Goal: Task Accomplishment & Management: Use online tool/utility

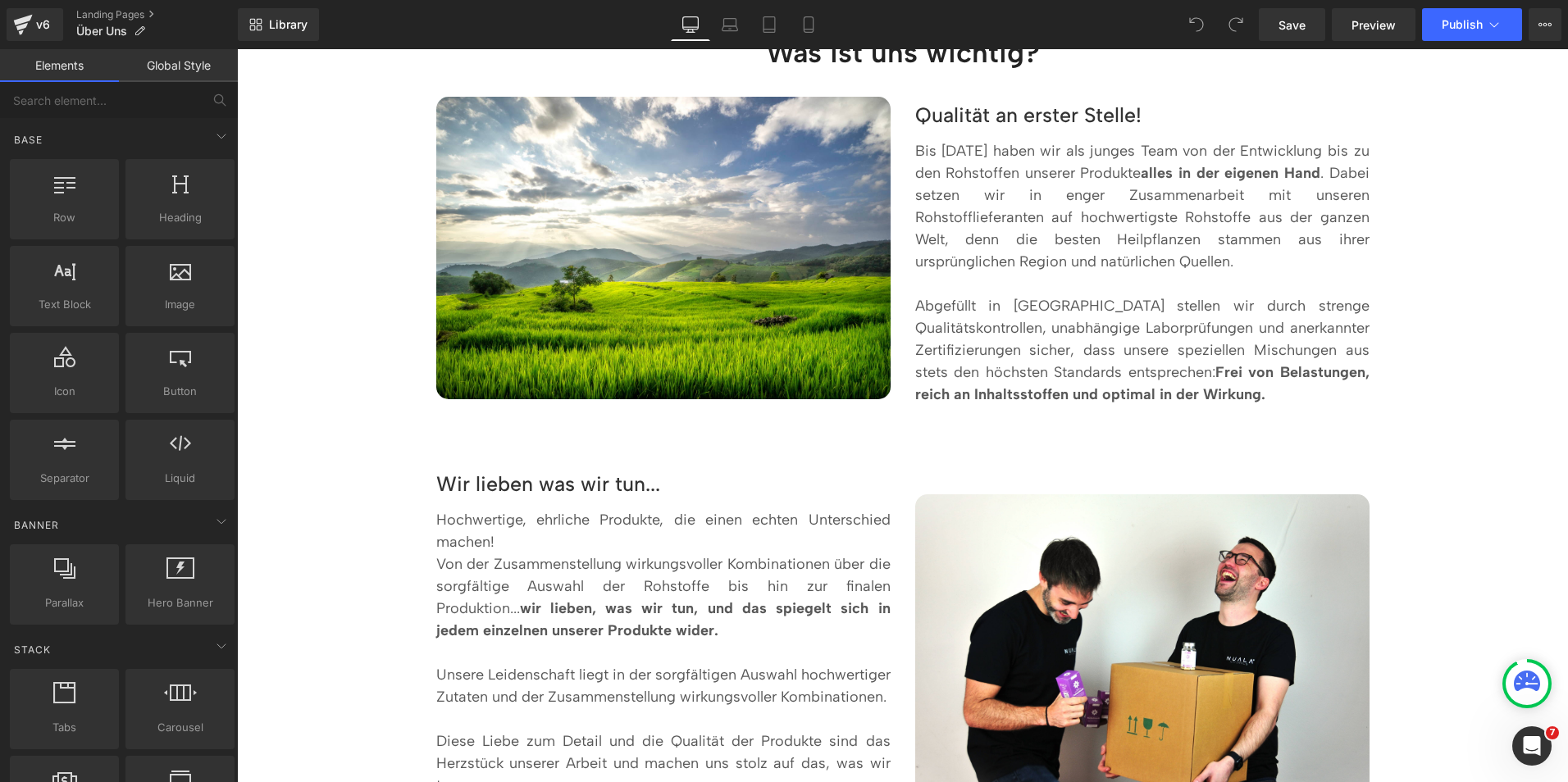
scroll to position [1396, 0]
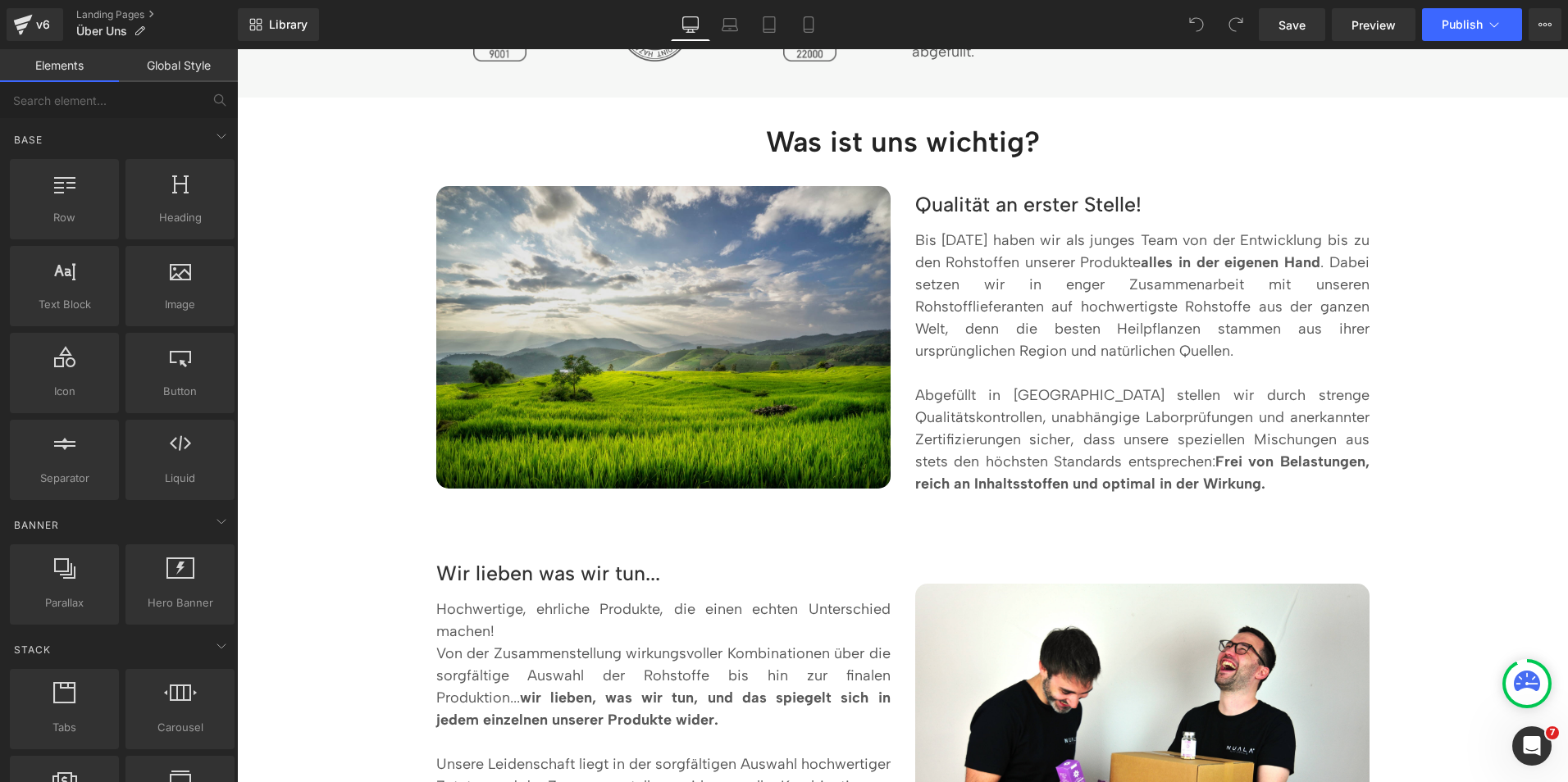
click at [765, 356] on img at bounding box center [663, 338] width 454 height 303
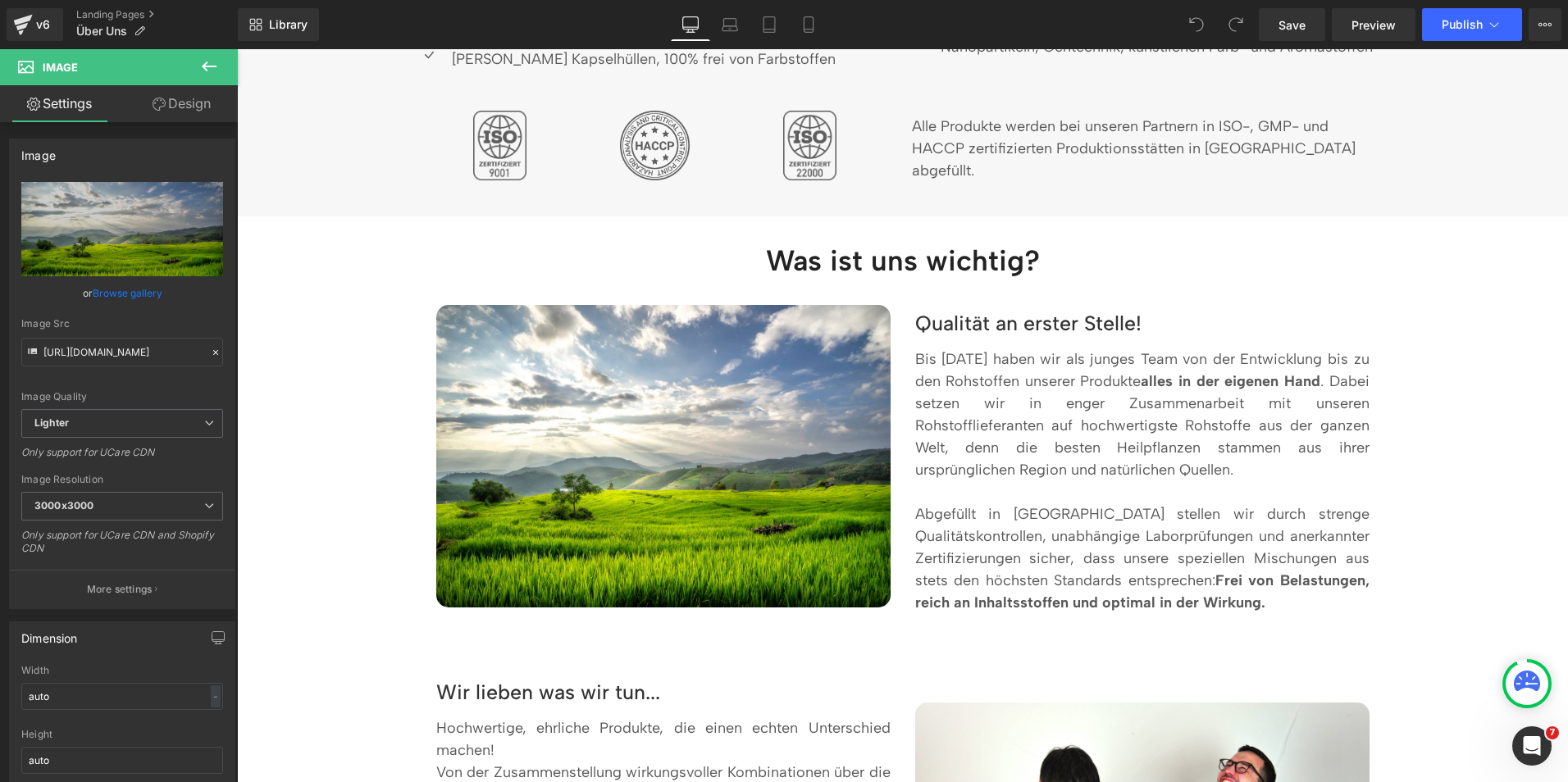
scroll to position [1273, 0]
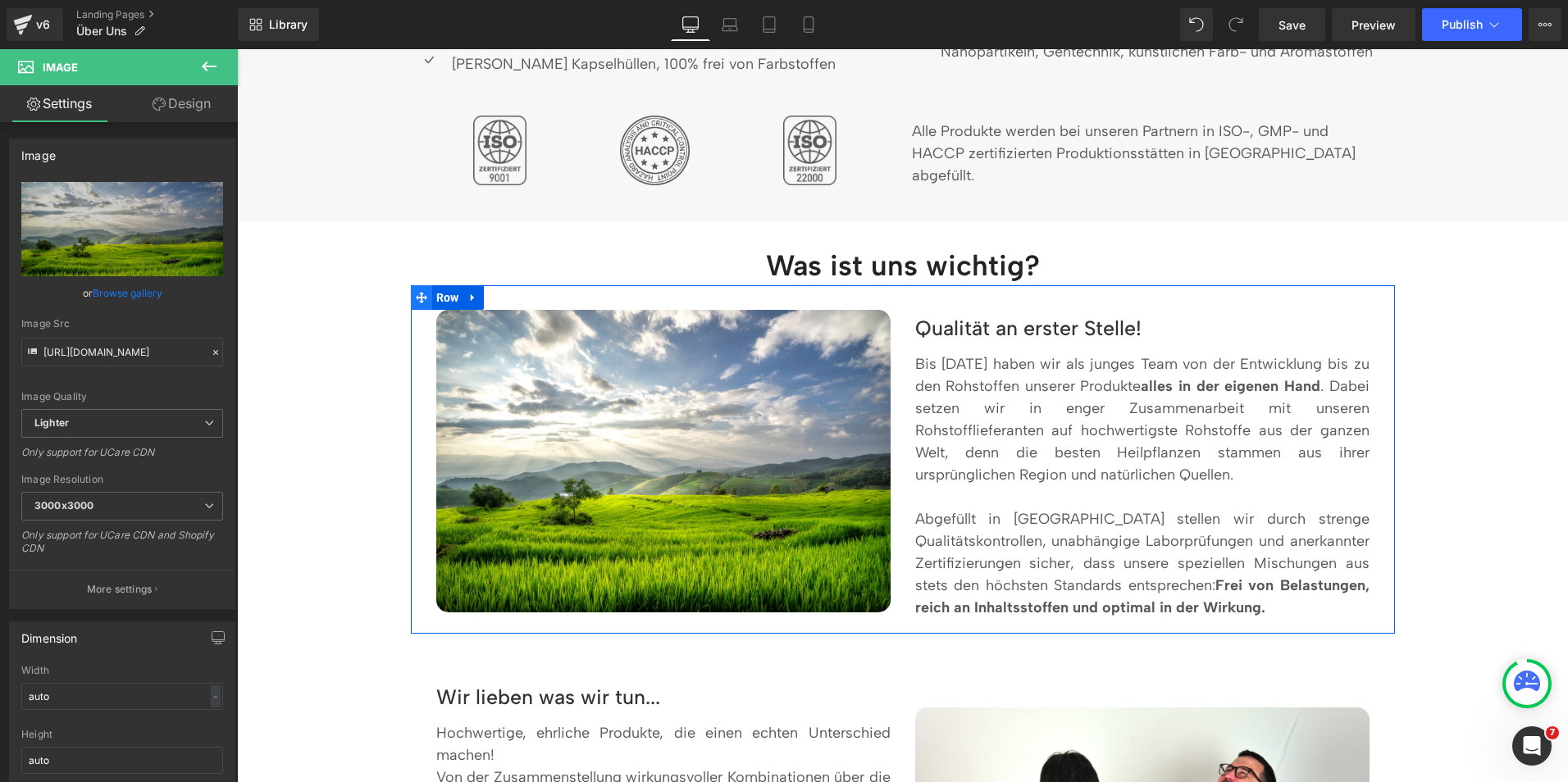
click at [416, 292] on icon at bounding box center [421, 297] width 11 height 11
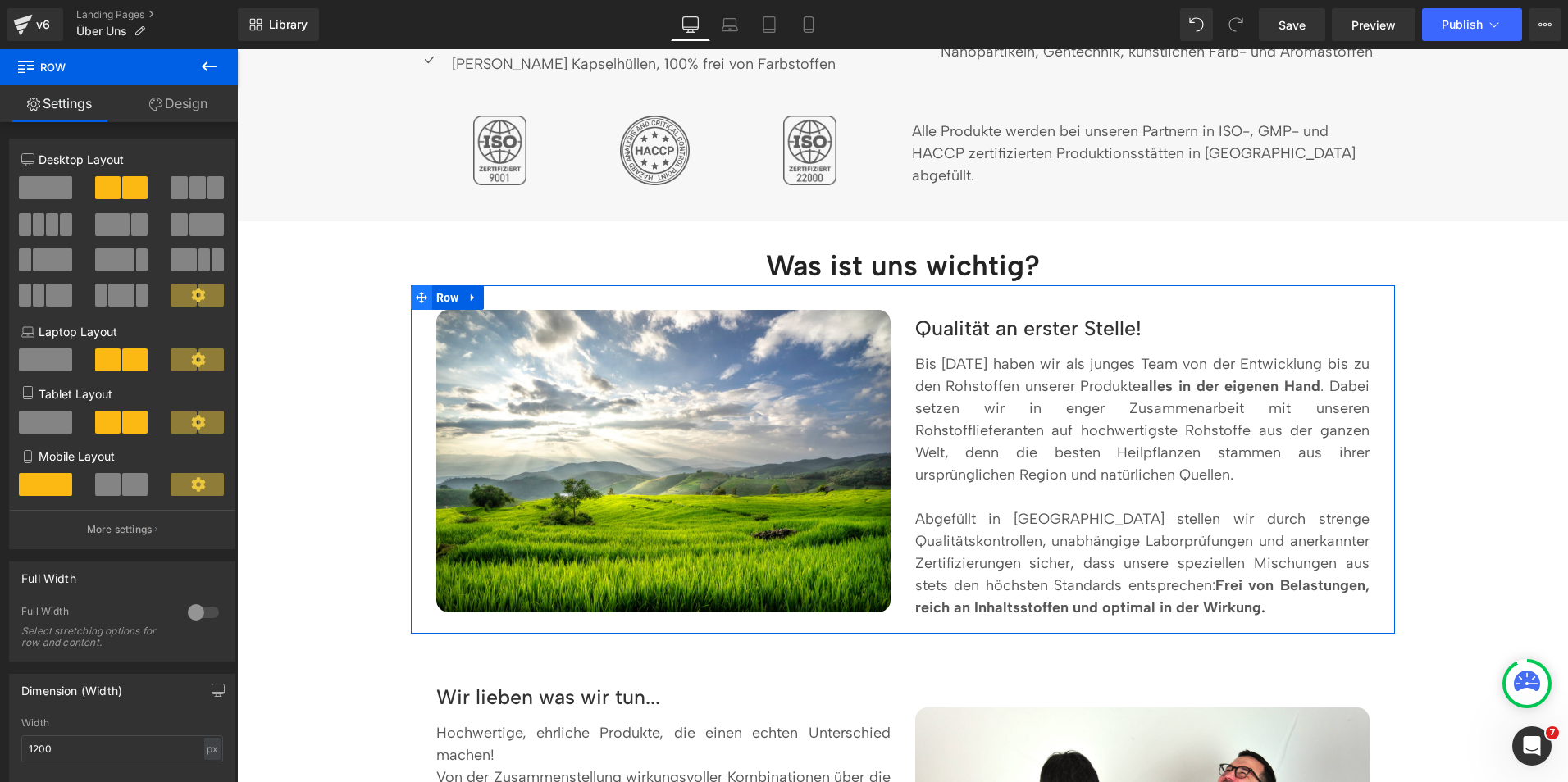
click at [416, 292] on icon at bounding box center [421, 297] width 11 height 11
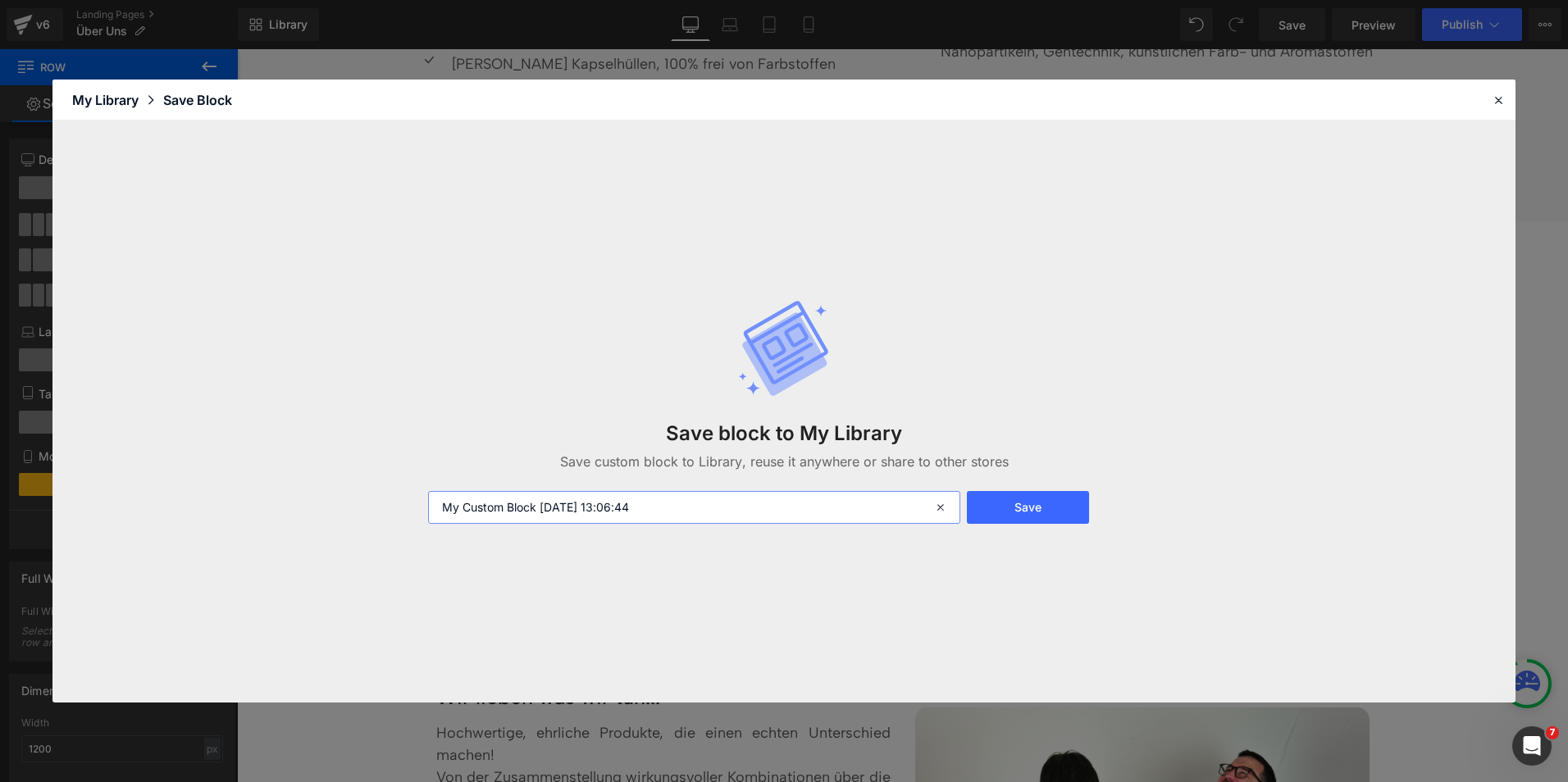
click at [484, 514] on input "My Custom Block 2025-09-22 13:06:44" at bounding box center [694, 508] width 533 height 33
type input "Über uns - qualität an erster Stelle"
click at [1063, 495] on button "Save" at bounding box center [1028, 508] width 122 height 33
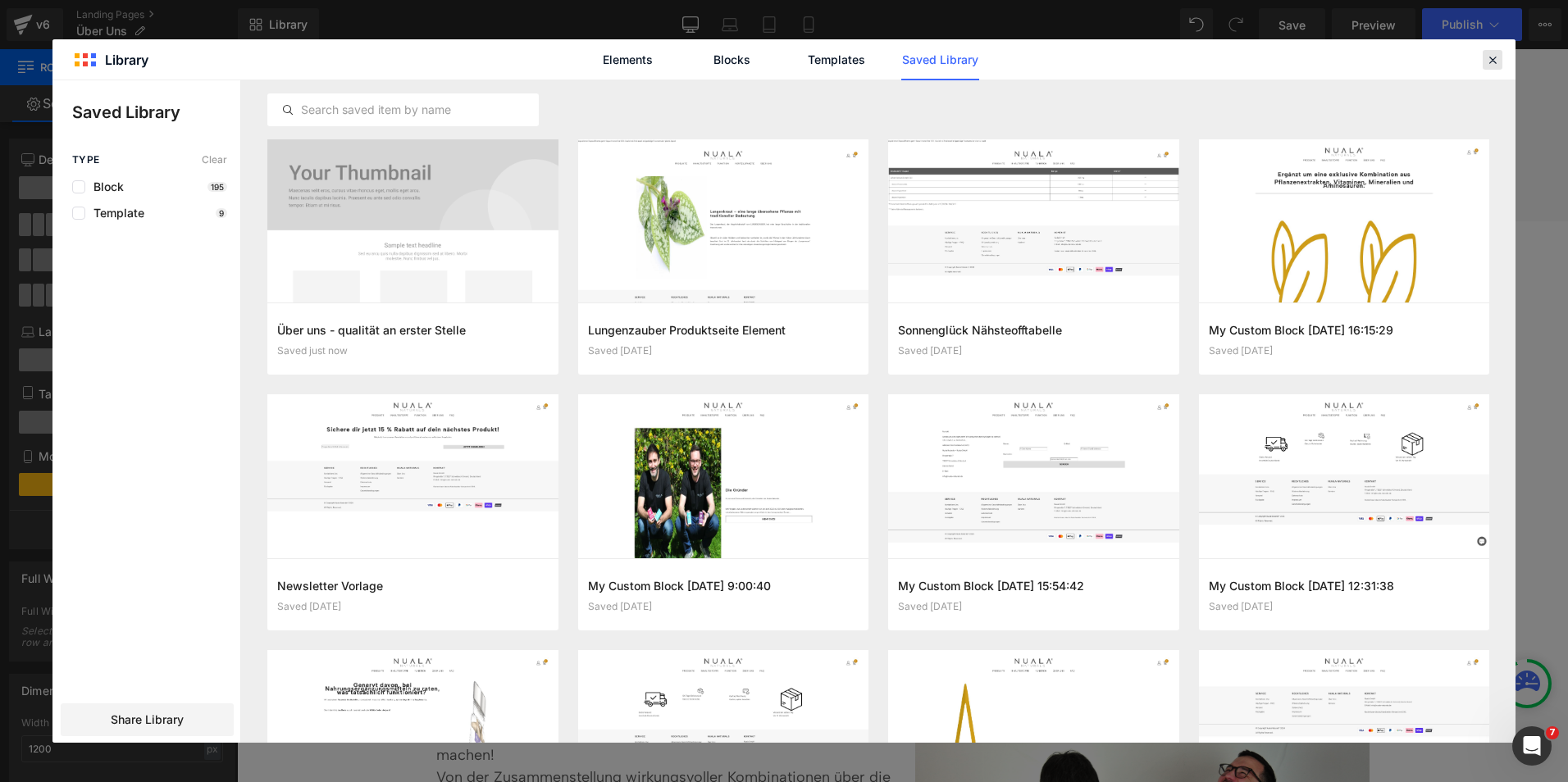
click at [1493, 56] on icon at bounding box center [1492, 59] width 15 height 15
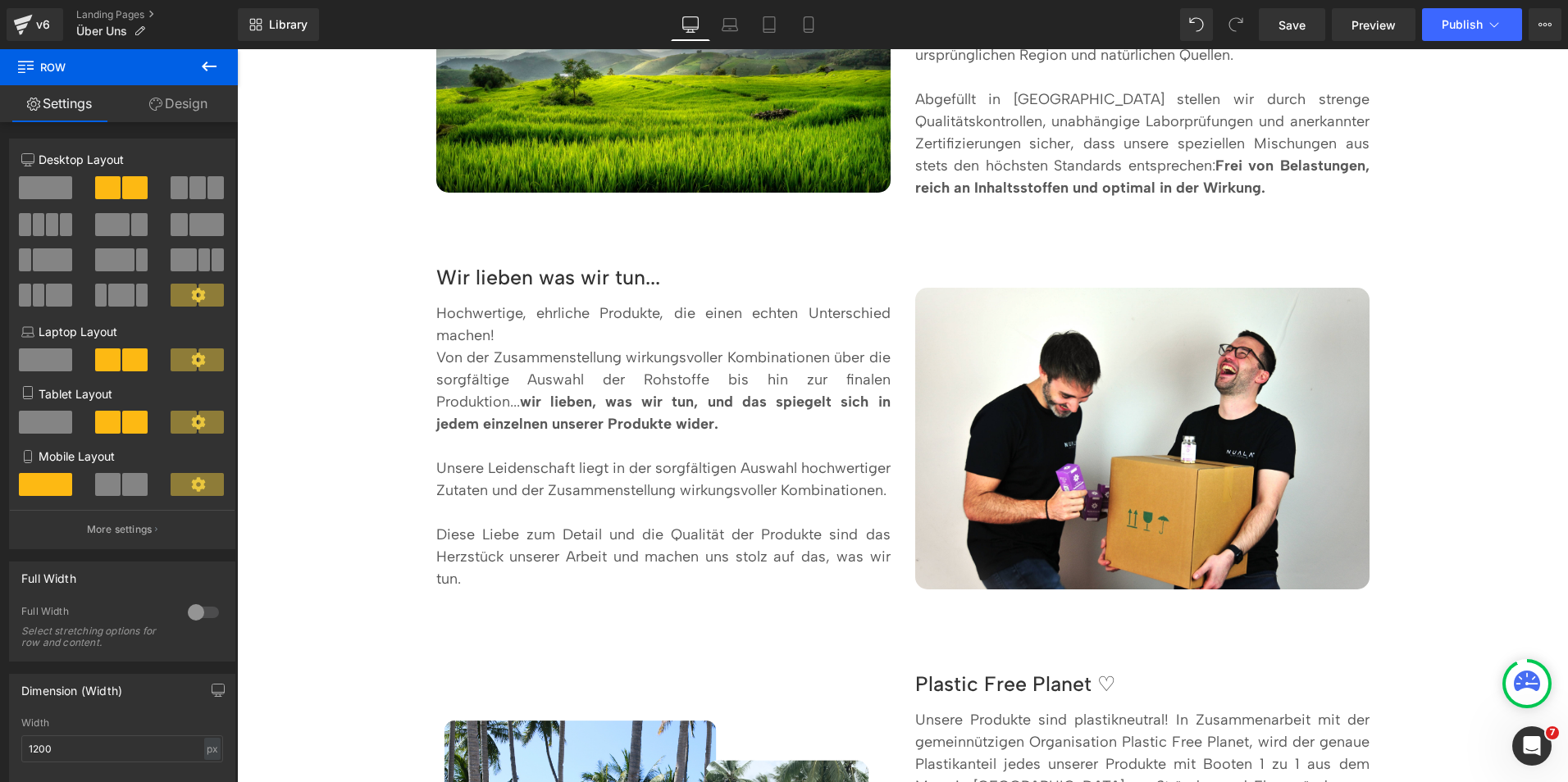
scroll to position [1693, 0]
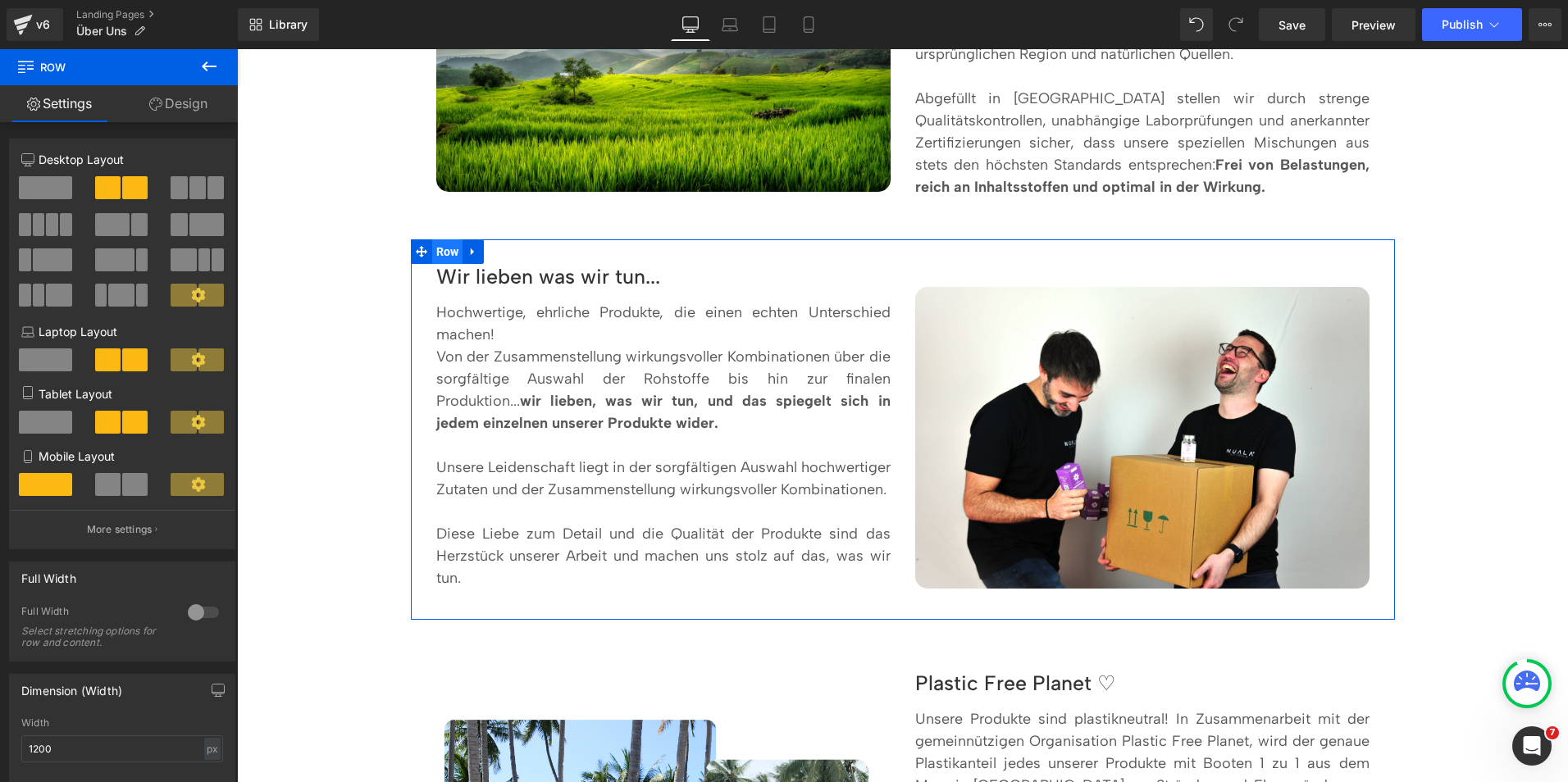
click at [446, 239] on span "Row" at bounding box center [448, 251] width 31 height 24
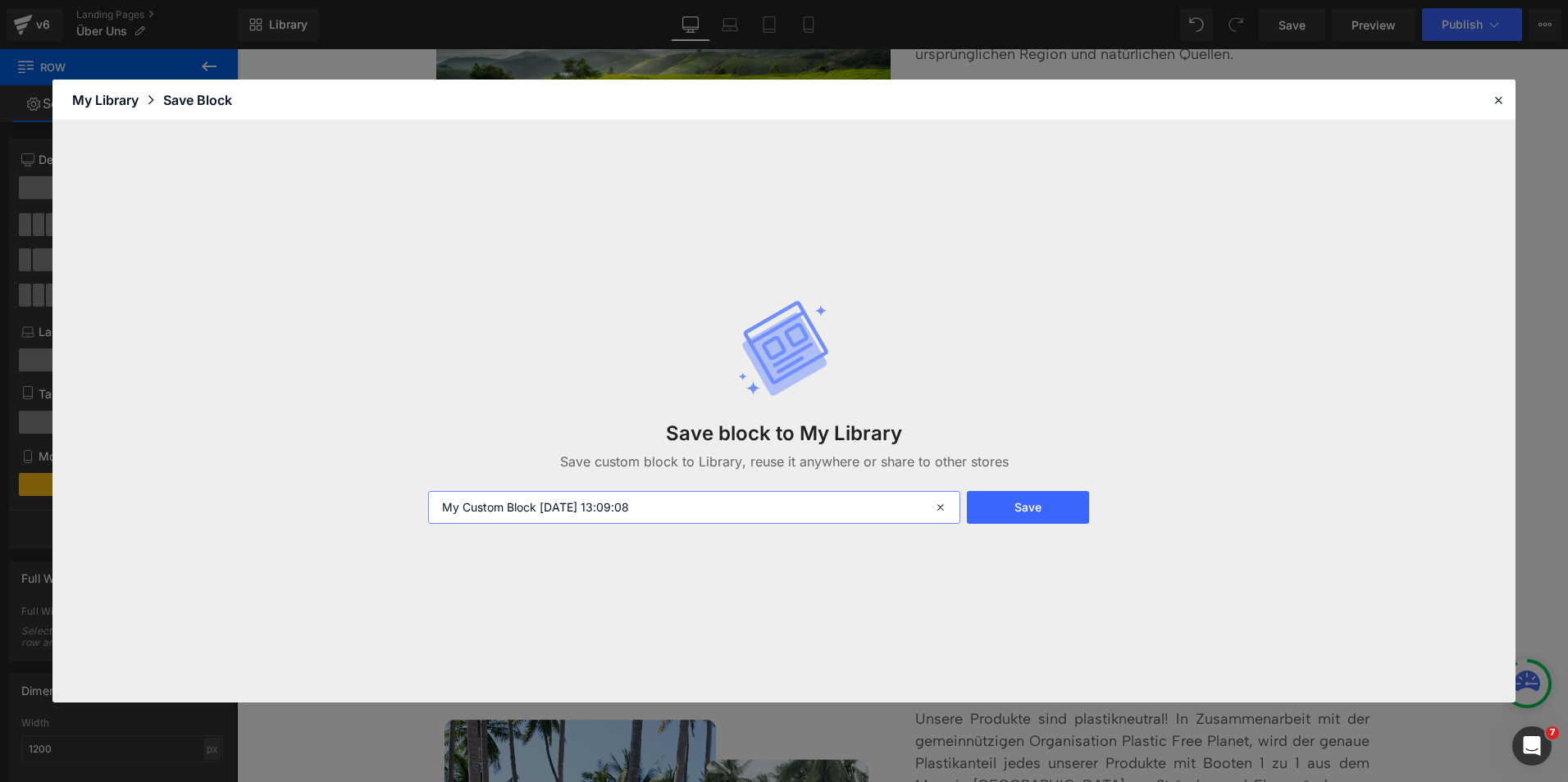
click at [666, 511] on input "My Custom Block 2025-09-22 13:09:08" at bounding box center [694, 508] width 533 height 33
type input "Über uns - Wir lieben was wir tun"
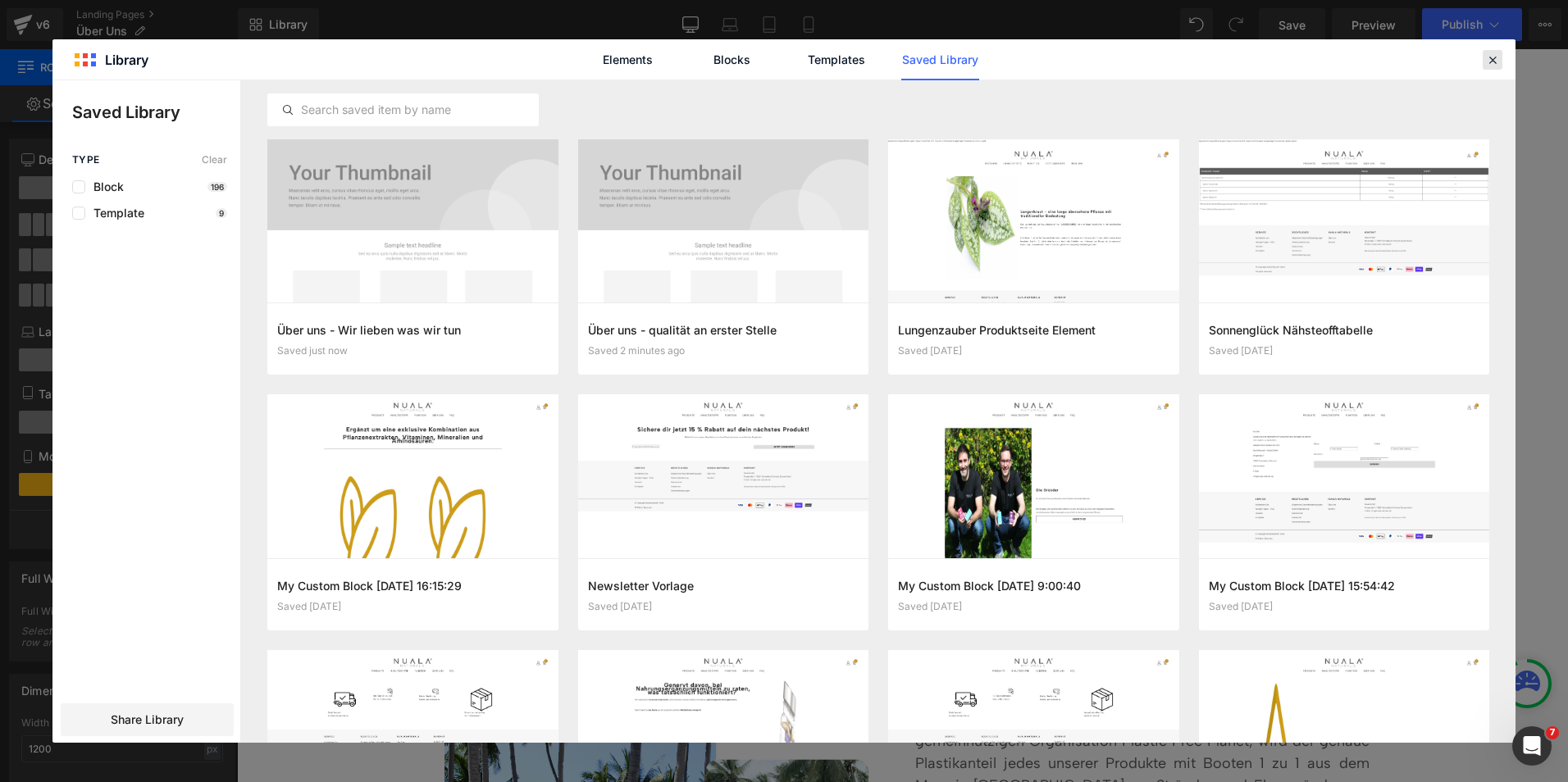
click at [1491, 54] on icon at bounding box center [1492, 59] width 15 height 15
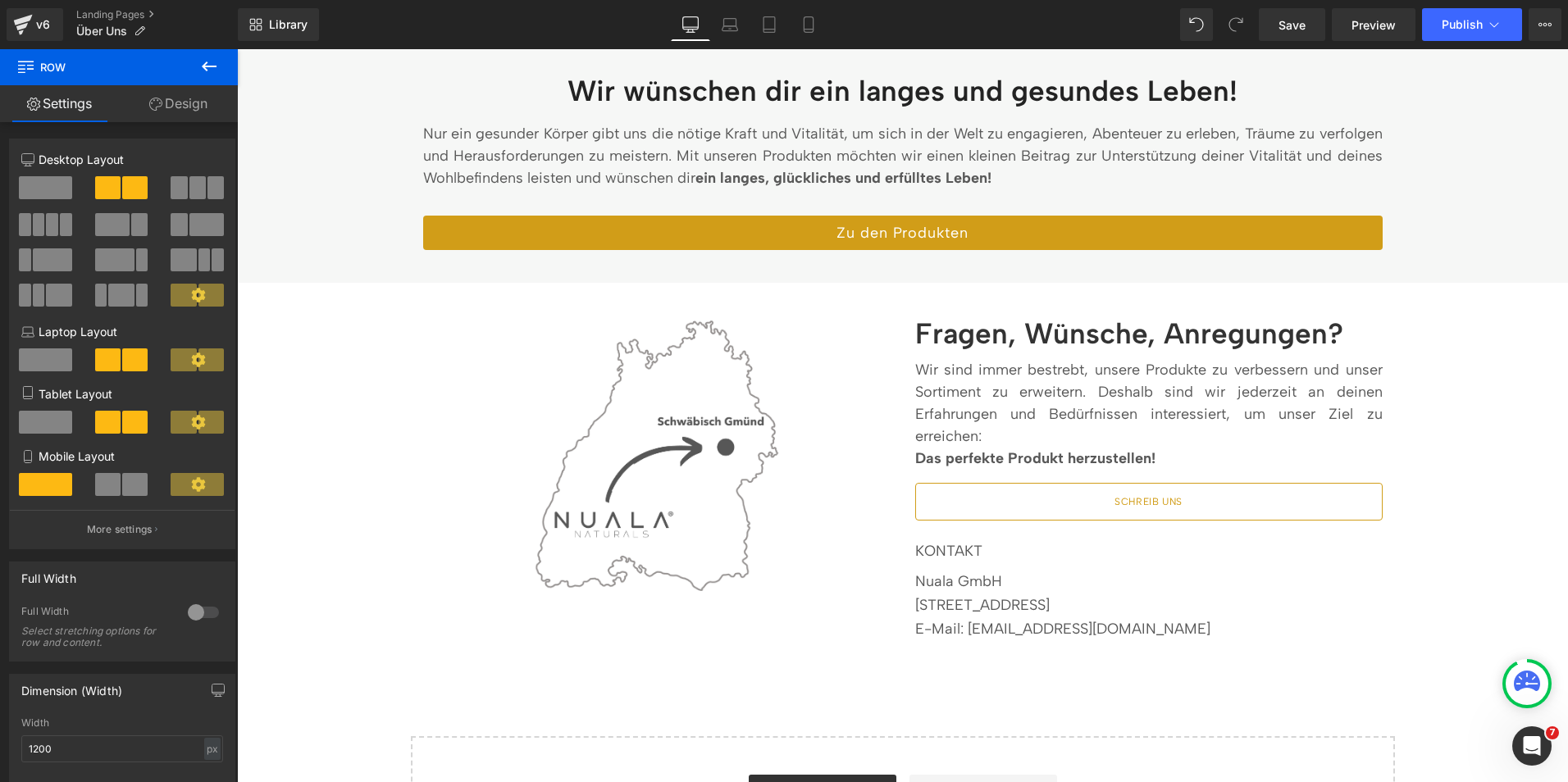
scroll to position [2861, 0]
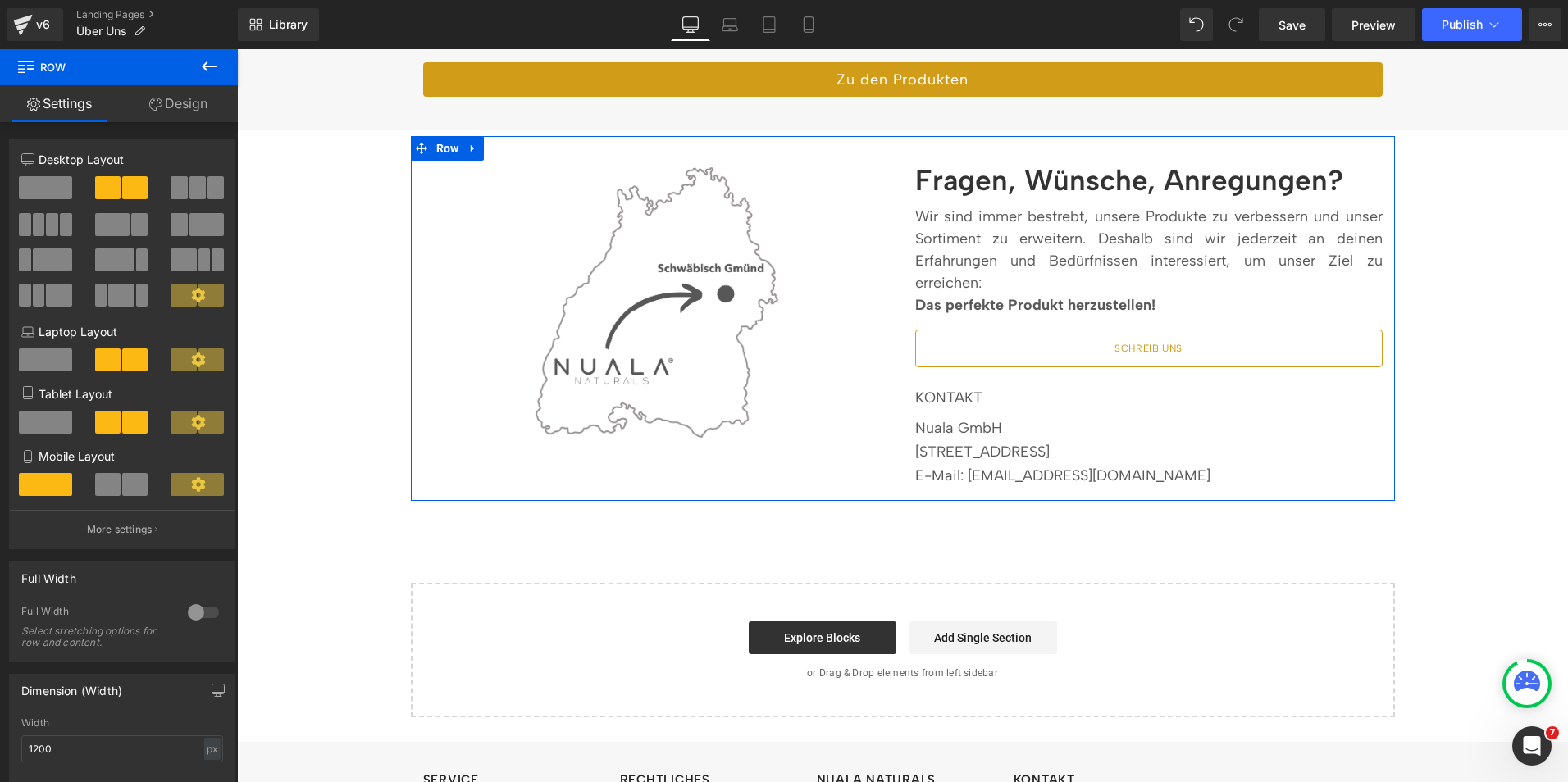
click at [1106, 330] on link "SCHREIB UNS" at bounding box center [1149, 348] width 467 height 37
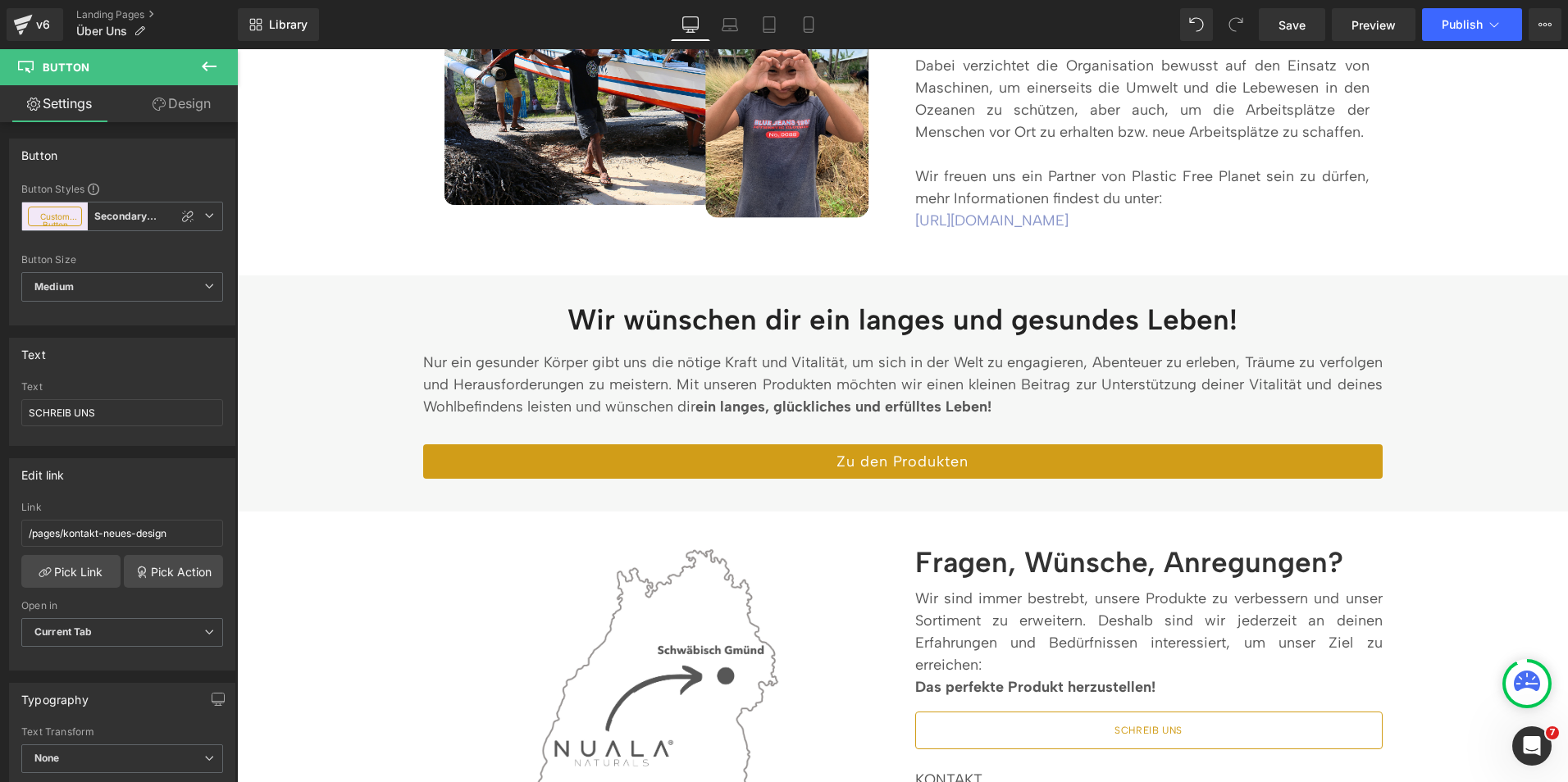
scroll to position [2483, 0]
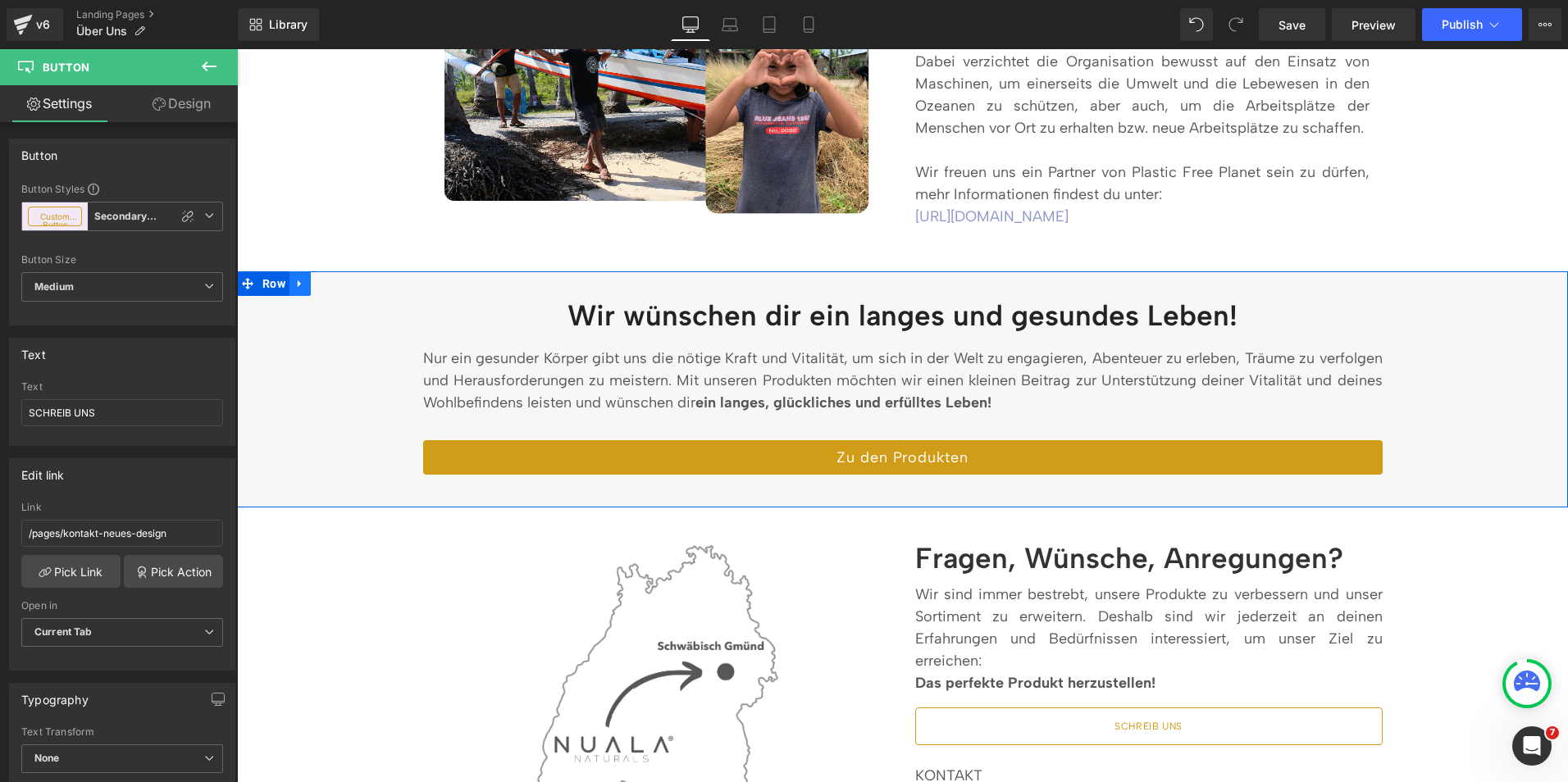
click at [292, 271] on link at bounding box center [300, 284] width 22 height 24
click at [273, 271] on span "Row" at bounding box center [274, 284] width 31 height 24
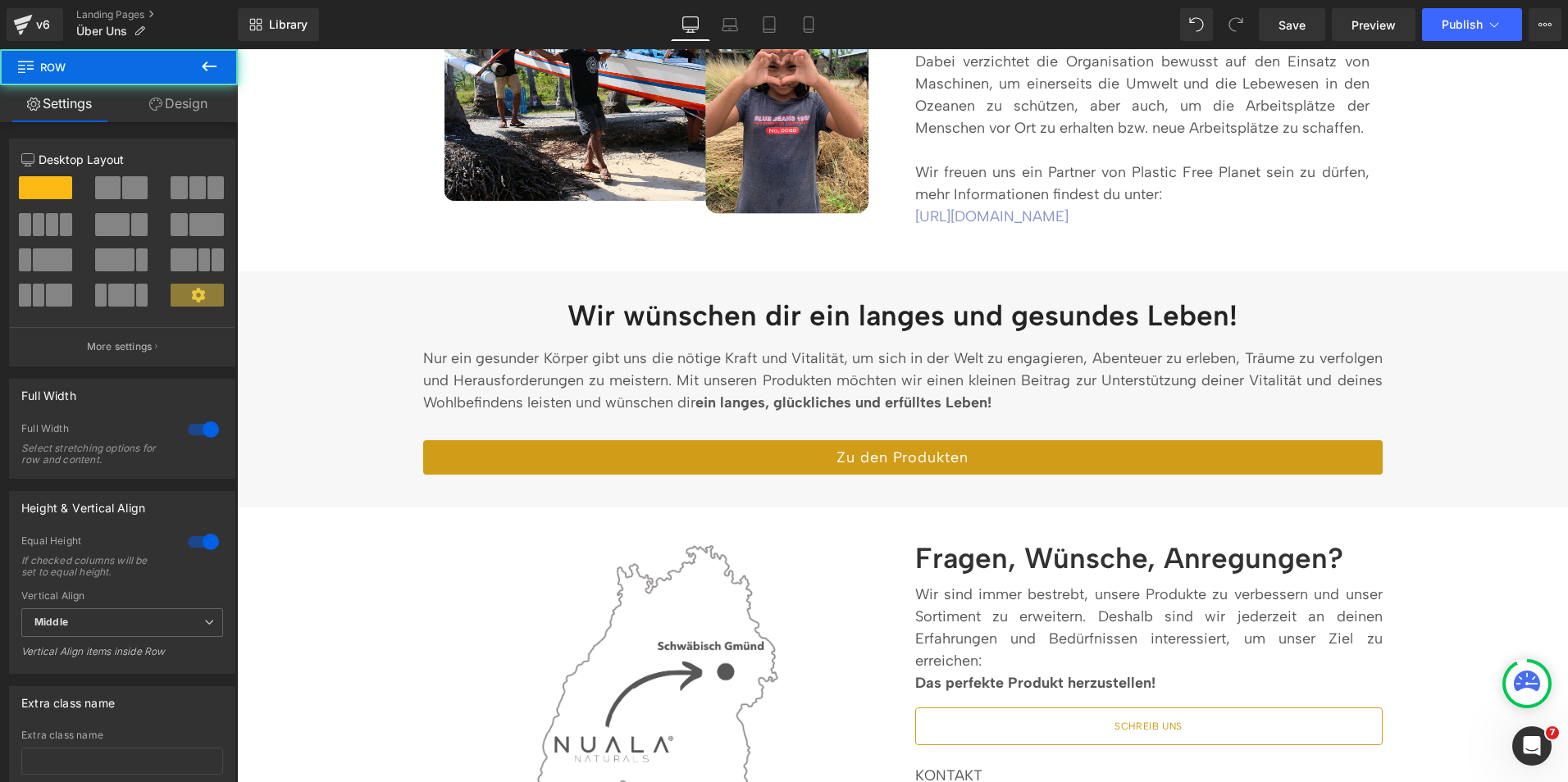
click at [426, 271] on div "Wir wünschen dir ein langes und gesundes Leben! Heading Nur ein gesunder Körper…" at bounding box center [902, 389] width 1331 height 236
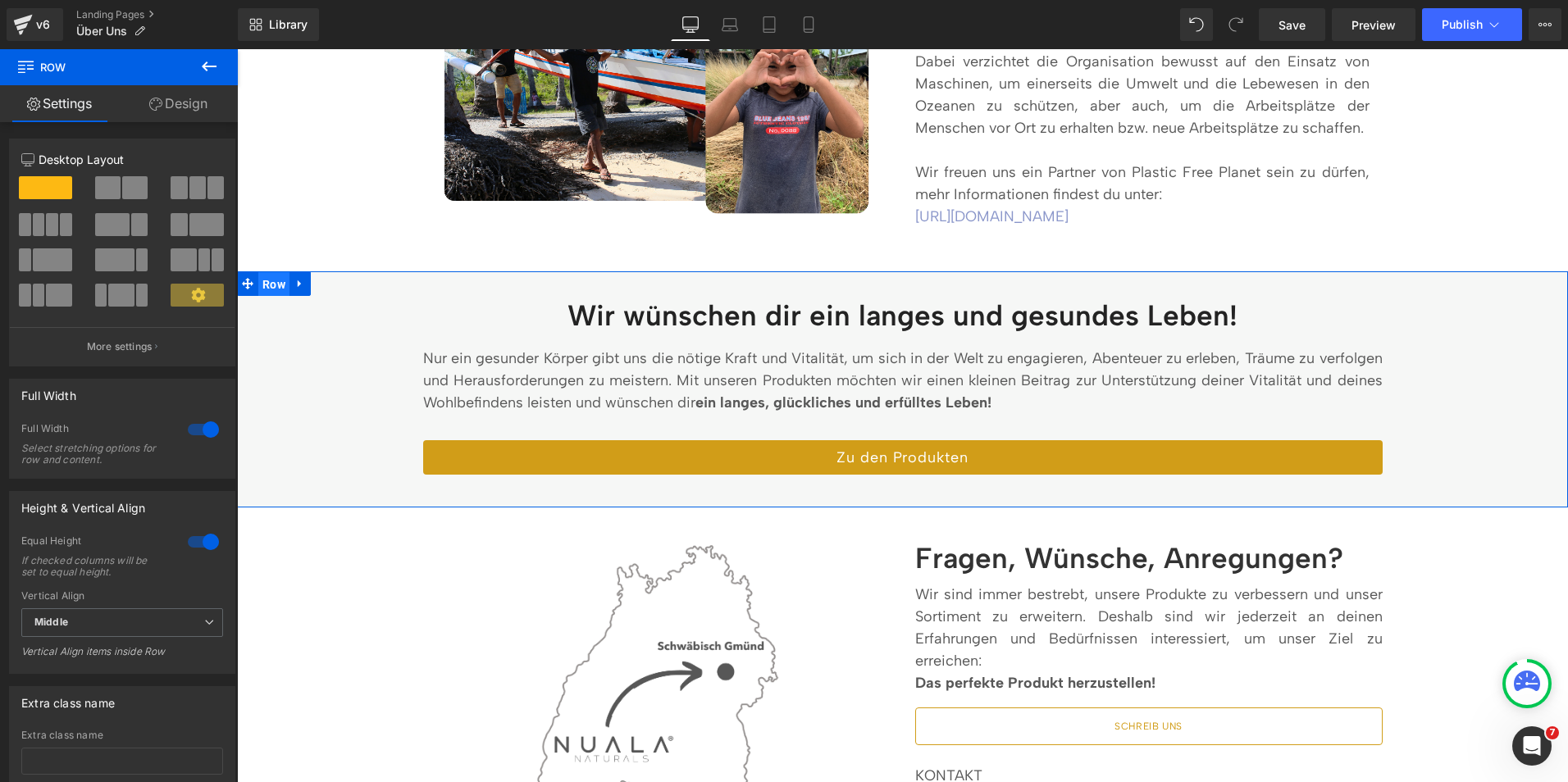
click at [259, 272] on span "Row" at bounding box center [274, 284] width 31 height 24
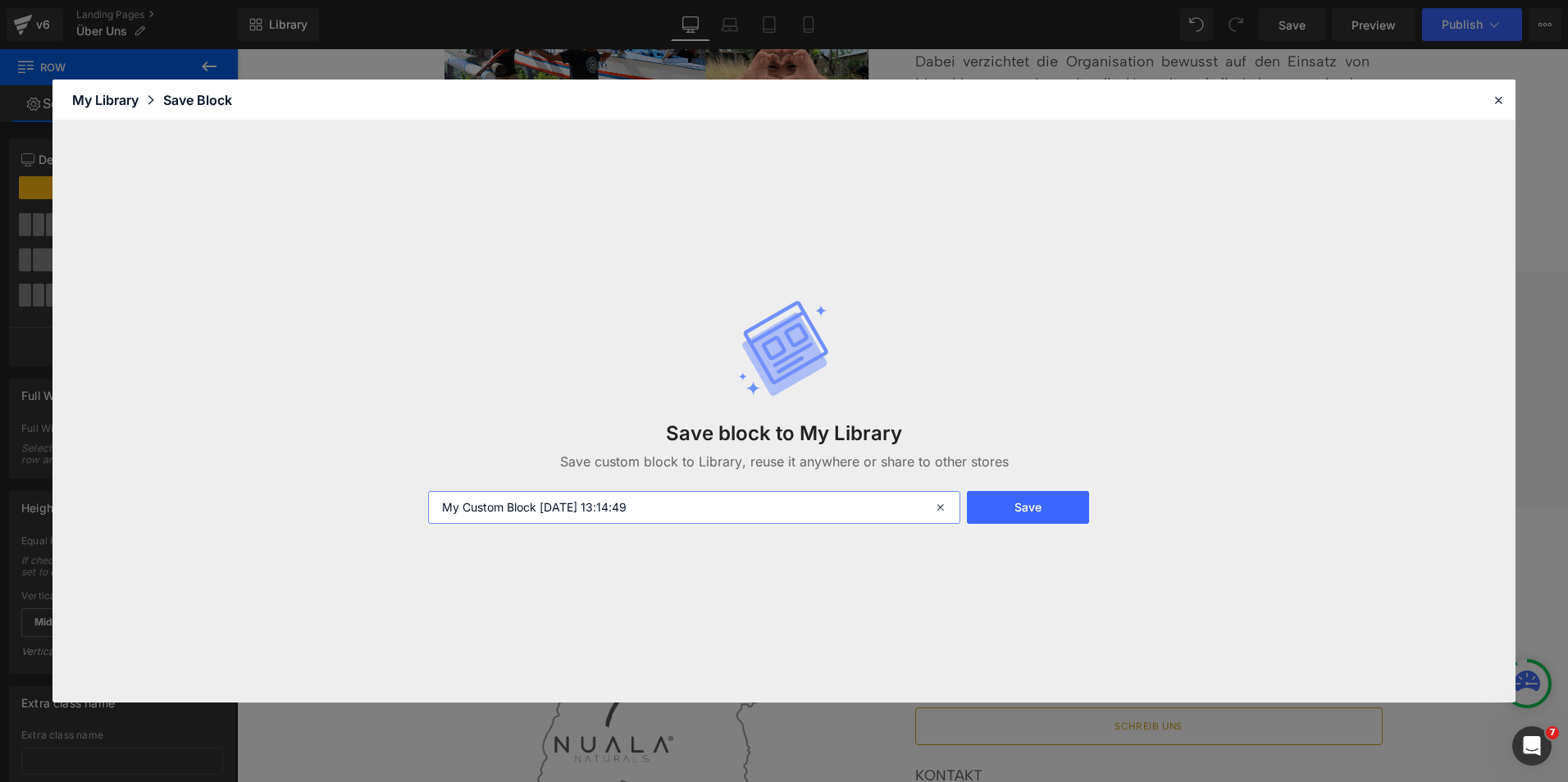
click at [482, 504] on input "My Custom Block 2025-09-22 13:14:49" at bounding box center [694, 508] width 533 height 33
type input "Über uns - wir wünschen dir ein langes leben"
click at [995, 519] on button "Save" at bounding box center [1028, 508] width 122 height 33
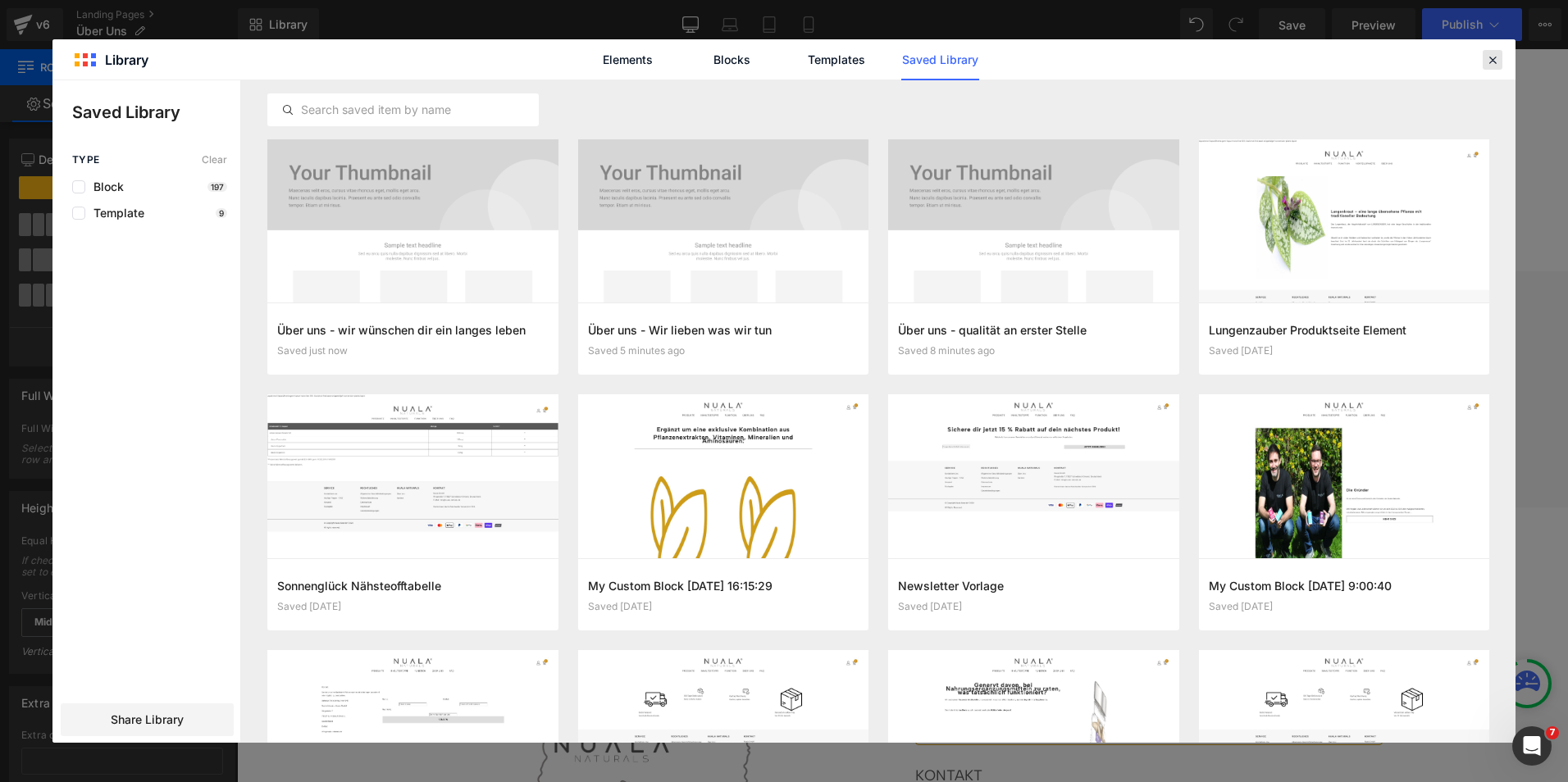
click at [1487, 63] on icon at bounding box center [1492, 59] width 15 height 15
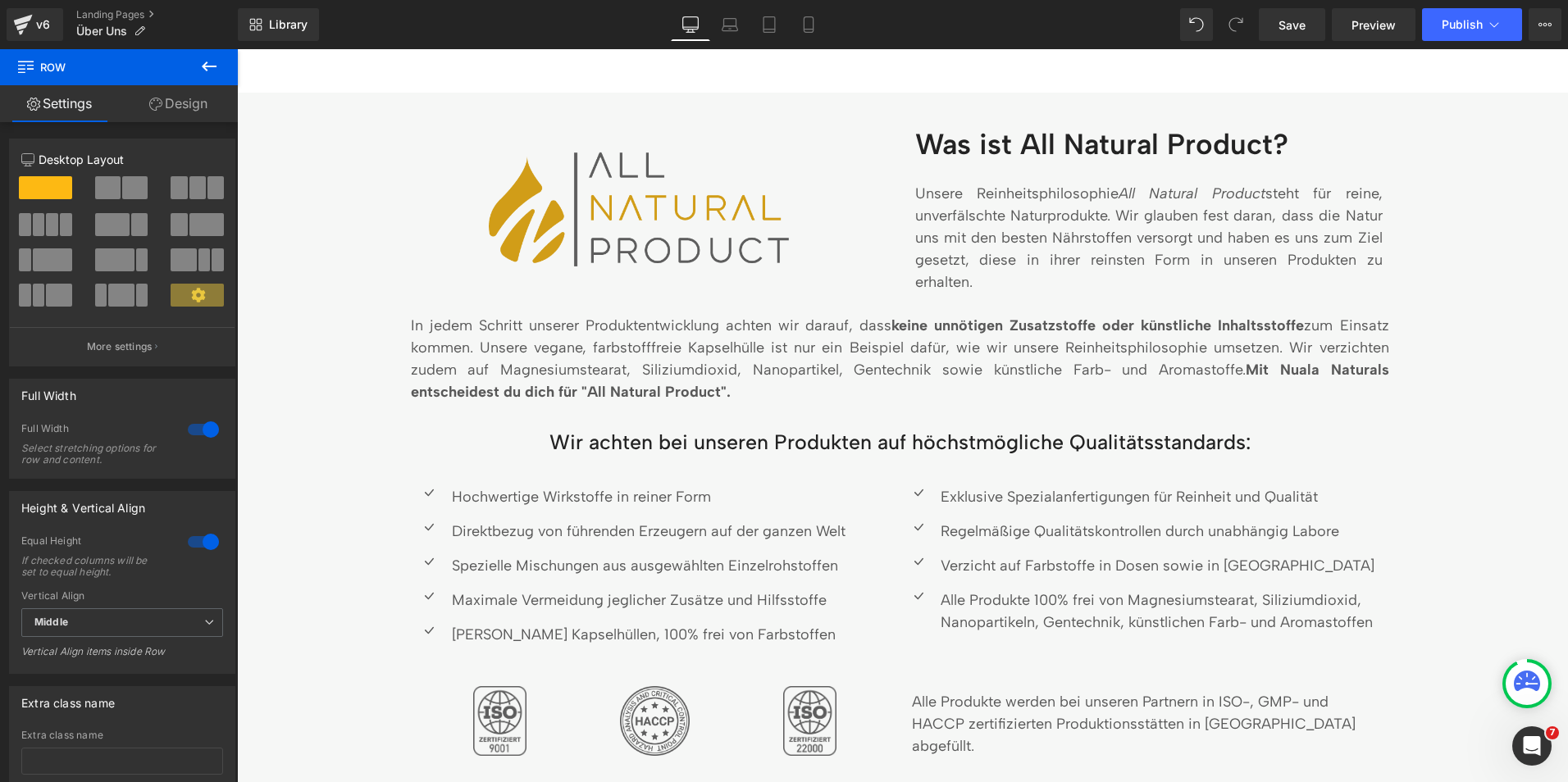
scroll to position [700, 0]
click at [1282, 28] on span "Save" at bounding box center [1291, 25] width 27 height 17
click at [110, 17] on link "Landing Pages" at bounding box center [157, 14] width 162 height 13
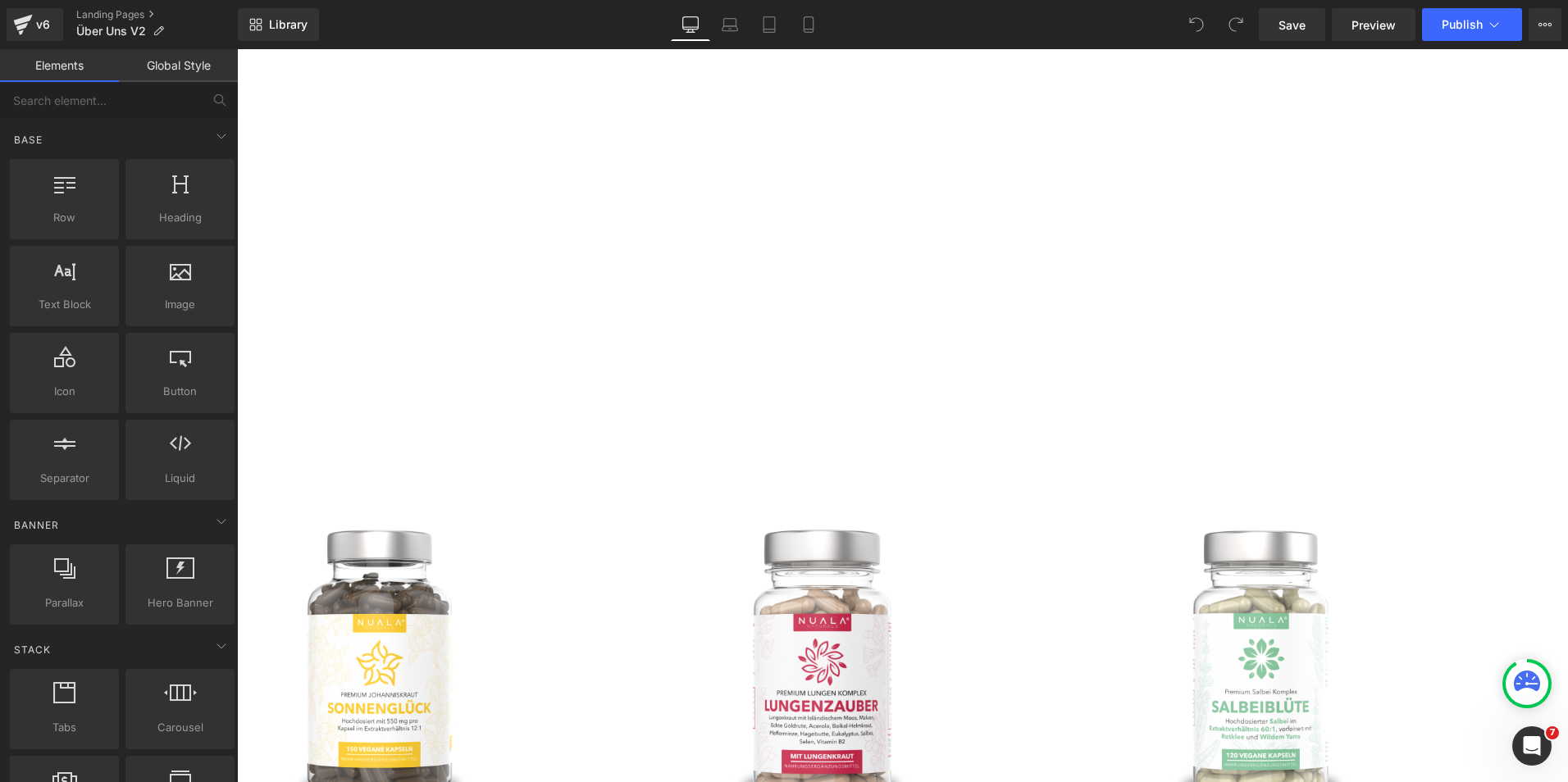
scroll to position [1206, 0]
click at [237, 50] on span "Row" at bounding box center [237, 50] width 0 height 0
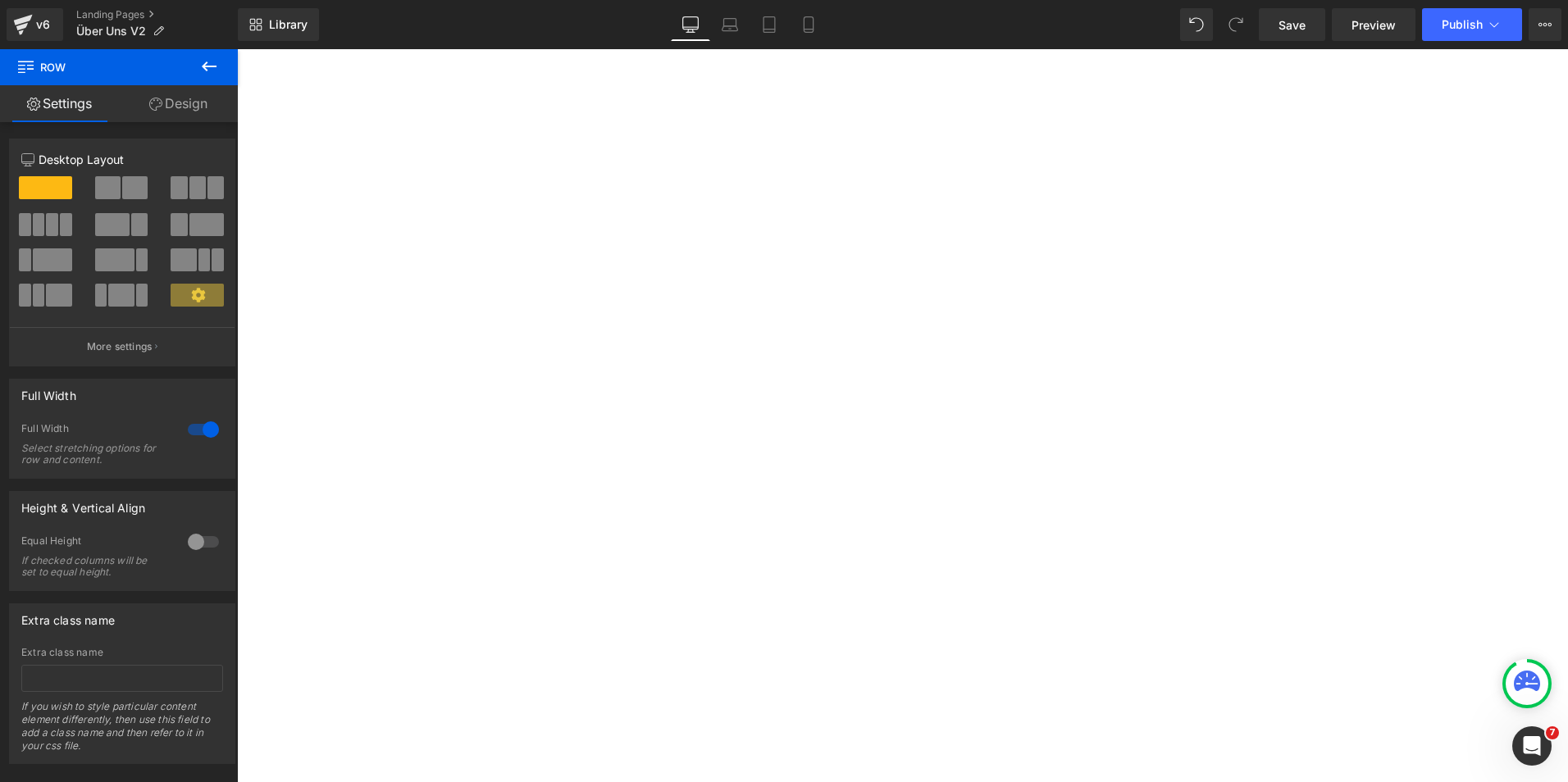
scroll to position [934, 0]
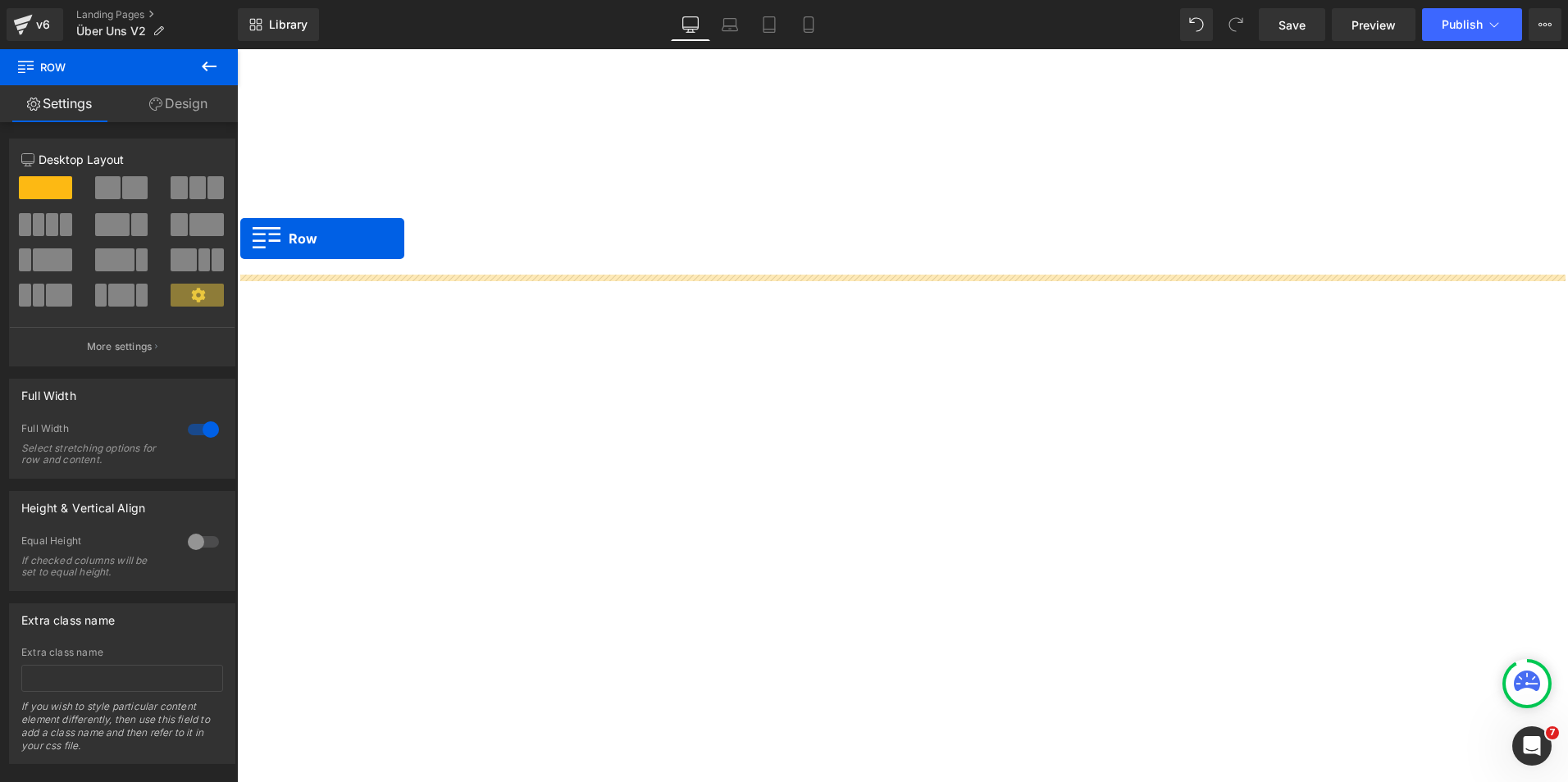
drag, startPoint x: 243, startPoint y: 646, endPoint x: 240, endPoint y: 238, distance: 408.0
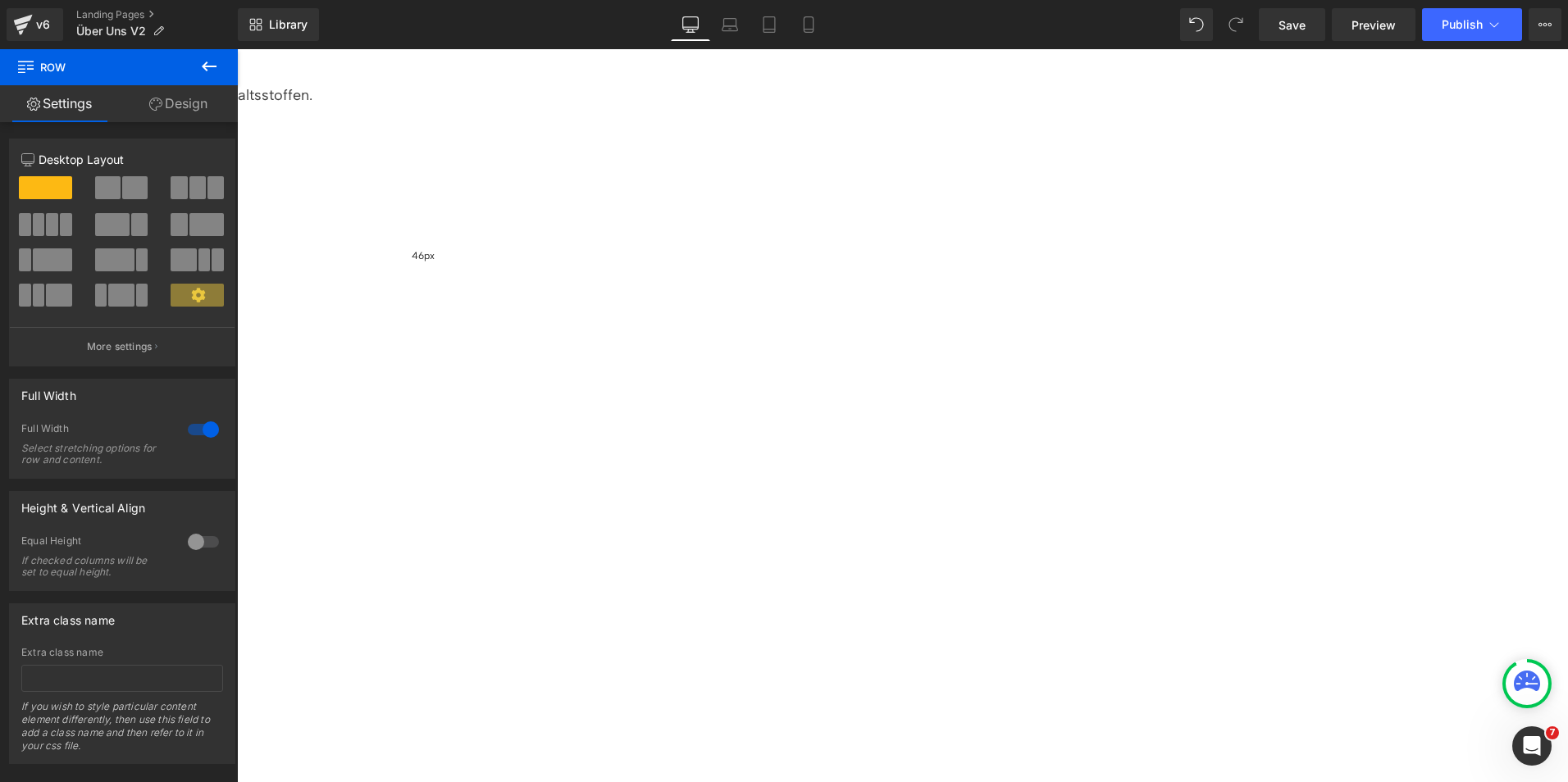
scroll to position [823, 0]
click at [237, 50] on span "Row" at bounding box center [237, 50] width 0 height 0
click at [184, 114] on link "Design" at bounding box center [178, 104] width 119 height 37
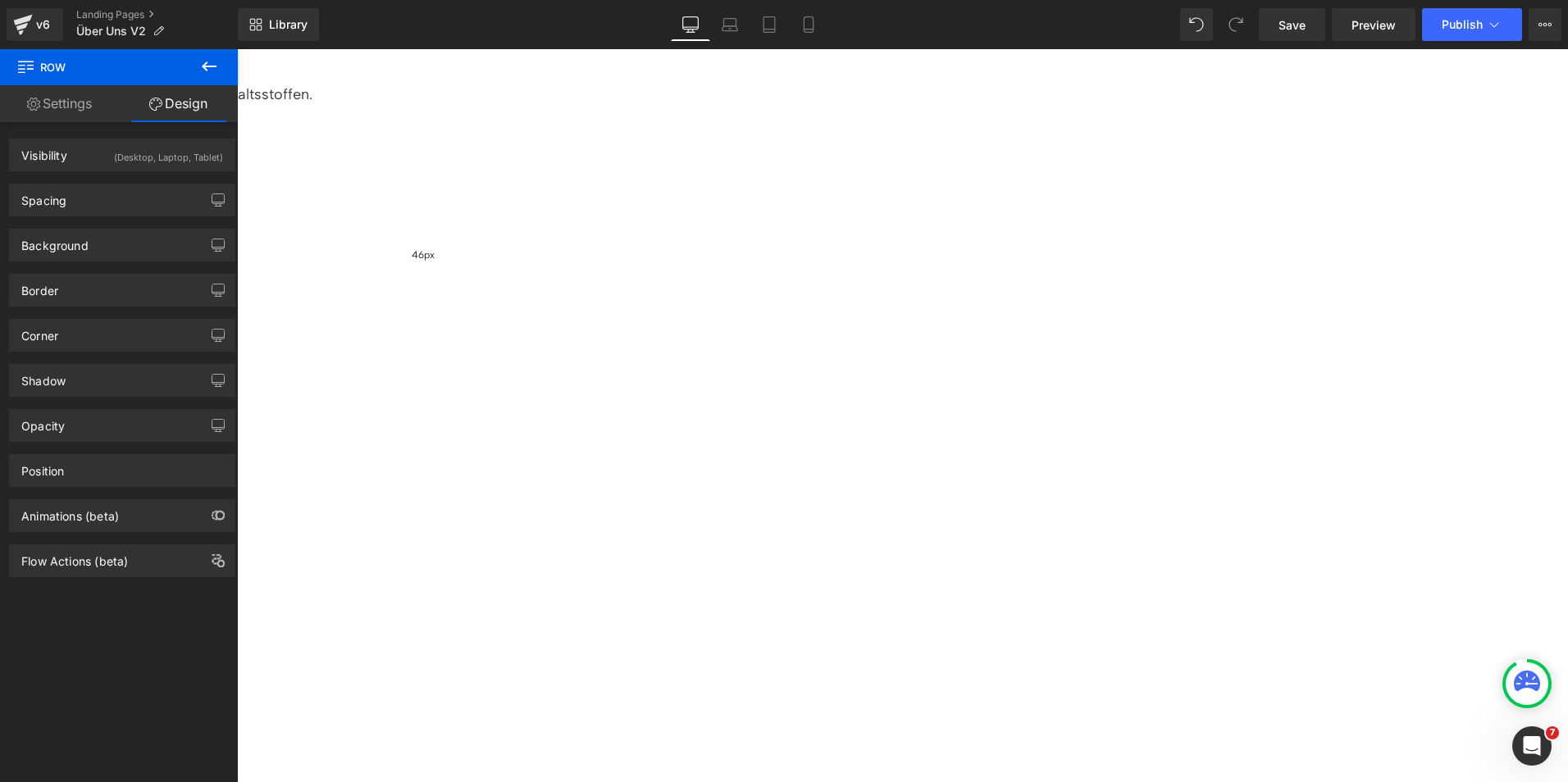
type input "0"
type input "M"
type input "0"
type input "M"
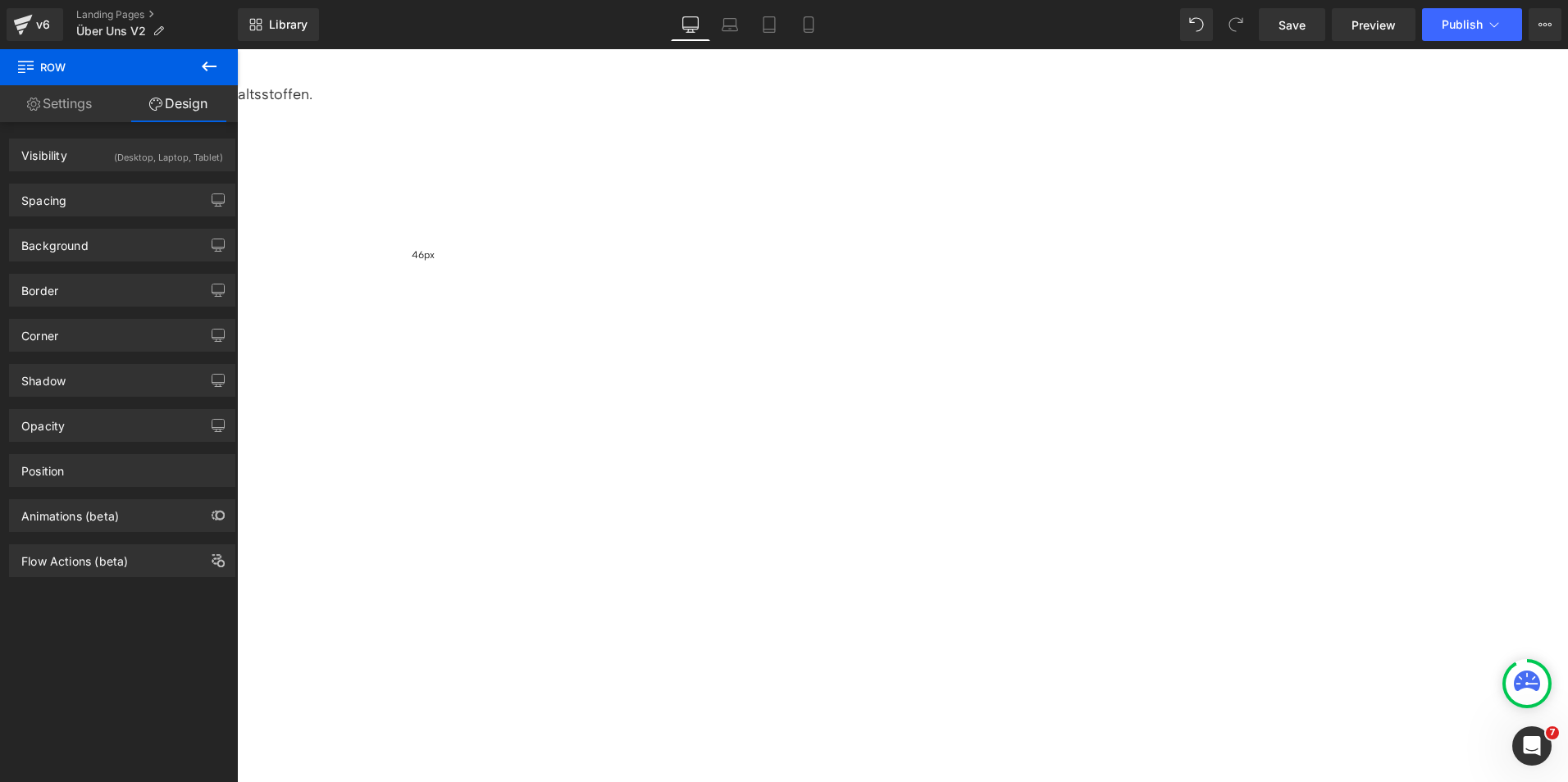
type input "S"
type input "M"
type input "S"
click at [138, 201] on div "Spacing" at bounding box center [122, 200] width 224 height 31
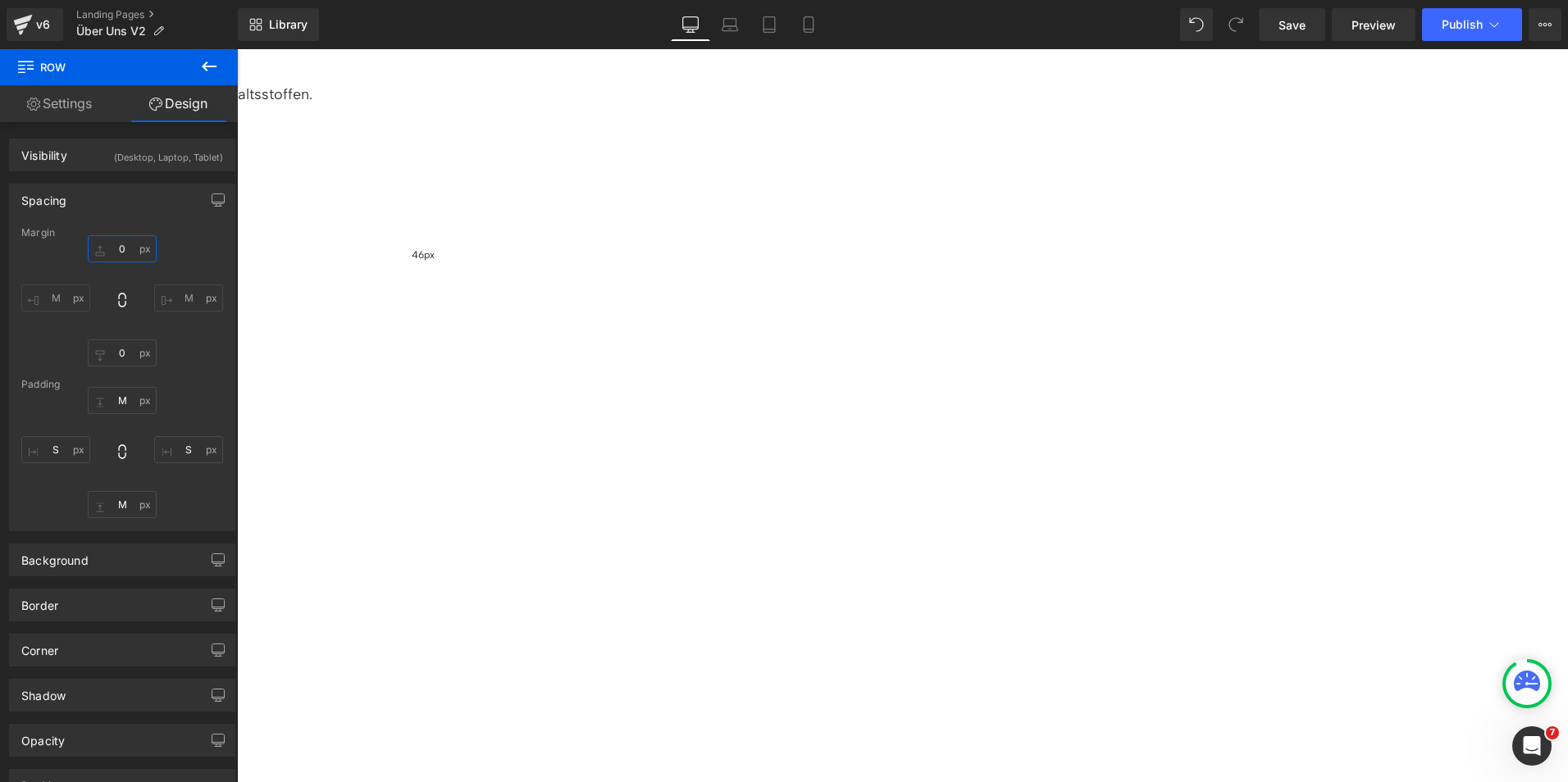
click at [123, 245] on input "0" at bounding box center [122, 249] width 69 height 27
type input "S"
click at [237, 50] on icon at bounding box center [237, 50] width 0 height 0
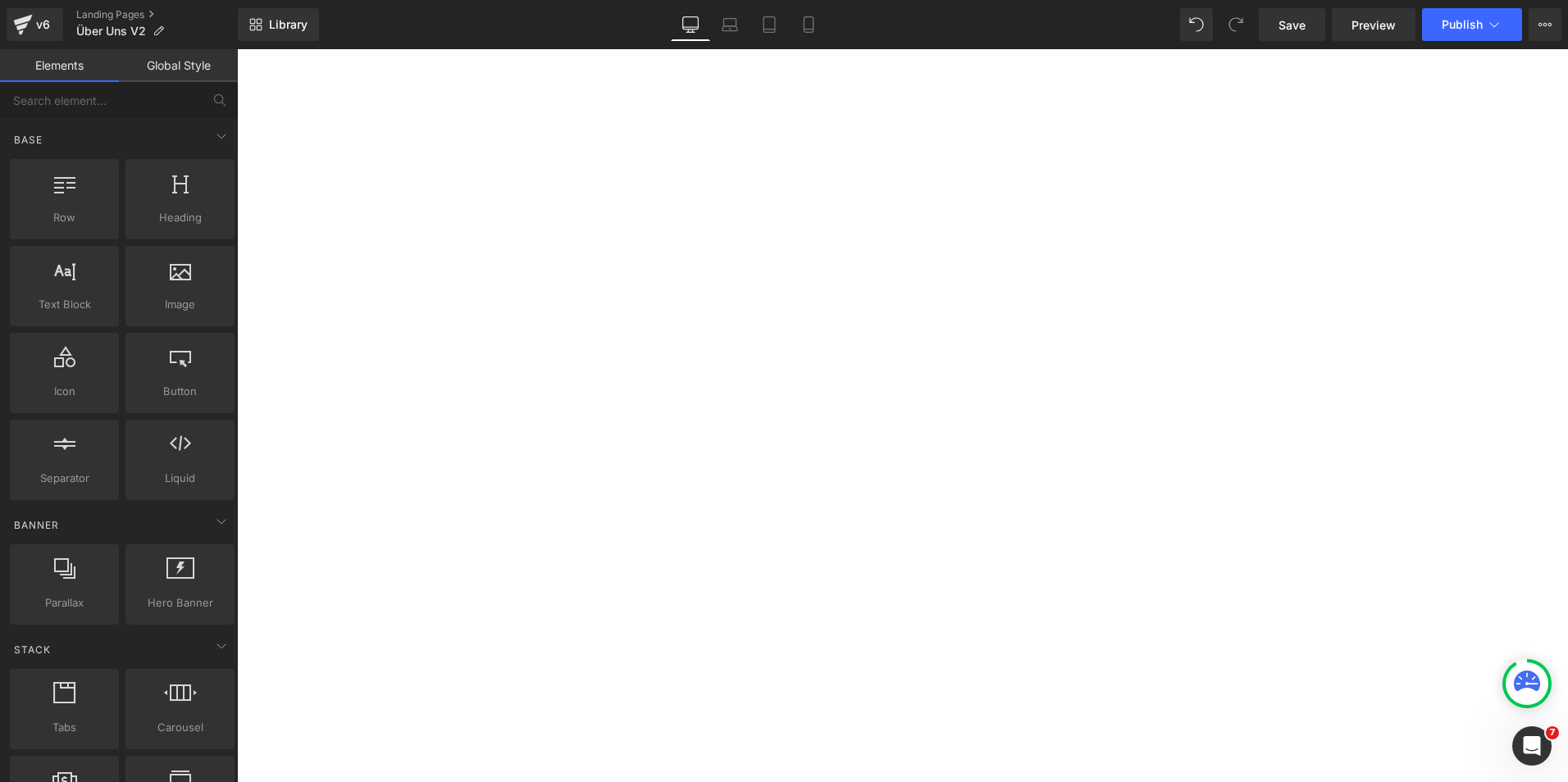
scroll to position [1754, 0]
click at [237, 50] on icon at bounding box center [237, 50] width 0 height 0
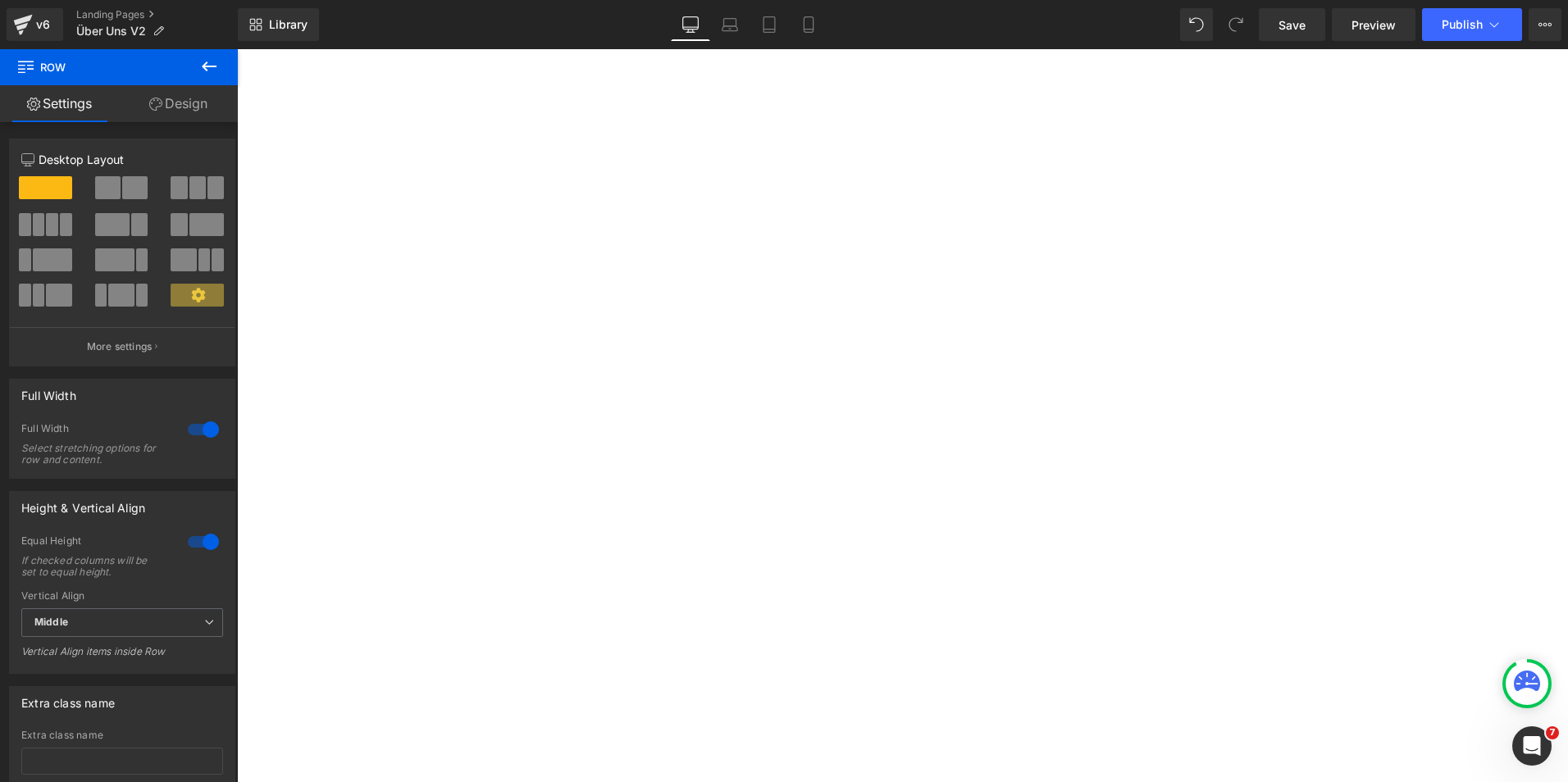
click at [237, 50] on span "Row" at bounding box center [237, 50] width 0 height 0
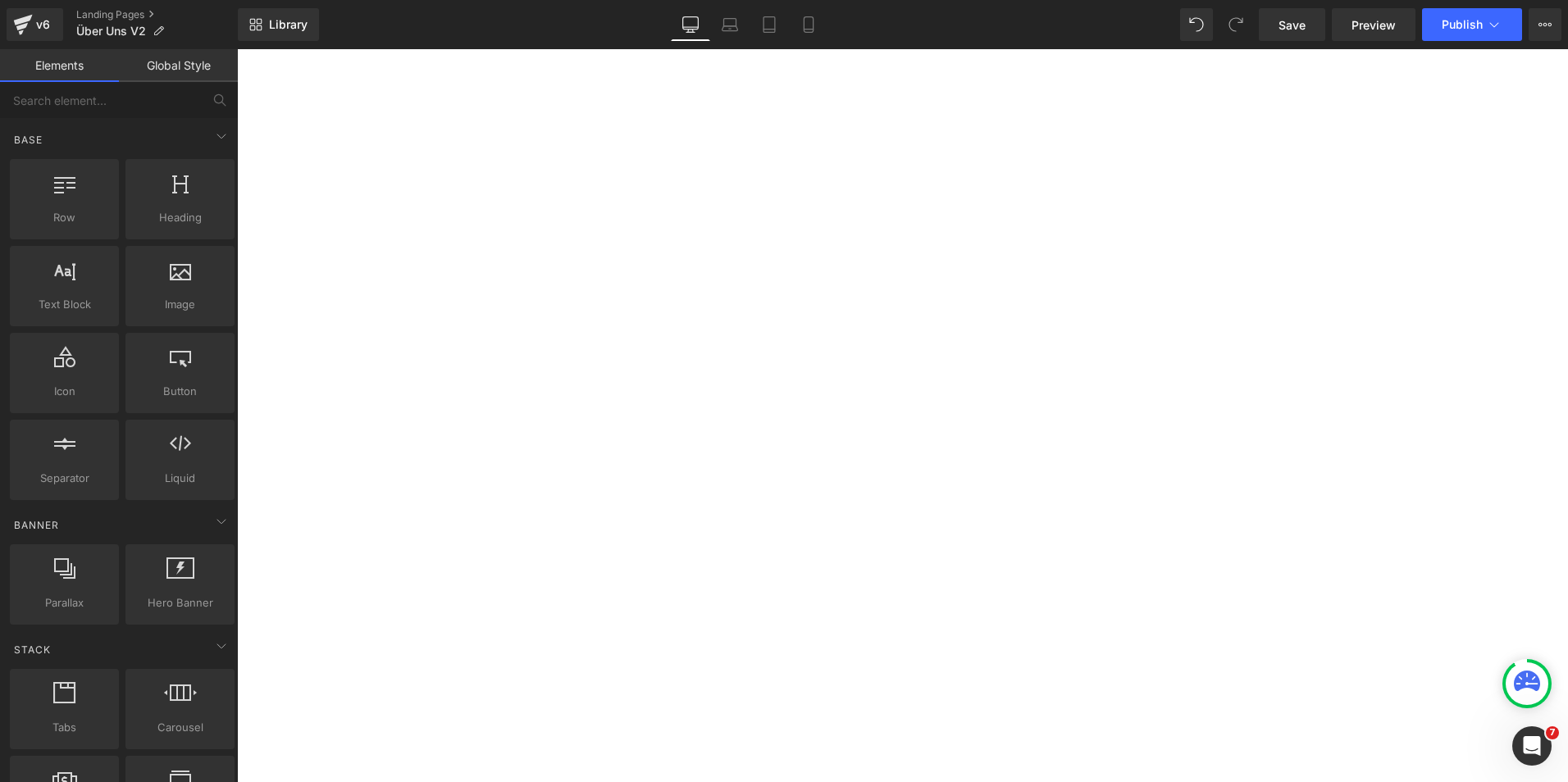
scroll to position [1674, 0]
drag, startPoint x: 278, startPoint y: 48, endPoint x: 276, endPoint y: 23, distance: 25.1
click at [276, 23] on div "Library Desktop Desktop Laptop Tablet Mobile Save Preview Publish Scheduled Vie…" at bounding box center [902, 24] width 1330 height 50
click at [276, 23] on span "Library" at bounding box center [288, 24] width 38 height 15
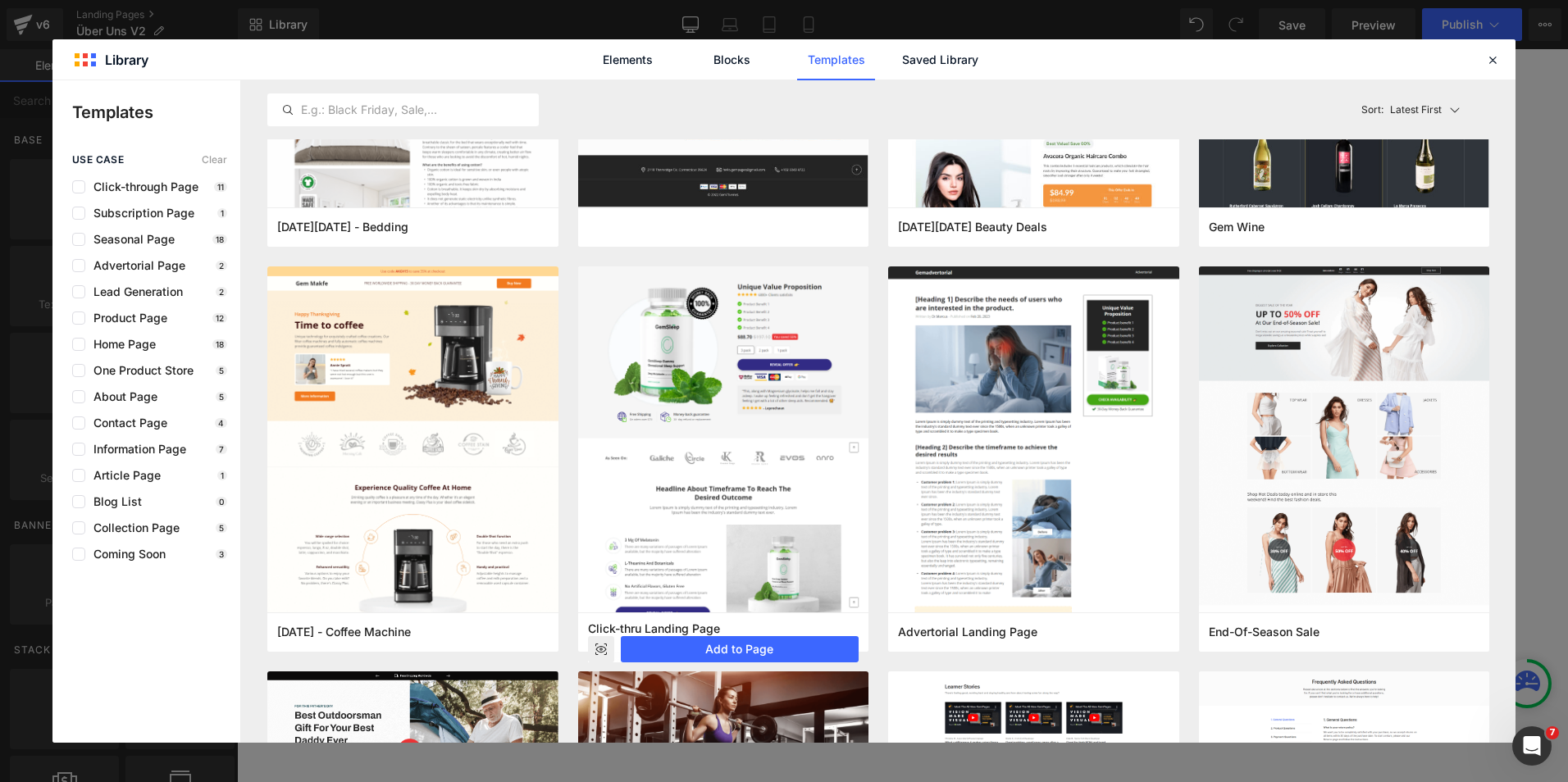
scroll to position [0, 0]
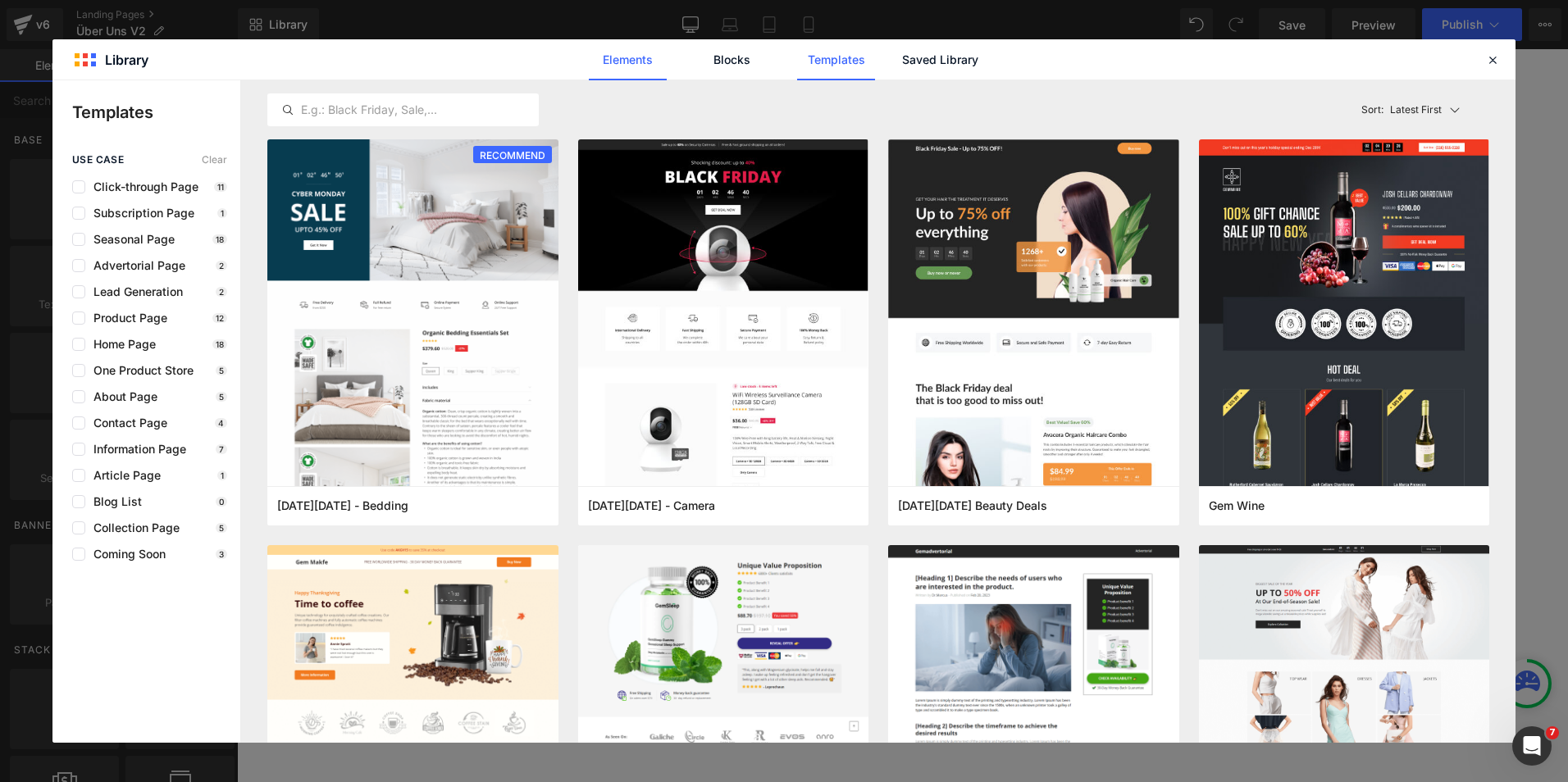
click at [608, 65] on link "Elements" at bounding box center [628, 59] width 78 height 41
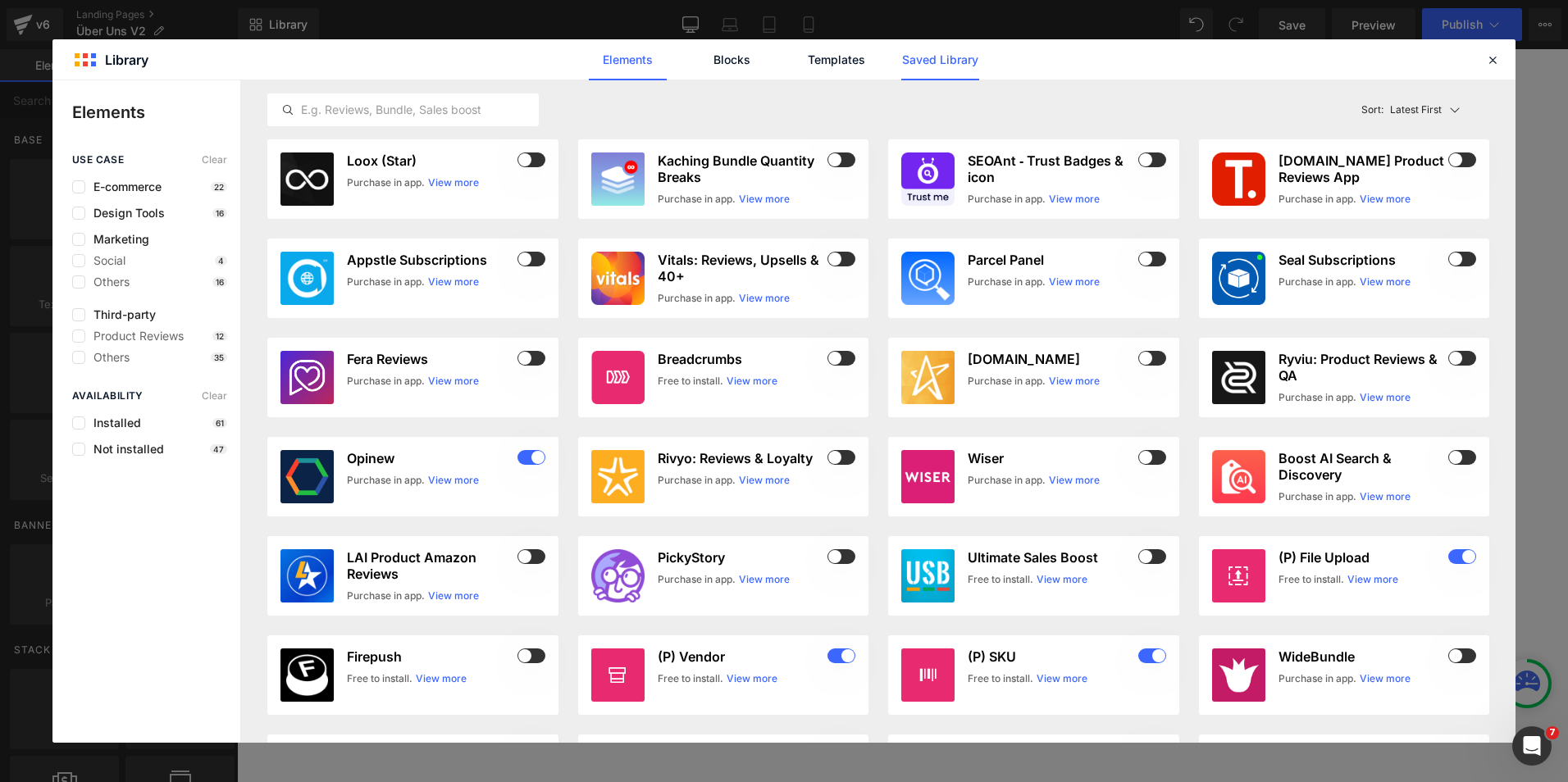
click at [924, 63] on link "Saved Library" at bounding box center [941, 59] width 78 height 41
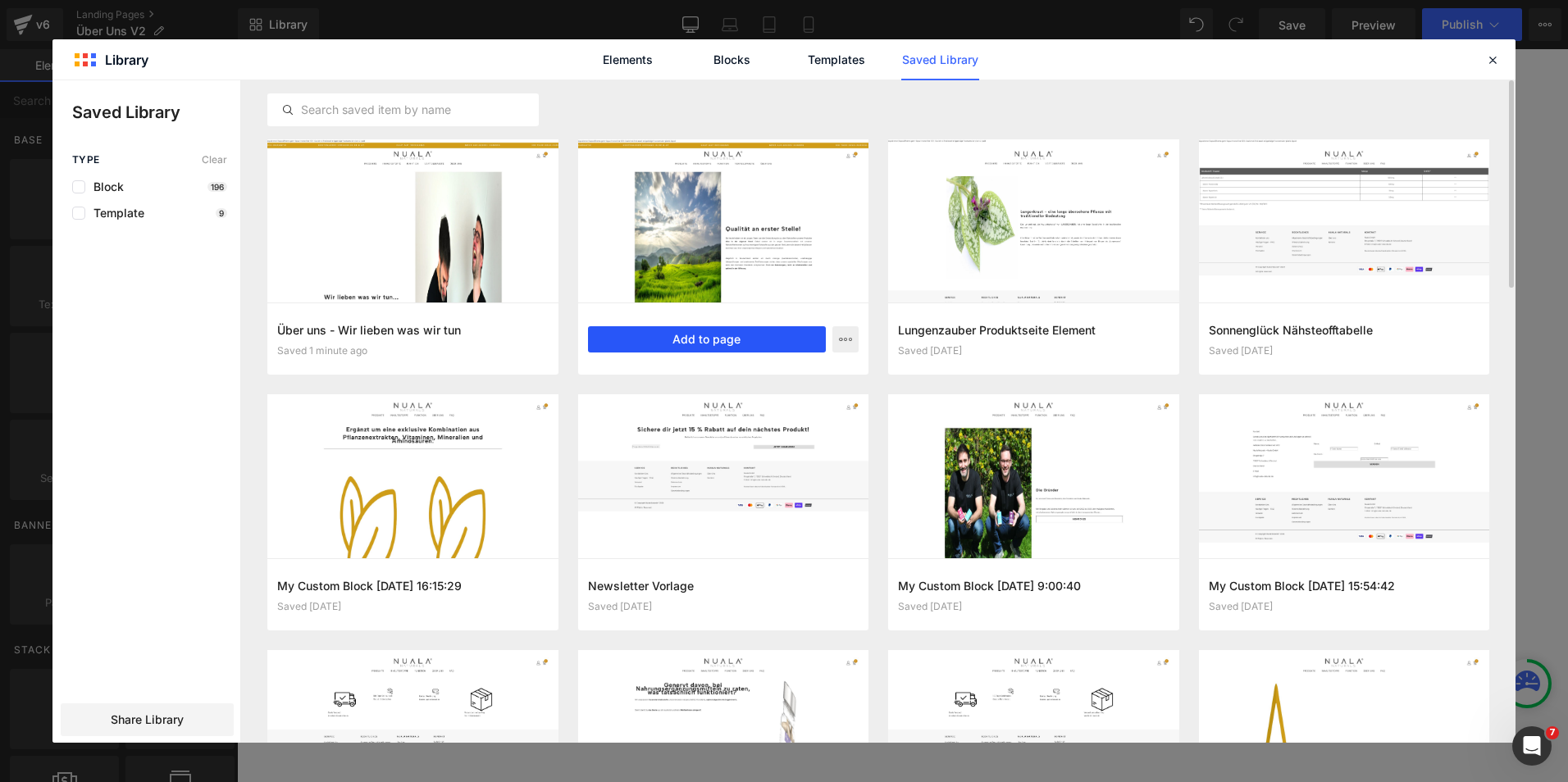
click at [709, 336] on button "Add to page" at bounding box center [707, 339] width 238 height 26
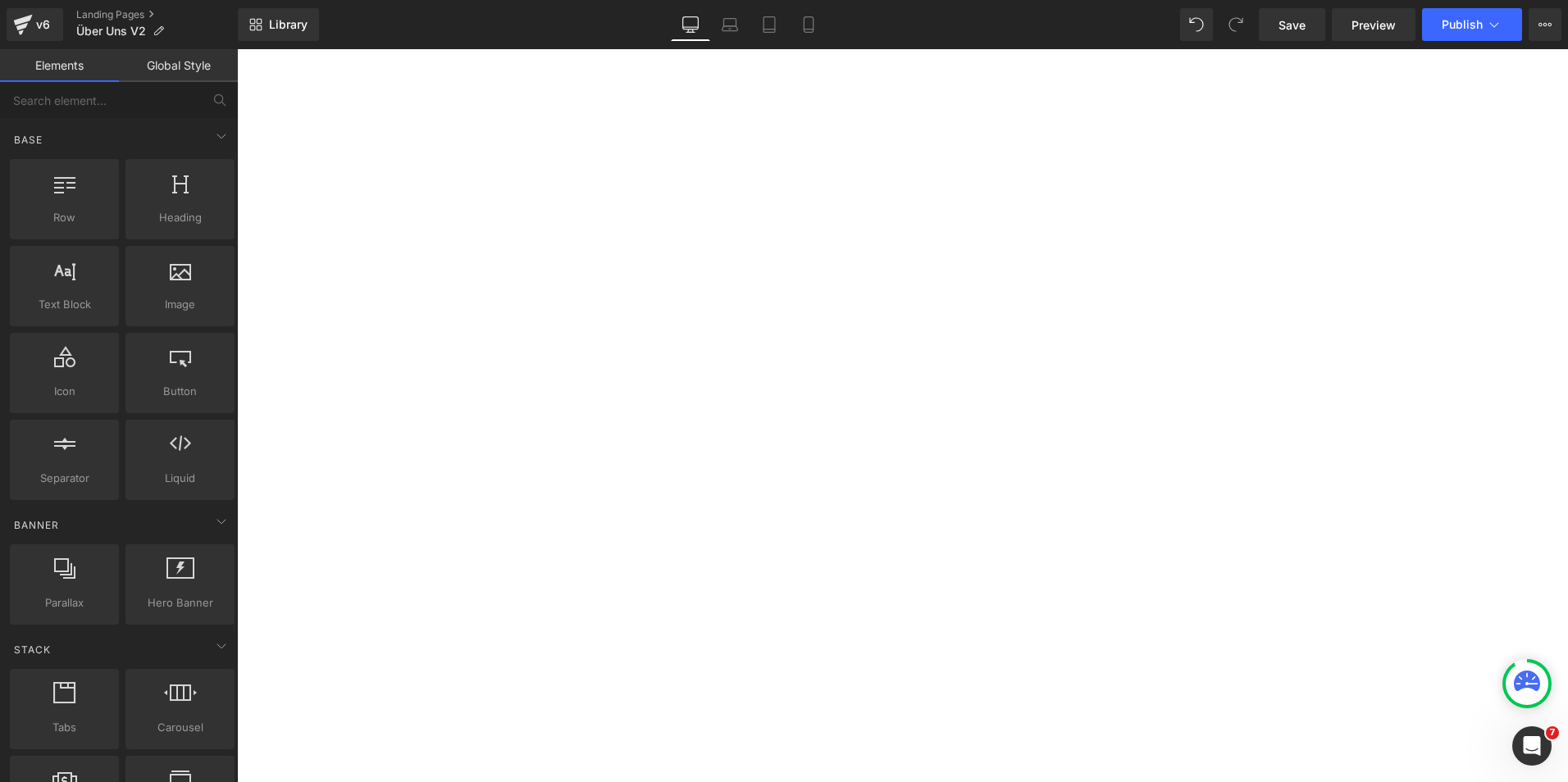
scroll to position [1756, 0]
click at [285, 30] on span "Library" at bounding box center [288, 24] width 38 height 15
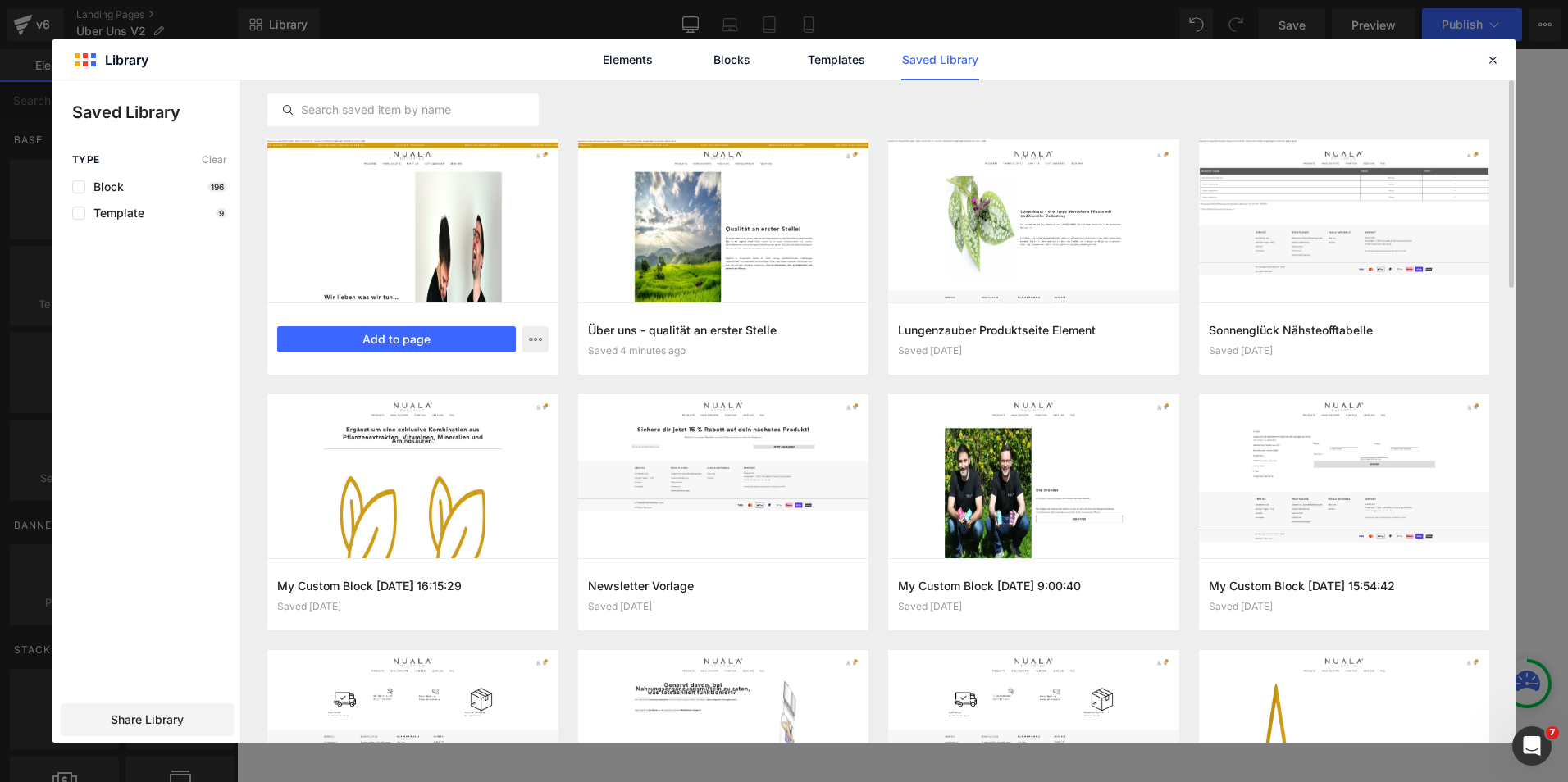
click at [472, 221] on div at bounding box center [412, 221] width 291 height 164
click at [413, 345] on button "Add to page" at bounding box center [397, 339] width 238 height 26
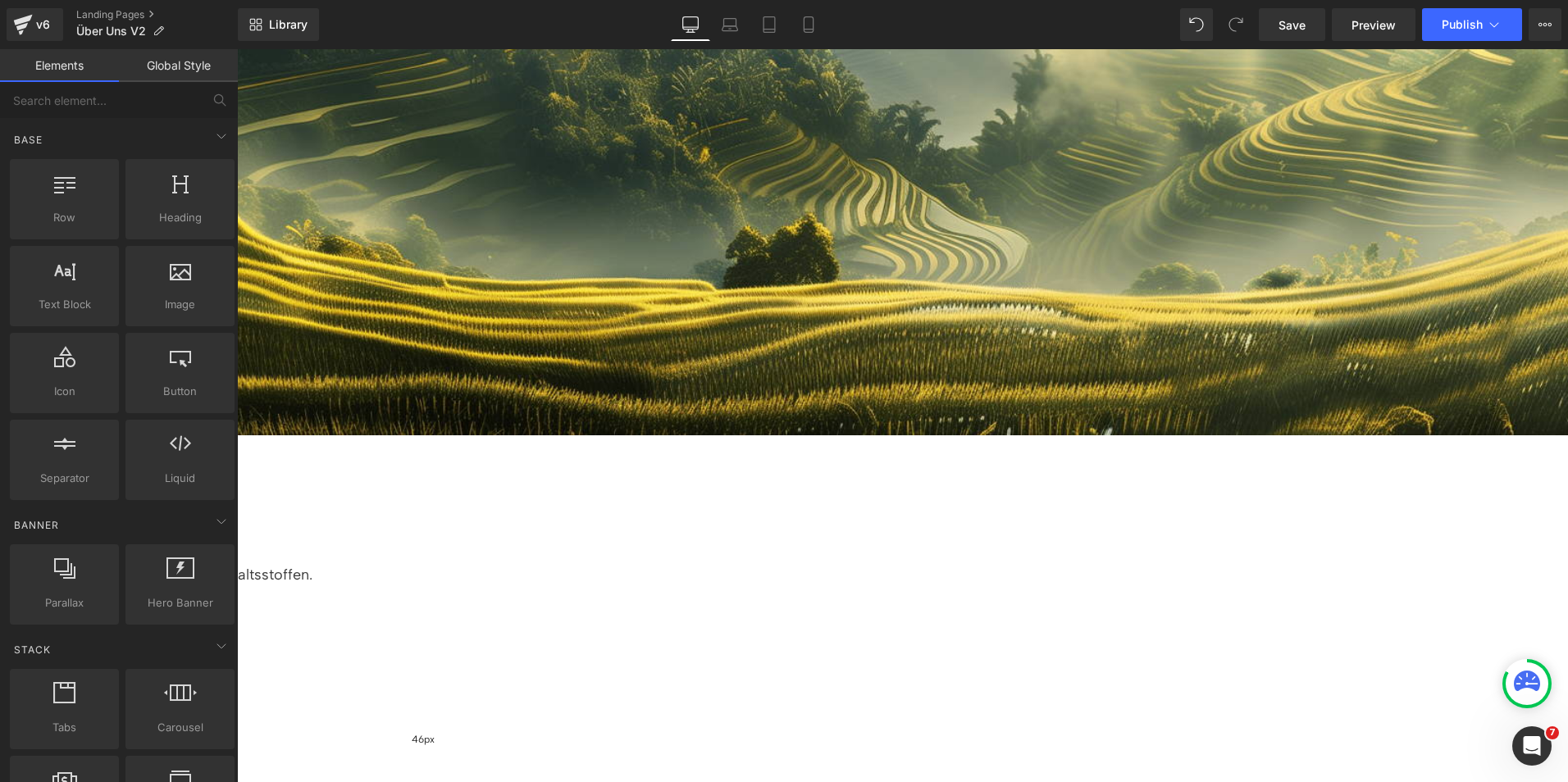
scroll to position [345, 0]
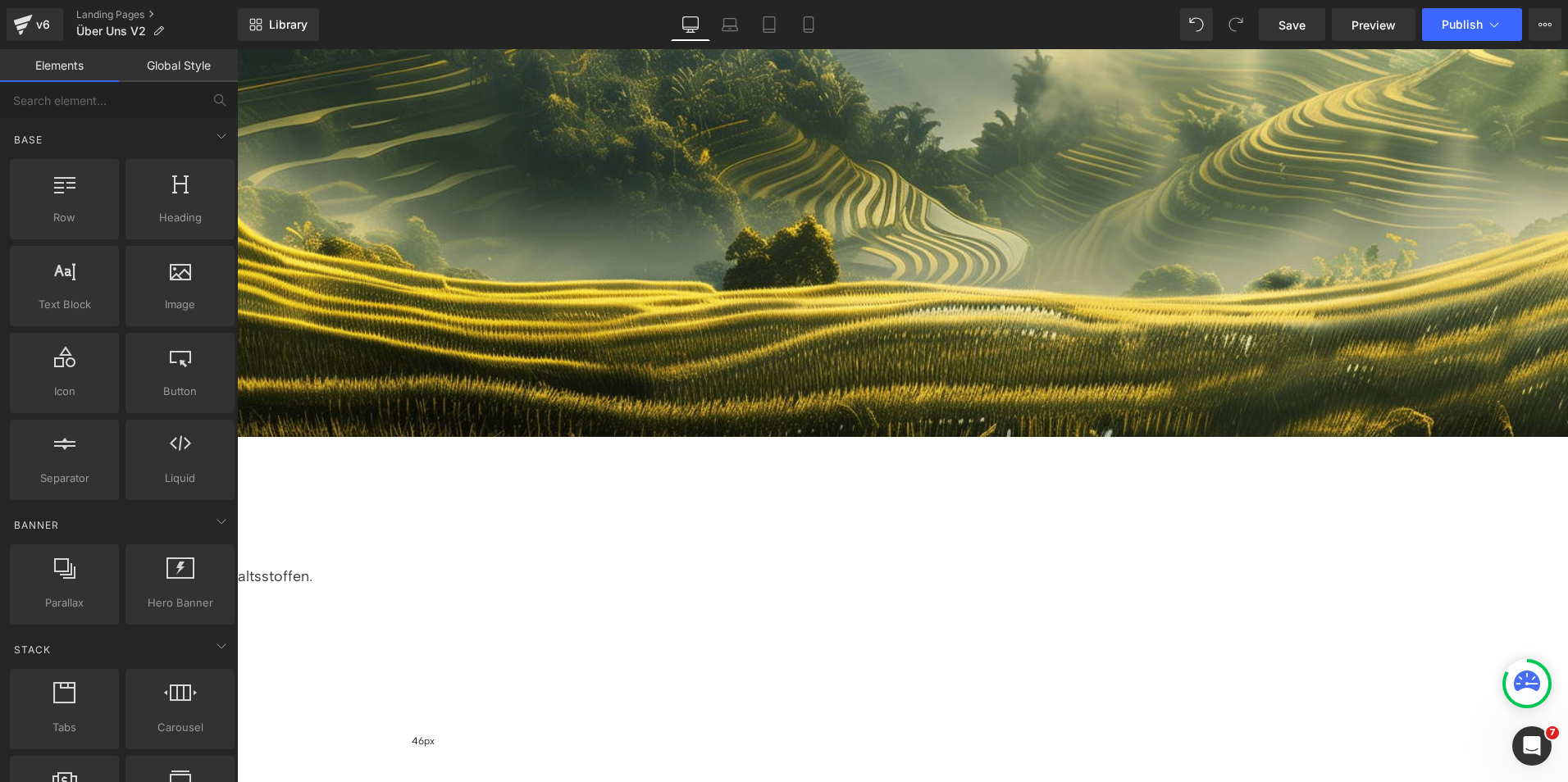
click at [237, 50] on span "Row" at bounding box center [237, 50] width 0 height 0
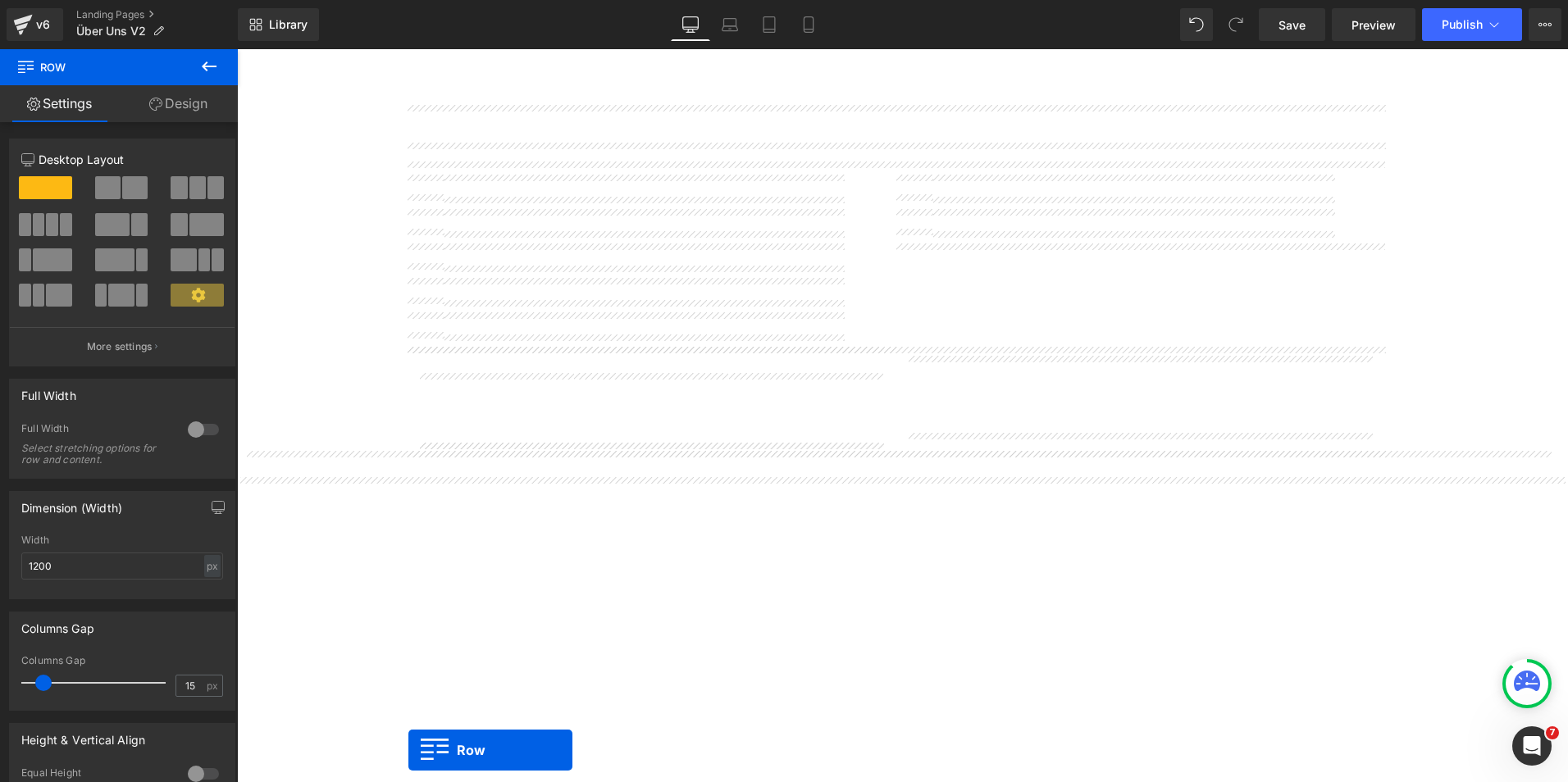
scroll to position [1542, 0]
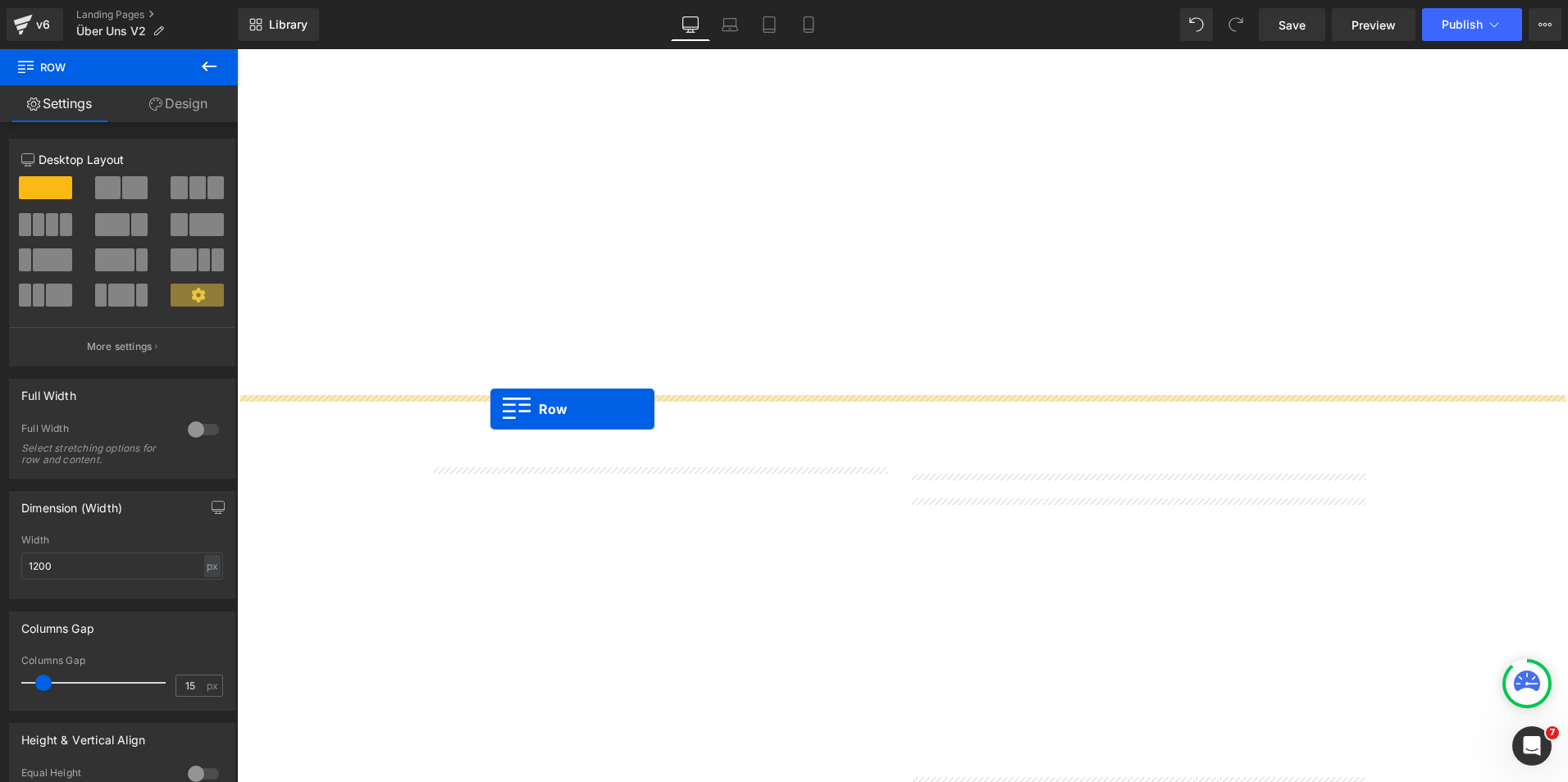
drag, startPoint x: 414, startPoint y: 503, endPoint x: 491, endPoint y: 409, distance: 121.5
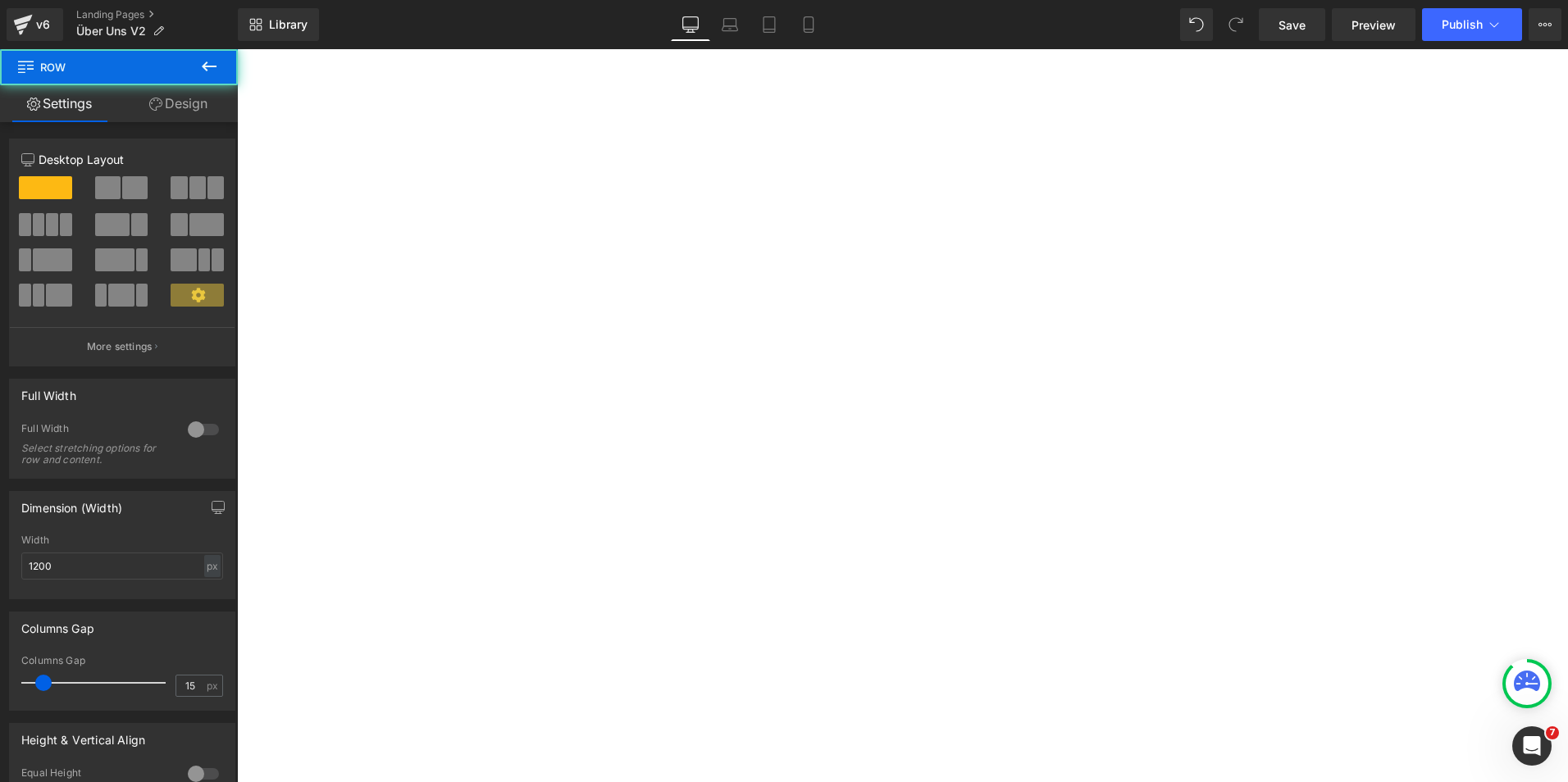
scroll to position [1501, 0]
click at [237, 50] on span "Row" at bounding box center [237, 50] width 0 height 0
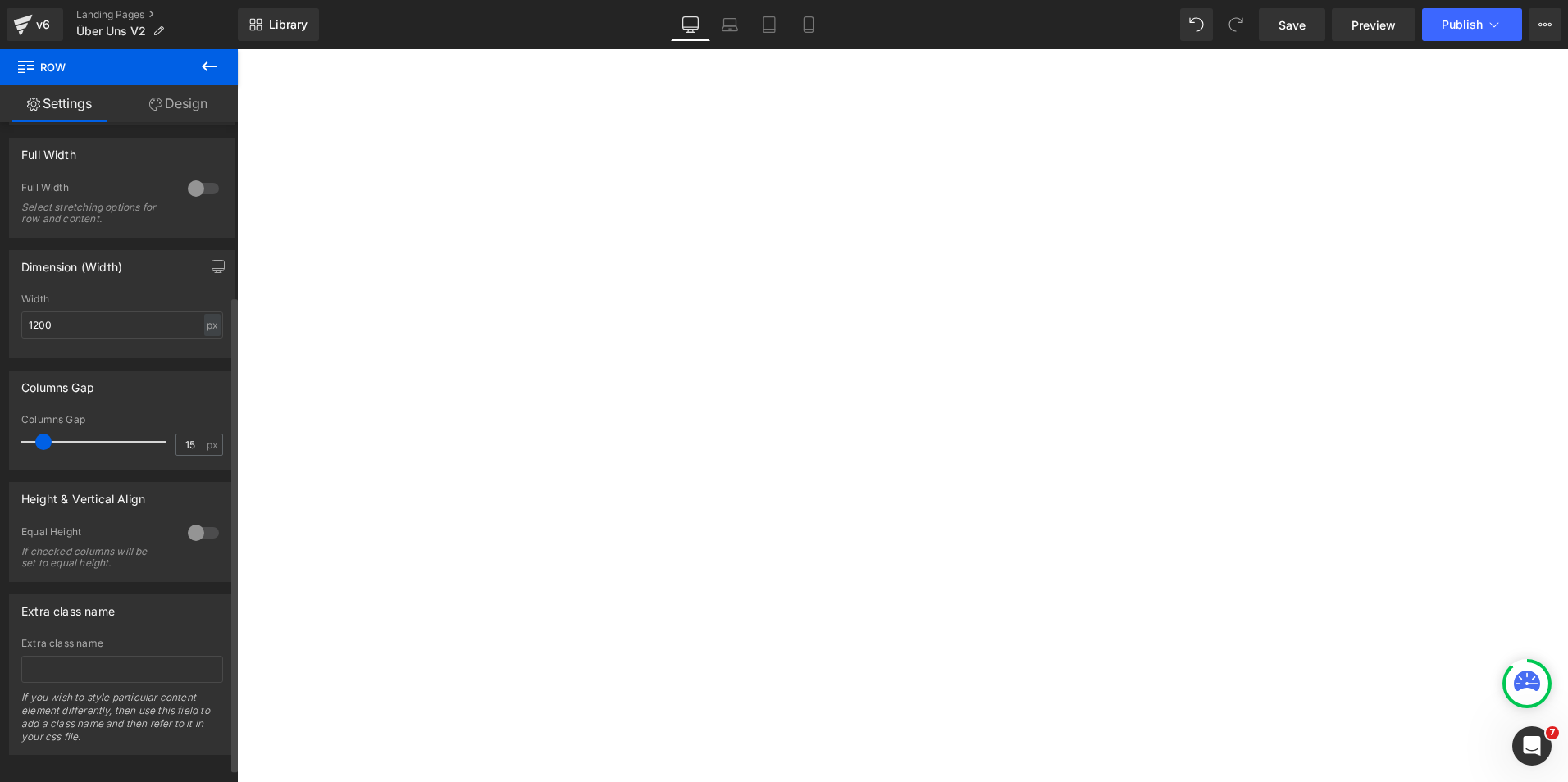
scroll to position [242, 0]
drag, startPoint x: 104, startPoint y: 321, endPoint x: 5, endPoint y: 308, distance: 99.8
click at [5, 308] on div "Dimension (Width) 1200px Width 1200 px % px" at bounding box center [123, 297] width 245 height 121
click at [191, 186] on div at bounding box center [203, 188] width 39 height 26
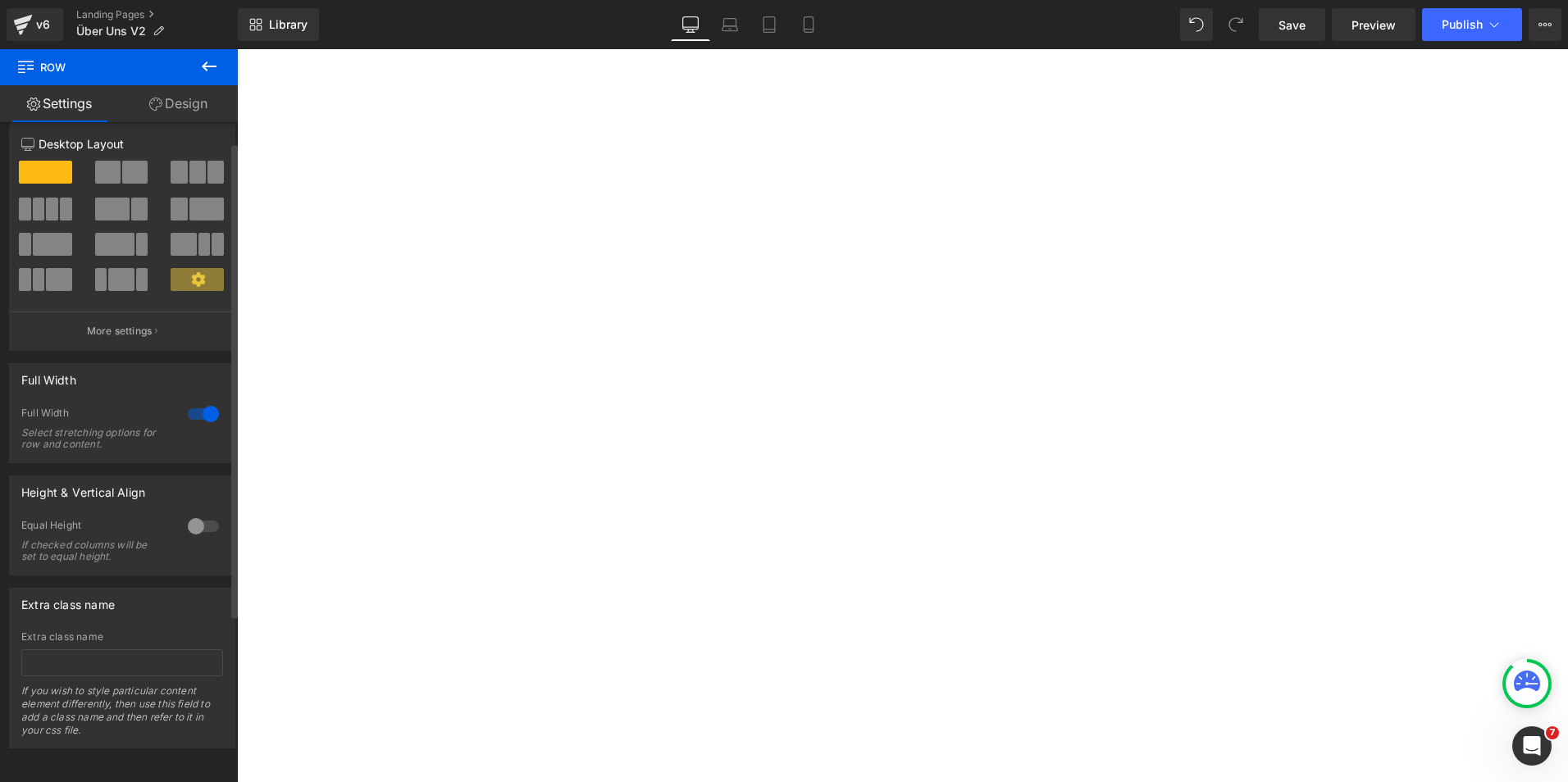
scroll to position [28, 0]
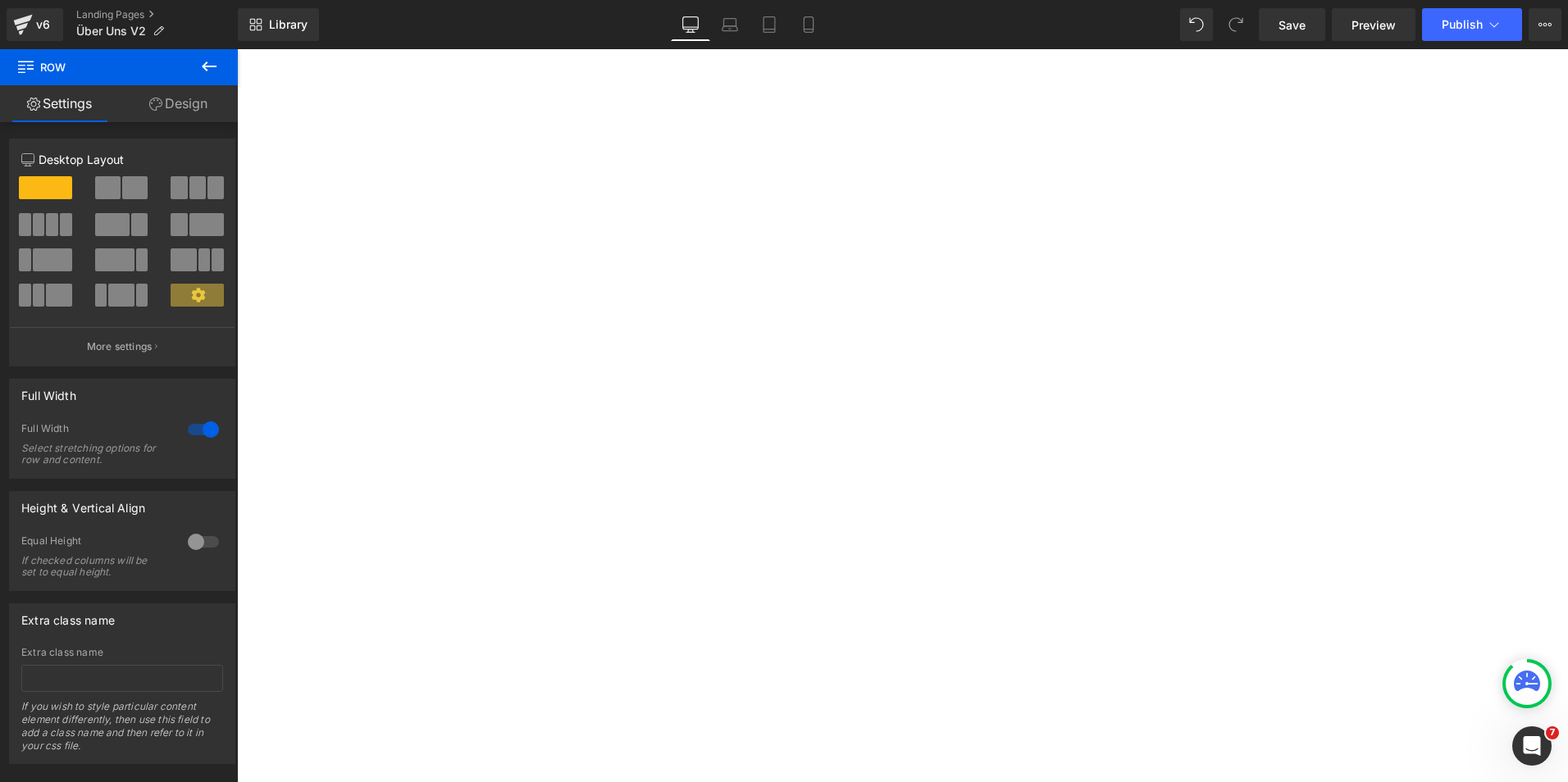
drag, startPoint x: 585, startPoint y: 490, endPoint x: 593, endPoint y: 442, distance: 48.7
click at [593, 442] on div "Unsere 3 Versprechen an dich: Heading Row Row Image Maßgeschneidert Text Block …" at bounding box center [238, 251] width 1331 height 2162
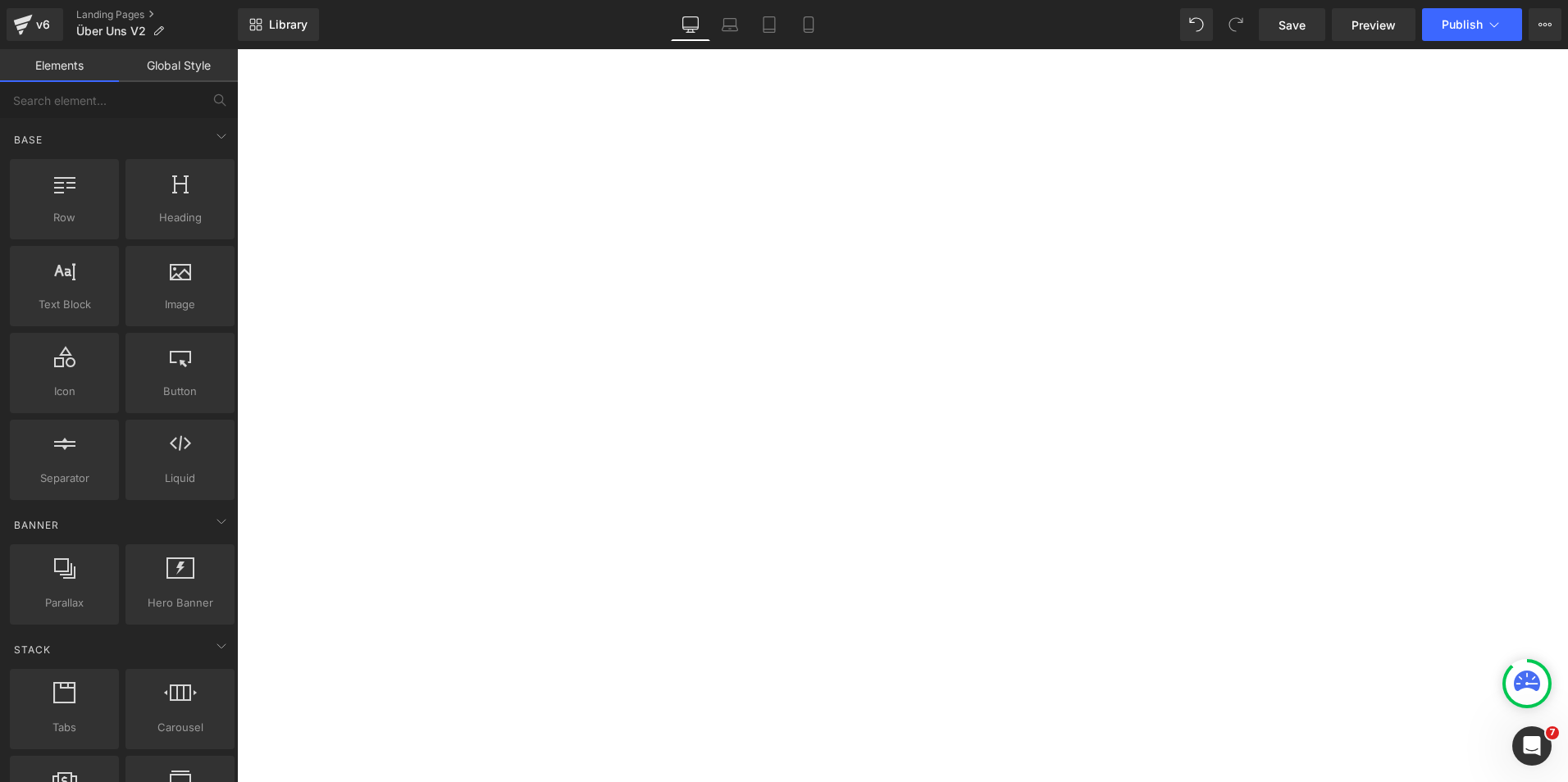
scroll to position [1649, 0]
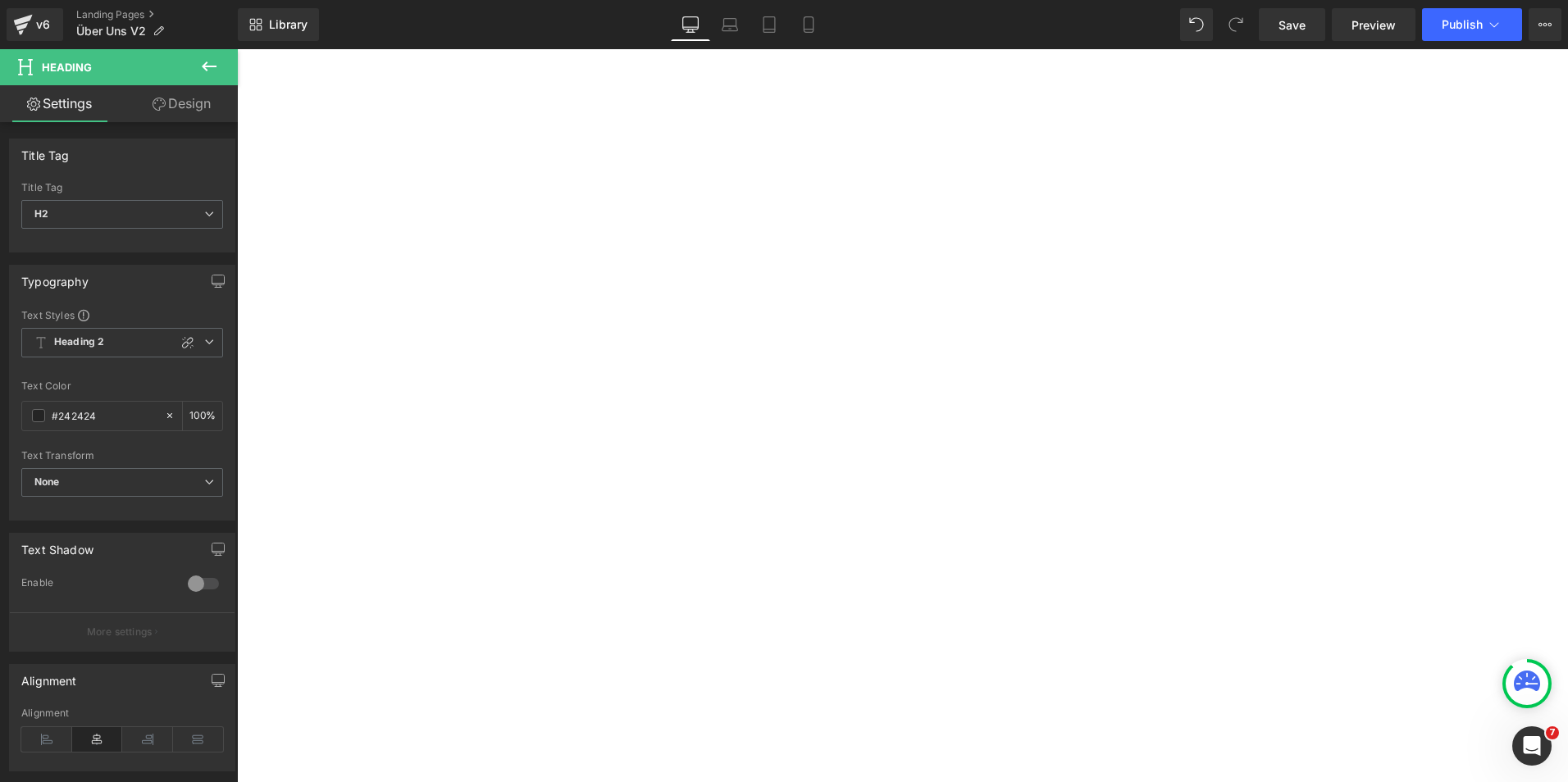
scroll to position [1740, 0]
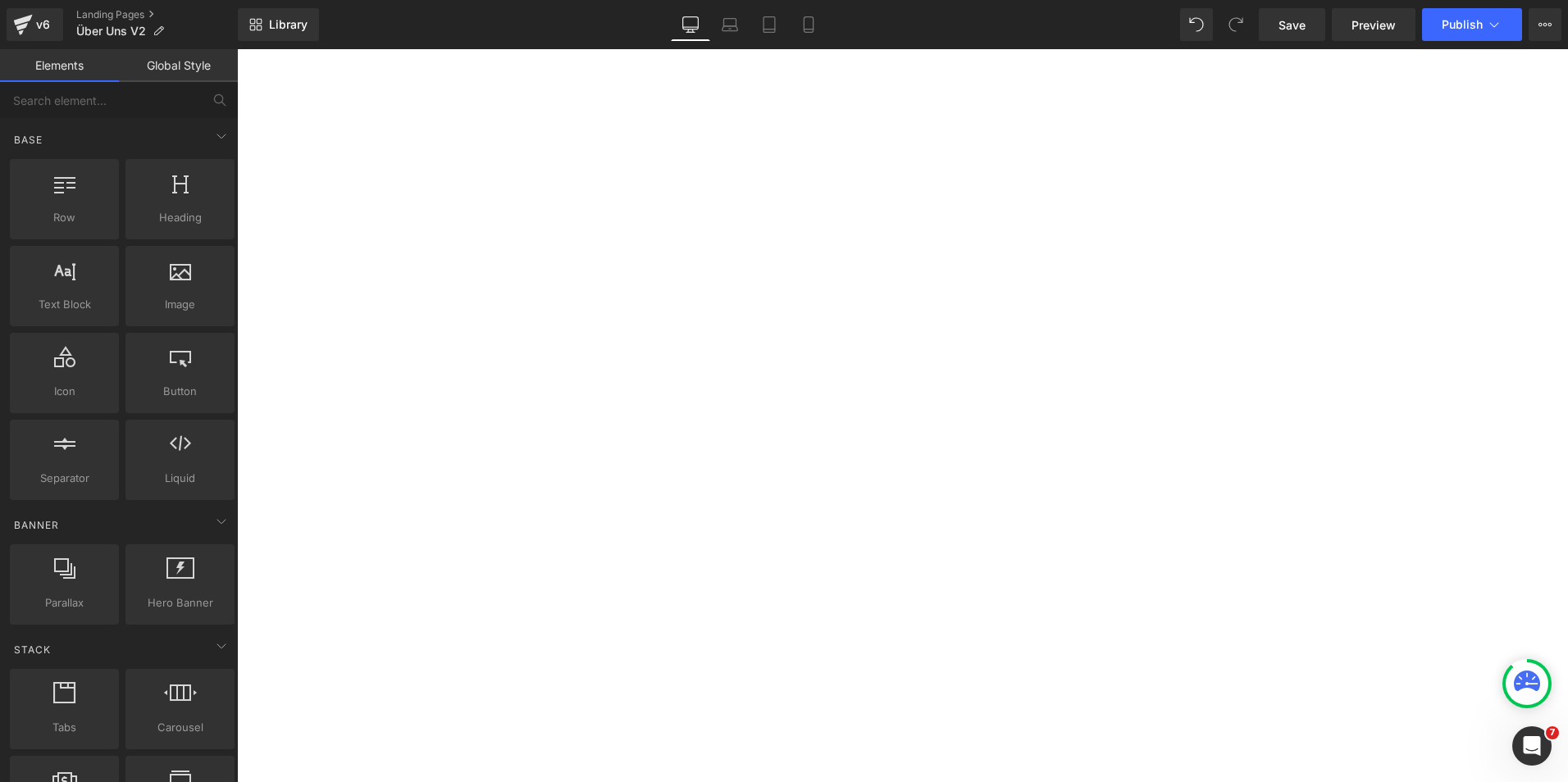
click at [1441, 440] on div "Über uns Heading Row Hero Banner Wir helfen Dir, im Dschungel der Nahrungsergän…" at bounding box center [902, 687] width 1331 height 4488
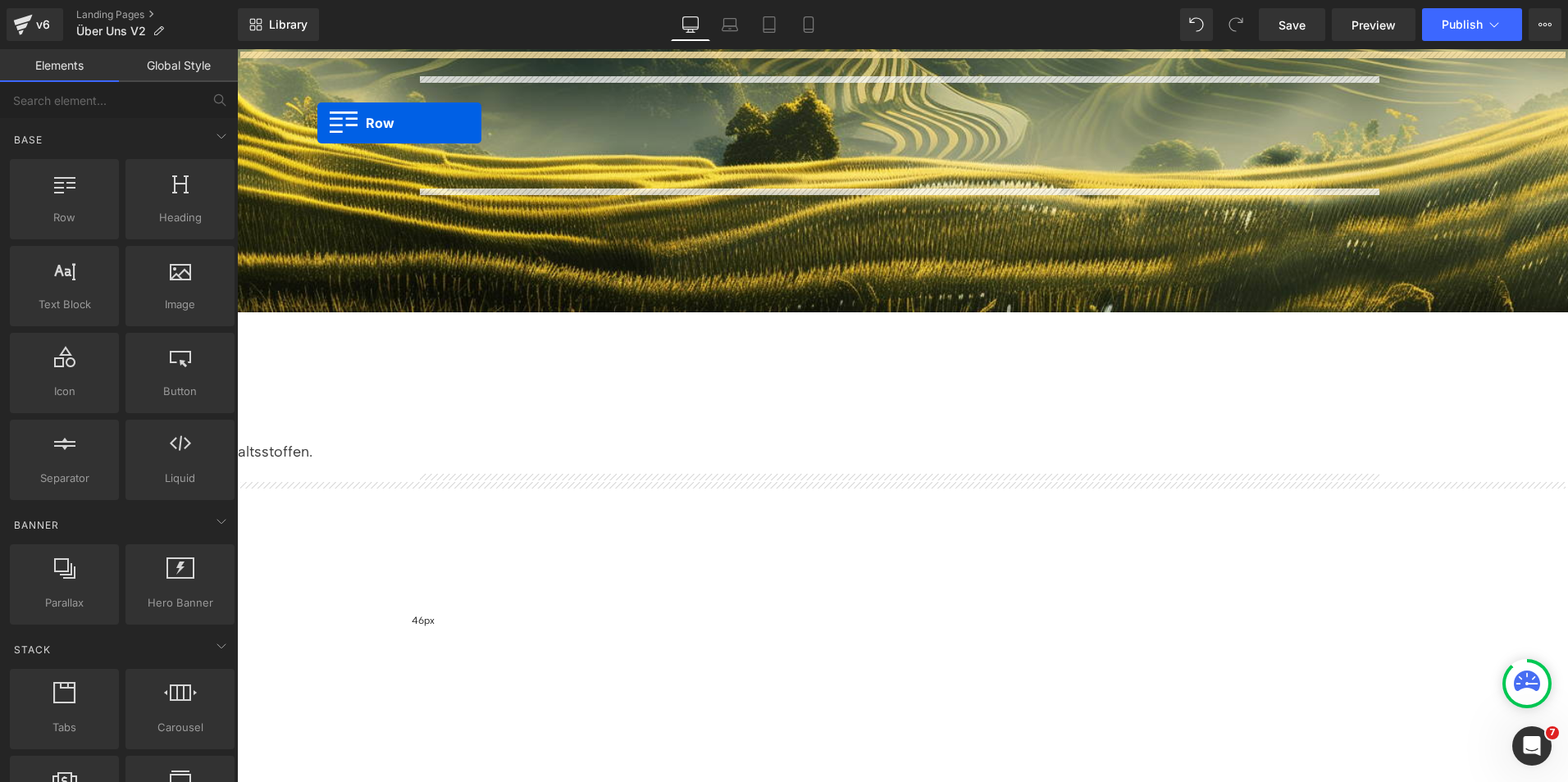
scroll to position [290, 0]
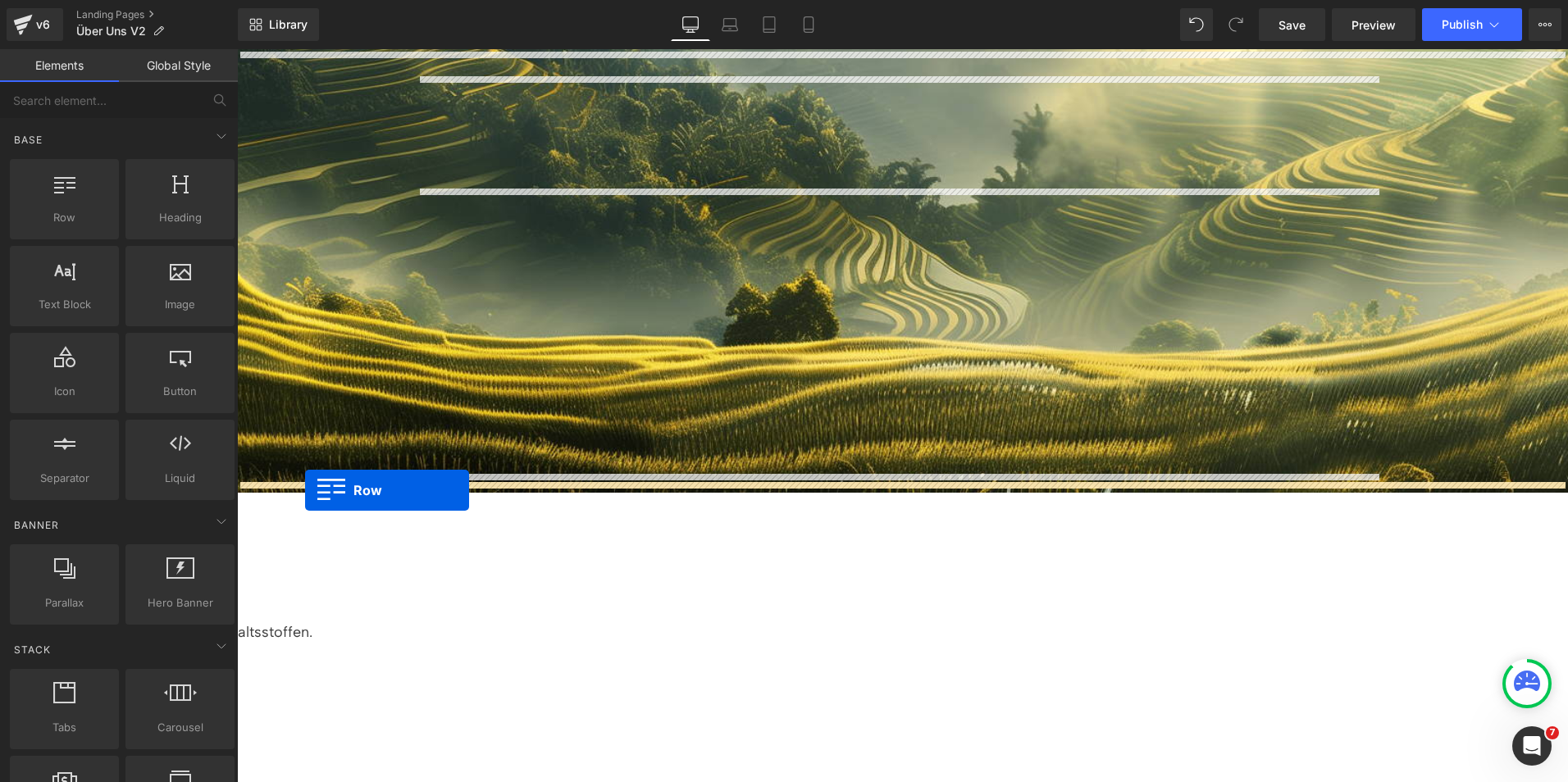
drag, startPoint x: 247, startPoint y: 324, endPoint x: 305, endPoint y: 491, distance: 176.8
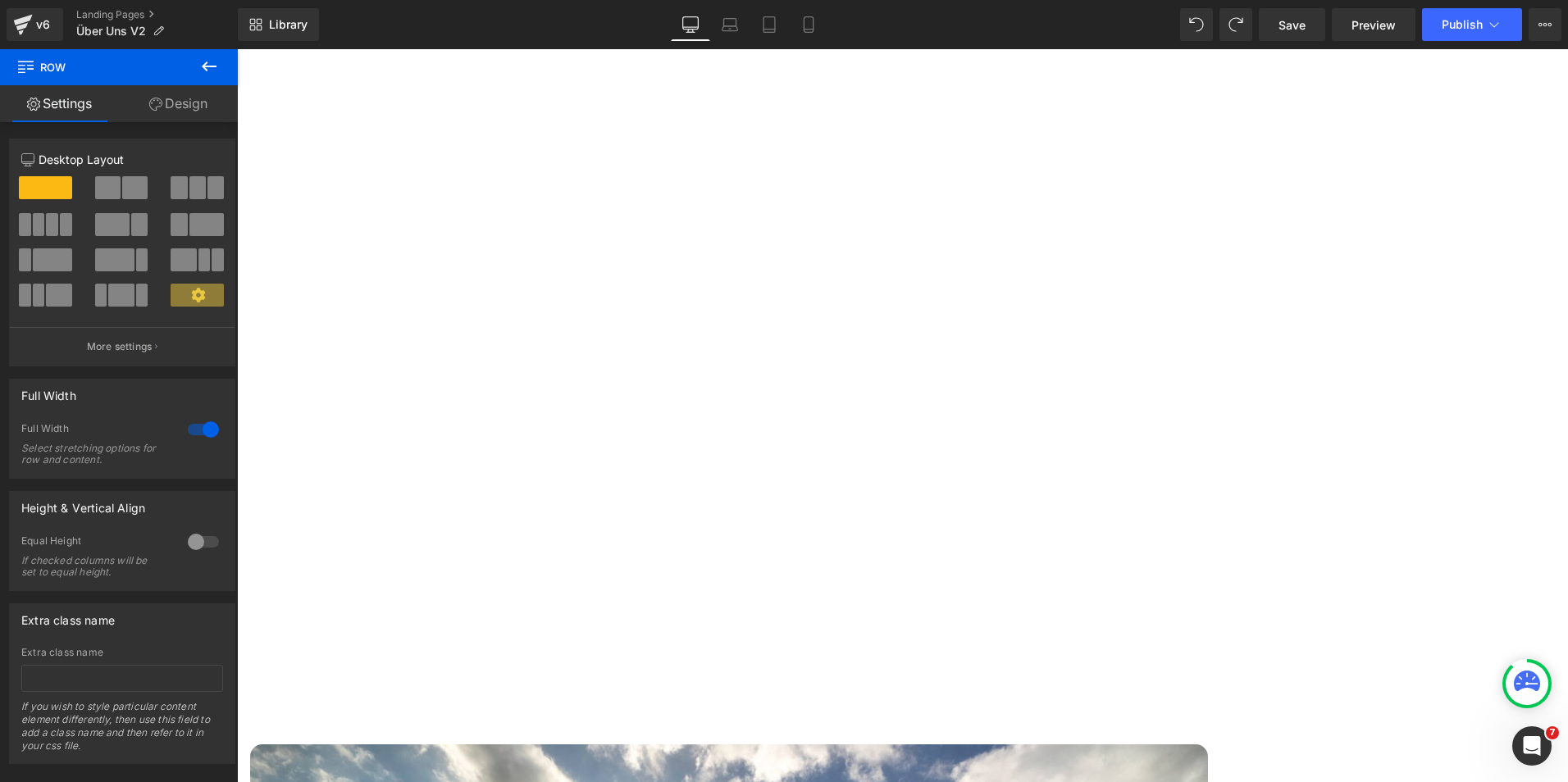
scroll to position [2133, 0]
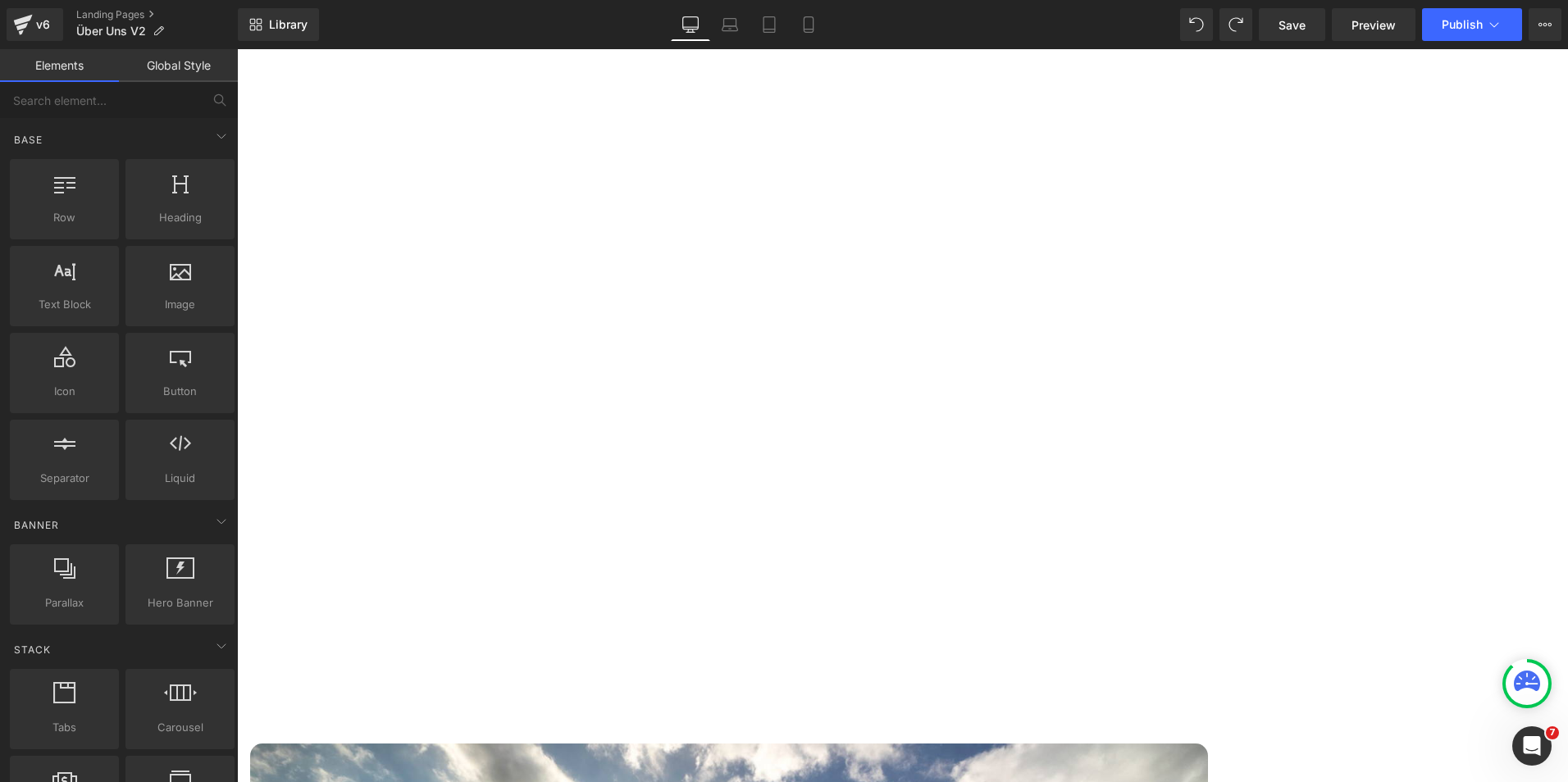
click at [479, 616] on div "Über uns Heading Row Hero Banner Wir helfen Dir, im Dschungel der Nahrungsergän…" at bounding box center [902, 320] width 1331 height 4540
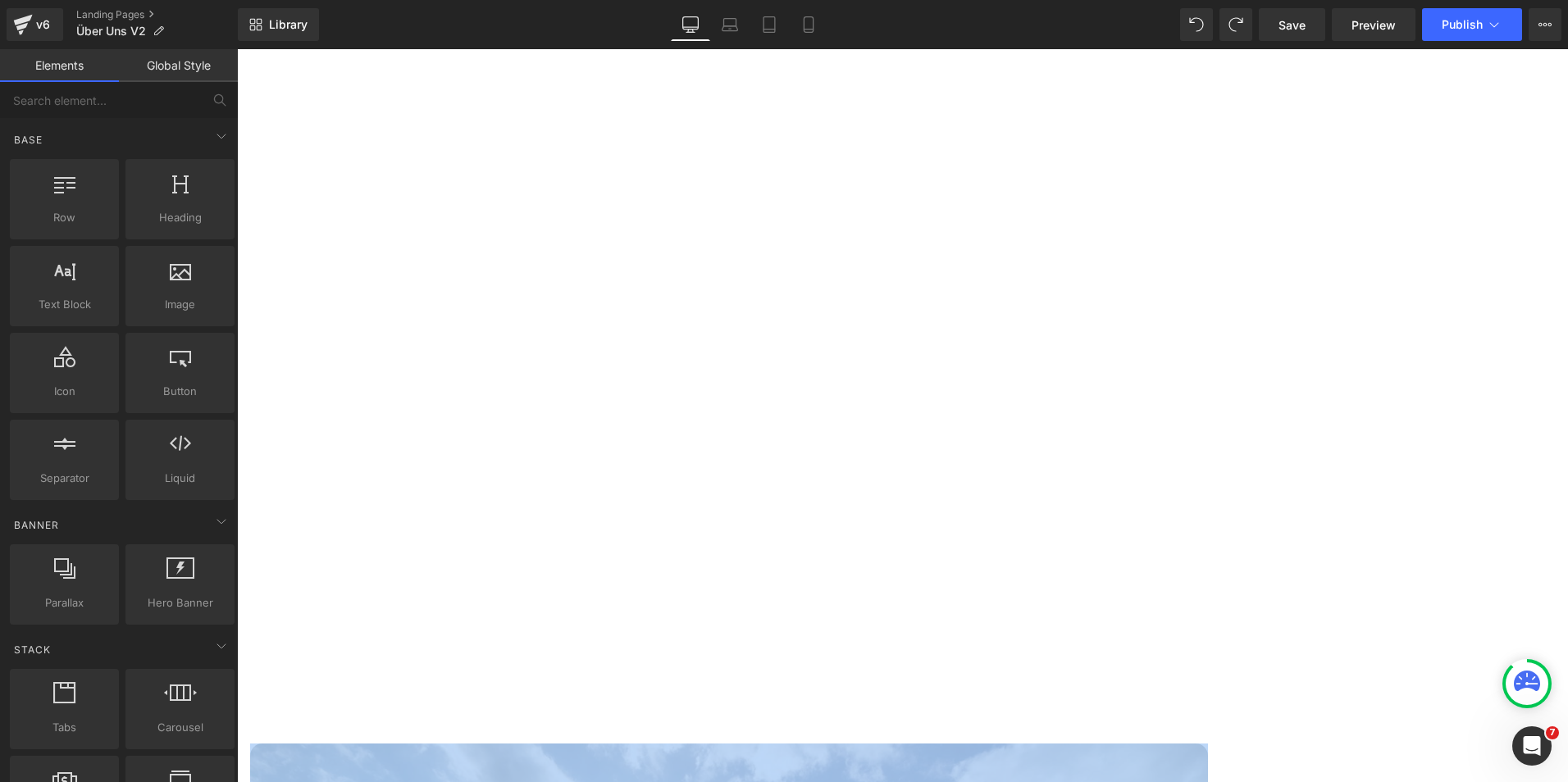
drag, startPoint x: 479, startPoint y: 616, endPoint x: 238, endPoint y: 25, distance: 638.2
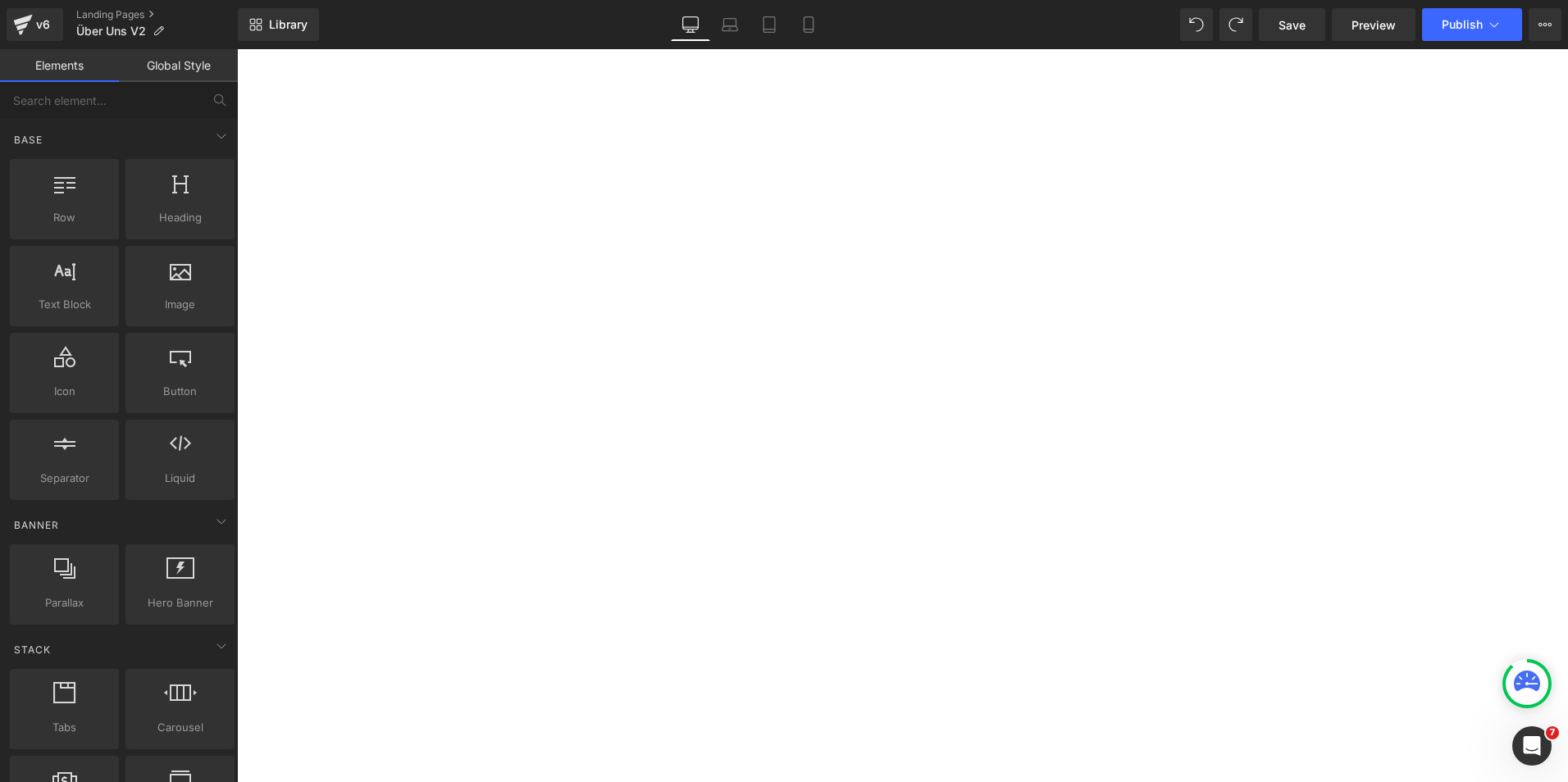
drag, startPoint x: 238, startPoint y: 25, endPoint x: 299, endPoint y: 205, distance: 190.1
click at [299, 205] on div "Über uns Heading Row Hero Banner Wir helfen Dir, im Dschungel der Nahrungsergän…" at bounding box center [902, 360] width 1331 height 4540
click at [274, 27] on span "Library" at bounding box center [288, 24] width 38 height 15
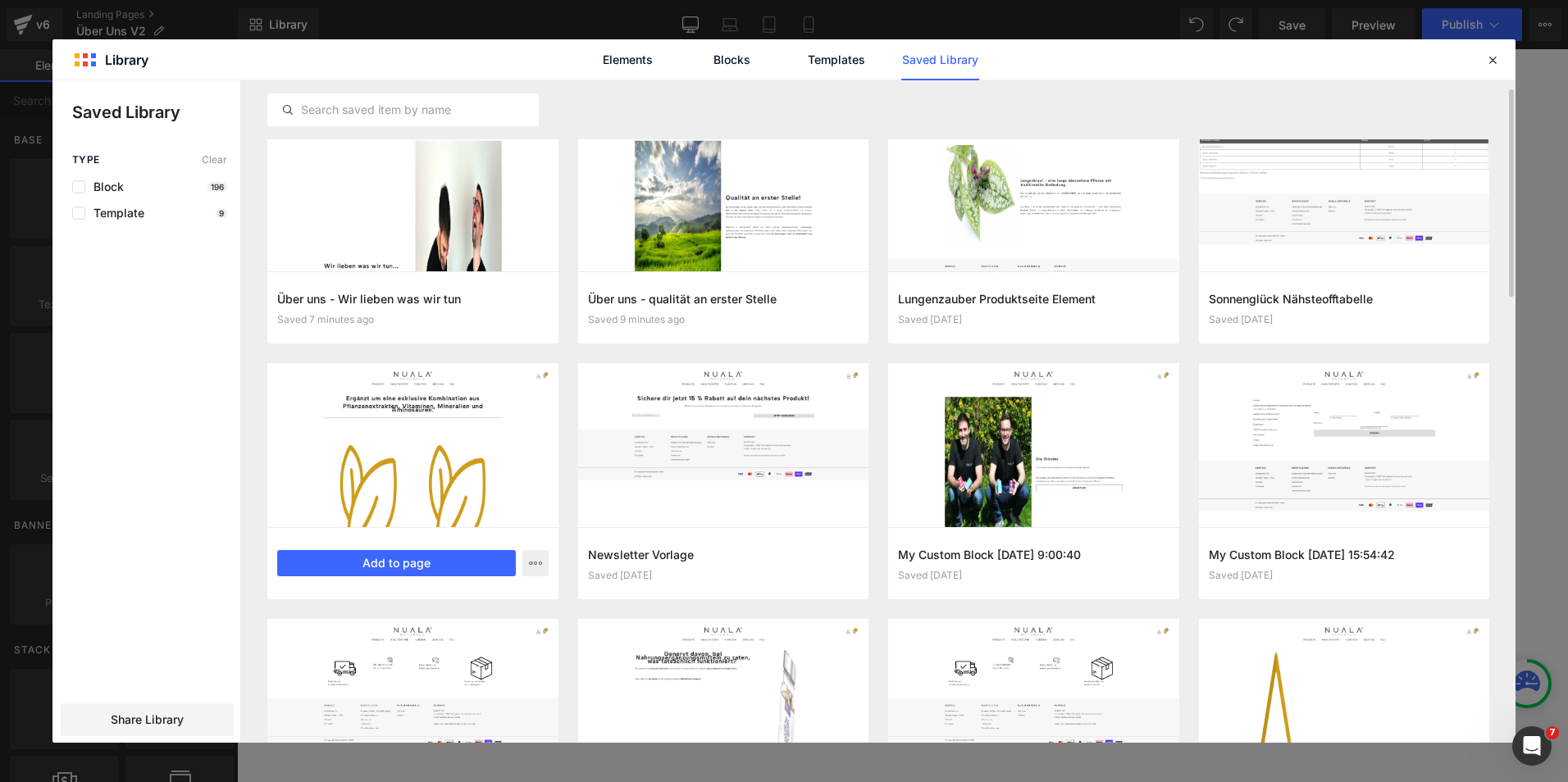
scroll to position [0, 0]
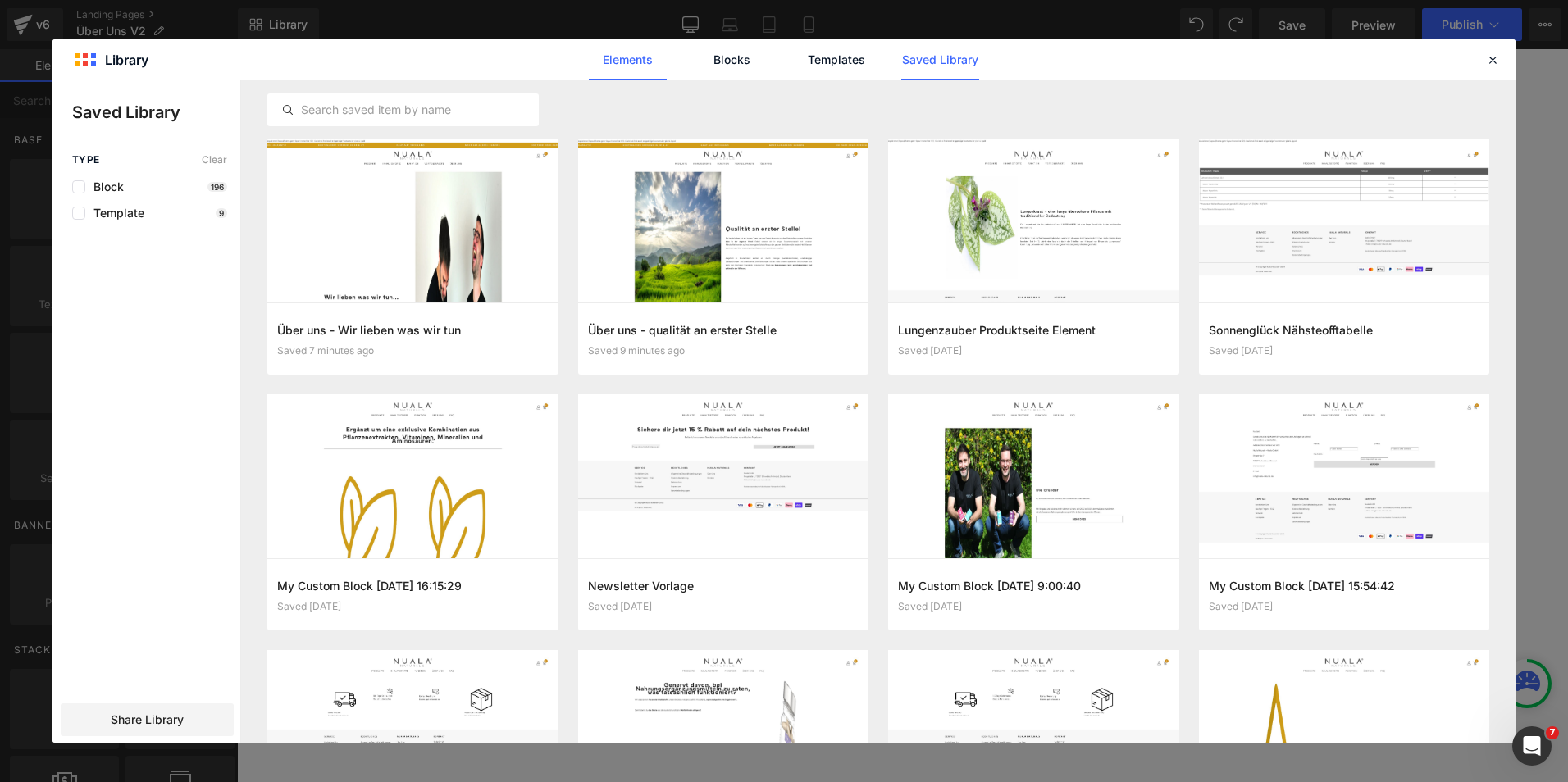
click at [635, 50] on link "Elements" at bounding box center [628, 59] width 78 height 41
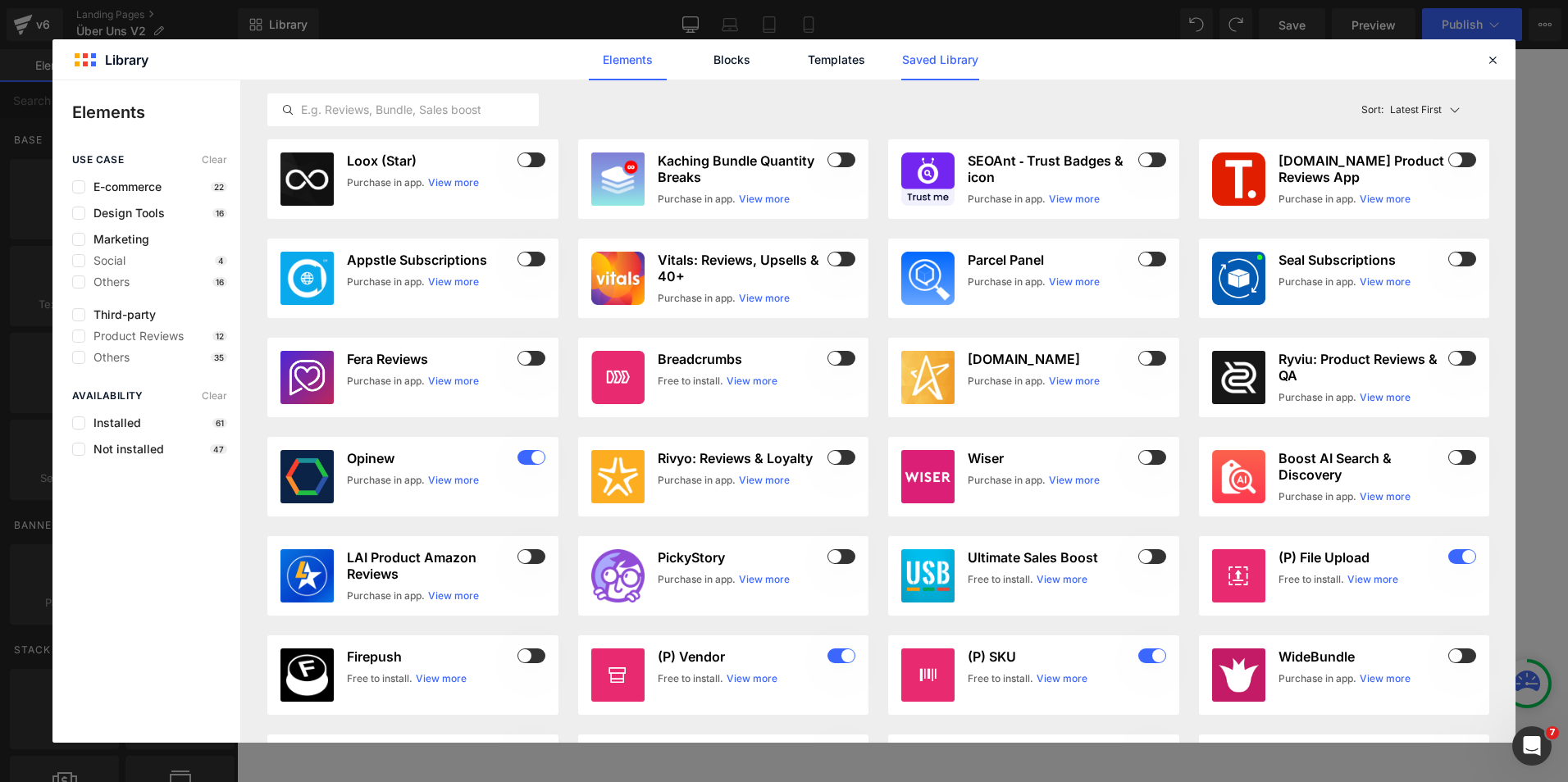
click at [933, 59] on link "Saved Library" at bounding box center [941, 59] width 78 height 41
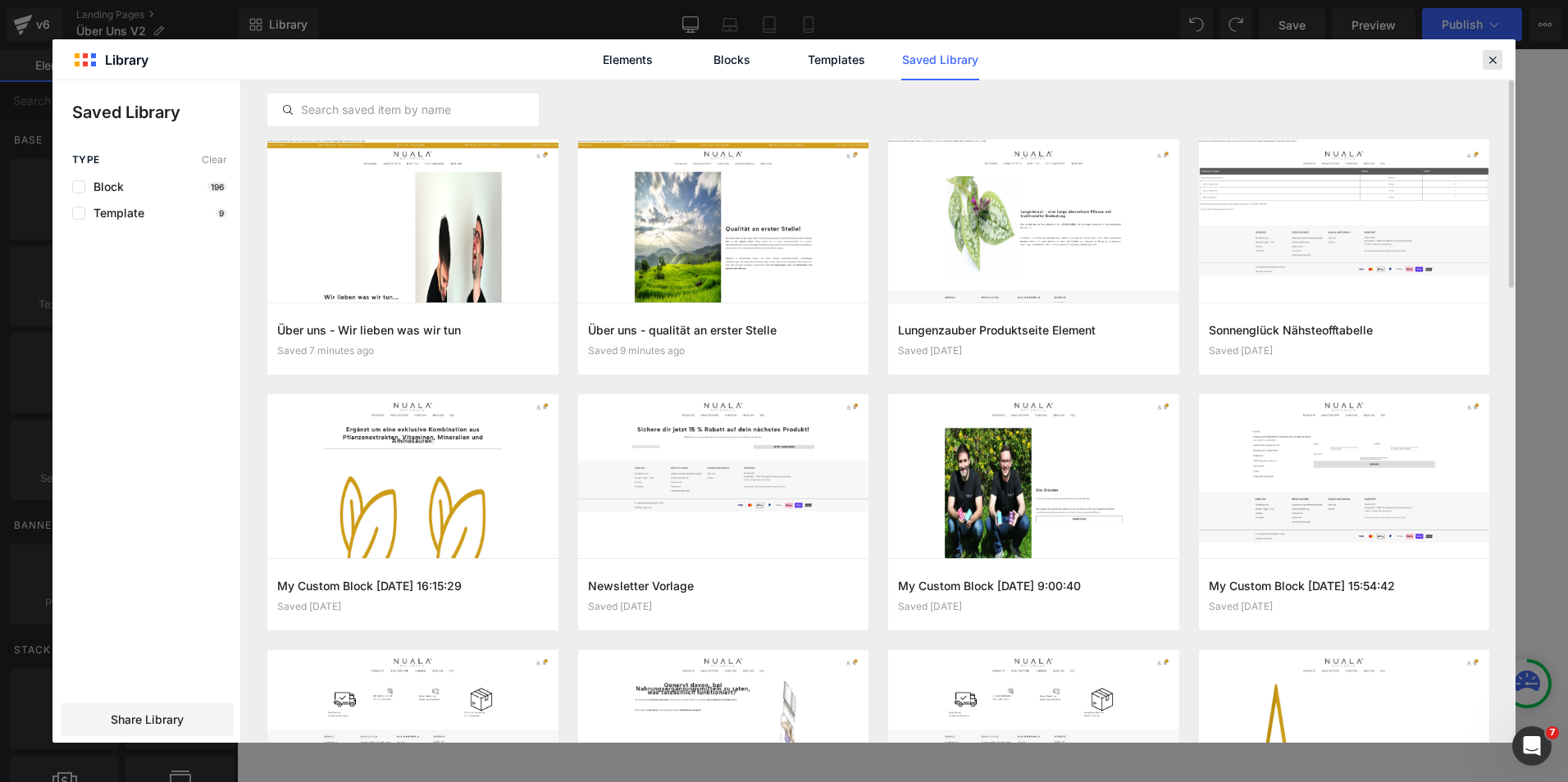
click at [1491, 54] on icon at bounding box center [1492, 59] width 15 height 15
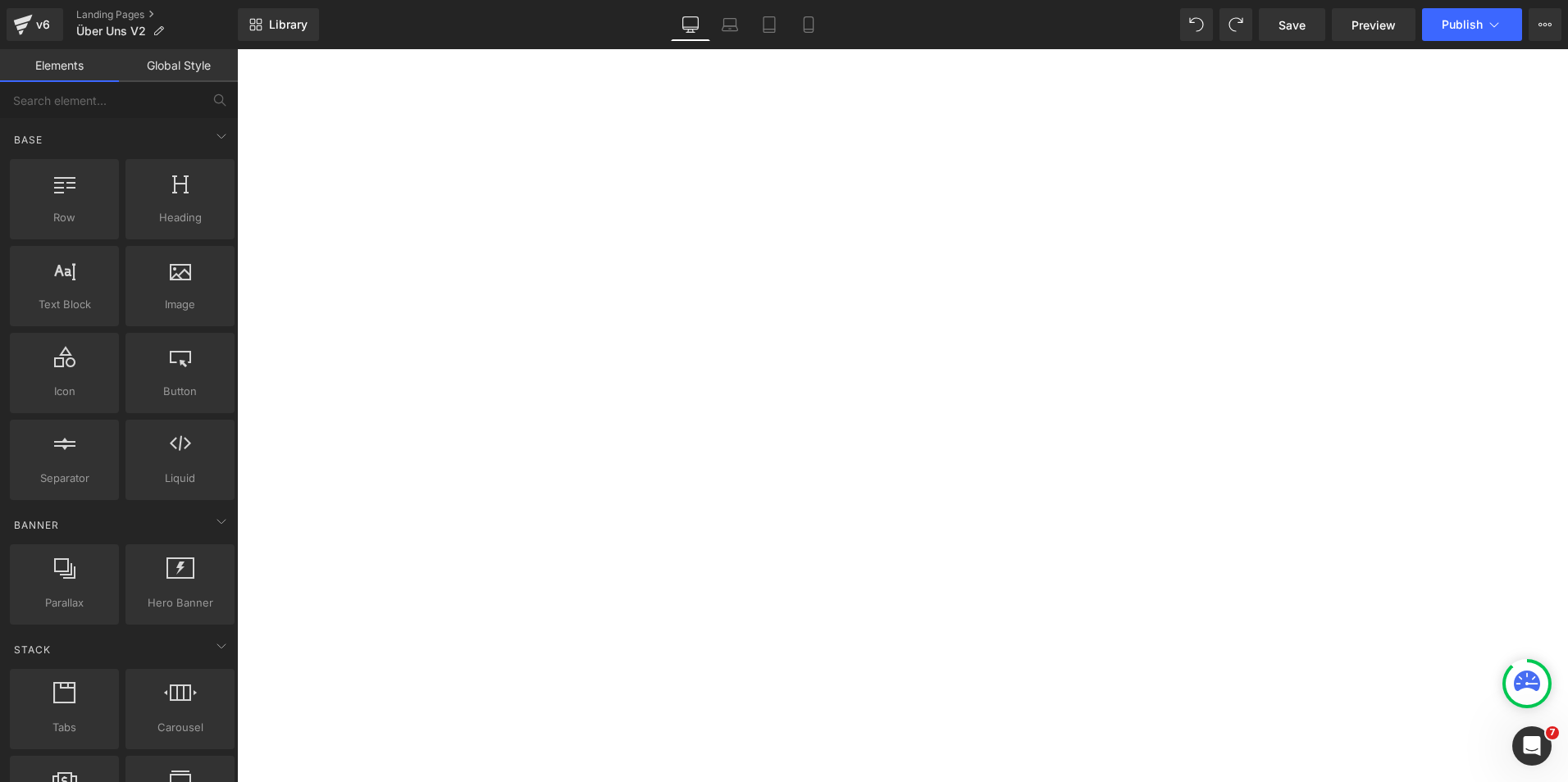
click at [735, 662] on div "Über uns Heading Row Hero Banner Wir helfen Dir, im Dschungel der Nahrungsergän…" at bounding box center [902, 360] width 1331 height 4540
click at [327, 296] on div "Über uns Heading Row Hero Banner Wir helfen Dir, im Dschungel der Nahrungsergän…" at bounding box center [902, 360] width 1331 height 4540
click at [358, 422] on div "Über uns Heading Row Hero Banner Wir helfen Dir, im Dschungel der Nahrungsergän…" at bounding box center [902, 620] width 1331 height 4540
click at [237, 50] on span "Image" at bounding box center [237, 50] width 0 height 0
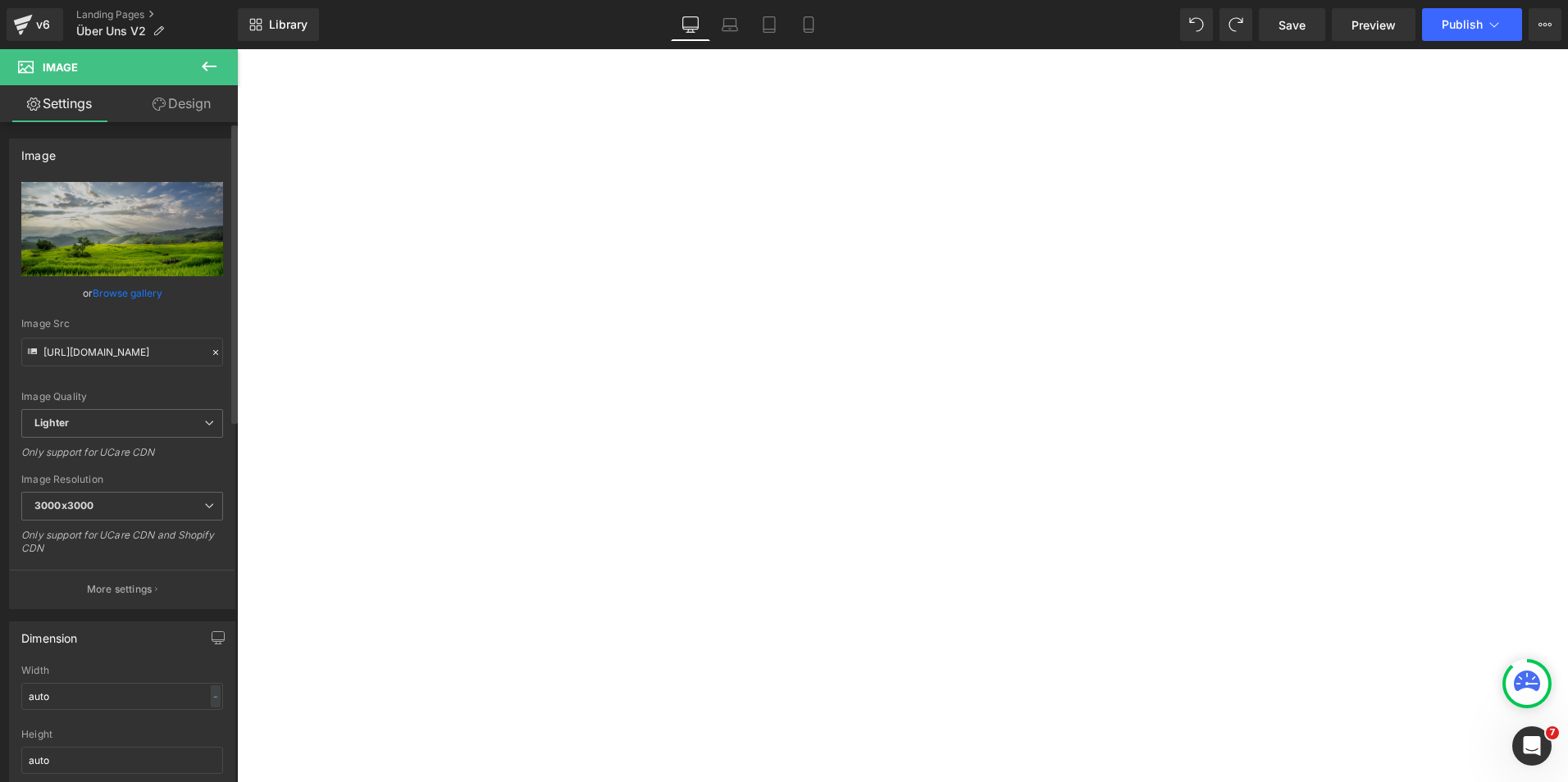
click at [111, 286] on link "Browse gallery" at bounding box center [128, 292] width 70 height 29
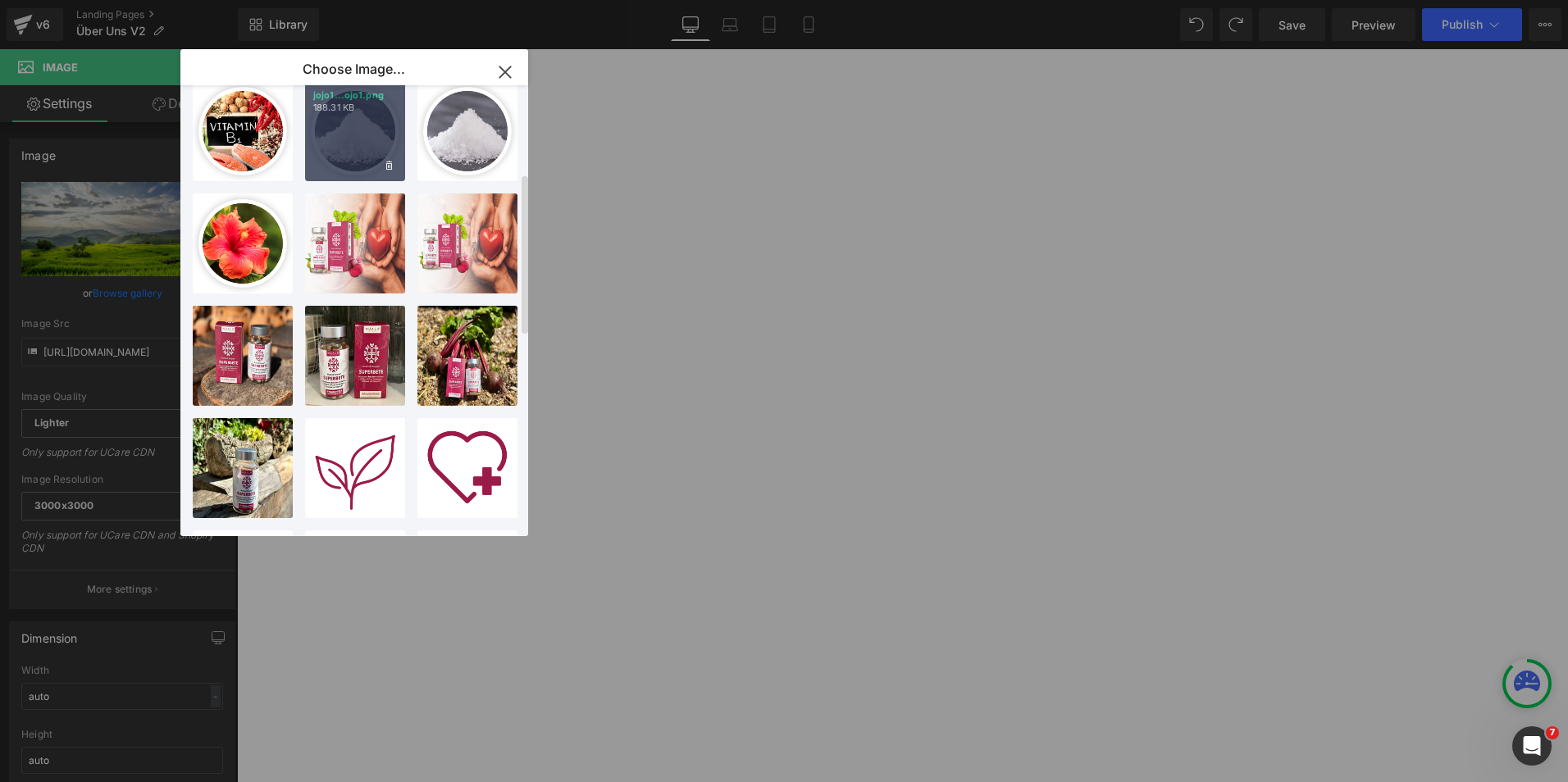
scroll to position [249, 0]
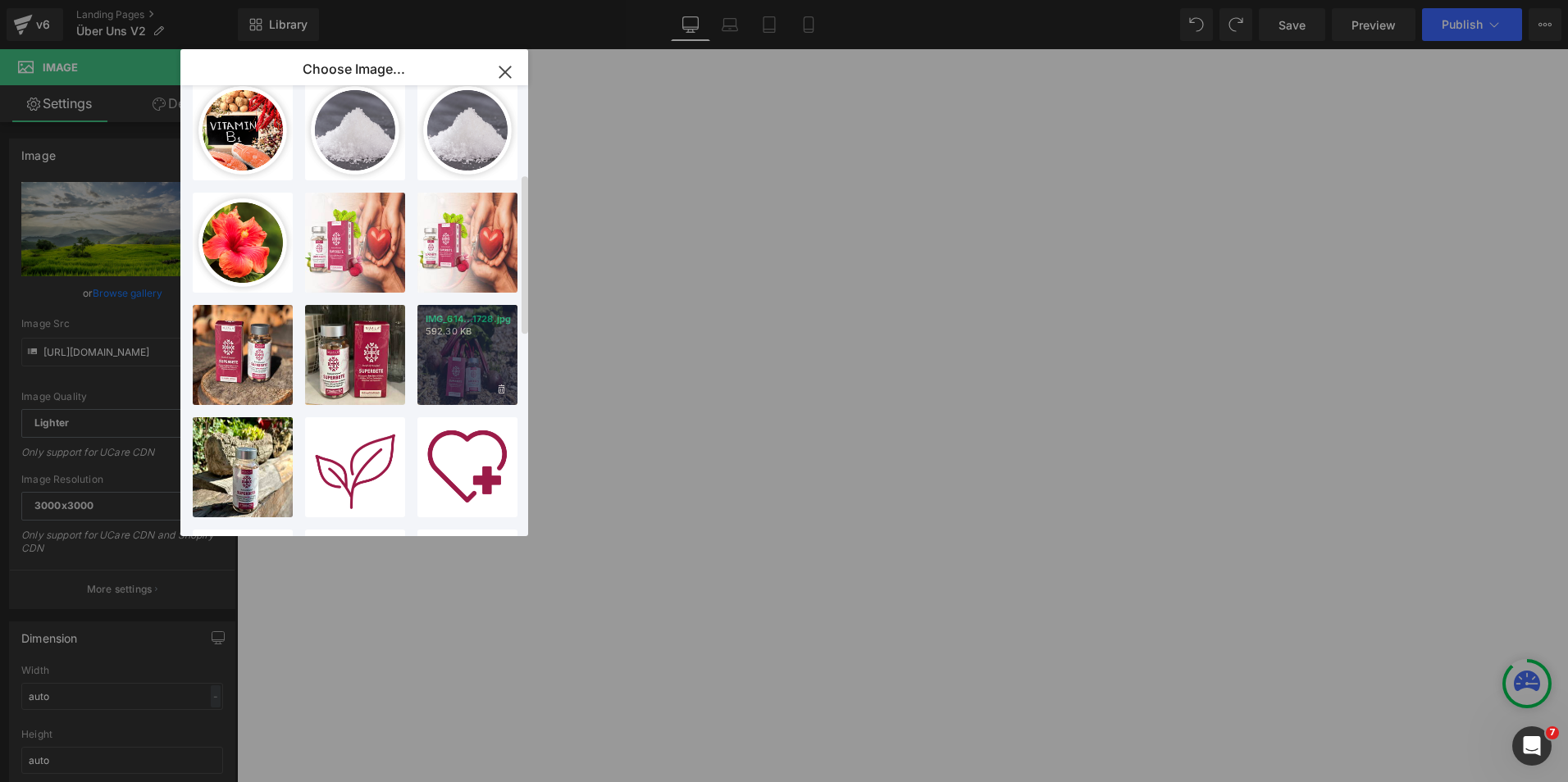
click at [452, 370] on div "IMG_614...1728.jpg 592.30 KB" at bounding box center [467, 355] width 100 height 100
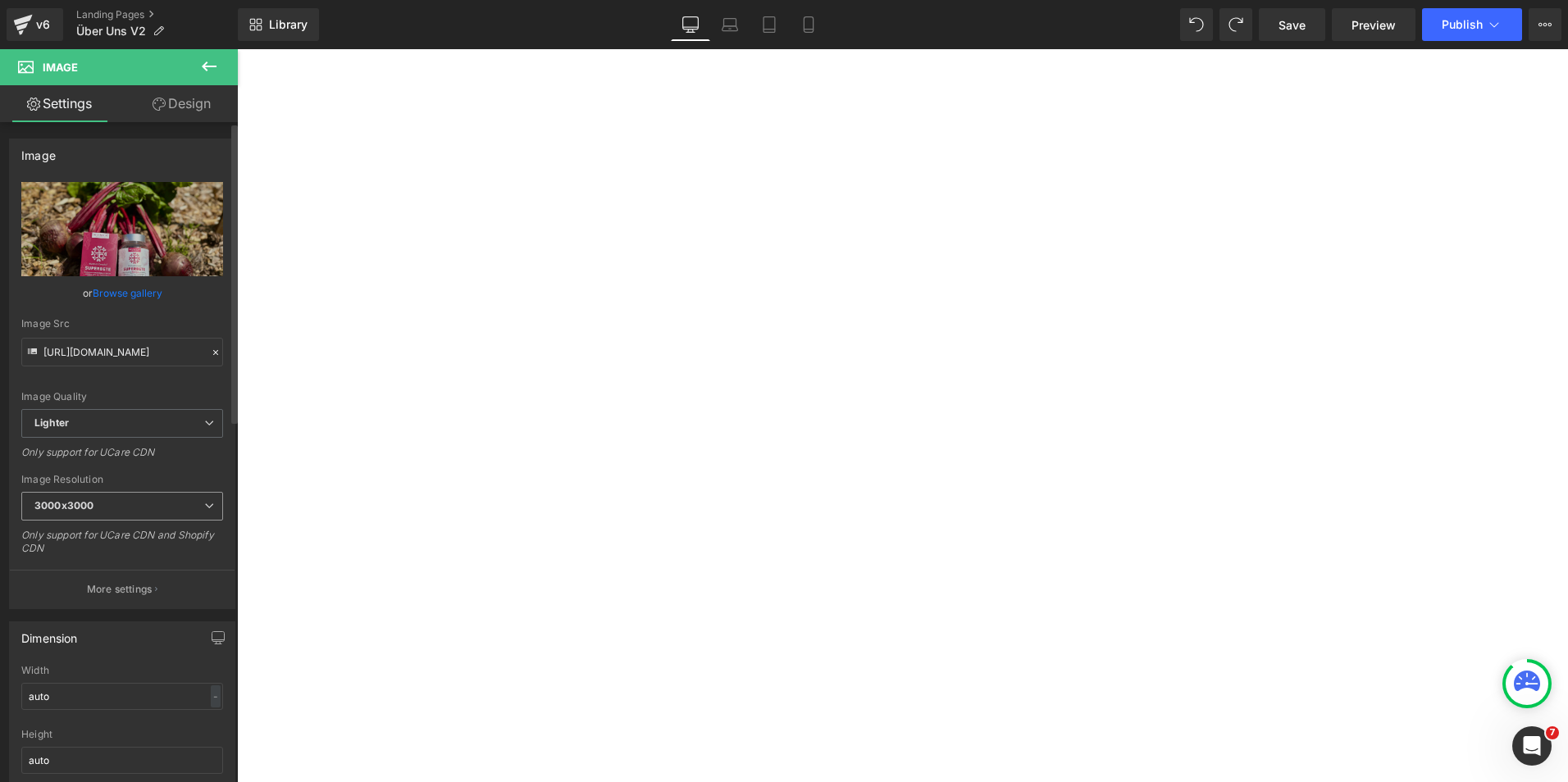
click at [143, 512] on span "3000x3000" at bounding box center [123, 506] width 202 height 29
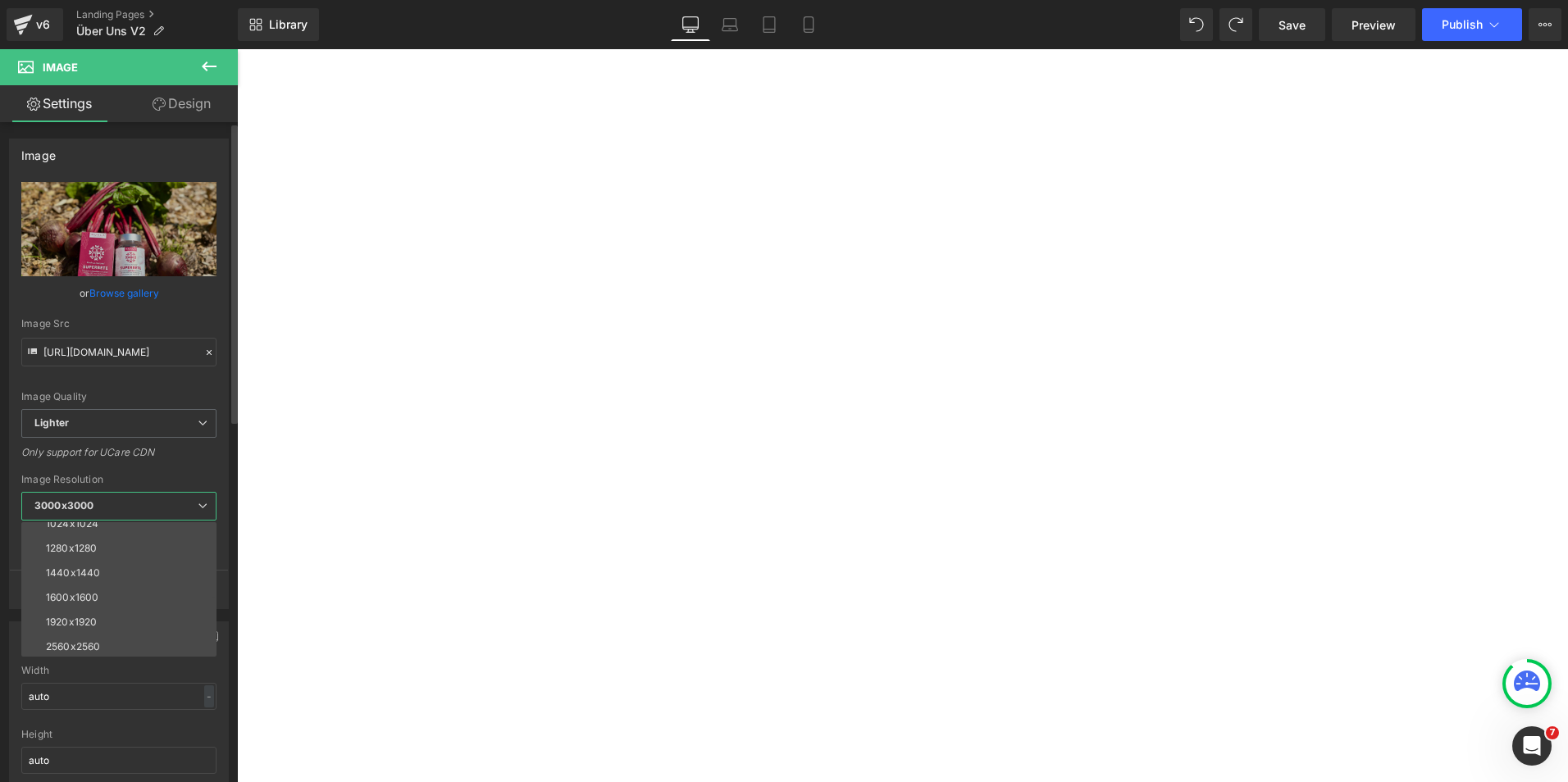
scroll to position [235, 0]
click at [77, 619] on div "2560x2560" at bounding box center [73, 619] width 54 height 11
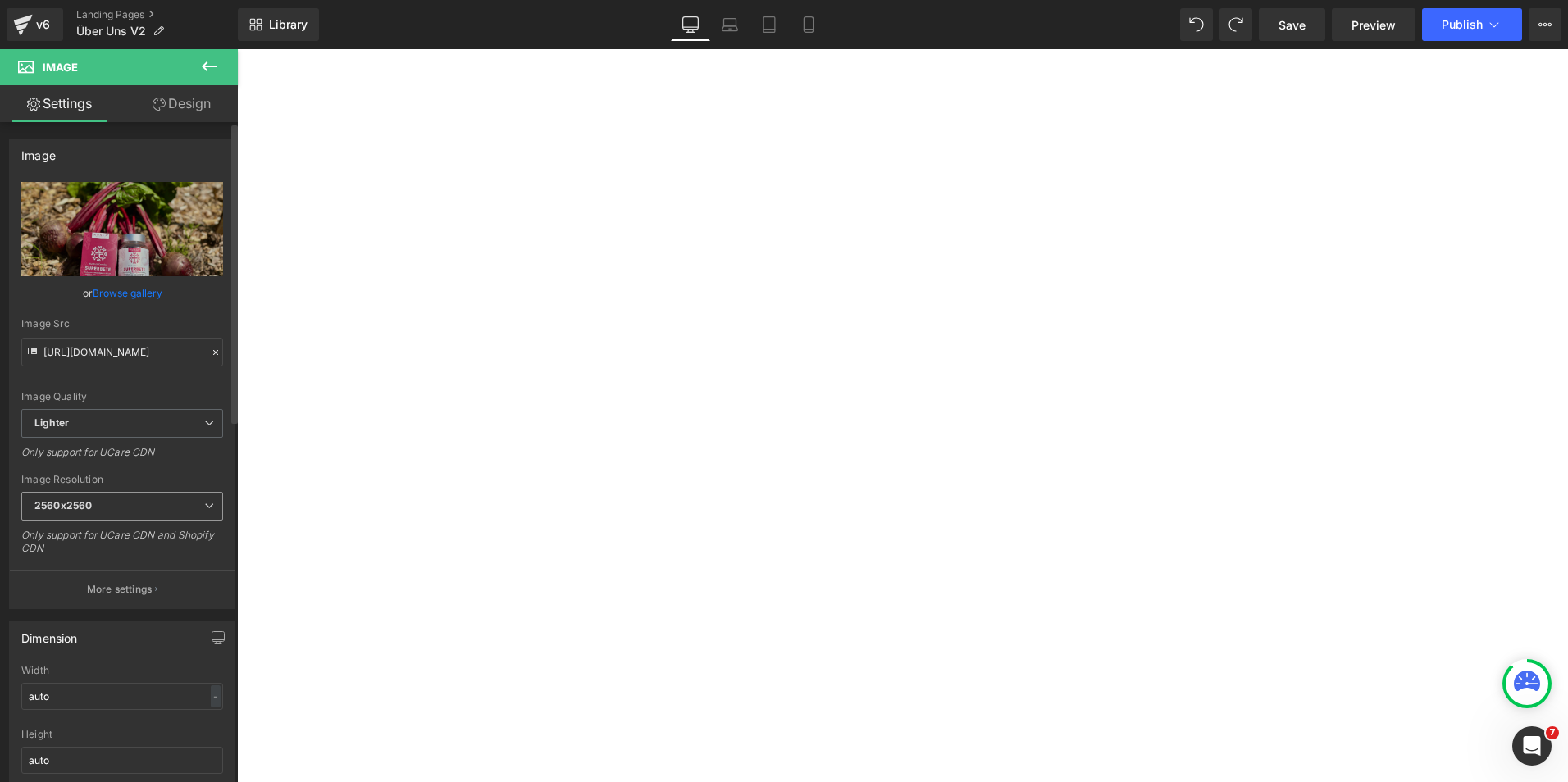
type input "https://ucarecdn.com/32867bc6-e714-4cd8-a5ed-bd8a6edb5c07/-/format/auto/-/previ…"
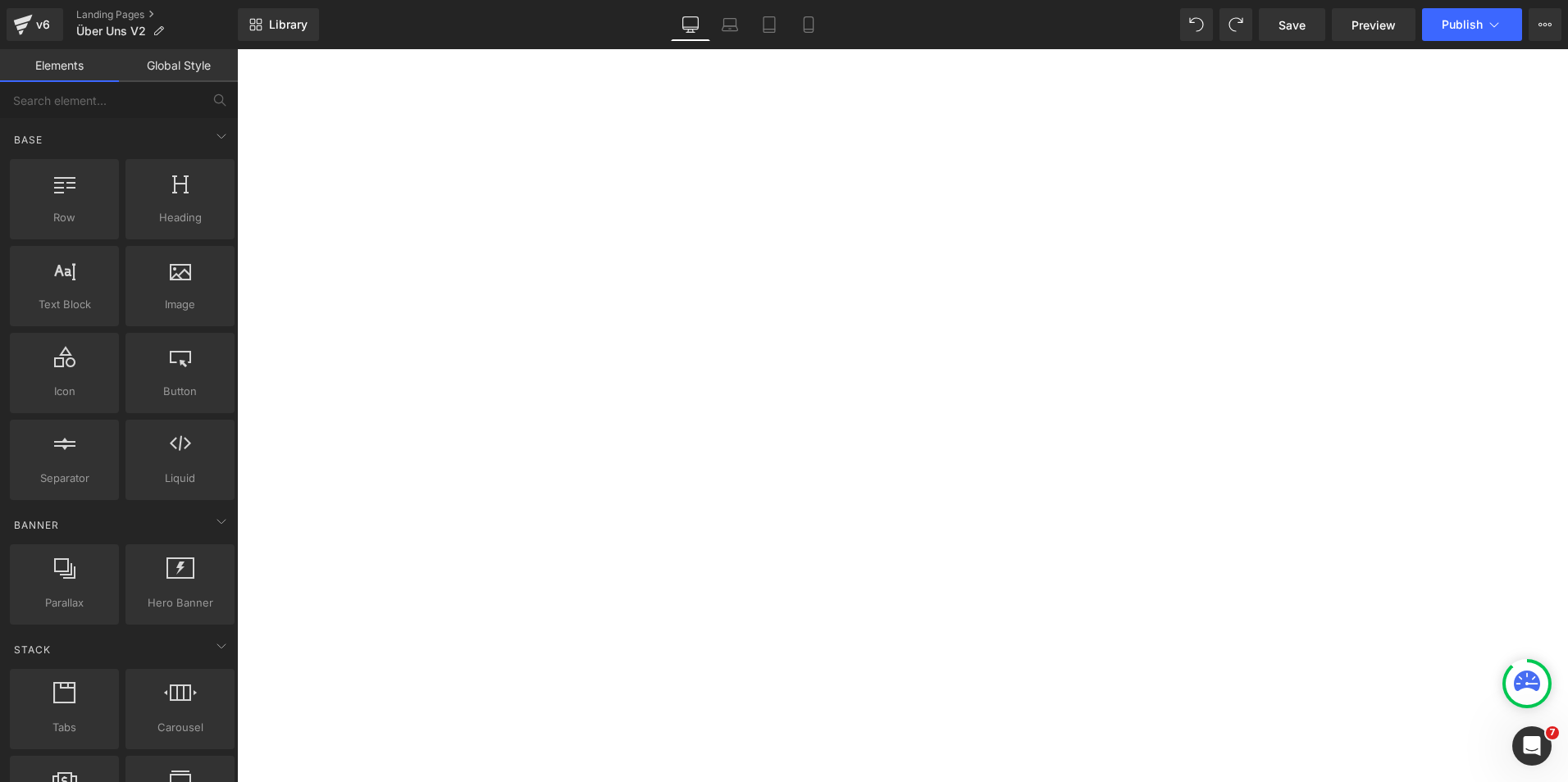
click at [270, 505] on div "Über uns Heading Row Hero Banner Wir helfen Dir, im Dschungel der Nahrungsergän…" at bounding box center [902, 660] width 1331 height 4619
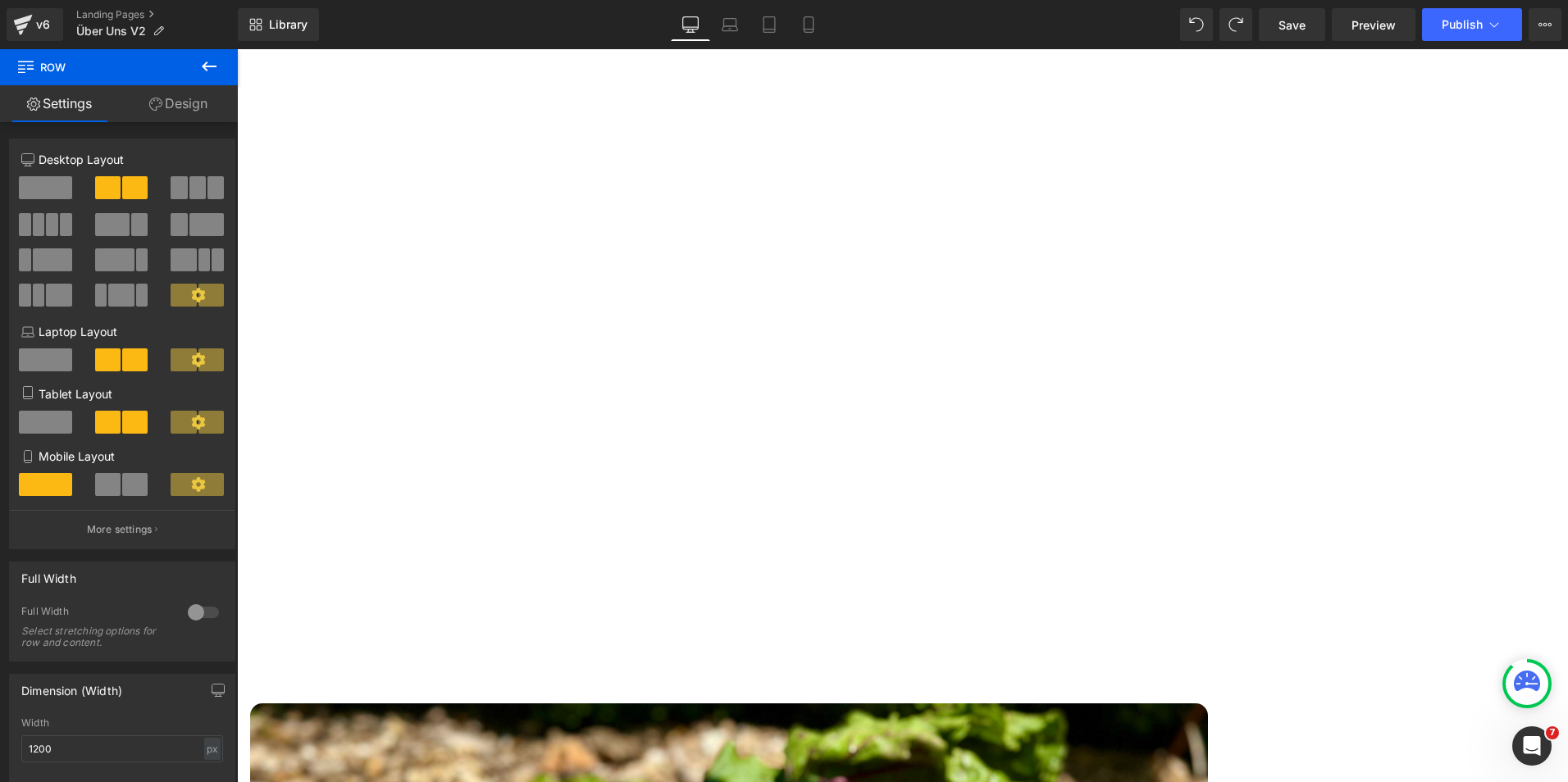
scroll to position [2174, 0]
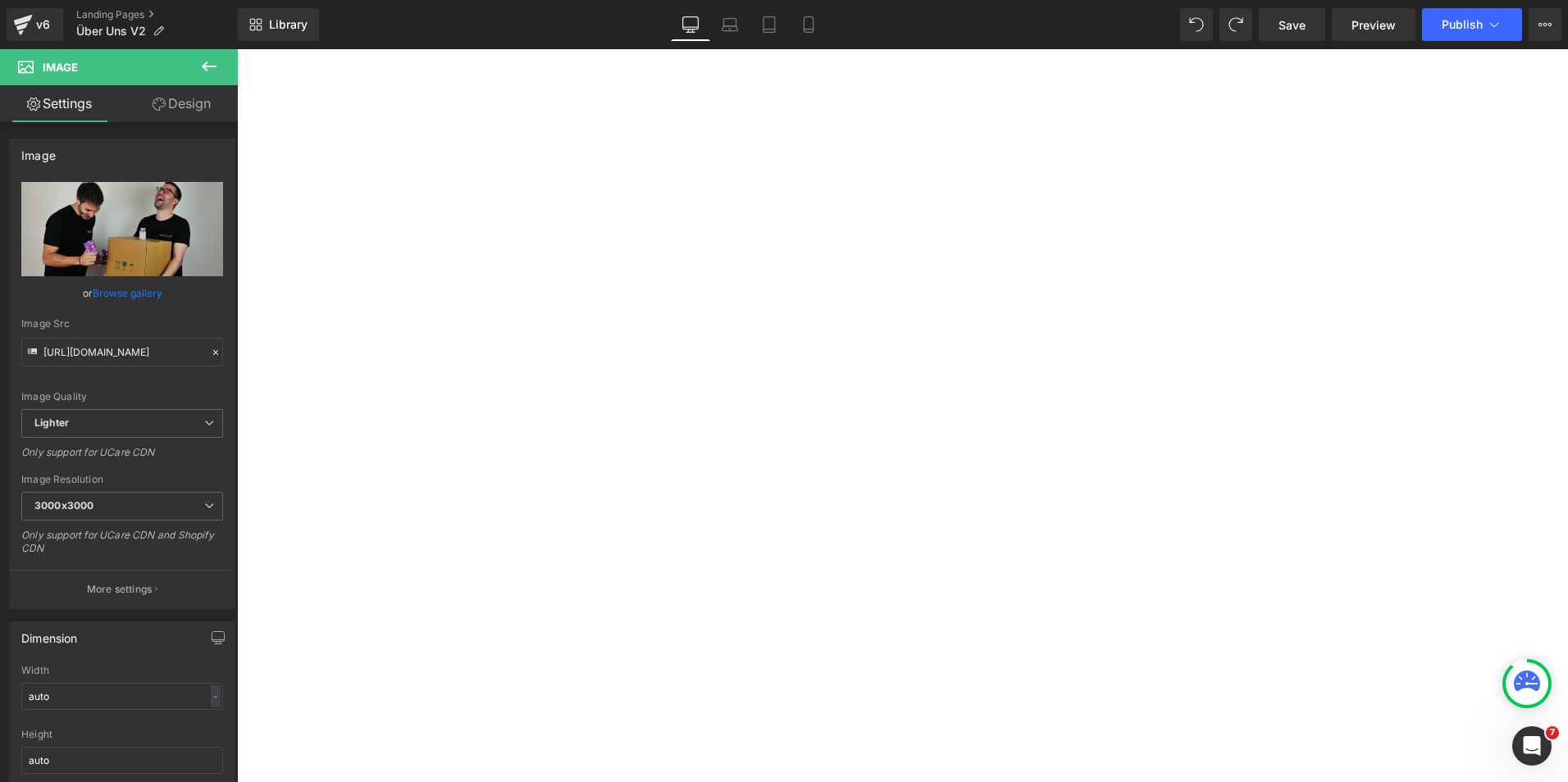
scroll to position [1654, 0]
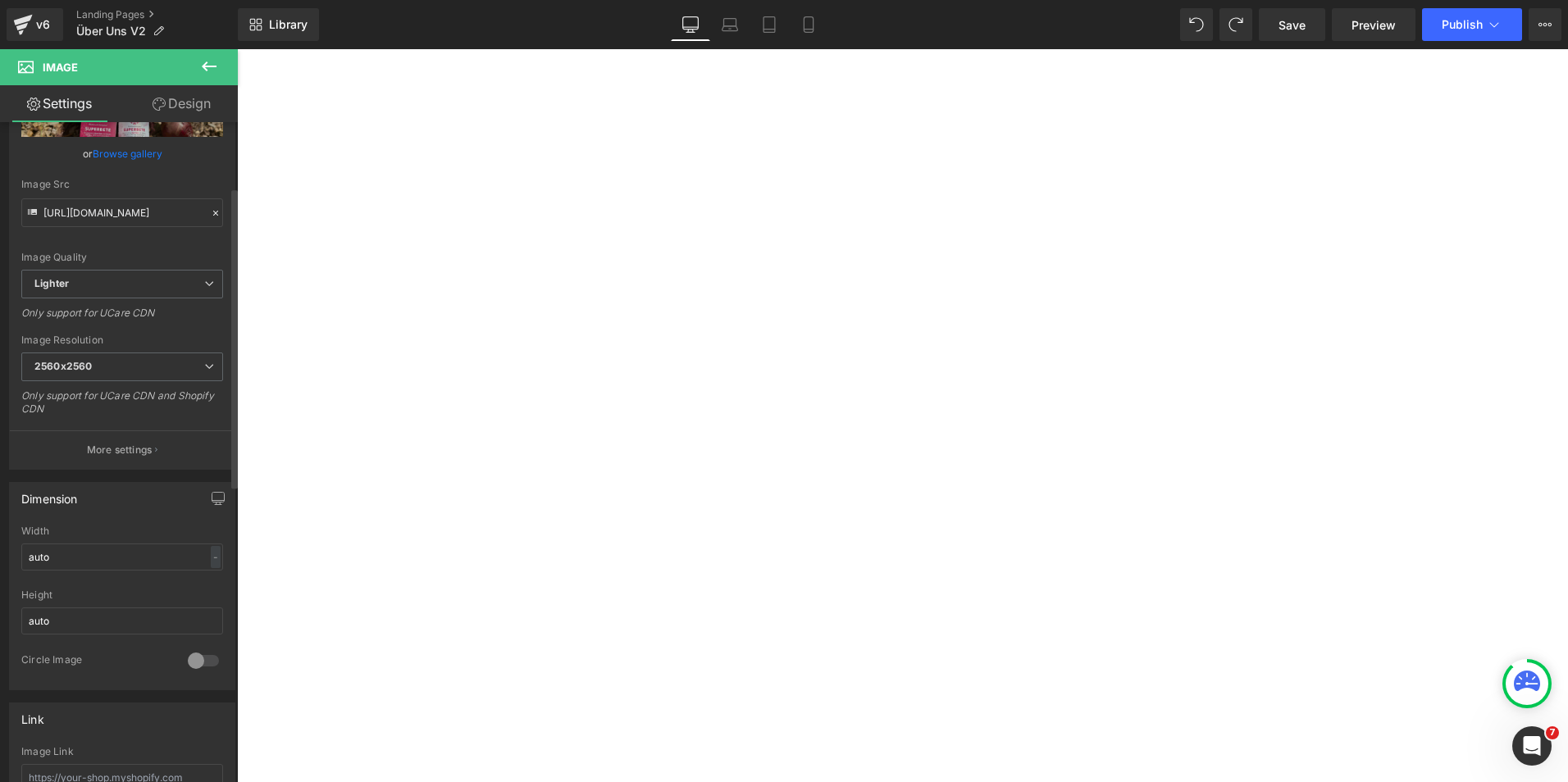
scroll to position [144, 0]
click at [115, 353] on span "2560x2560" at bounding box center [123, 363] width 202 height 29
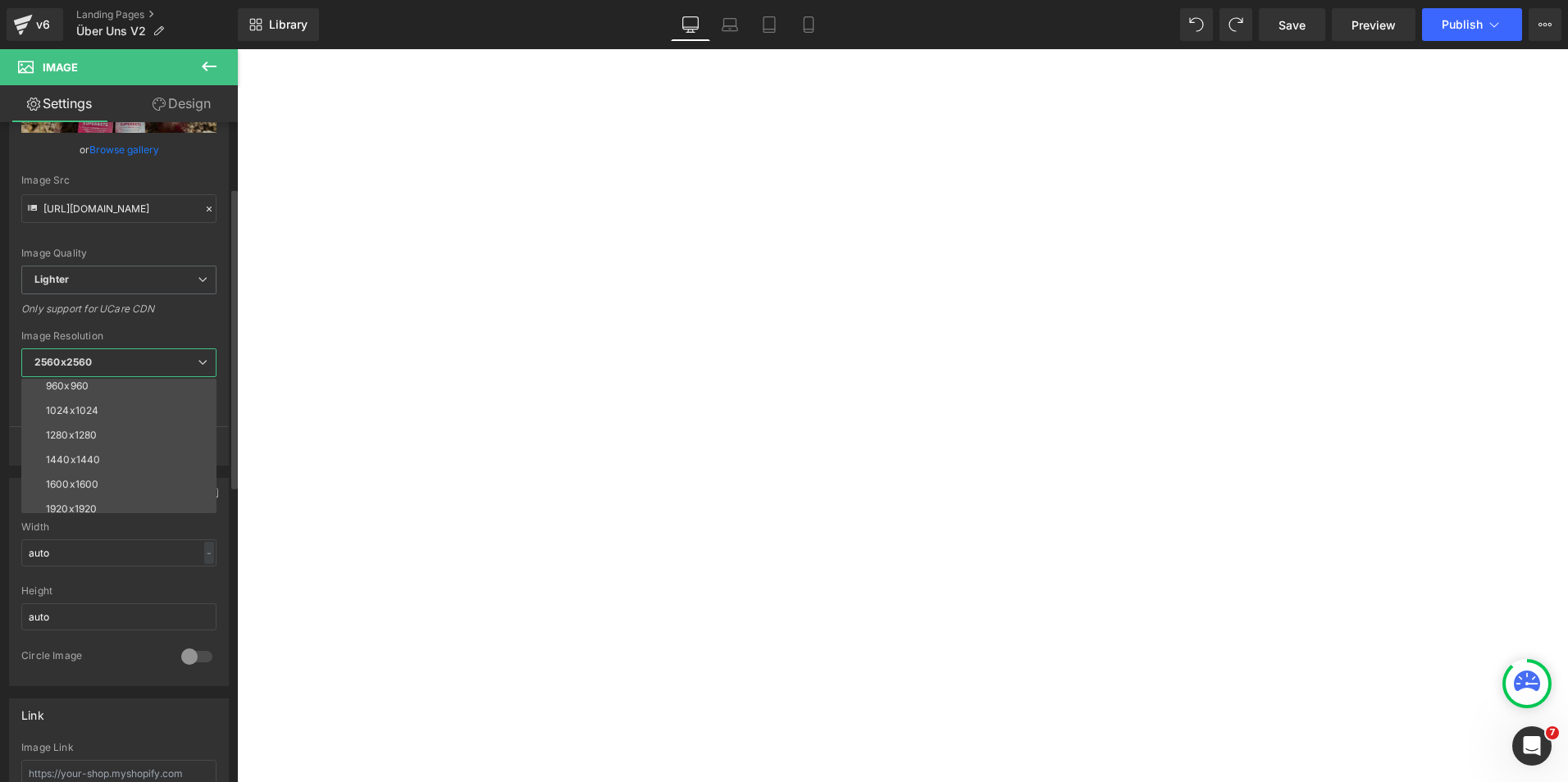
scroll to position [235, 0]
click at [79, 498] on div "3000x3000" at bounding box center [75, 500] width 57 height 11
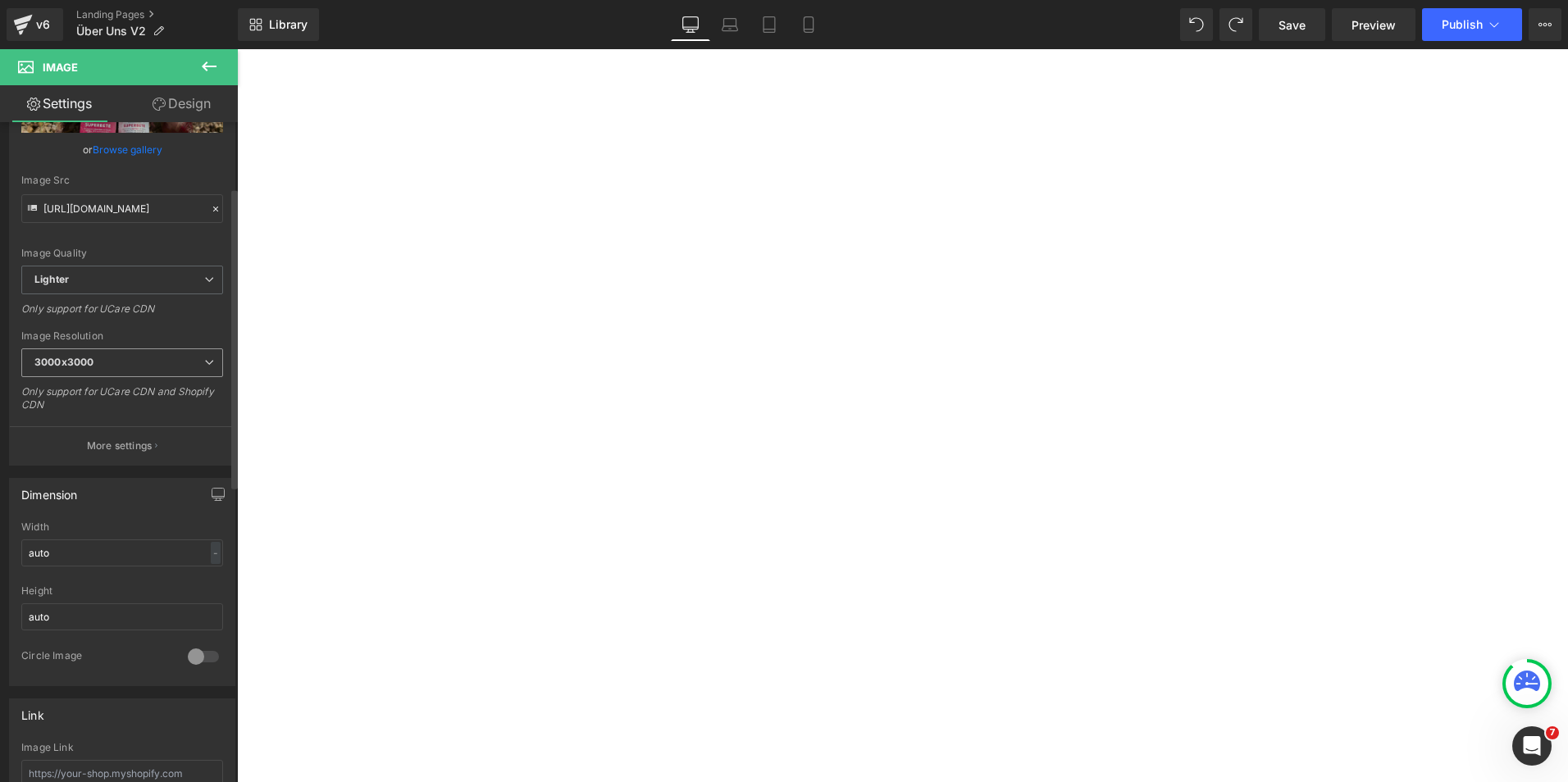
type input "https://ucarecdn.com/32867bc6-e714-4cd8-a5ed-bd8a6edb5c07/-/format/auto/-/previ…"
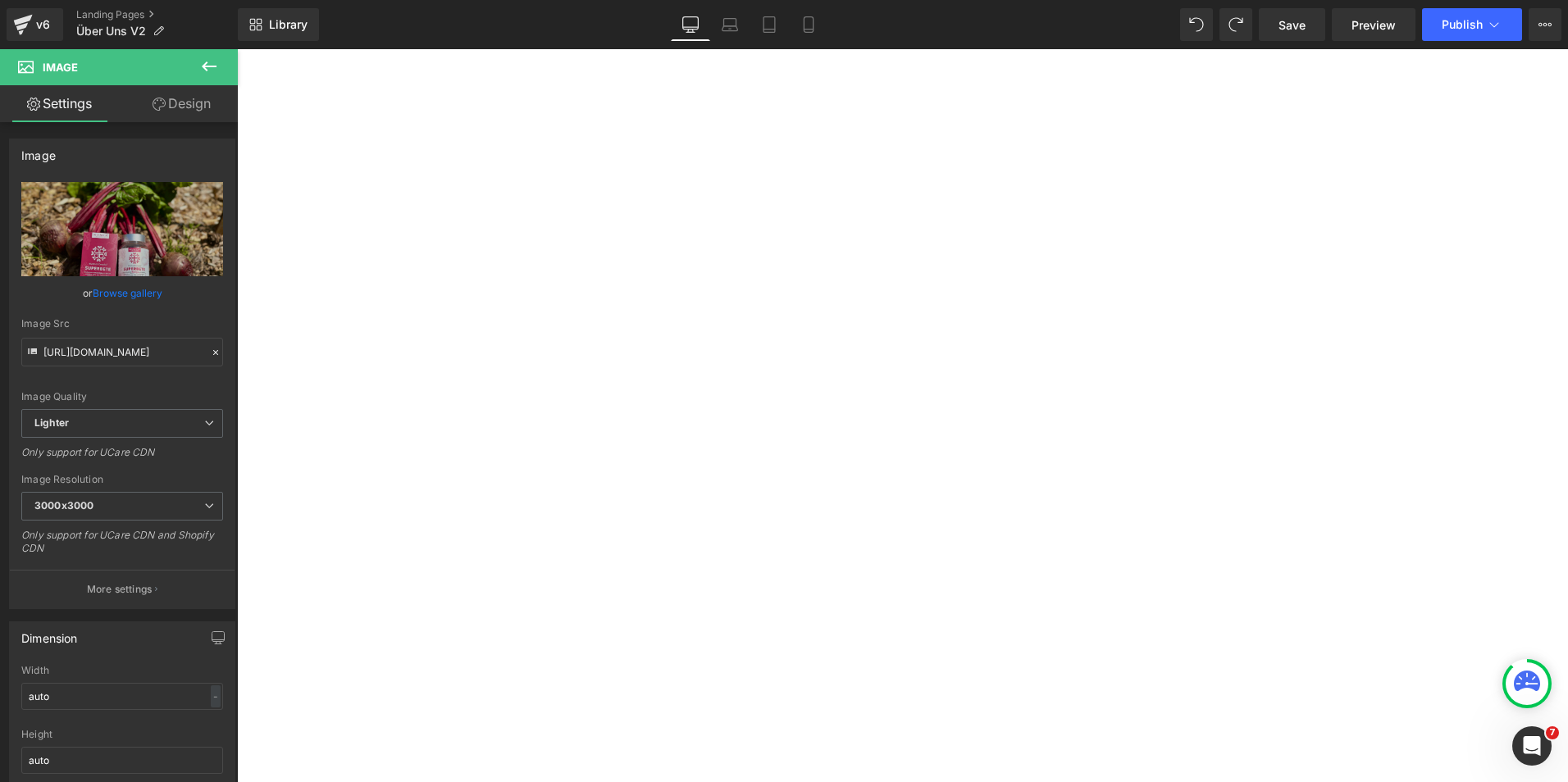
scroll to position [2011, 0]
click at [237, 50] on span "Image" at bounding box center [237, 50] width 0 height 0
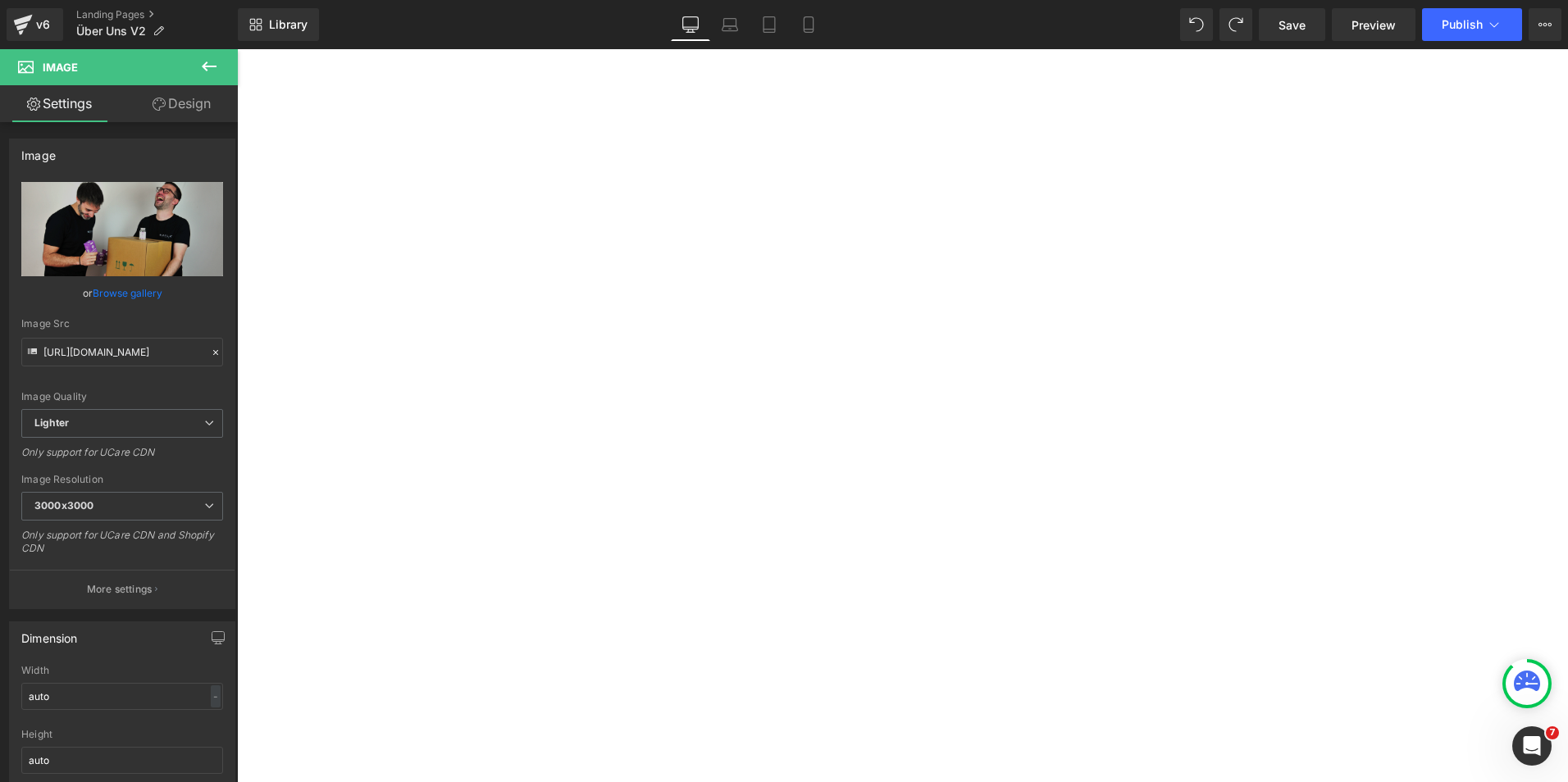
click at [188, 97] on link "Design" at bounding box center [181, 104] width 119 height 37
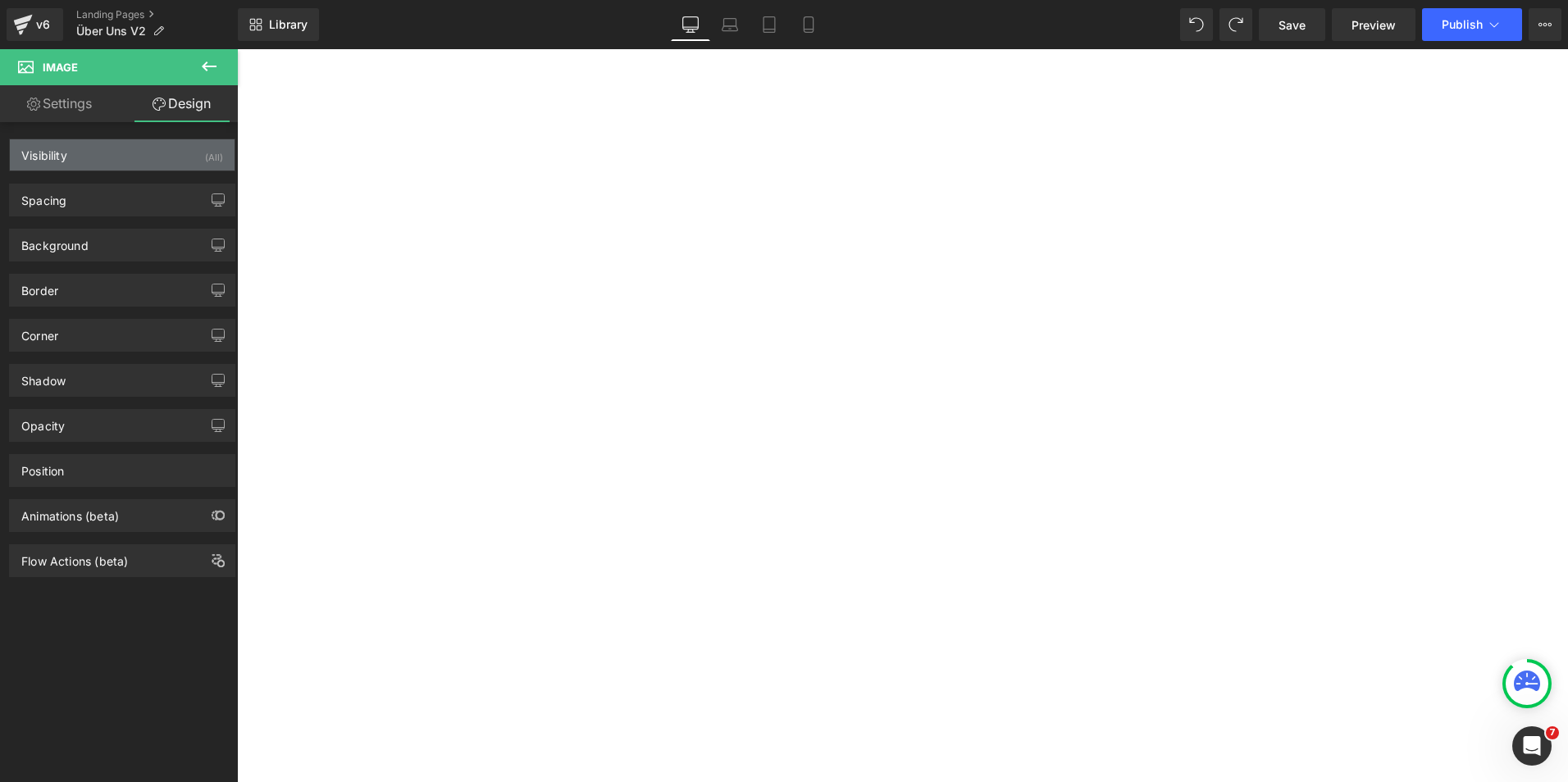
type input "0"
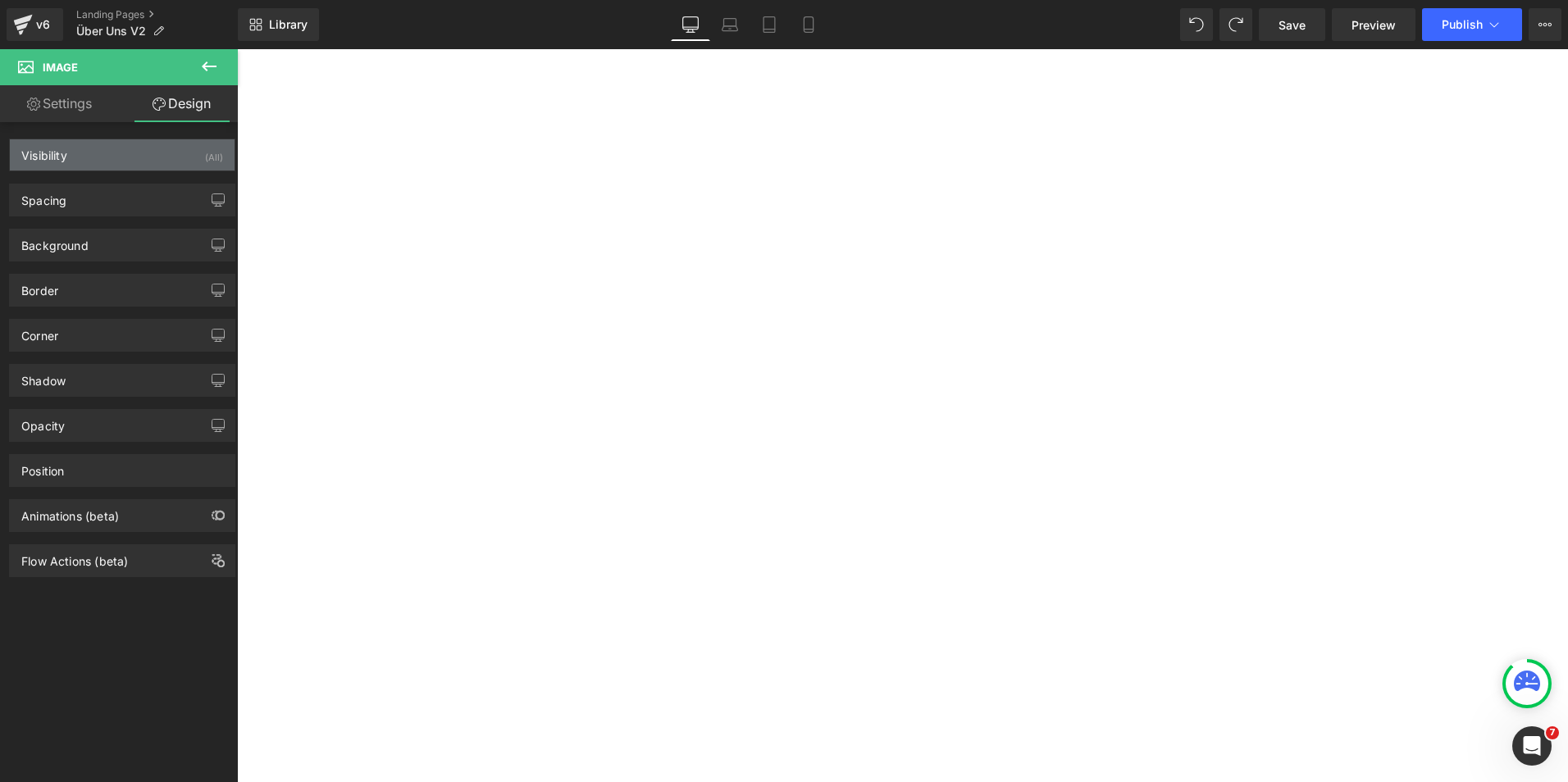
type input "0"
click at [124, 163] on div "Visibility (All)" at bounding box center [122, 155] width 224 height 31
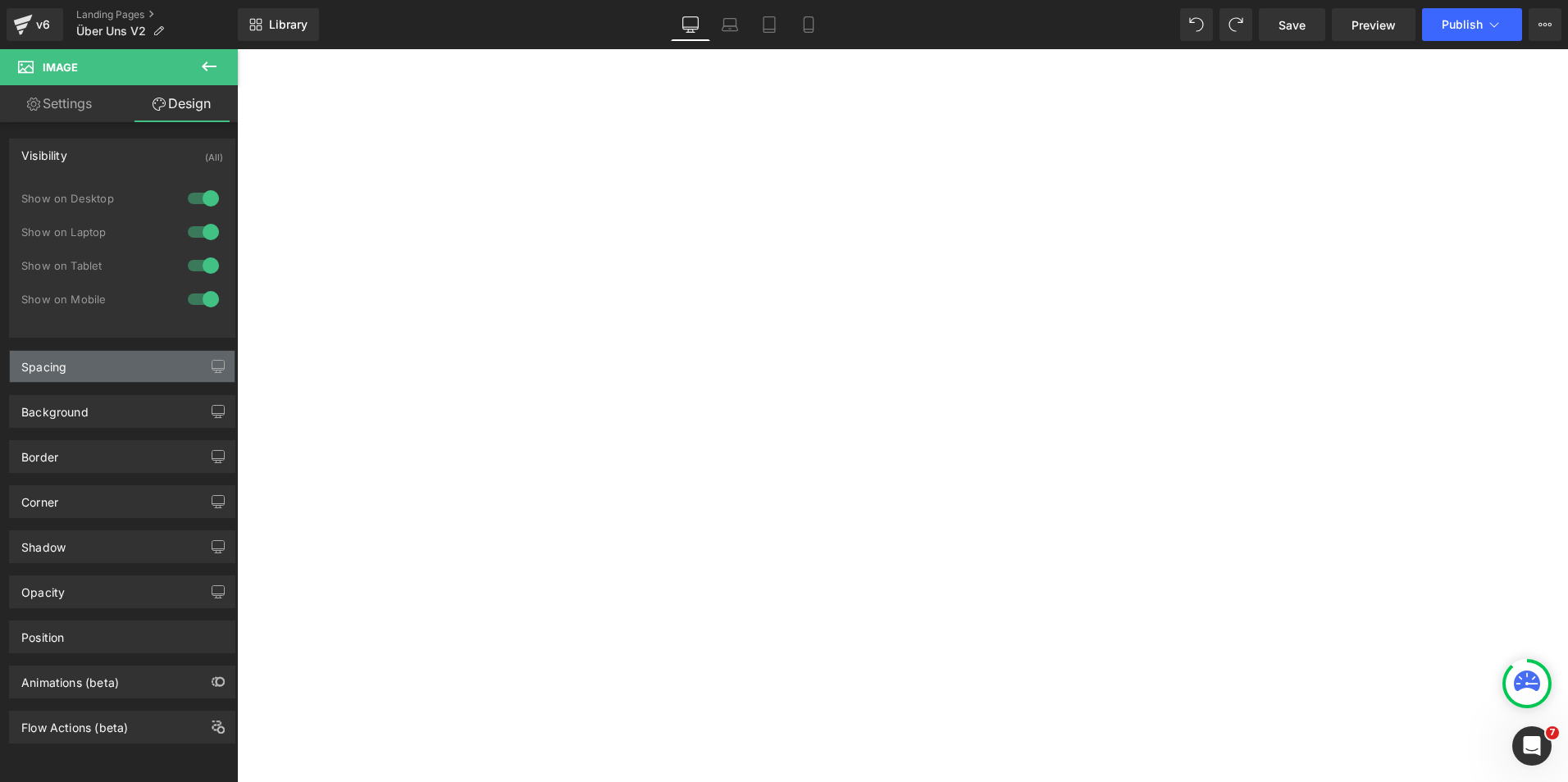
click at [102, 374] on div "Spacing" at bounding box center [122, 366] width 224 height 31
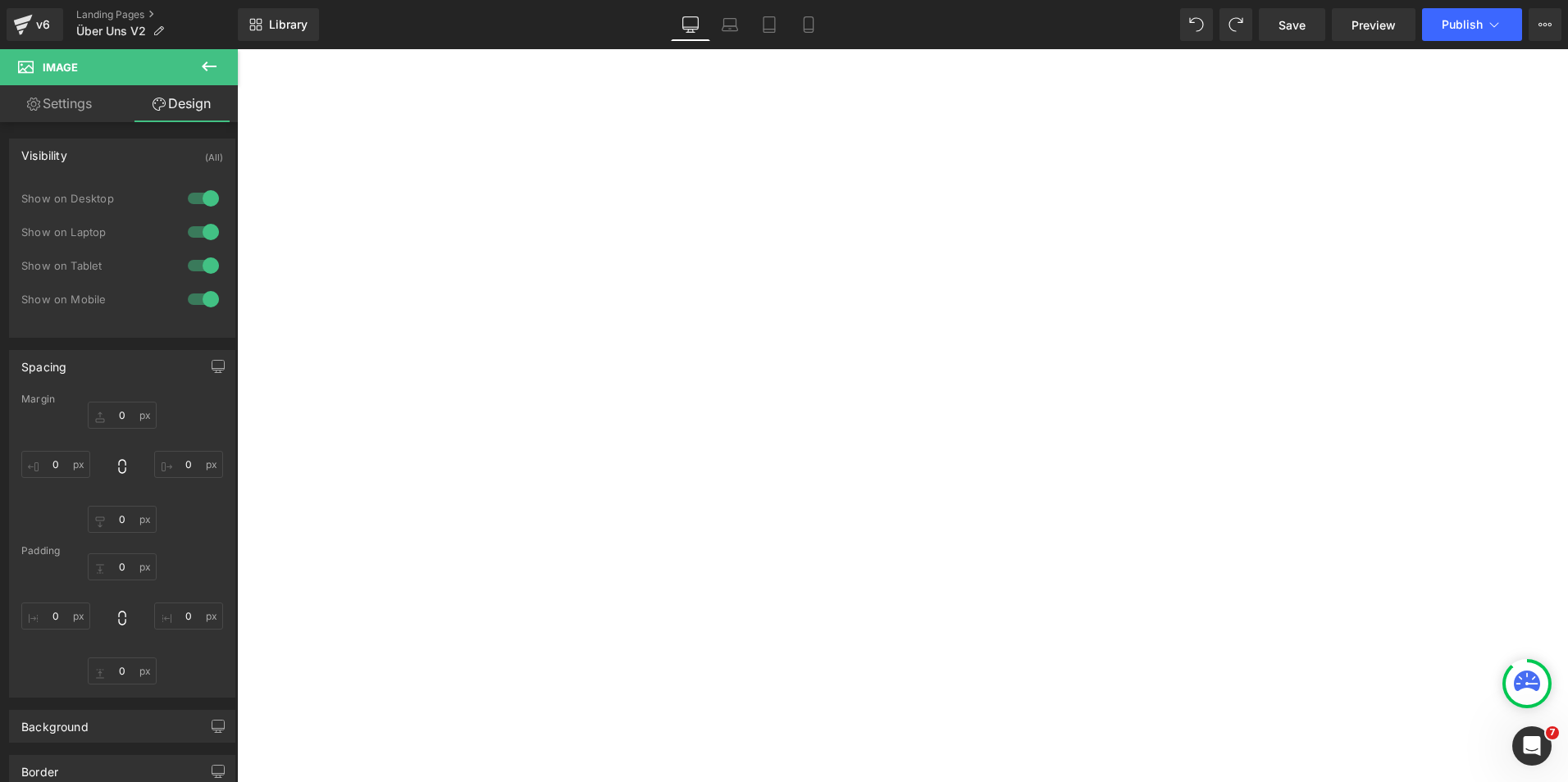
scroll to position [1828, 0]
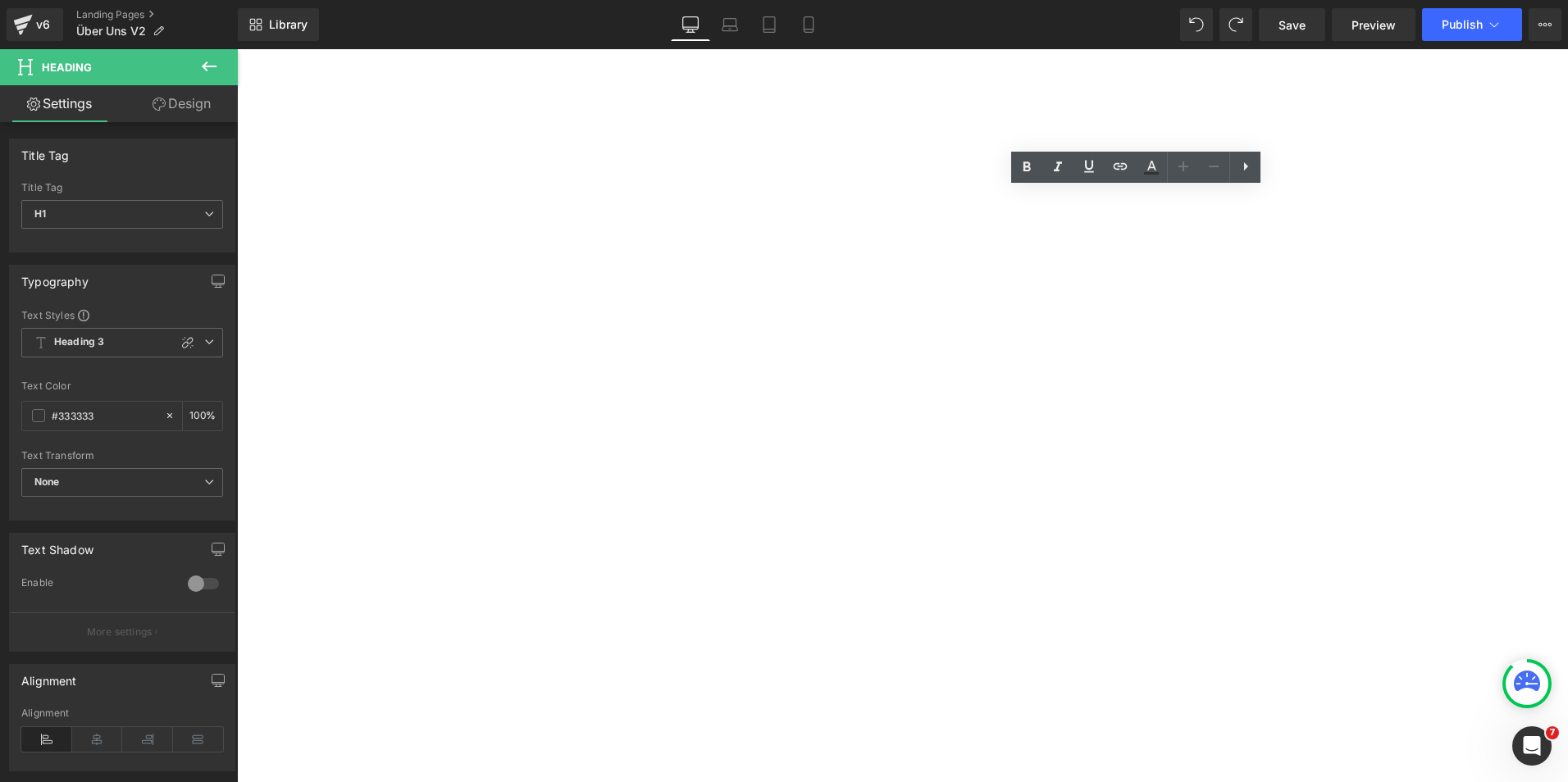
click at [174, 93] on link "Design" at bounding box center [181, 104] width 119 height 37
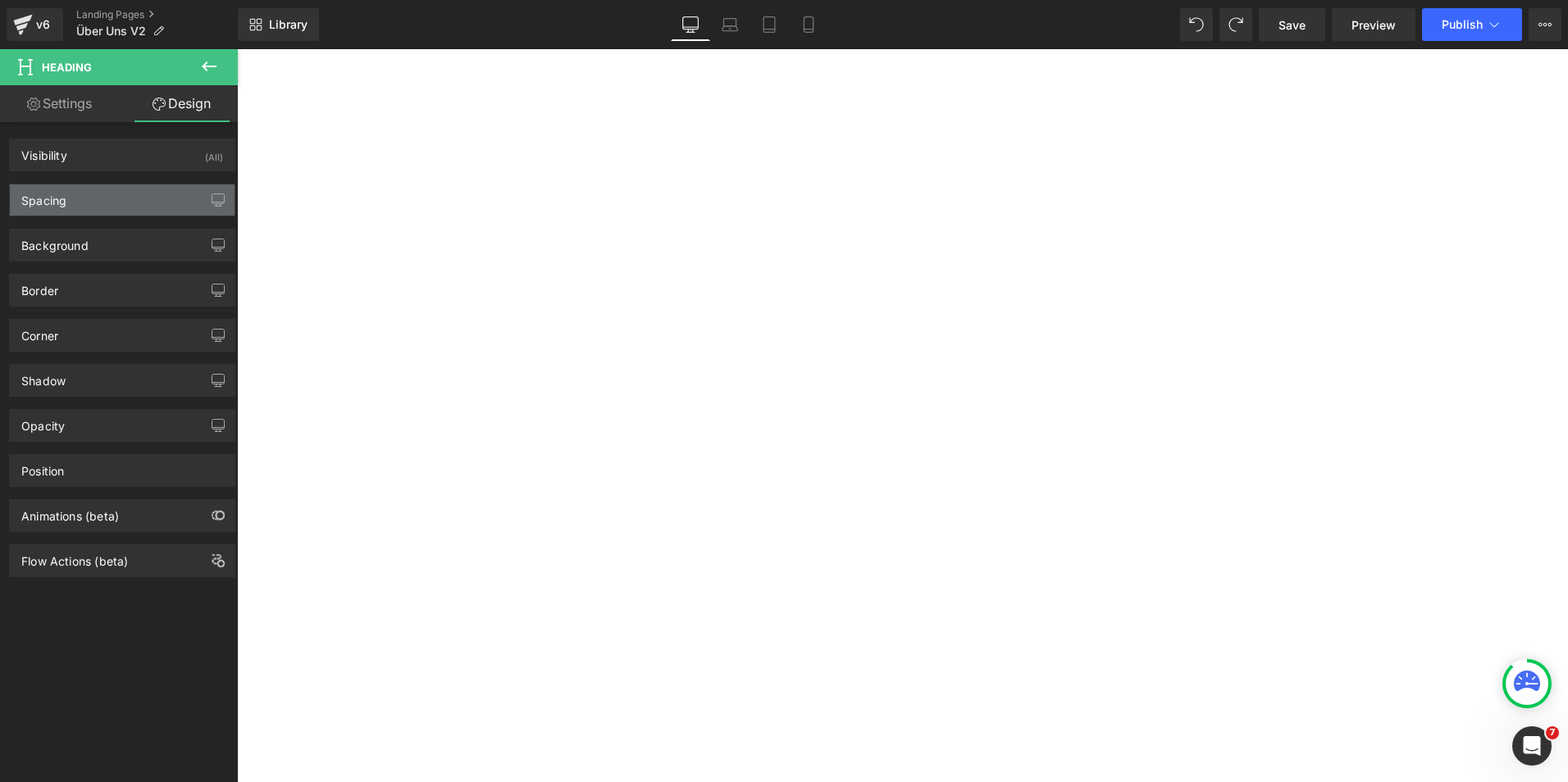
click at [67, 192] on div "Spacing" at bounding box center [122, 200] width 224 height 31
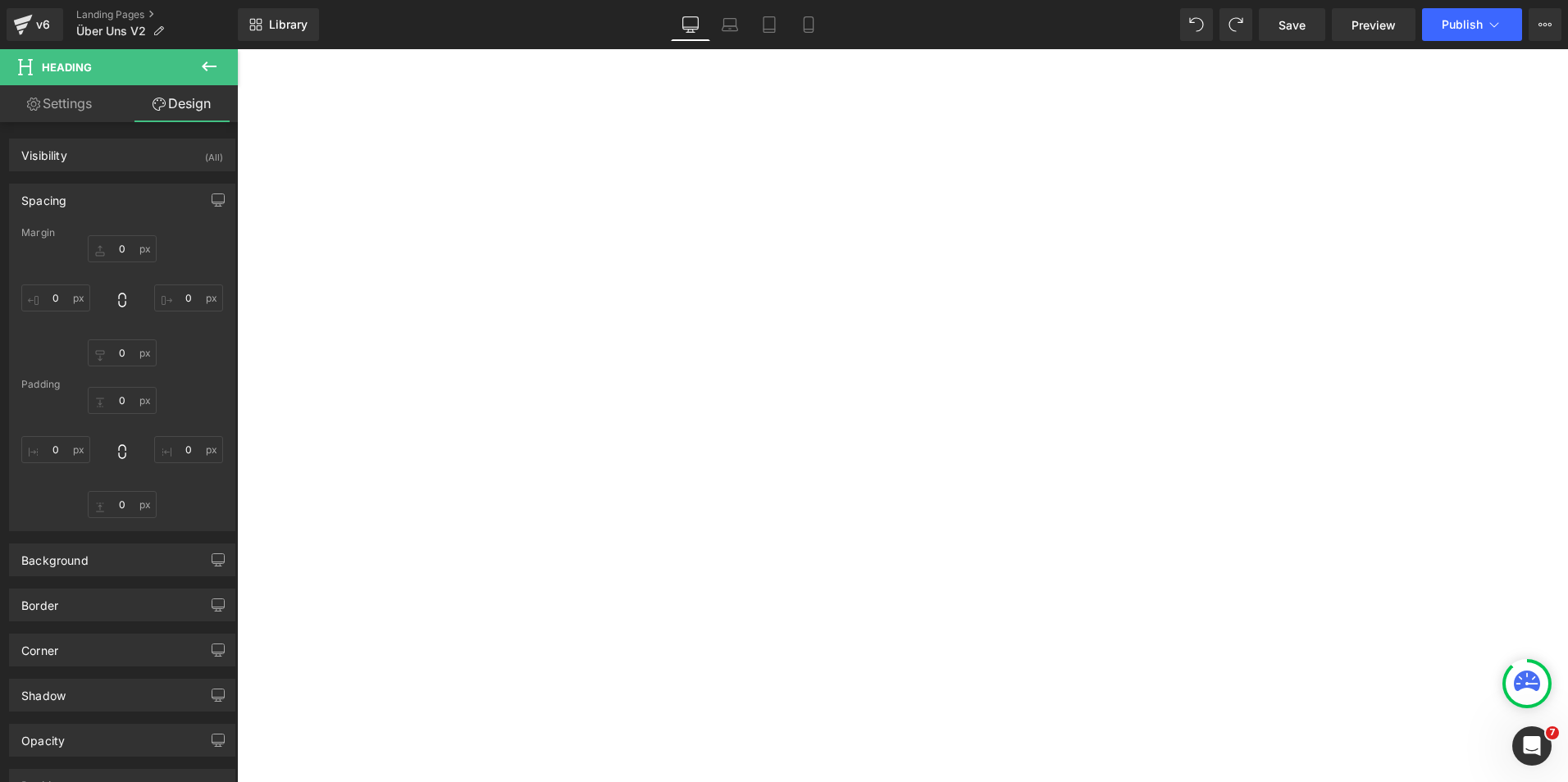
type input "0"
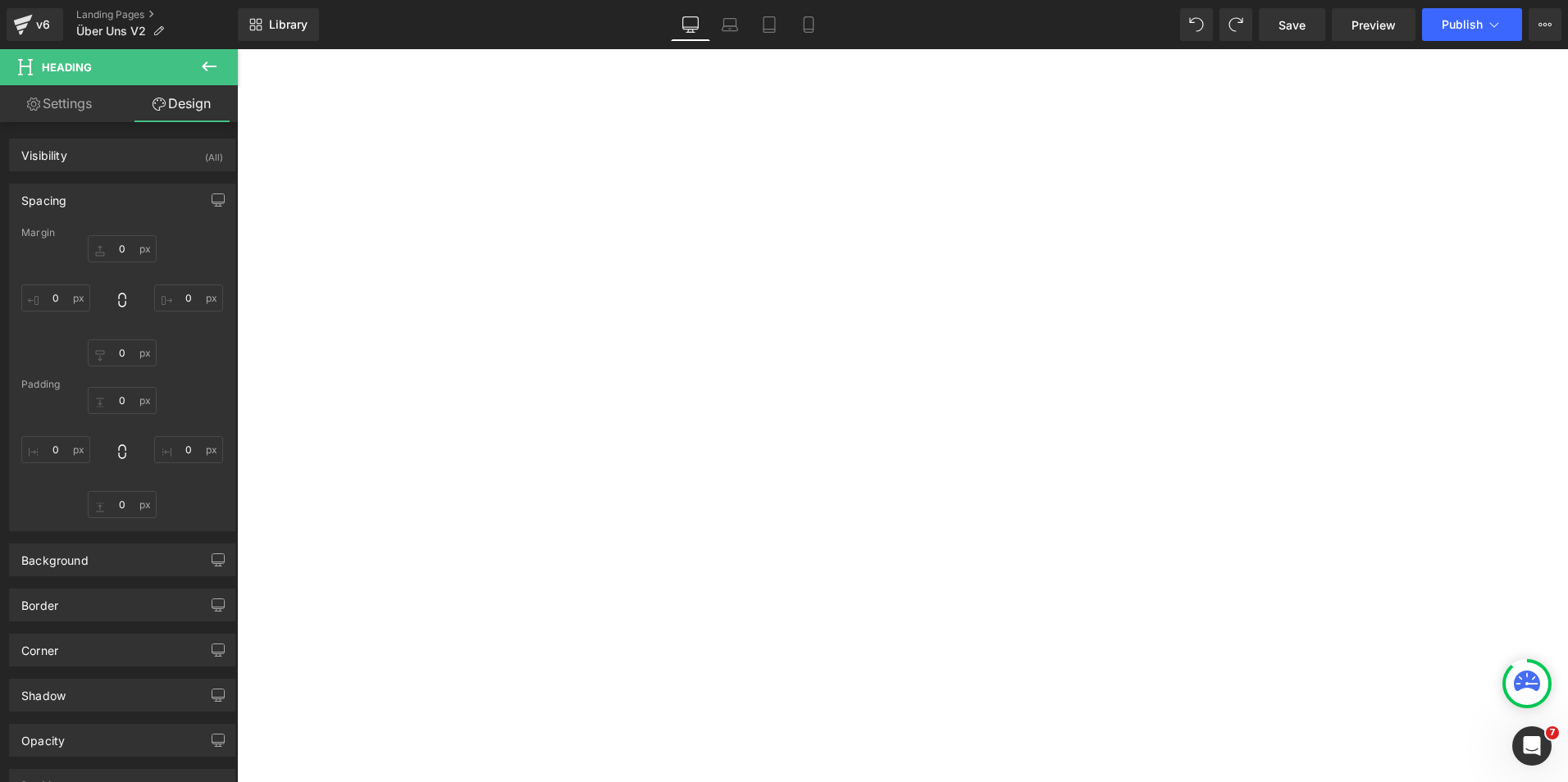
type input "0"
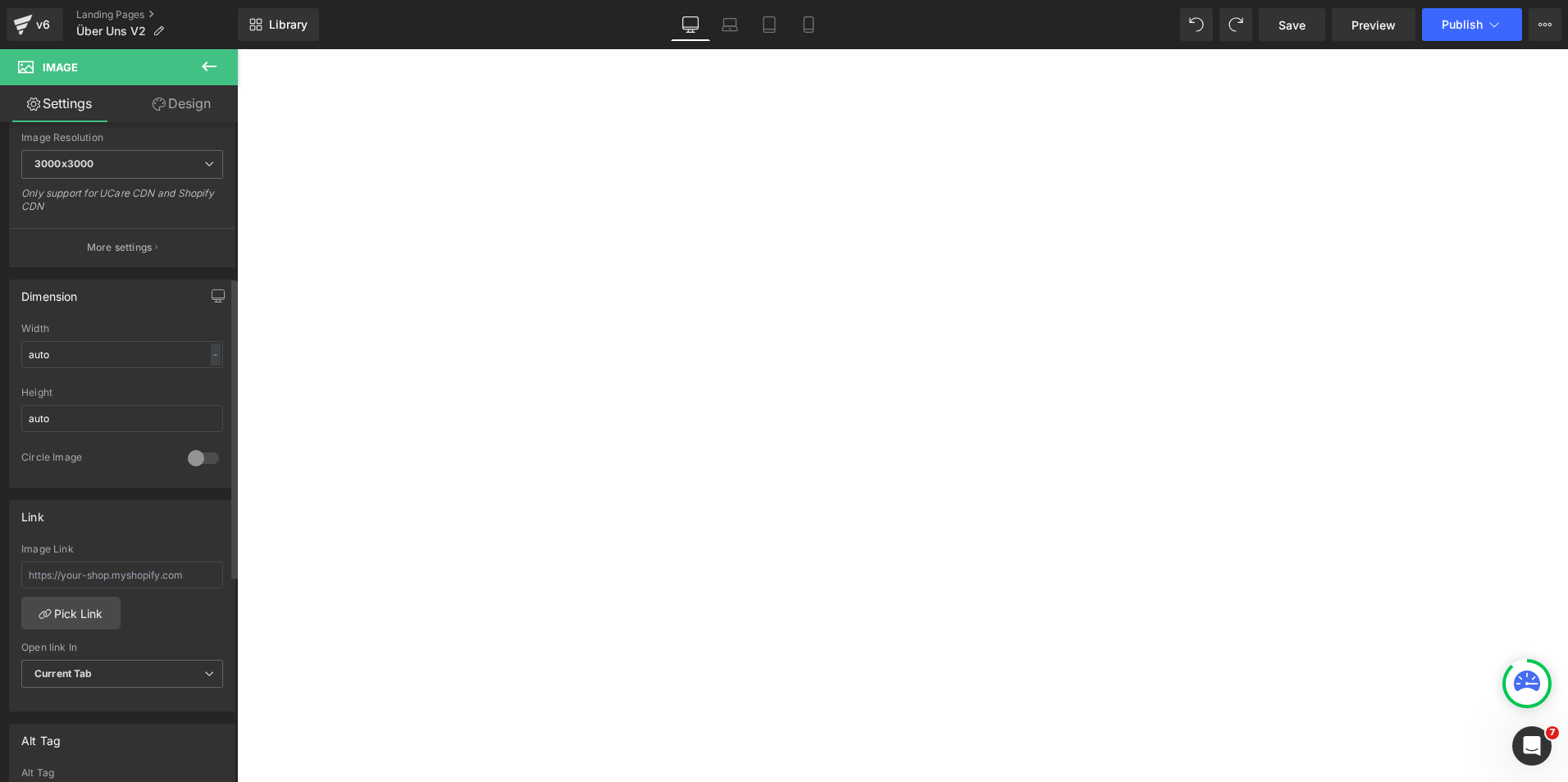
scroll to position [341, 0]
click at [127, 418] on input "auto" at bounding box center [123, 419] width 202 height 27
click at [237, 50] on span at bounding box center [237, 50] width 0 height 0
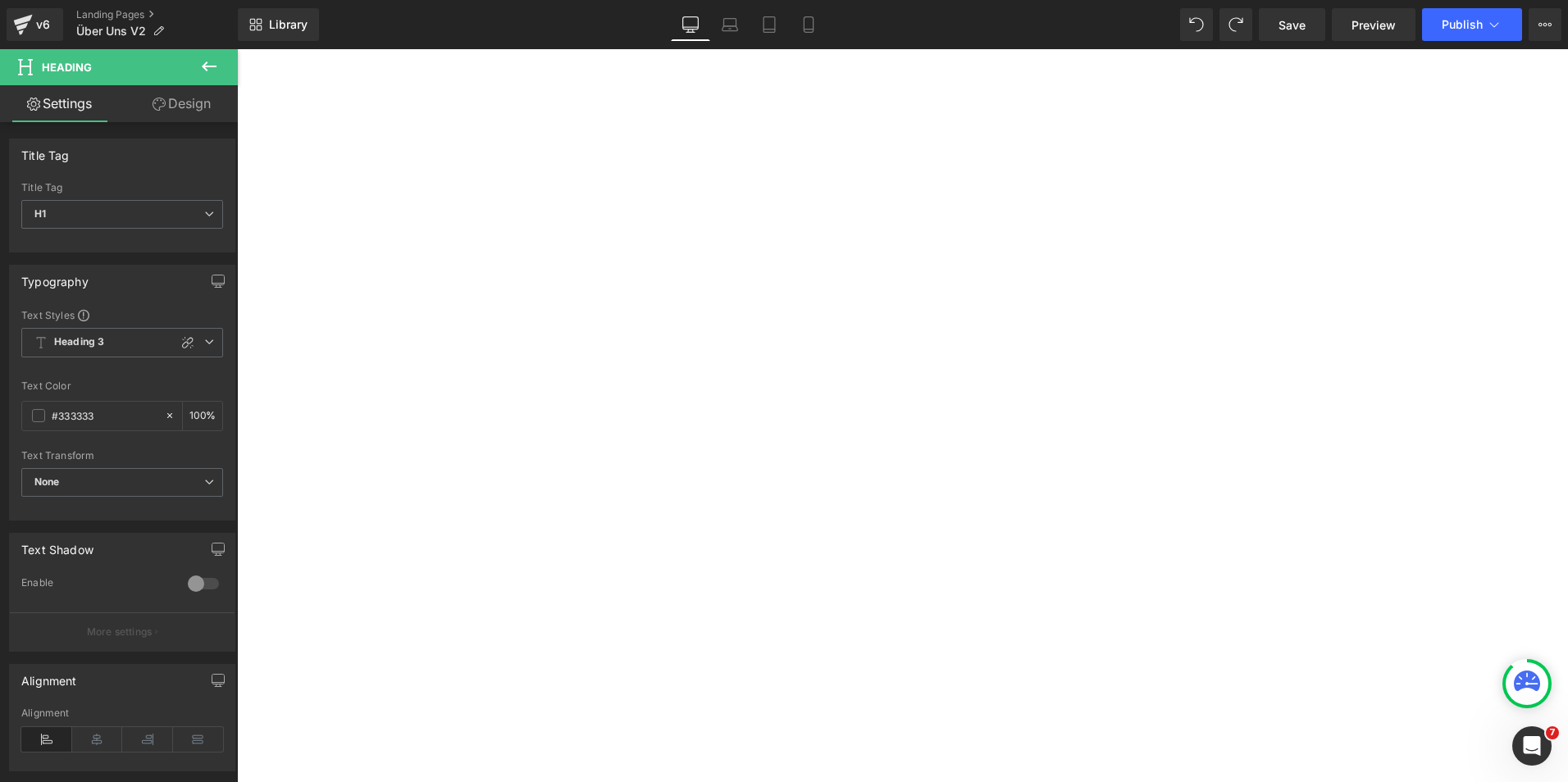
scroll to position [1874, 0]
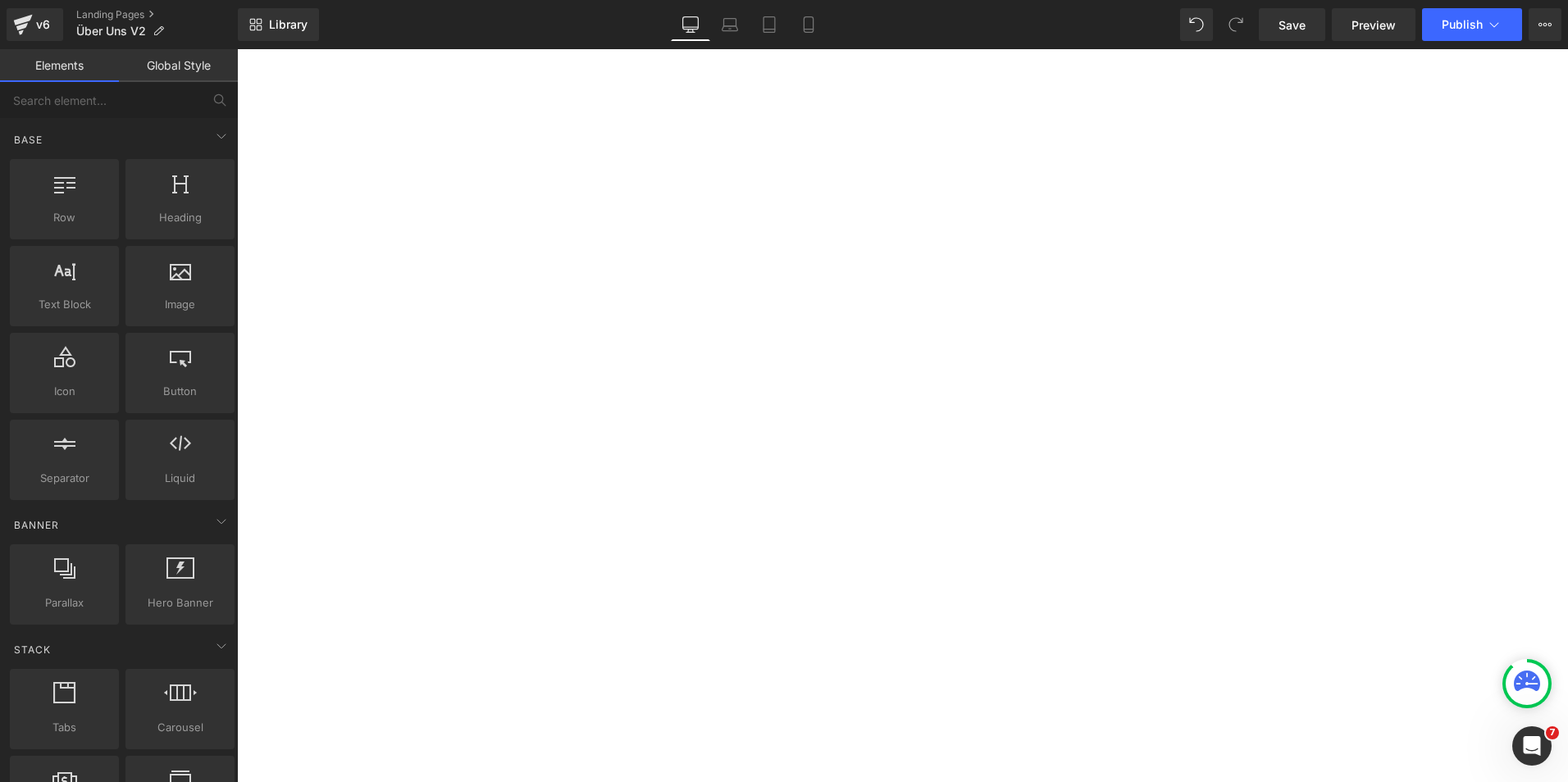
click at [1447, 391] on div "Über uns Heading Row Hero Banner Wir helfen Dir, im Dschungel der Nahrungsergän…" at bounding box center [902, 672] width 1331 height 4725
click at [237, 50] on span "Image" at bounding box center [237, 50] width 0 height 0
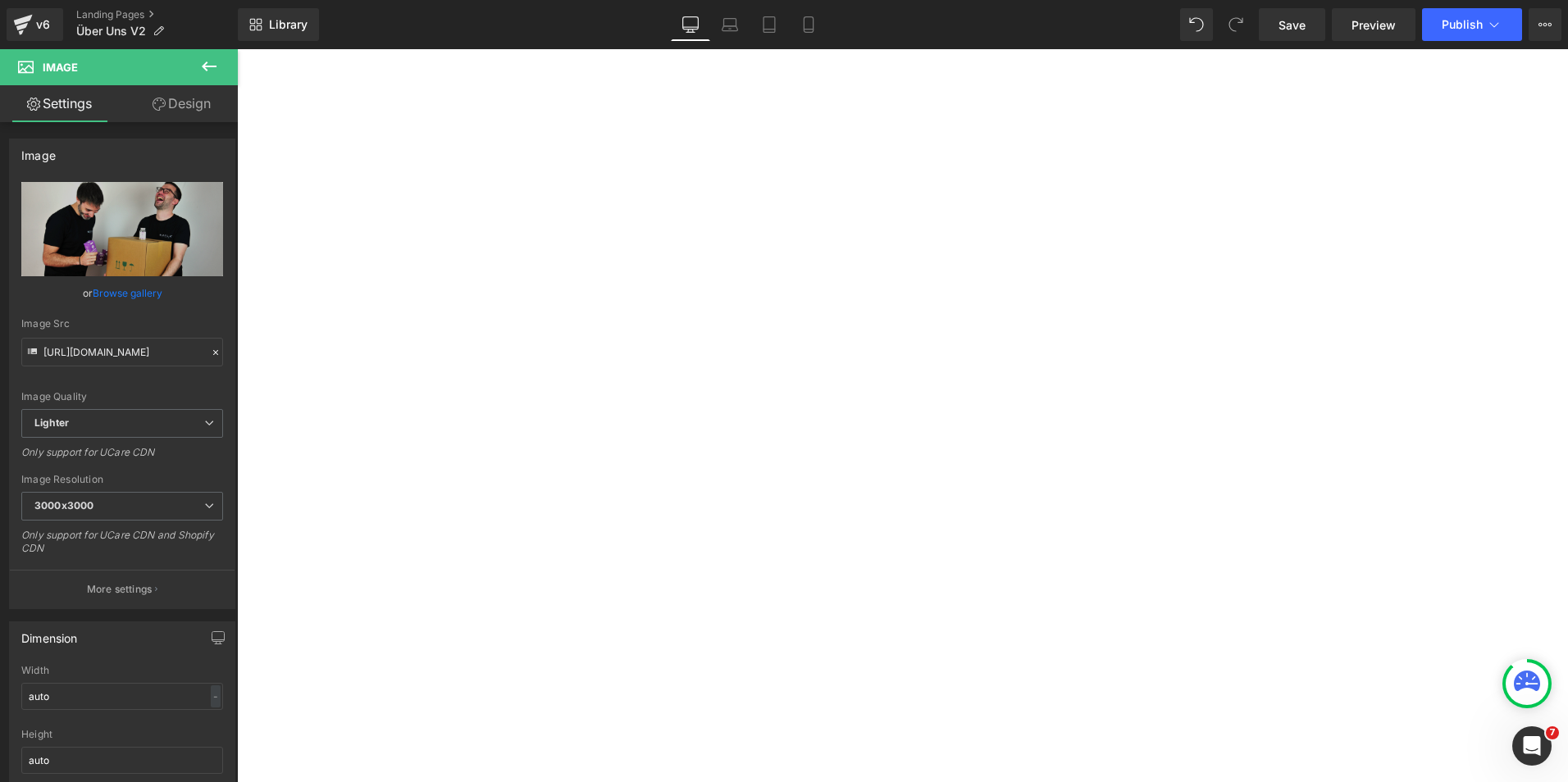
scroll to position [1123, 0]
click at [237, 50] on span "Icon List" at bounding box center [237, 50] width 0 height 0
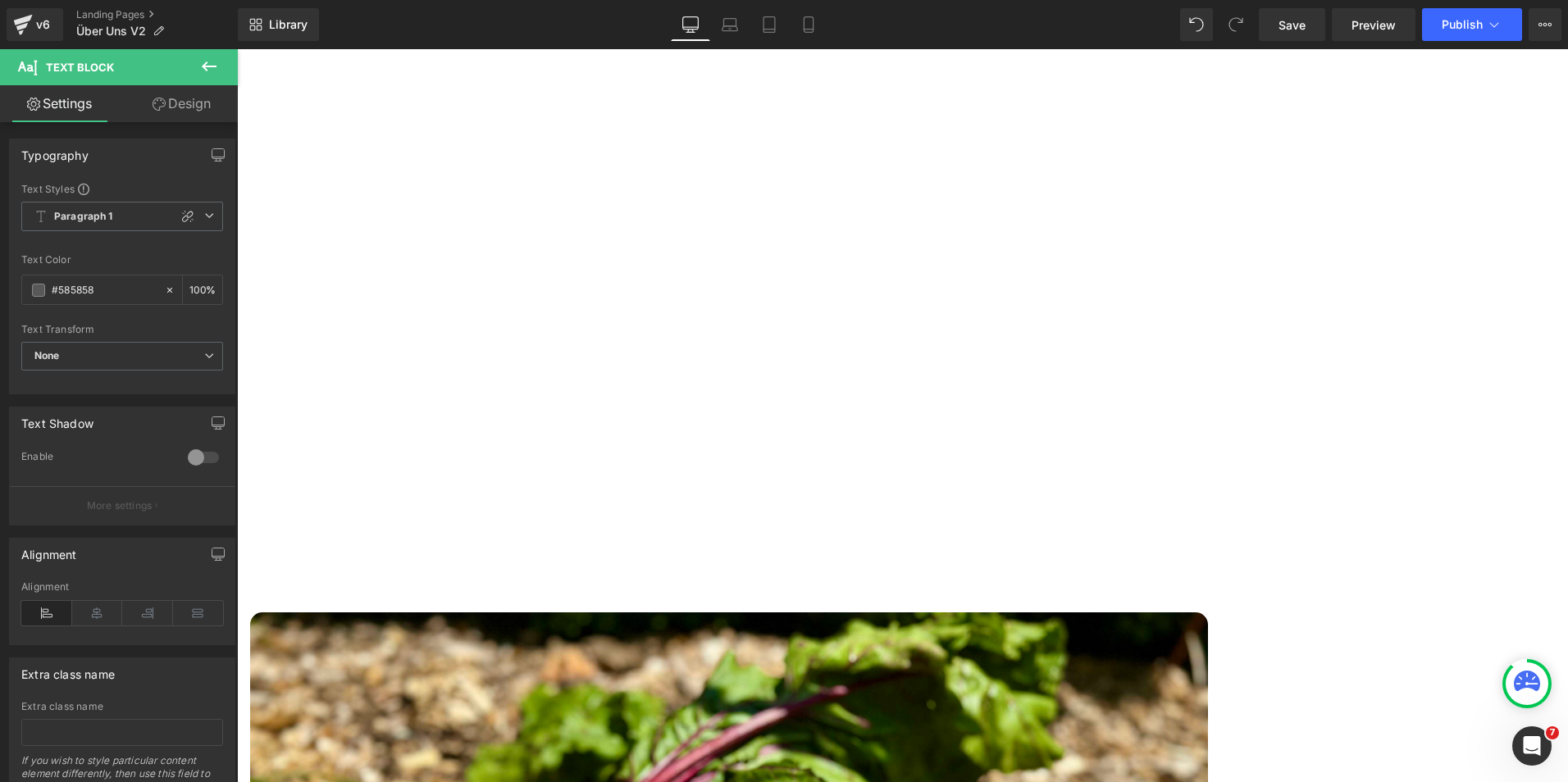
scroll to position [2303, 0]
click at [237, 50] on span "Image" at bounding box center [237, 50] width 0 height 0
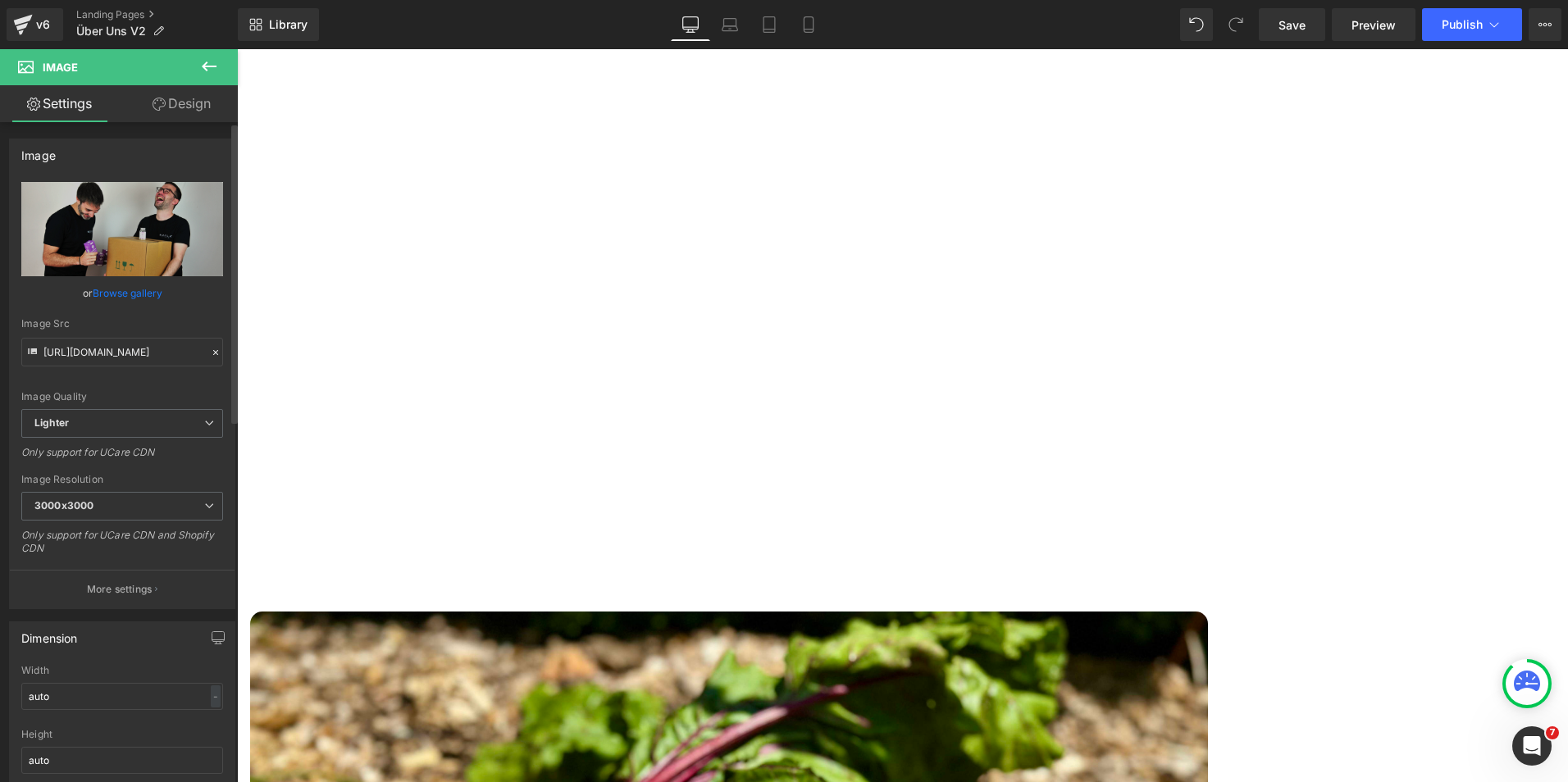
click at [116, 291] on link "Browse gallery" at bounding box center [128, 292] width 70 height 29
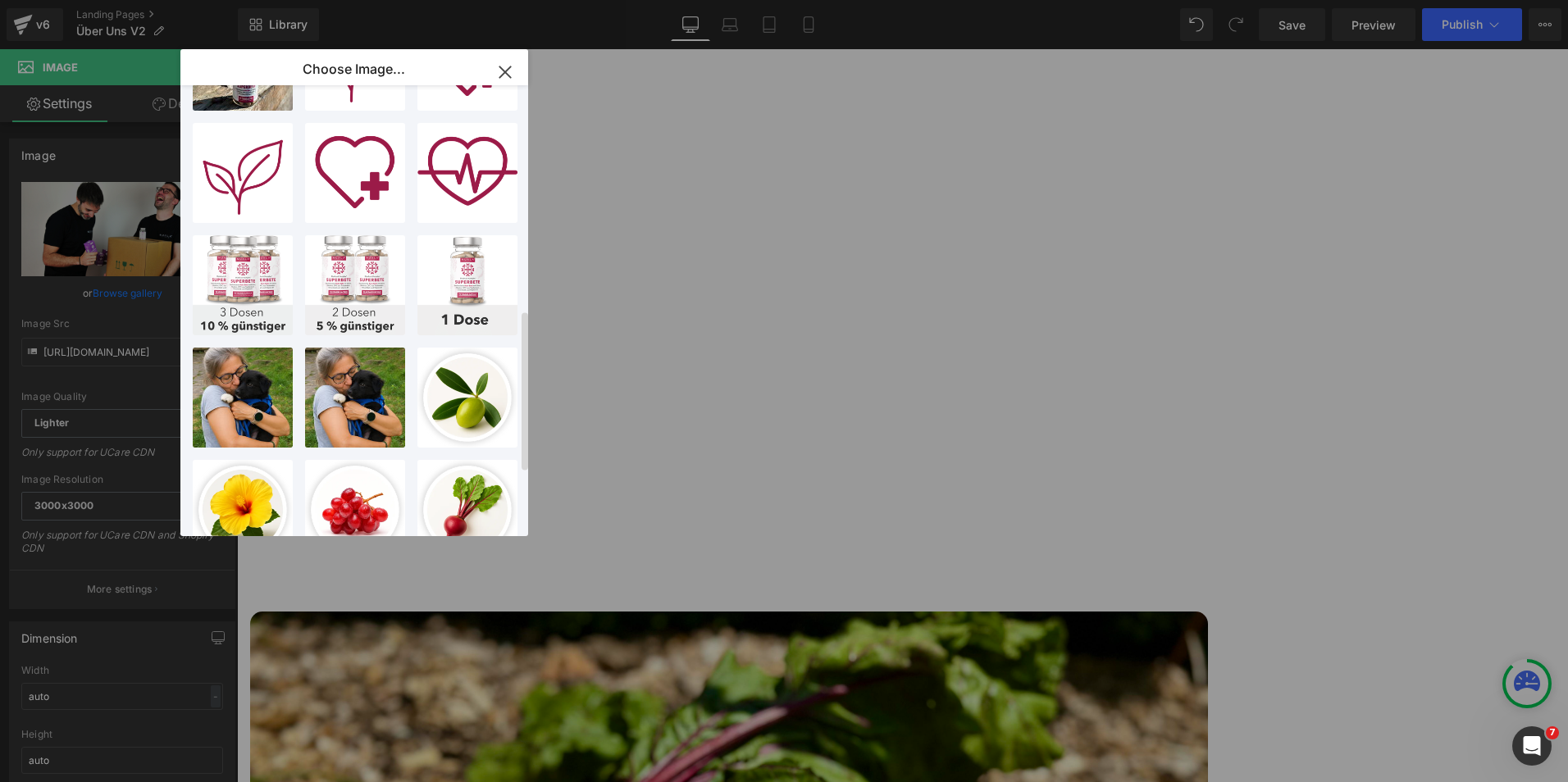
scroll to position [809, 0]
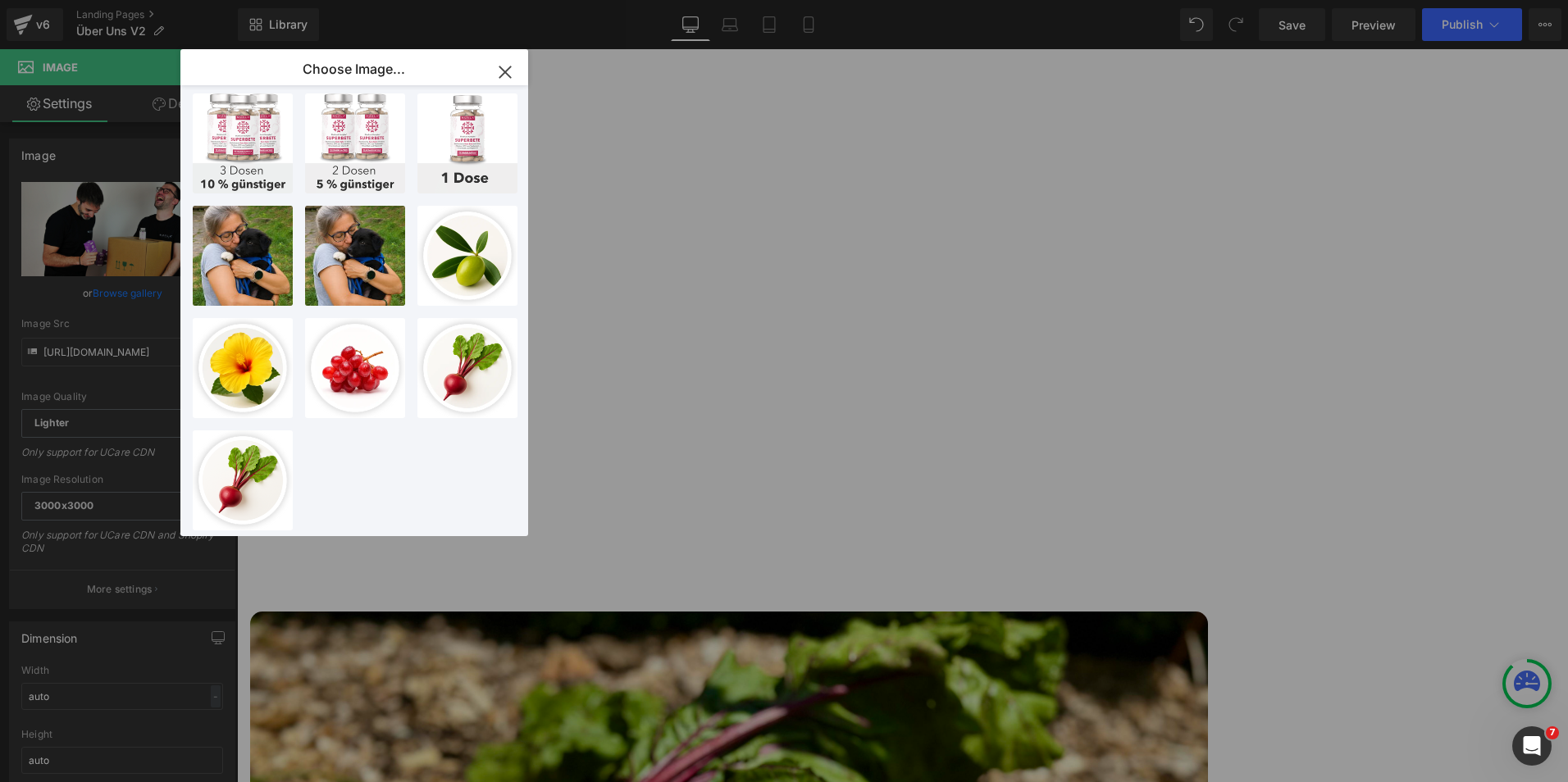
click at [506, 64] on icon "button" at bounding box center [506, 72] width 26 height 26
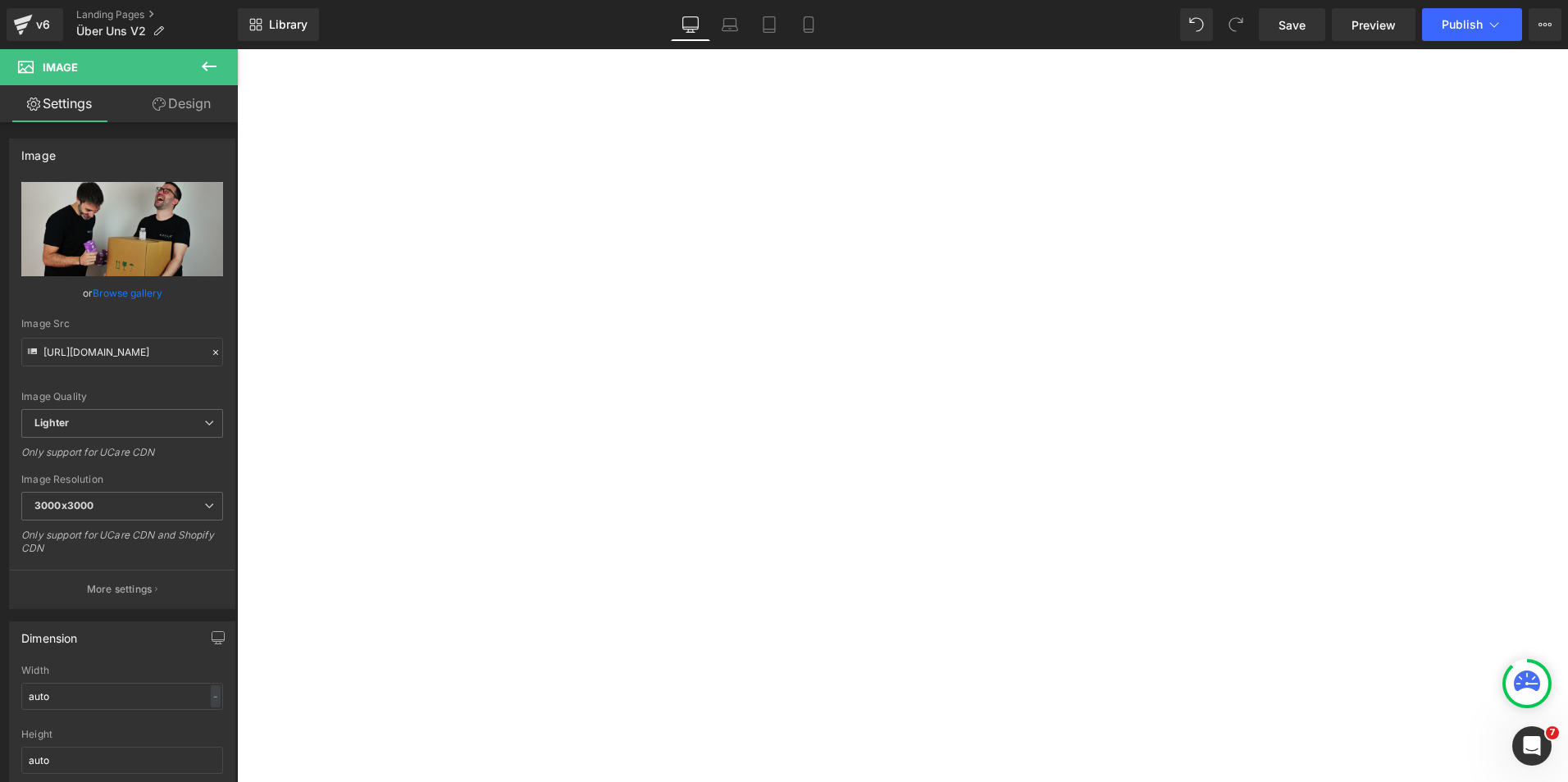
scroll to position [2021, 0]
click at [237, 50] on span "Image" at bounding box center [237, 50] width 0 height 0
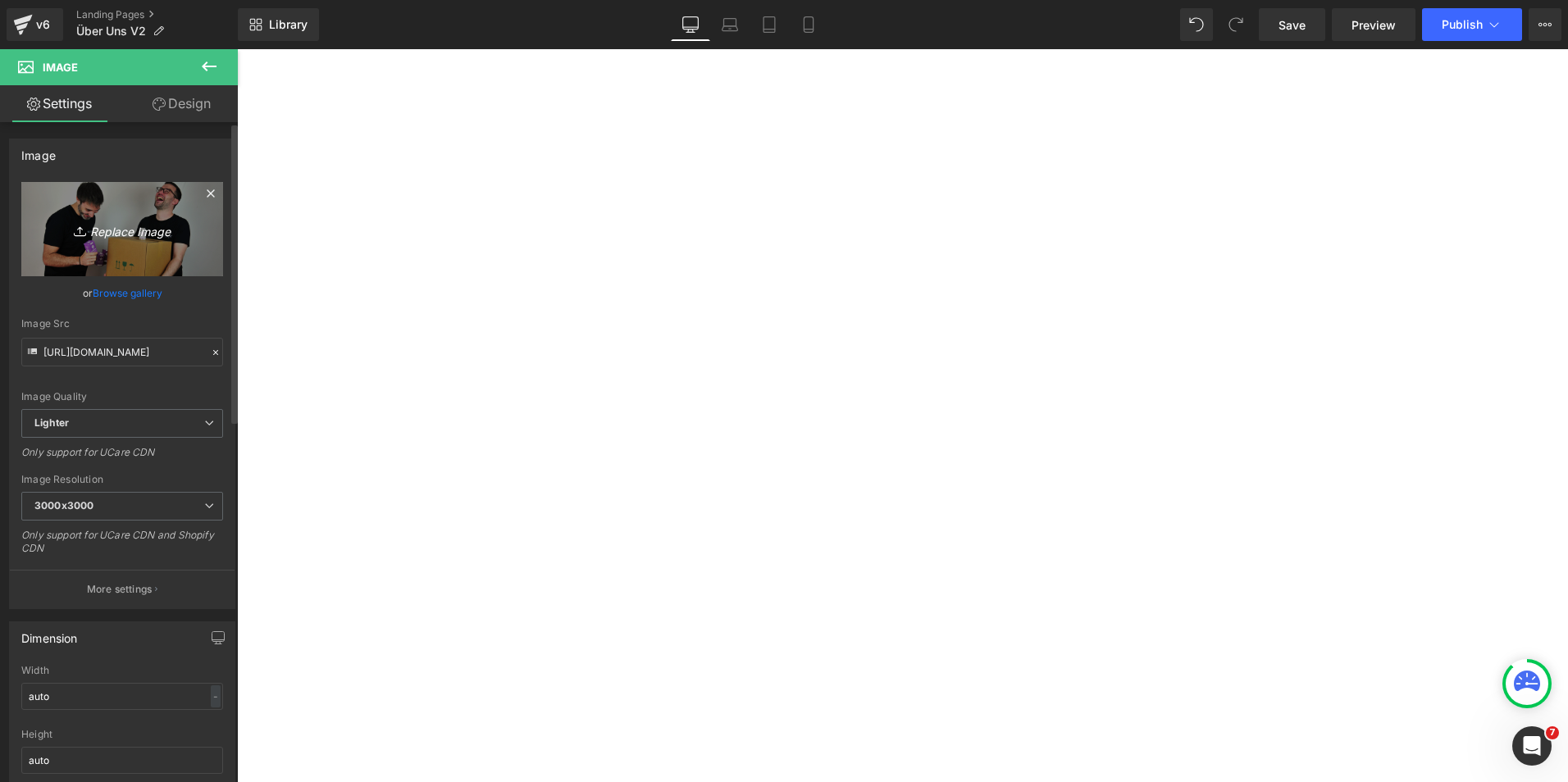
click at [113, 231] on icon "Replace Image" at bounding box center [122, 230] width 131 height 21
type input "C:\fakepath\Kein Titel (Präsentation (43)).jpg"
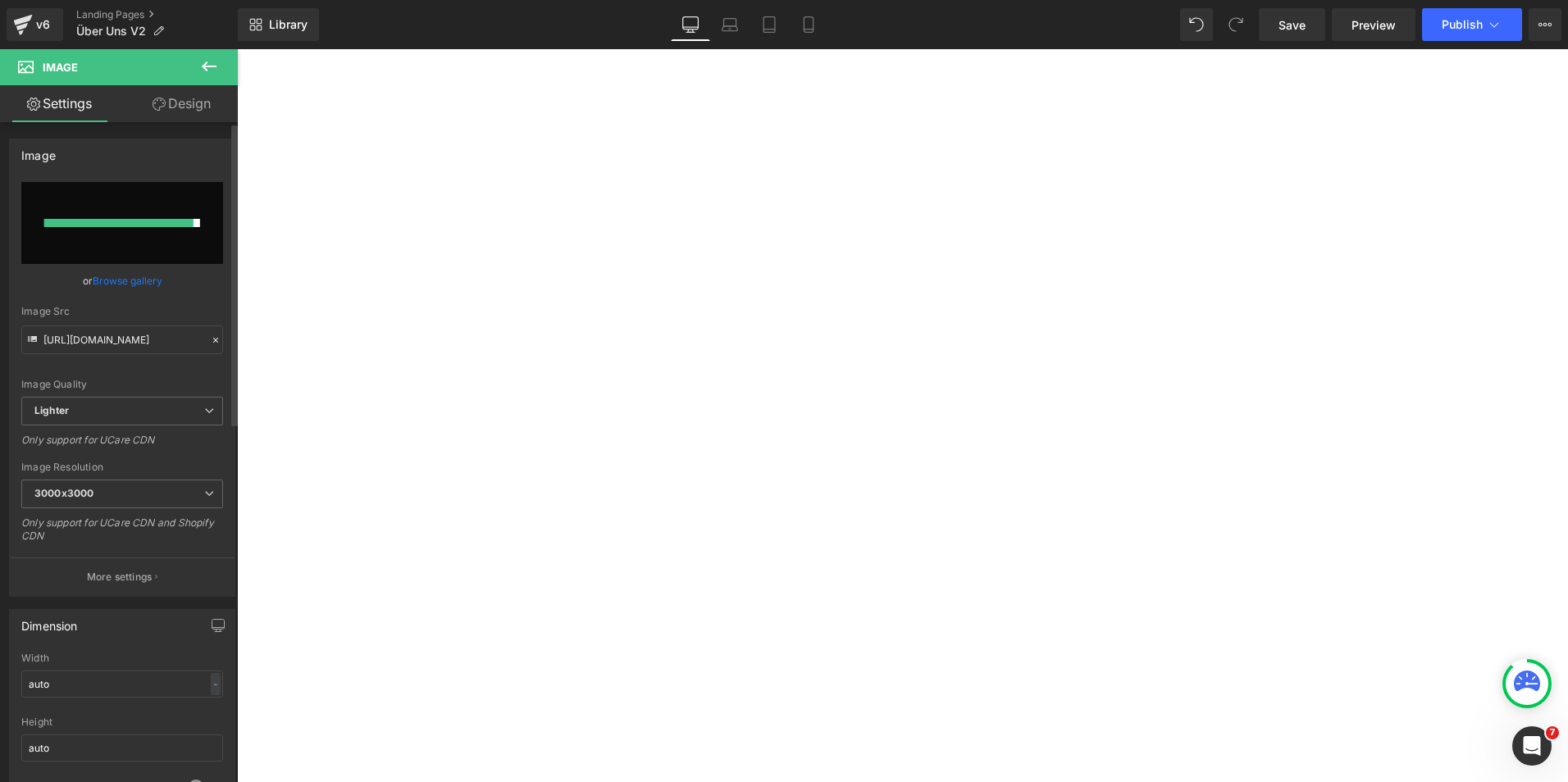
type input "https://ucarecdn.com/50d83719-ada5-411a-b80e-f66e77a7083c/-/format/auto/-/previ…"
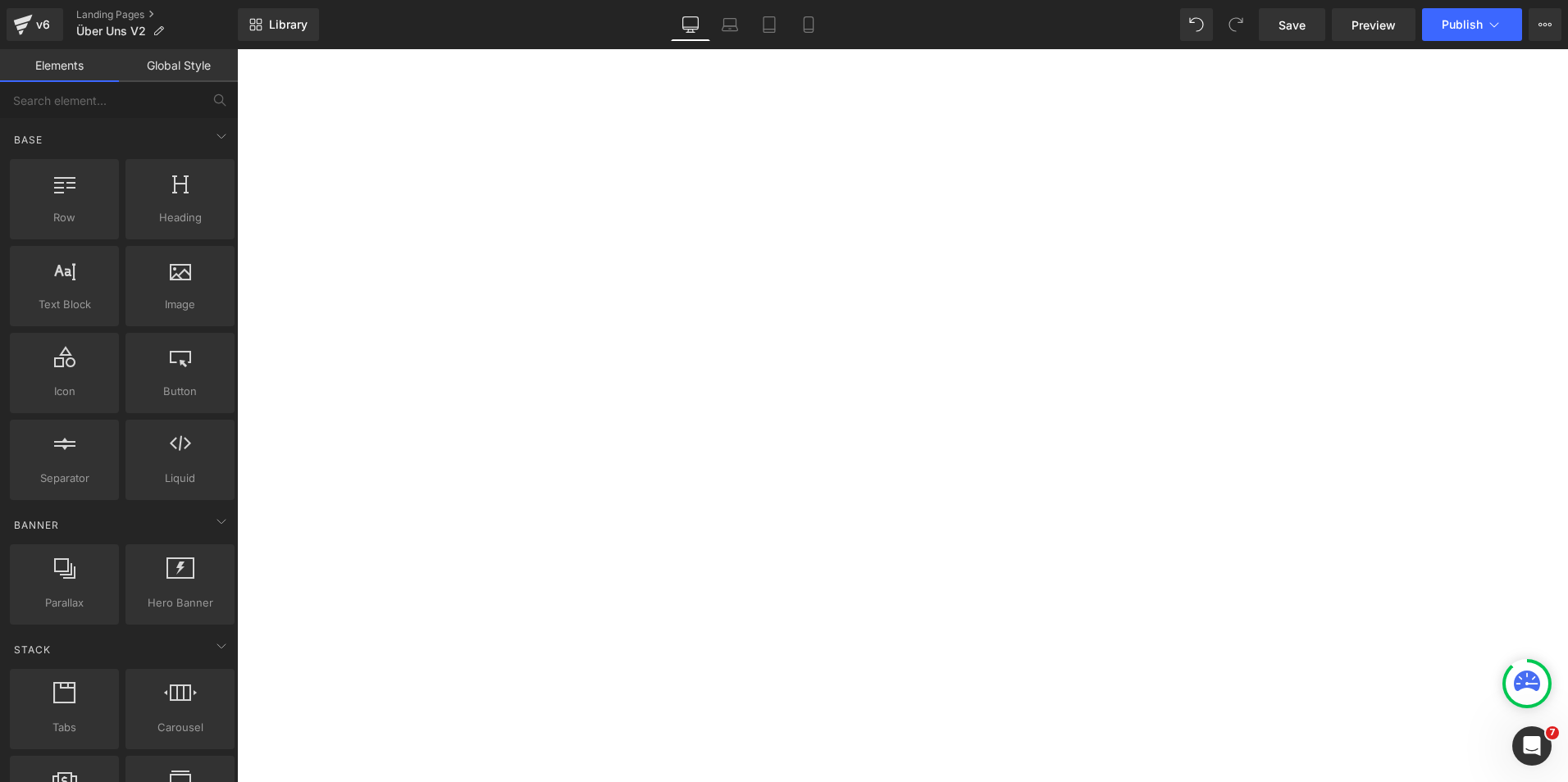
click at [338, 394] on div "Über uns Heading Row Hero Banner Wir helfen Dir, im Dschungel der Nahrungsergän…" at bounding box center [902, 515] width 1331 height 4706
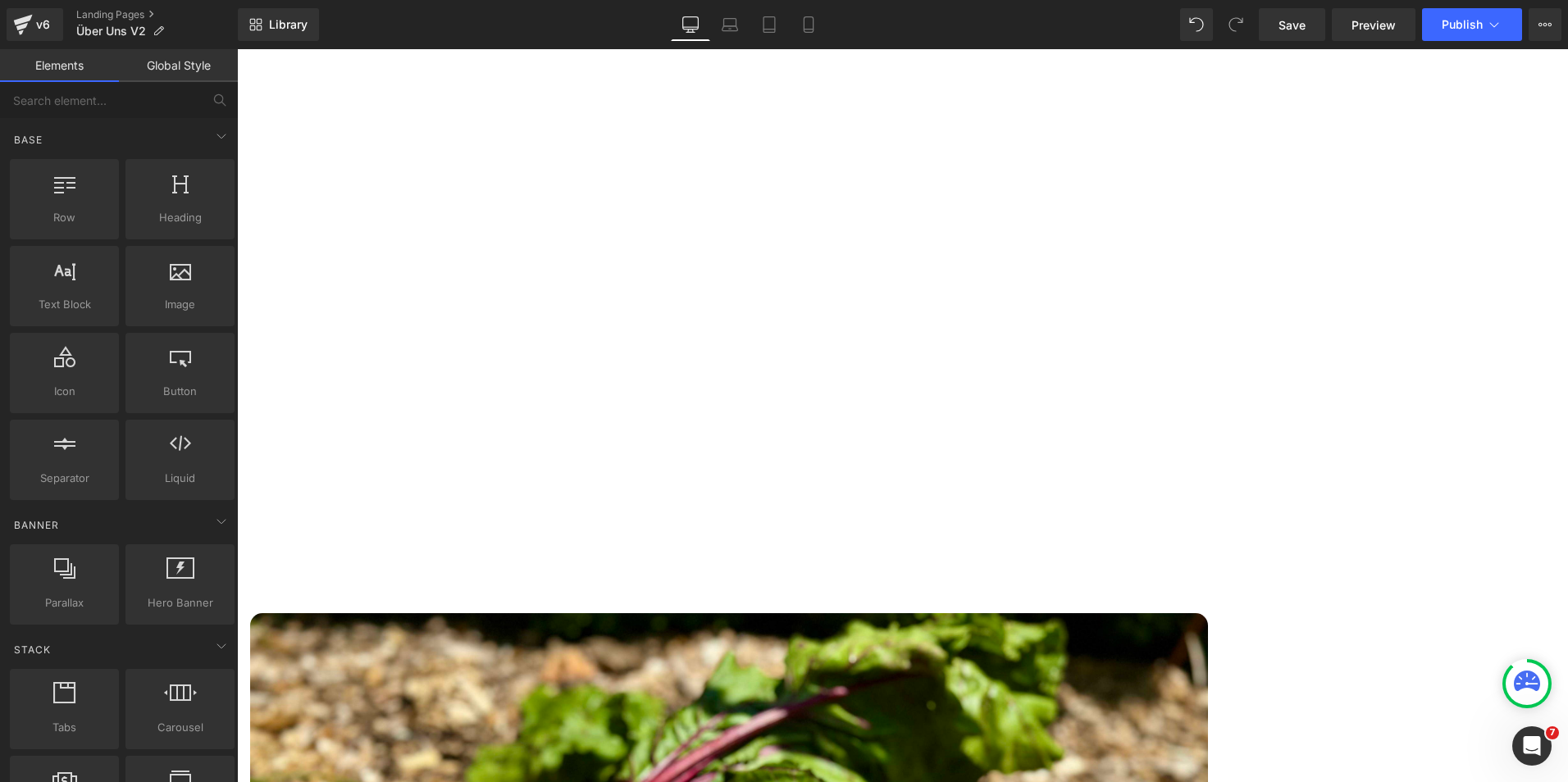
scroll to position [2490, 0]
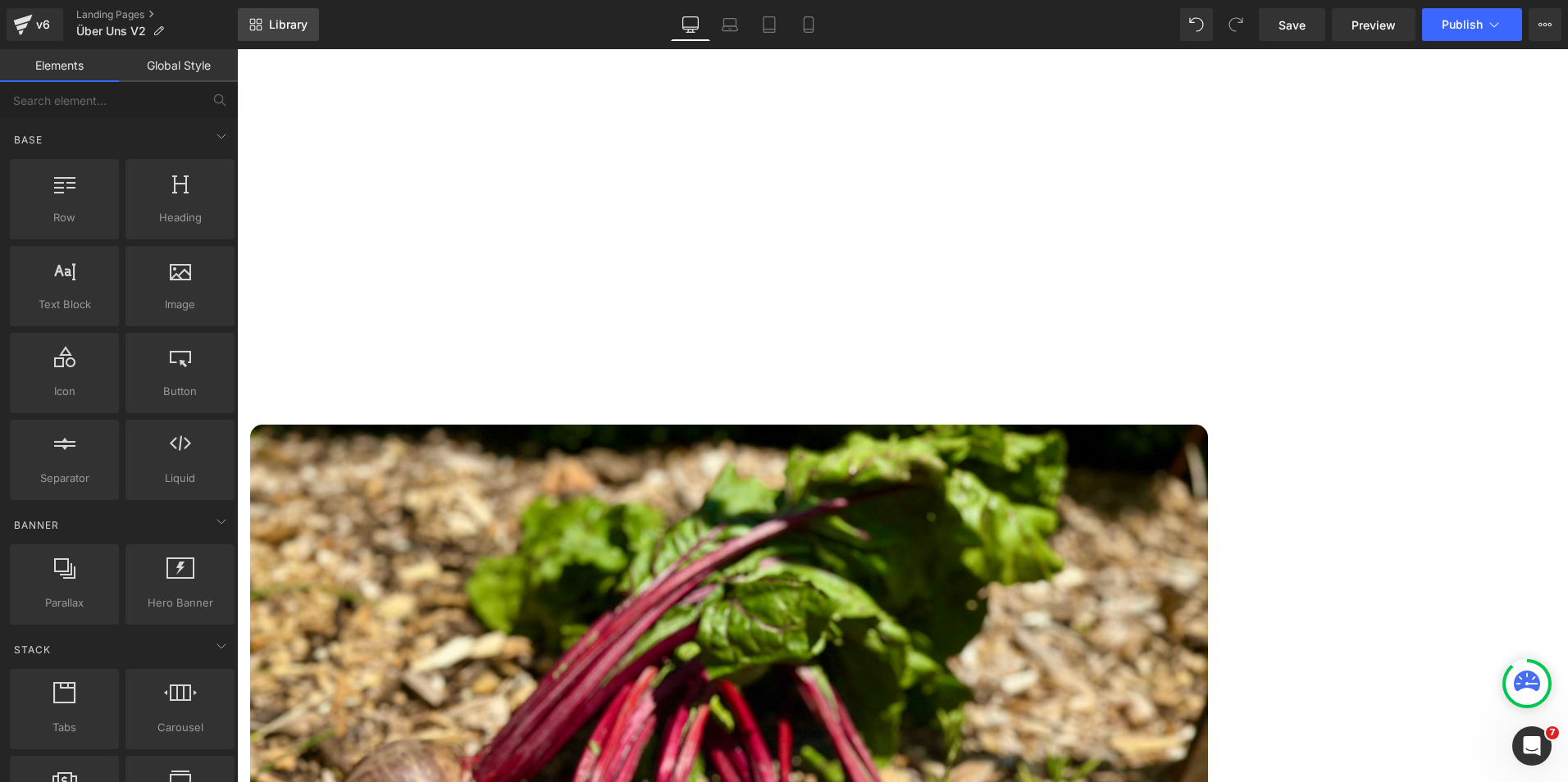
click at [285, 24] on span "Library" at bounding box center [288, 24] width 38 height 15
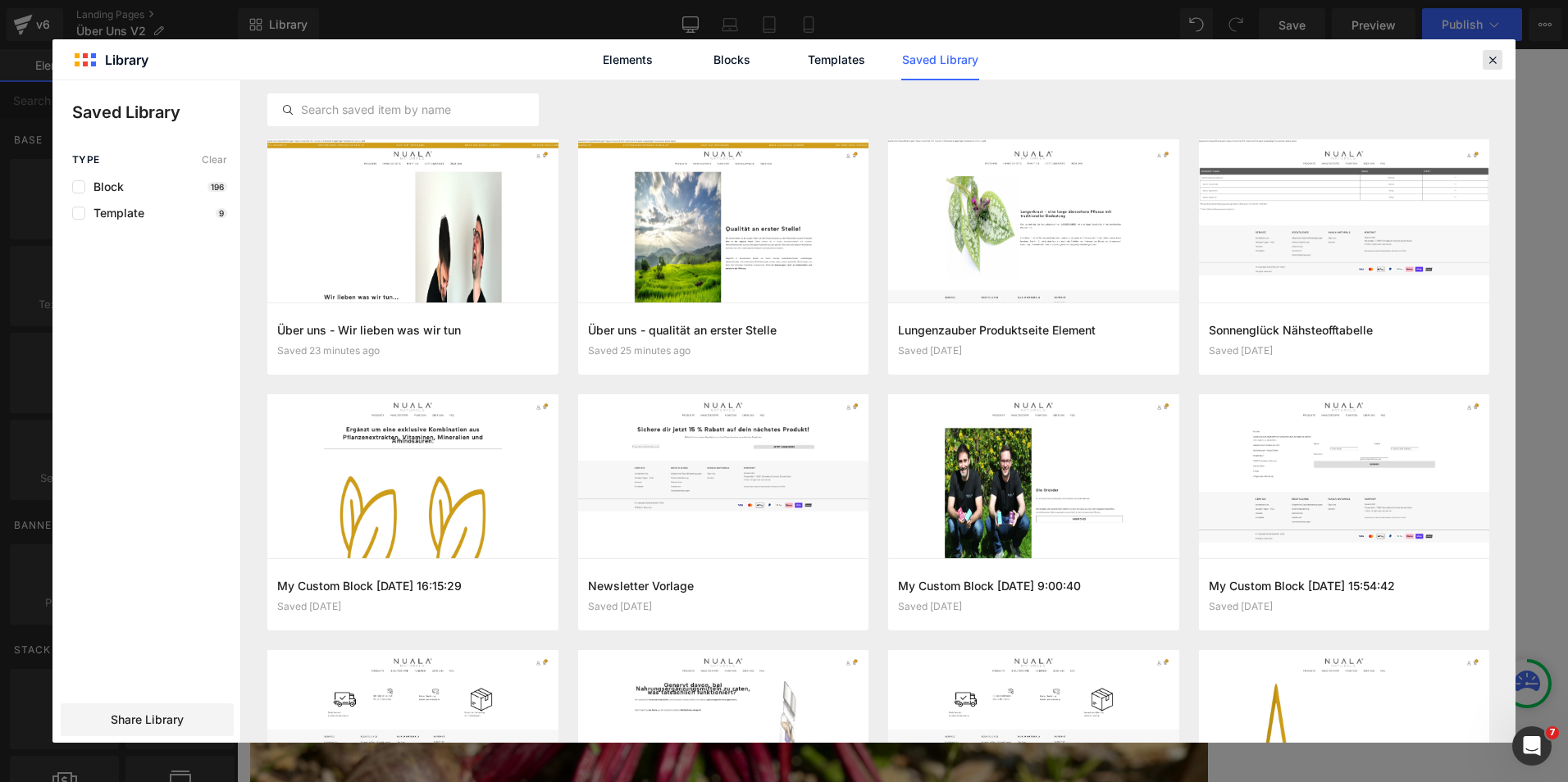
click at [1491, 60] on icon at bounding box center [1492, 59] width 15 height 15
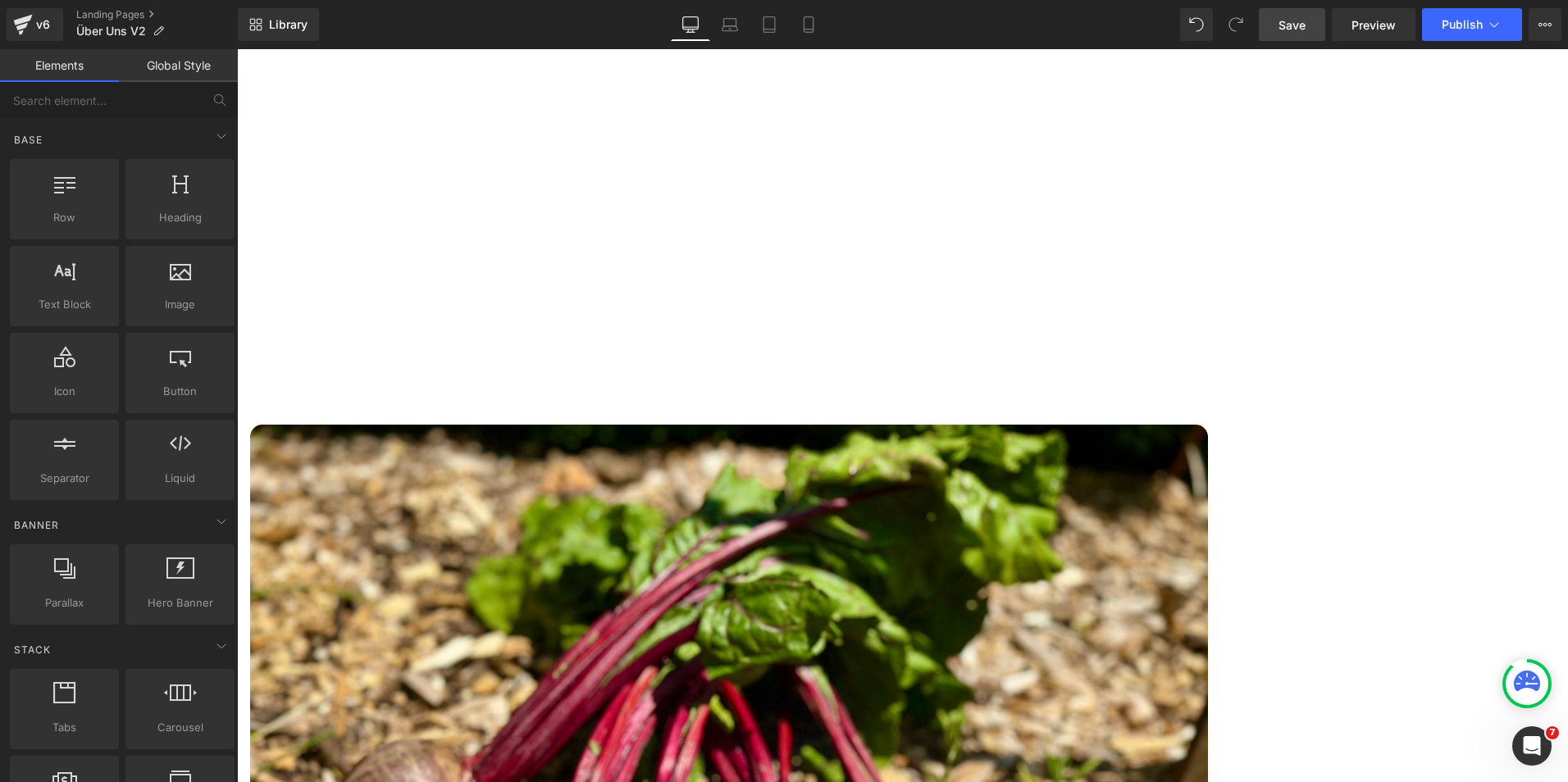
click at [1299, 17] on span "Save" at bounding box center [1291, 25] width 27 height 17
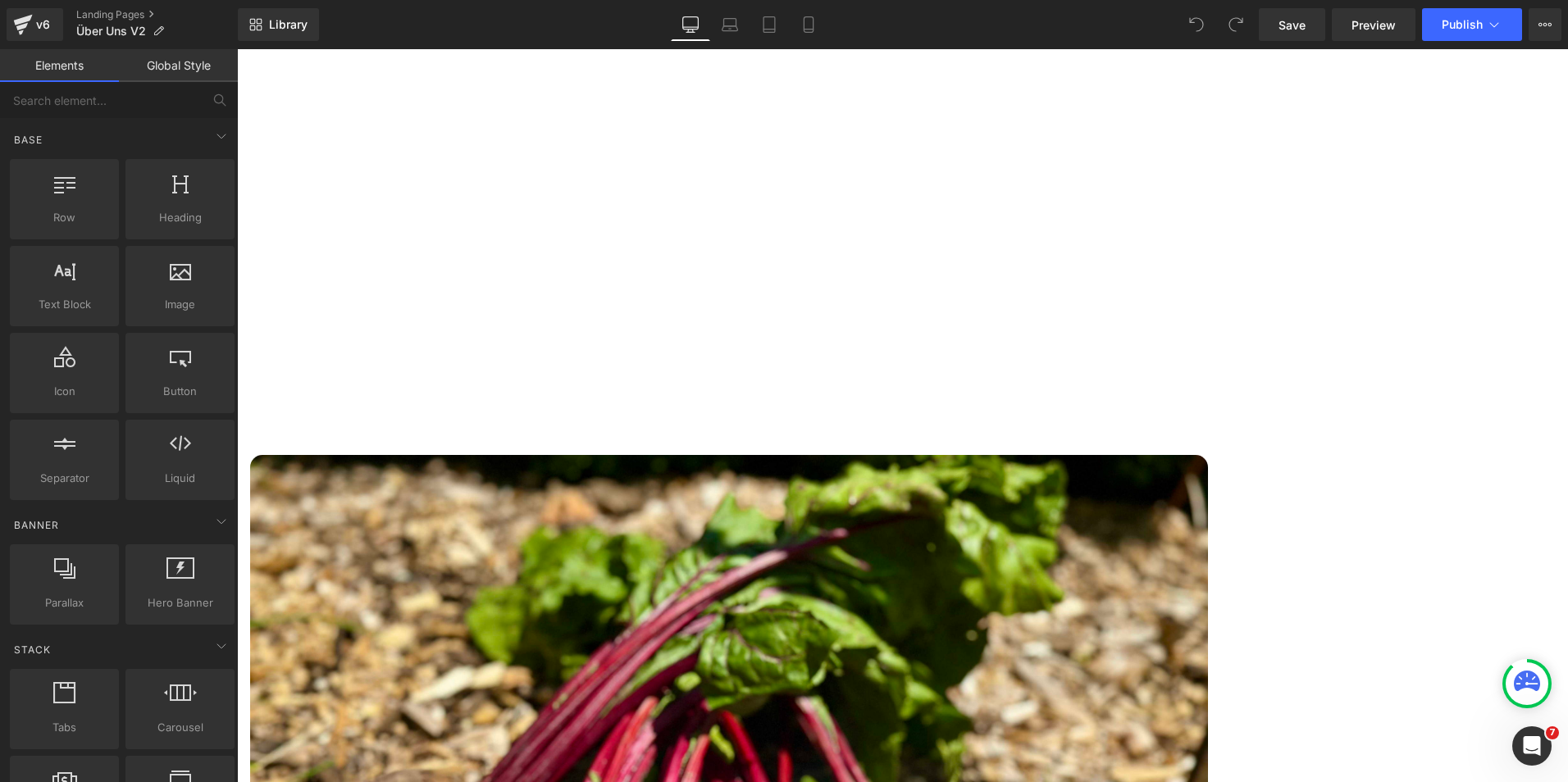
scroll to position [2331, 0]
click at [309, 22] on link "Library" at bounding box center [278, 24] width 81 height 33
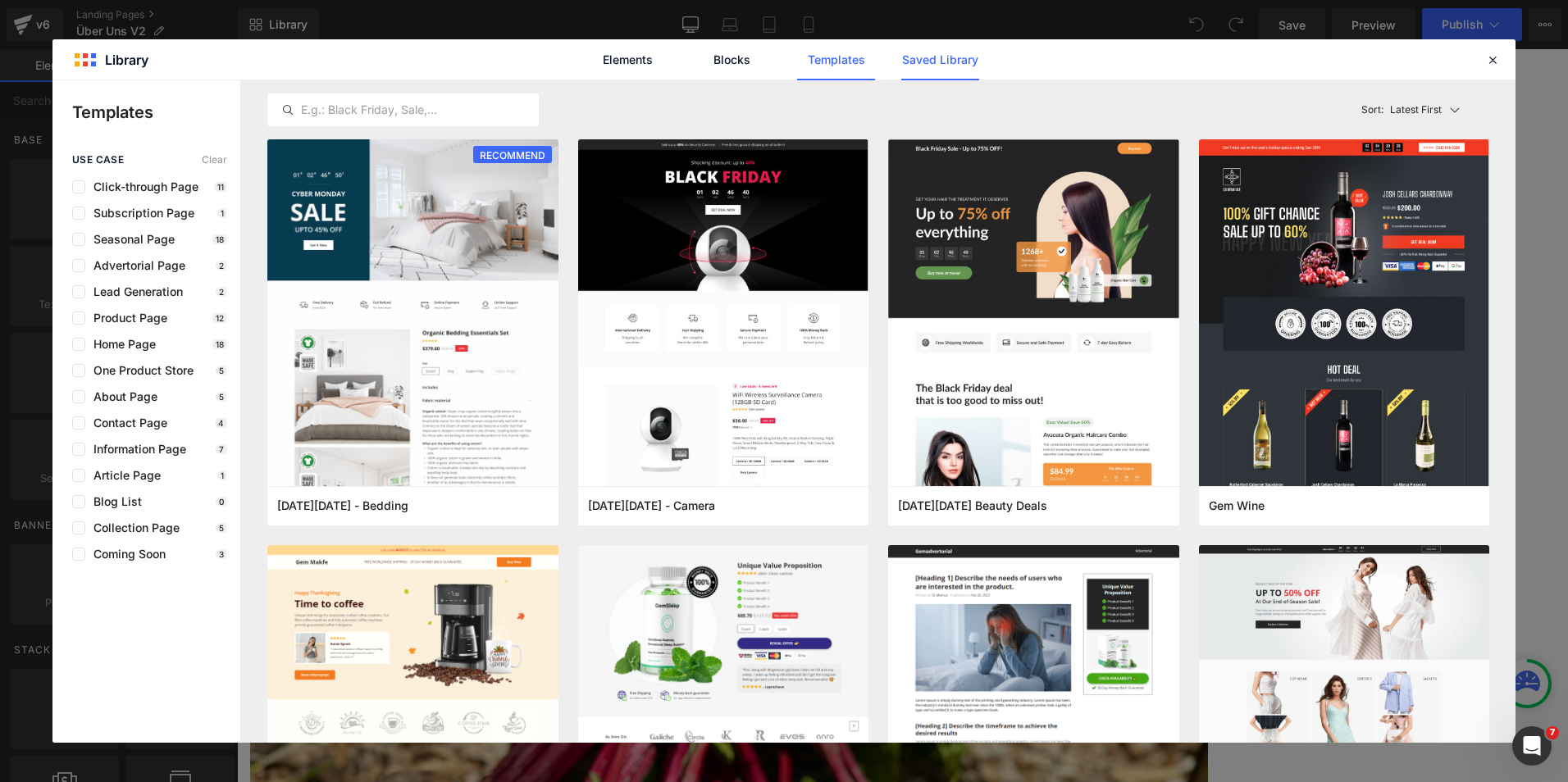
click at [928, 62] on link "Saved Library" at bounding box center [941, 59] width 78 height 41
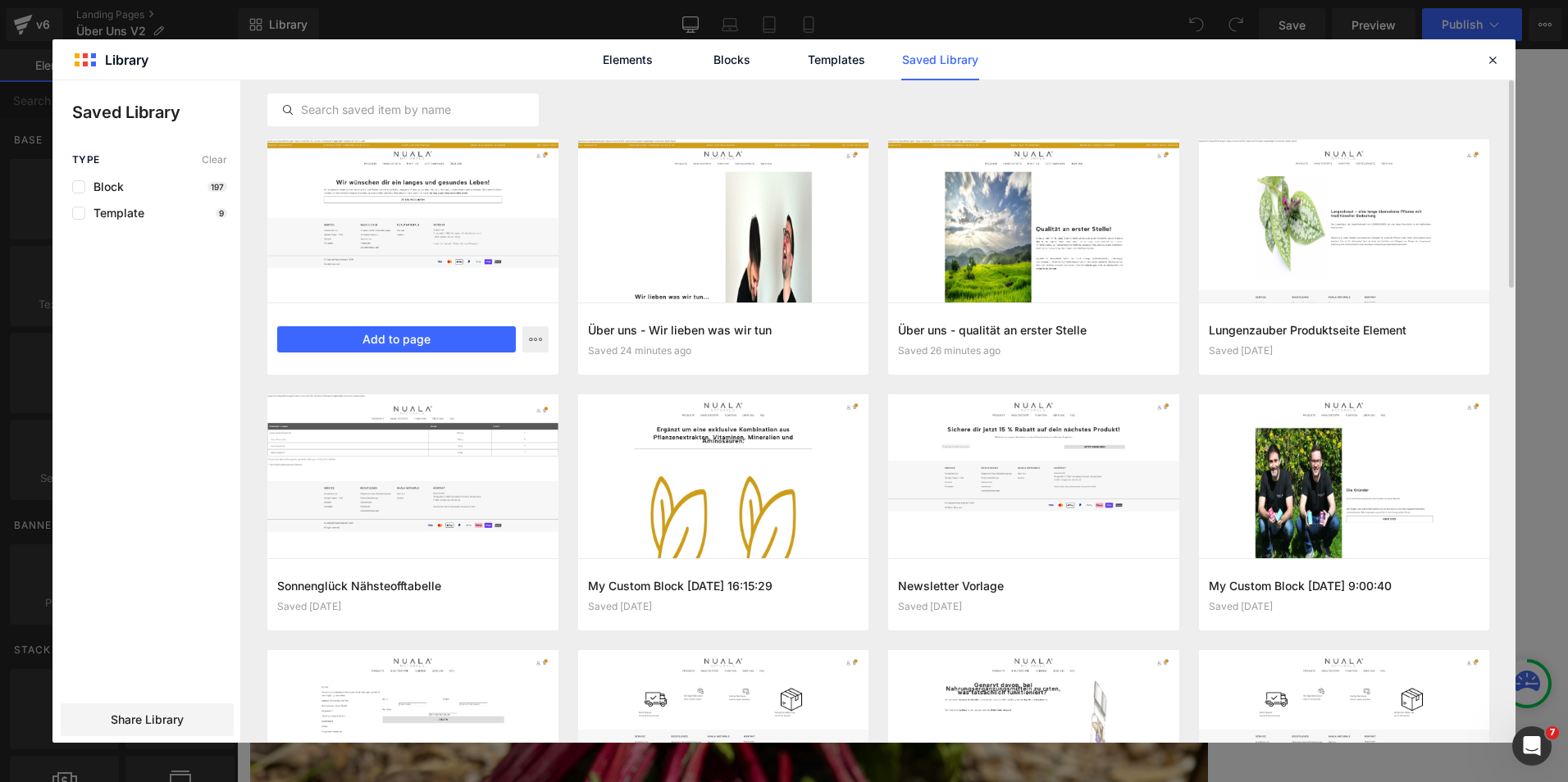
click at [418, 217] on div at bounding box center [412, 221] width 291 height 164
click at [378, 345] on button "Add to page" at bounding box center [397, 339] width 238 height 26
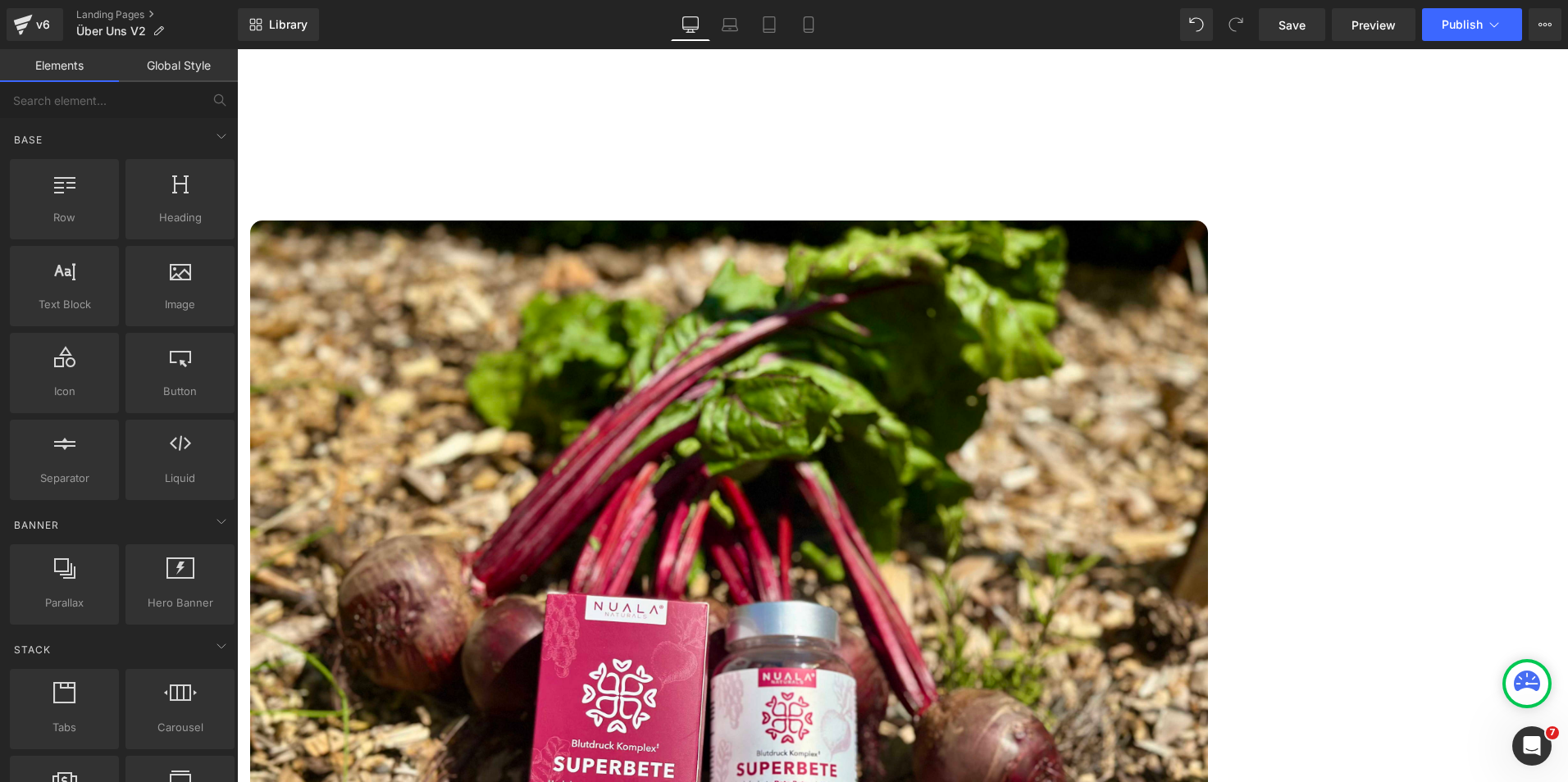
scroll to position [2567, 0]
click at [595, 467] on div "Über uns Heading Row Hero Banner Wir helfen Dir, im Dschungel der Nahrungsergän…" at bounding box center [902, 1] width 1331 height 4771
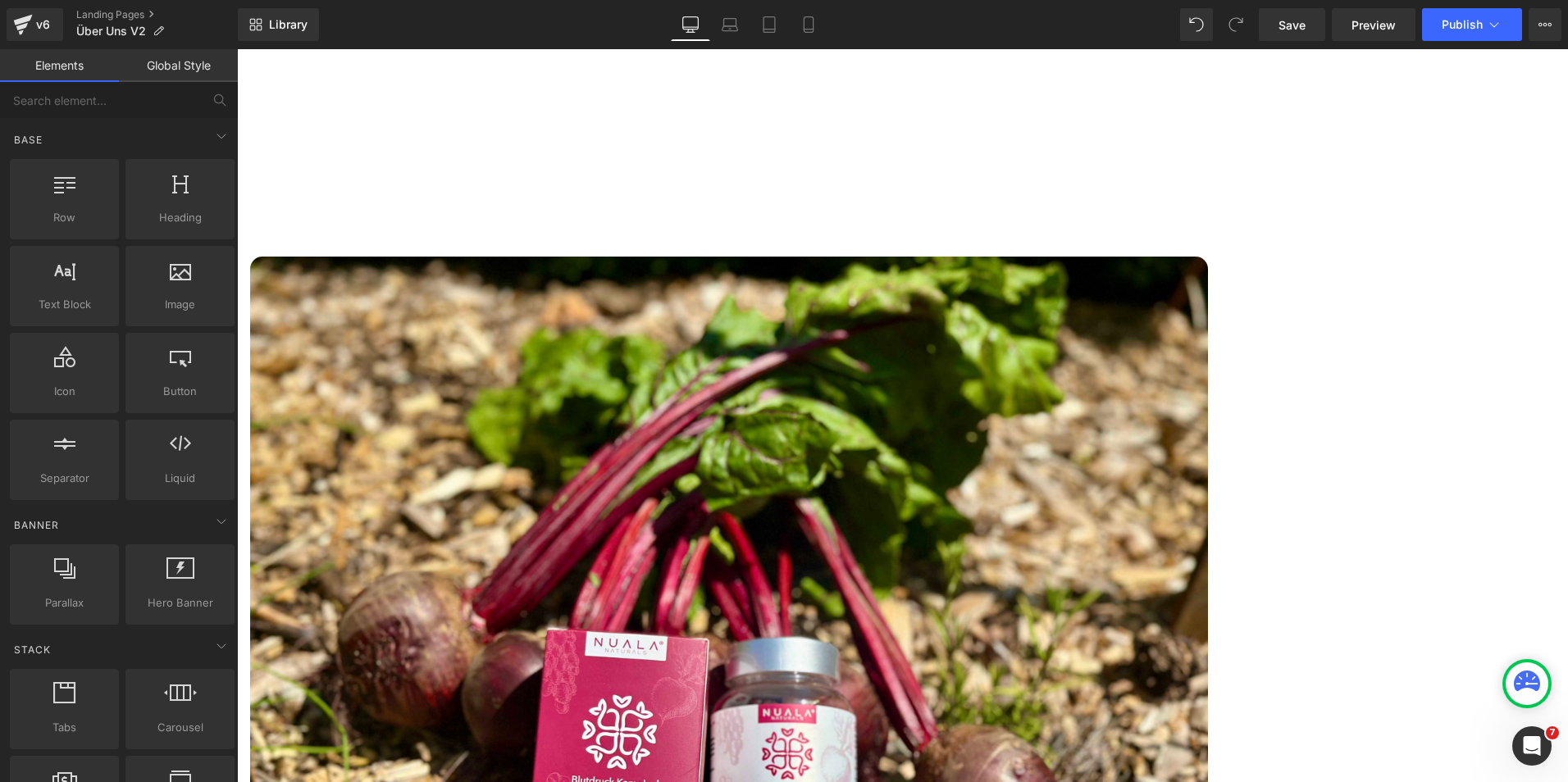
scroll to position [2527, 0]
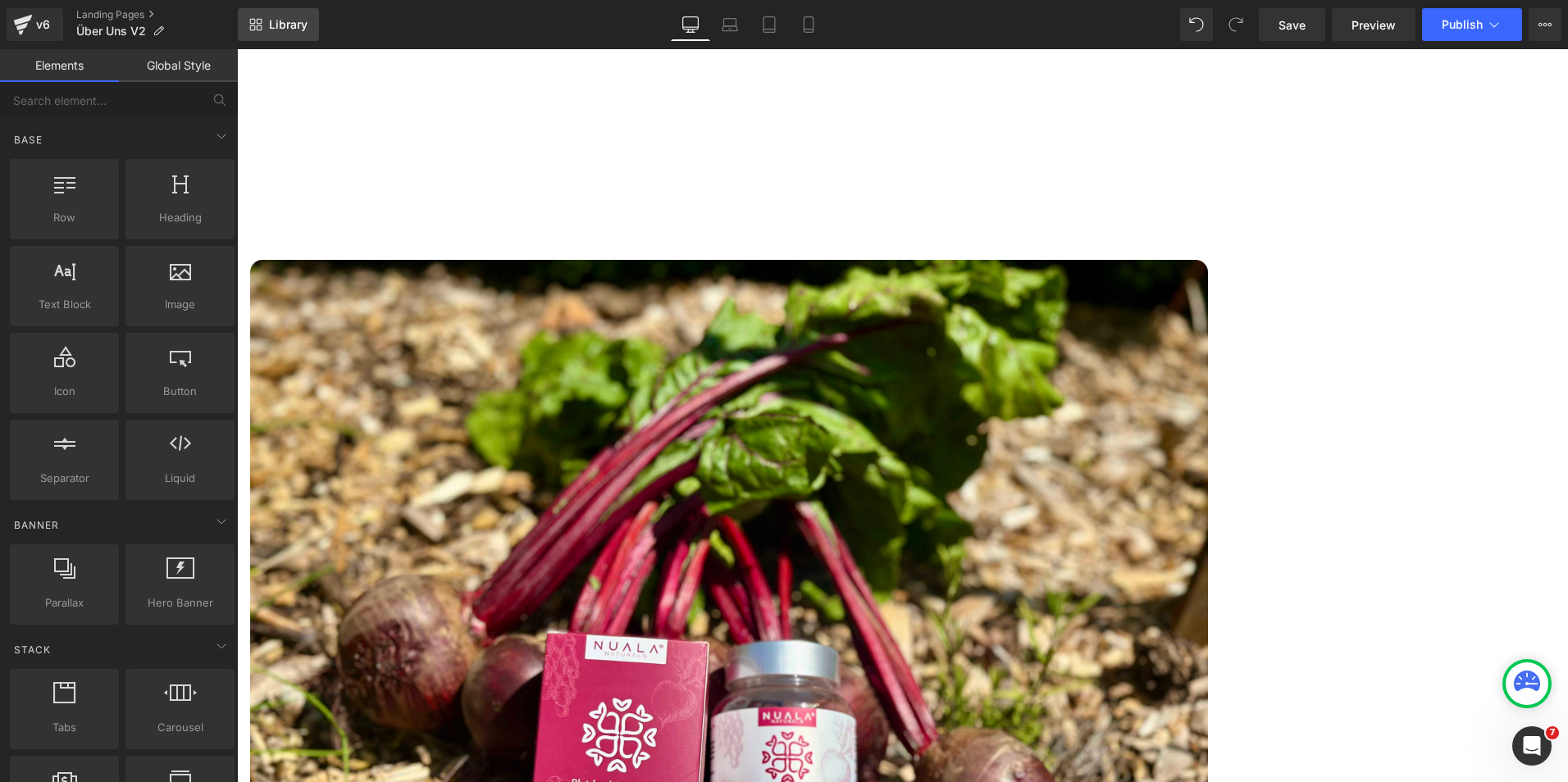
click at [299, 33] on link "Library" at bounding box center [278, 24] width 81 height 33
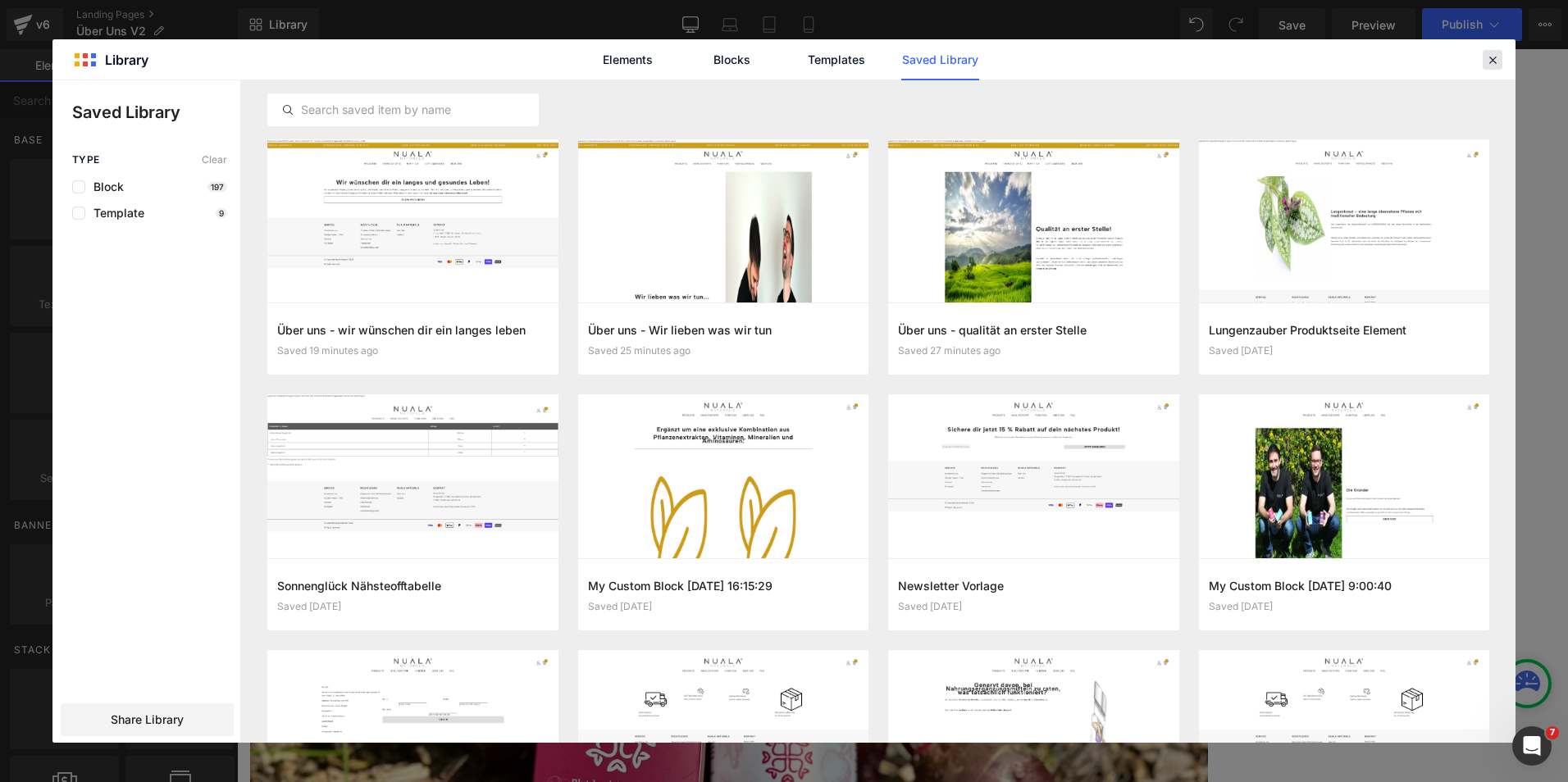
click at [1496, 63] on icon at bounding box center [1492, 59] width 15 height 15
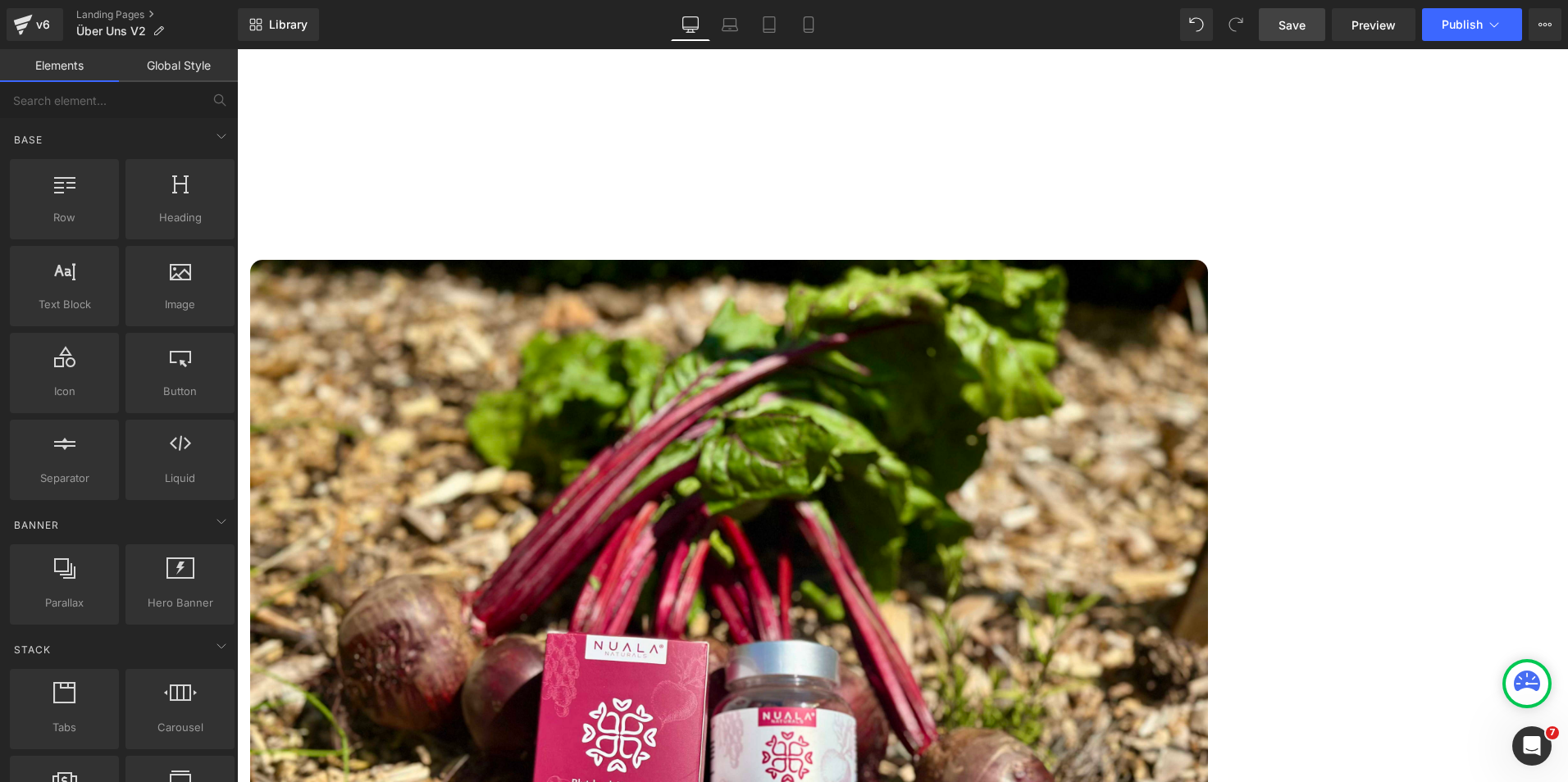
click at [1276, 17] on link "Save" at bounding box center [1292, 24] width 66 height 33
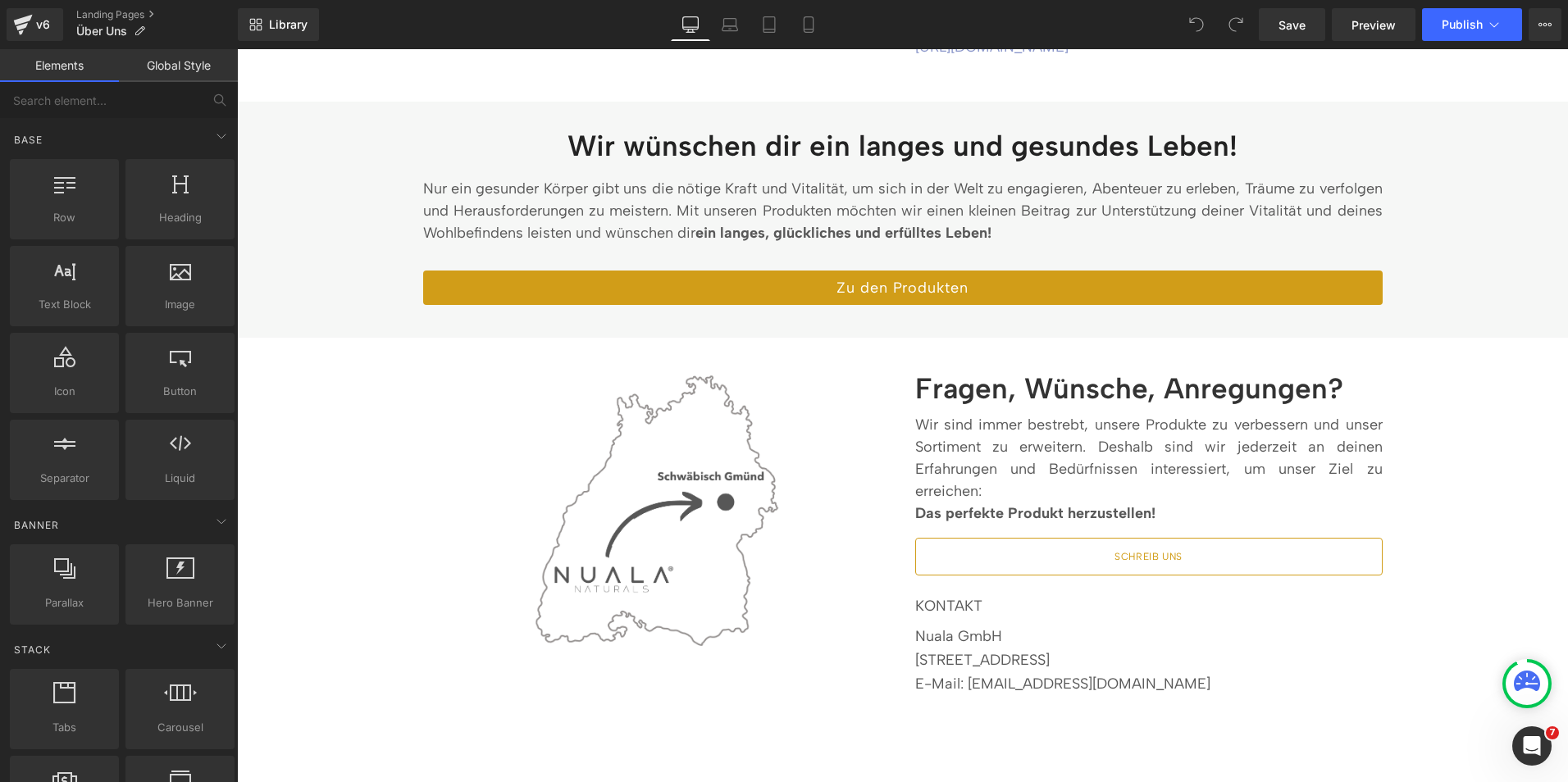
scroll to position [2654, 0]
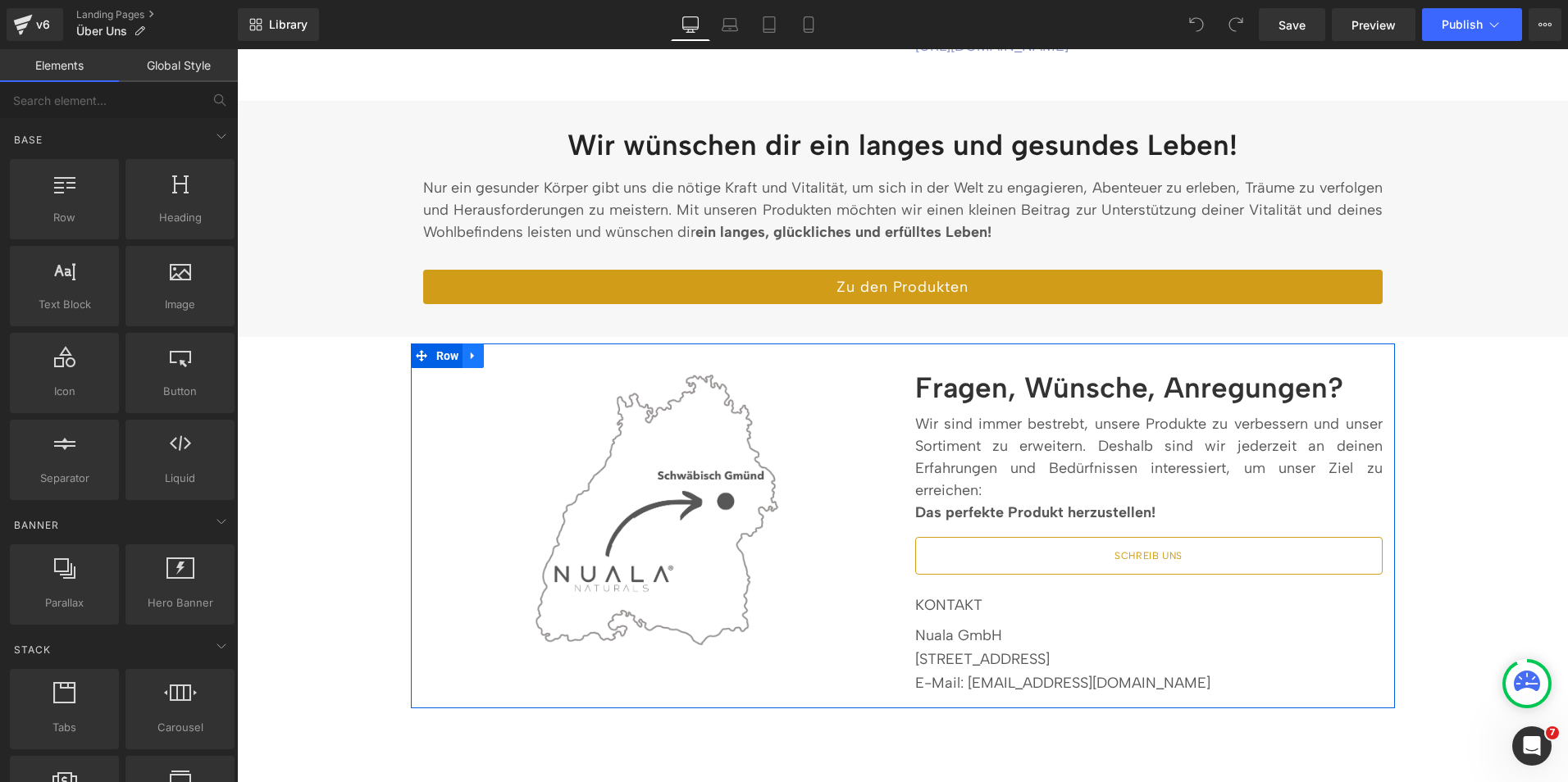
click at [472, 350] on icon at bounding box center [472, 356] width 11 height 12
click at [440, 344] on span "Row" at bounding box center [448, 357] width 31 height 24
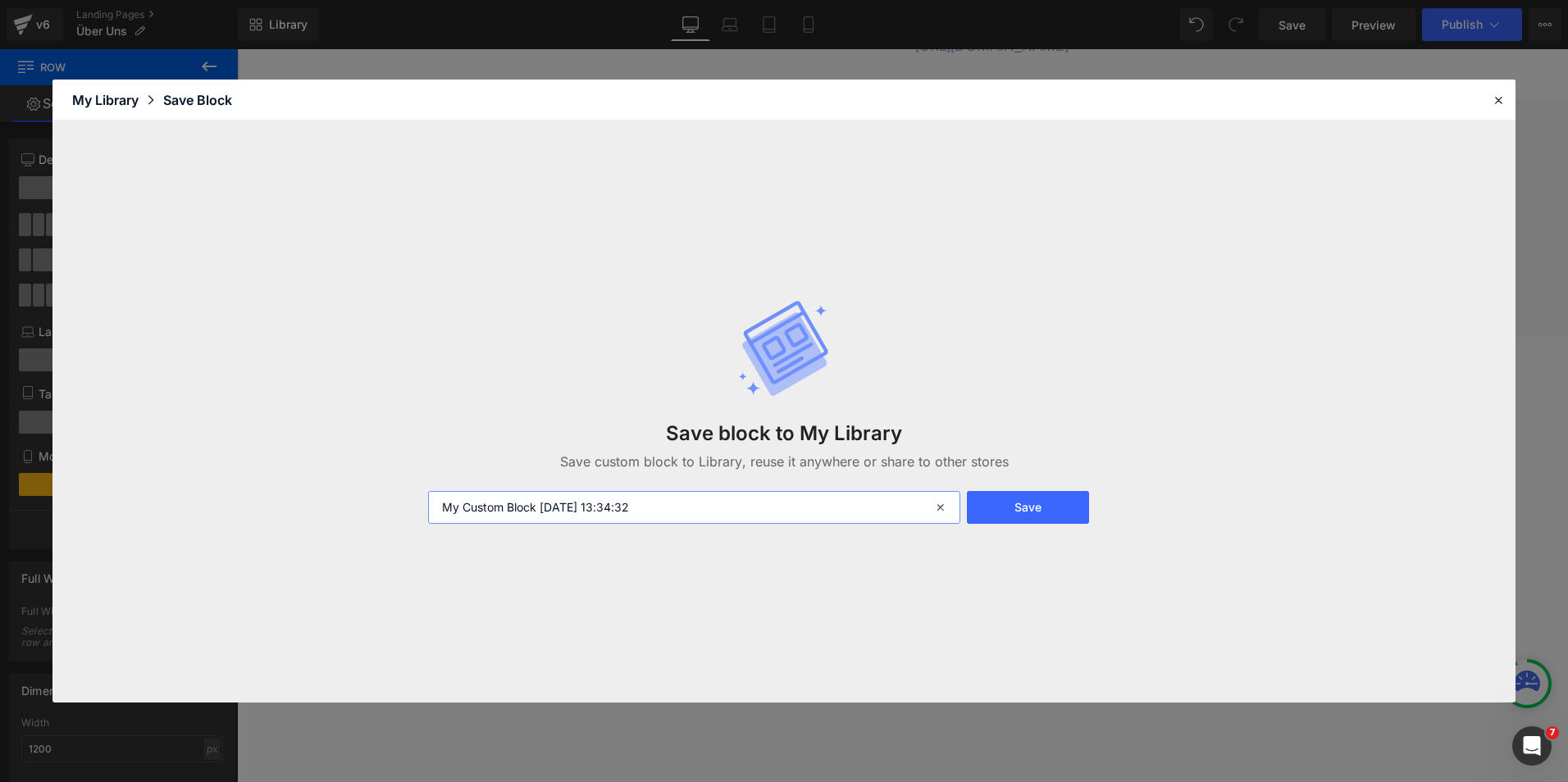
click at [766, 518] on input "My Custom Block 2025-09-22 13:34:32" at bounding box center [694, 508] width 533 height 33
type input "Über uns - kontakt"
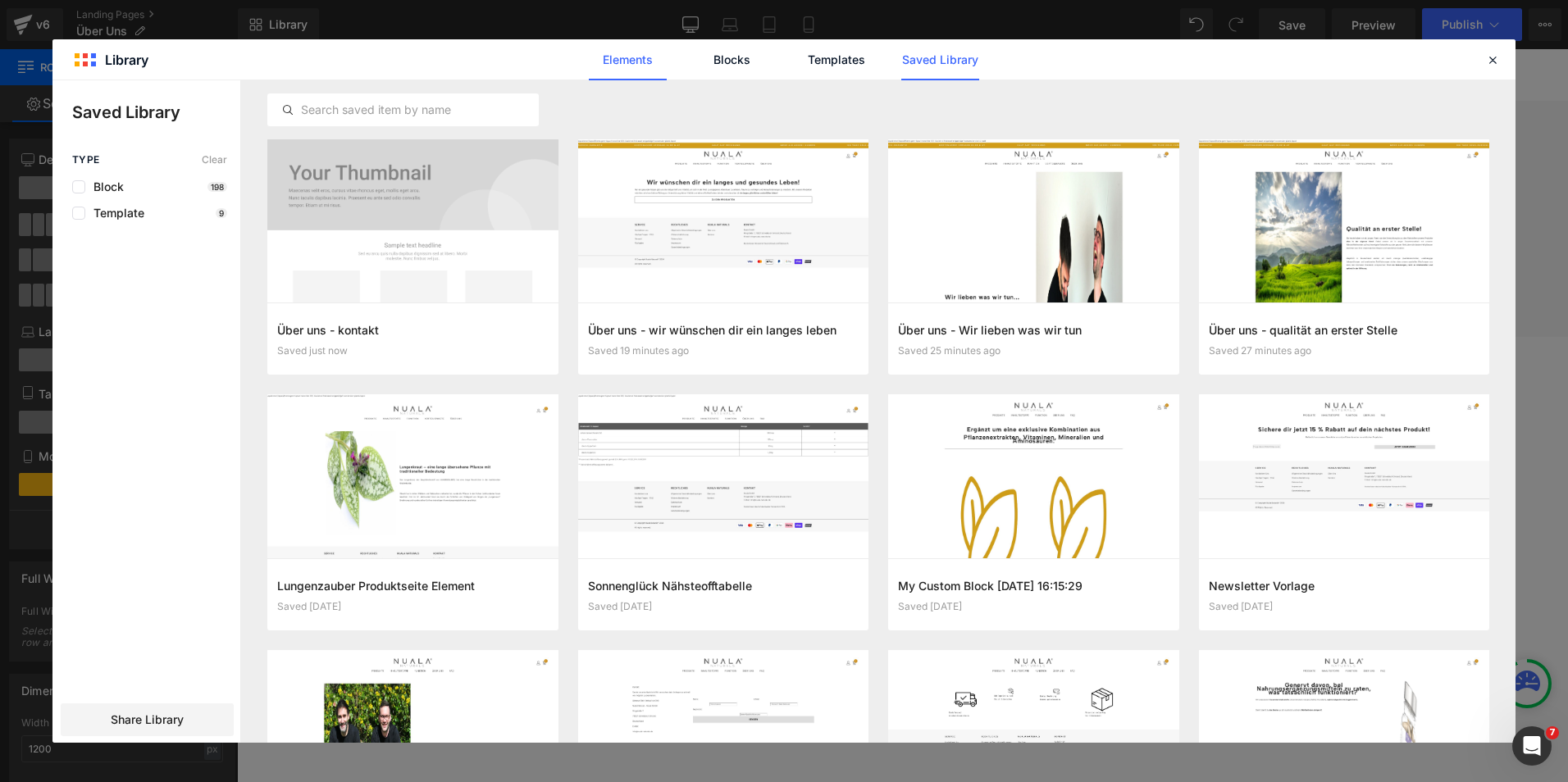
click at [626, 43] on link "Elements" at bounding box center [628, 59] width 78 height 41
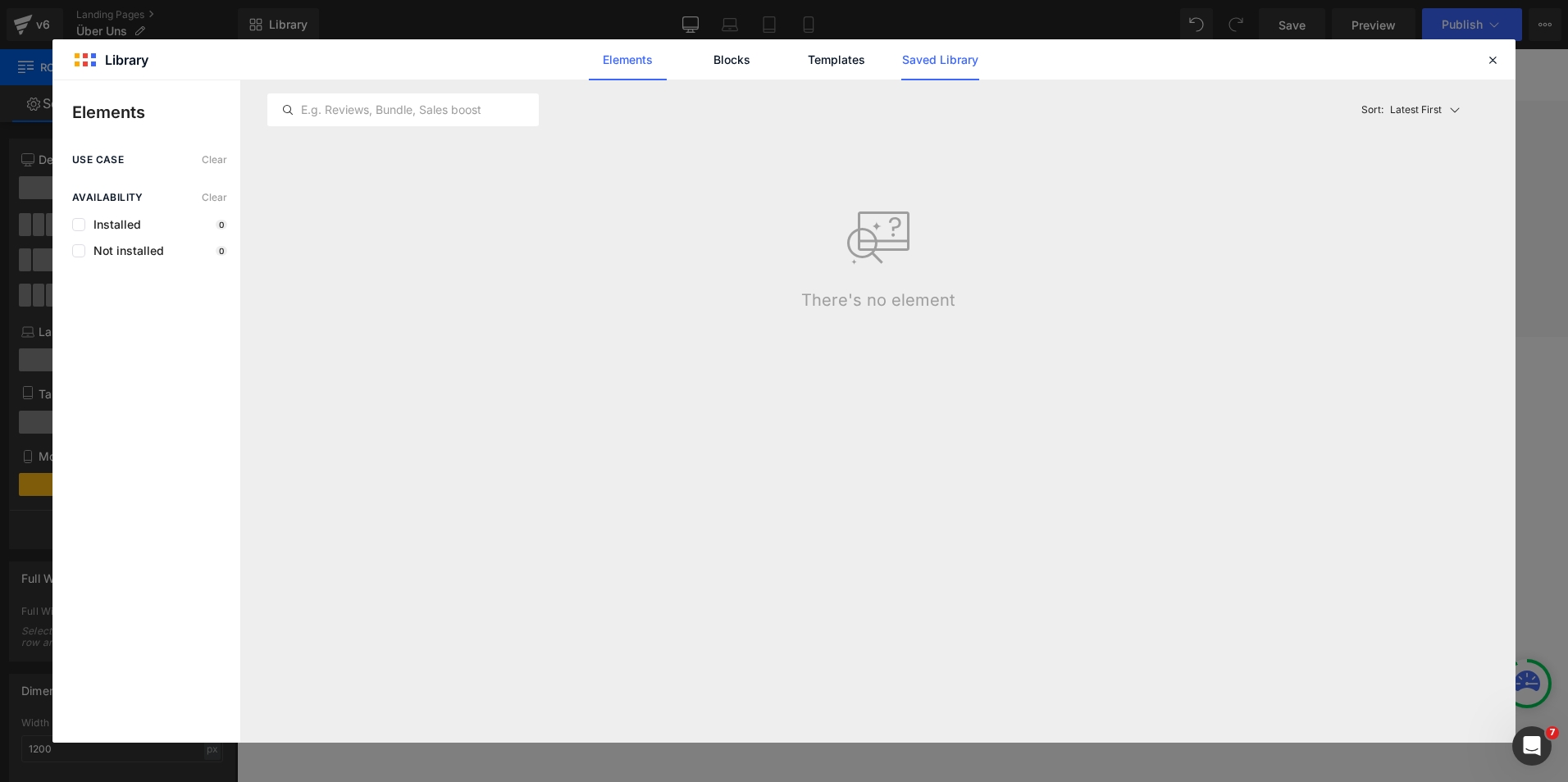
click at [923, 41] on link "Saved Library" at bounding box center [941, 59] width 78 height 41
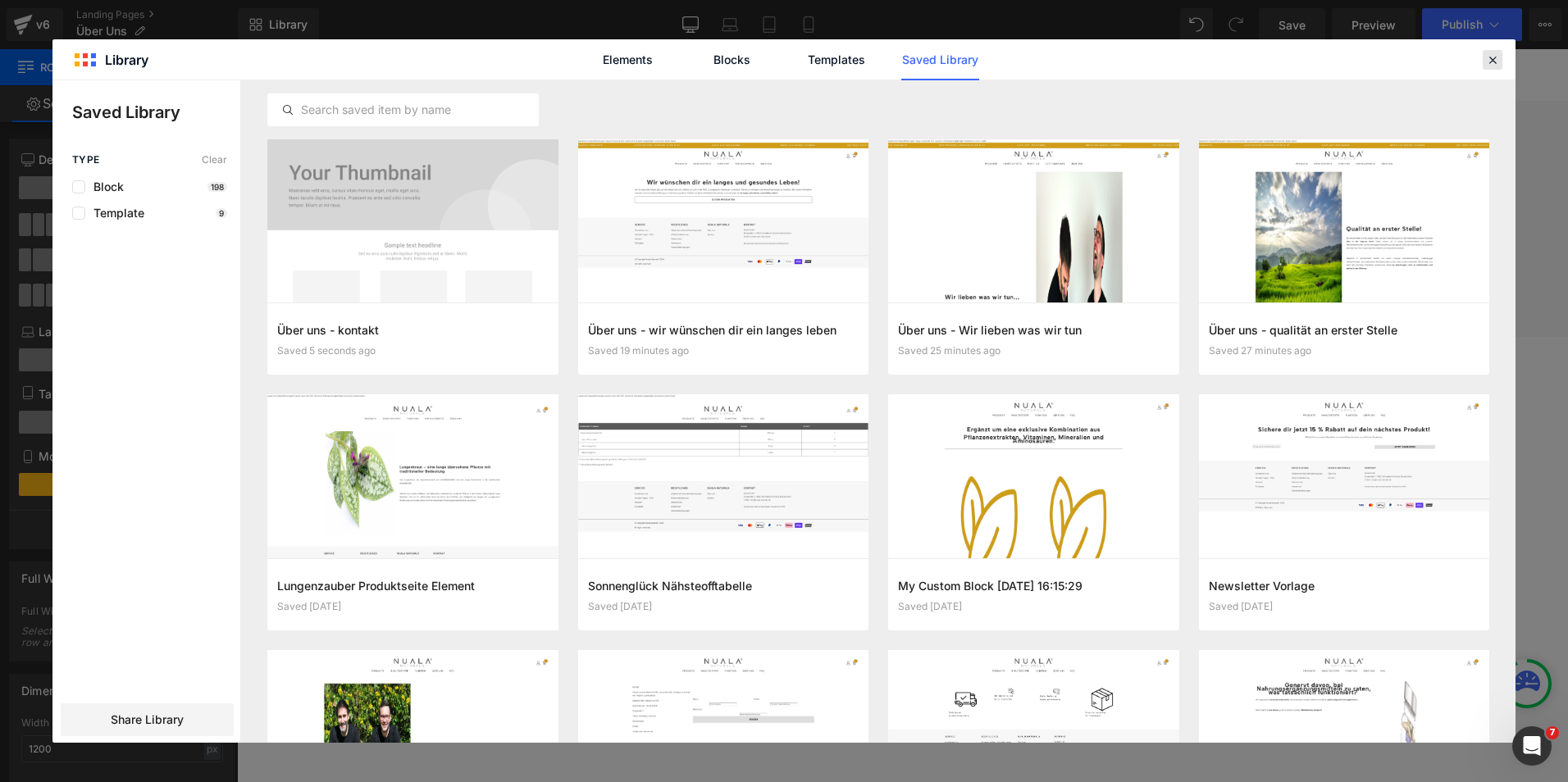
click at [1492, 57] on icon at bounding box center [1492, 59] width 15 height 15
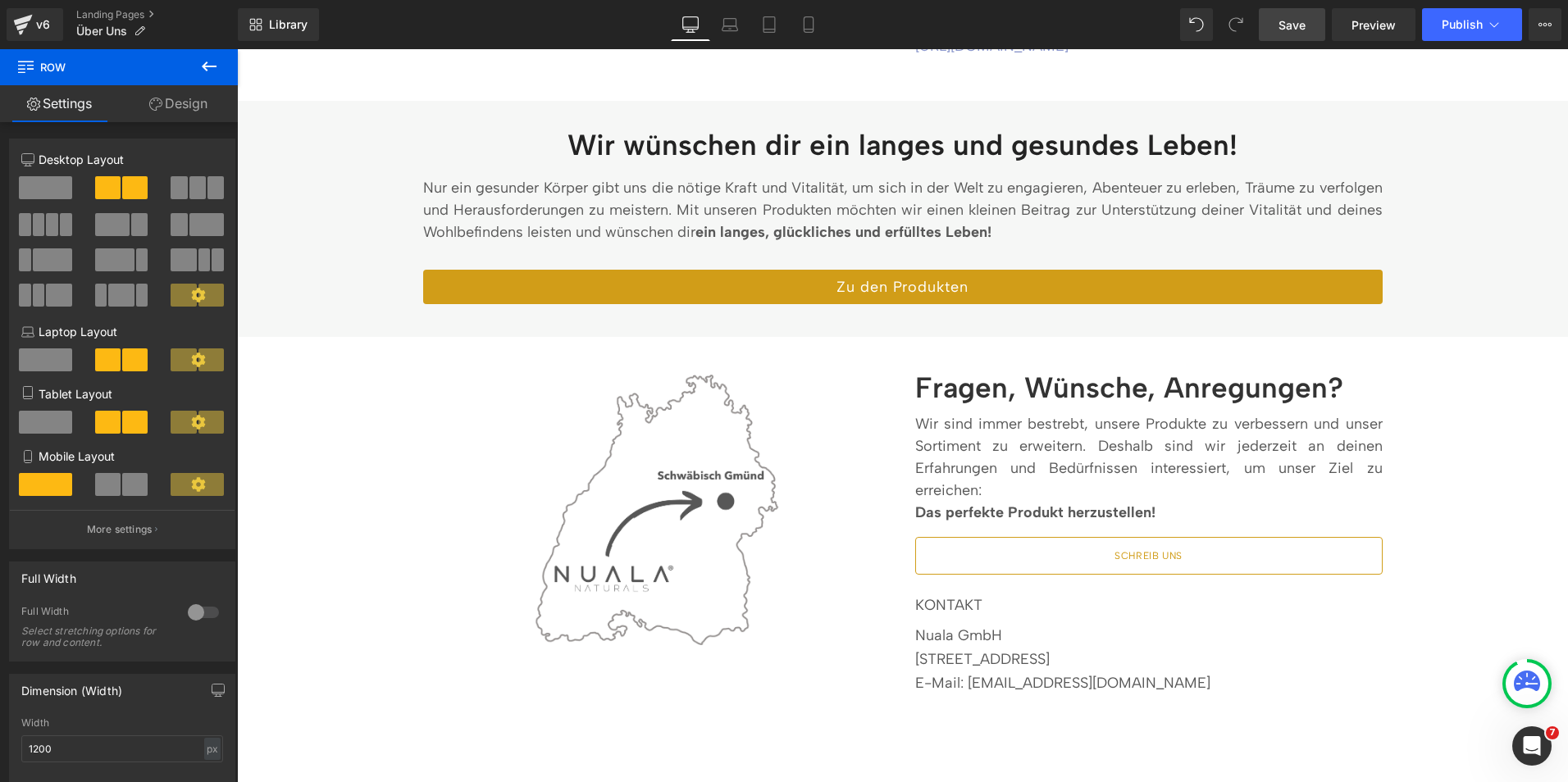
click at [1305, 11] on link "Save" at bounding box center [1292, 24] width 66 height 33
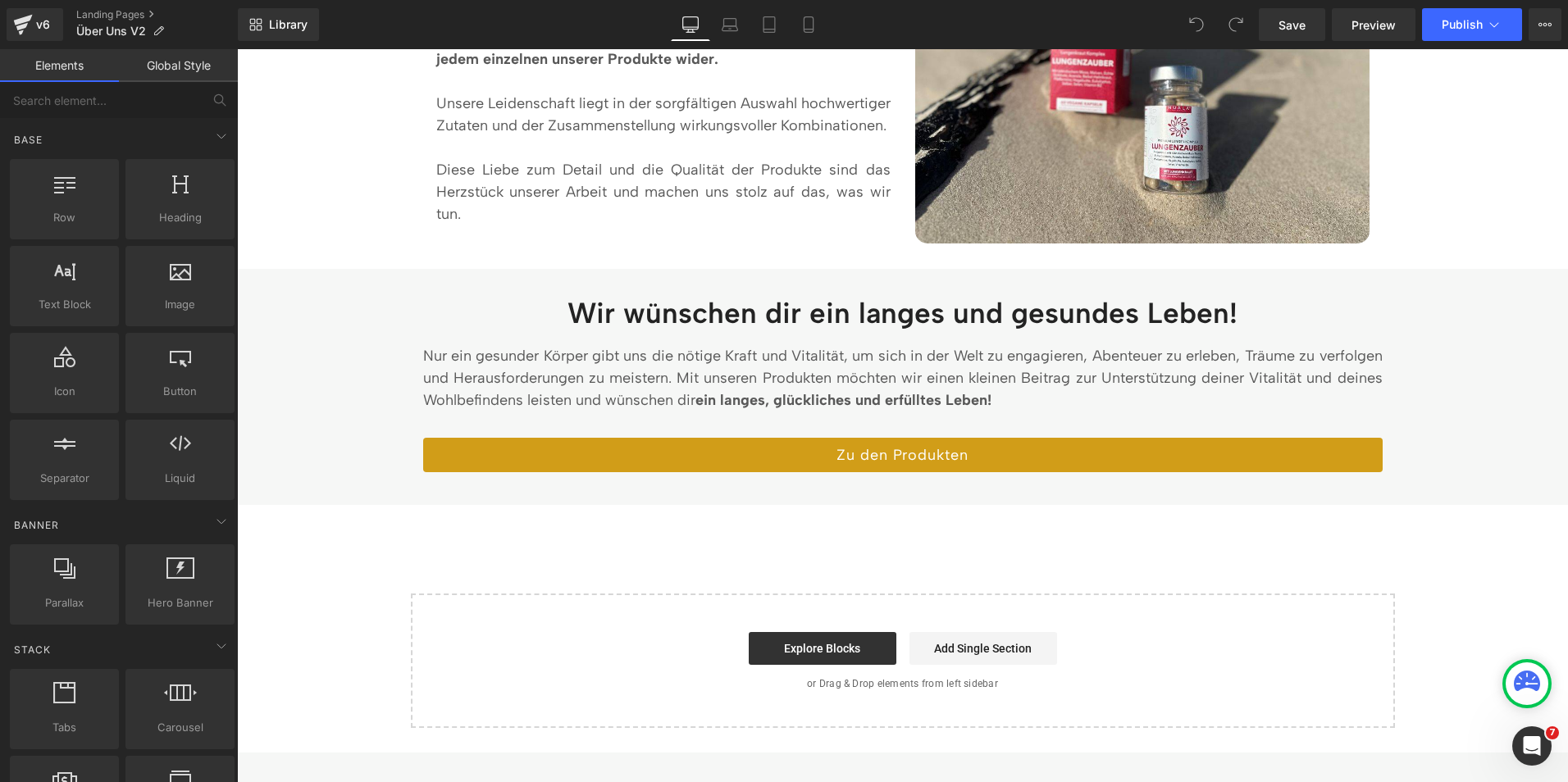
scroll to position [2513, 0]
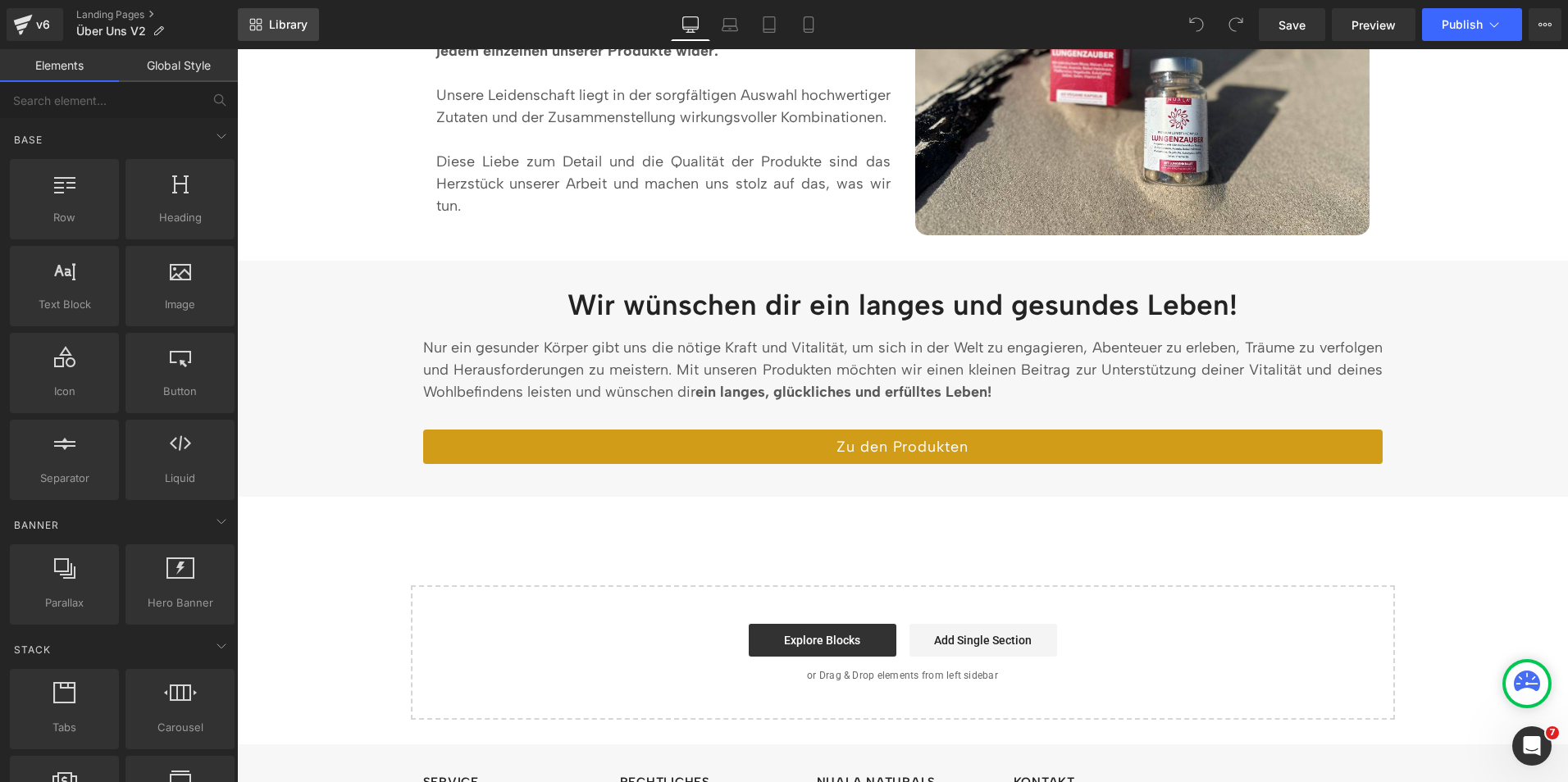
click at [280, 28] on span "Library" at bounding box center [288, 24] width 38 height 15
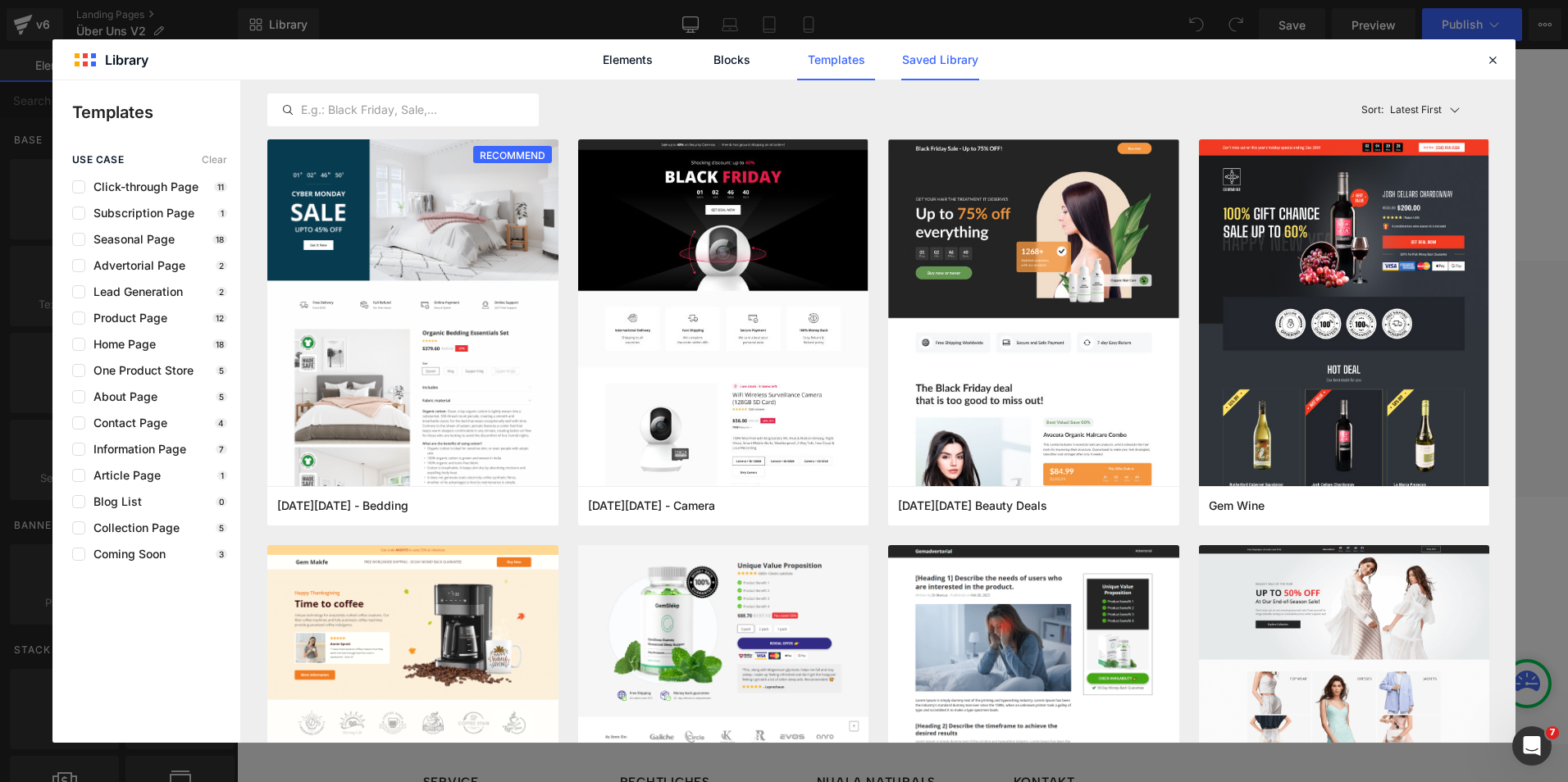
click at [941, 68] on link "Saved Library" at bounding box center [941, 59] width 78 height 41
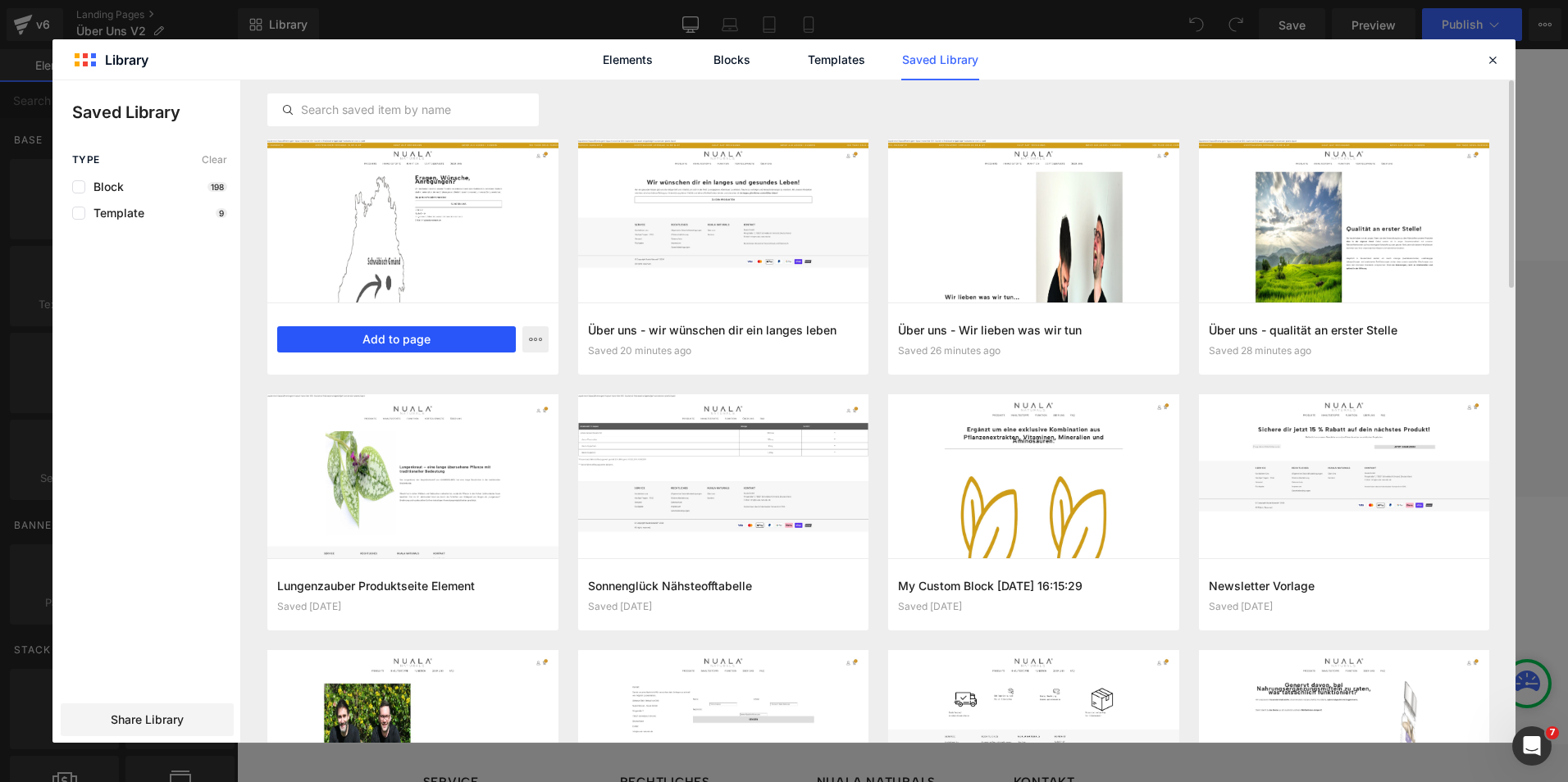
click at [430, 346] on button "Add to page" at bounding box center [397, 339] width 238 height 26
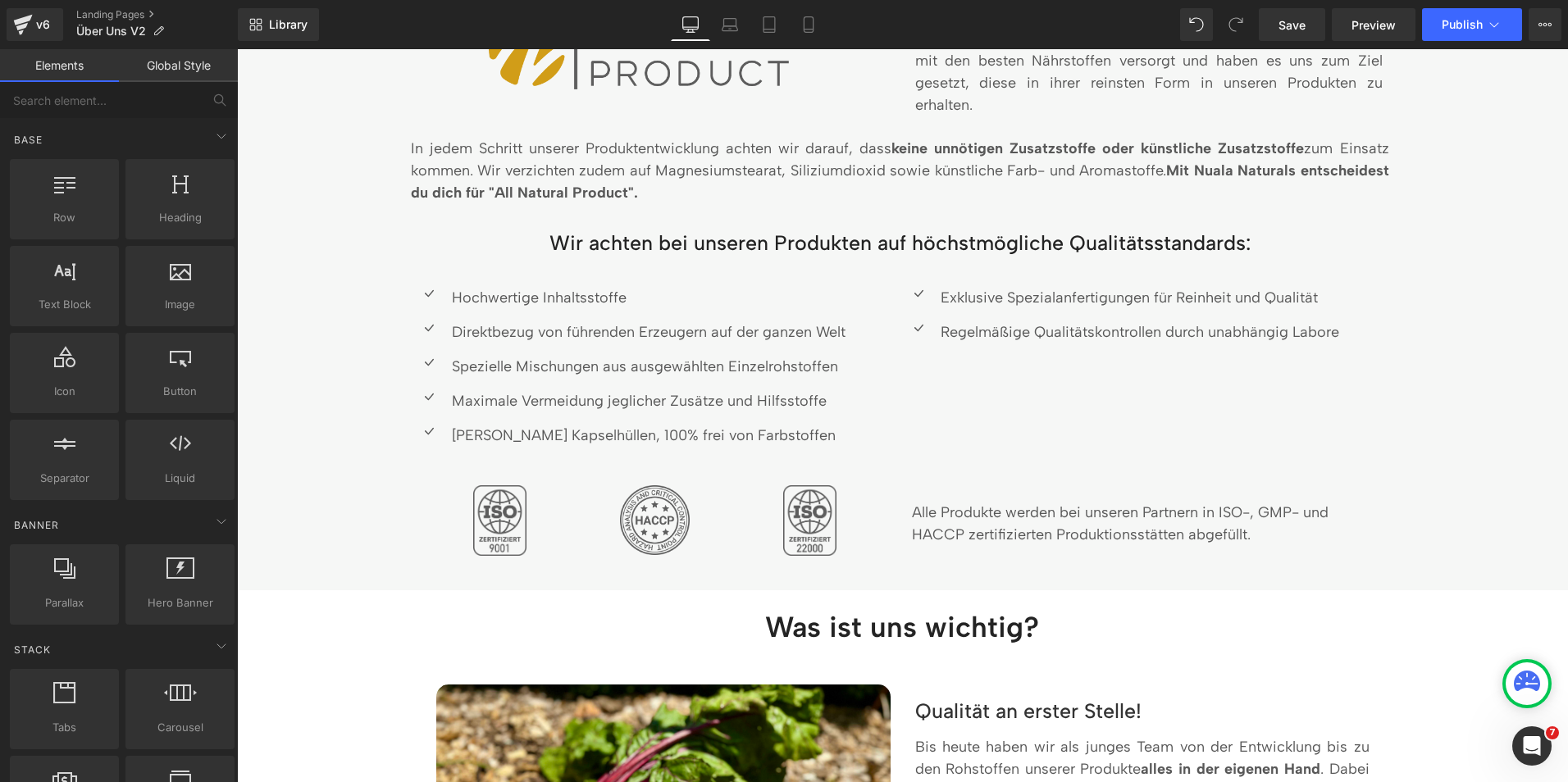
scroll to position [1308, 0]
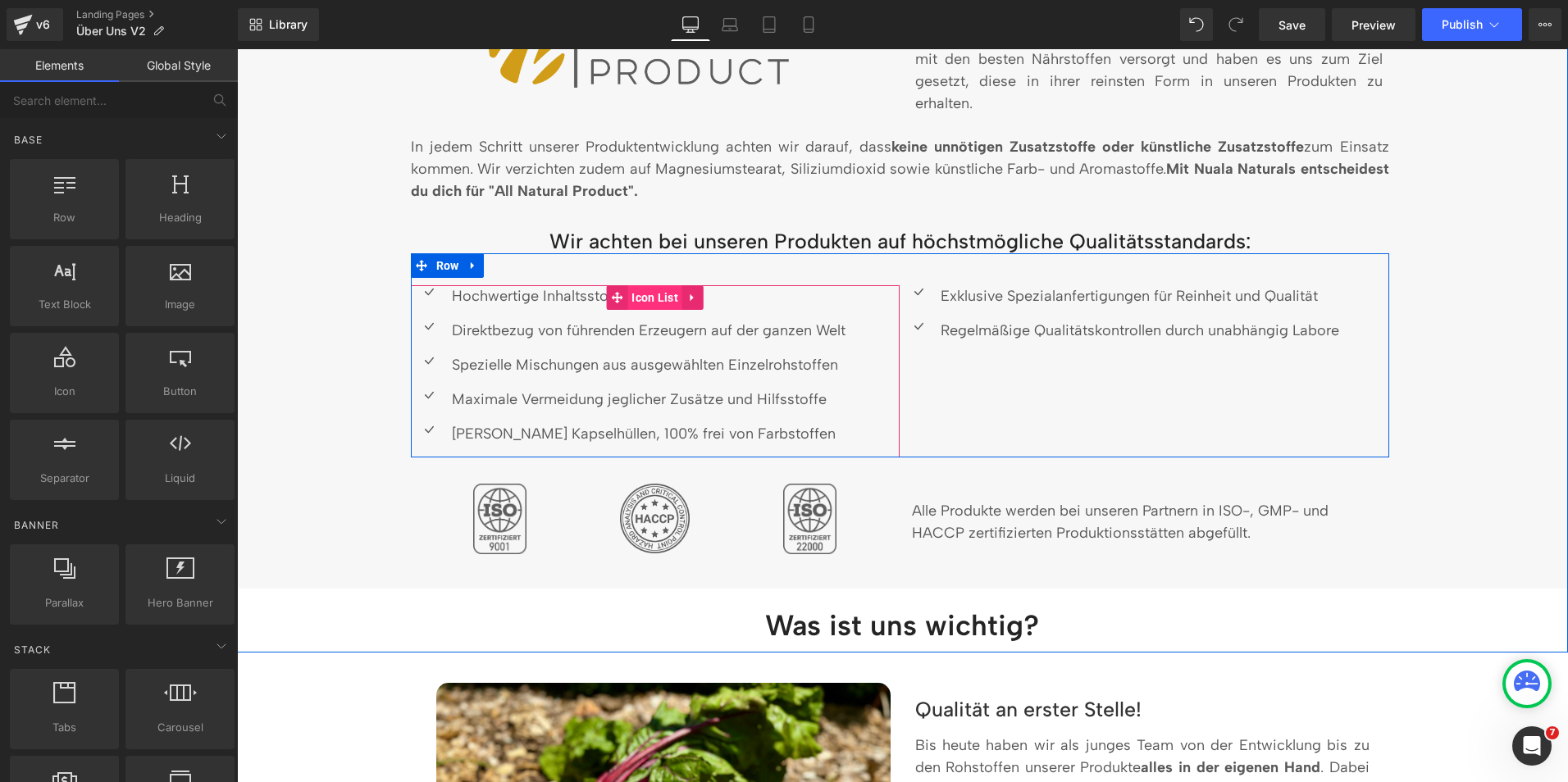
click at [638, 296] on span "Icon List" at bounding box center [654, 297] width 55 height 24
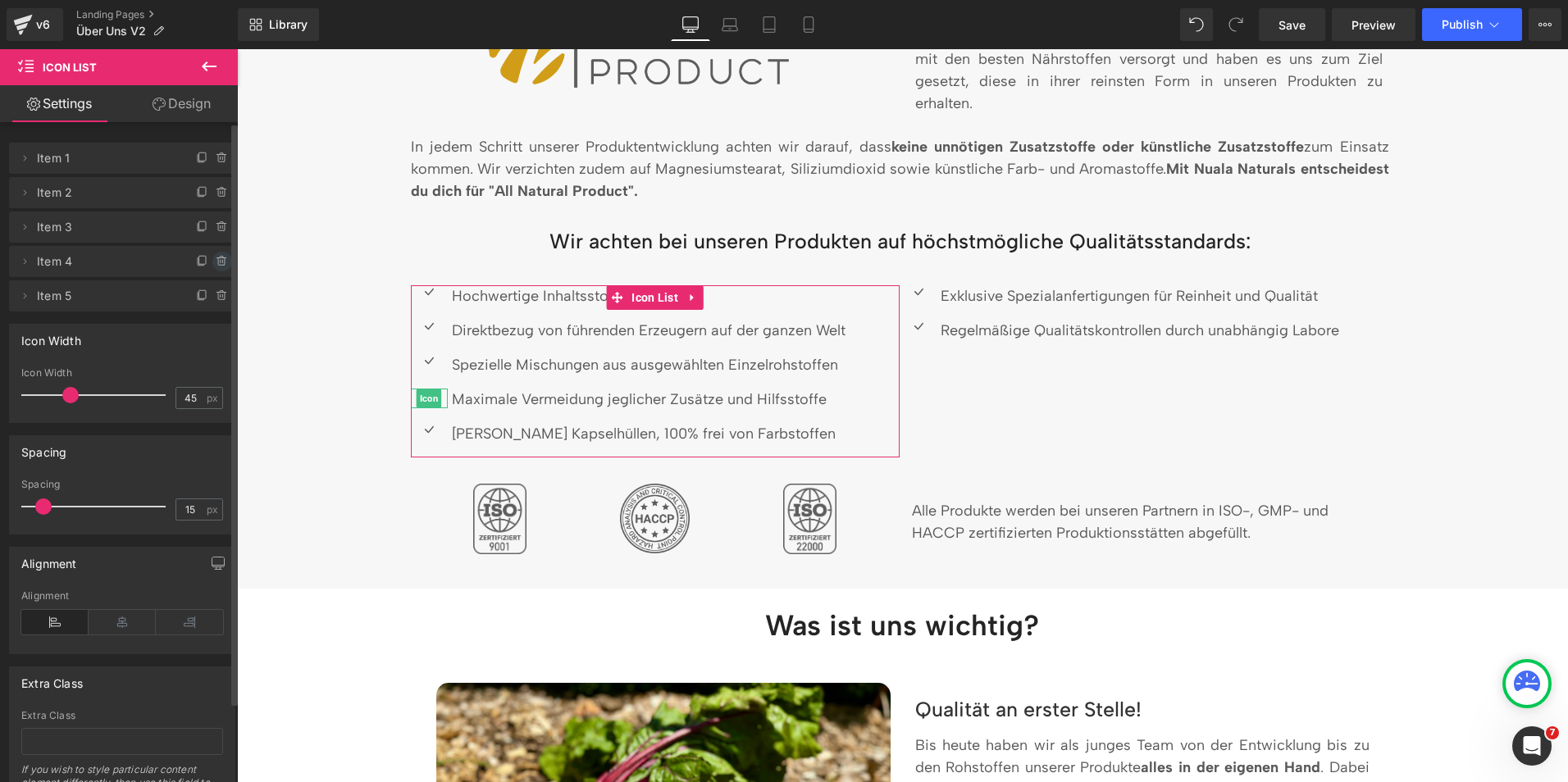
click at [222, 264] on icon at bounding box center [222, 262] width 0 height 3
click at [208, 264] on button "Delete" at bounding box center [204, 262] width 51 height 22
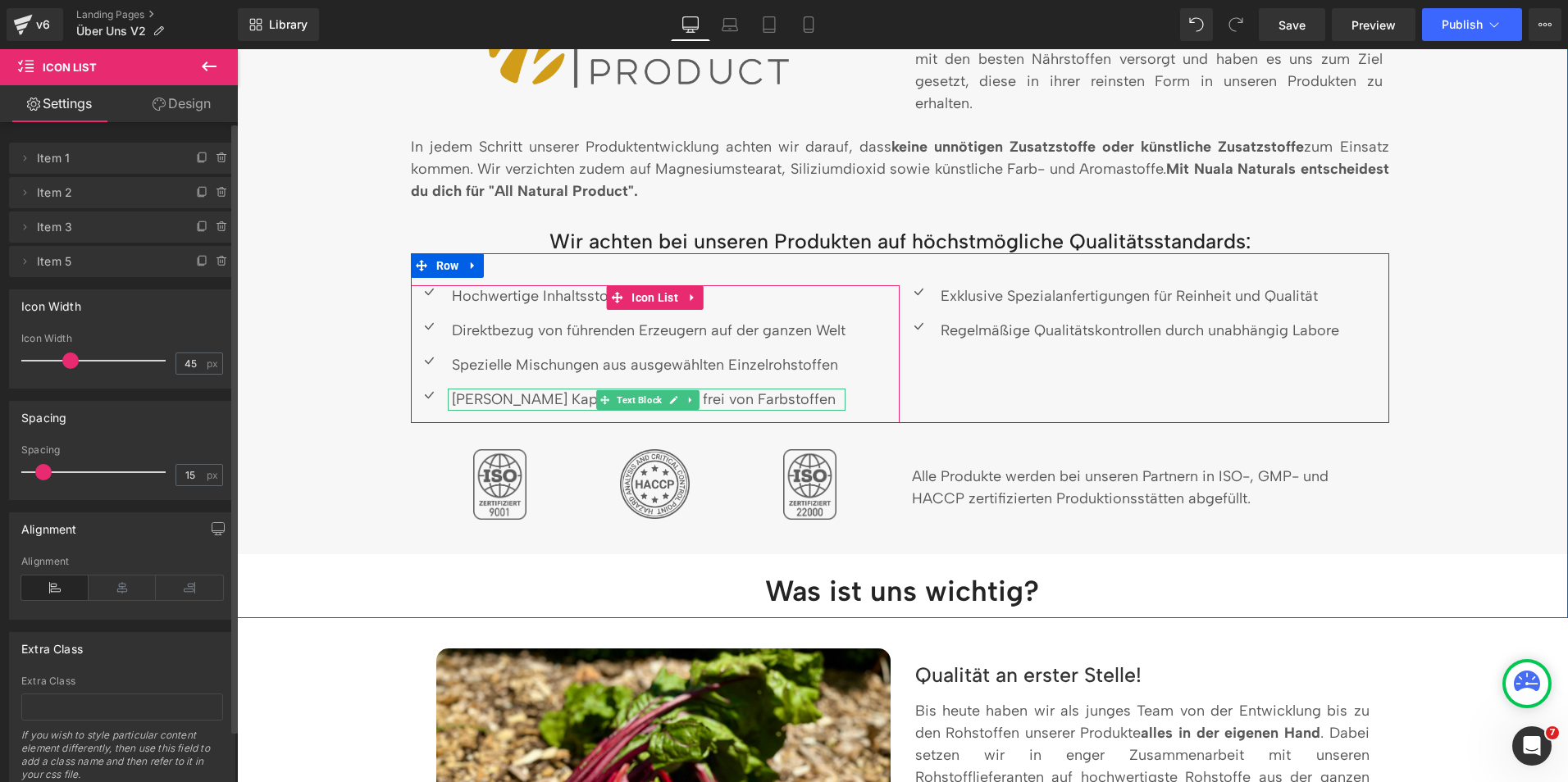
click at [508, 395] on p "[PERSON_NAME] Kapselhüllen, 100% frei von Farbstoffen" at bounding box center [648, 399] width 393 height 22
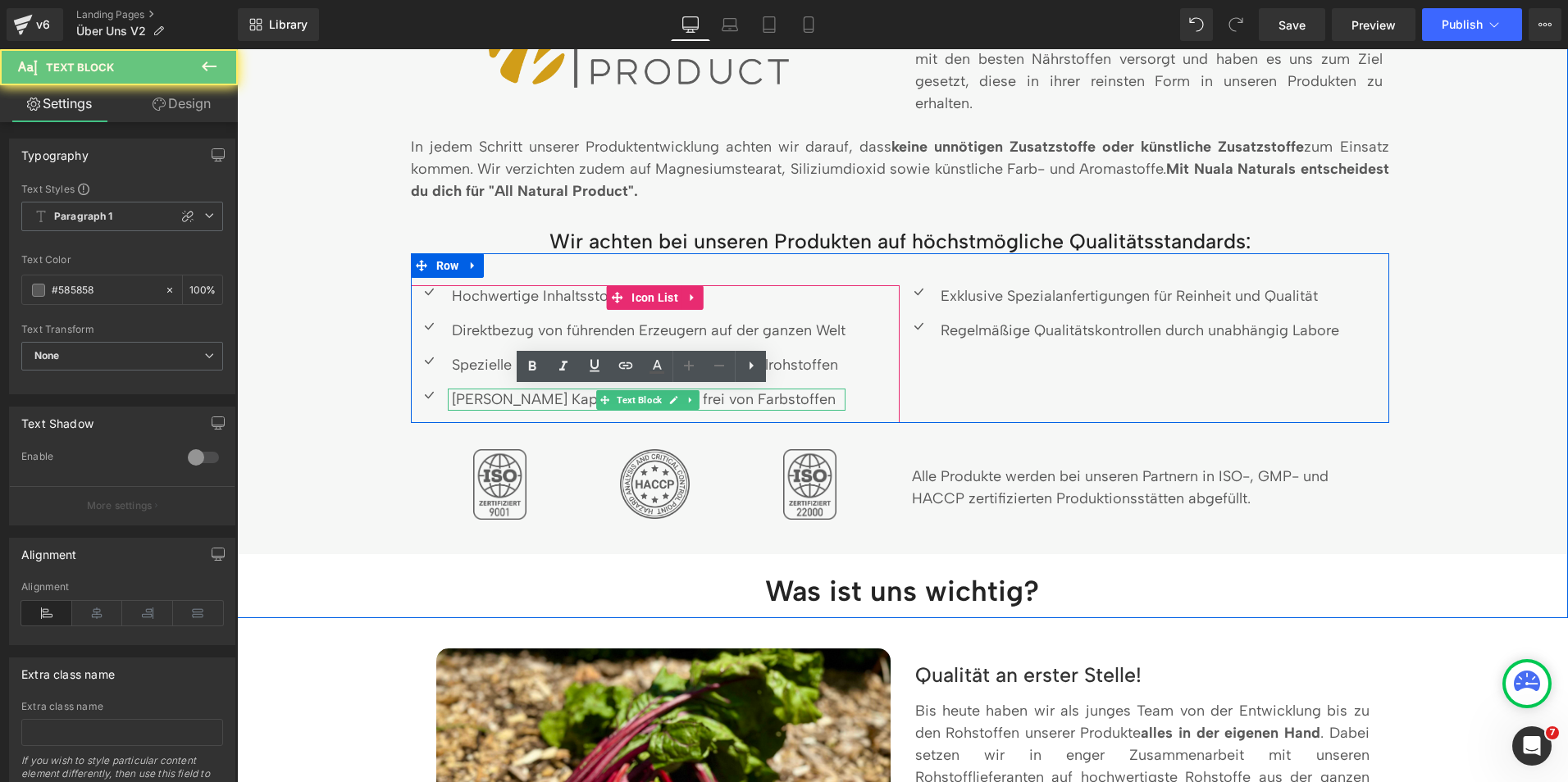
click at [508, 395] on p "[PERSON_NAME] Kapselhüllen, 100% frei von Farbstoffen" at bounding box center [648, 399] width 393 height 22
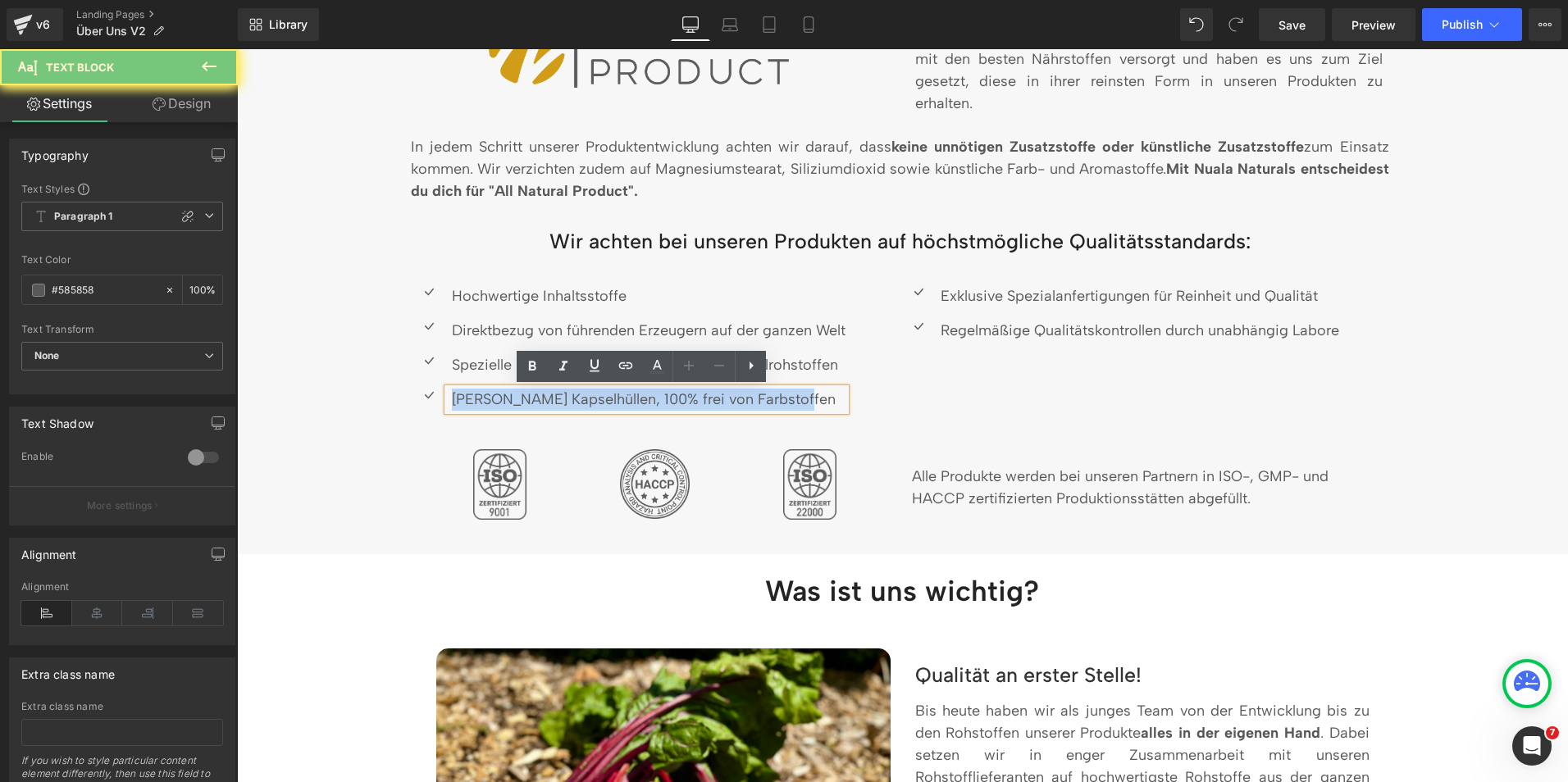
click at [508, 395] on p "[PERSON_NAME] Kapselhüllen, 100% frei von Farbstoffen" at bounding box center [648, 399] width 393 height 22
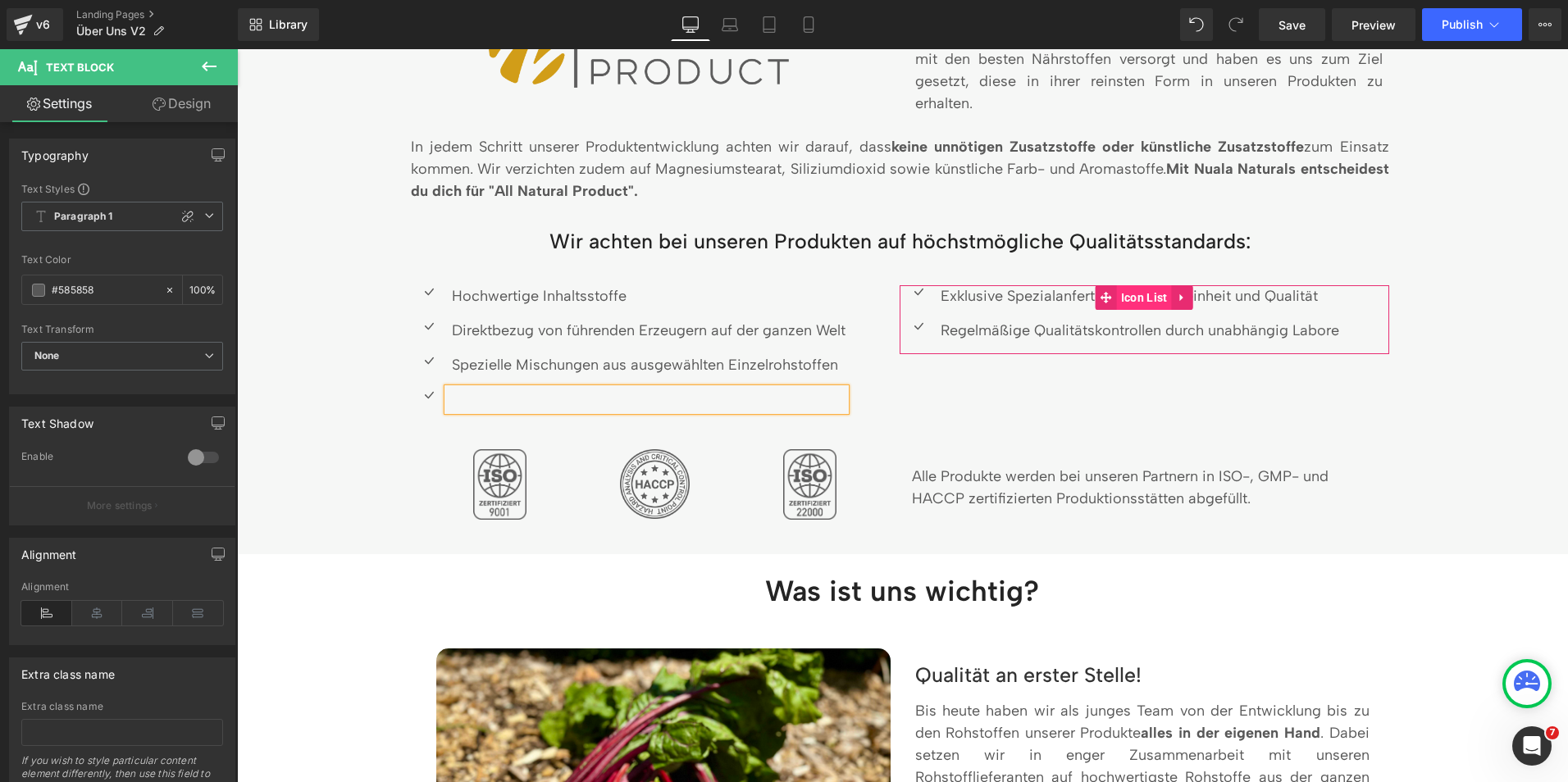
click at [1129, 304] on span "Icon List" at bounding box center [1144, 297] width 55 height 24
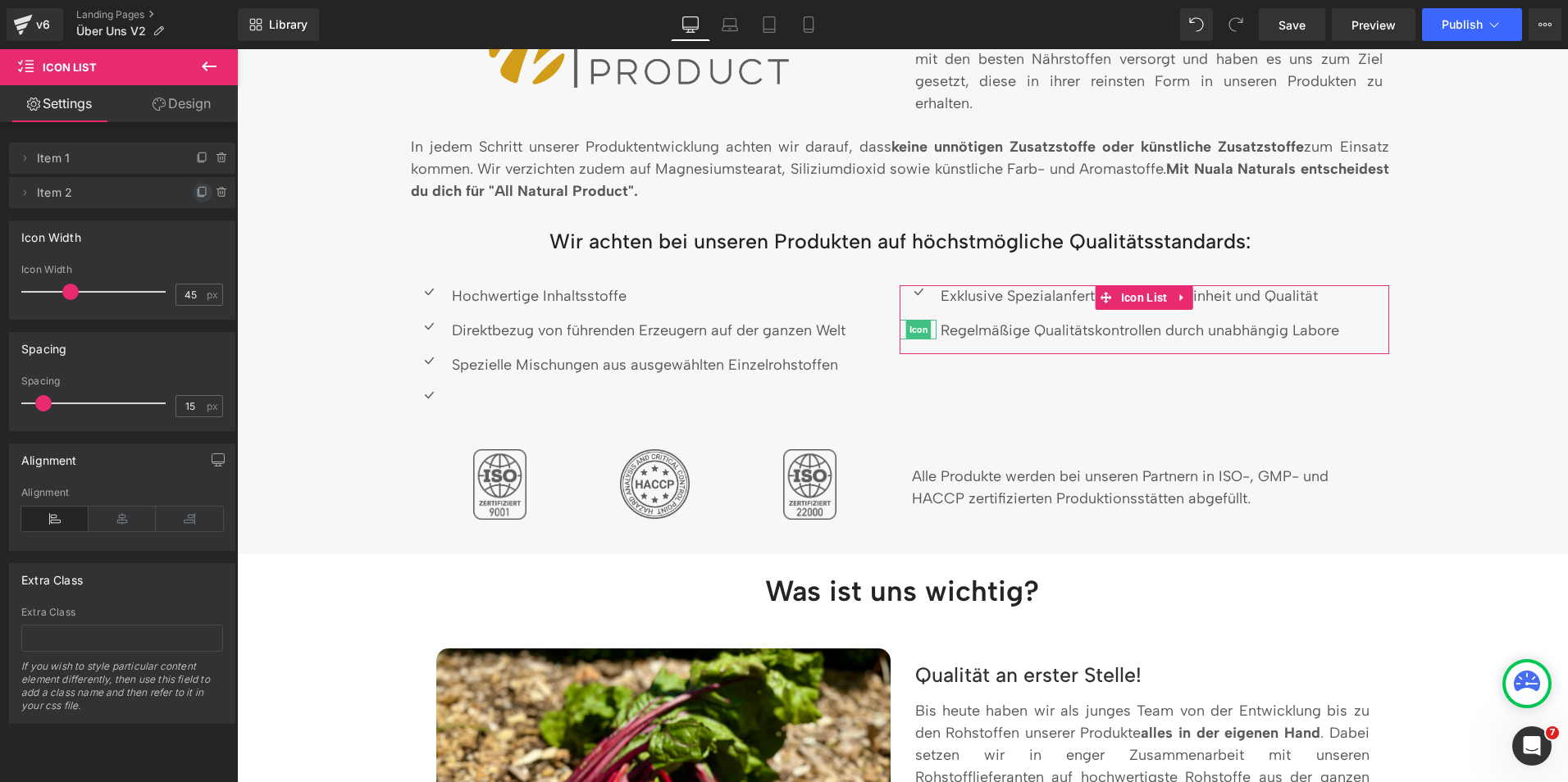
click at [198, 197] on icon at bounding box center [201, 193] width 7 height 7
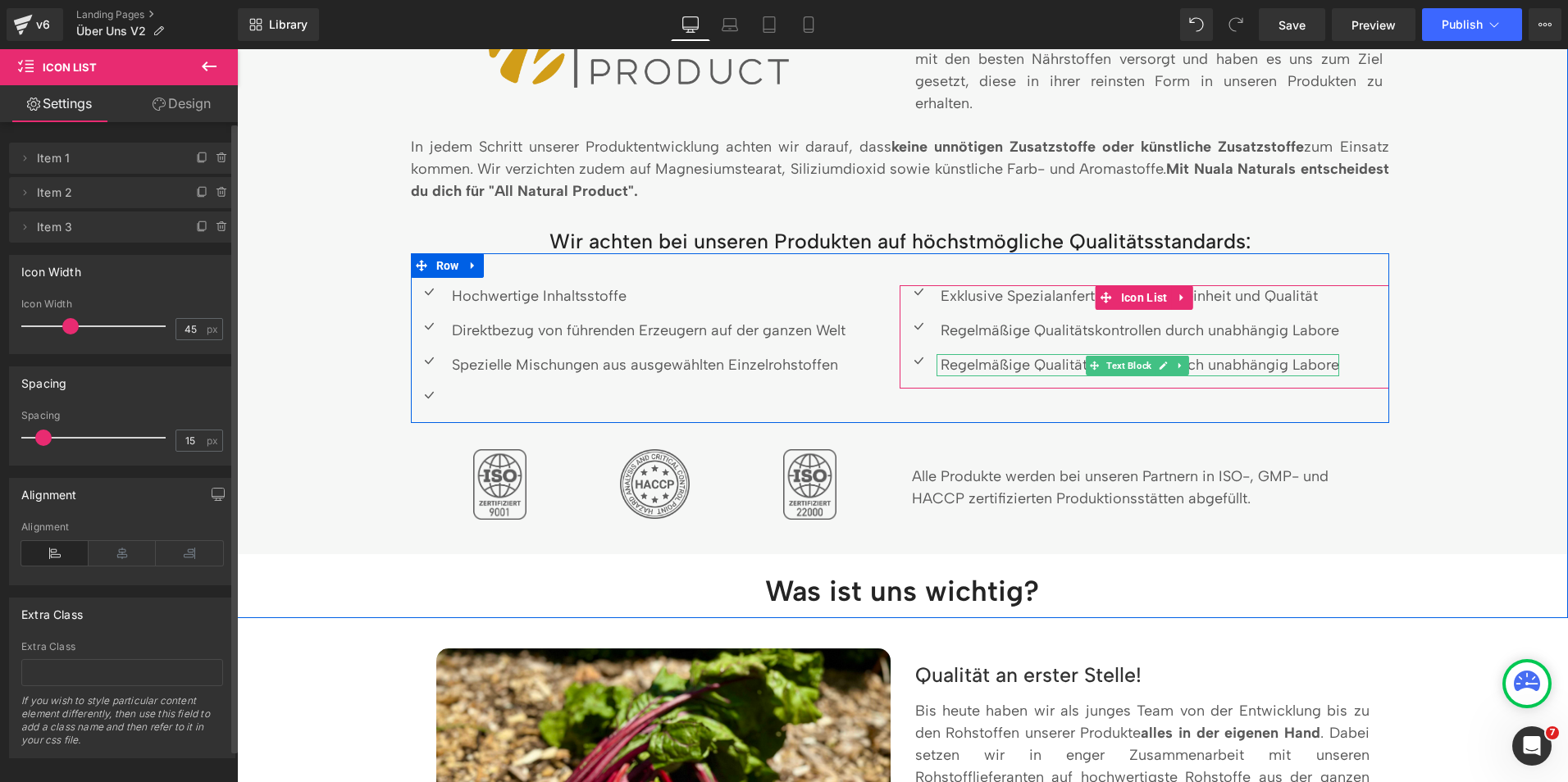
click at [1026, 366] on p "Regelmäßige Qualitätskontrollen durch unabhängig Labore" at bounding box center [1140, 364] width 399 height 22
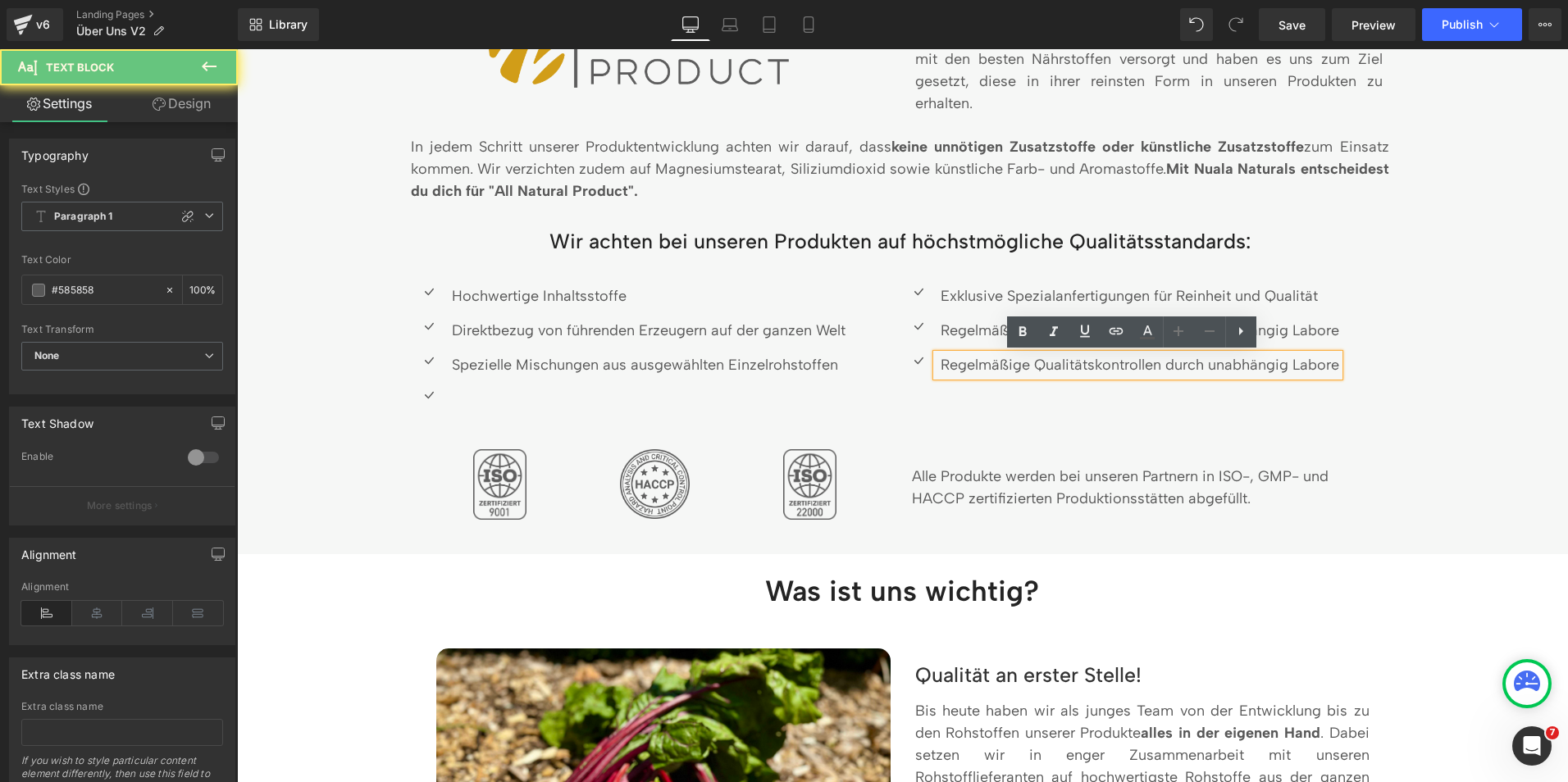
click at [1026, 366] on p "Regelmäßige Qualitätskontrollen durch unabhängig Labore" at bounding box center [1140, 364] width 399 height 22
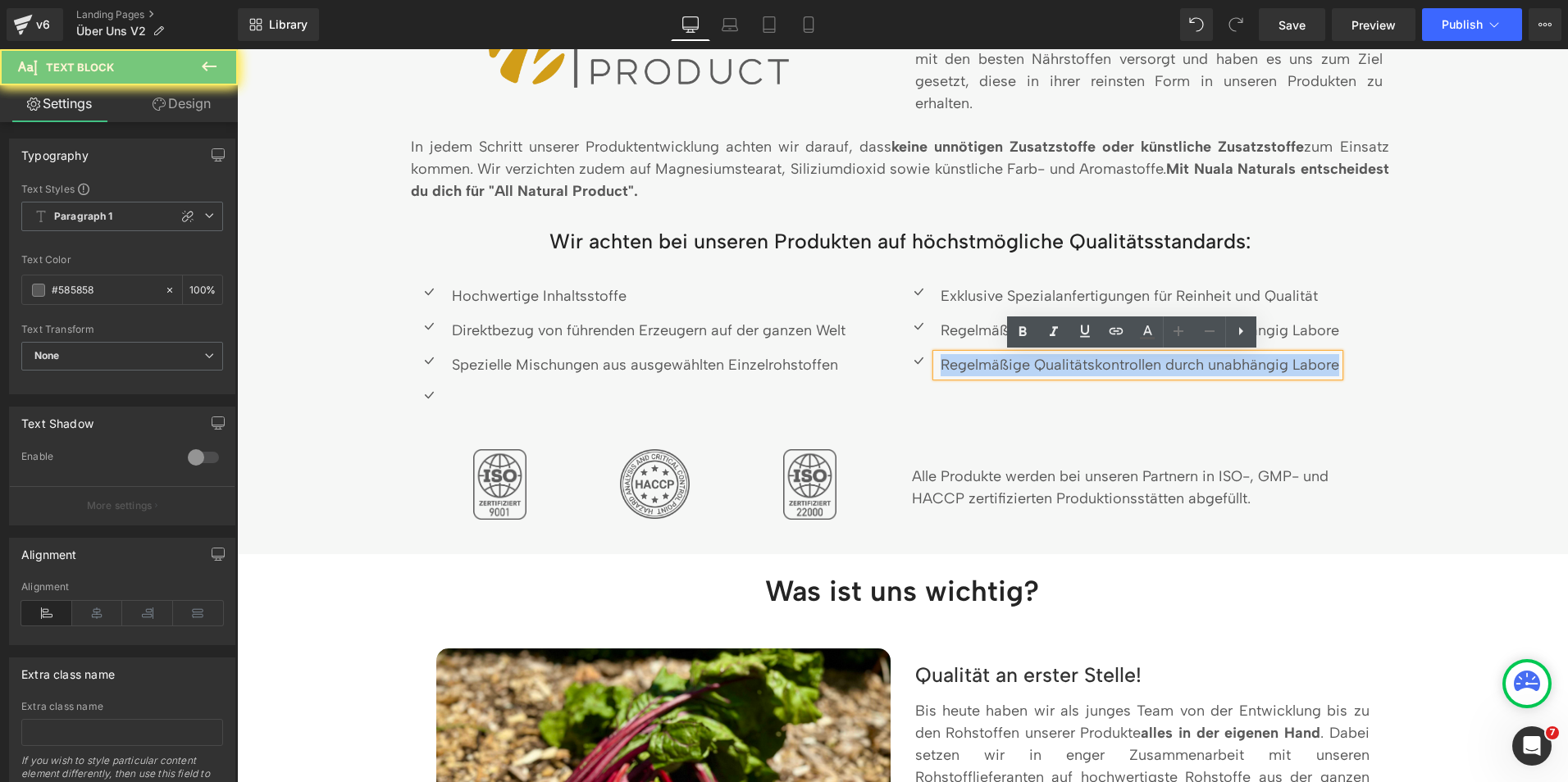
click at [1026, 366] on p "Regelmäßige Qualitätskontrollen durch unabhängig Labore" at bounding box center [1140, 364] width 399 height 22
copy p "Regelmäßige Qualitätskontrollen durch unabhängig Labore"
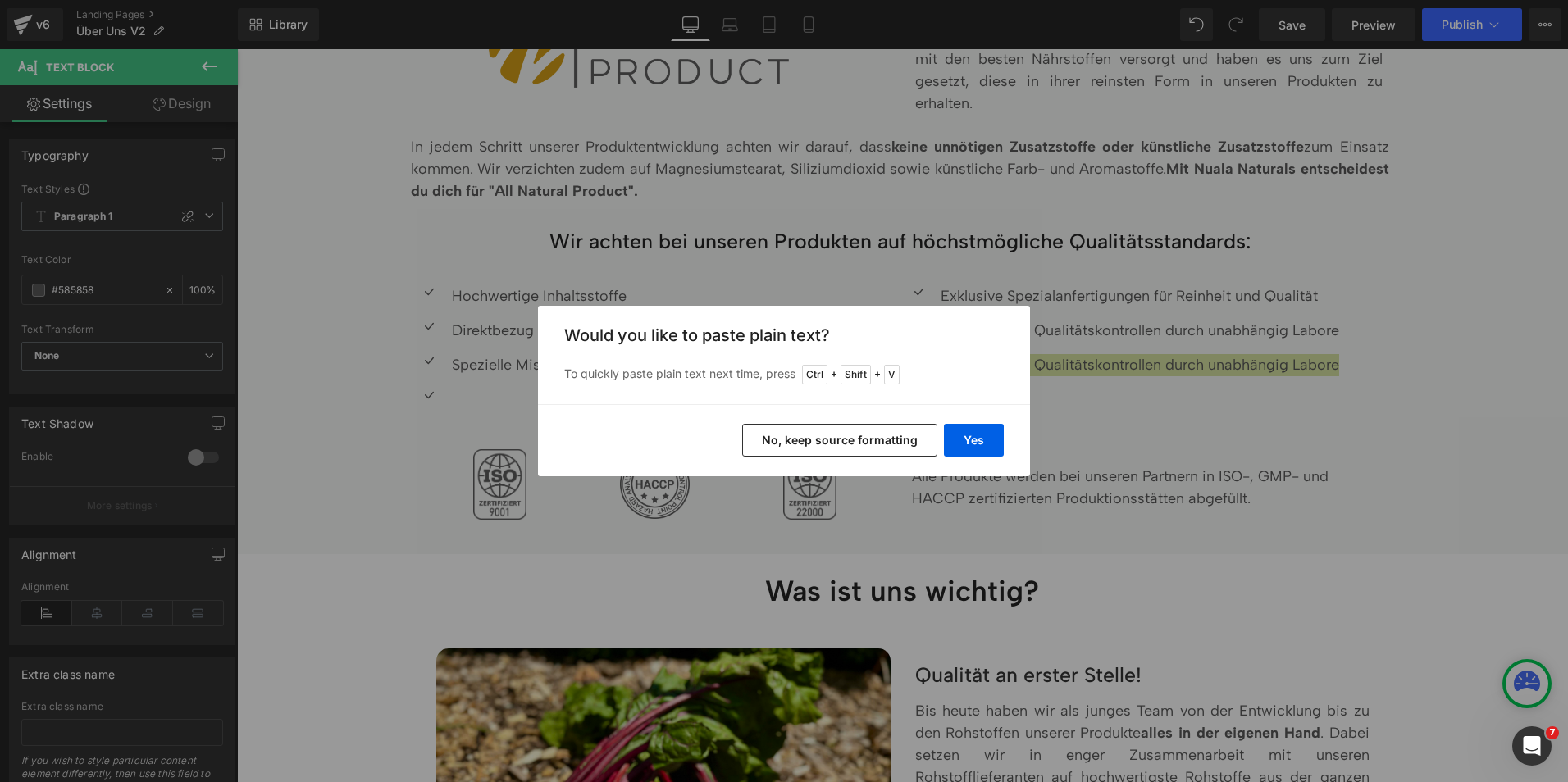
click at [926, 442] on button "No, keep source formatting" at bounding box center [840, 440] width 195 height 33
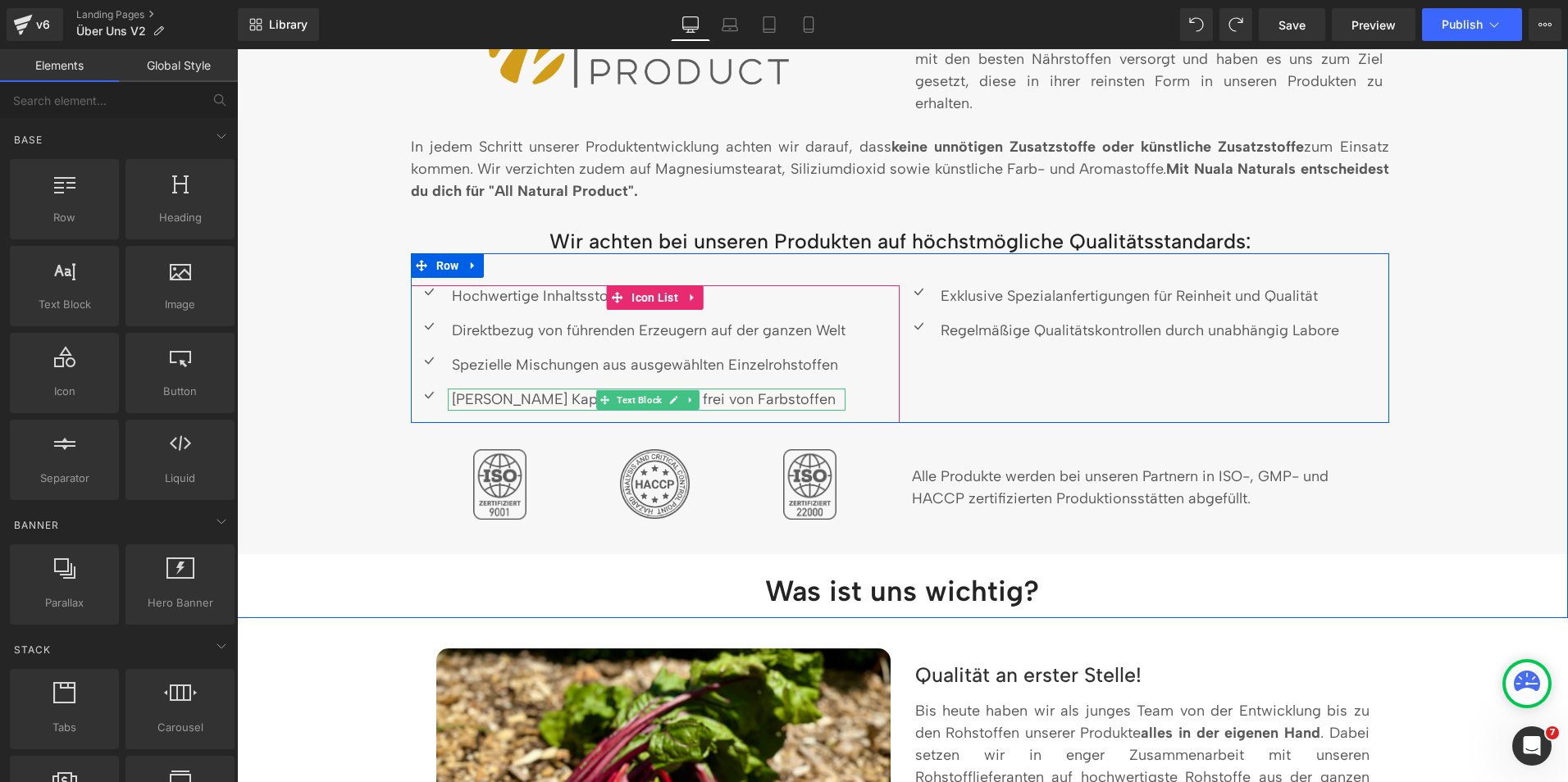
click at [547, 405] on p "[PERSON_NAME] Kapselhüllen, 100% frei von Farbstoffen" at bounding box center [648, 399] width 393 height 22
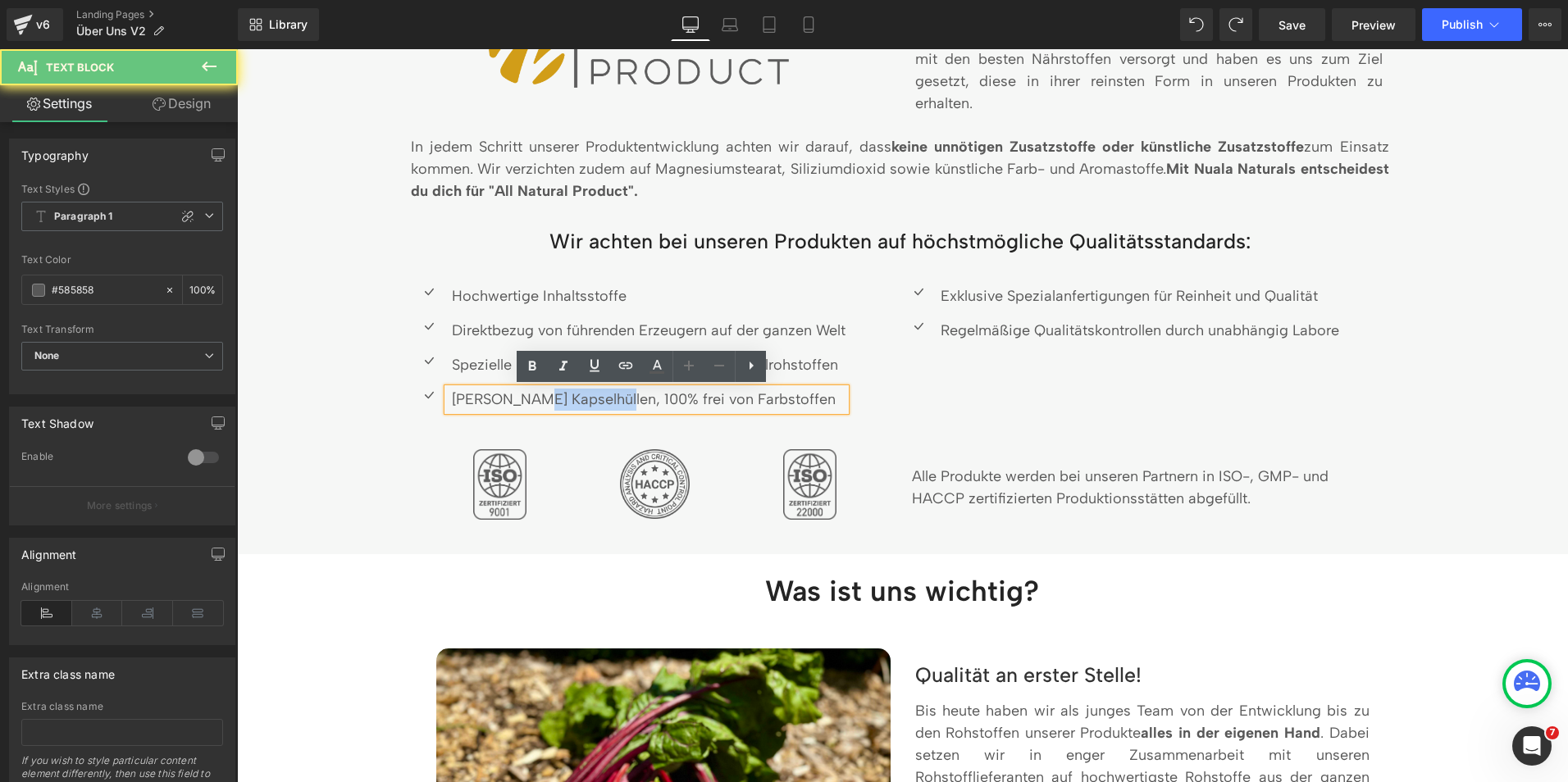
click at [547, 405] on p "[PERSON_NAME] Kapselhüllen, 100% frei von Farbstoffen" at bounding box center [648, 399] width 393 height 22
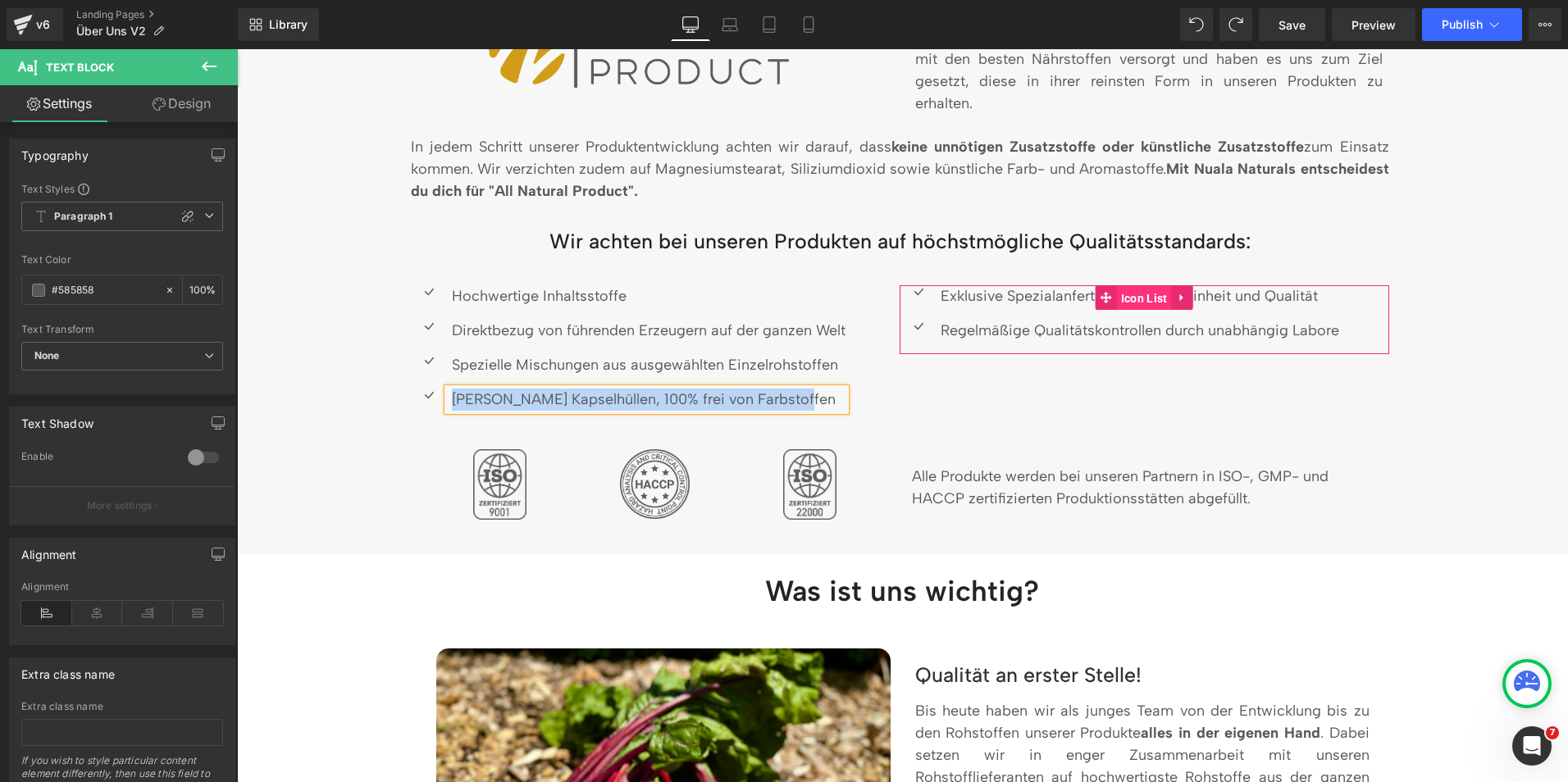
click at [1124, 301] on span "Icon List" at bounding box center [1144, 298] width 55 height 24
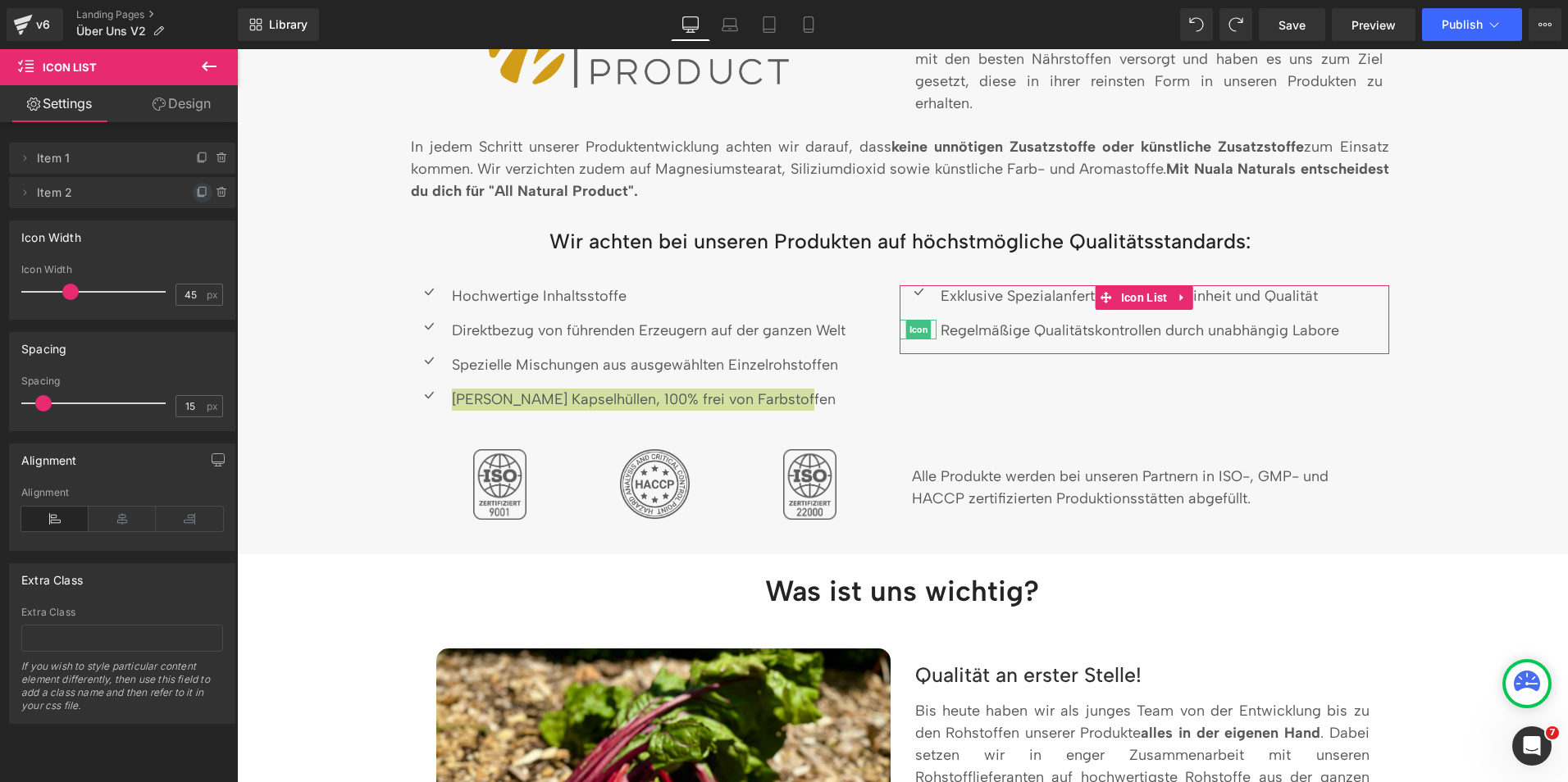
click at [196, 192] on icon at bounding box center [202, 192] width 13 height 13
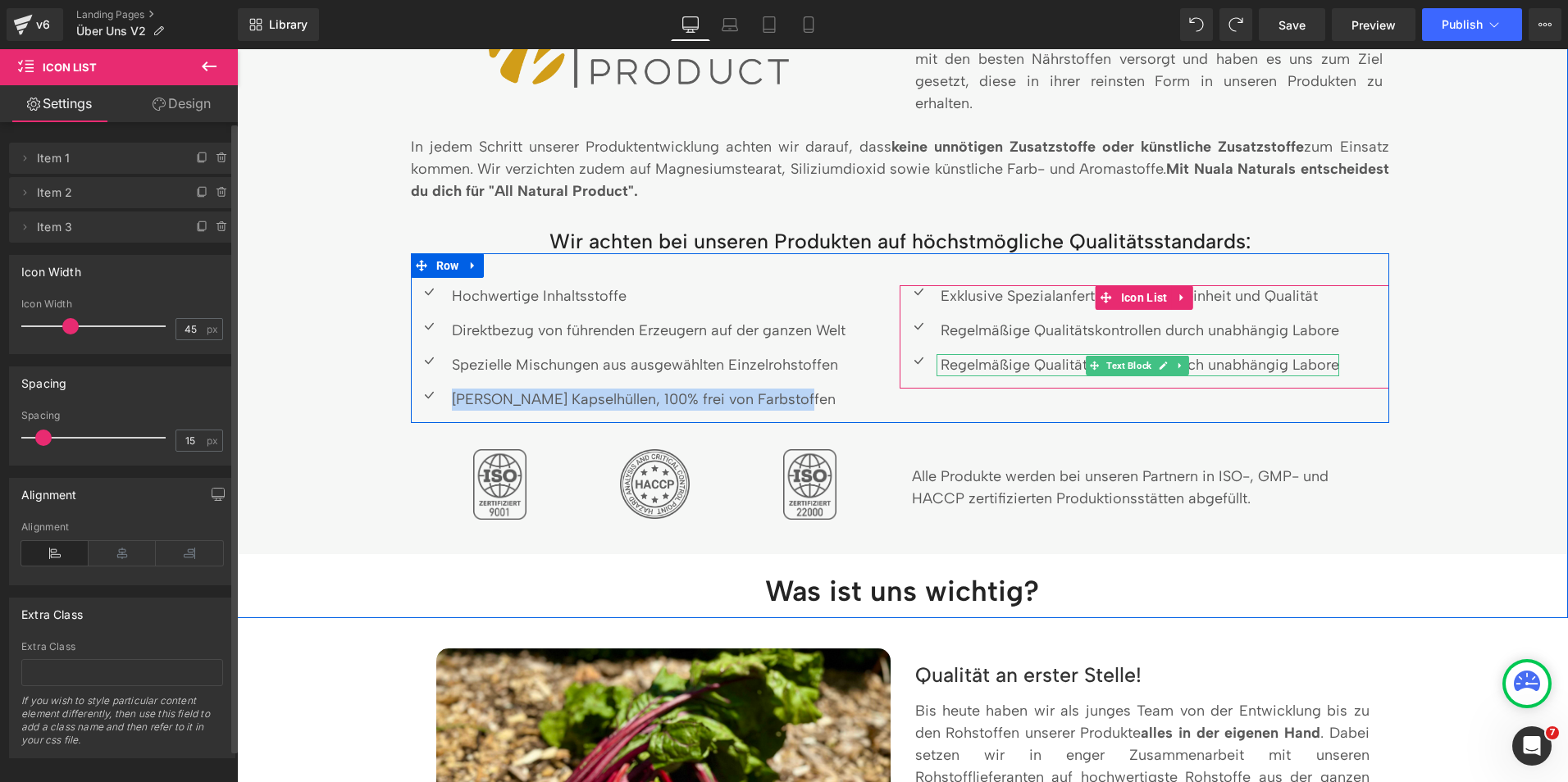
click at [982, 364] on p "Regelmäßige Qualitätskontrollen durch unabhängig Labore" at bounding box center [1140, 364] width 399 height 22
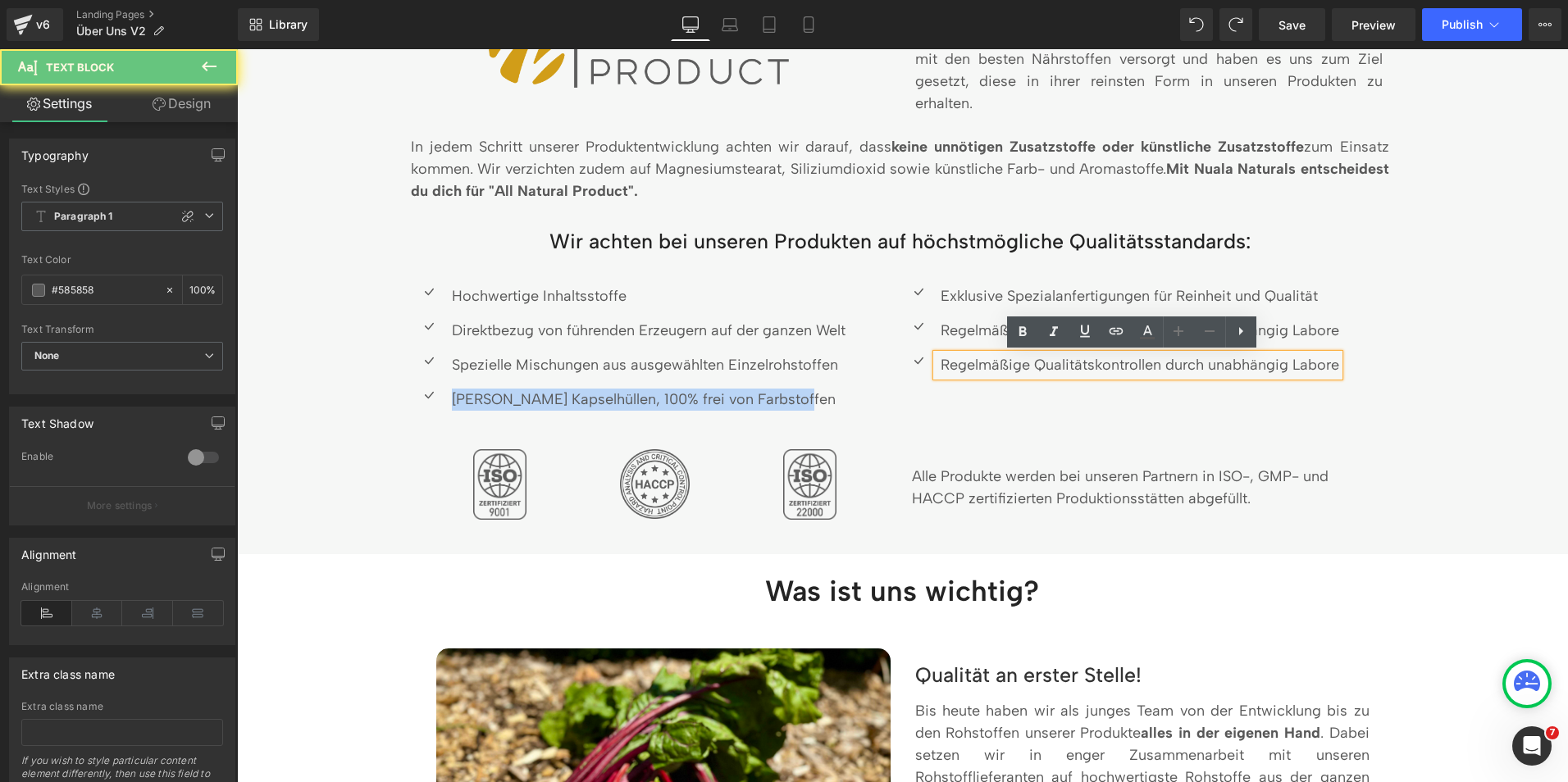
click at [982, 364] on p "Regelmäßige Qualitätskontrollen durch unabhängig Labore" at bounding box center [1140, 364] width 399 height 22
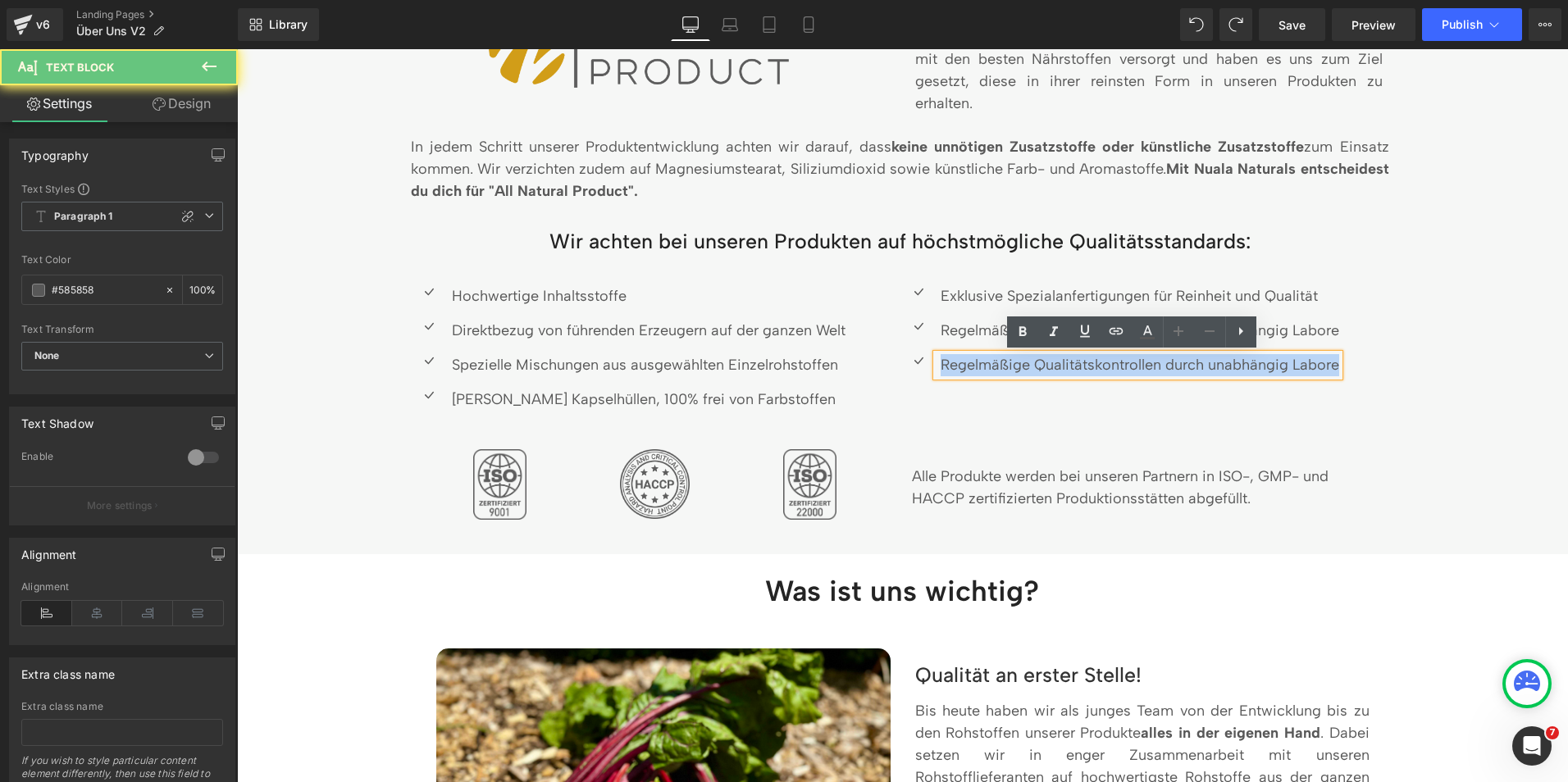
click at [982, 364] on p "Regelmäßige Qualitätskontrollen durch unabhängig Labore" at bounding box center [1140, 364] width 399 height 22
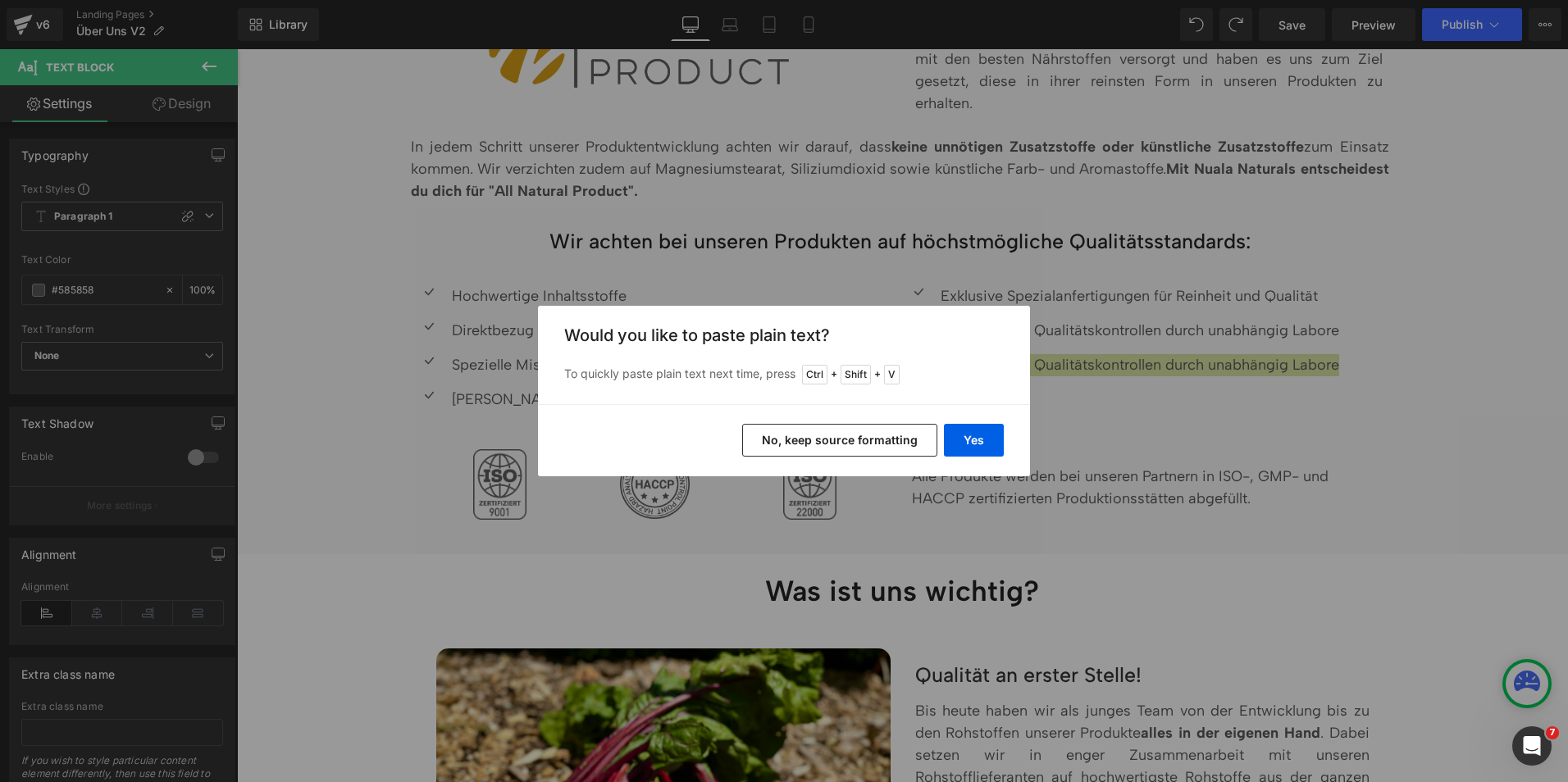
click at [906, 436] on button "No, keep source formatting" at bounding box center [840, 440] width 195 height 33
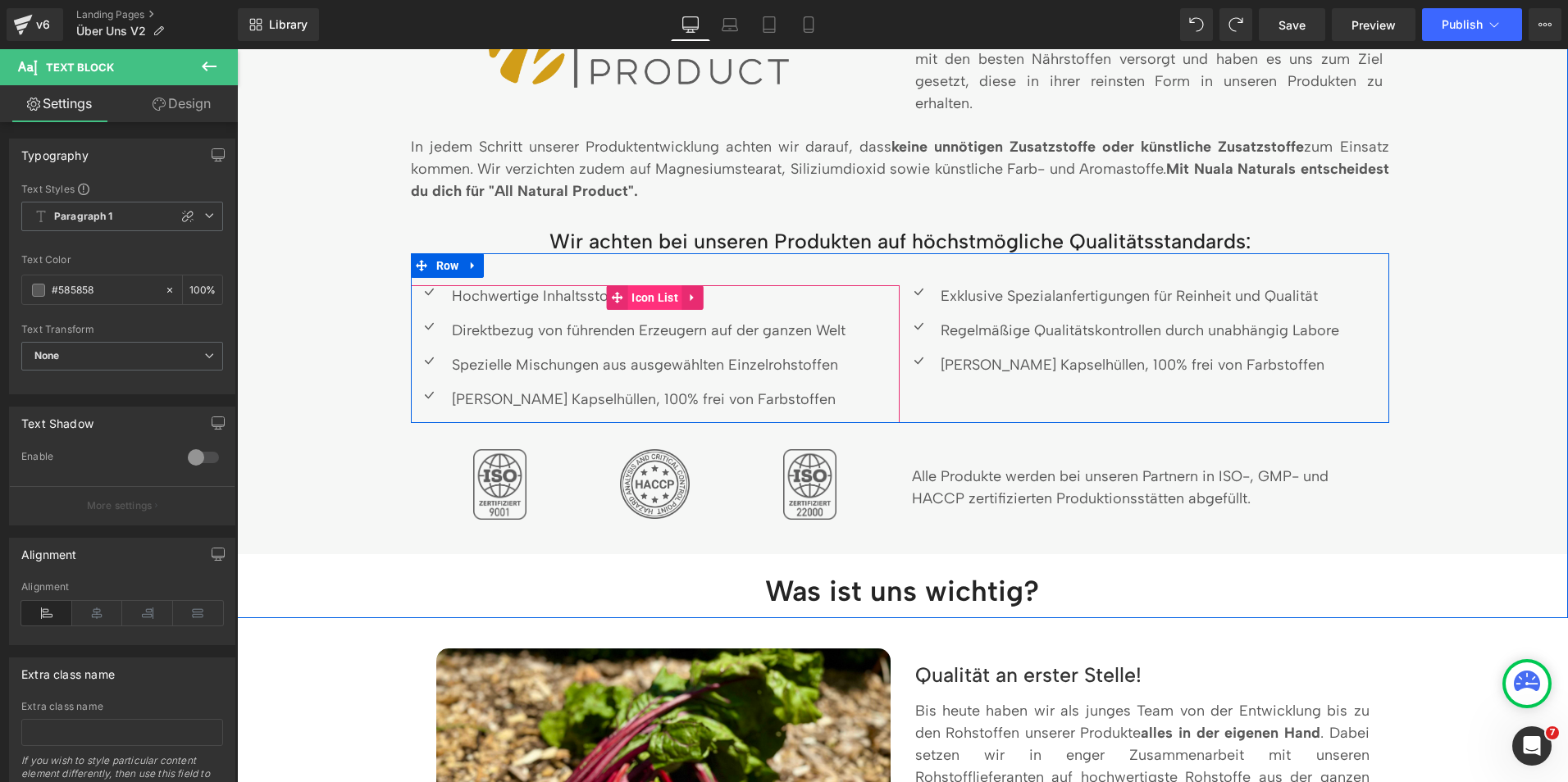
click at [651, 300] on span "Icon List" at bounding box center [654, 297] width 55 height 24
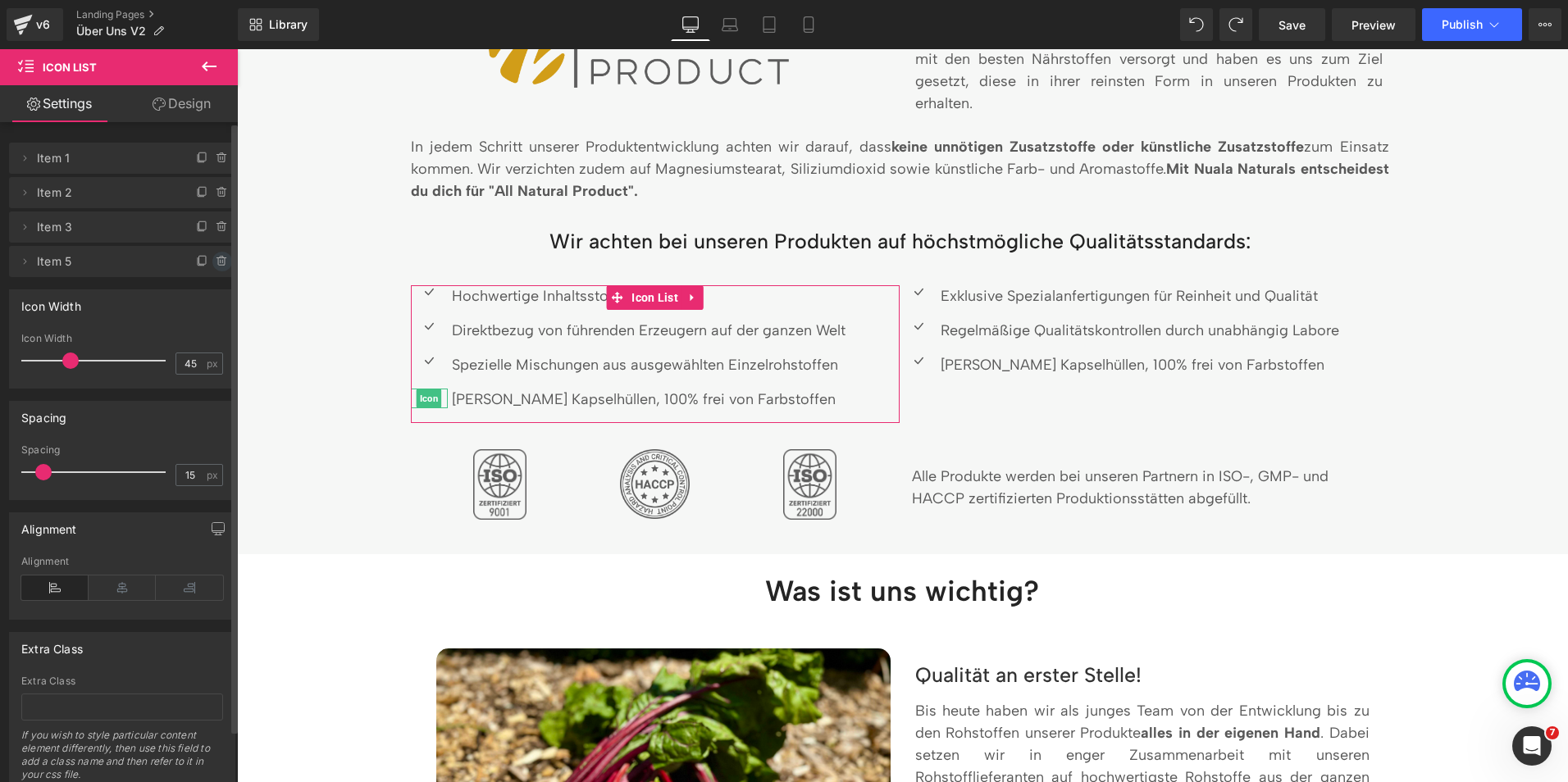
click at [218, 262] on icon at bounding box center [222, 261] width 13 height 13
click at [191, 263] on button "Delete" at bounding box center [204, 262] width 51 height 22
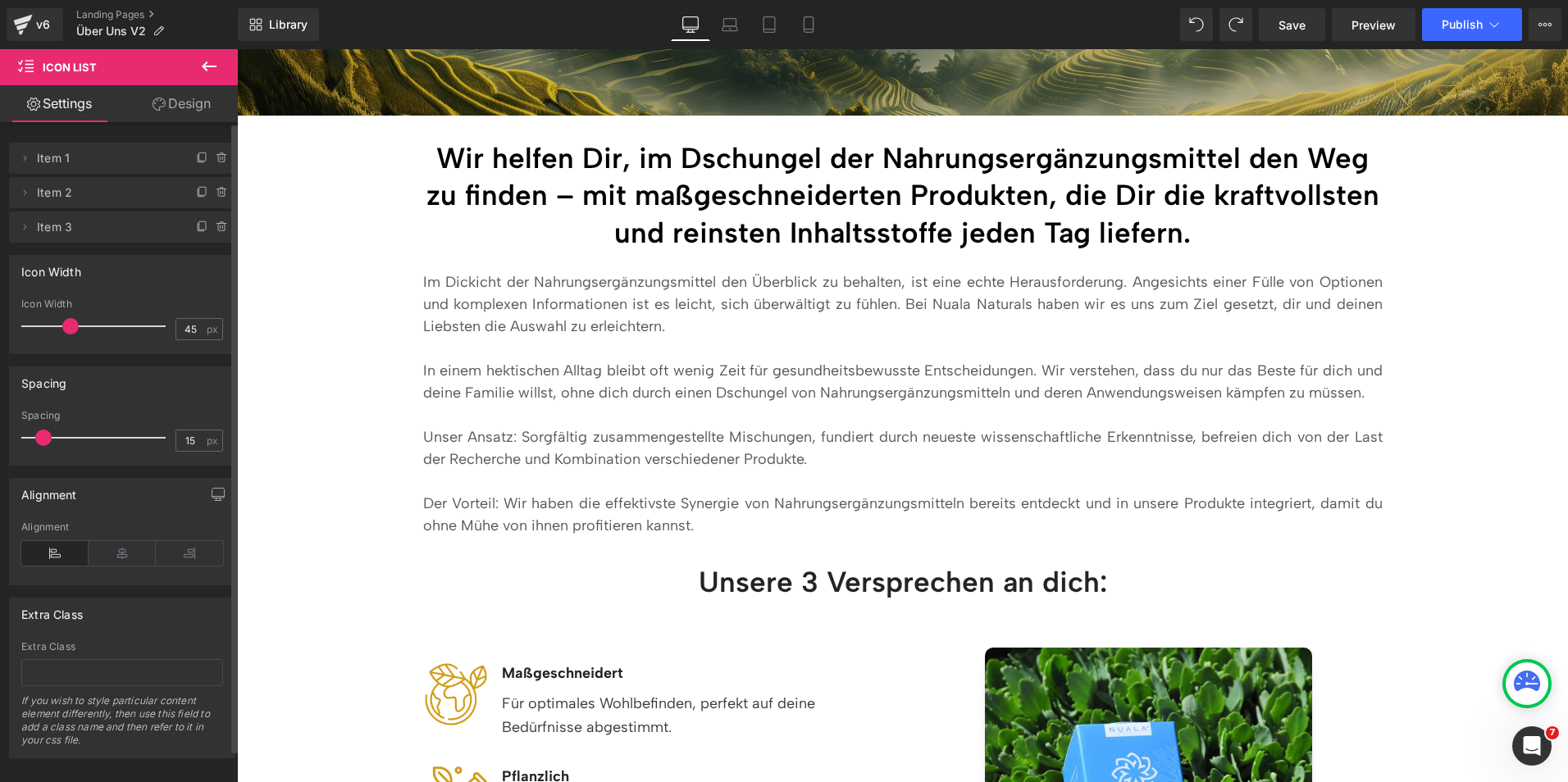
scroll to position [0, 0]
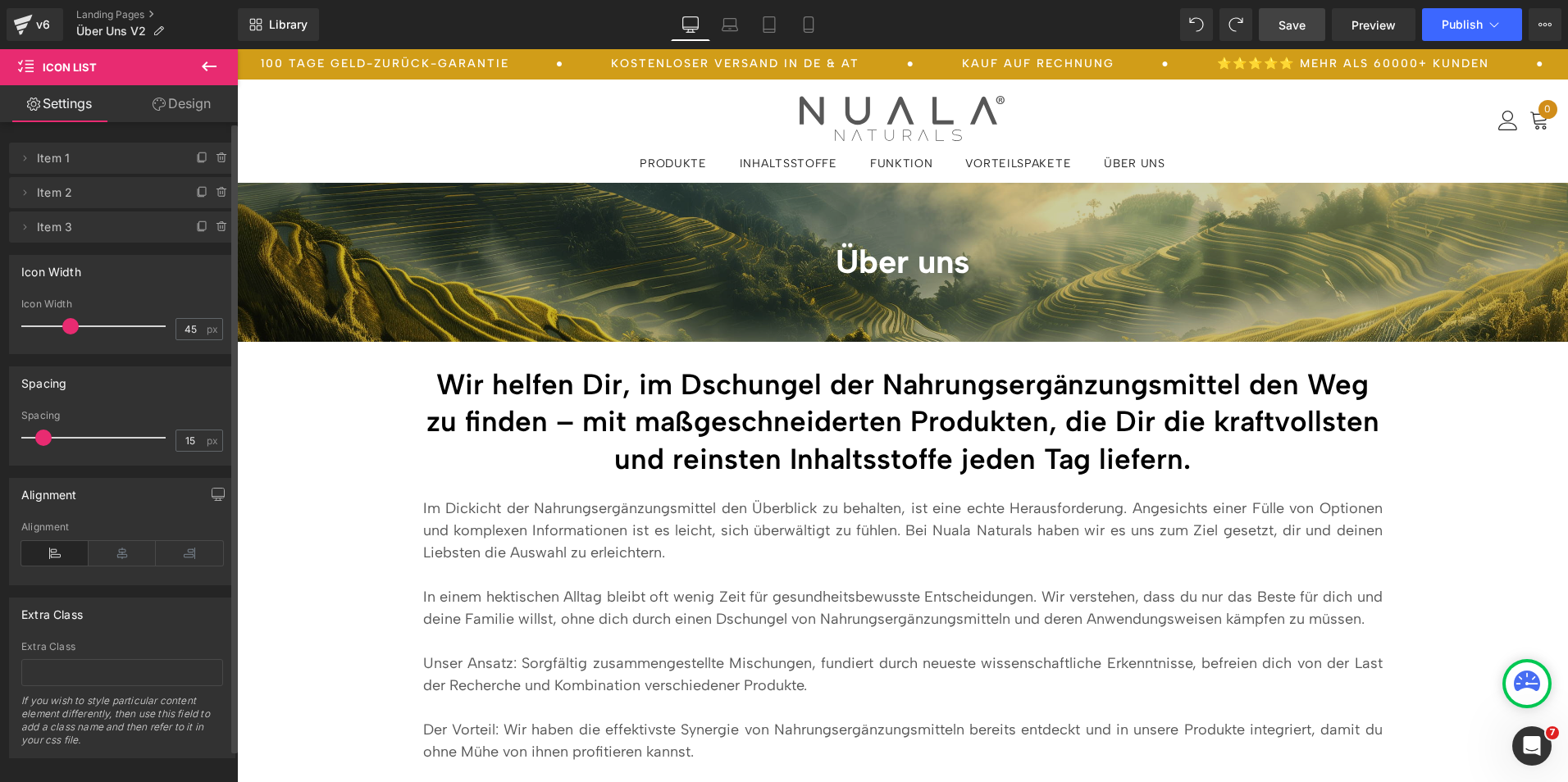
click at [1285, 32] on span "Save" at bounding box center [1291, 25] width 27 height 17
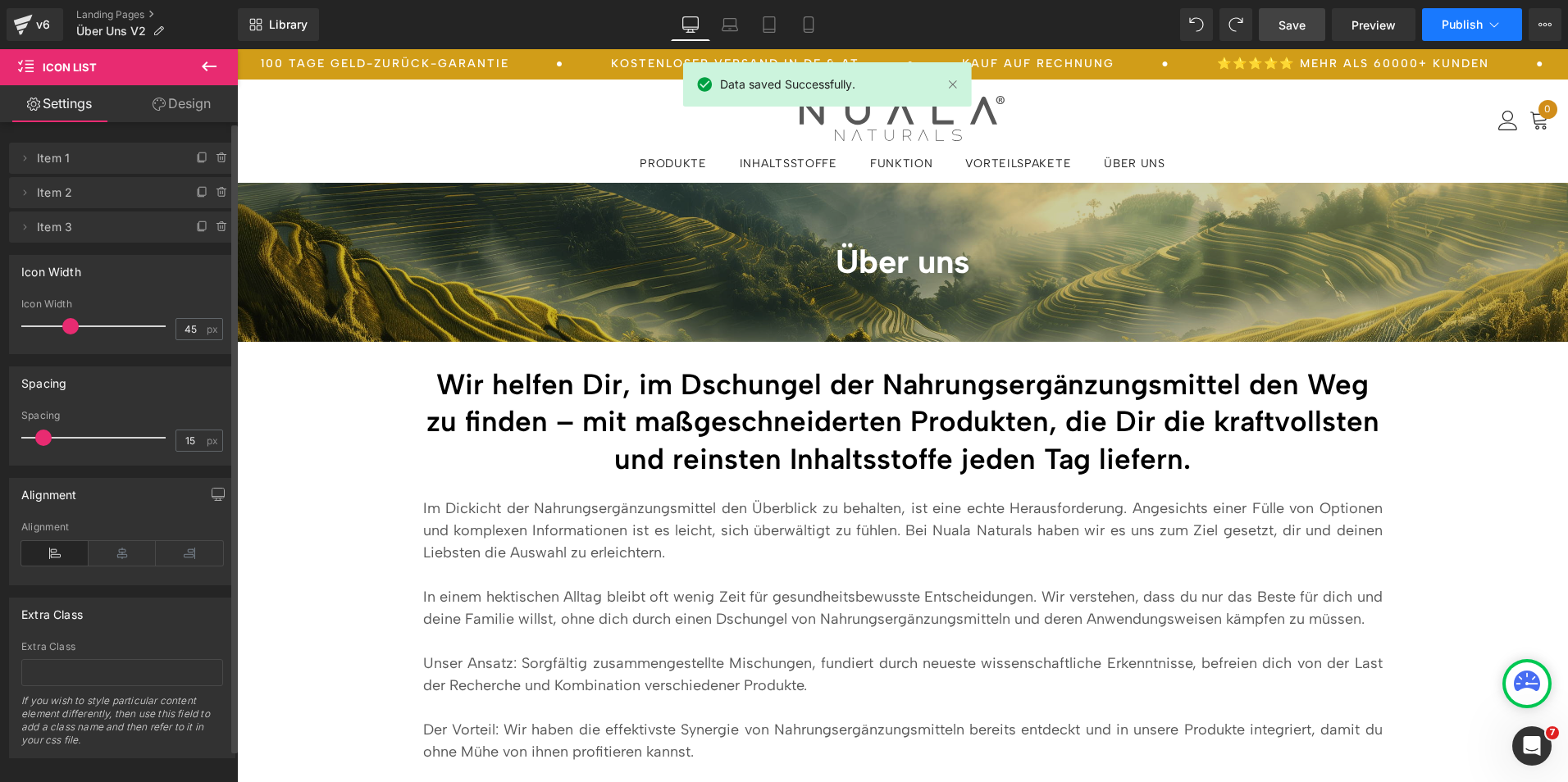
click at [1452, 29] on span "Publish" at bounding box center [1462, 24] width 41 height 13
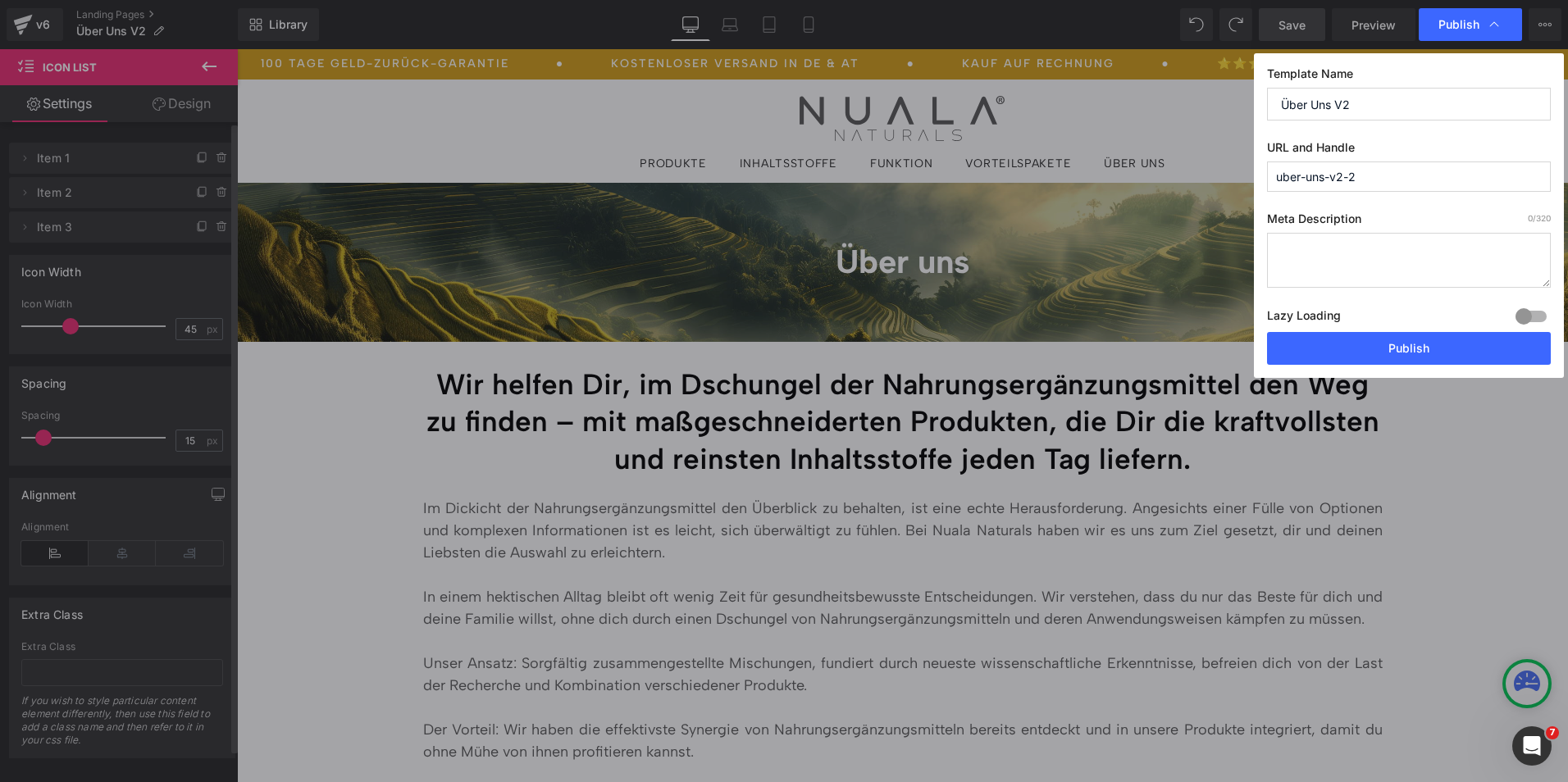
click at [1346, 186] on input "uber-uns-v2-2" at bounding box center [1409, 177] width 284 height 30
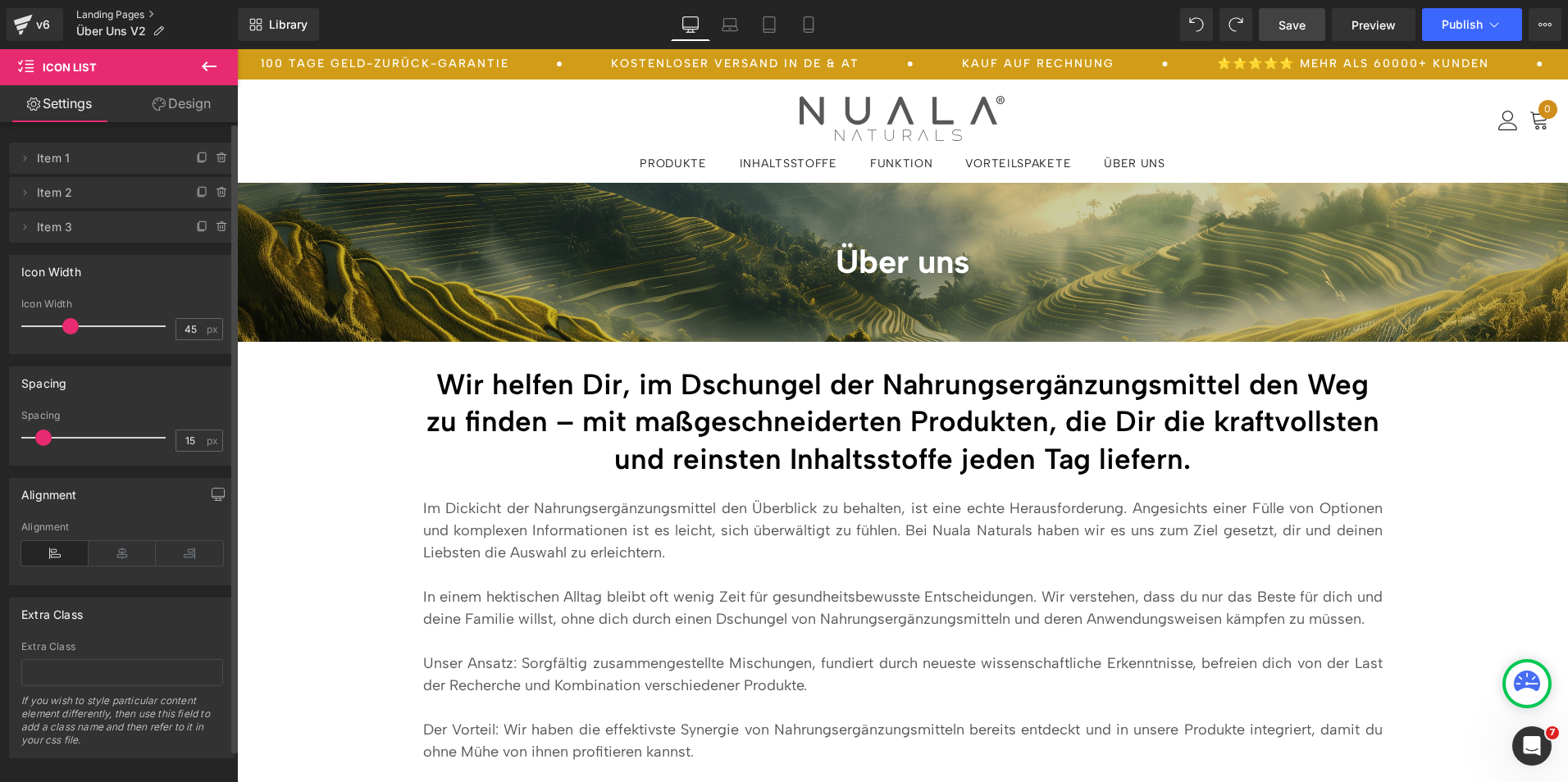
click at [131, 17] on link "Landing Pages" at bounding box center [157, 14] width 162 height 13
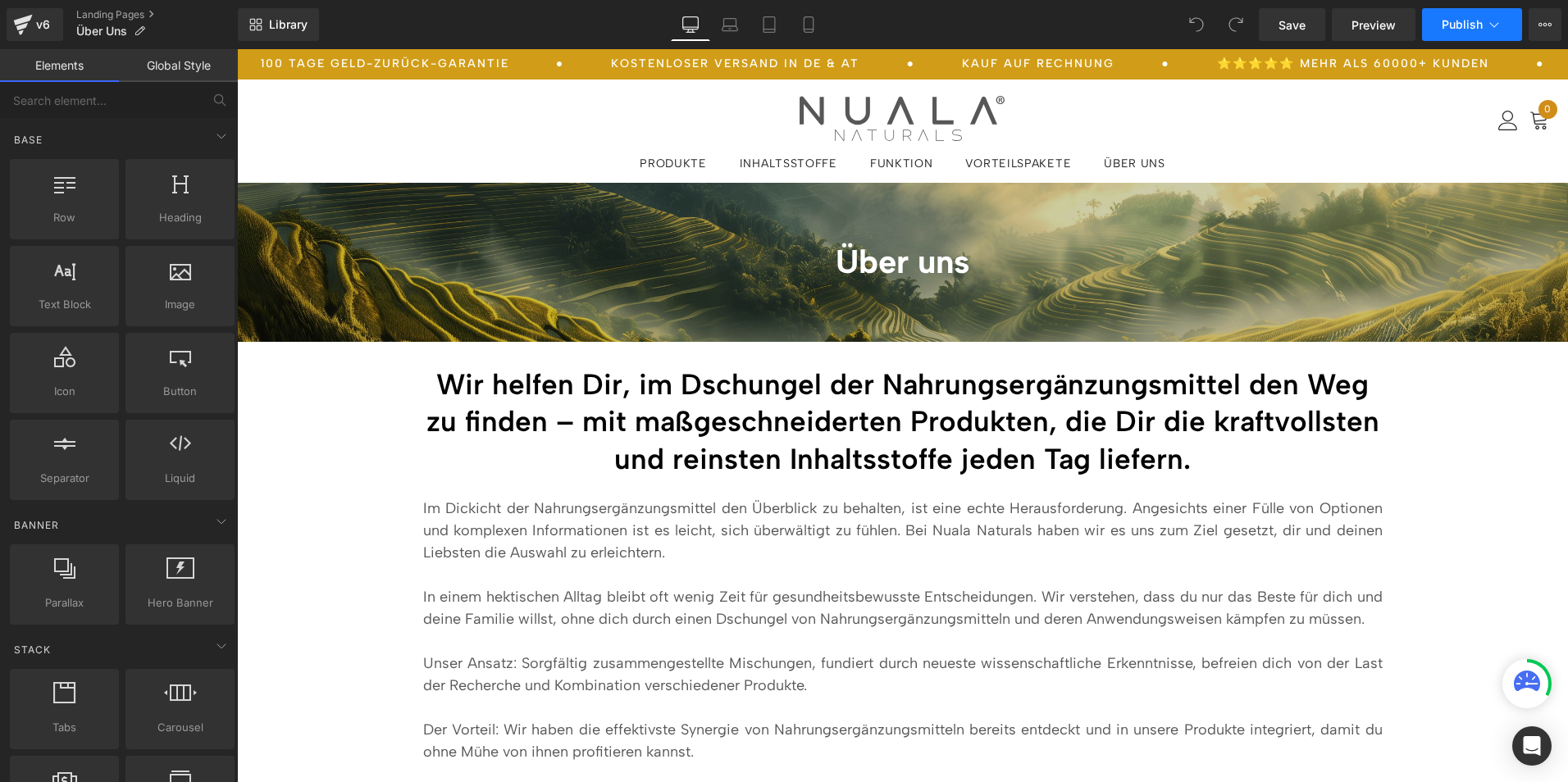
click at [1503, 19] on button "Publish" at bounding box center [1471, 24] width 100 height 33
click at [116, 7] on div "v6 Landing Pages Über Uns" at bounding box center [118, 24] width 238 height 50
click at [105, 16] on link "Landing Pages" at bounding box center [157, 14] width 162 height 13
click at [1464, 42] on div "Library Desktop Desktop Laptop Tablet Mobile Save Preview Publish Scheduled Vie…" at bounding box center [902, 24] width 1330 height 50
click at [1464, 37] on button "Publish" at bounding box center [1471, 24] width 100 height 33
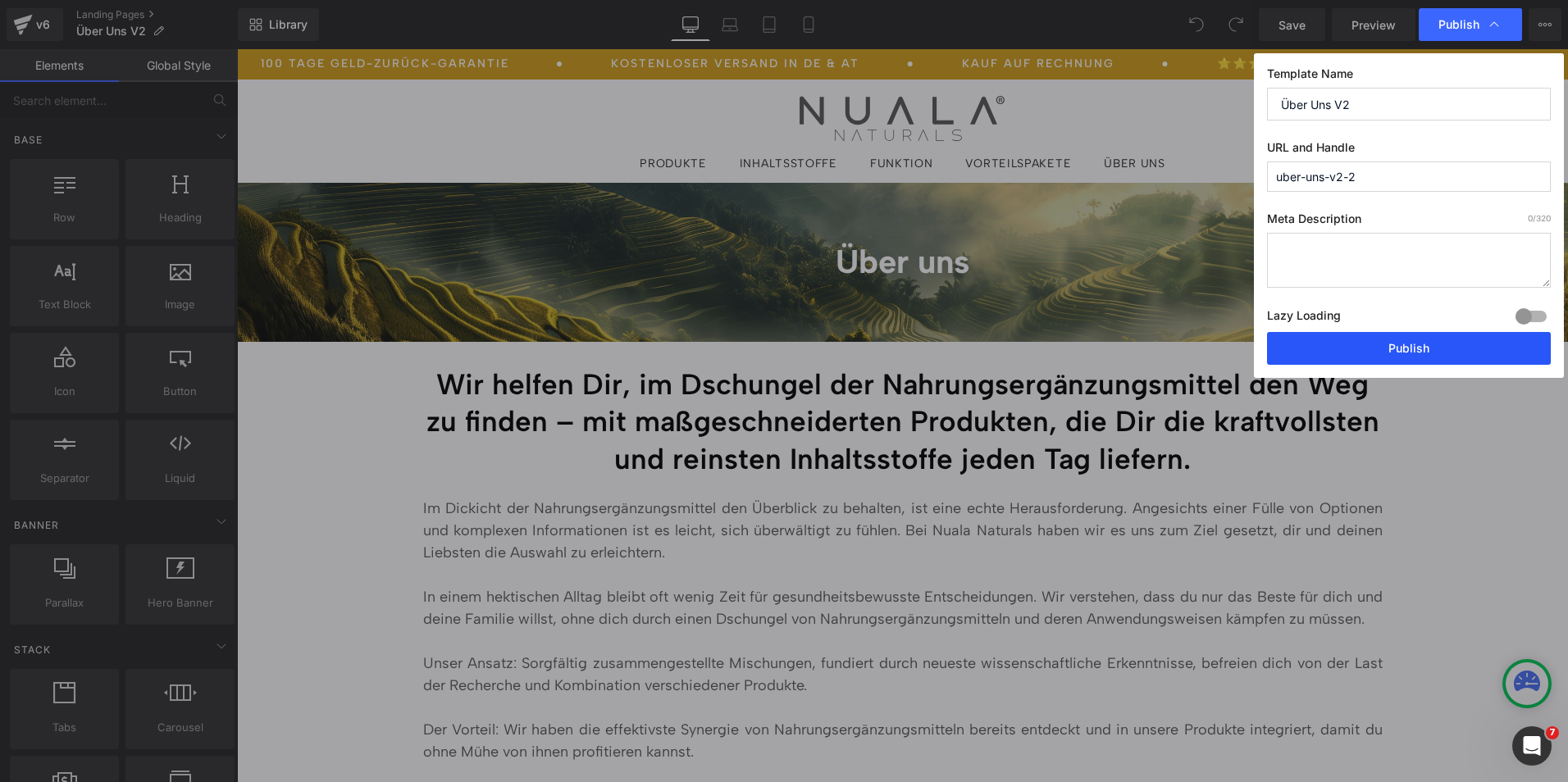
click at [1340, 336] on button "Publish" at bounding box center [1409, 349] width 284 height 33
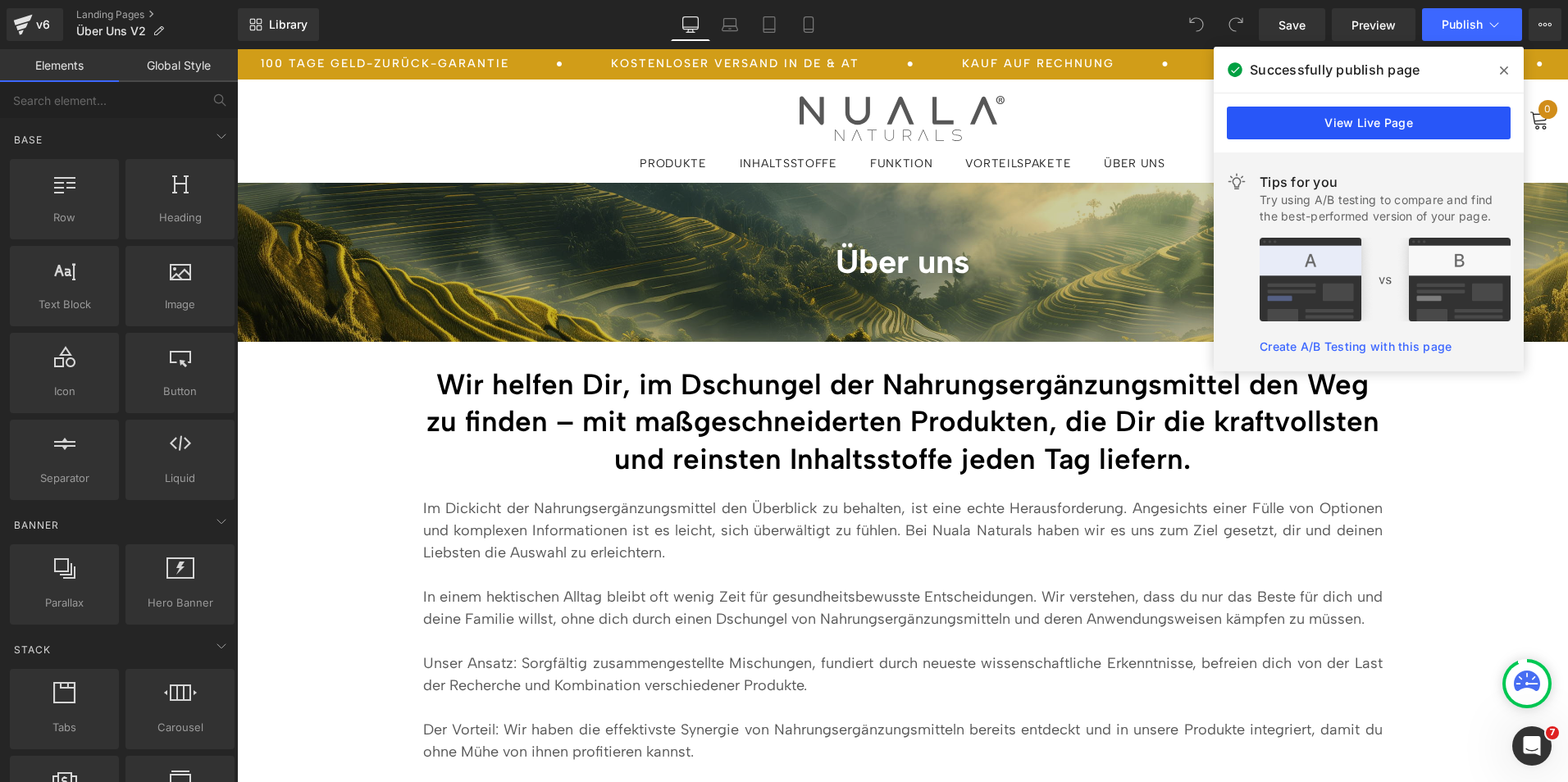
click at [1291, 117] on link "View Live Page" at bounding box center [1369, 124] width 284 height 33
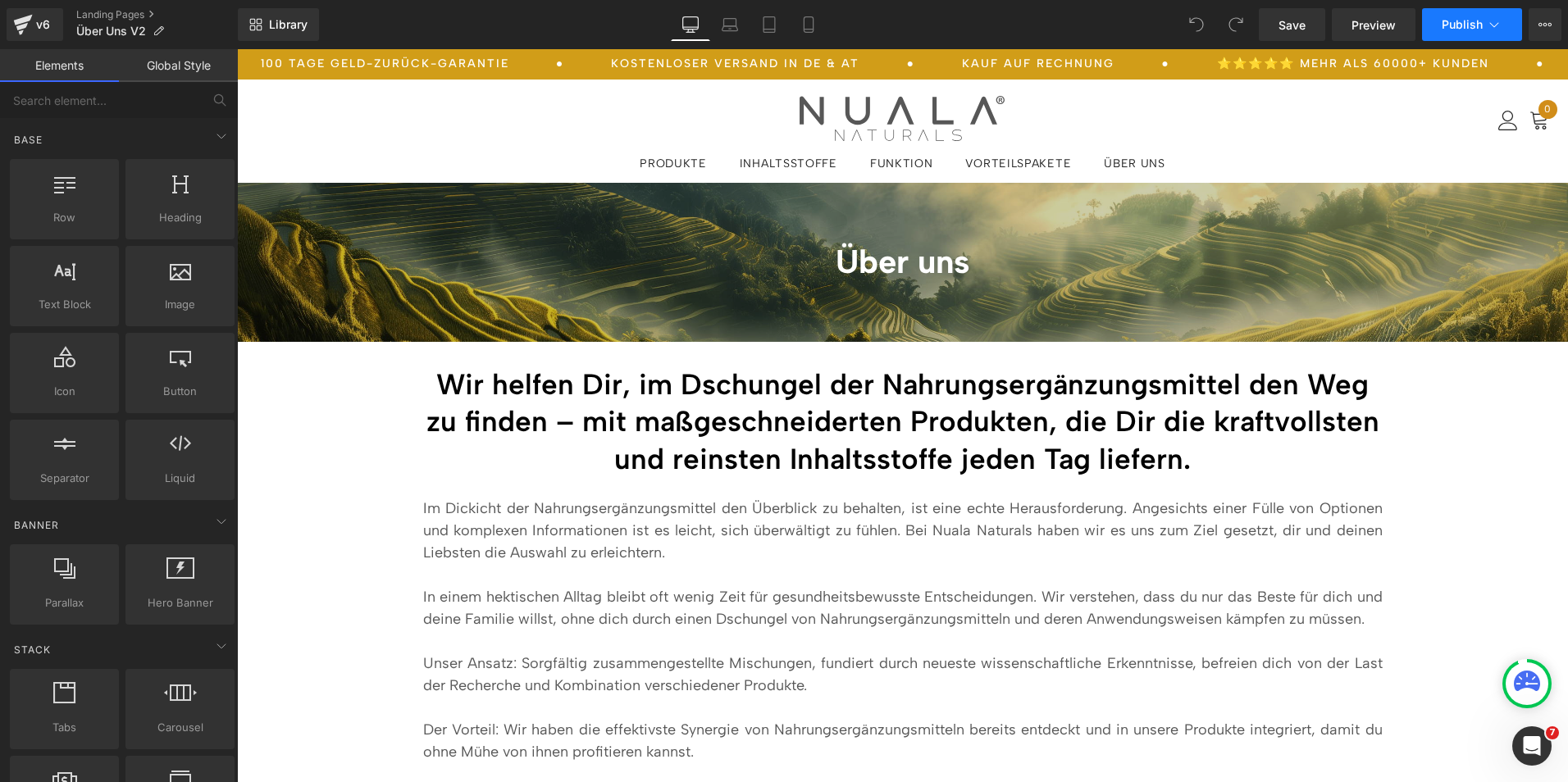
click at [1506, 26] on button "Publish" at bounding box center [1471, 24] width 100 height 33
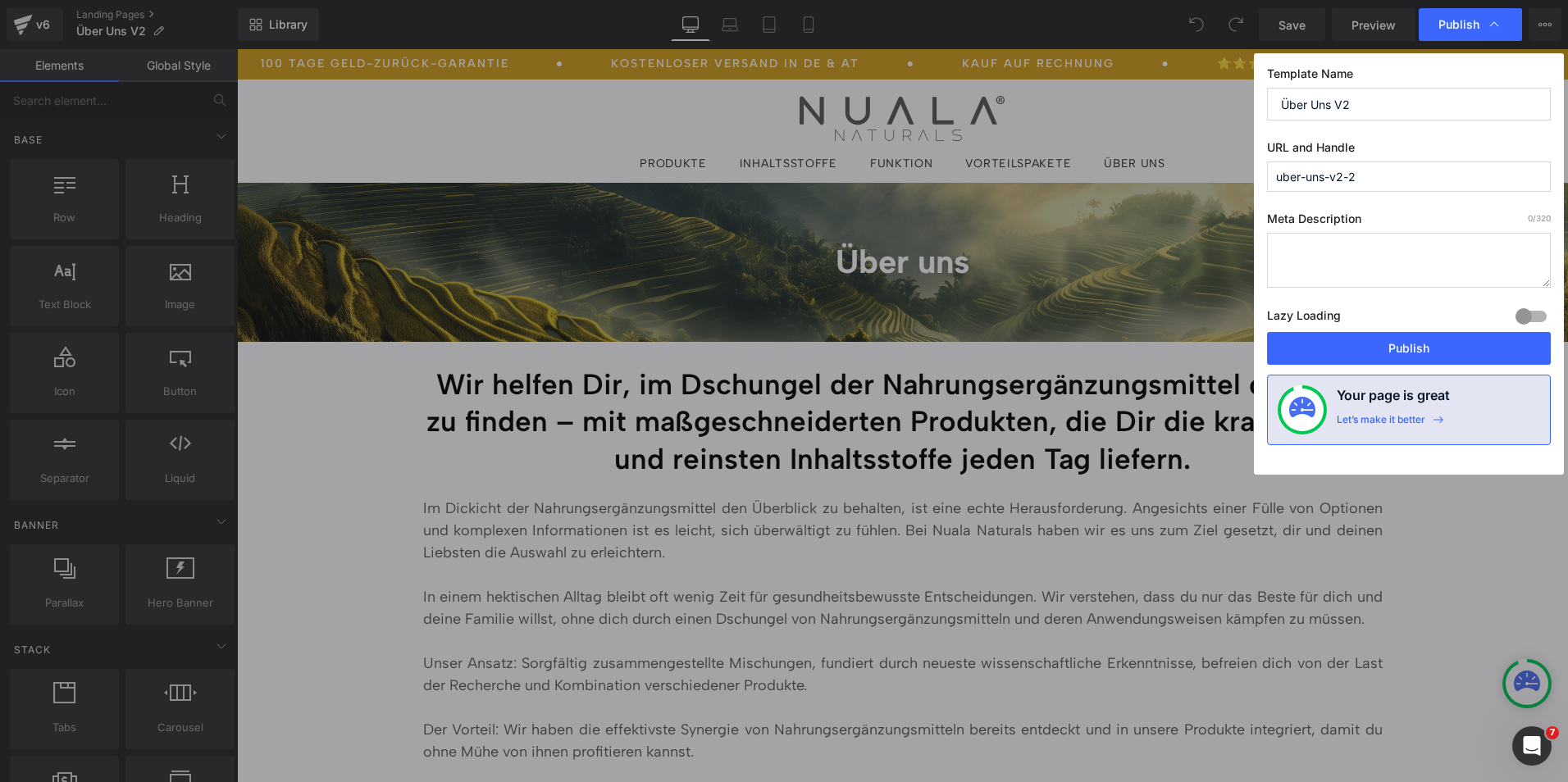
click at [1417, 186] on input "uber-uns-v2-2" at bounding box center [1409, 177] width 284 height 30
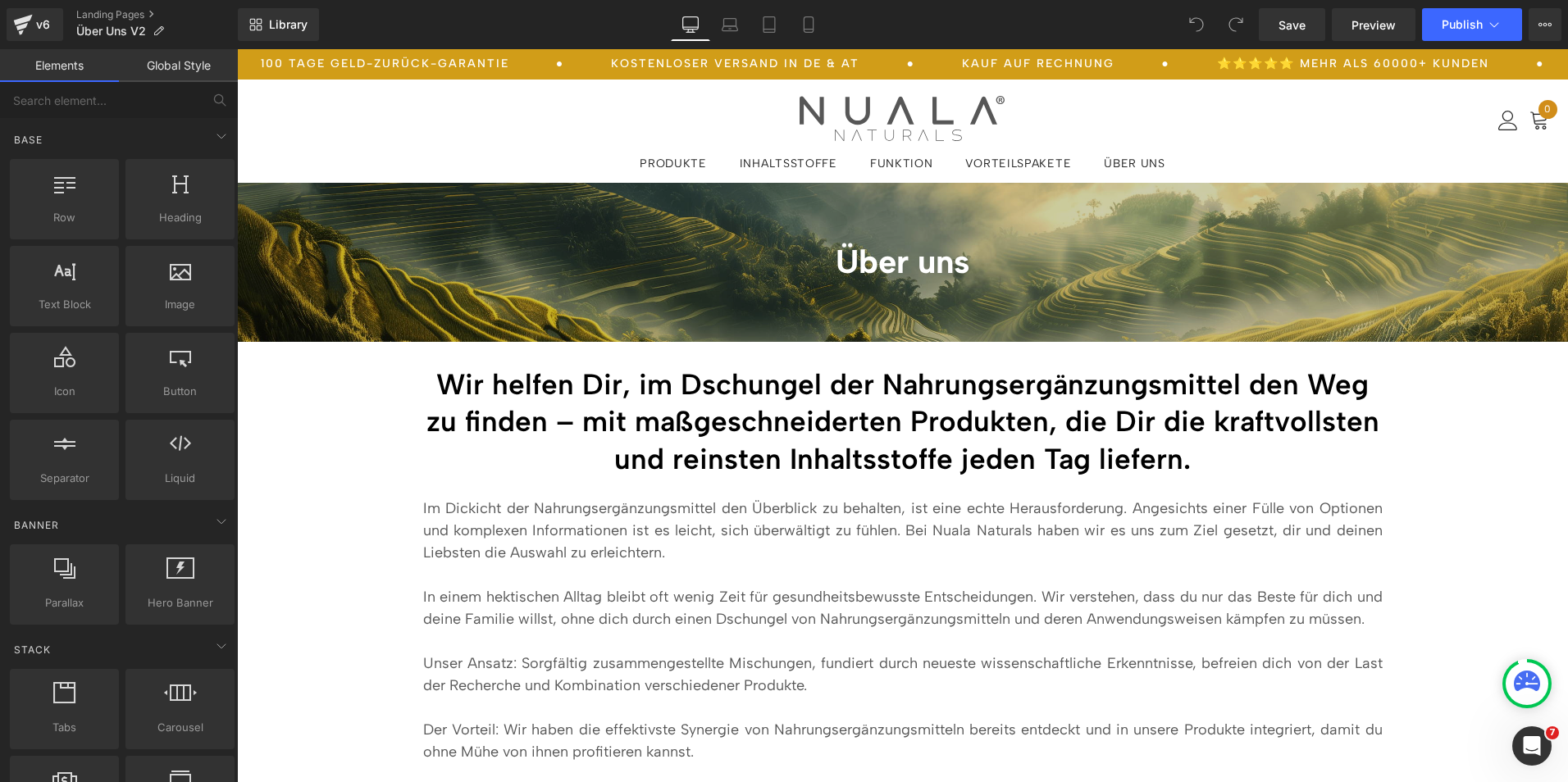
click at [1537, 22] on button "View Live Page View with current Template Save Template to Library Schedule Pub…" at bounding box center [1545, 24] width 33 height 33
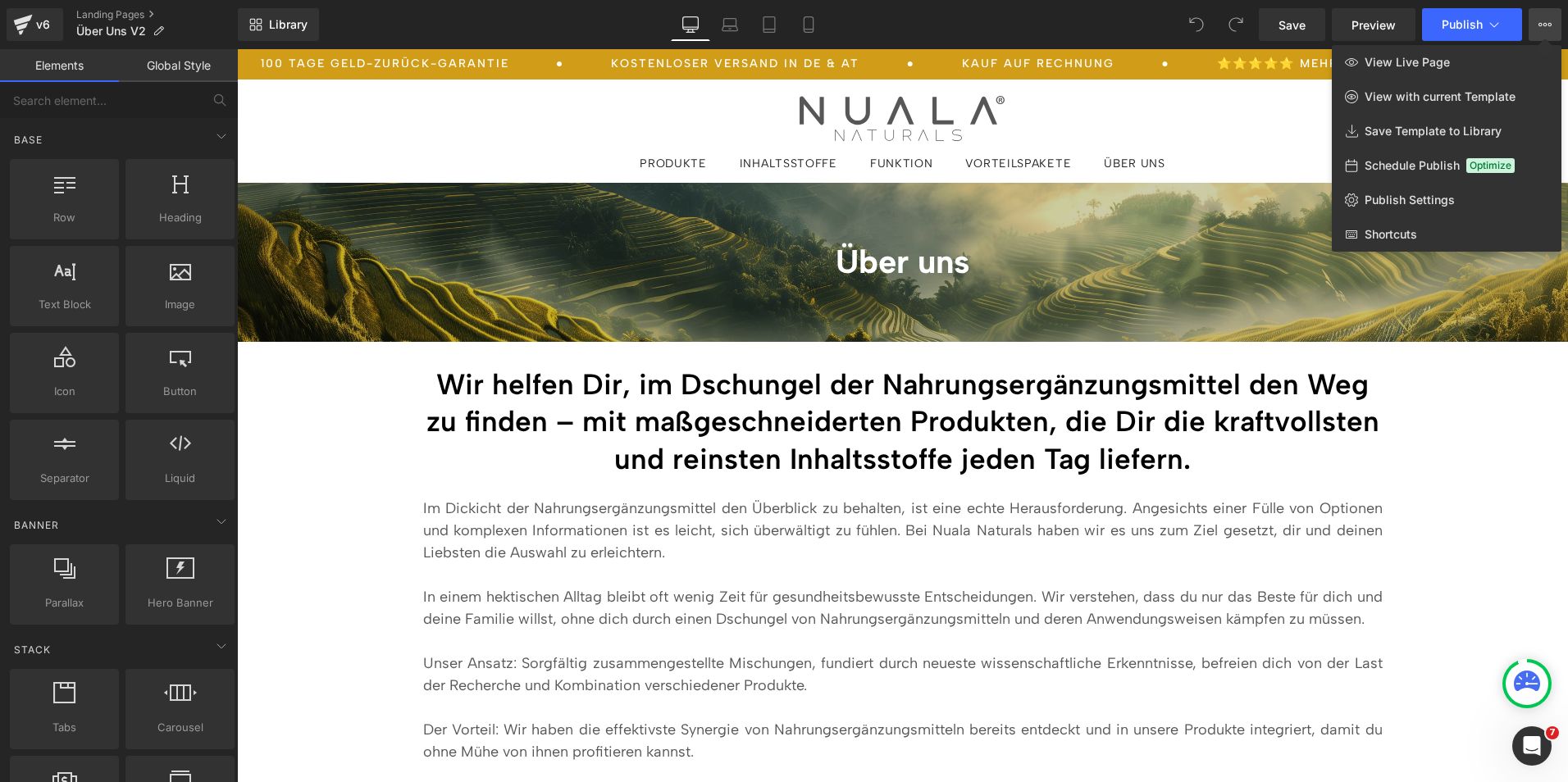
click at [1225, 452] on div at bounding box center [902, 416] width 1331 height 733
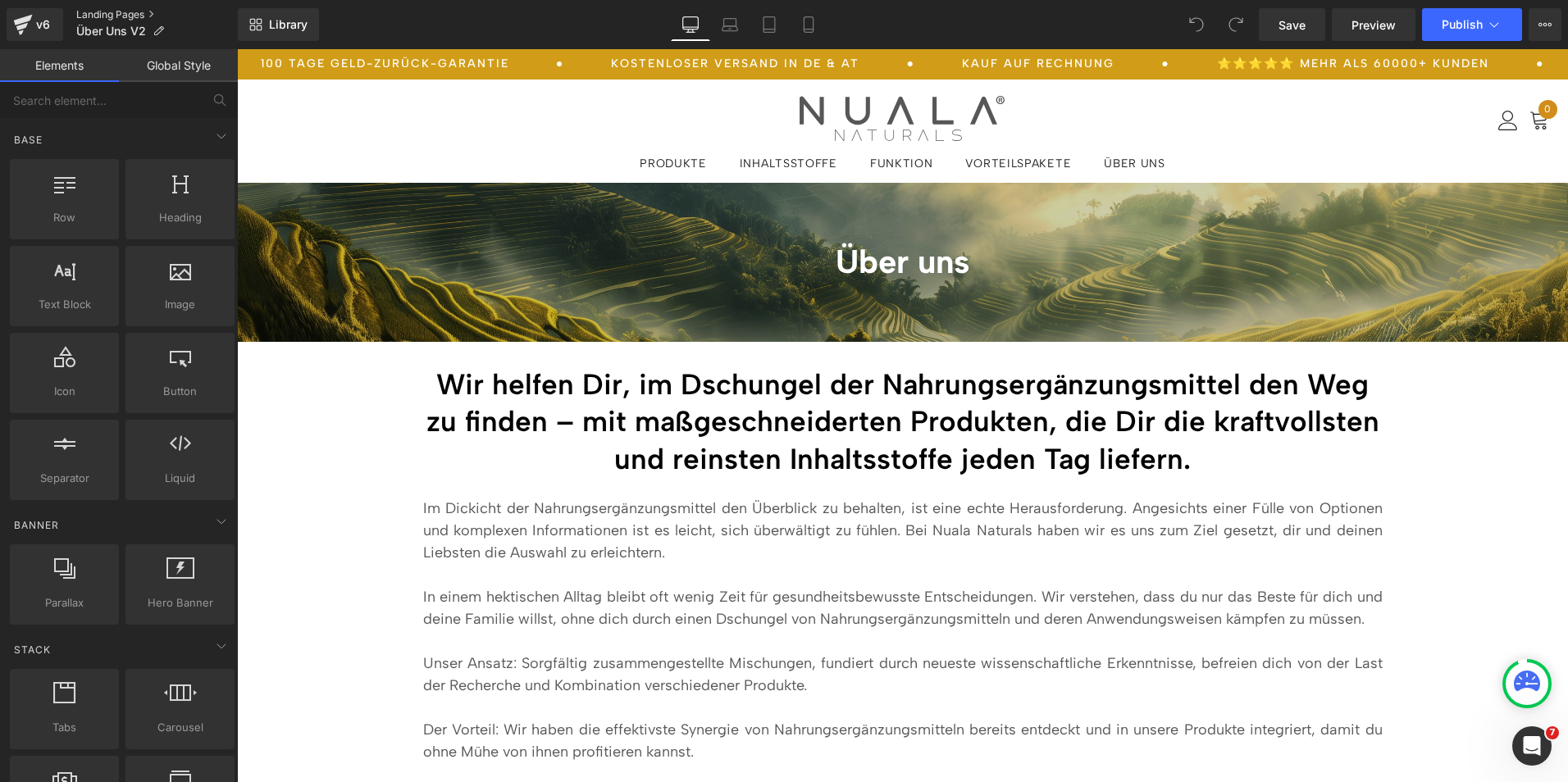
click at [123, 11] on link "Landing Pages" at bounding box center [157, 14] width 162 height 13
click at [1490, 28] on icon at bounding box center [1494, 24] width 17 height 17
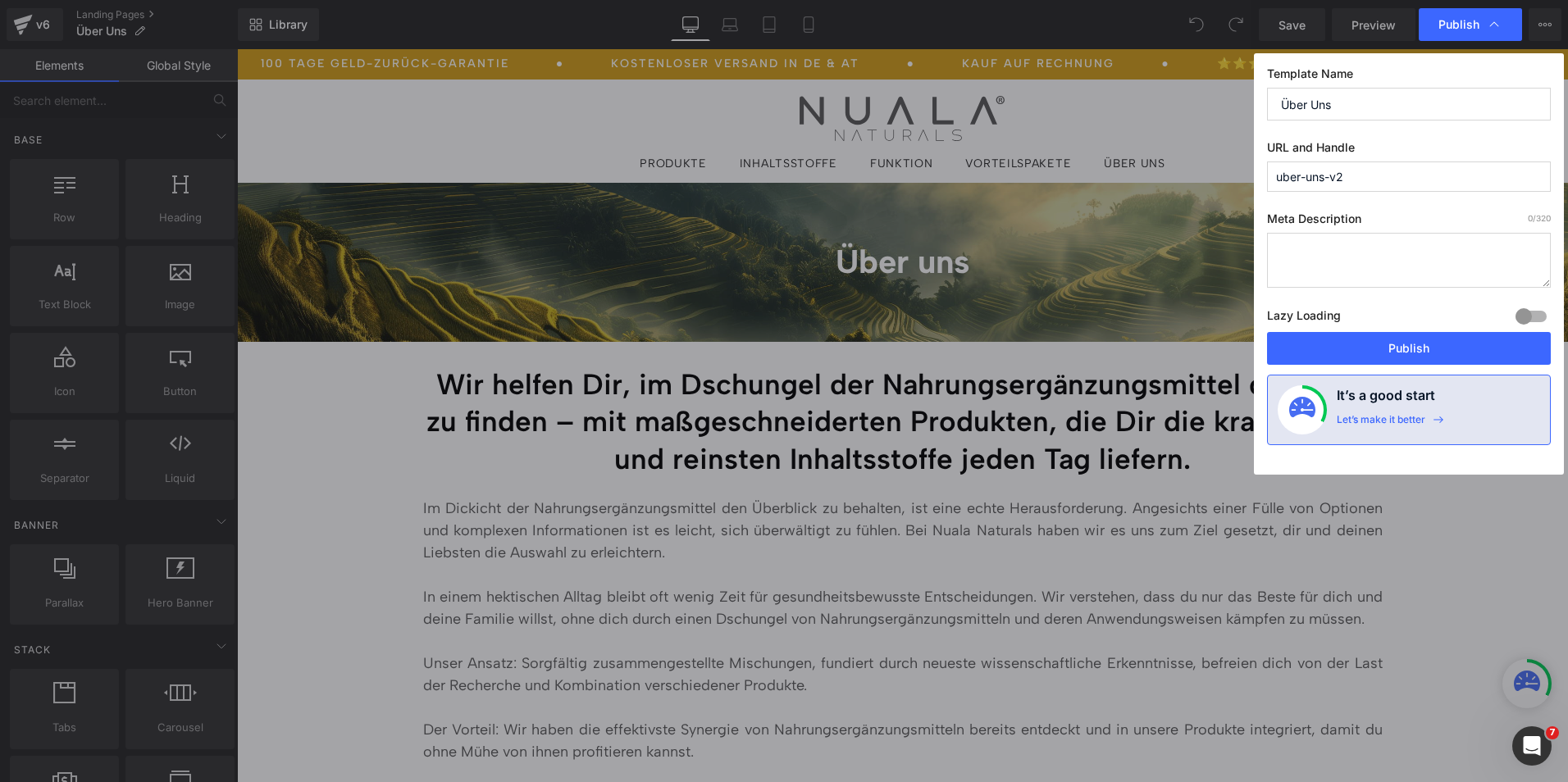
click at [1350, 169] on input "uber-uns-v2" at bounding box center [1409, 177] width 284 height 30
click at [1364, 171] on input "uber-uns-v2" at bounding box center [1409, 177] width 284 height 30
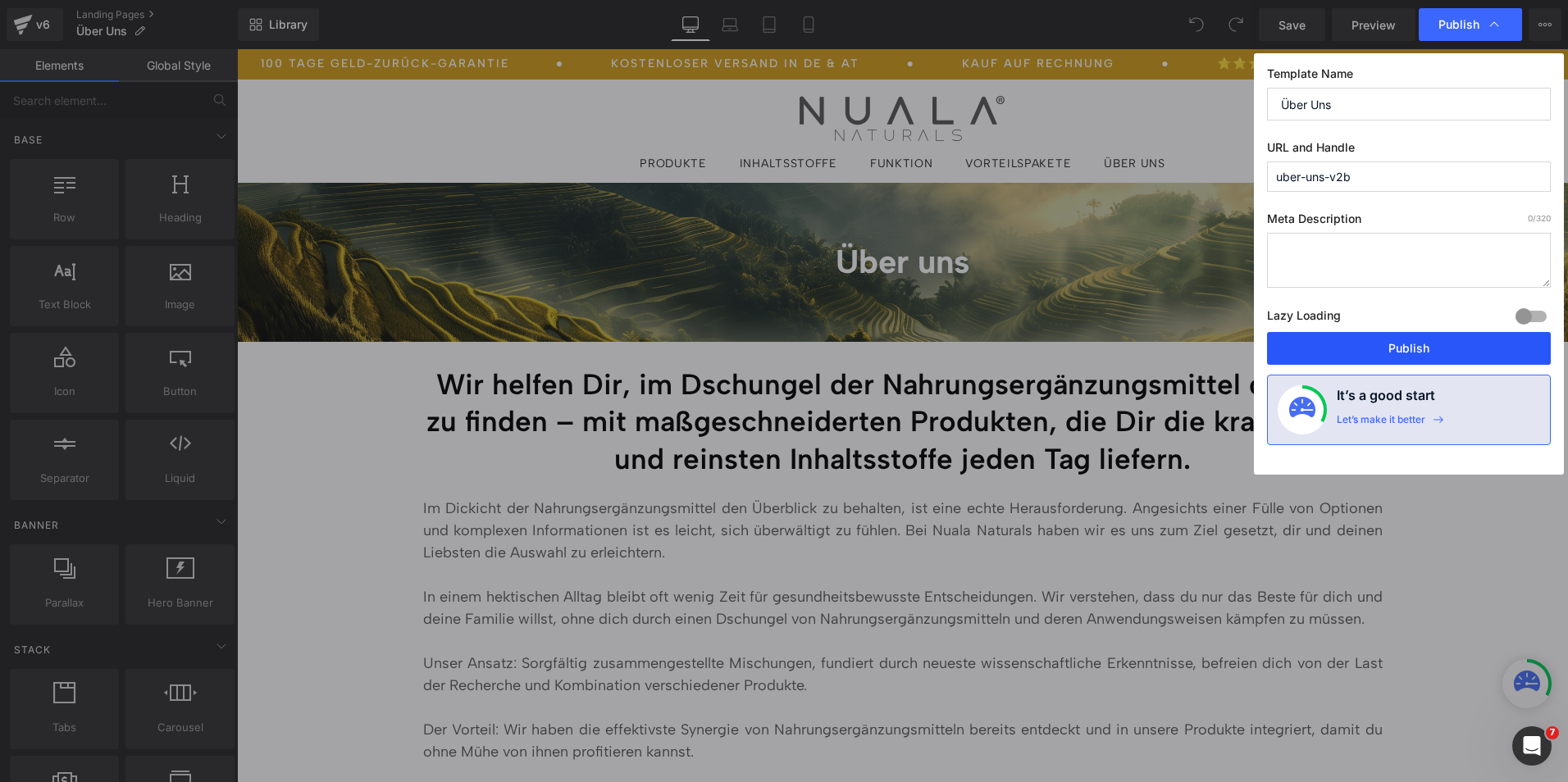
type input "uber-uns-v2b"
click at [1366, 347] on button "Publish" at bounding box center [1409, 349] width 284 height 33
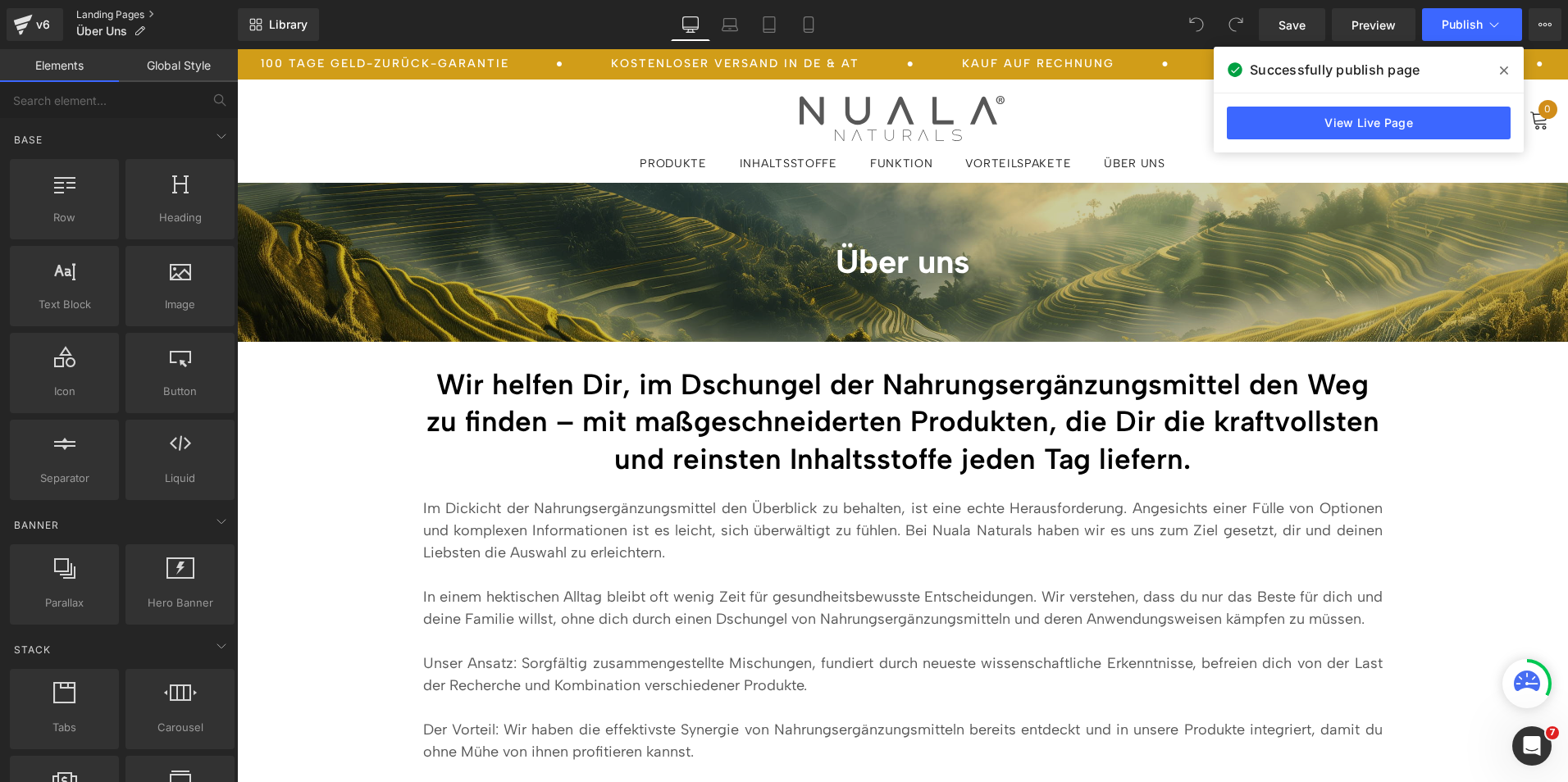
click at [115, 14] on link "Landing Pages" at bounding box center [157, 14] width 162 height 13
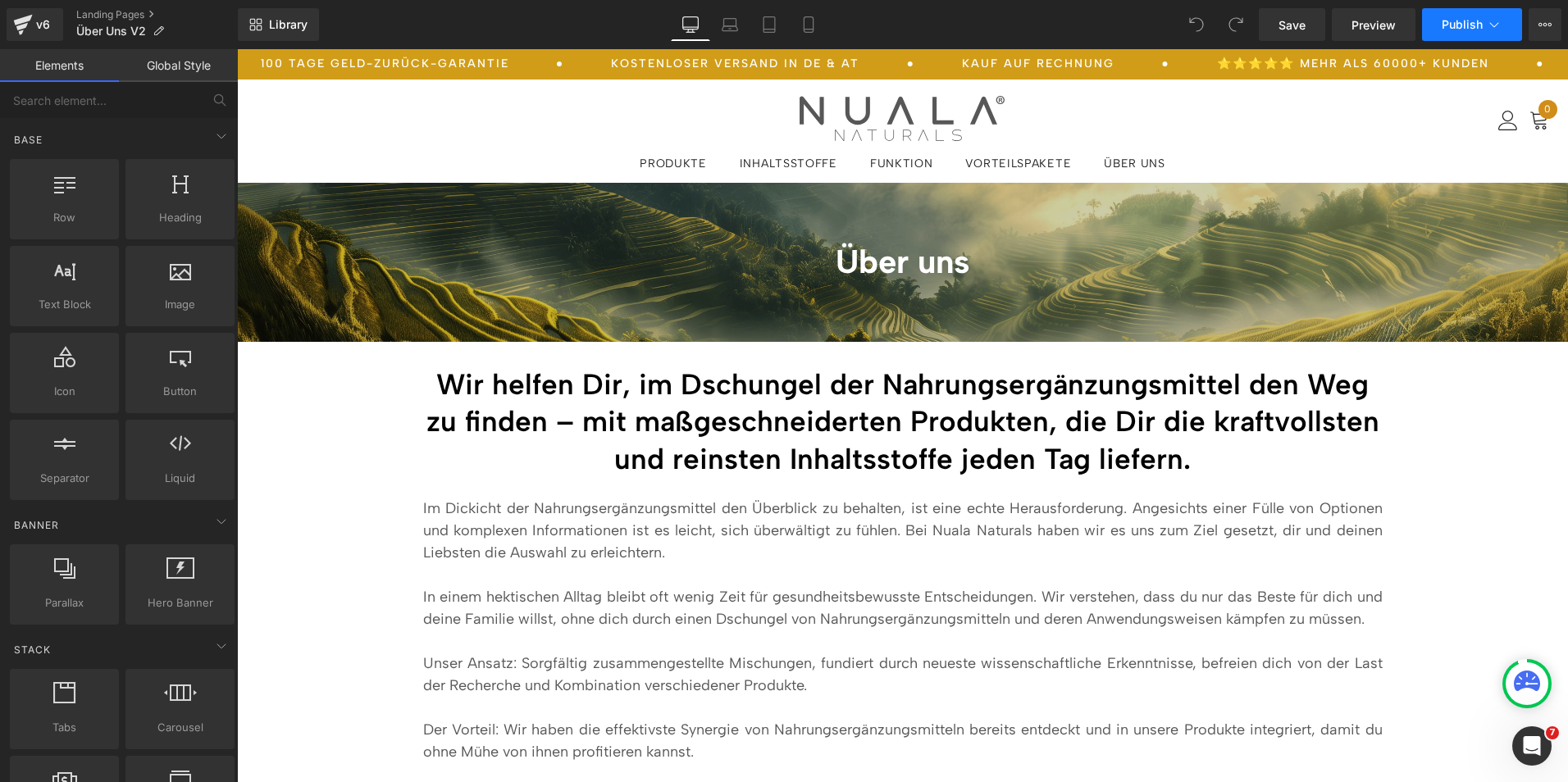
click at [1489, 21] on icon at bounding box center [1494, 24] width 17 height 17
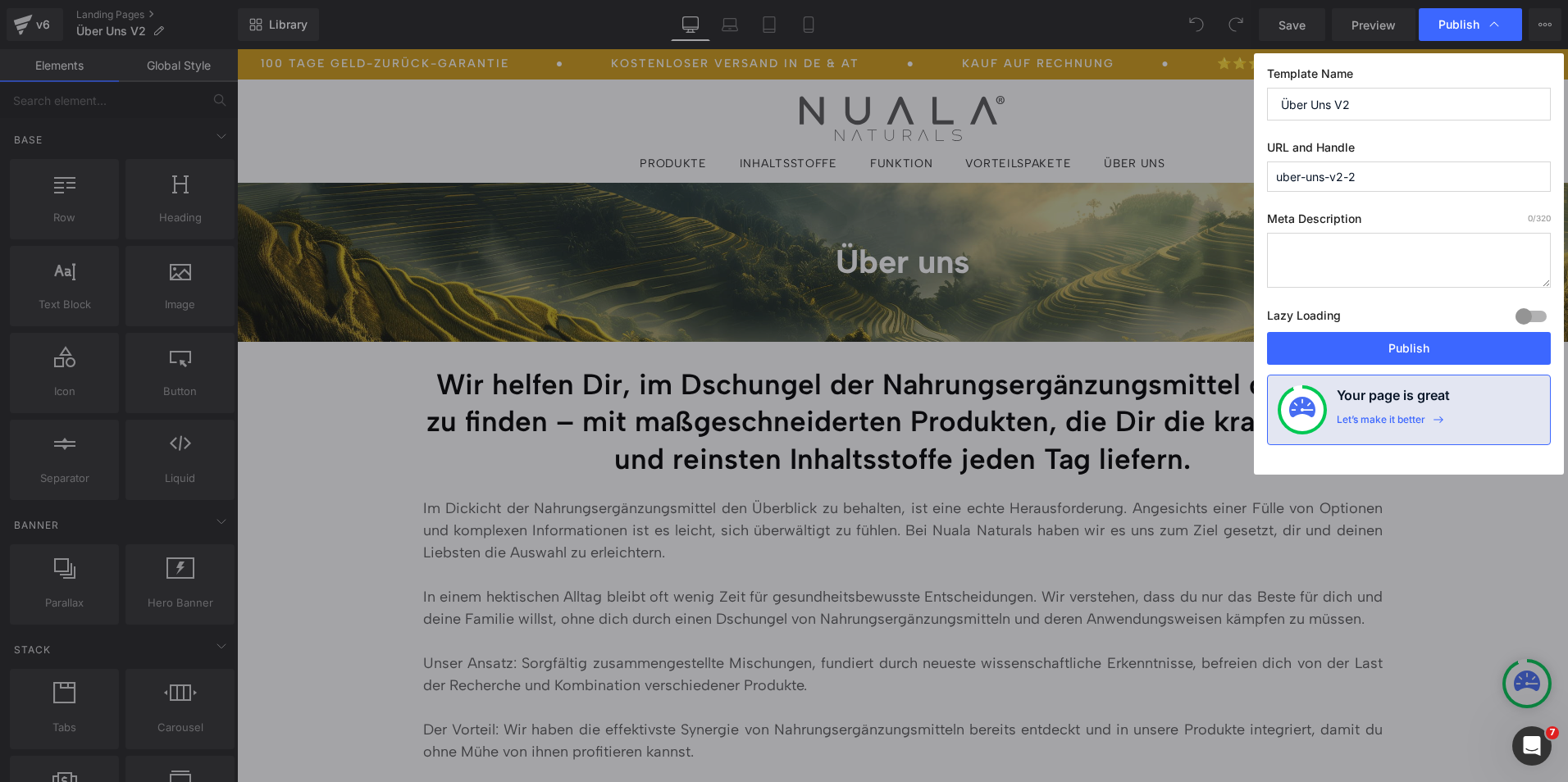
click at [1380, 172] on input "uber-uns-v2-2" at bounding box center [1409, 177] width 284 height 30
type input "uber-uns-v2"
click at [1285, 337] on button "Publish" at bounding box center [1409, 349] width 284 height 33
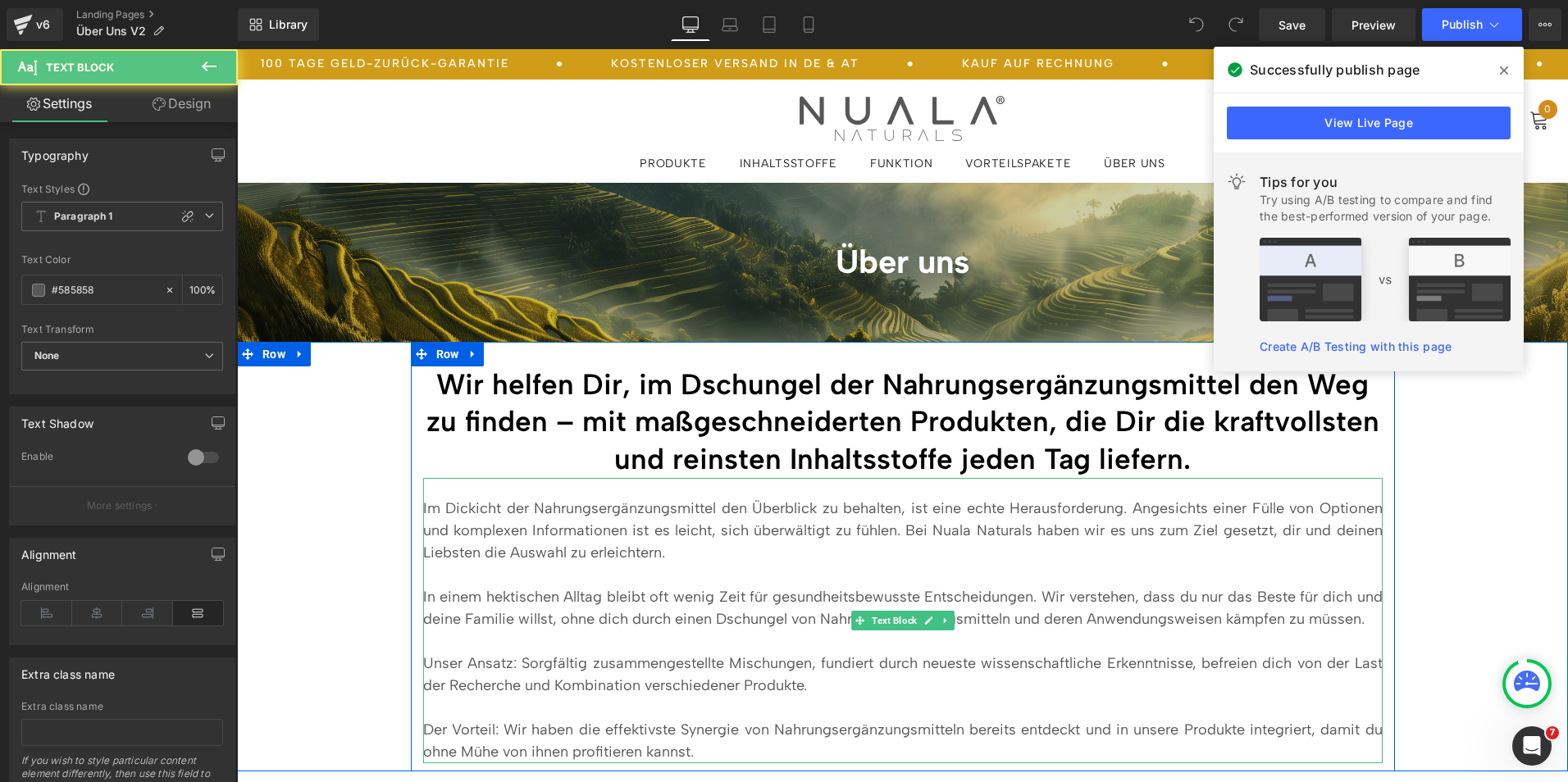
click at [662, 522] on p "Im Dickicht der Nahrungsergänzungsmittel den Überblick zu behalten, ist eine ec…" at bounding box center [902, 531] width 960 height 66
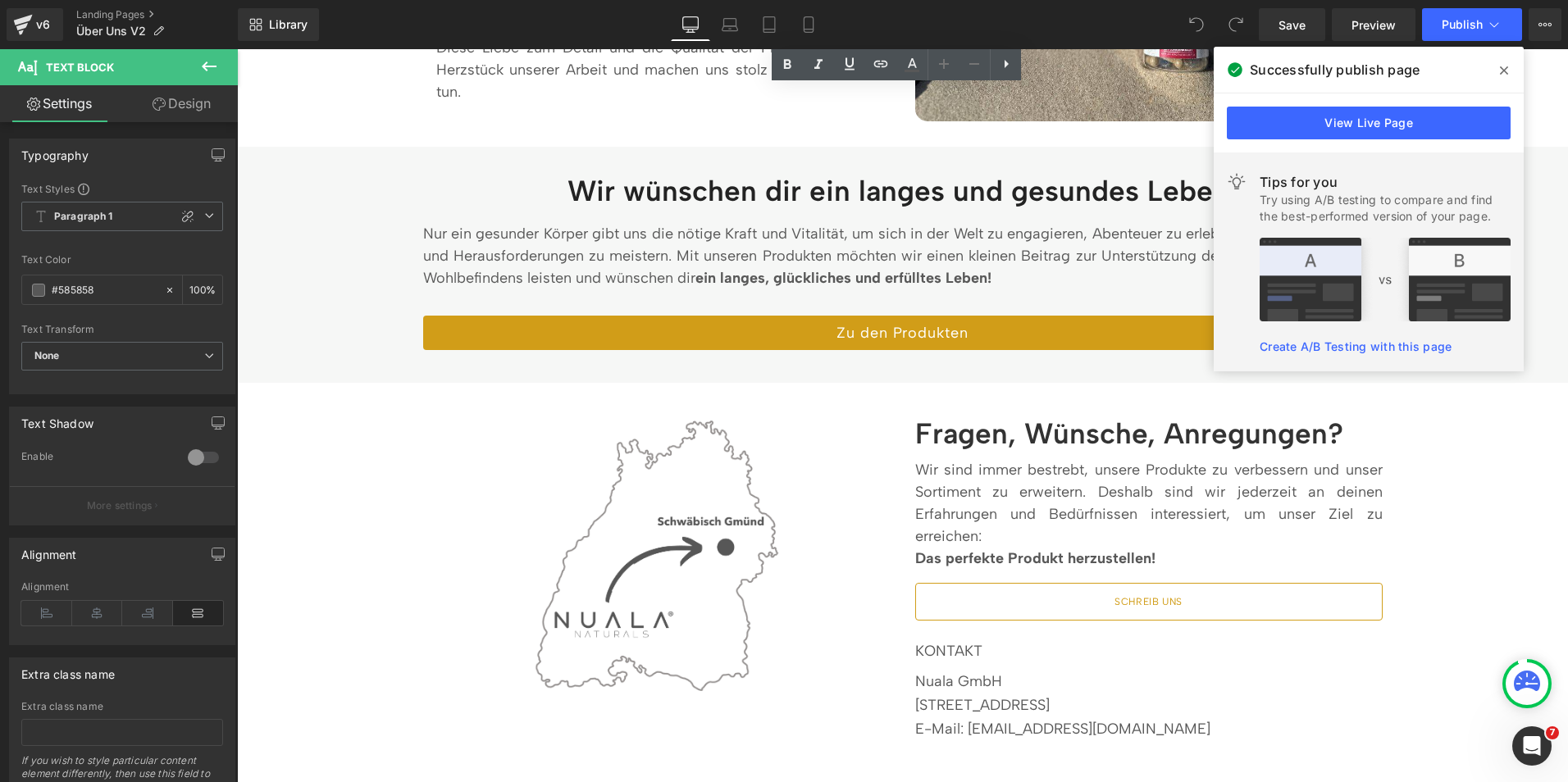
scroll to position [2548, 0]
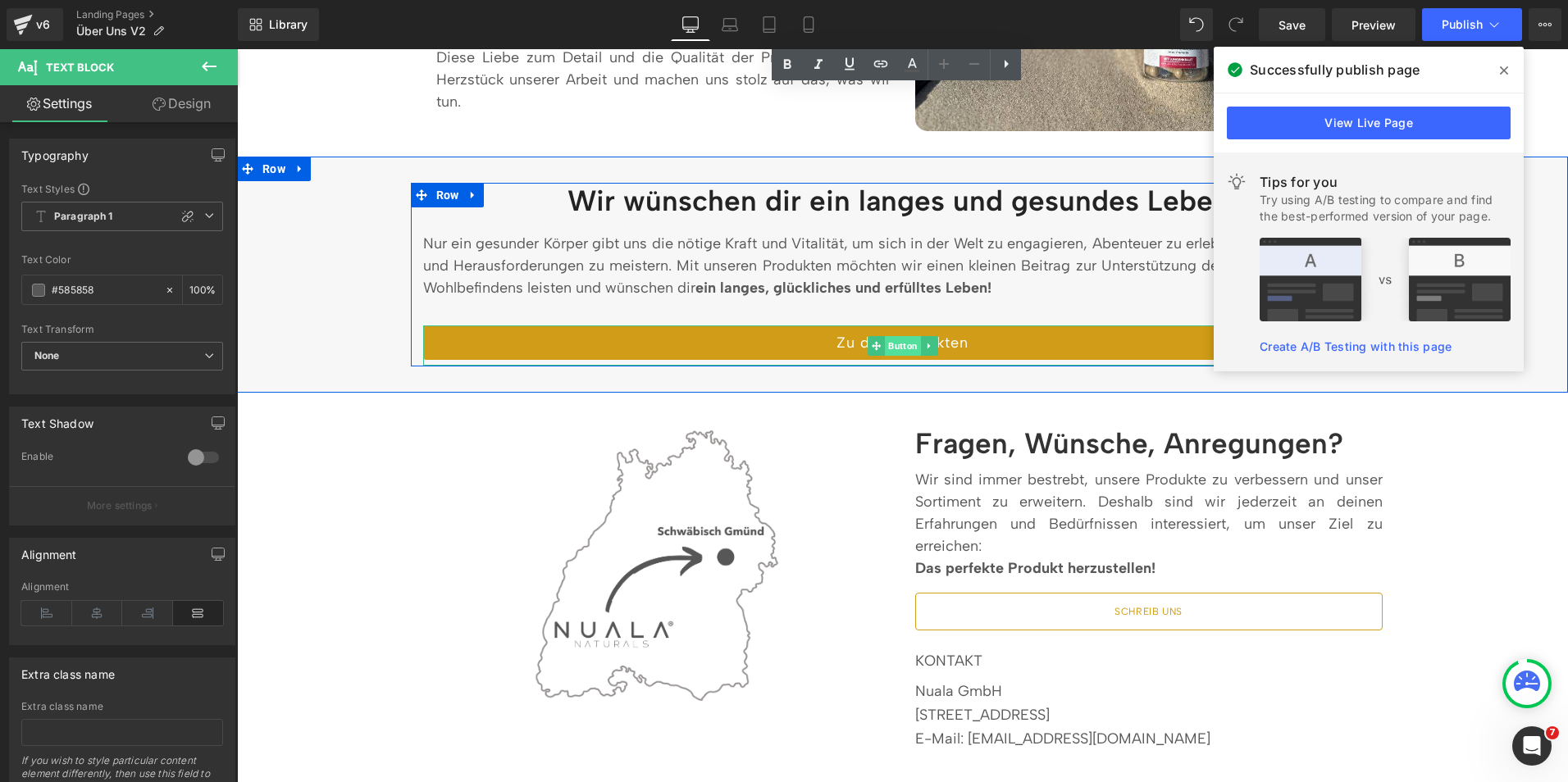
click at [888, 349] on span "Button" at bounding box center [902, 345] width 36 height 20
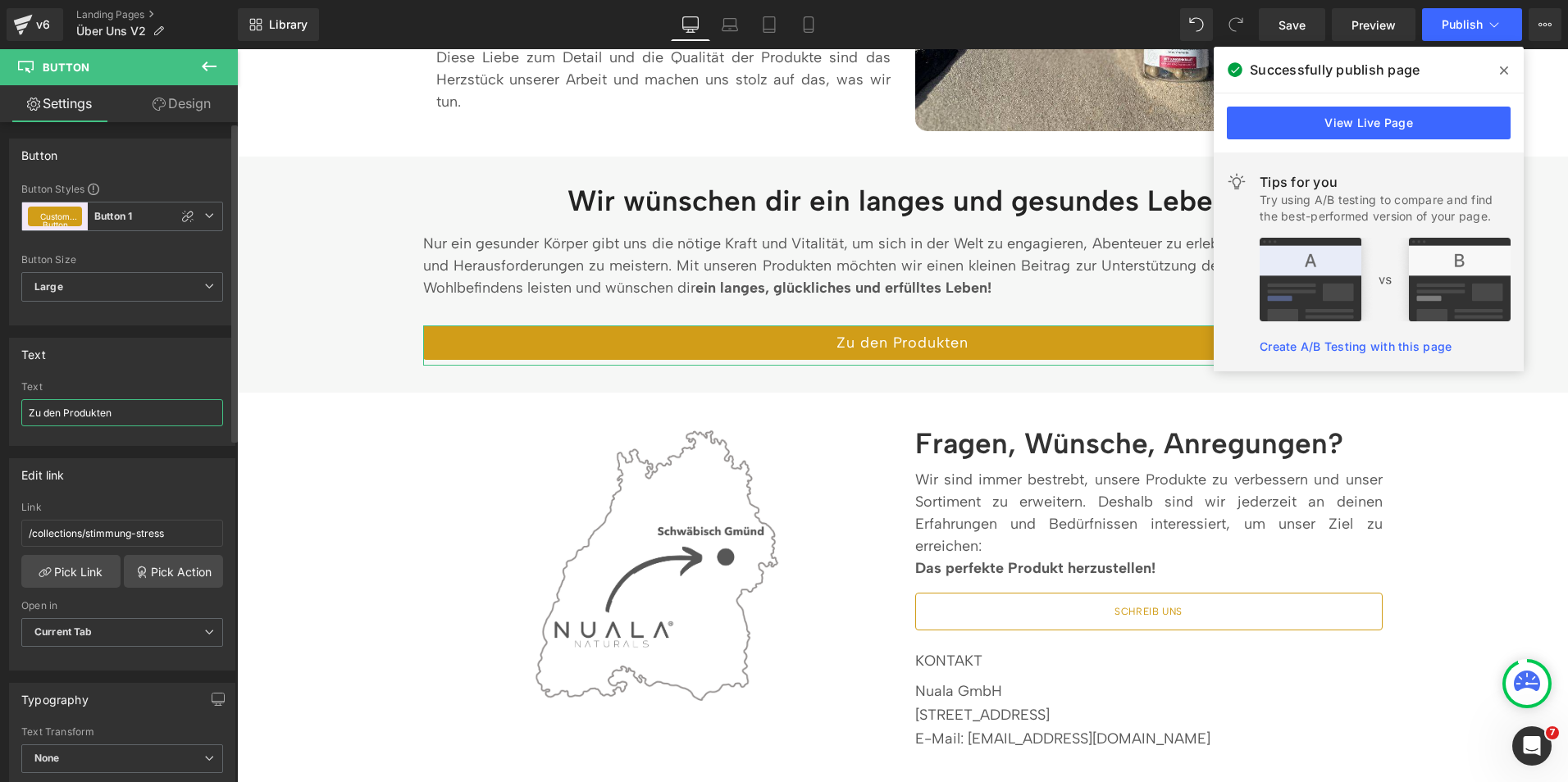
click at [98, 415] on input "Zu den Produkten" at bounding box center [123, 412] width 202 height 27
click at [137, 527] on input "/collections/stimmung-stress" at bounding box center [123, 533] width 202 height 27
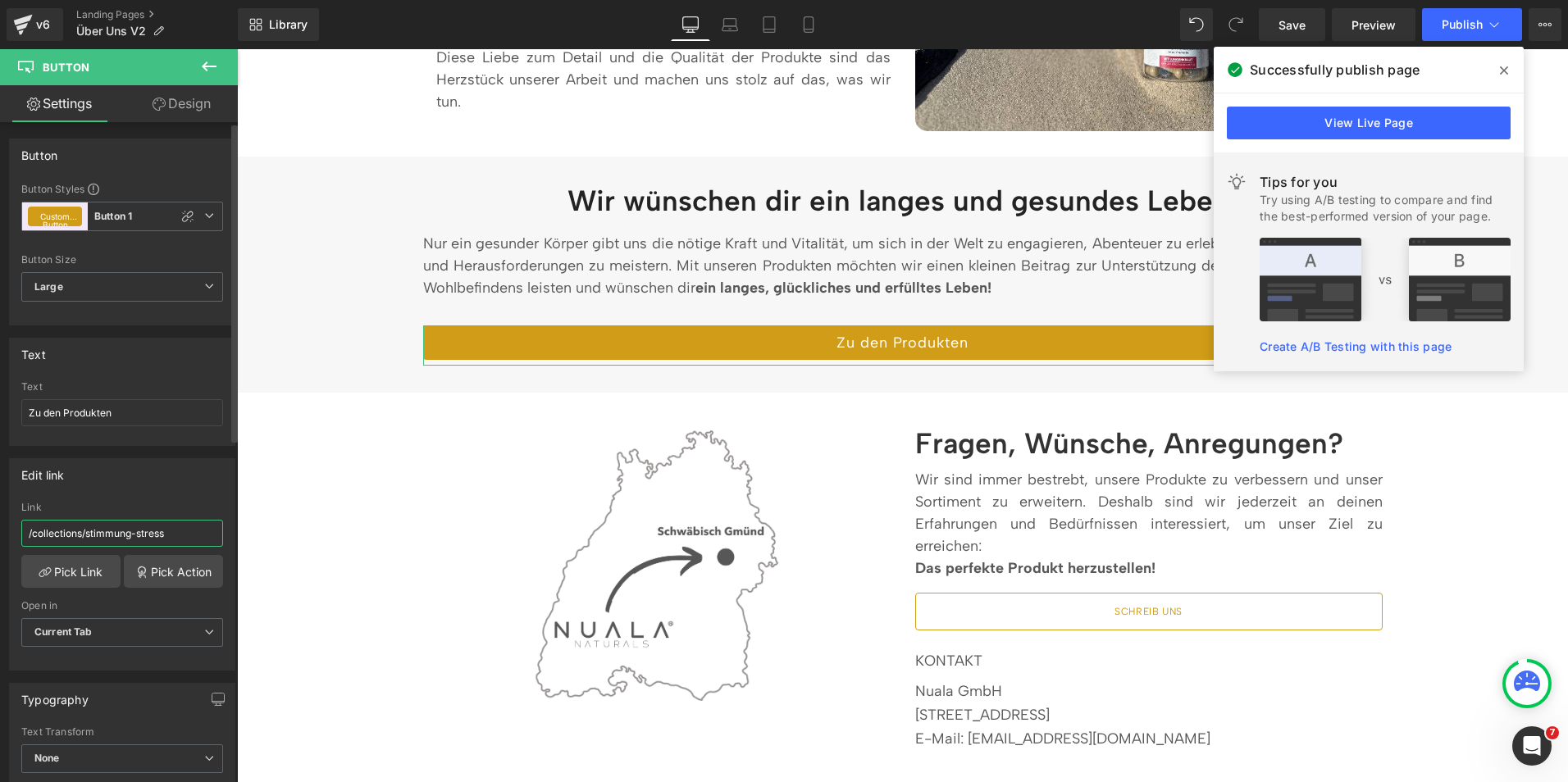
click at [115, 527] on input "/collections/stimmung-stress" at bounding box center [123, 533] width 202 height 27
click at [184, 531] on input "/collections/stimmung-stress" at bounding box center [123, 533] width 202 height 27
paste input "https://nuala-naturals.de/collections/alle-produkte-1"
drag, startPoint x: 82, startPoint y: 535, endPoint x: -3, endPoint y: 529, distance: 85.2
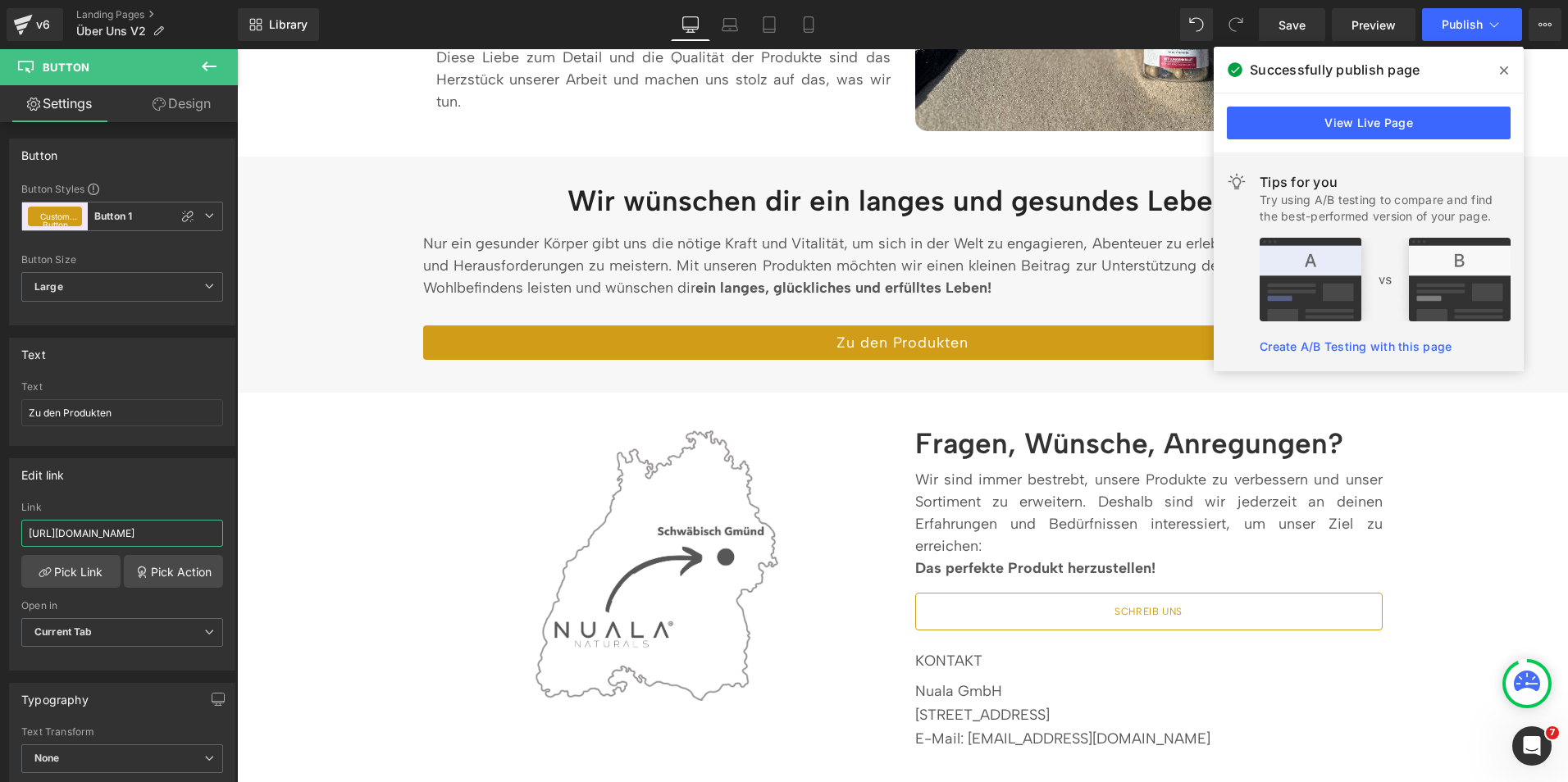
click at [0, 529] on html "Button You are previewing how the will restyle your page. You can not edit Elem…" at bounding box center [784, 391] width 1568 height 782
type input "/collections/alle-produkte-1/collections/stimmung-stress"
click at [102, 505] on div "Link" at bounding box center [123, 507] width 202 height 11
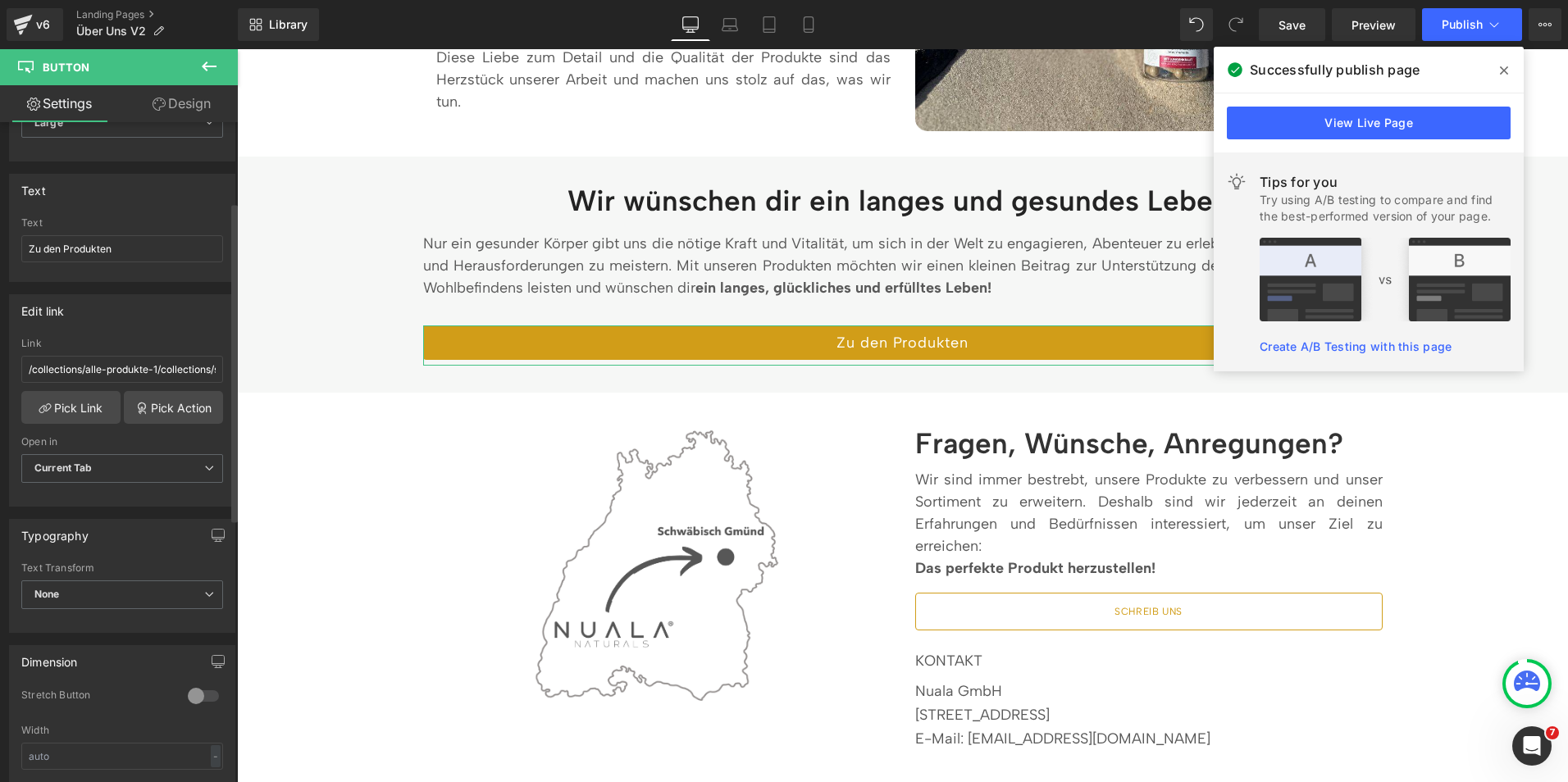
scroll to position [164, 0]
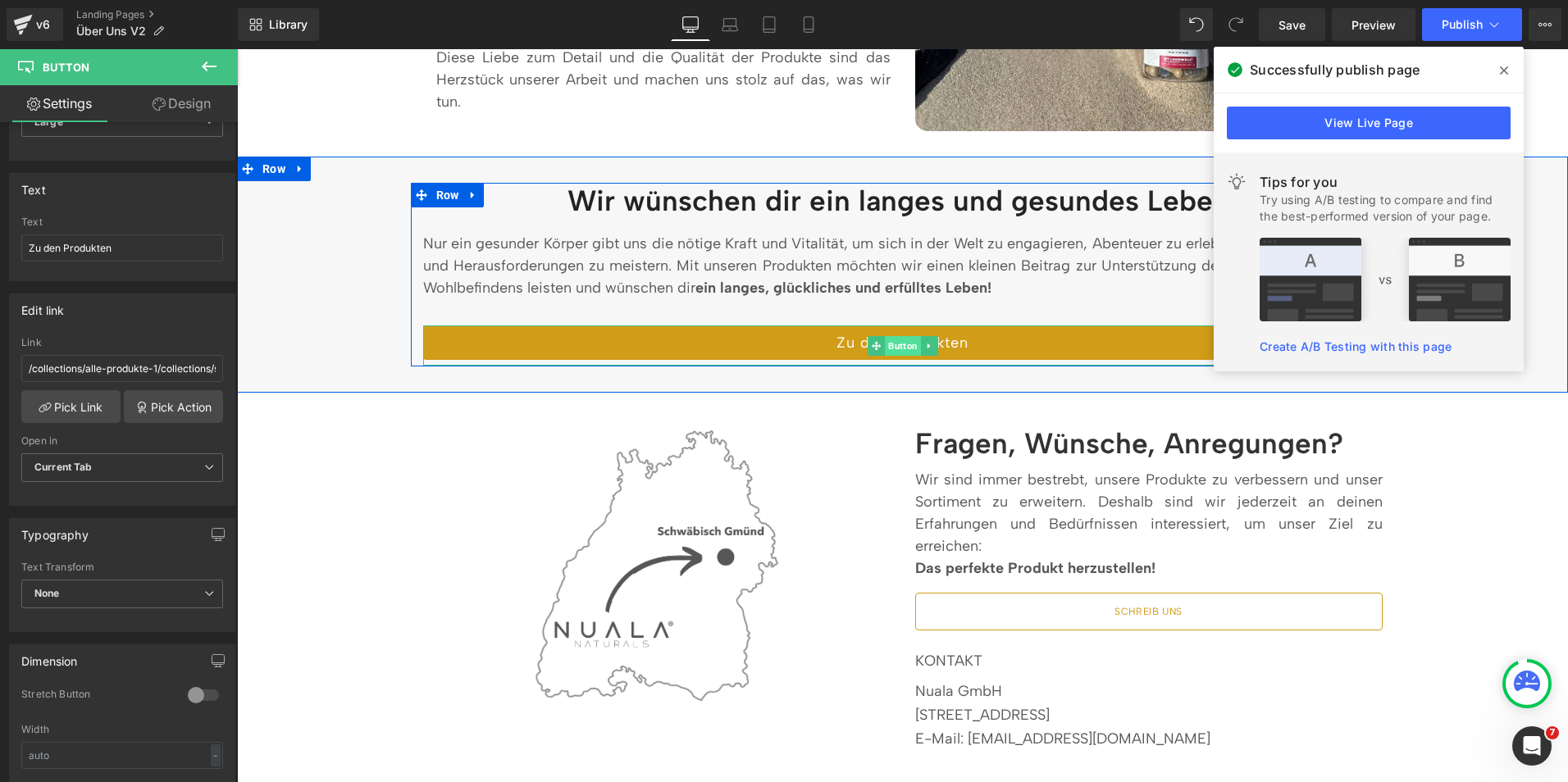
click at [897, 350] on span "Button" at bounding box center [902, 345] width 36 height 20
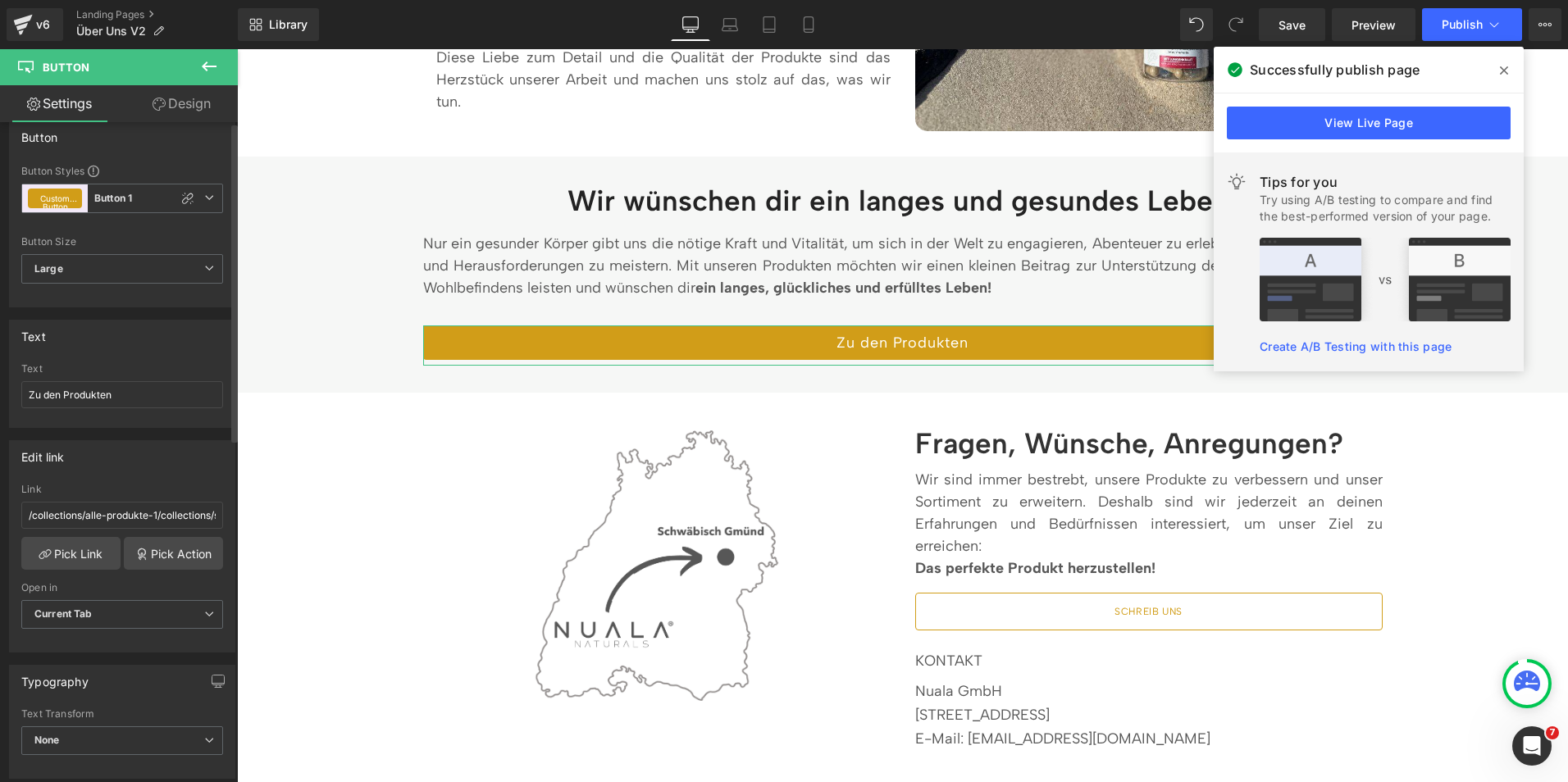
scroll to position [0, 0]
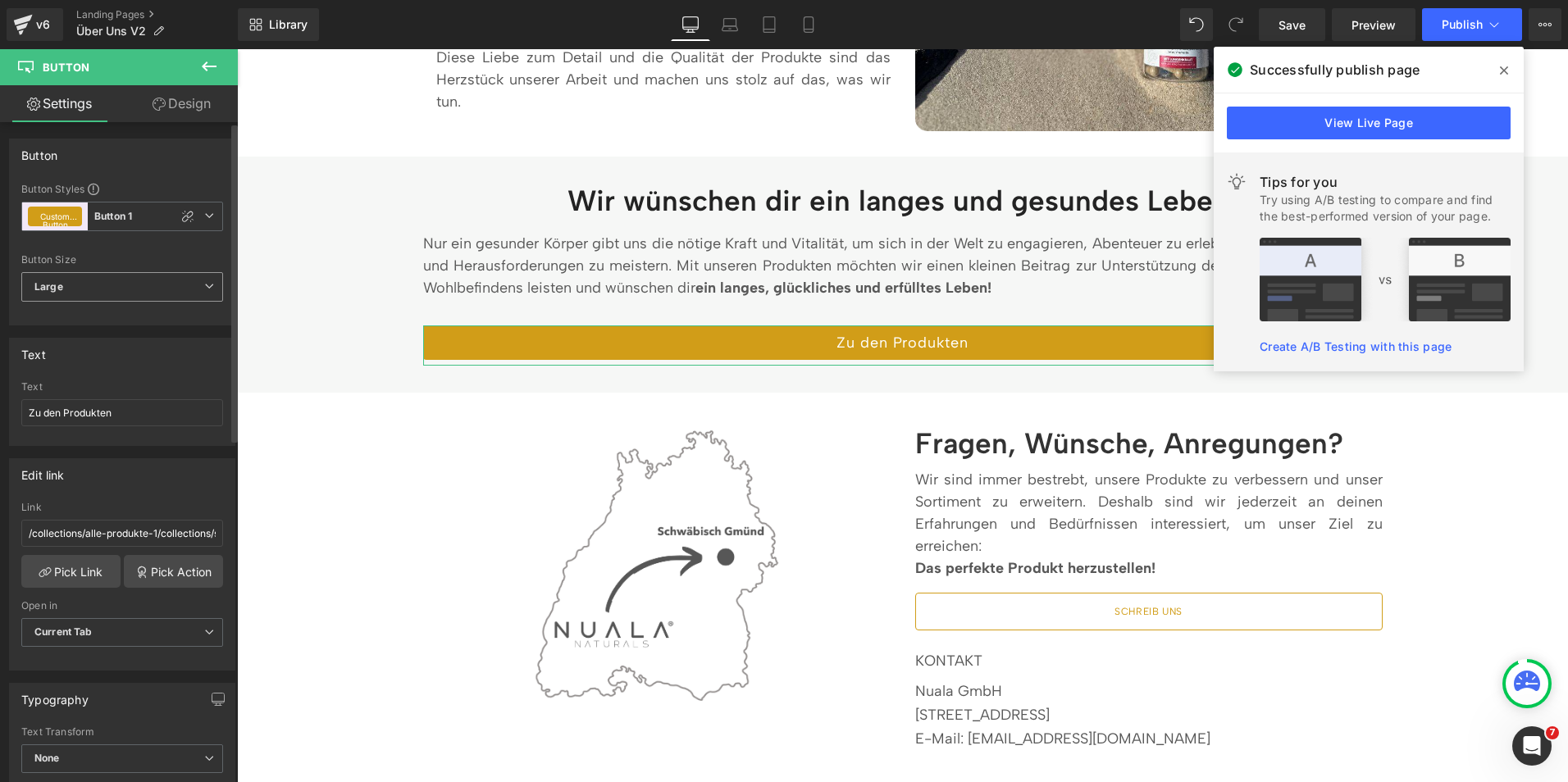
click at [107, 281] on span "Large" at bounding box center [123, 287] width 202 height 30
click at [86, 344] on li "Medium" at bounding box center [119, 341] width 195 height 24
click at [117, 289] on span "Medium" at bounding box center [123, 287] width 202 height 30
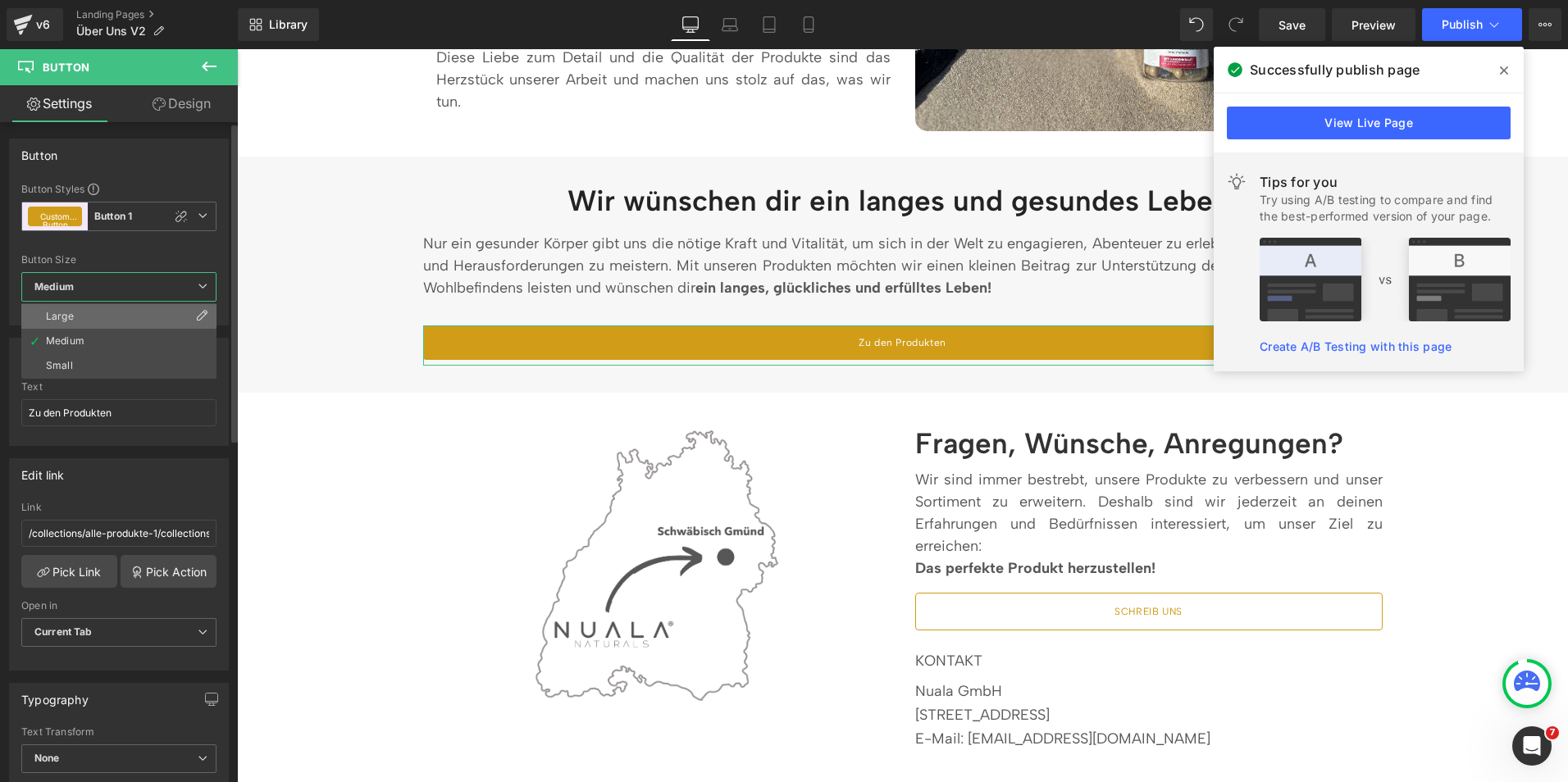
click at [89, 312] on li "Large" at bounding box center [119, 317] width 195 height 24
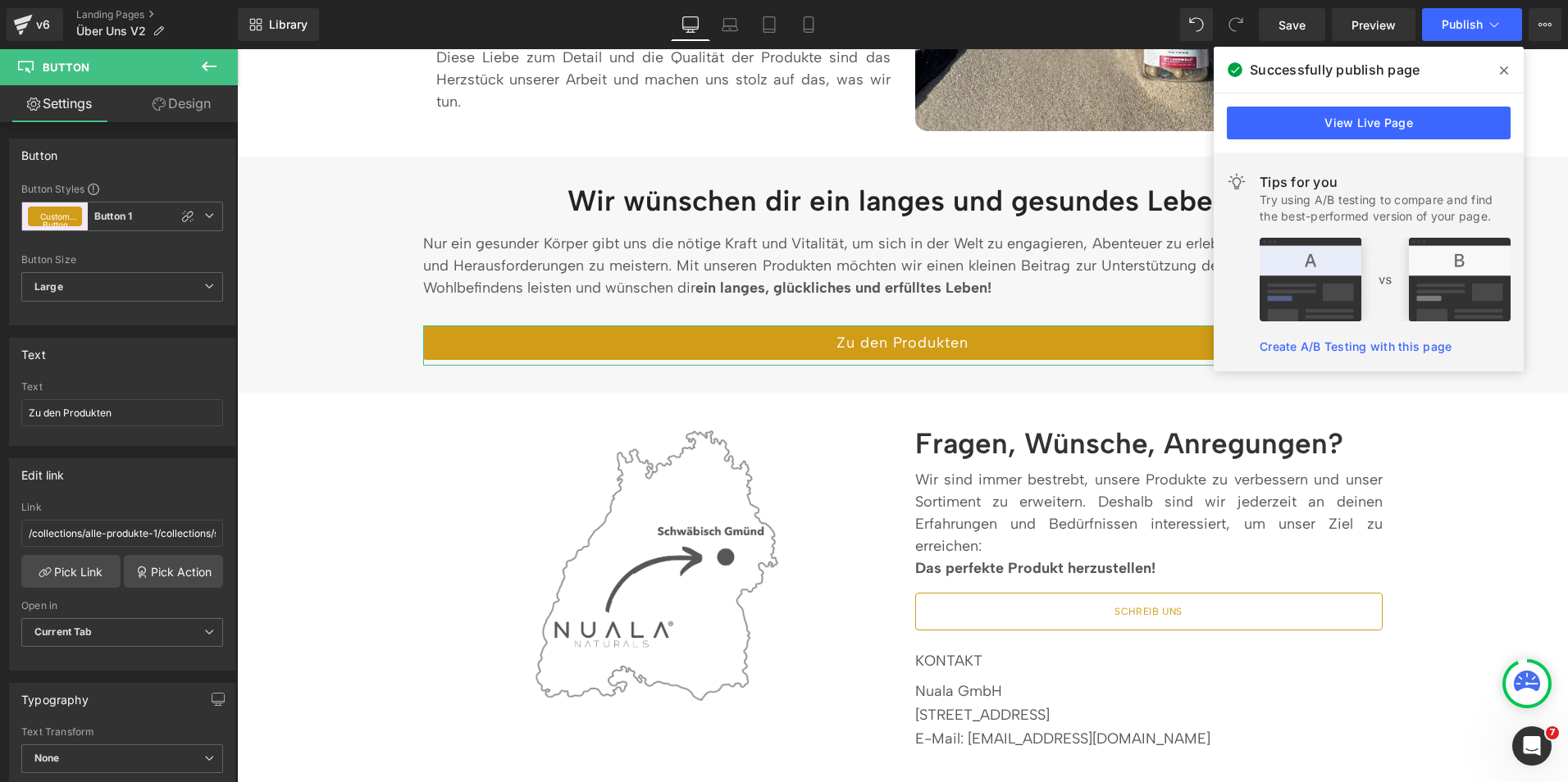
click at [184, 108] on link "Design" at bounding box center [181, 104] width 119 height 37
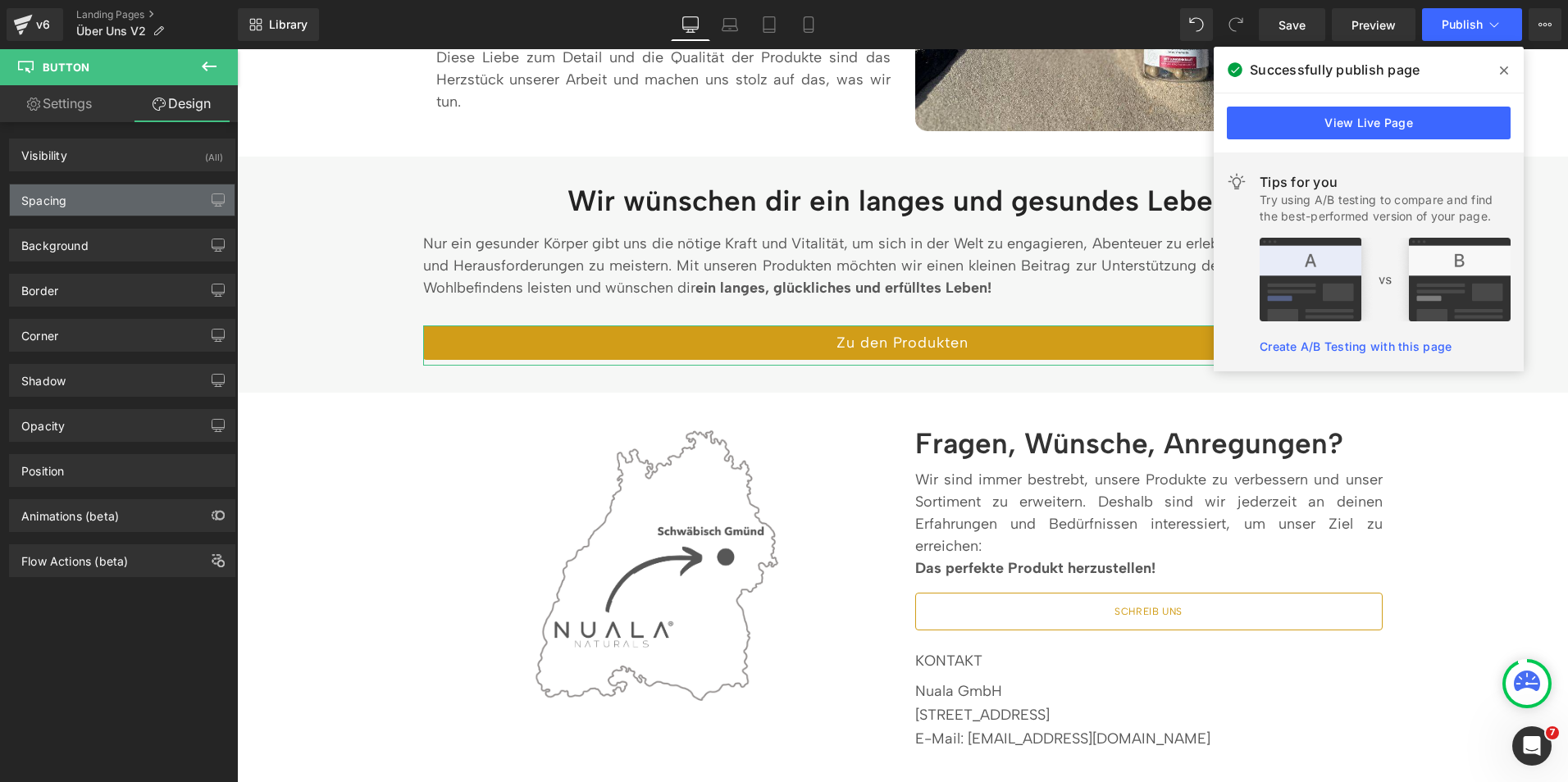
click at [121, 207] on div "Spacing" at bounding box center [122, 200] width 224 height 31
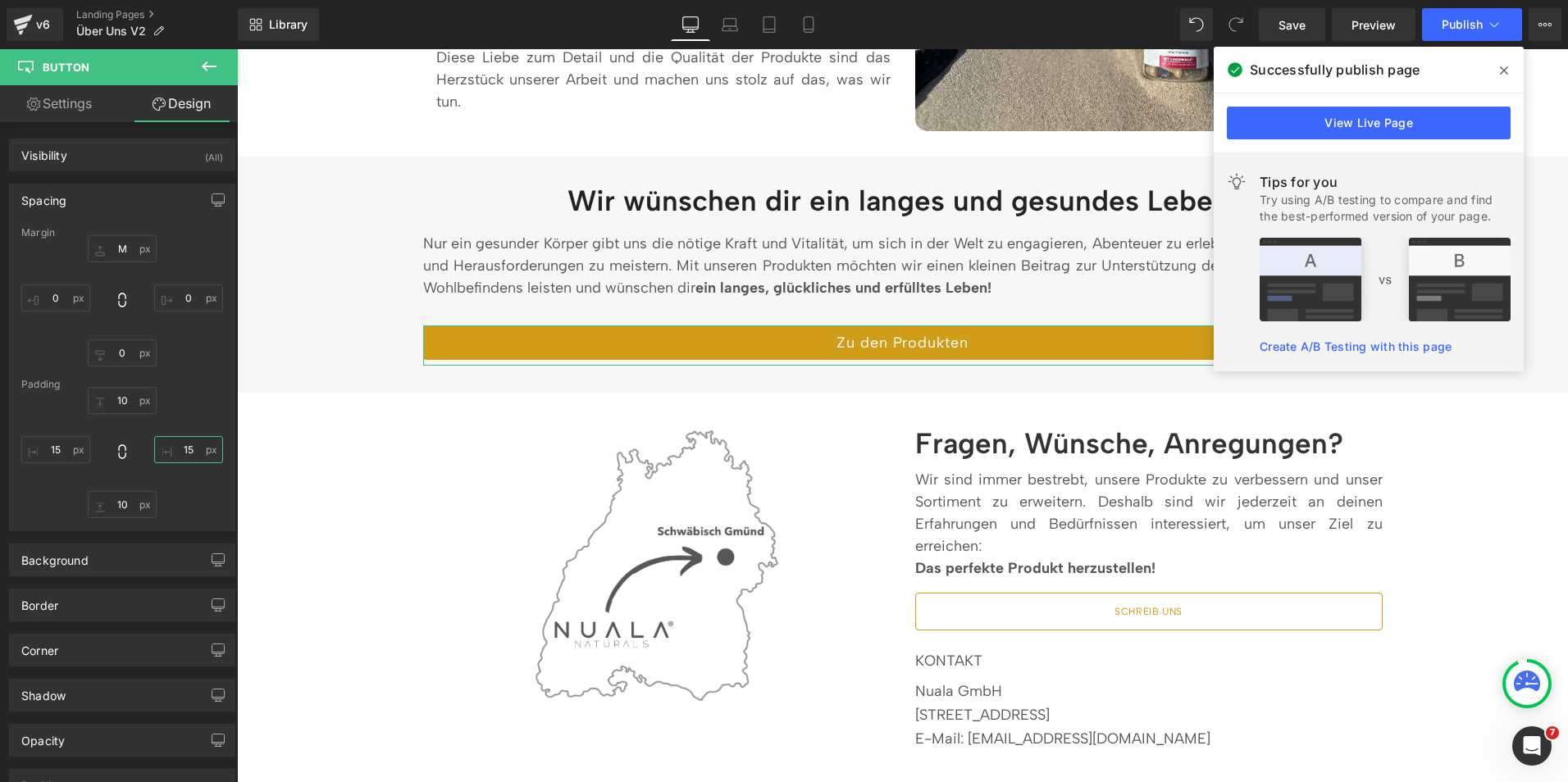
click at [185, 455] on input "15" at bounding box center [188, 449] width 69 height 27
type input "XS"
click at [62, 445] on input "15" at bounding box center [56, 449] width 69 height 27
type input "XS"
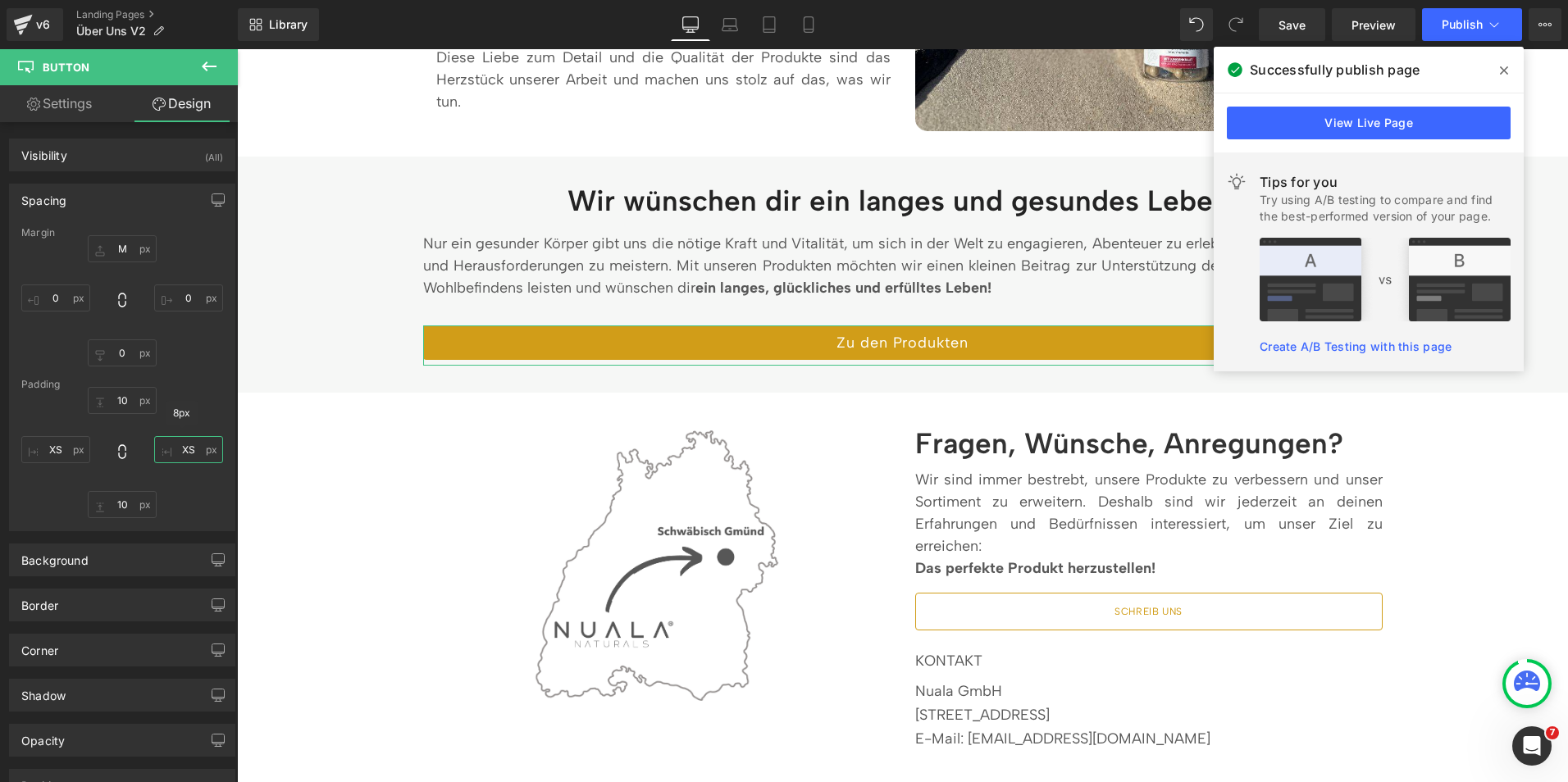
click at [191, 451] on input "XS" at bounding box center [188, 449] width 69 height 27
type input "M"
click at [62, 458] on input "XS" at bounding box center [56, 449] width 69 height 27
type input "M"
click at [186, 299] on input "0" at bounding box center [188, 297] width 69 height 27
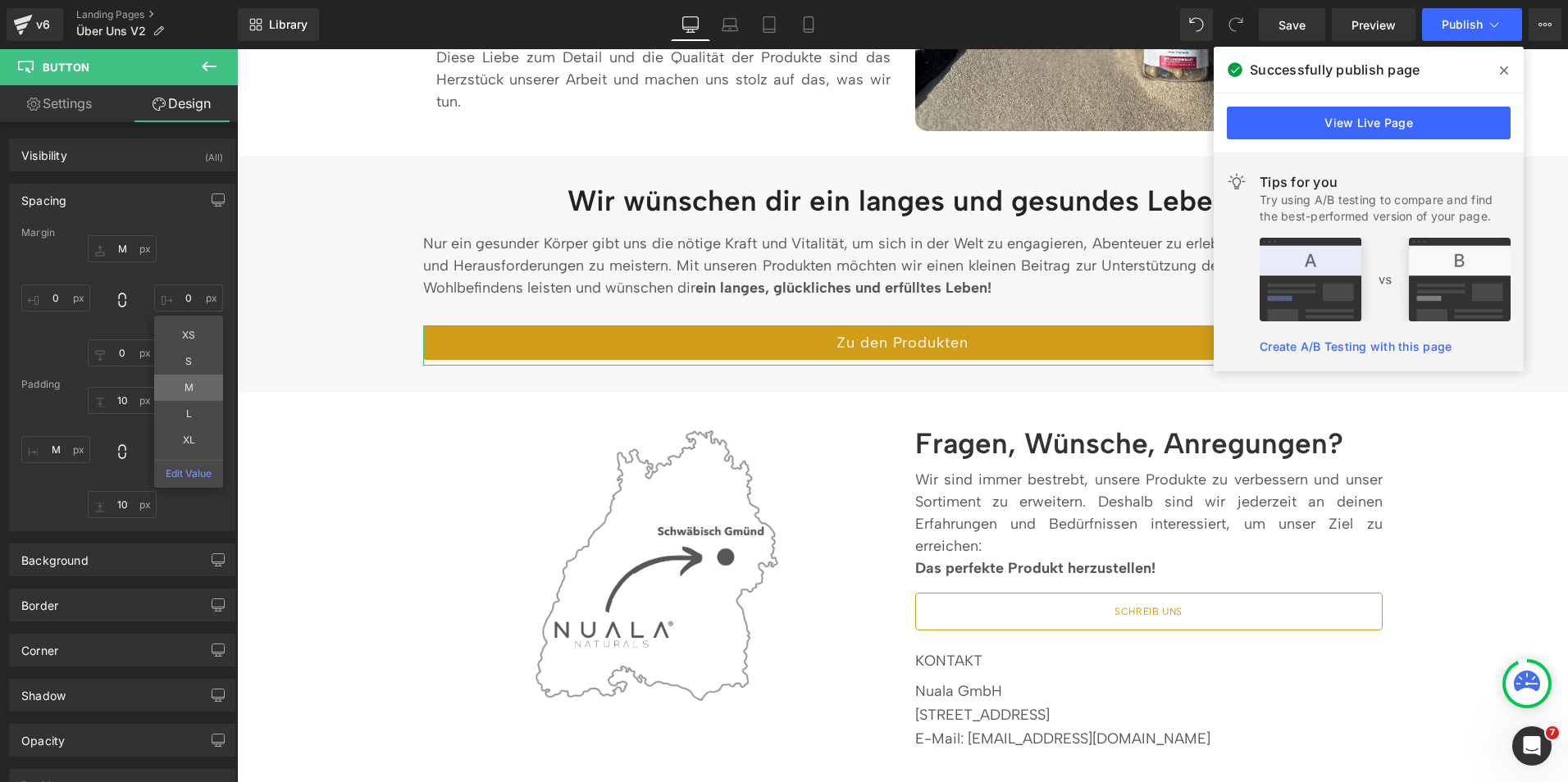
type input "M"
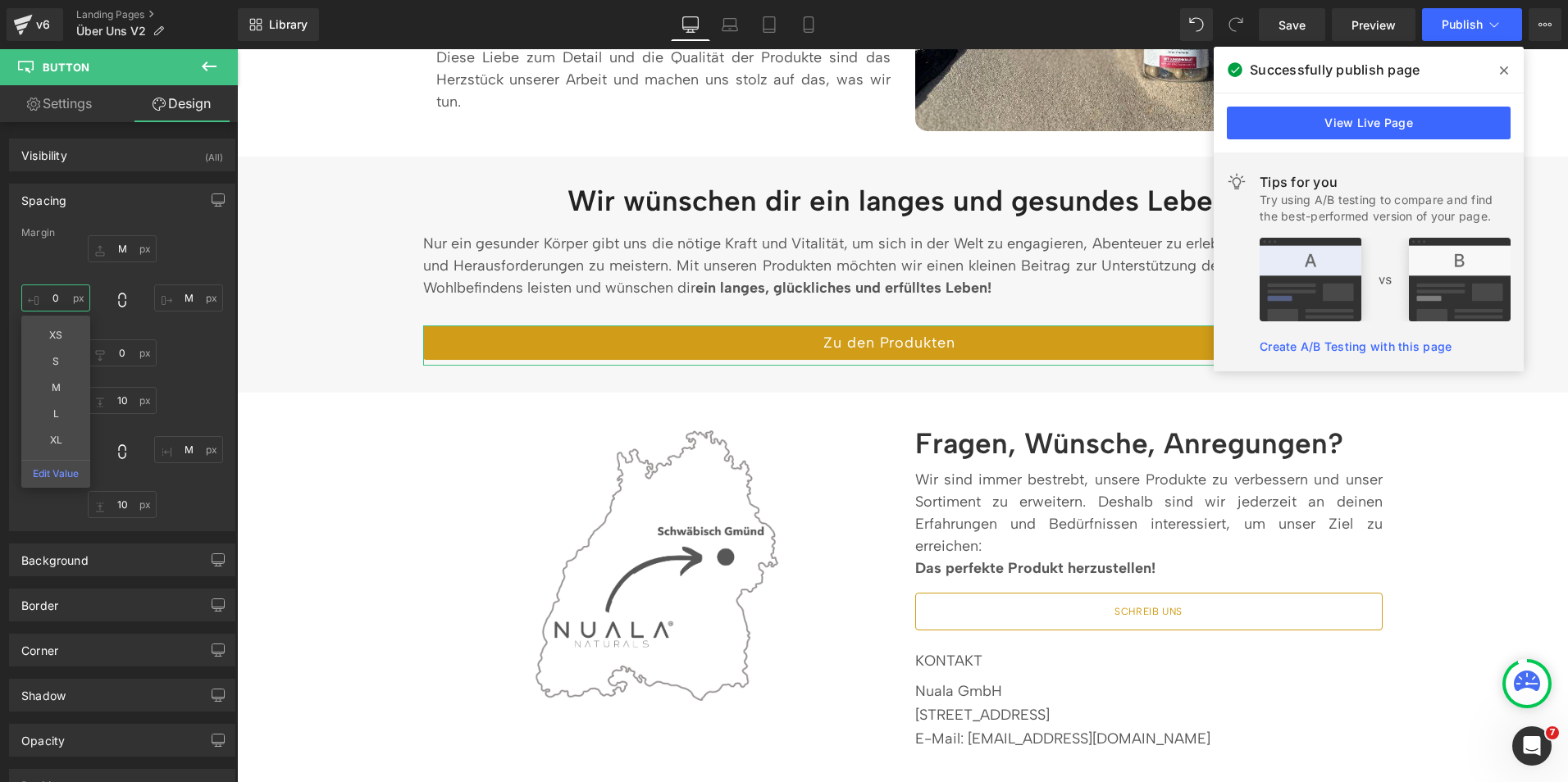
click at [55, 296] on input "0" at bounding box center [56, 297] width 69 height 27
type input "M"
click at [178, 291] on input "M" at bounding box center [188, 297] width 69 height 27
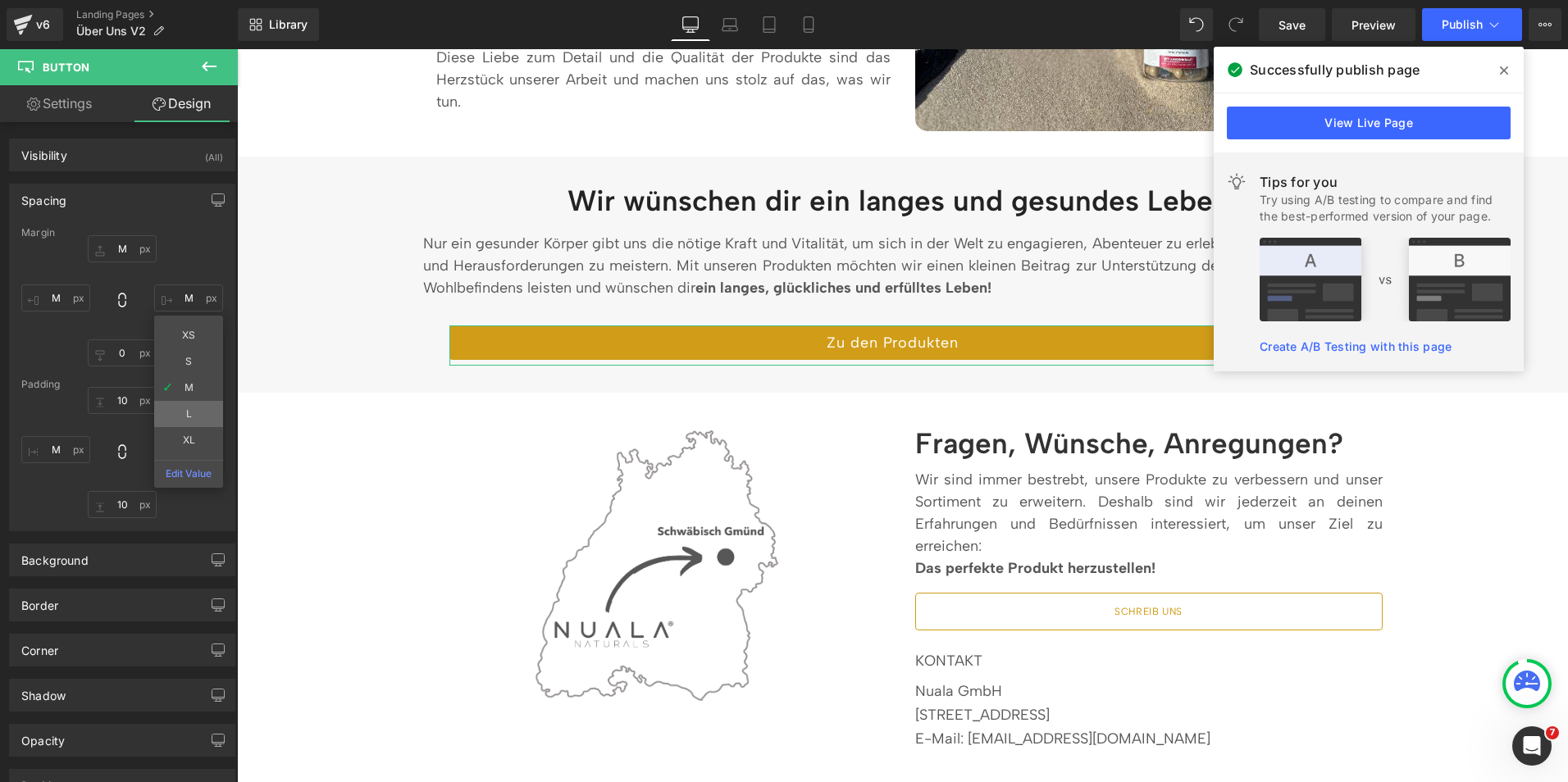
type input "L"
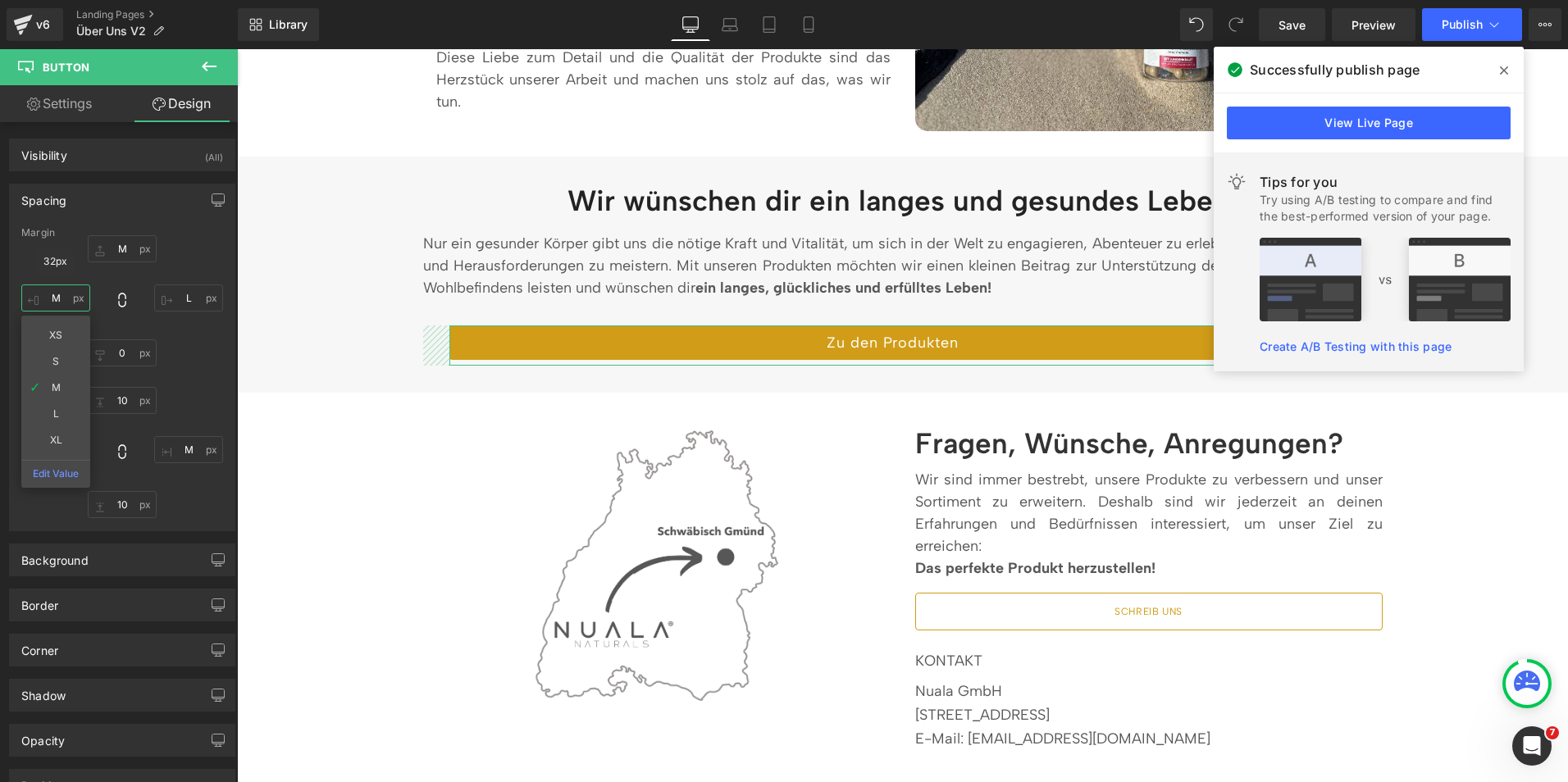
click at [57, 294] on input "M" at bounding box center [56, 297] width 69 height 27
type input "L"
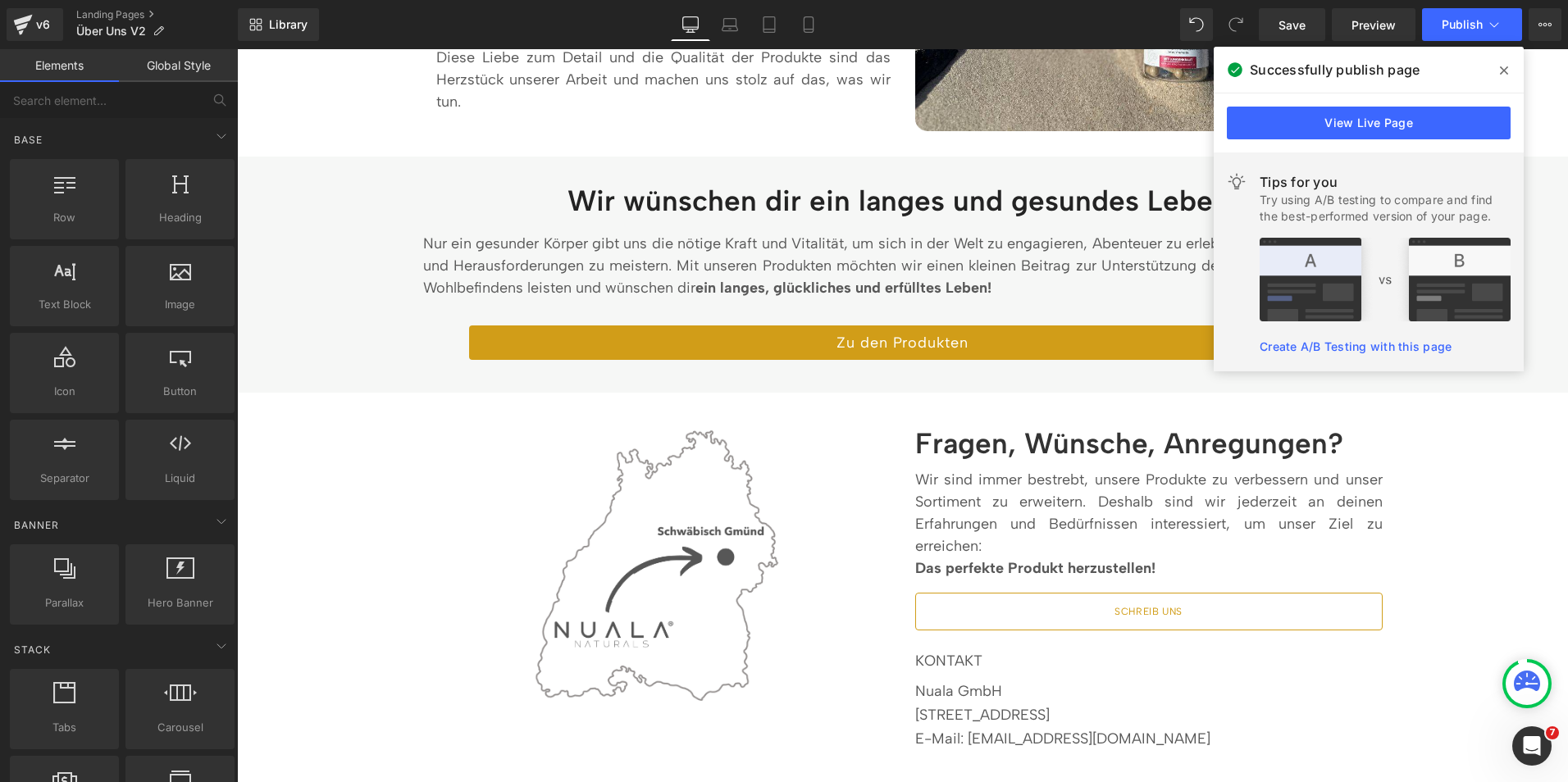
click at [1504, 71] on icon at bounding box center [1504, 70] width 8 height 8
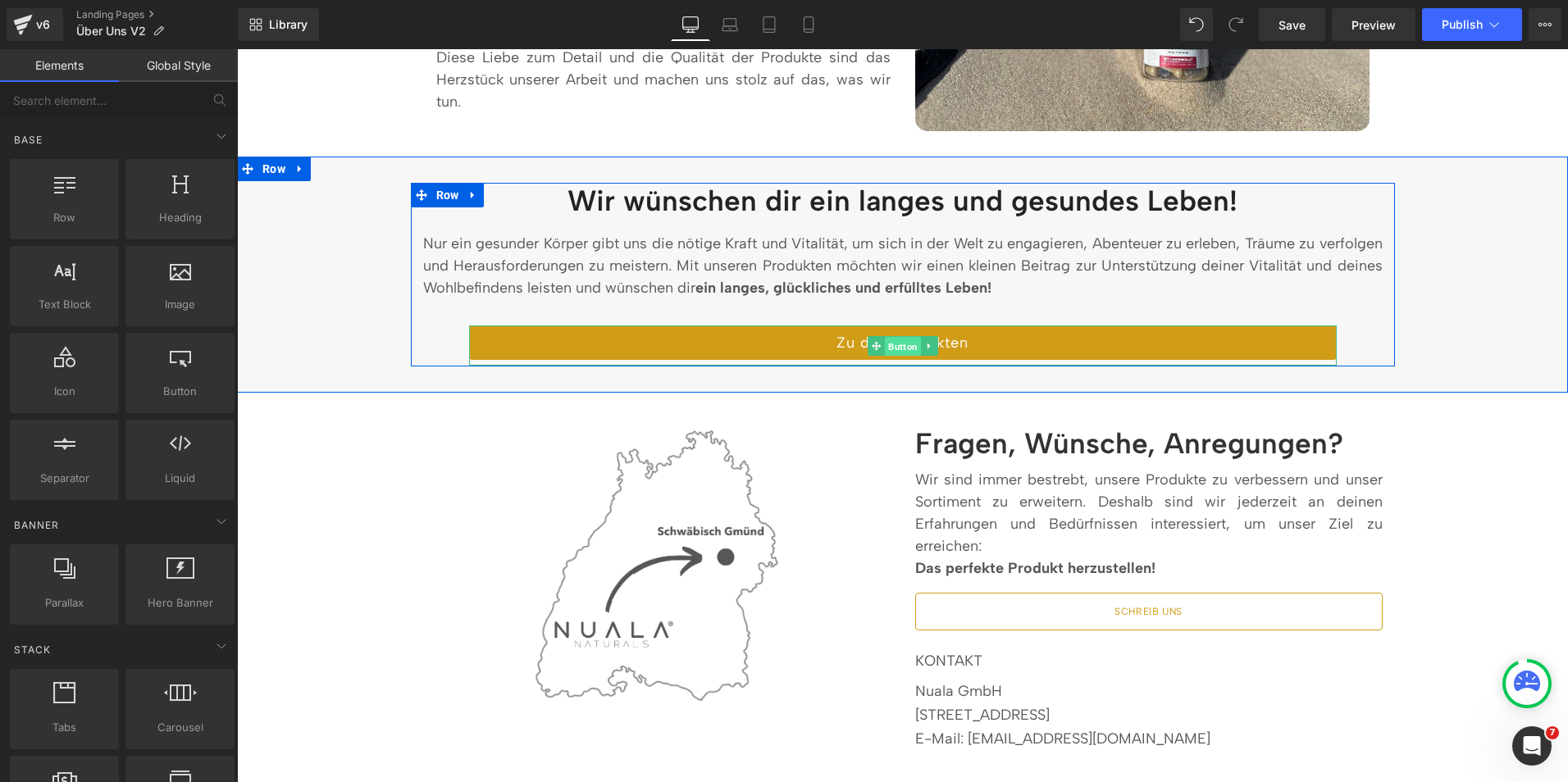
click at [886, 342] on span "Button" at bounding box center [902, 345] width 36 height 20
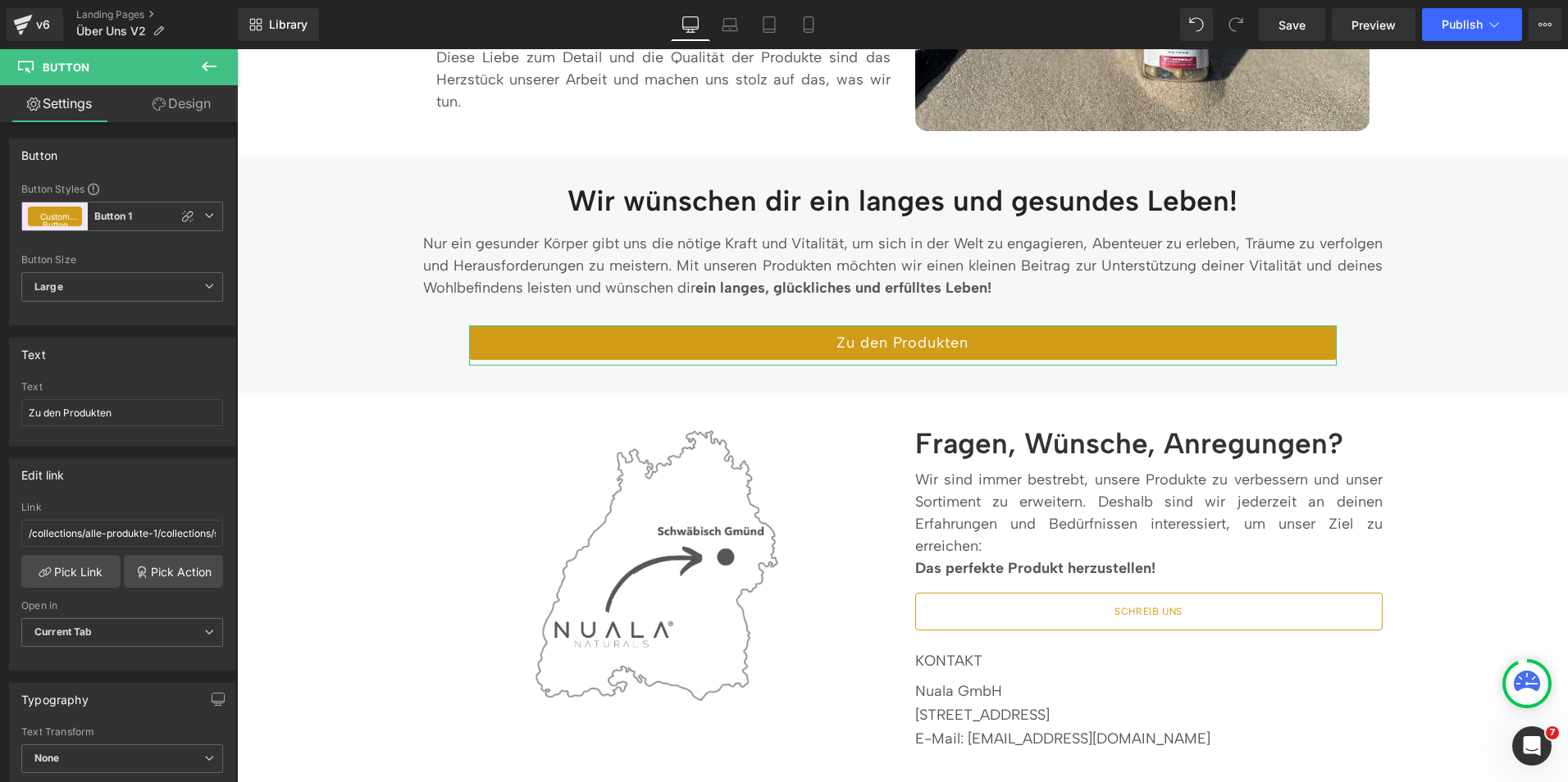
click at [173, 103] on link "Design" at bounding box center [181, 104] width 119 height 37
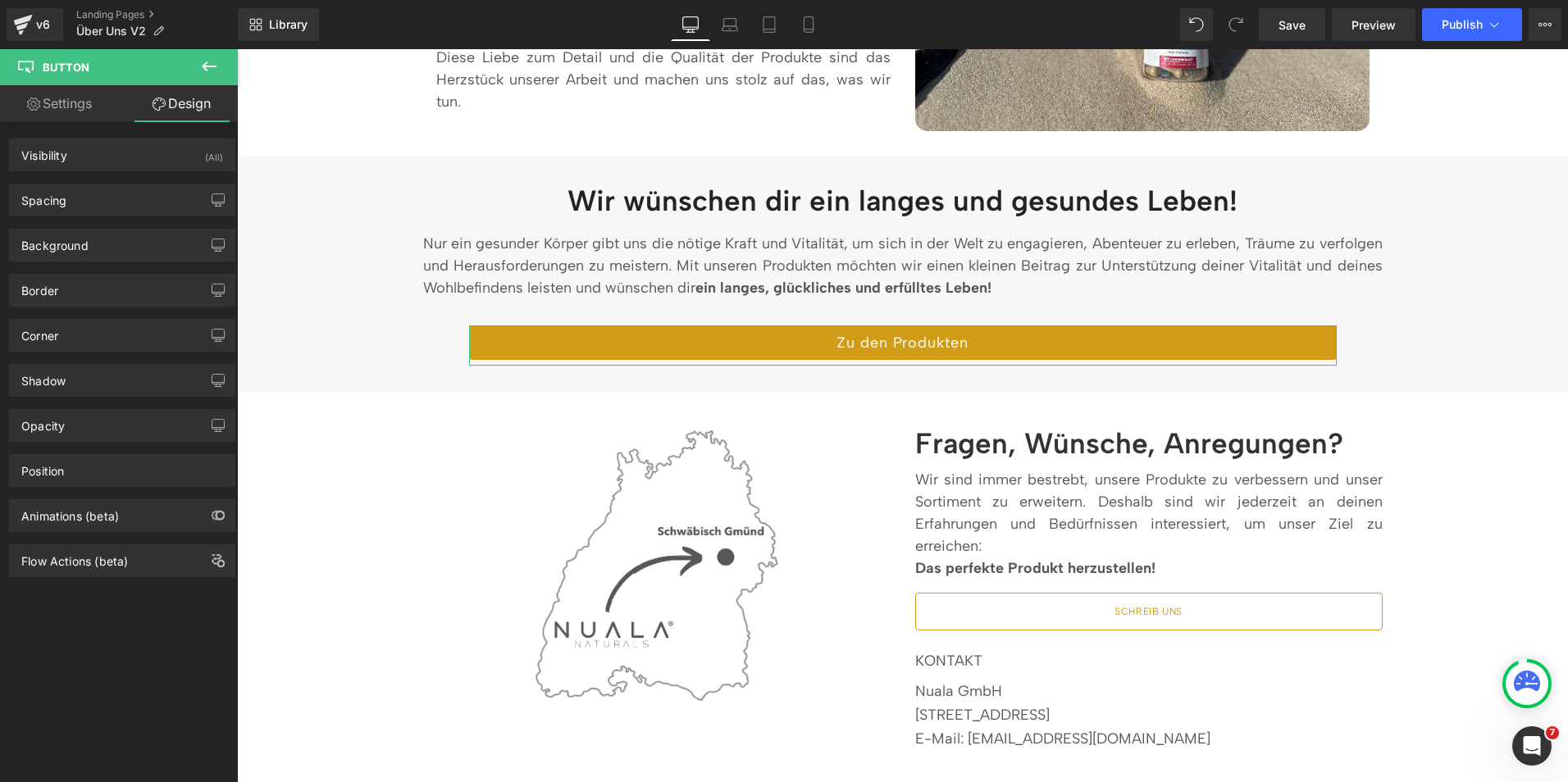
type input "M"
type input "L"
type input "0"
type input "L"
type input "10"
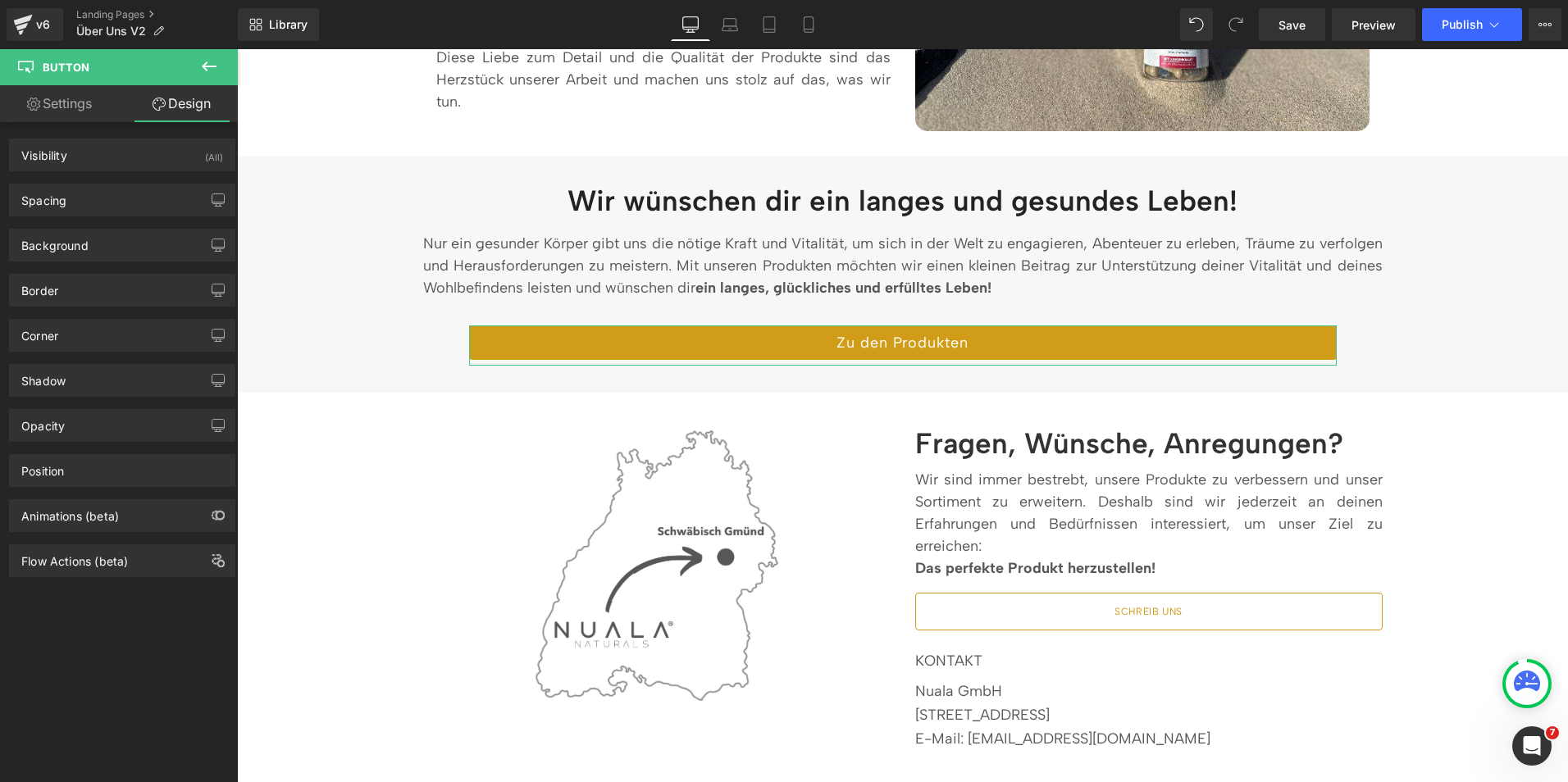
type input "M"
type input "10"
type input "M"
click at [91, 213] on div "Spacing" at bounding box center [122, 200] width 224 height 31
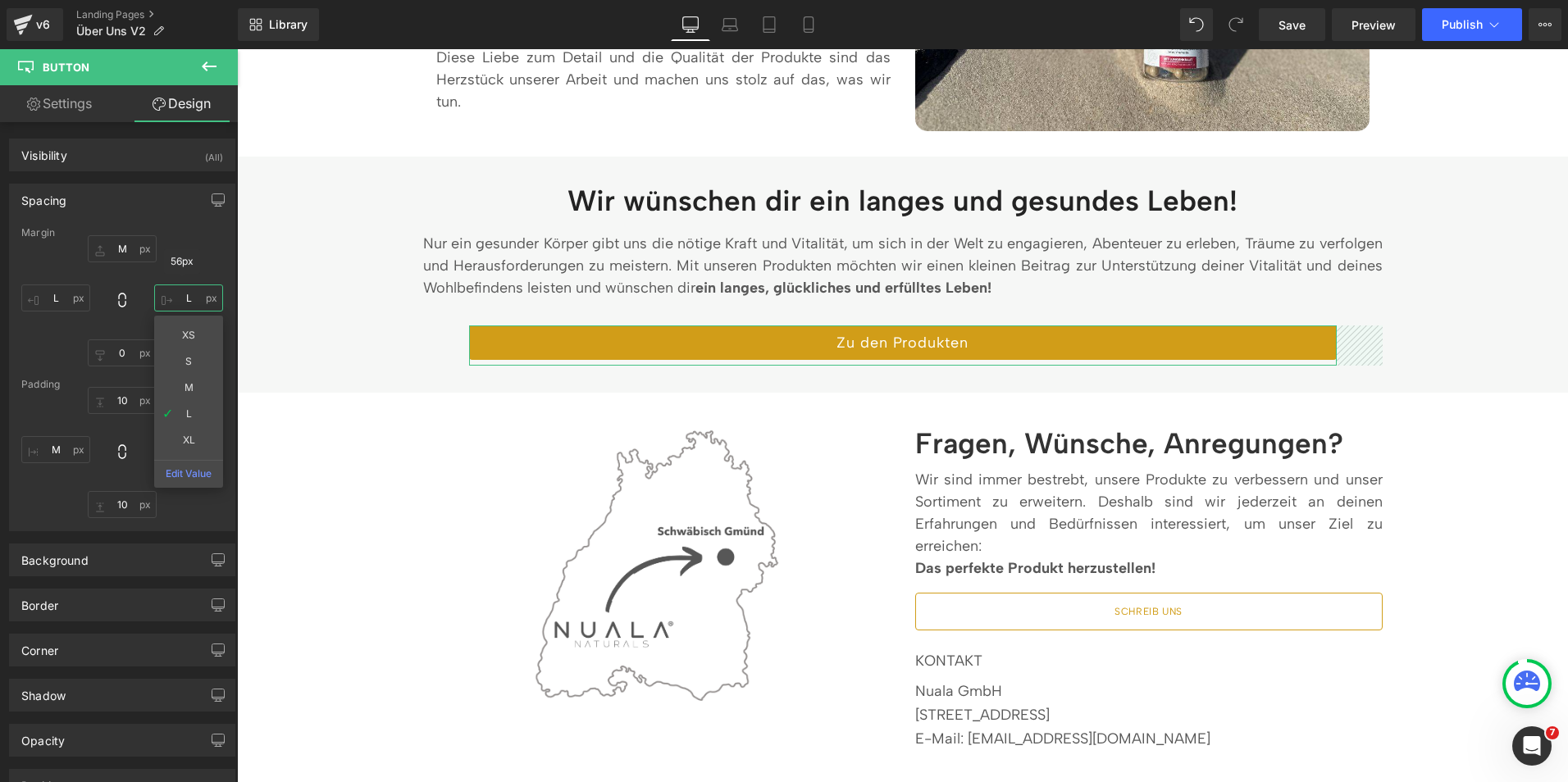
click at [190, 305] on input "L" at bounding box center [188, 297] width 69 height 27
type input "XL"
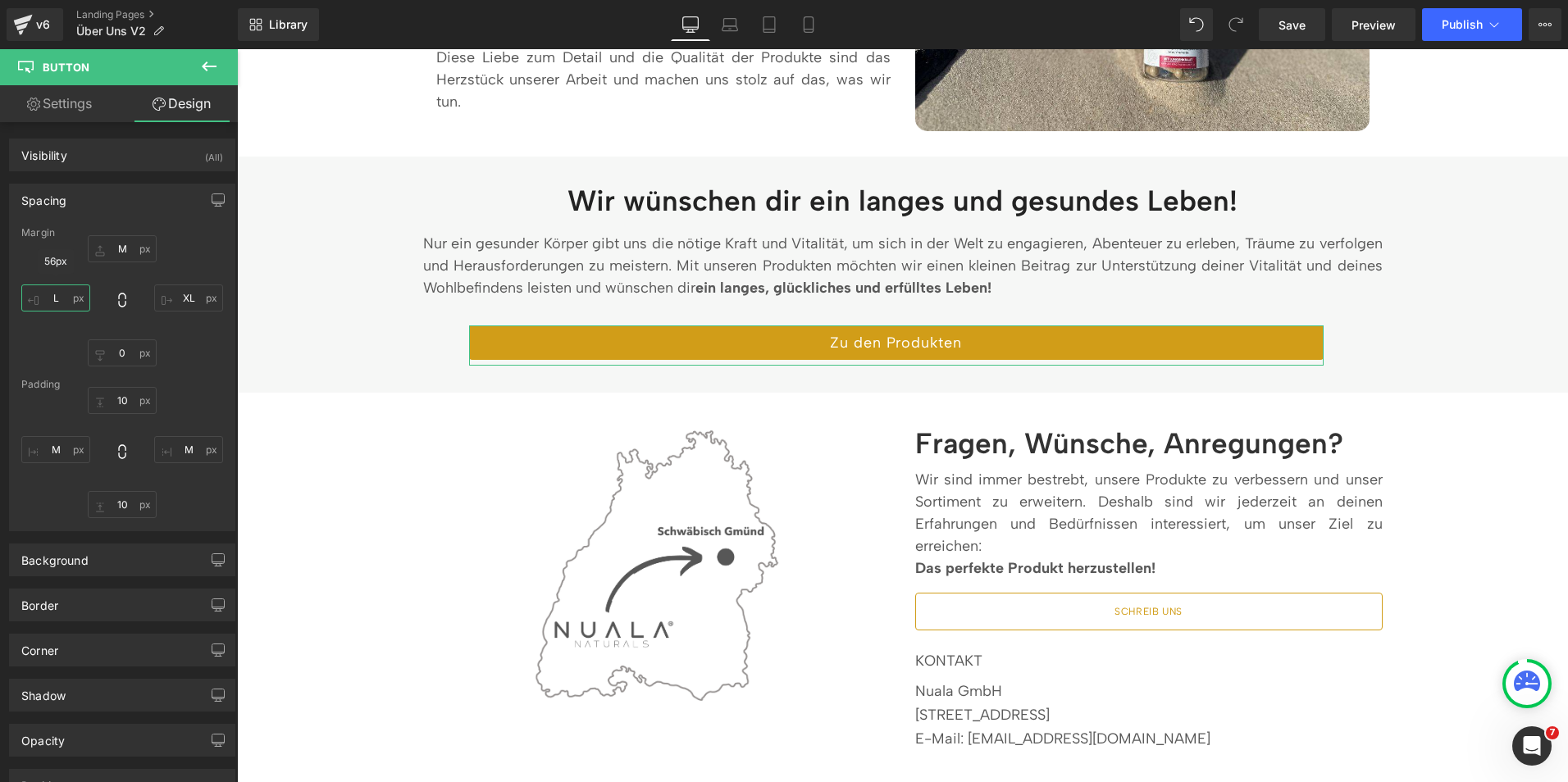
click at [49, 300] on input "L" at bounding box center [56, 297] width 69 height 27
type input "XL"
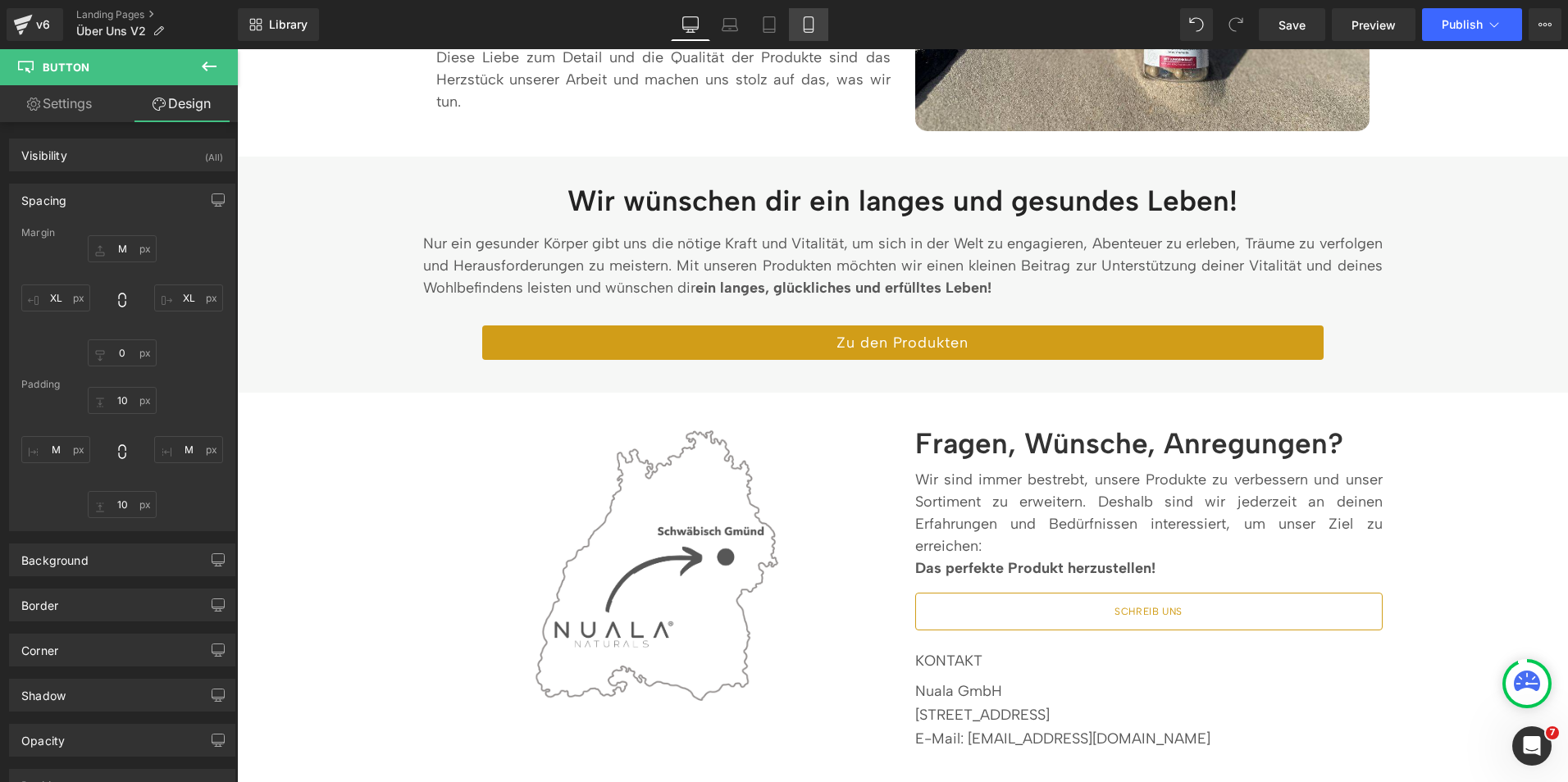
click at [799, 30] on link "Mobile" at bounding box center [808, 24] width 39 height 33
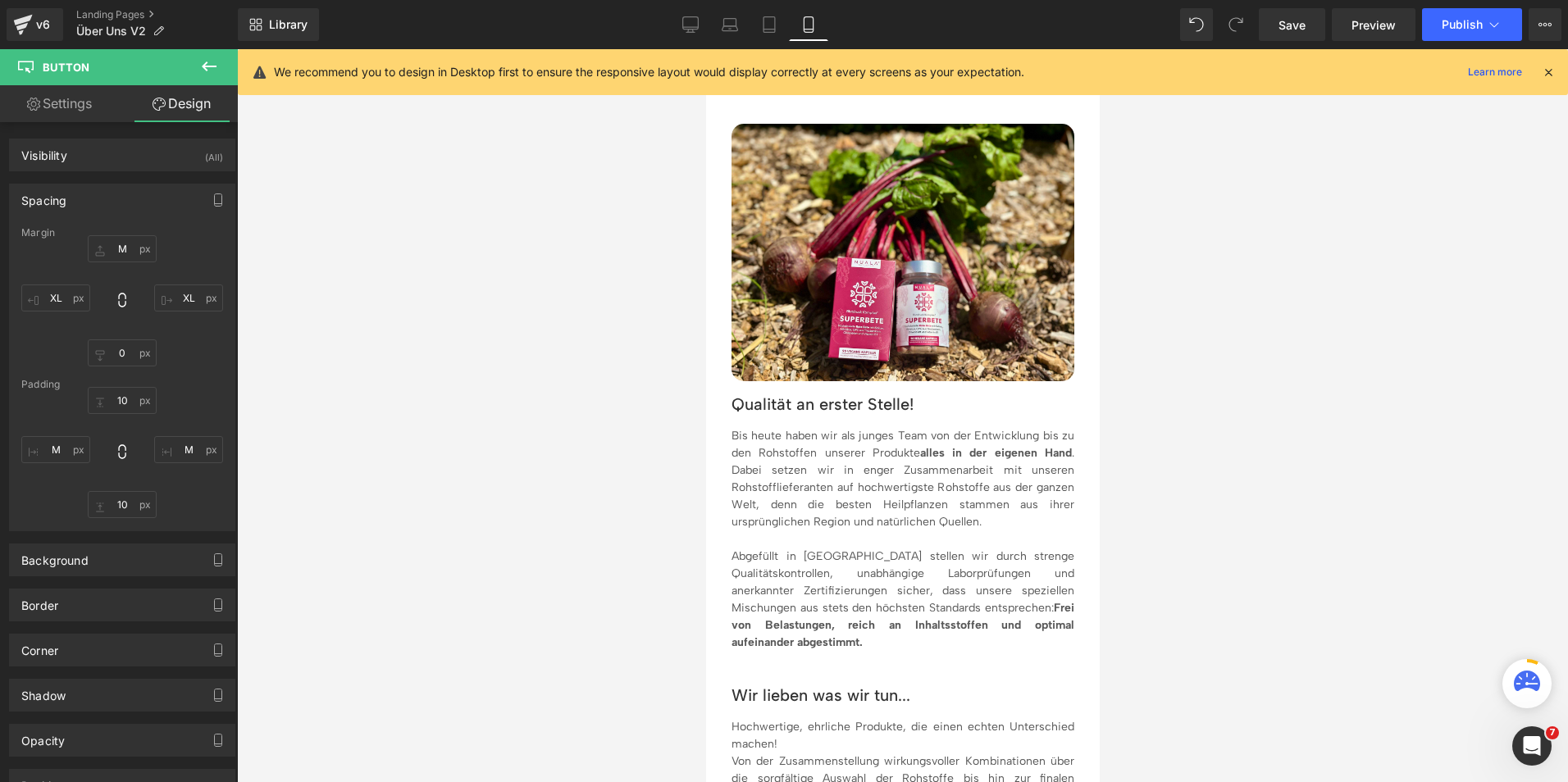
type input "M"
type input "XL"
type input "0"
type input "XL"
type input "7"
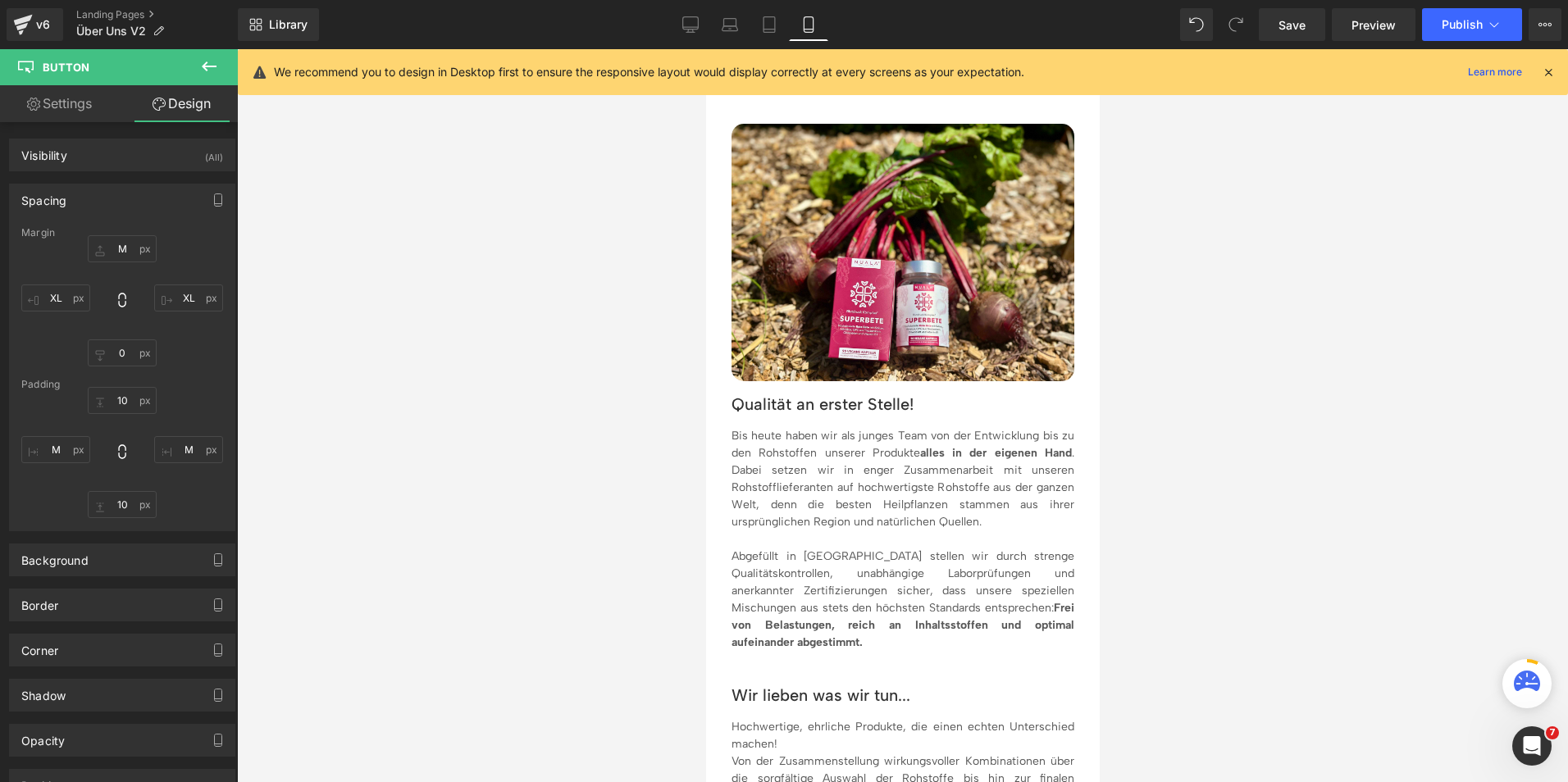
type input "M"
type input "7"
type input "M"
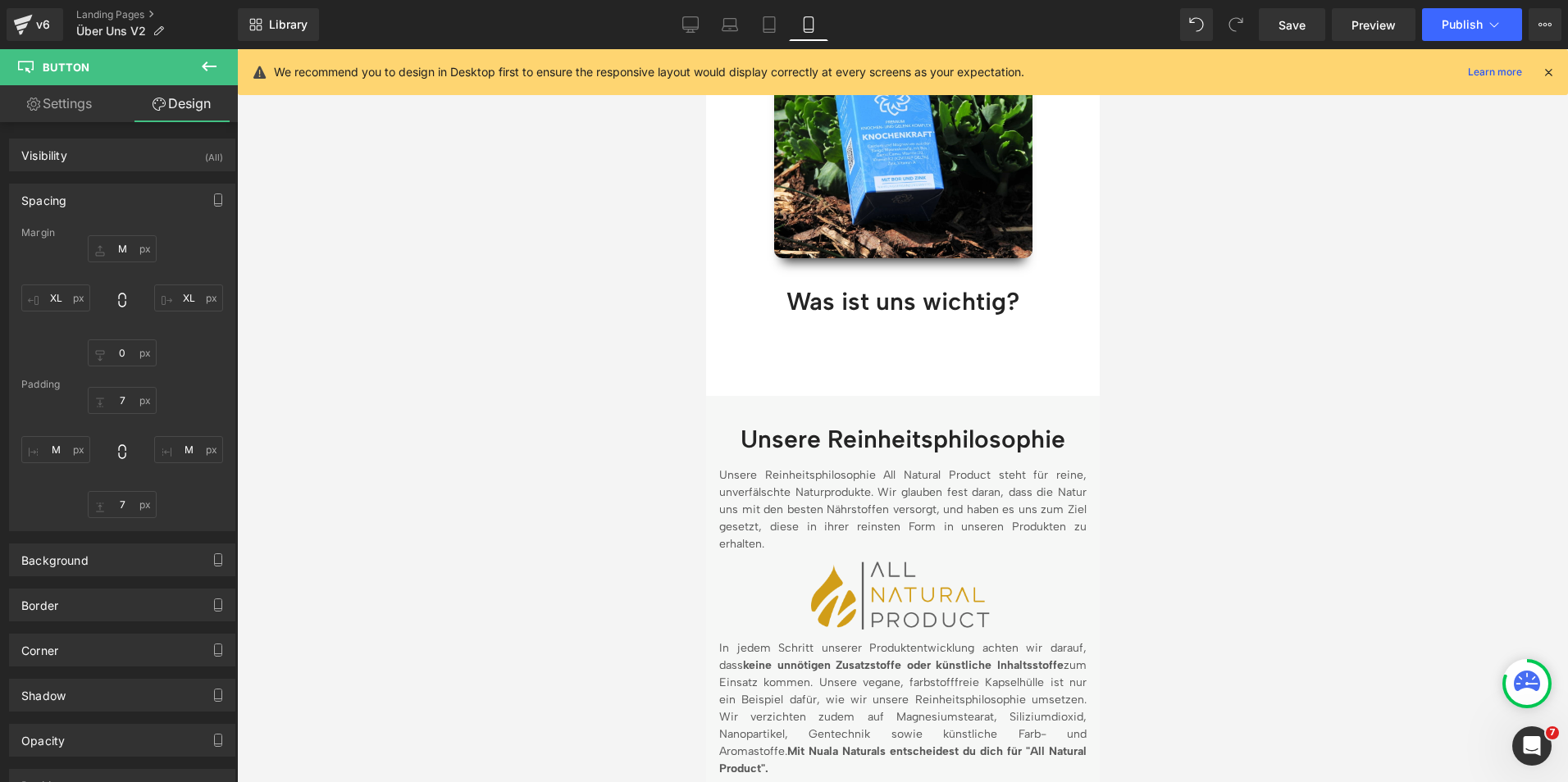
scroll to position [1306, 0]
click at [687, 34] on link "Desktop" at bounding box center [690, 24] width 39 height 33
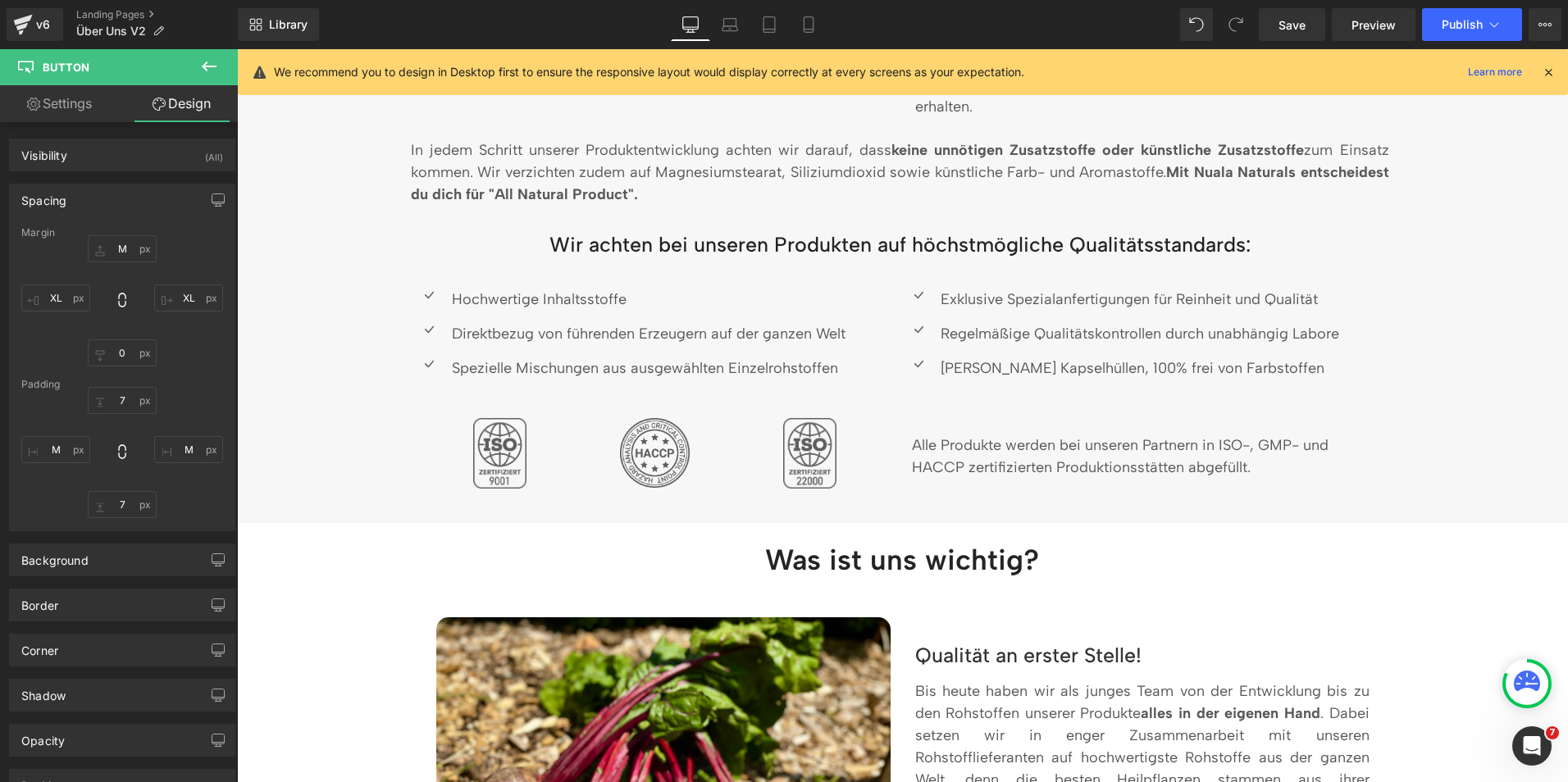
type input "M"
type input "XL"
type input "0"
type input "XL"
type input "10"
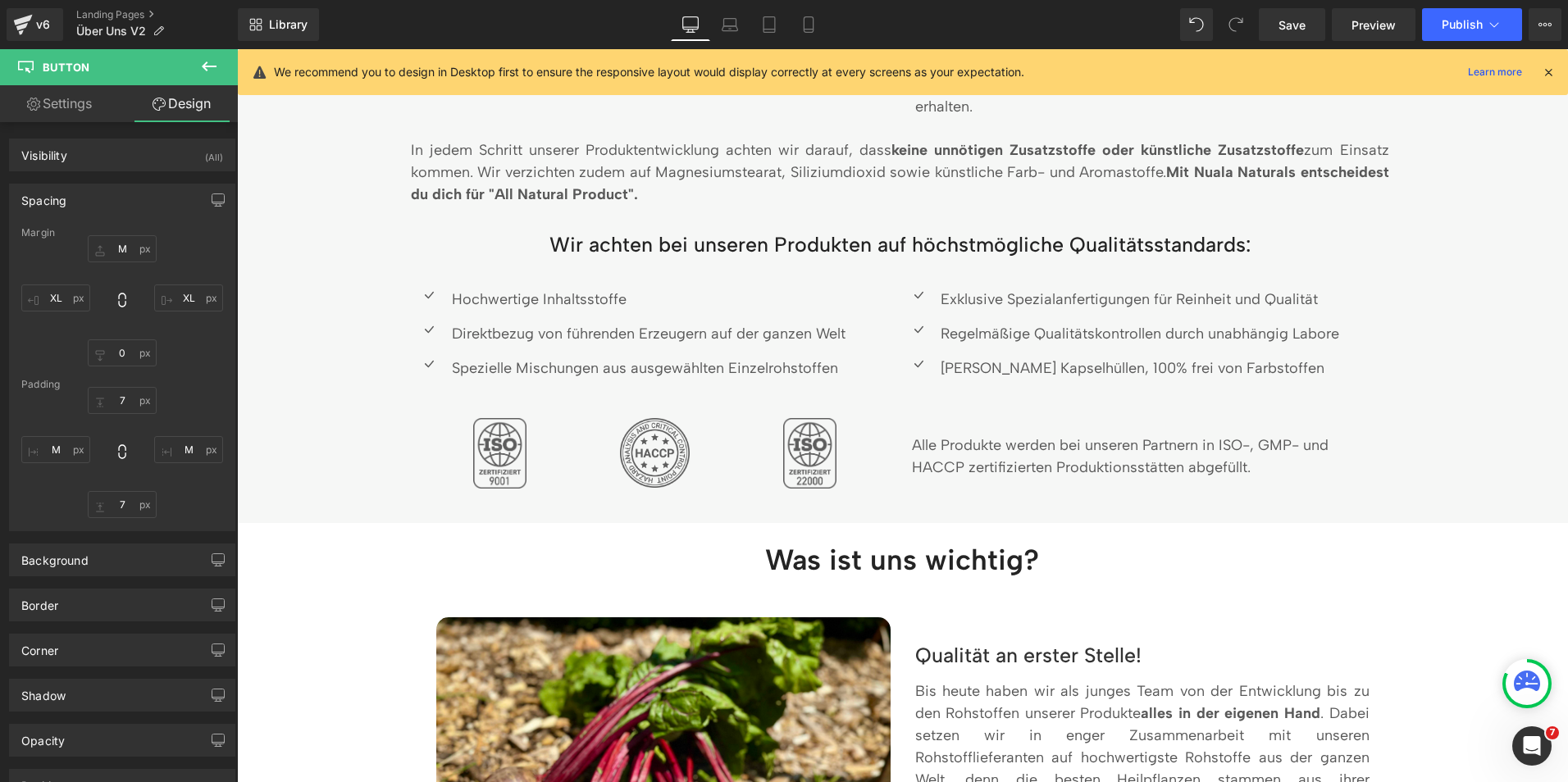
type input "M"
type input "10"
type input "M"
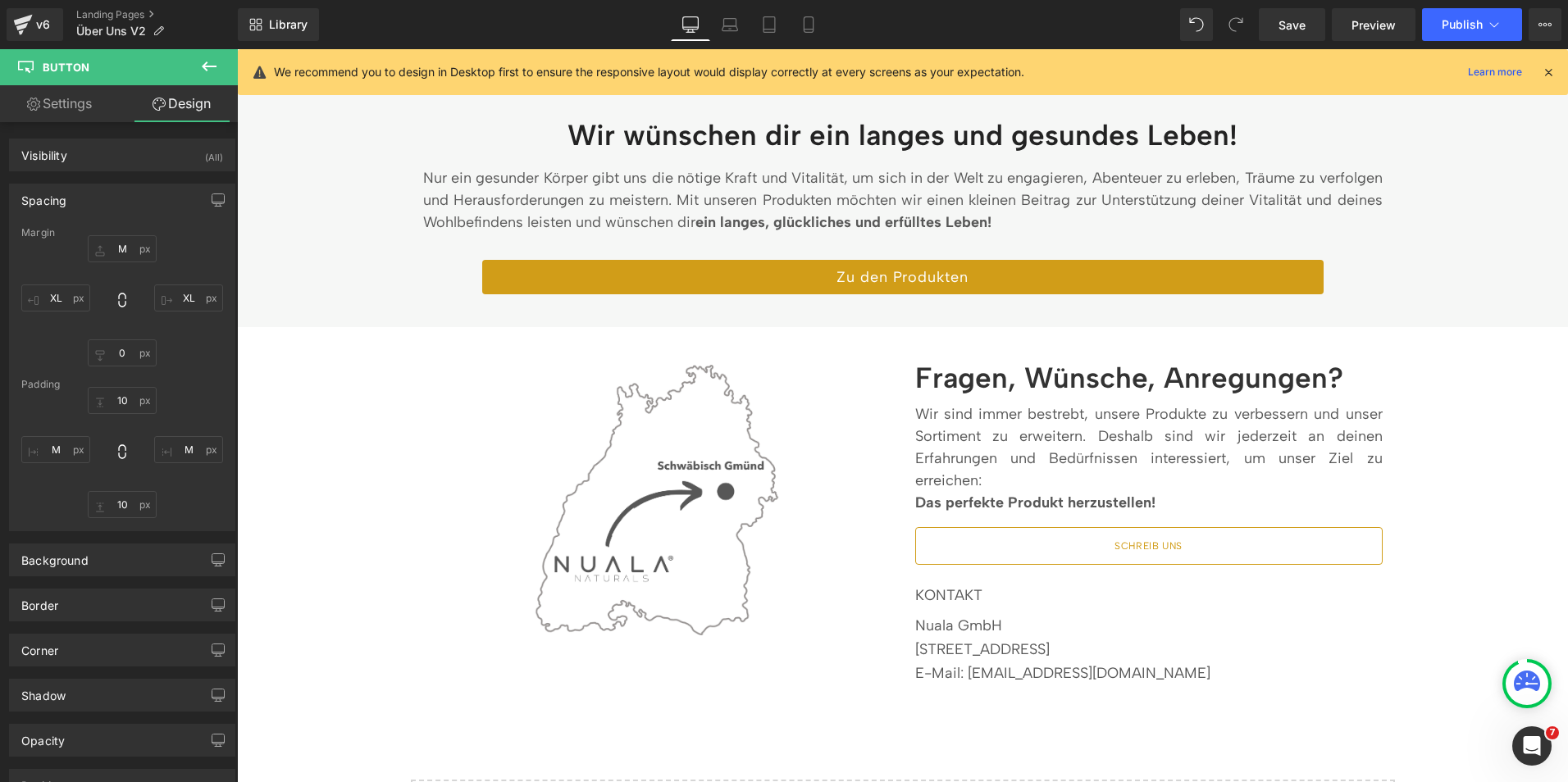
scroll to position [2617, 0]
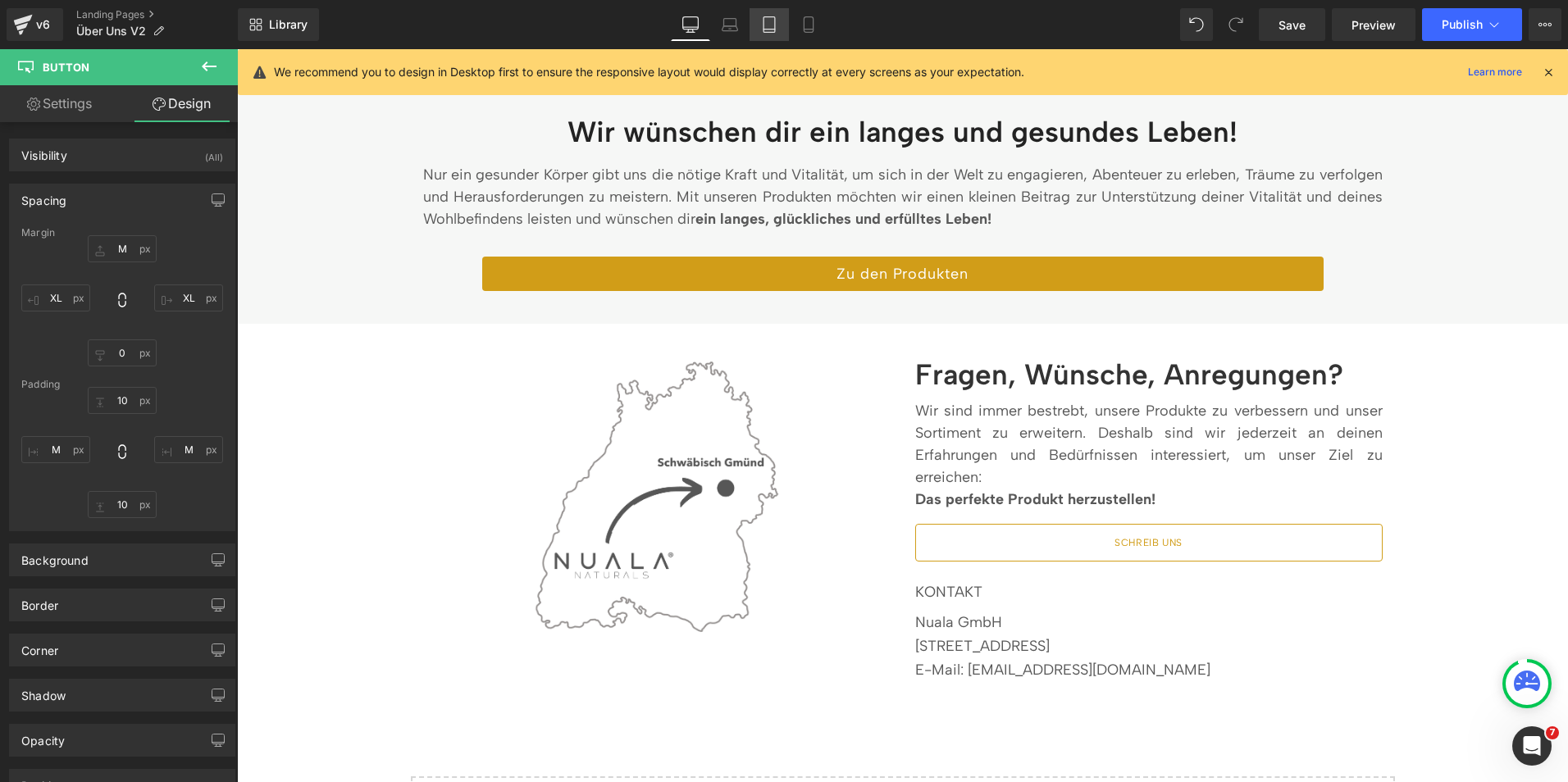
click at [761, 34] on link "Tablet" at bounding box center [768, 24] width 39 height 33
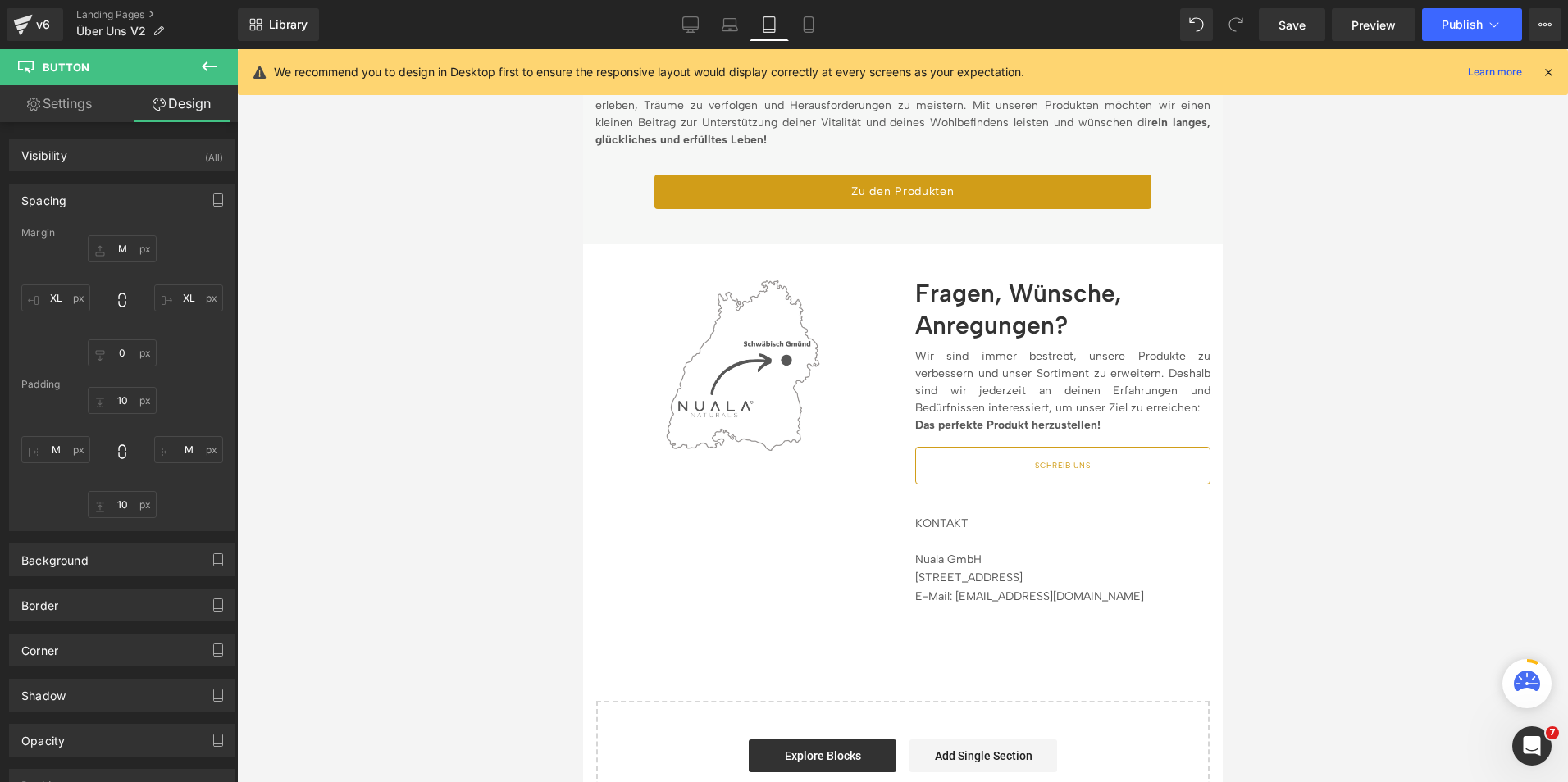
type input "M"
type input "XL"
type input "0"
type input "XL"
type input "10"
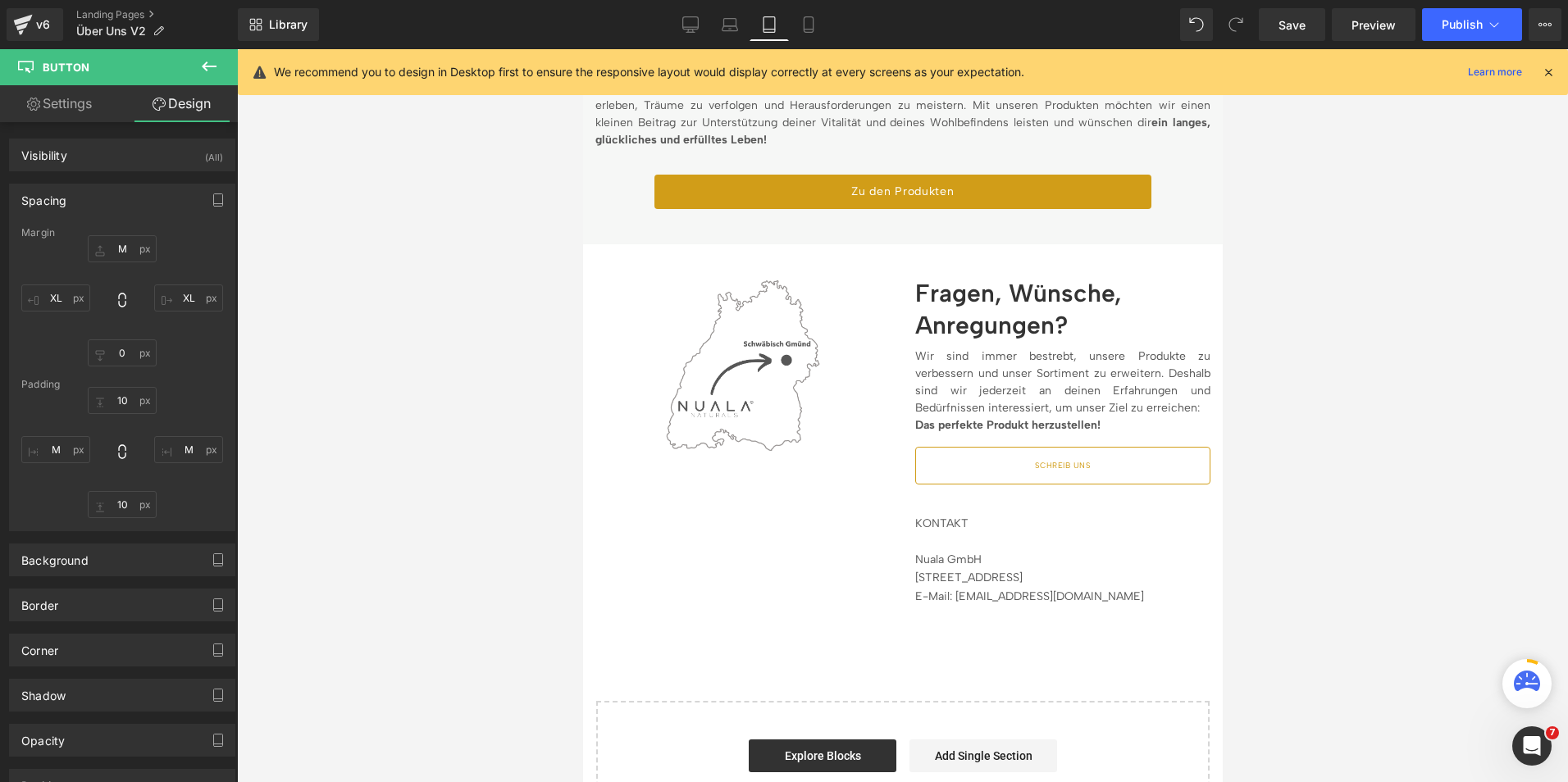
type input "M"
type input "10"
type input "M"
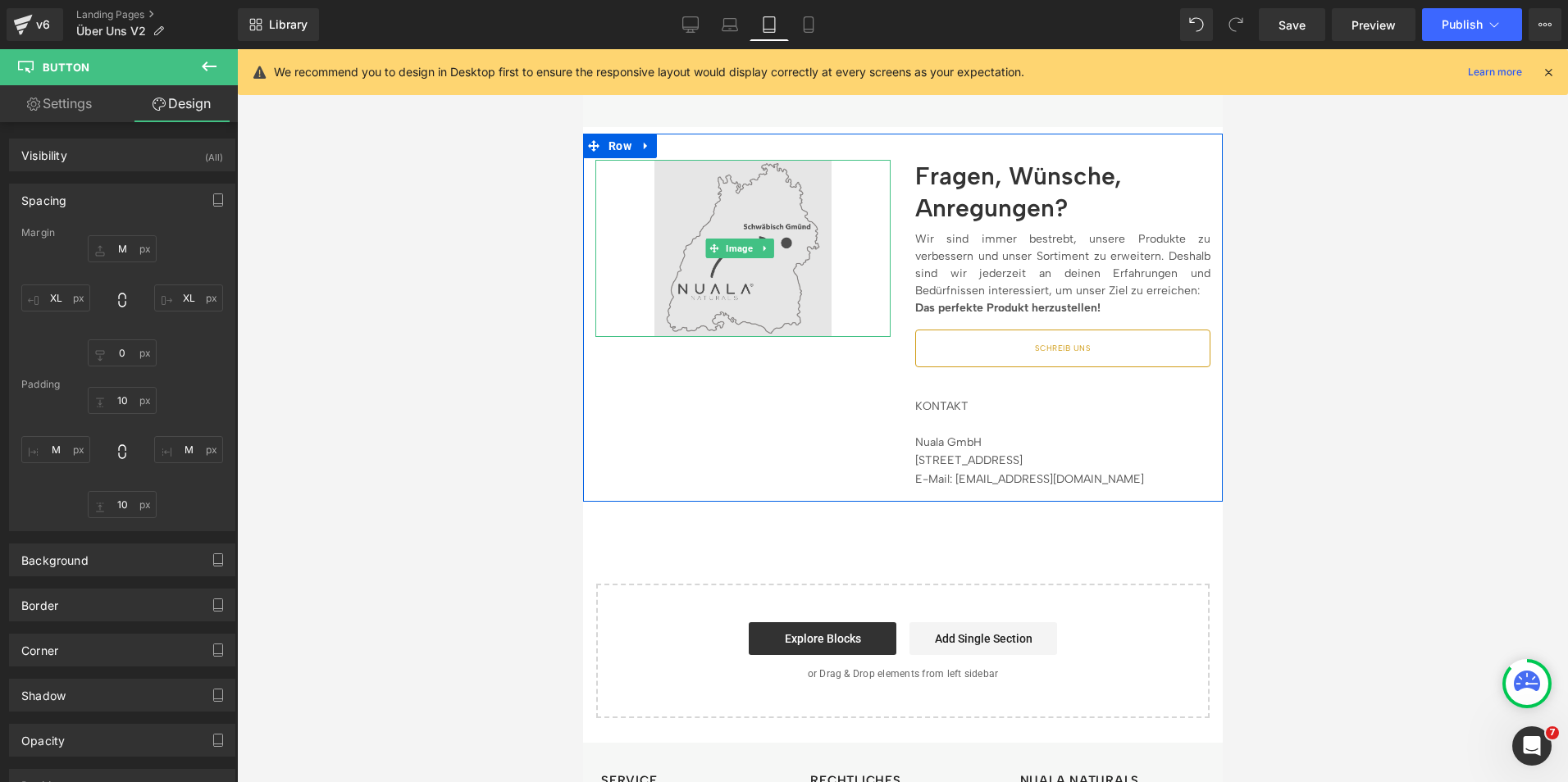
scroll to position [2518, 0]
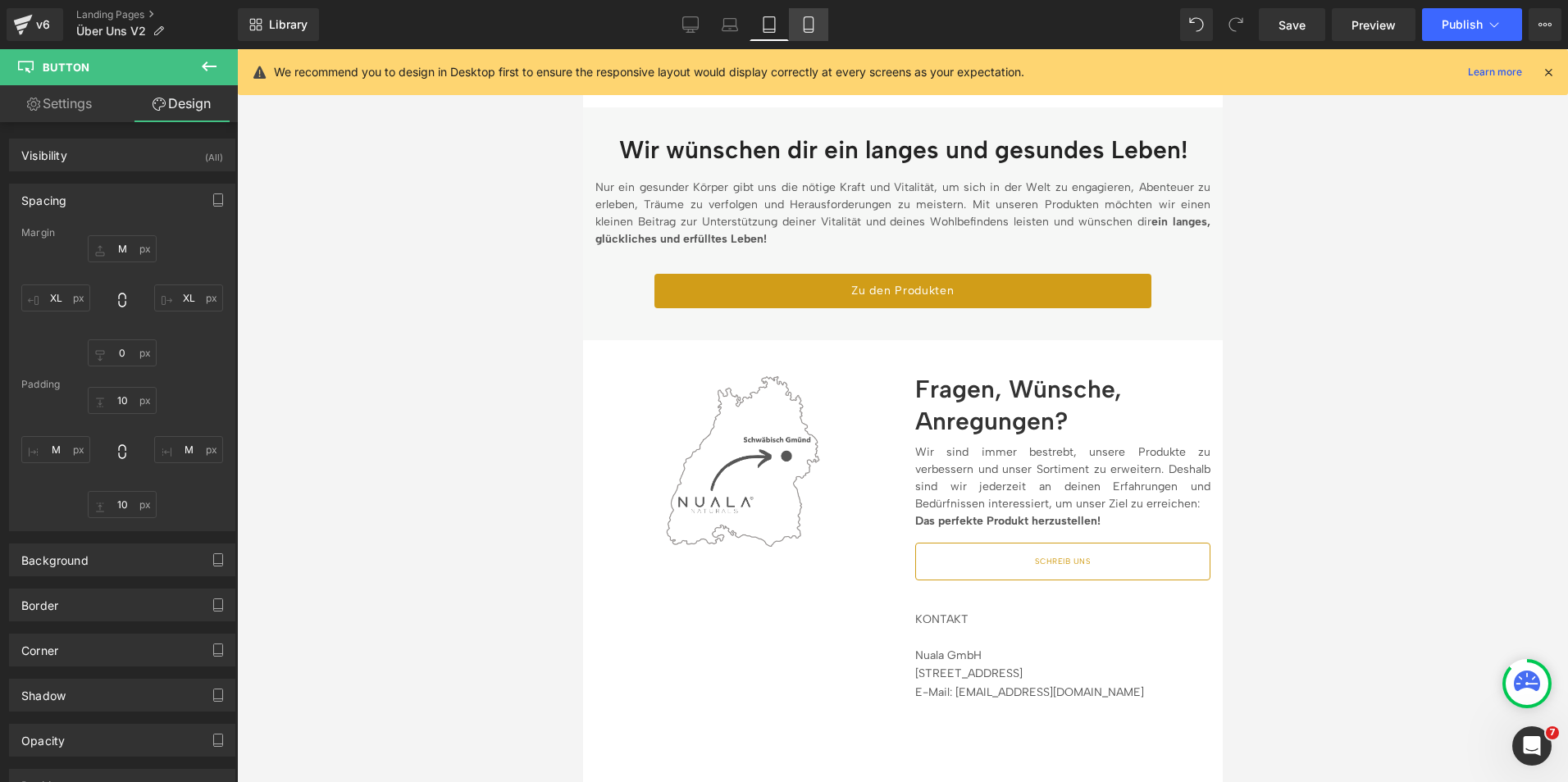
click at [809, 38] on link "Mobile" at bounding box center [808, 24] width 39 height 33
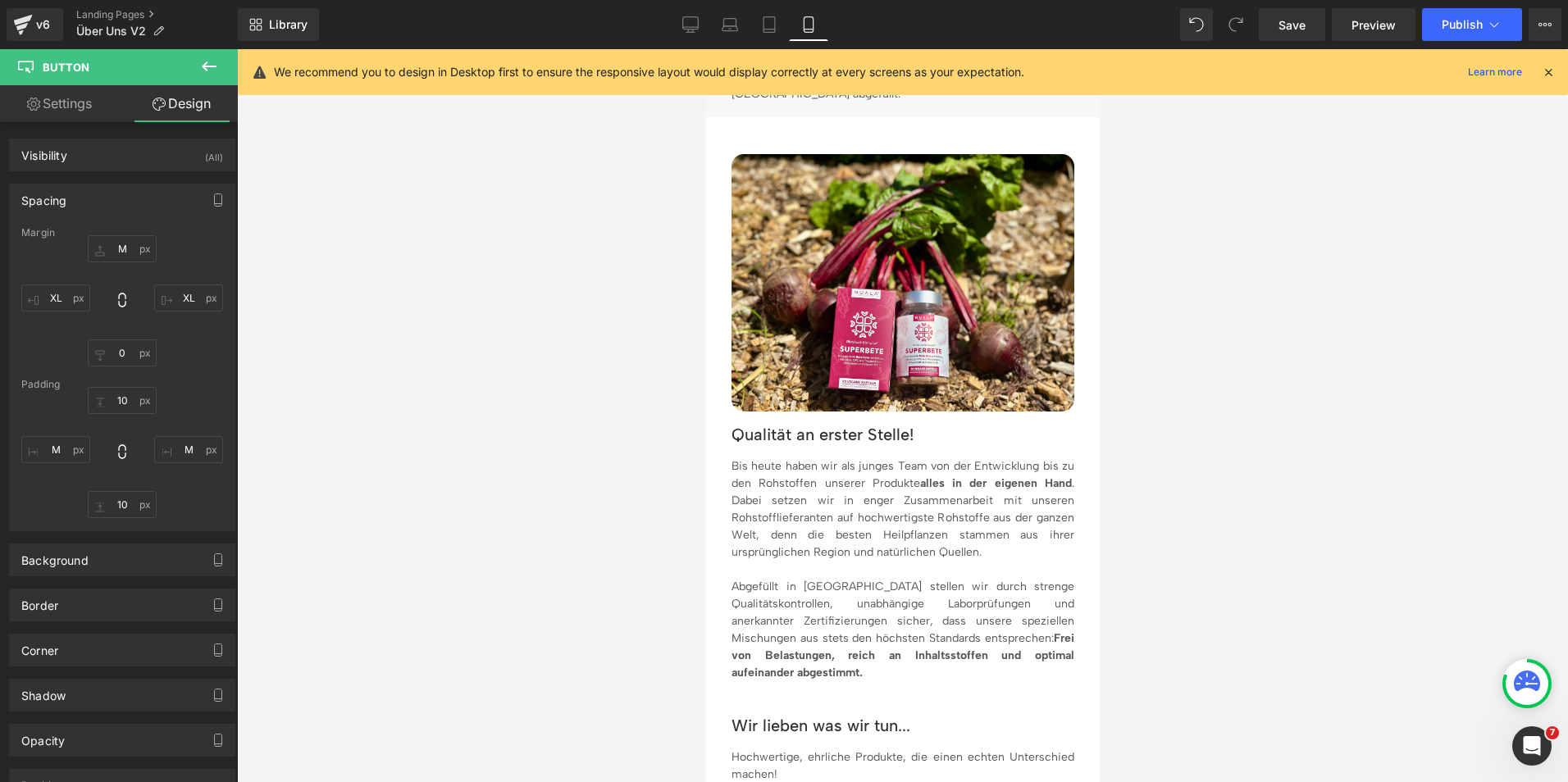
type input "M"
type input "XL"
type input "0"
type input "XL"
type input "7"
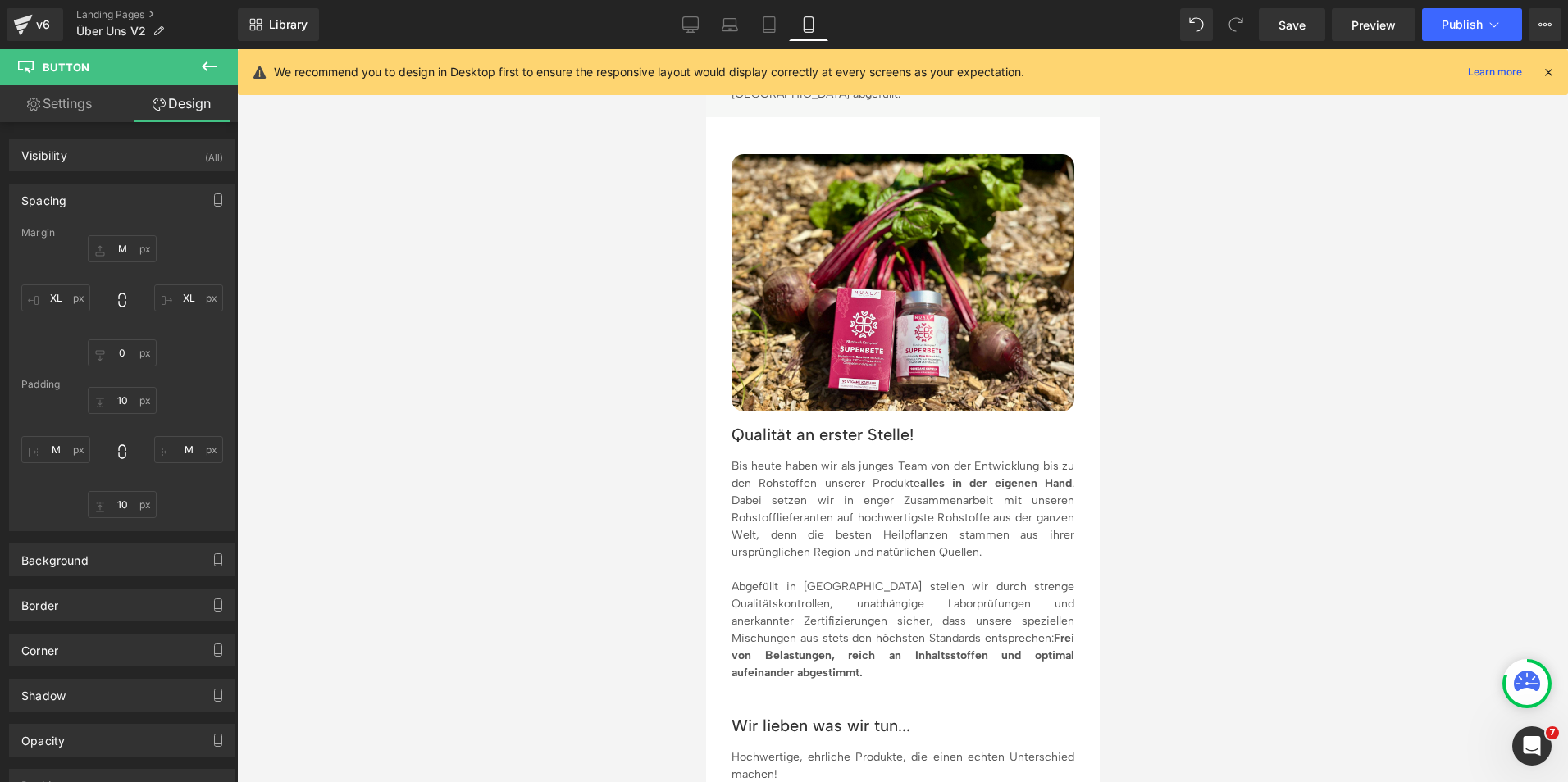
type input "M"
type input "7"
type input "M"
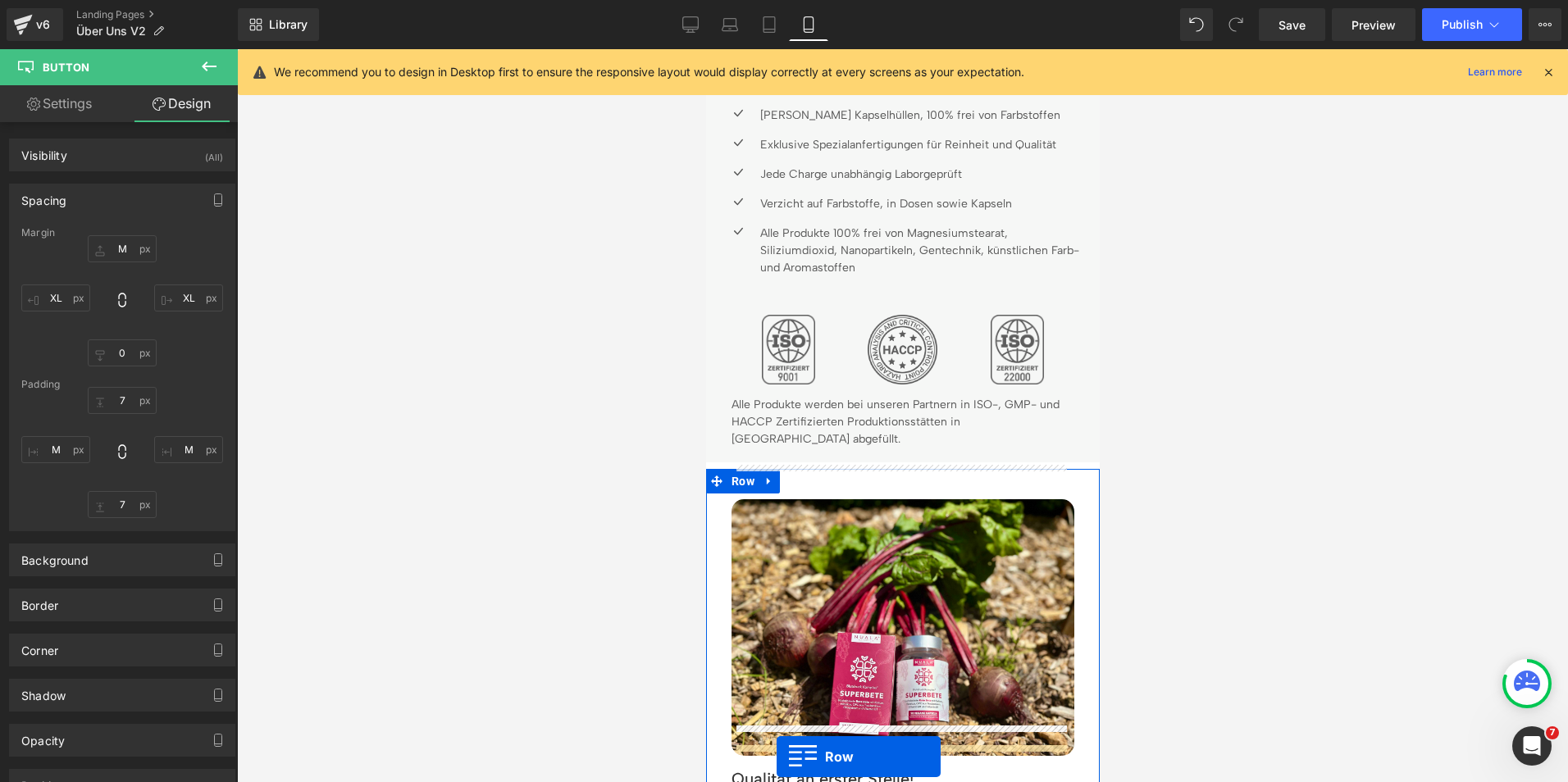
scroll to position [2204, 0]
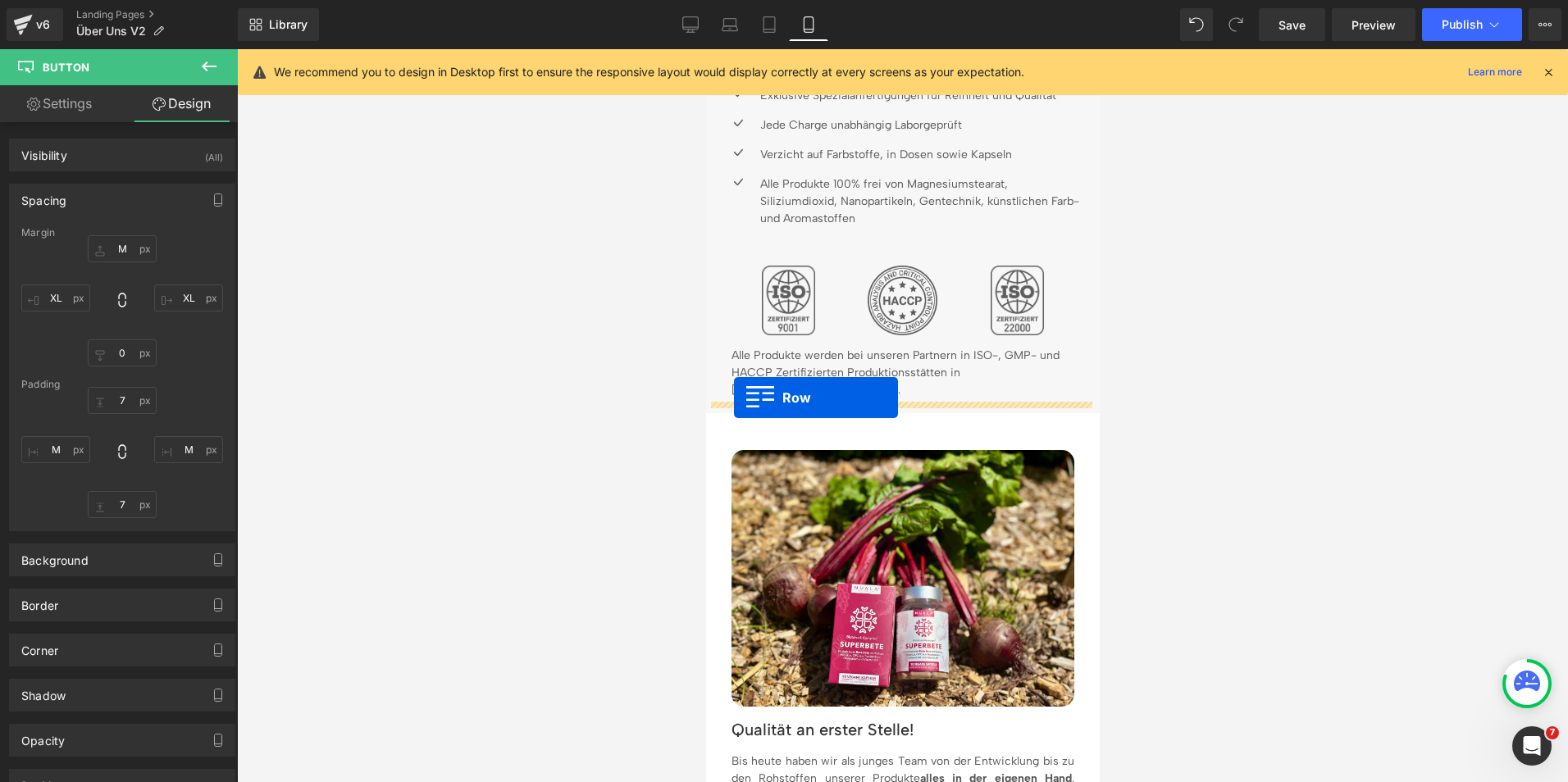
drag, startPoint x: 710, startPoint y: 260, endPoint x: 734, endPoint y: 398, distance: 140.1
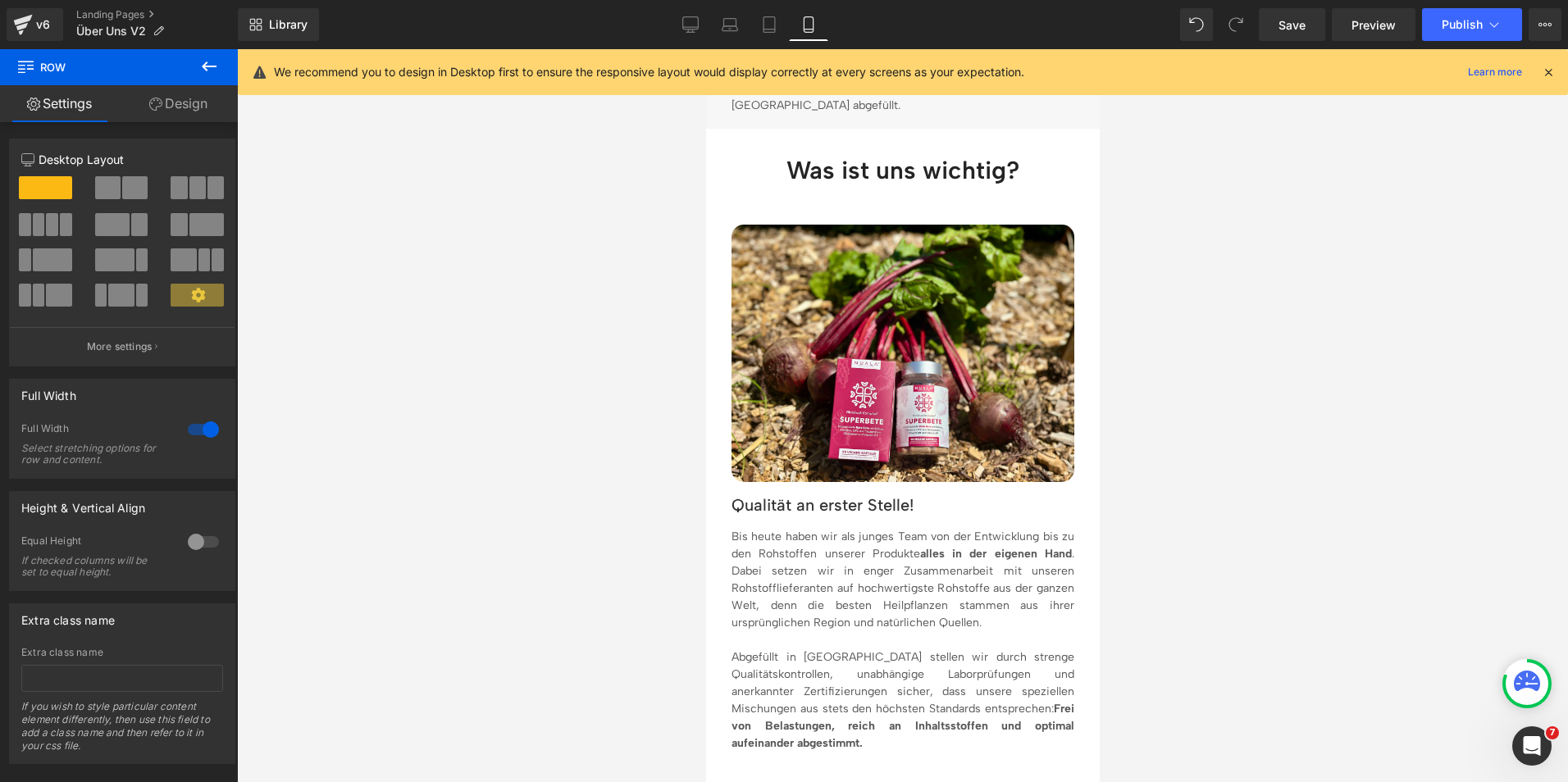
scroll to position [2449, 0]
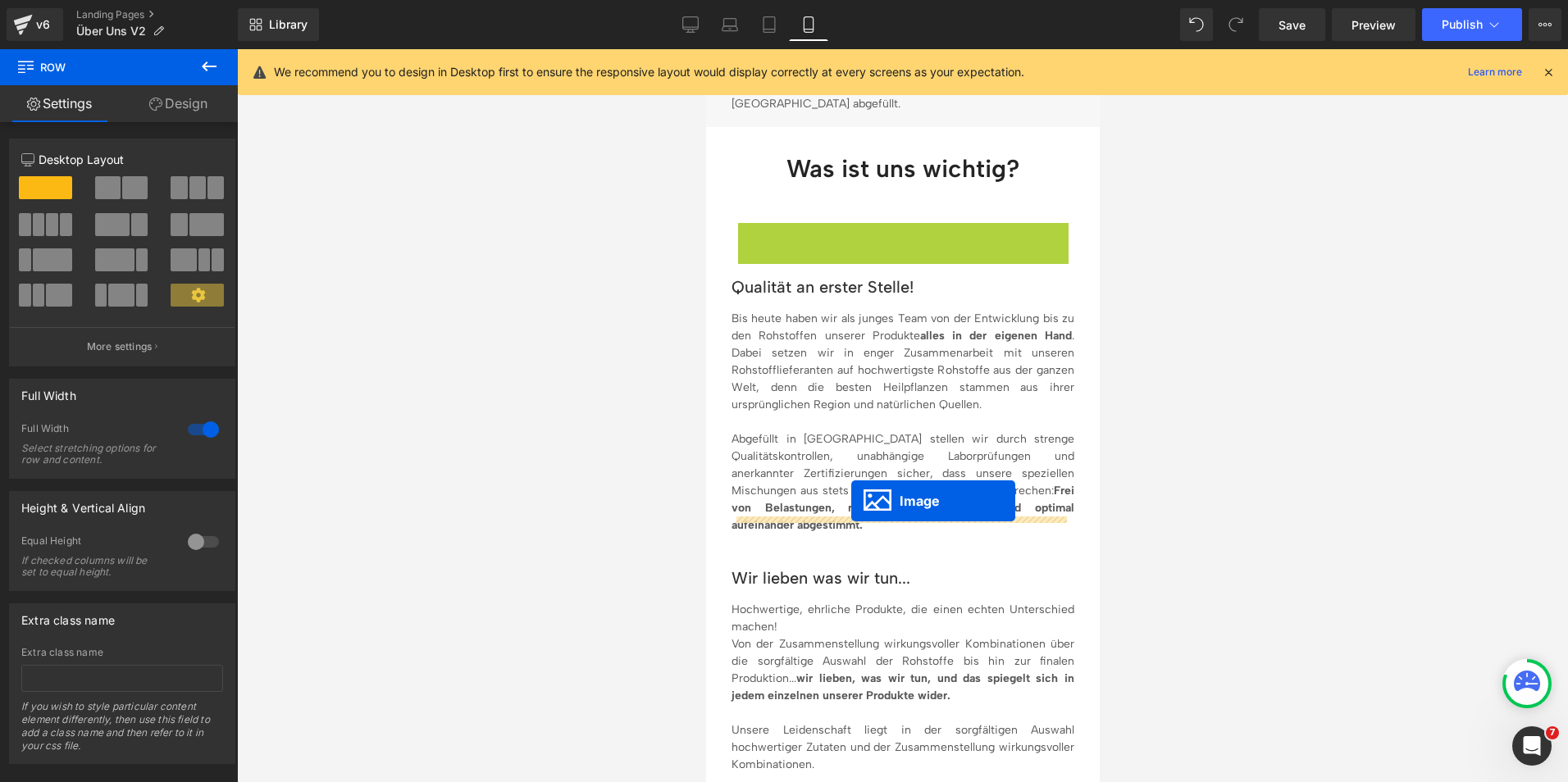
drag, startPoint x: 873, startPoint y: 331, endPoint x: 850, endPoint y: 501, distance: 171.5
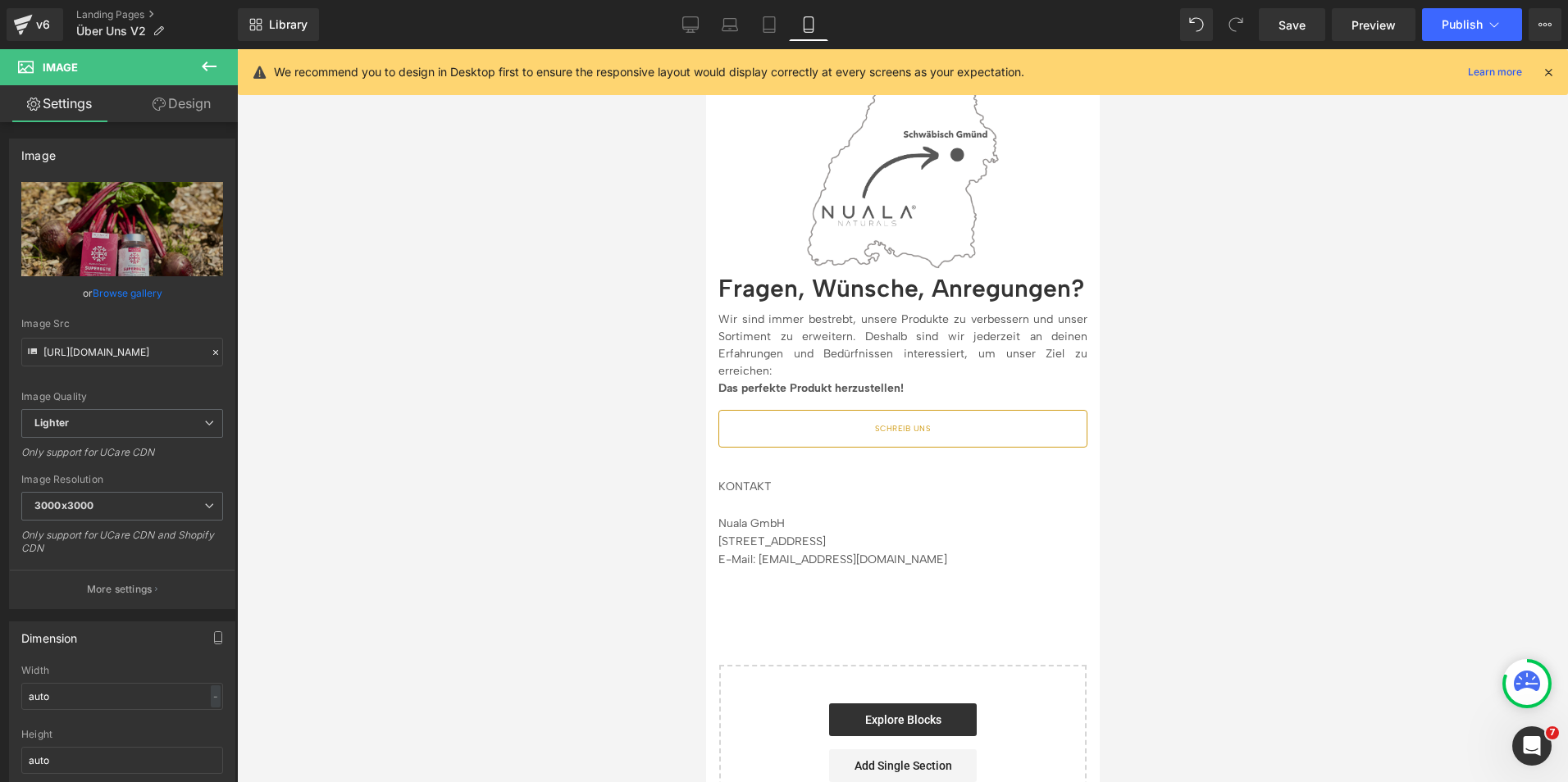
scroll to position [4121, 0]
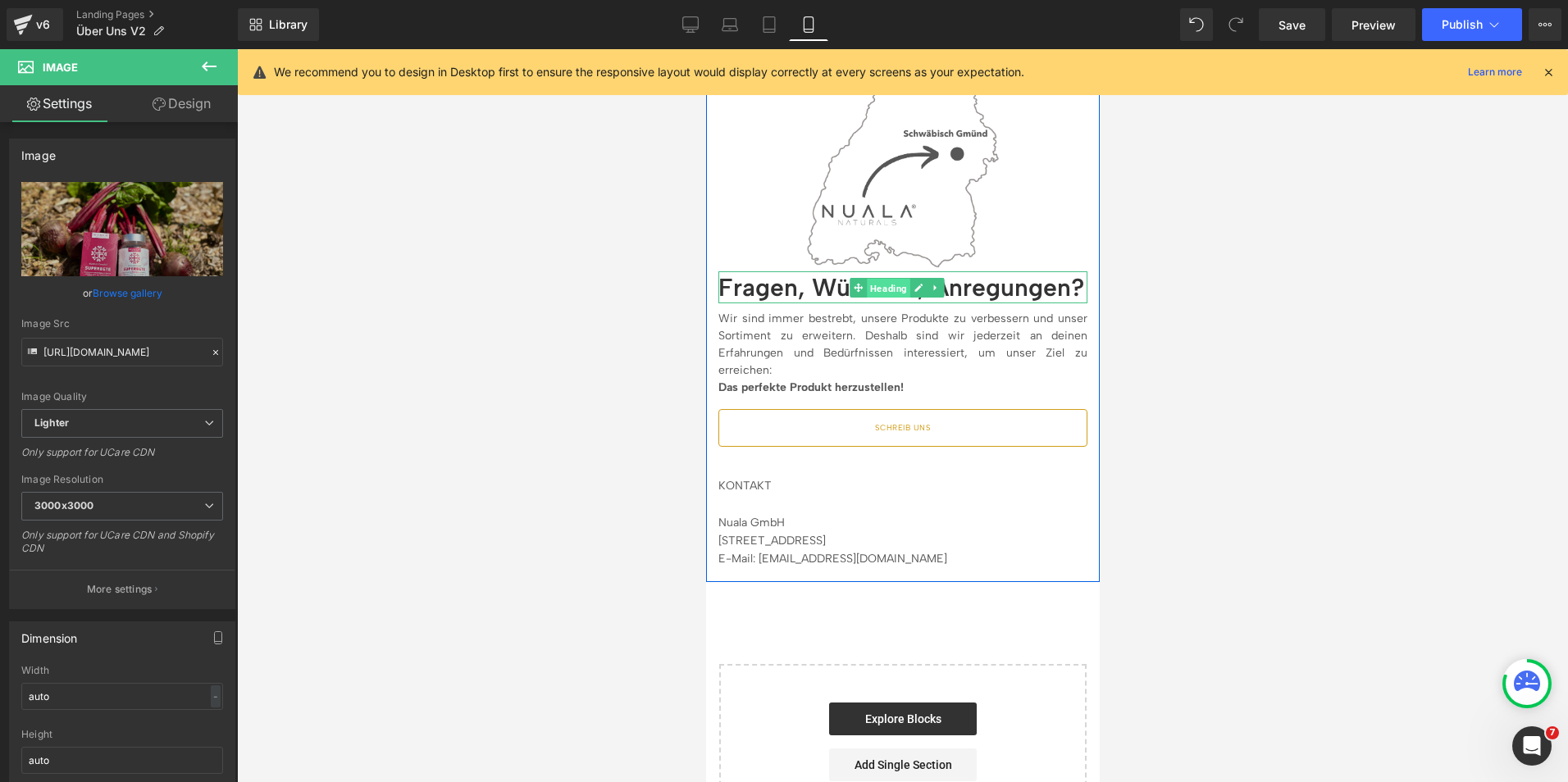
click at [886, 278] on span "Heading" at bounding box center [888, 288] width 44 height 20
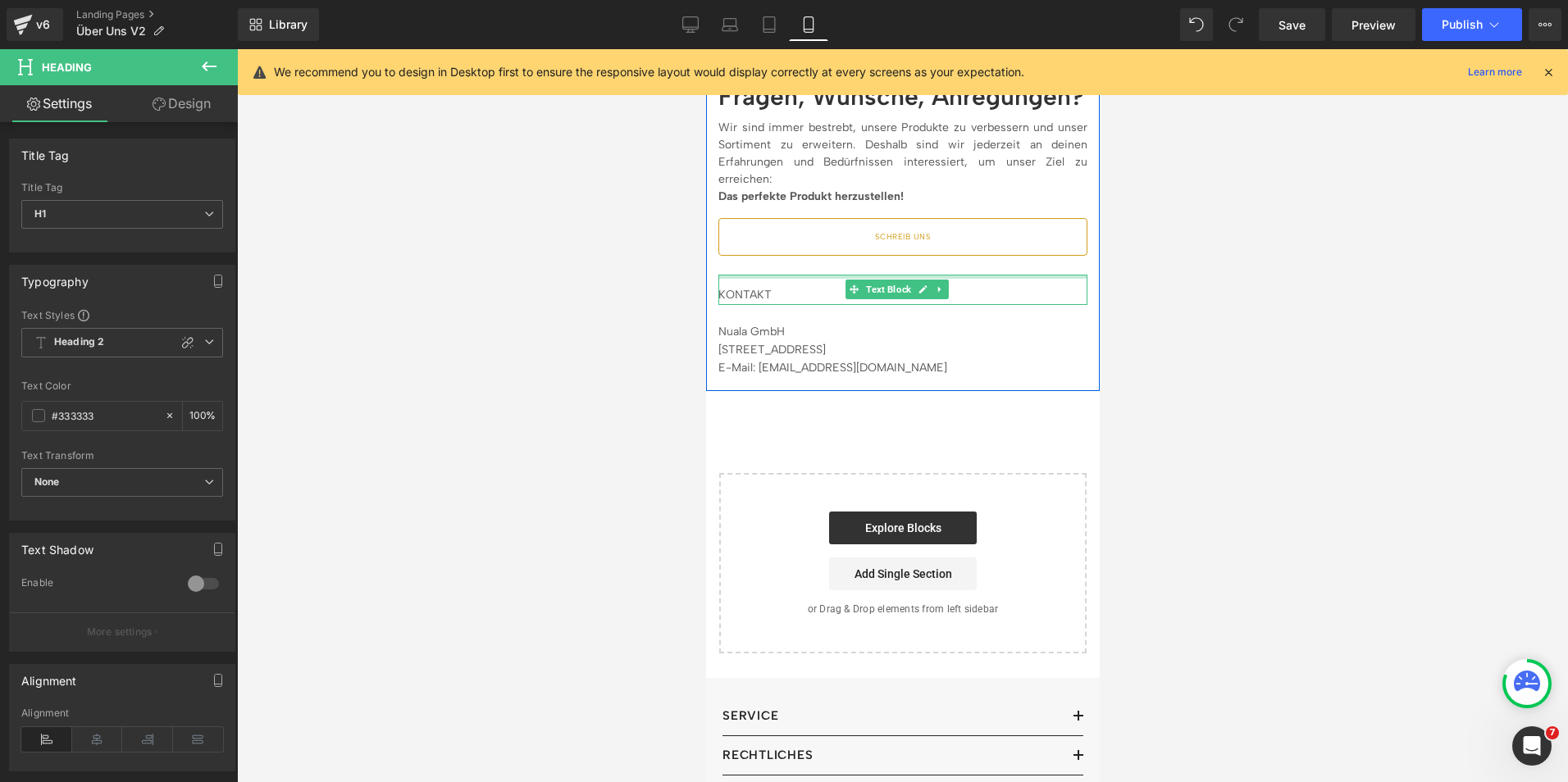
scroll to position [4313, 0]
click at [886, 230] on span "Button" at bounding box center [895, 239] width 36 height 20
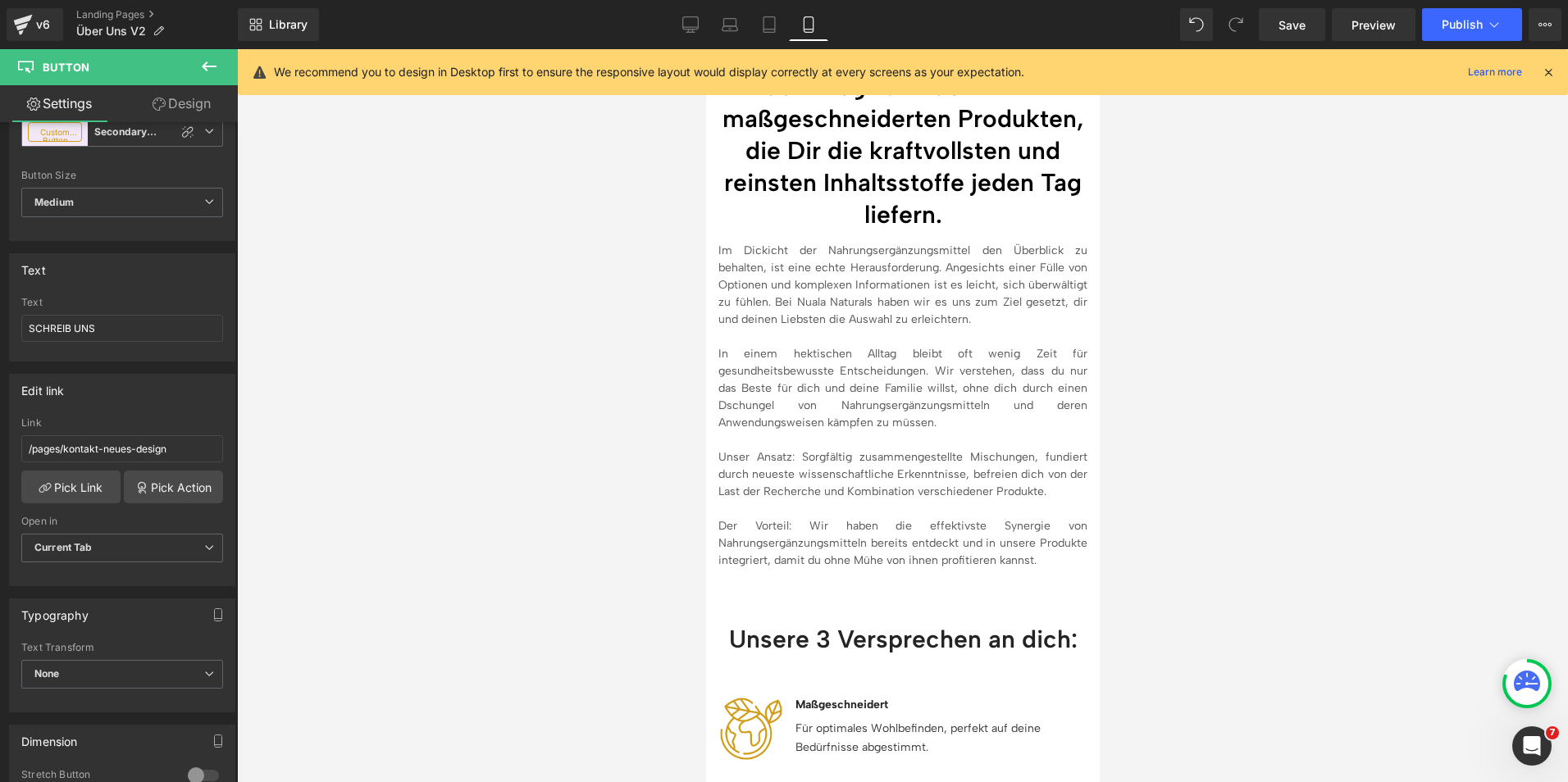
scroll to position [0, 0]
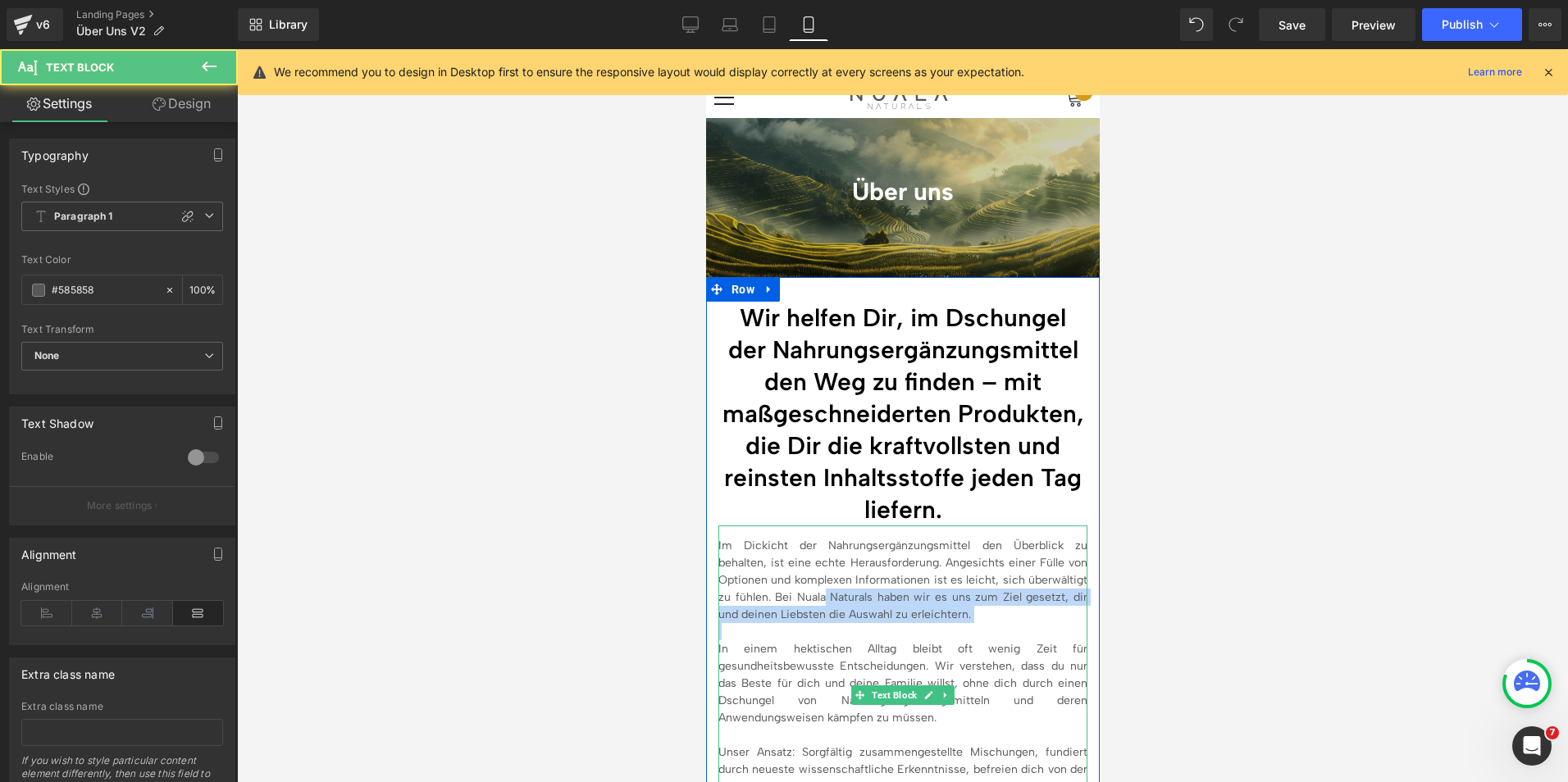
drag, startPoint x: 768, startPoint y: 629, endPoint x: 824, endPoint y: 592, distance: 67.1
click at [824, 592] on div "Im Dickicht der Nahrungsergänzungsmittel den Überblick zu behalten, ist eine ec…" at bounding box center [902, 694] width 369 height 338
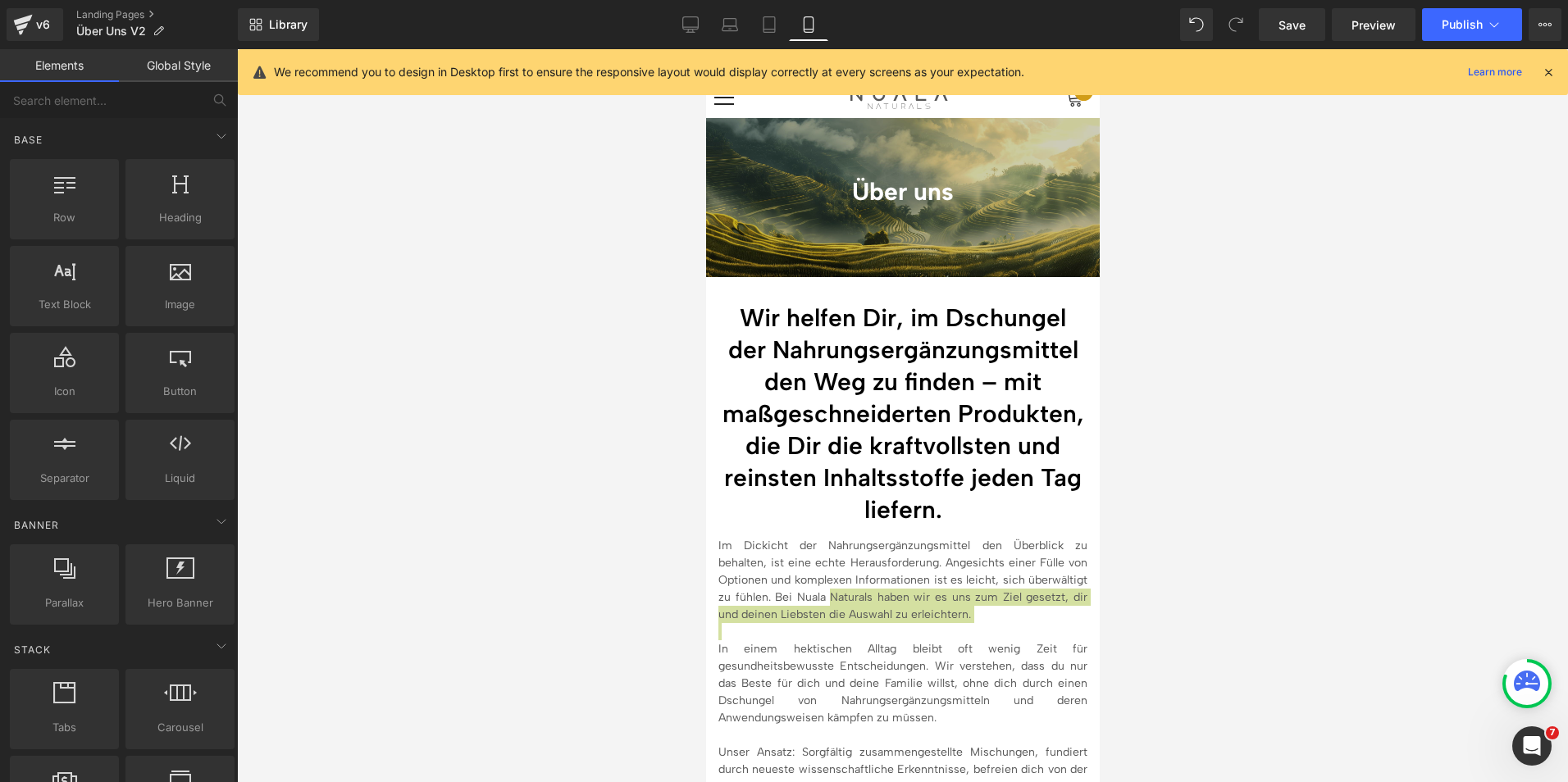
click at [486, 404] on div at bounding box center [902, 416] width 1331 height 733
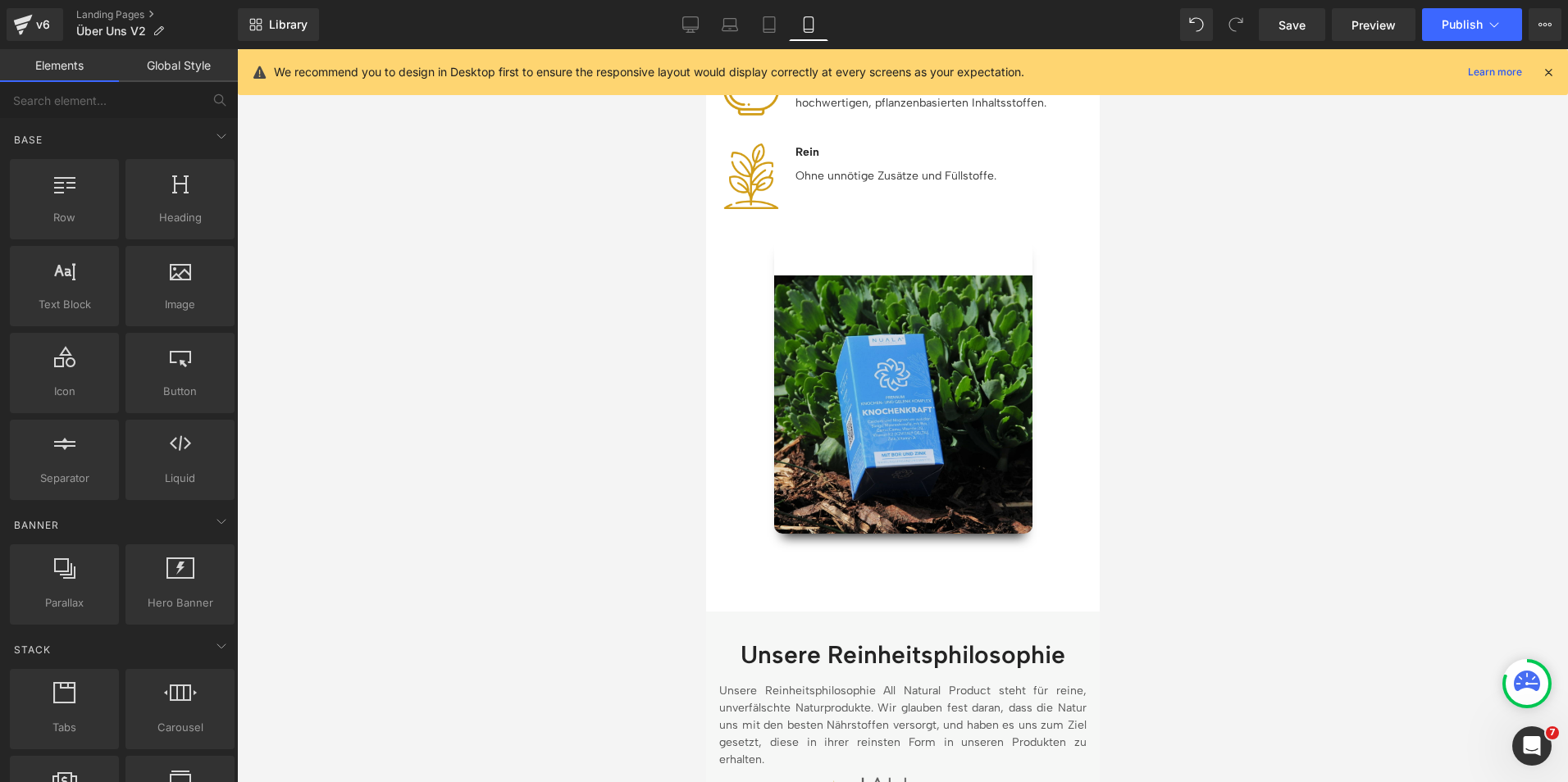
scroll to position [1033, 0]
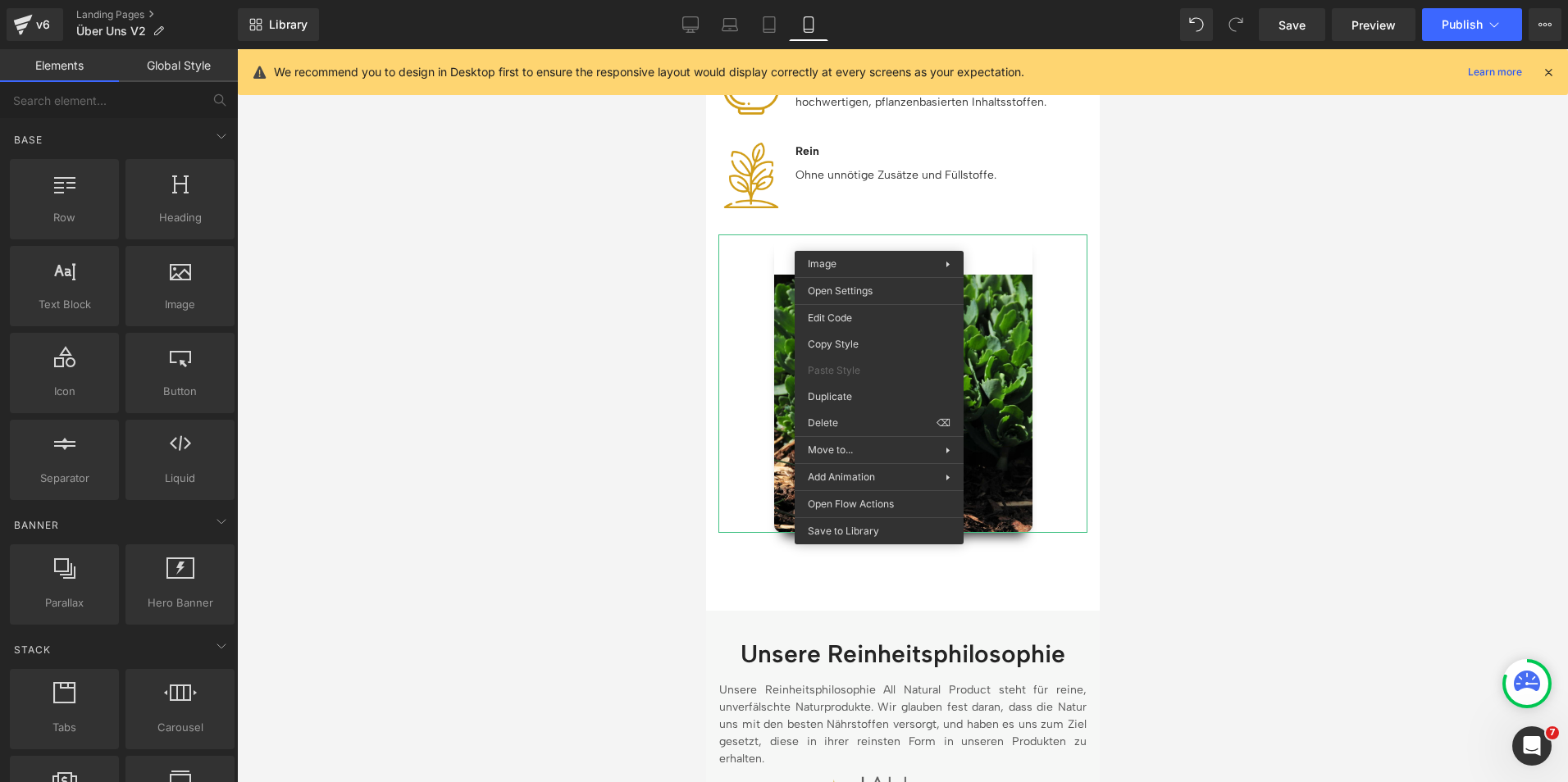
click at [562, 529] on div at bounding box center [902, 416] width 1331 height 733
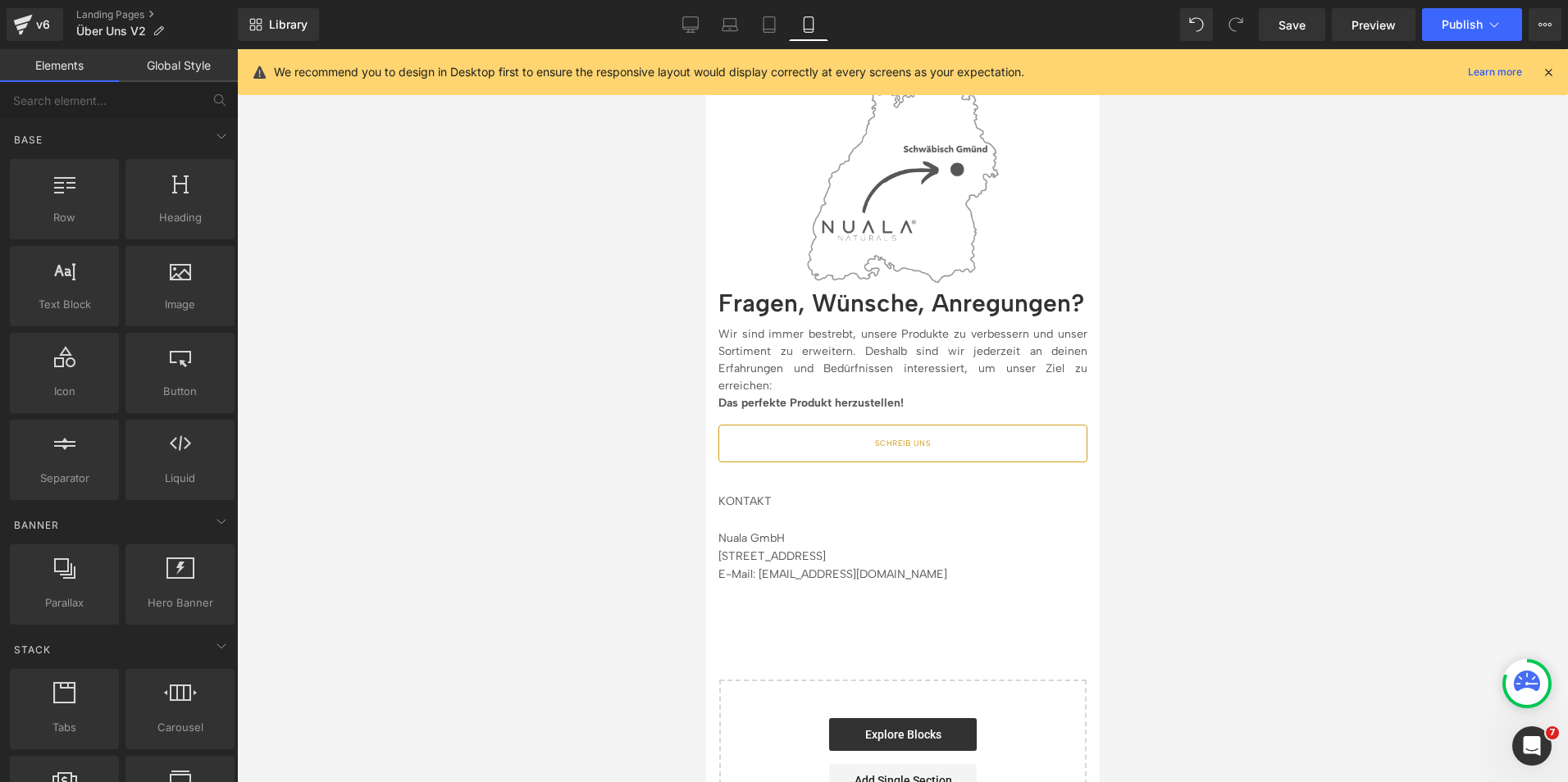
scroll to position [4106, 0]
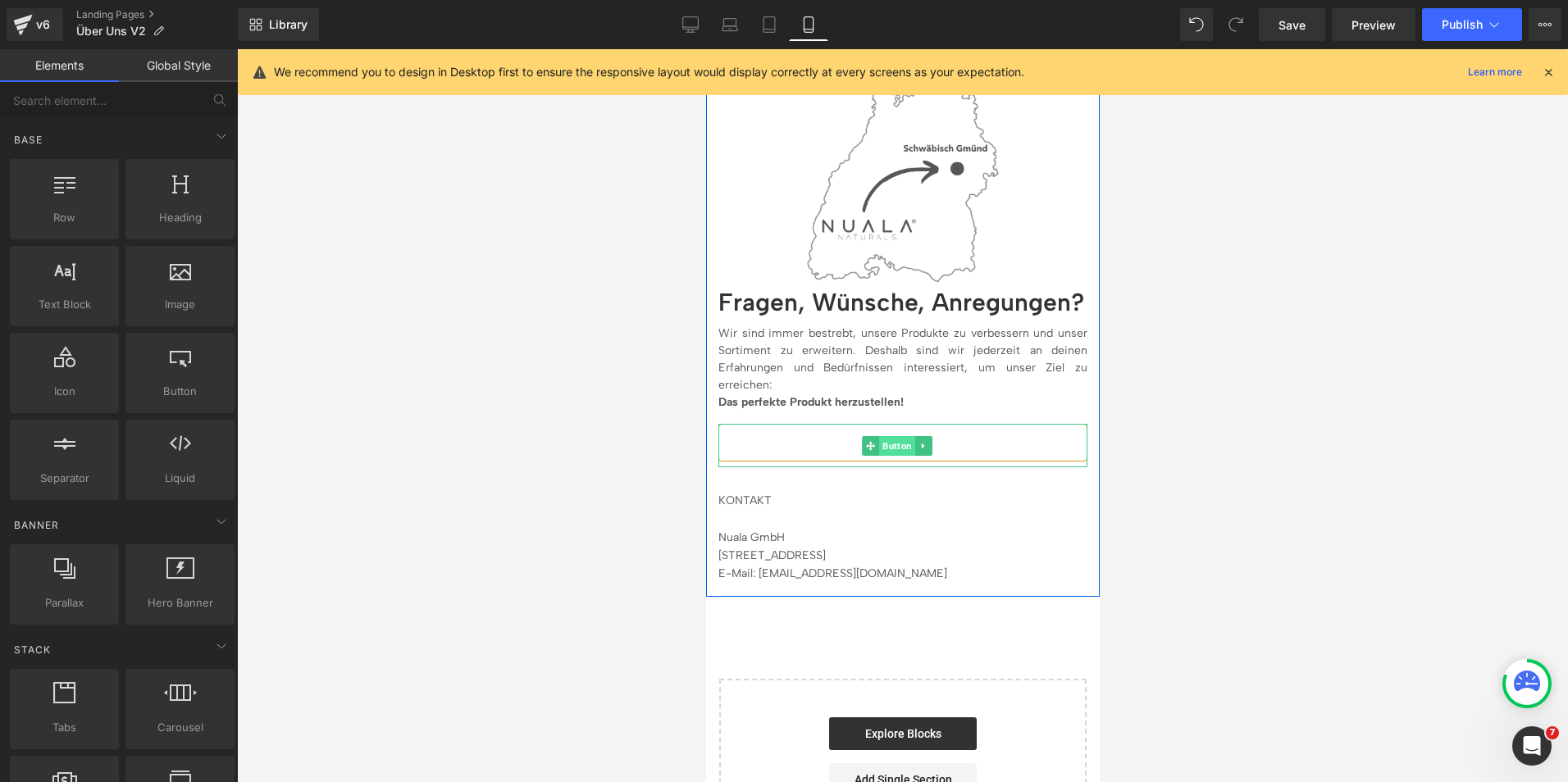
click at [901, 436] on span "Button" at bounding box center [895, 445] width 36 height 20
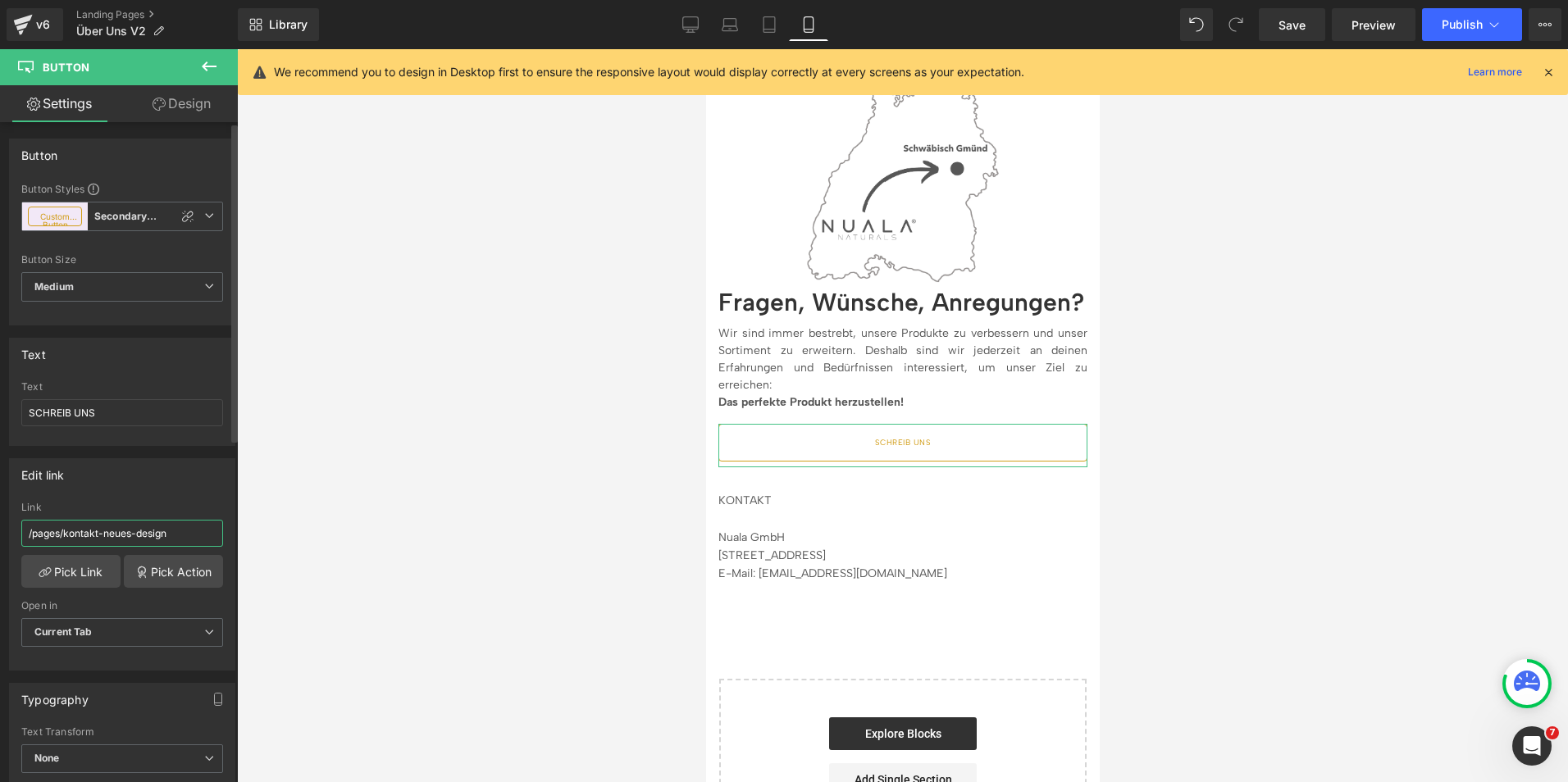
click at [103, 534] on input "/pages/kontakt-neues-design" at bounding box center [123, 533] width 202 height 27
paste input "https://nuala-naturals.de/pages/contact"
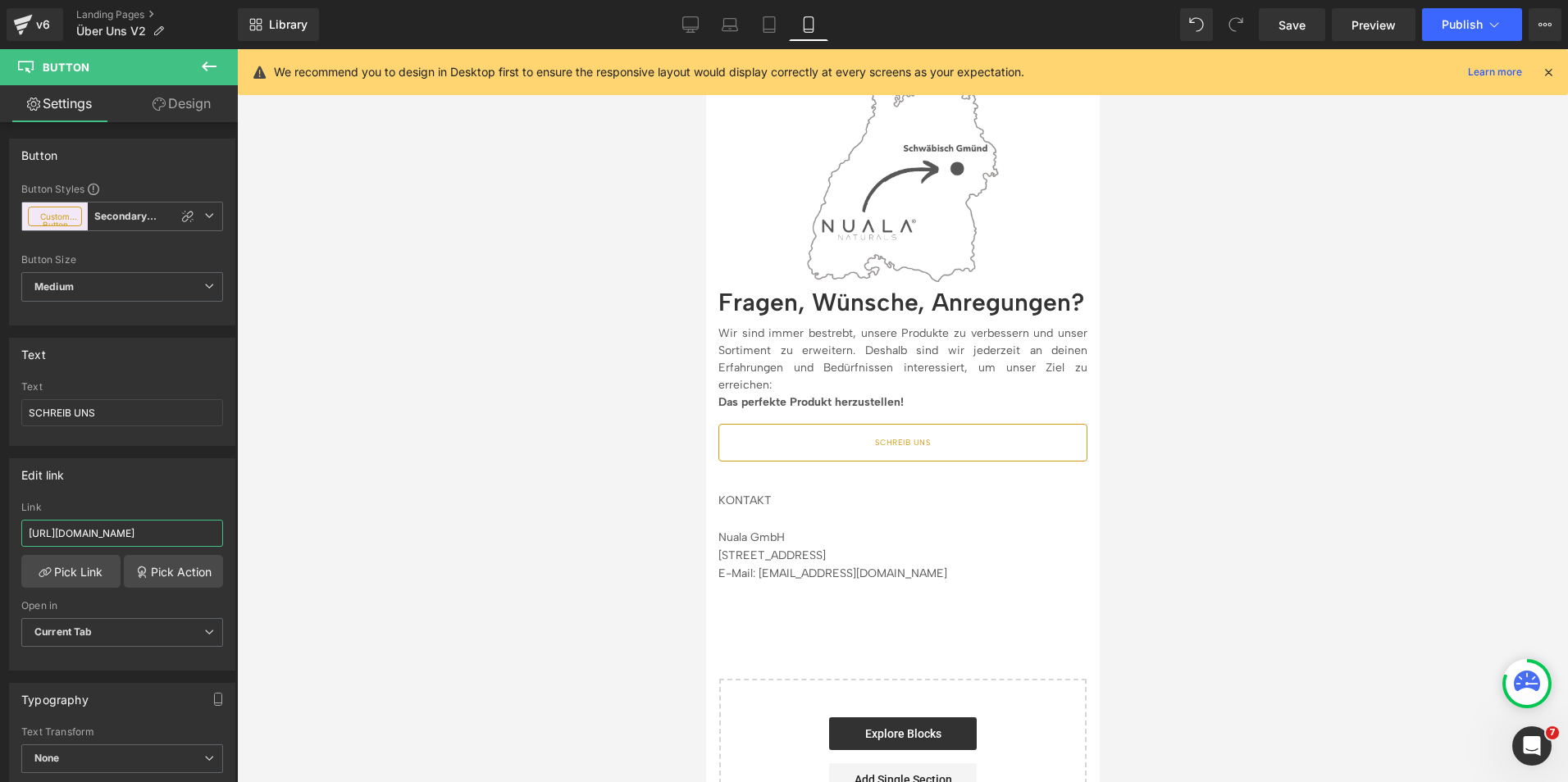
drag, startPoint x: 139, startPoint y: 534, endPoint x: -3, endPoint y: 500, distance: 146.0
click at [0, 500] on html "Button You are previewing how the will restyle your page. You can not edit Elem…" at bounding box center [784, 391] width 1568 height 782
type input "/pages/contact"
click at [191, 492] on div "Edit link /pages/contact Link /pages/contact Pick Link Pick Action Current Tab …" at bounding box center [122, 565] width 226 height 212
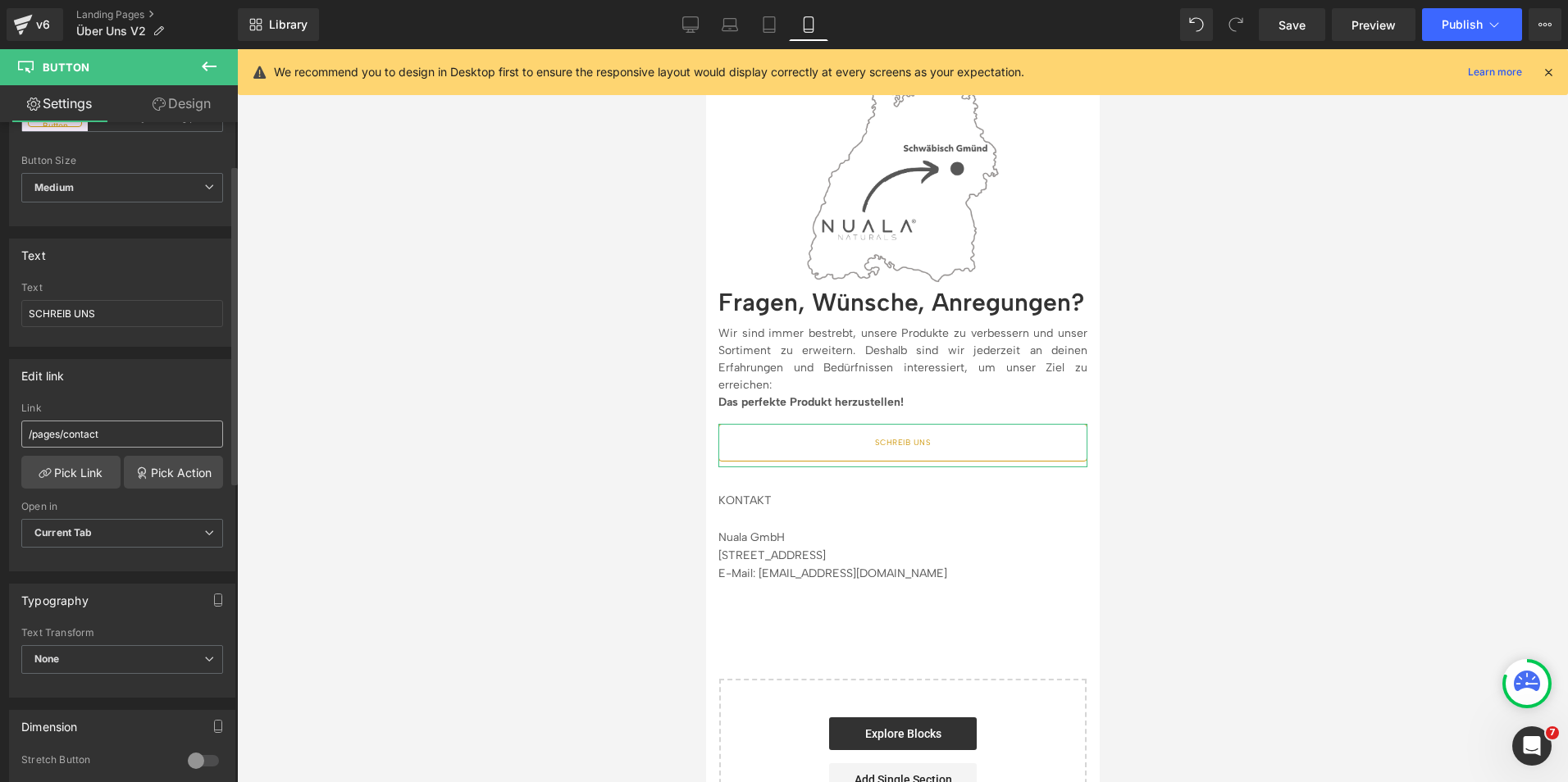
scroll to position [100, 0]
drag, startPoint x: 1301, startPoint y: 18, endPoint x: 1135, endPoint y: 210, distance: 253.8
click at [1135, 210] on div at bounding box center [902, 416] width 1331 height 733
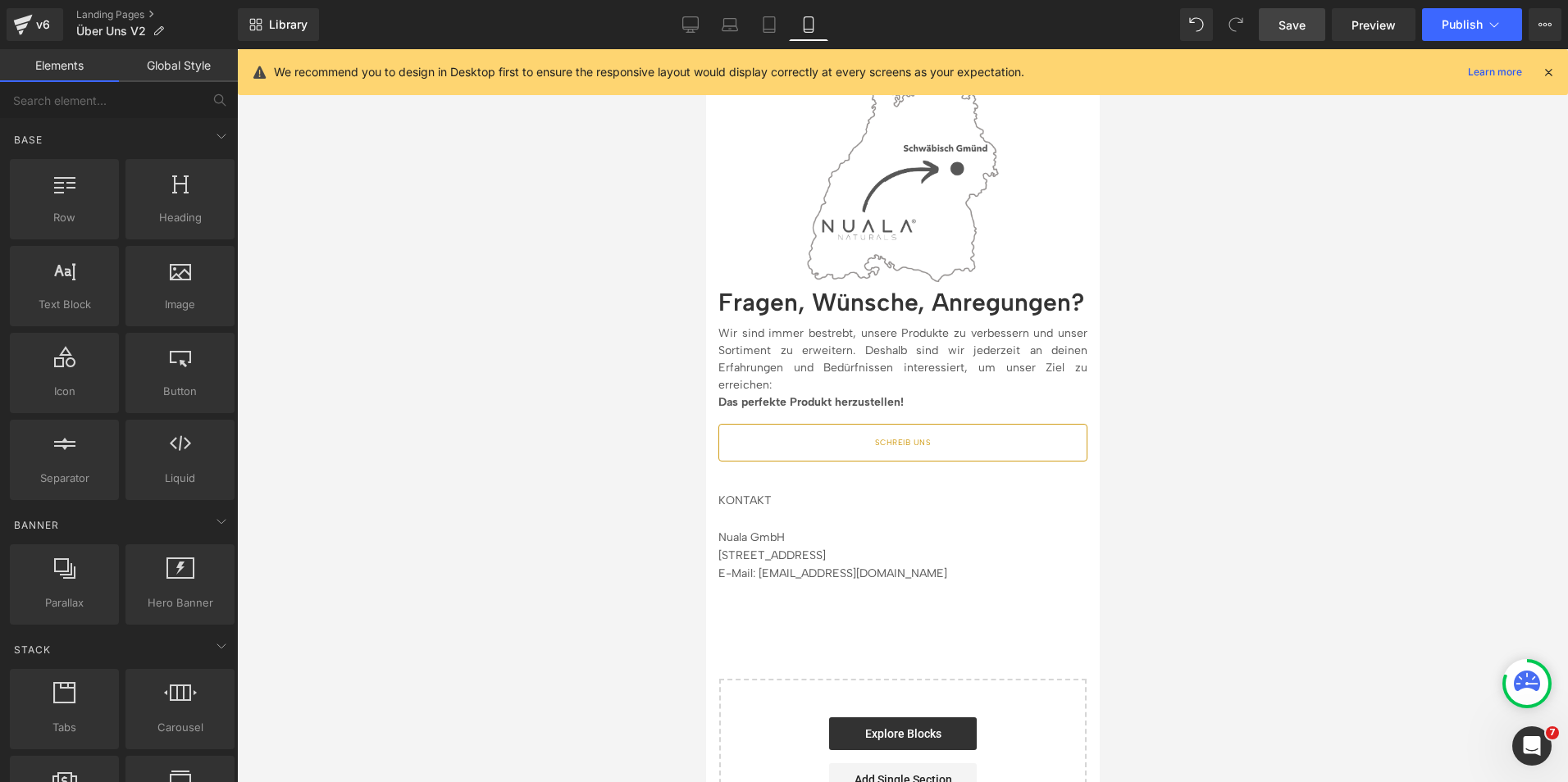
click at [1297, 33] on span "Save" at bounding box center [1291, 25] width 27 height 17
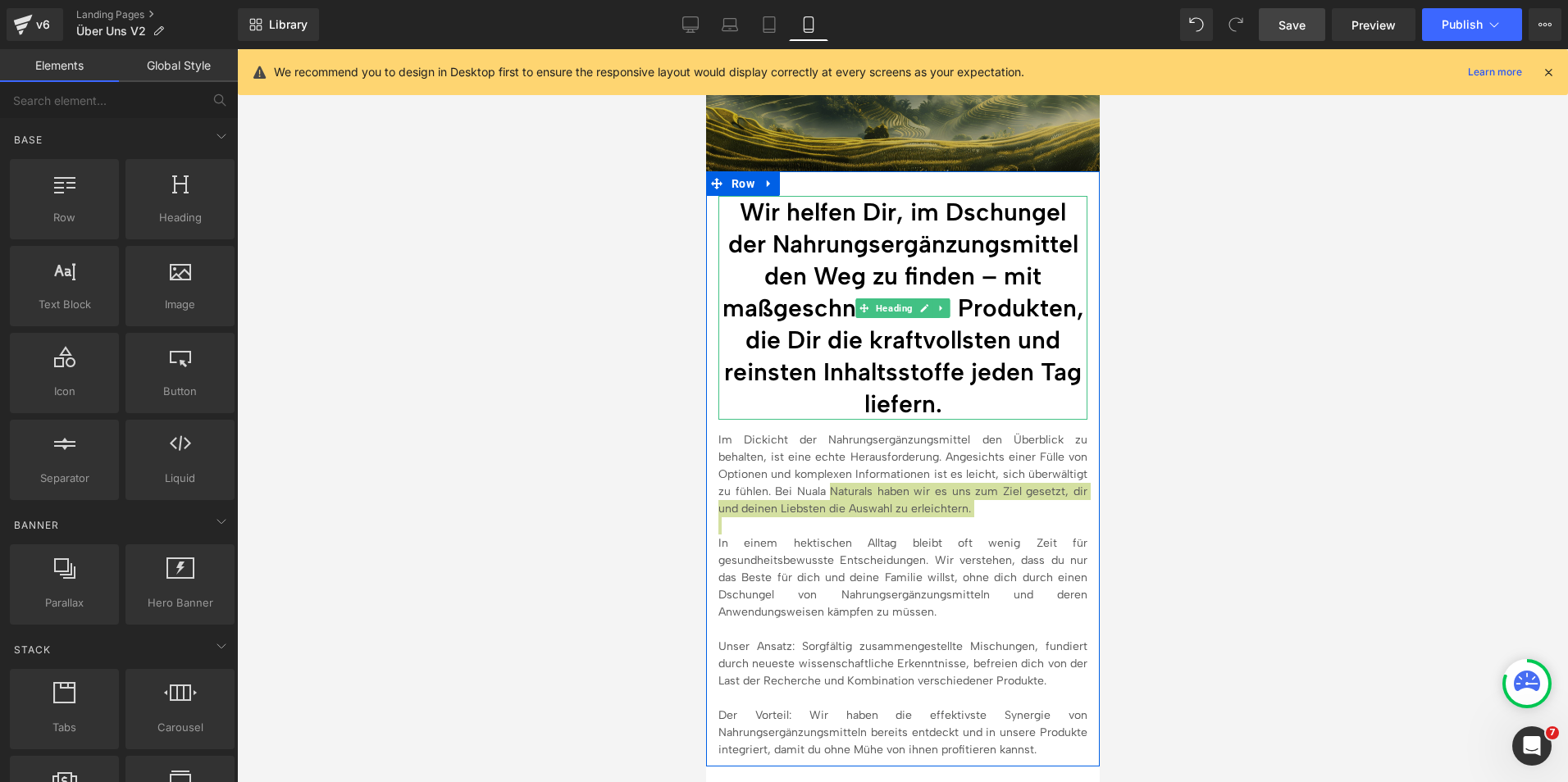
scroll to position [107, 0]
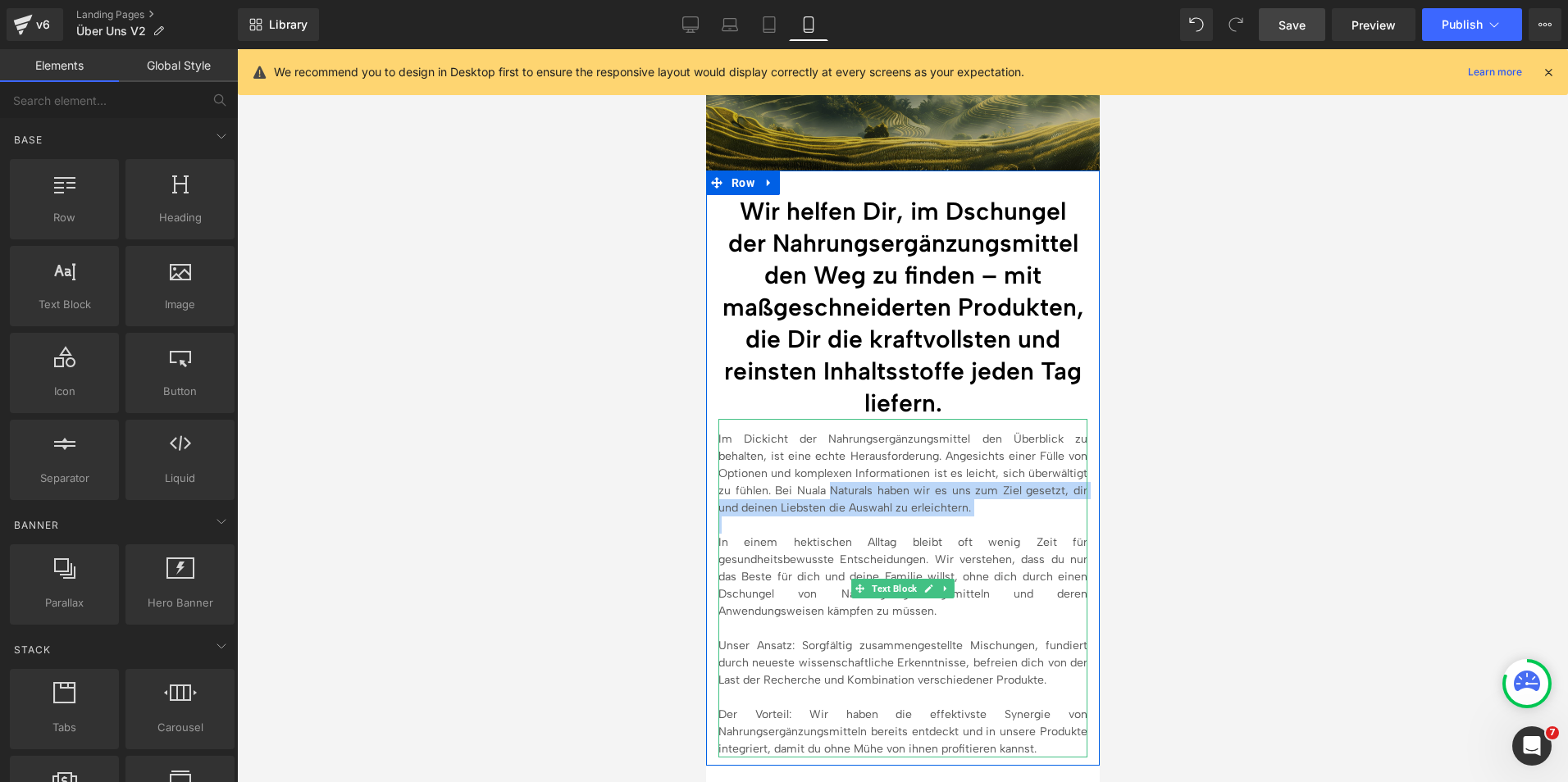
click at [1056, 591] on p "In einem hektischen Alltag bleibt oft wenig Zeit für gesundheitsbewusste Entsch…" at bounding box center [902, 577] width 369 height 86
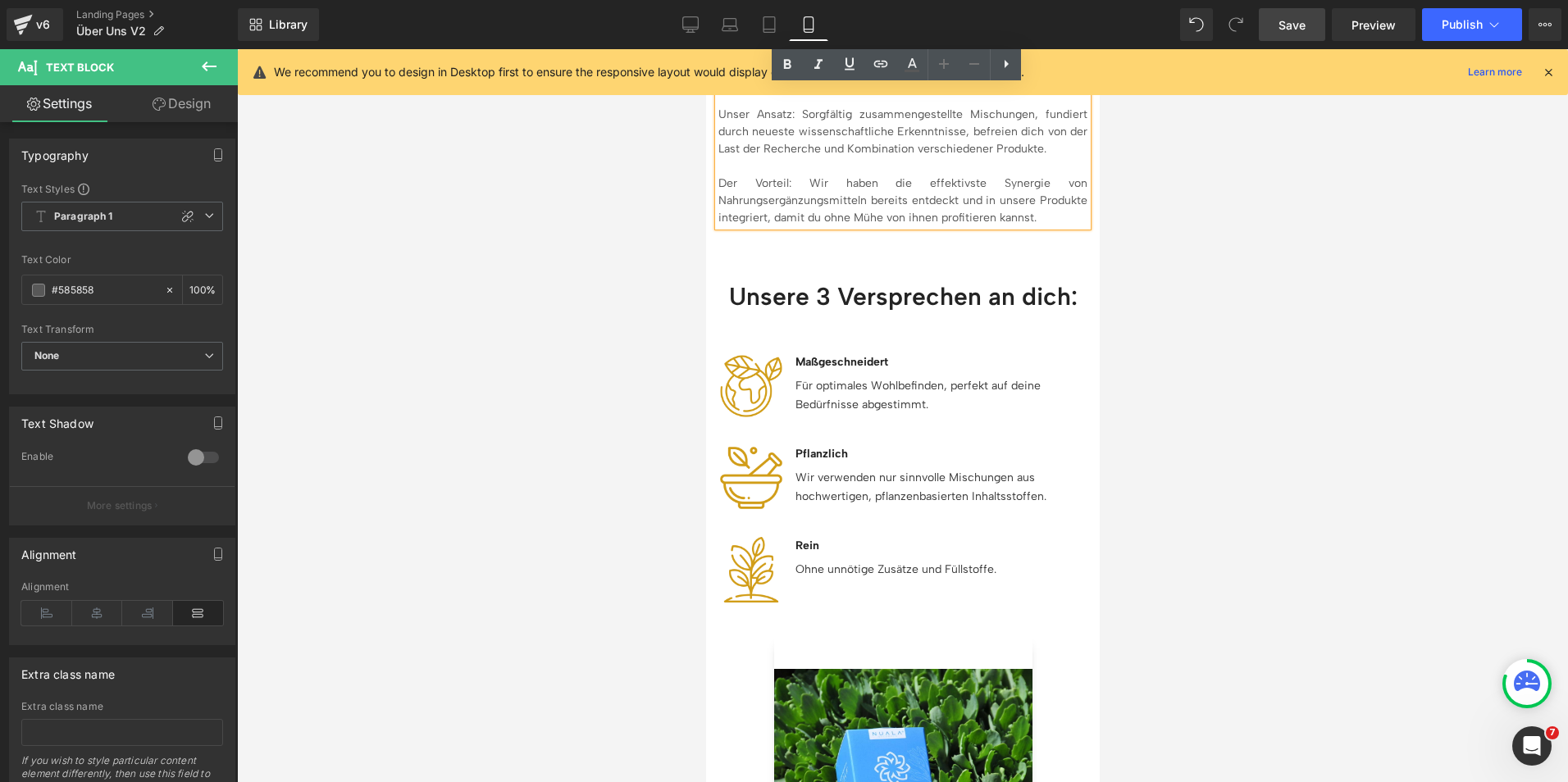
scroll to position [638, 0]
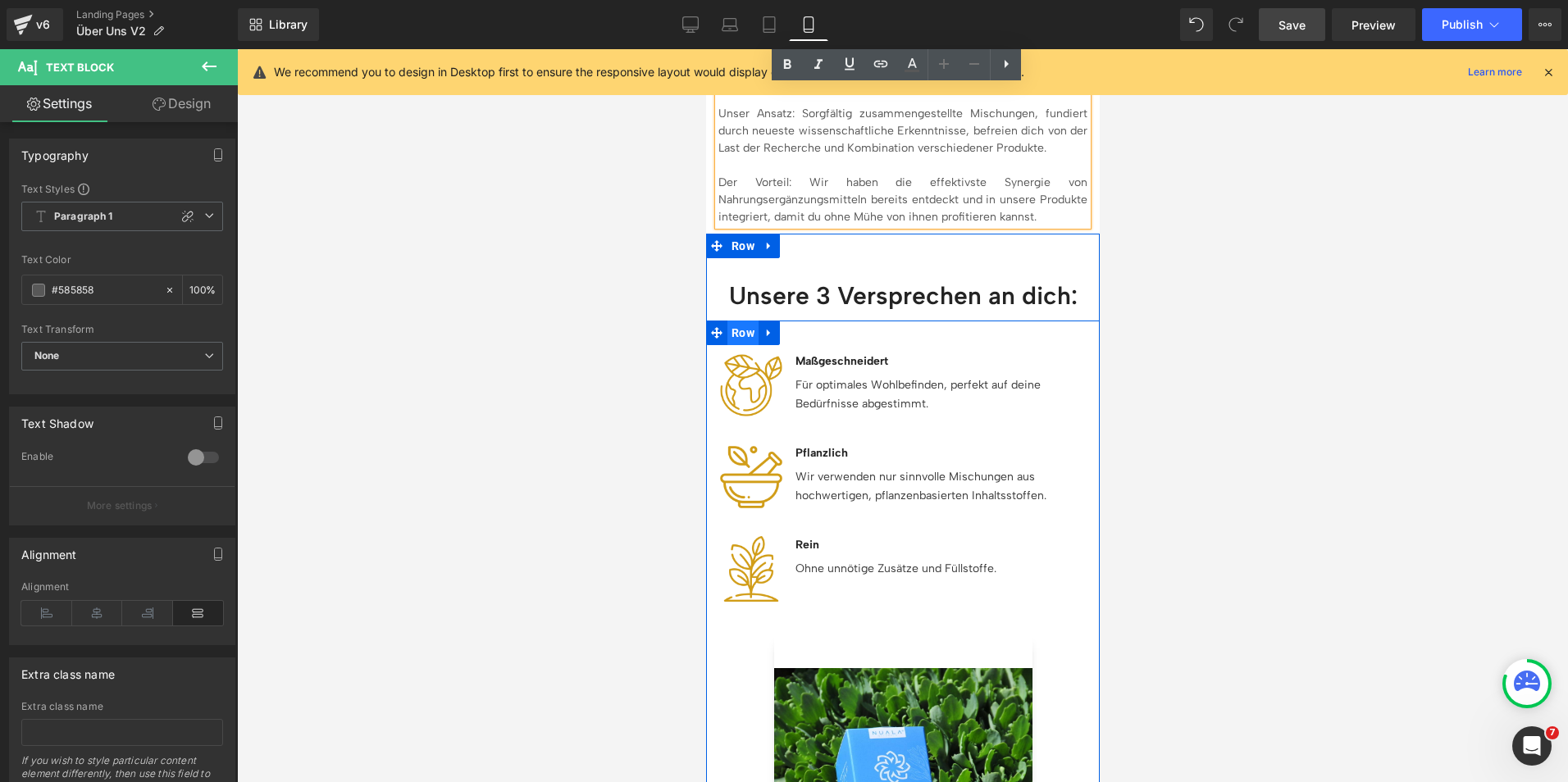
click at [740, 326] on span "Row" at bounding box center [742, 333] width 31 height 24
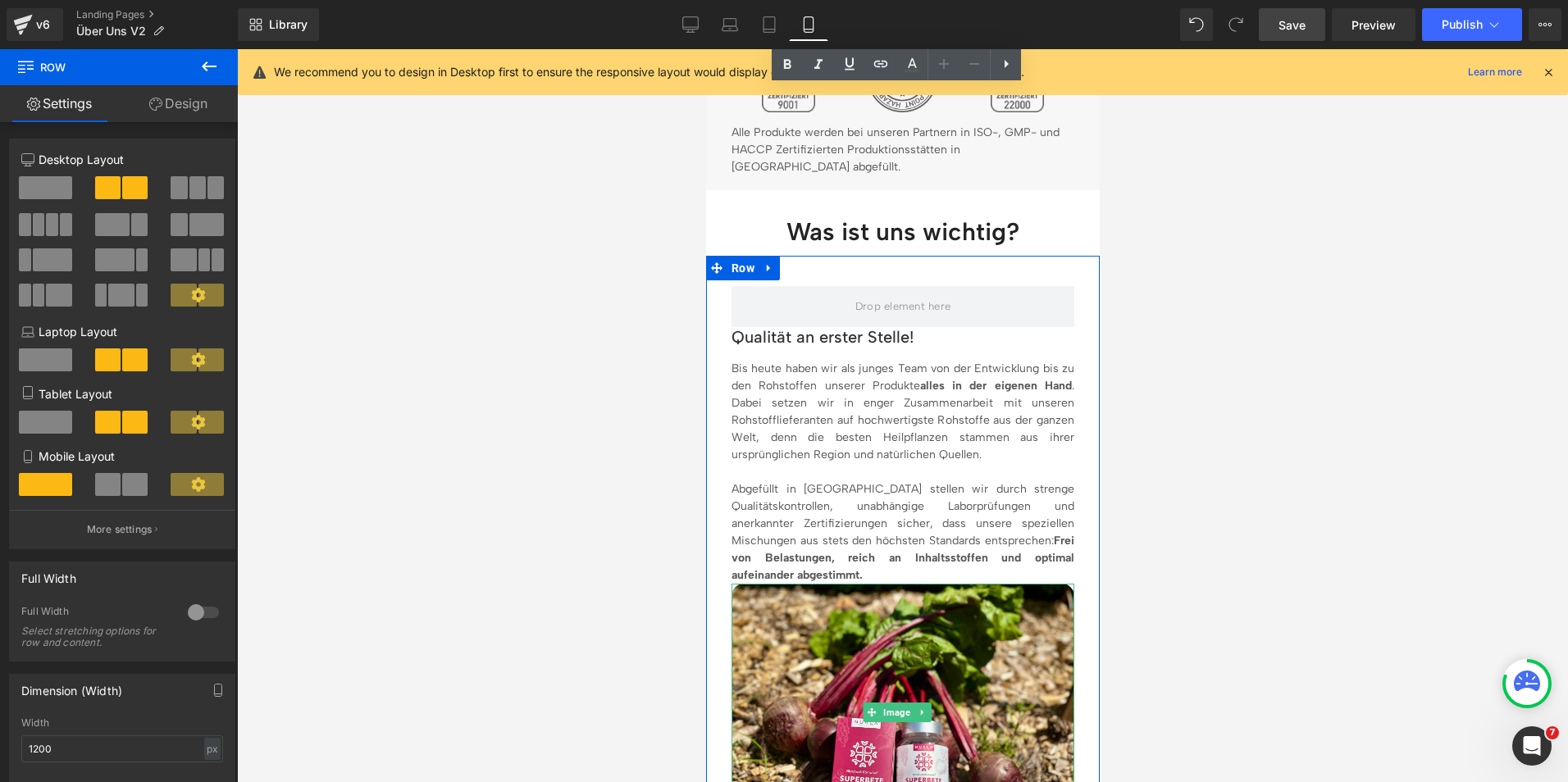
scroll to position [2383, 0]
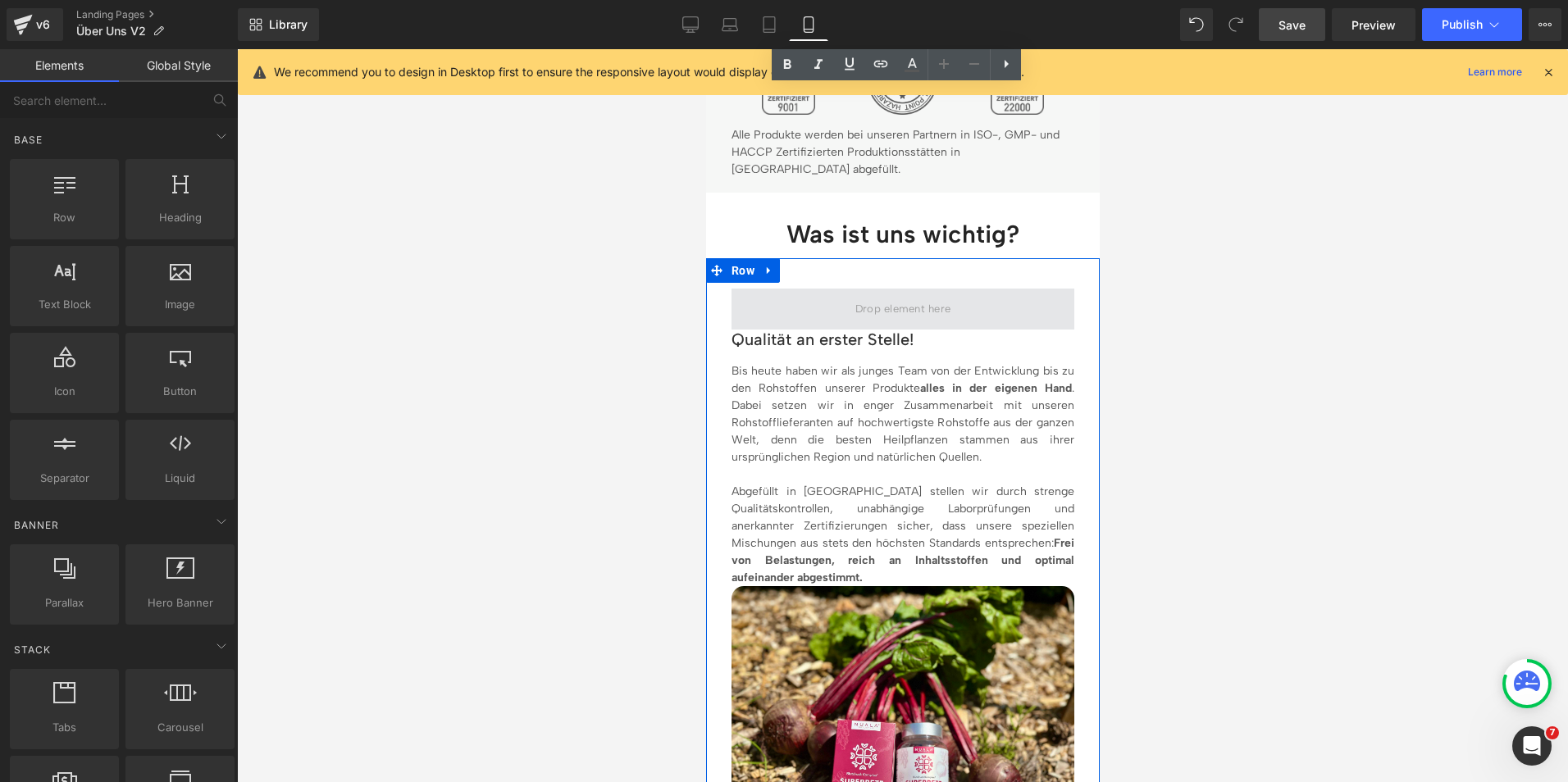
click at [849, 296] on span at bounding box center [902, 309] width 107 height 26
drag, startPoint x: 1334, startPoint y: 446, endPoint x: 861, endPoint y: 297, distance: 495.9
click at [861, 297] on span at bounding box center [902, 309] width 107 height 26
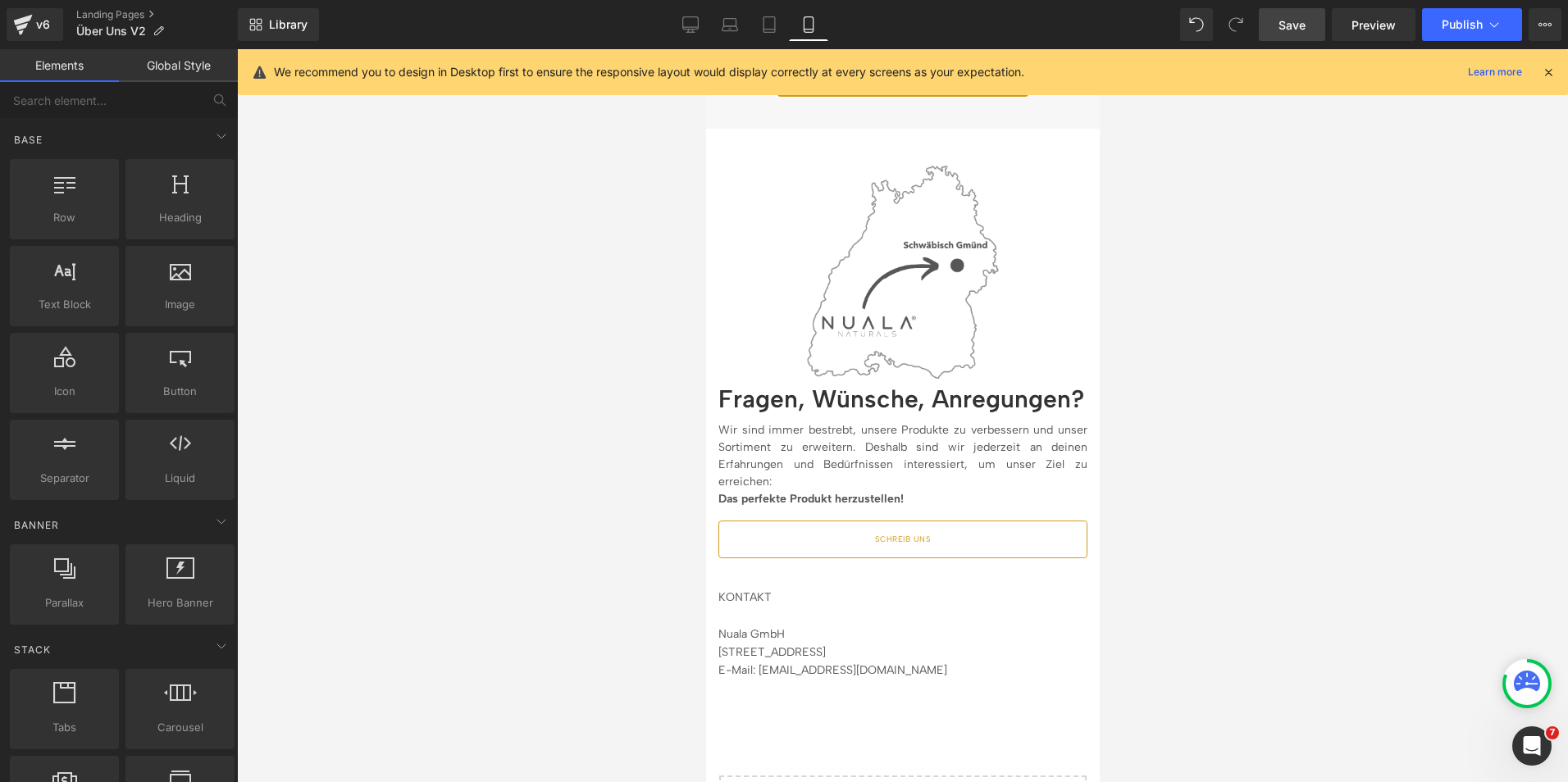
scroll to position [3943, 0]
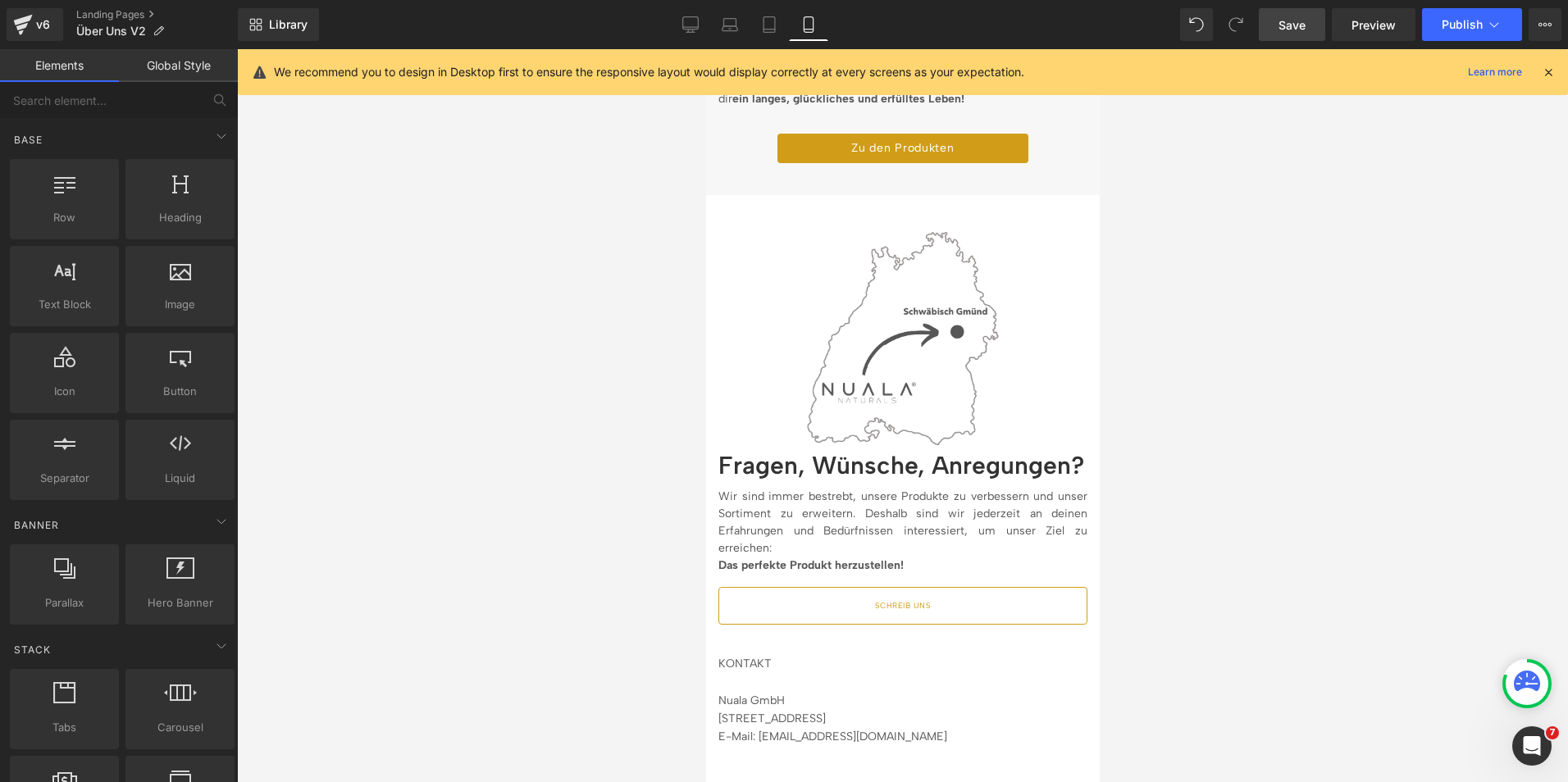
click at [1313, 37] on link "Save" at bounding box center [1292, 24] width 66 height 33
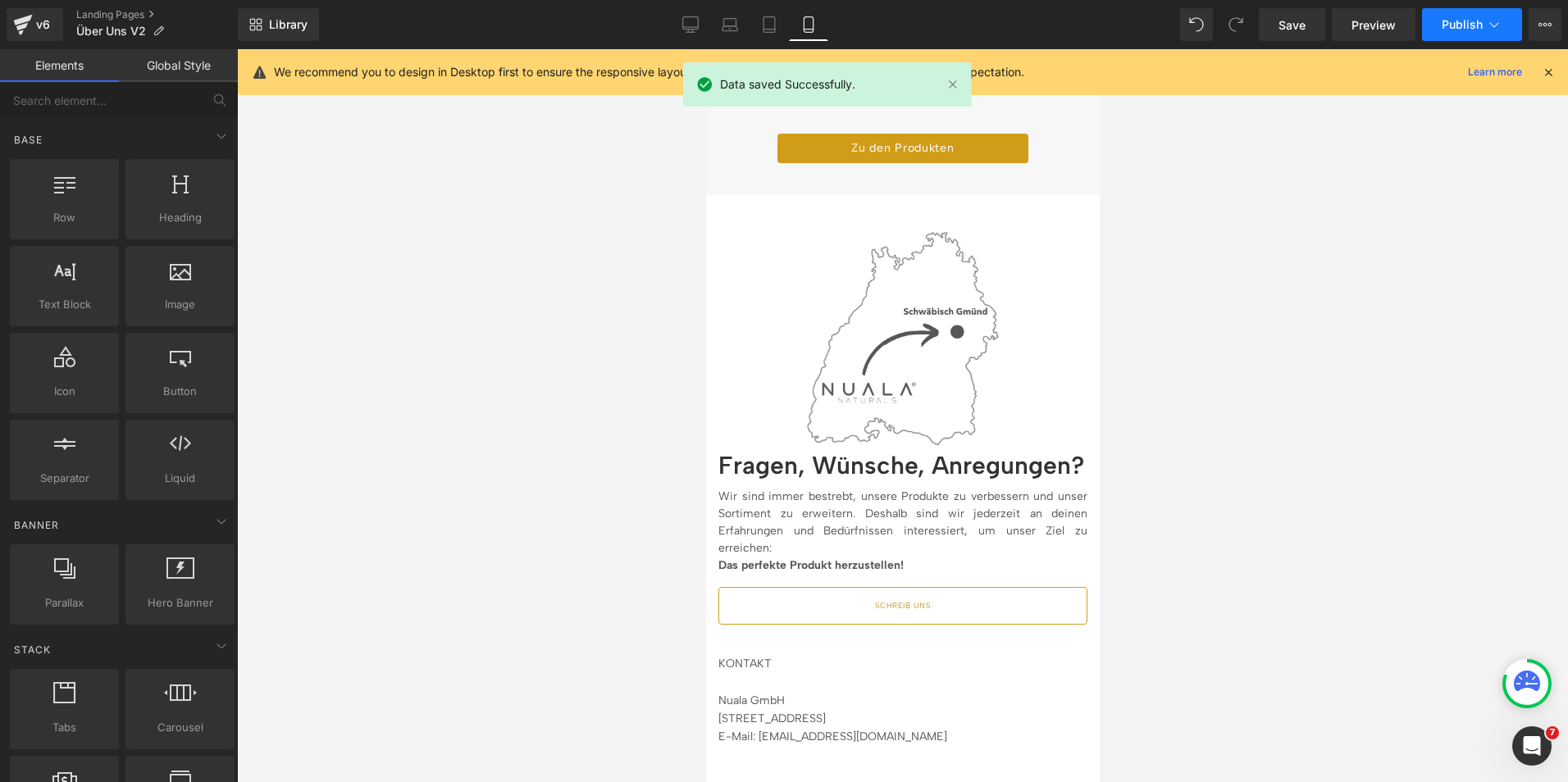
click at [1453, 21] on span "Publish" at bounding box center [1462, 24] width 41 height 13
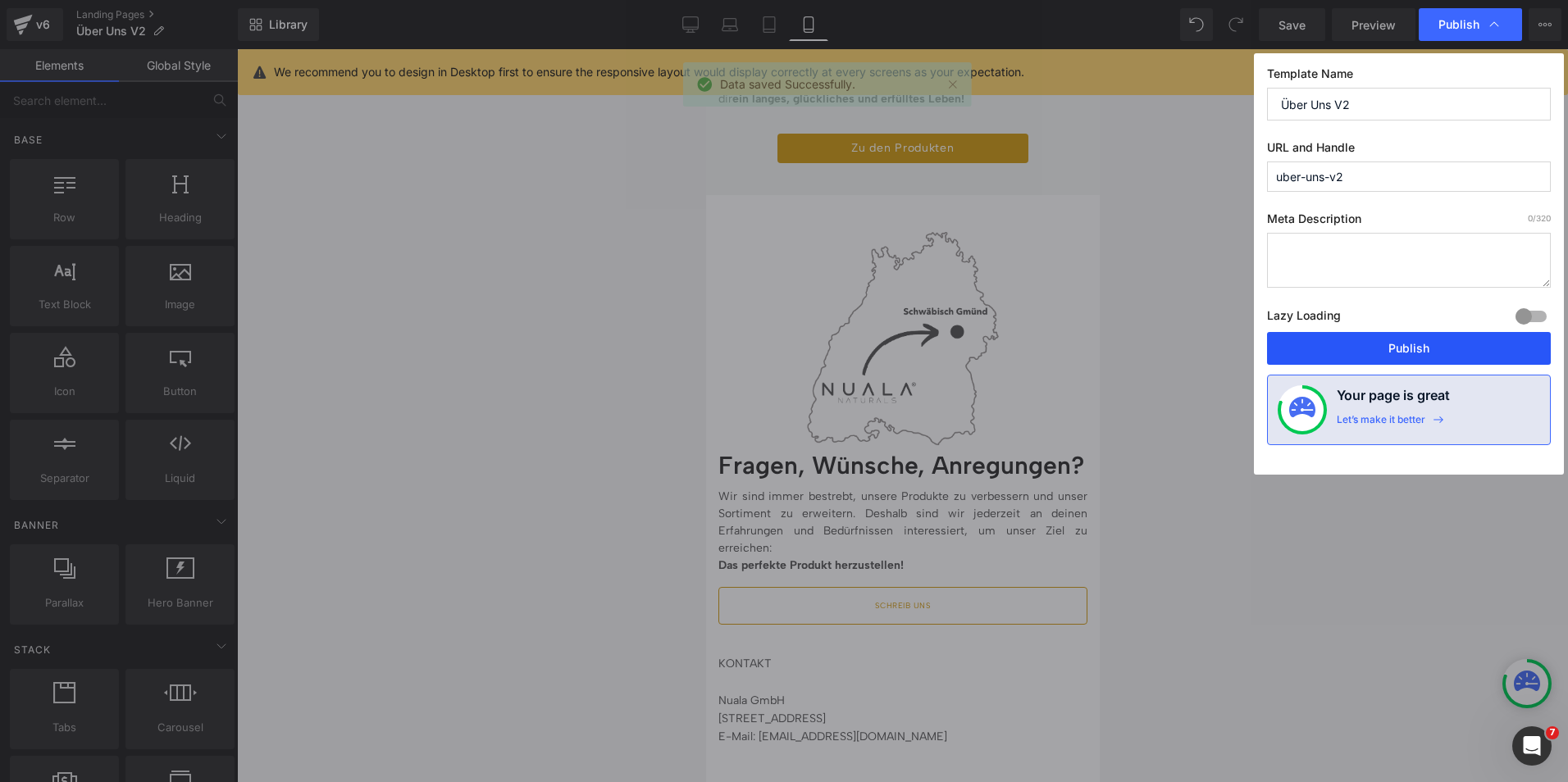
click at [1361, 344] on button "Publish" at bounding box center [1409, 349] width 284 height 33
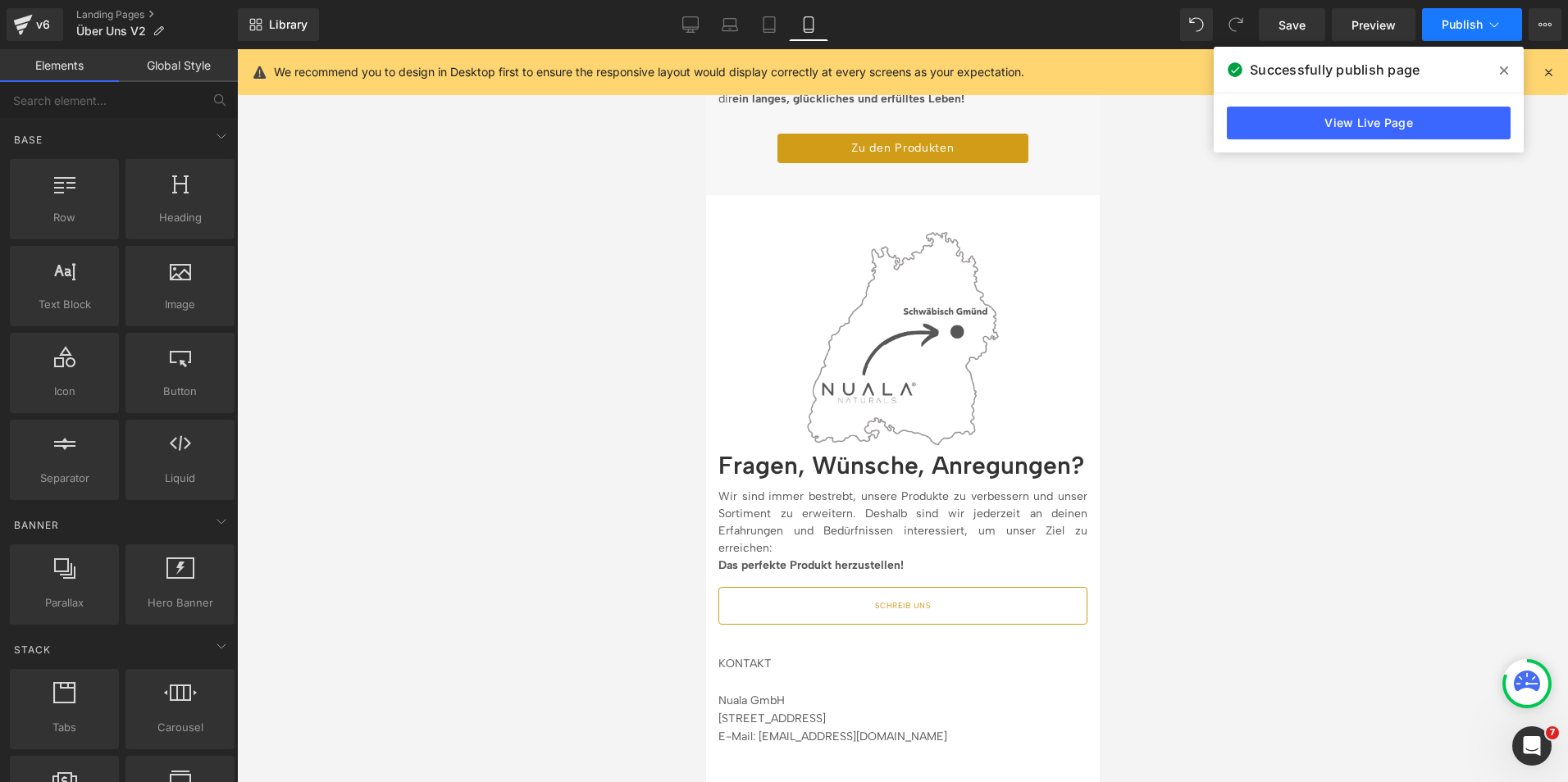
click at [1506, 10] on button "Publish" at bounding box center [1471, 24] width 100 height 33
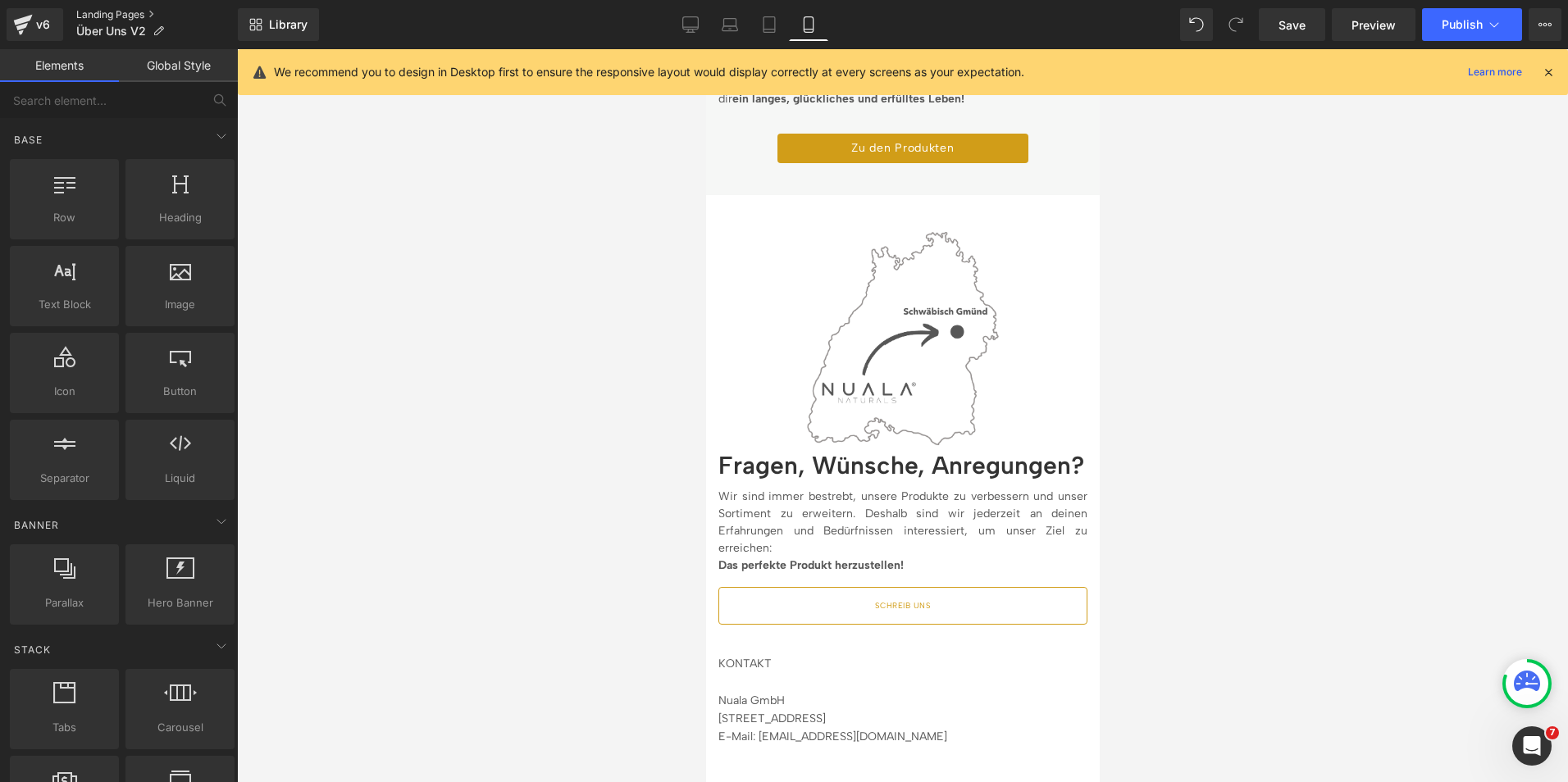
click at [112, 14] on link "Landing Pages" at bounding box center [157, 14] width 162 height 13
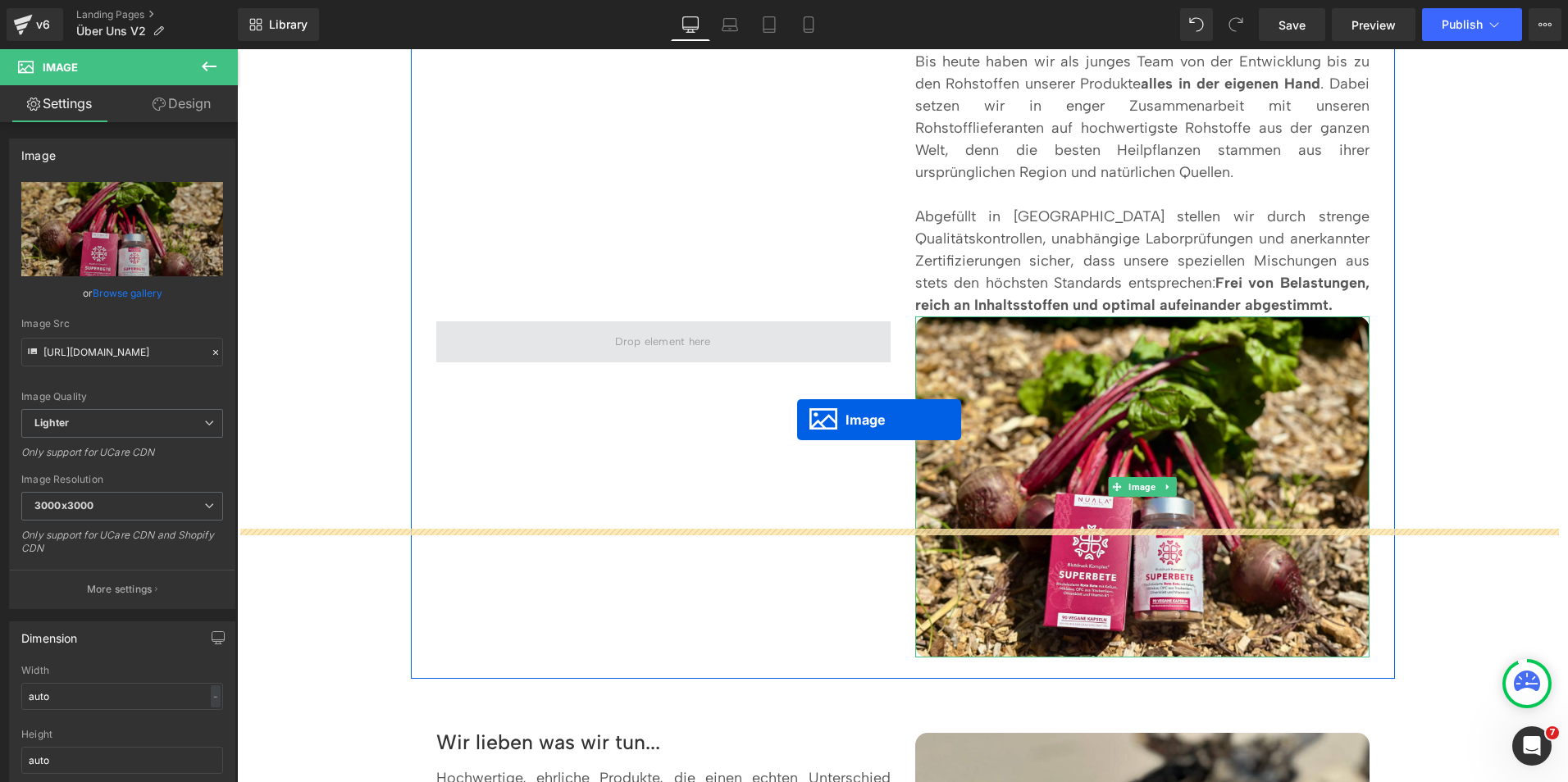
scroll to position [1760, 0]
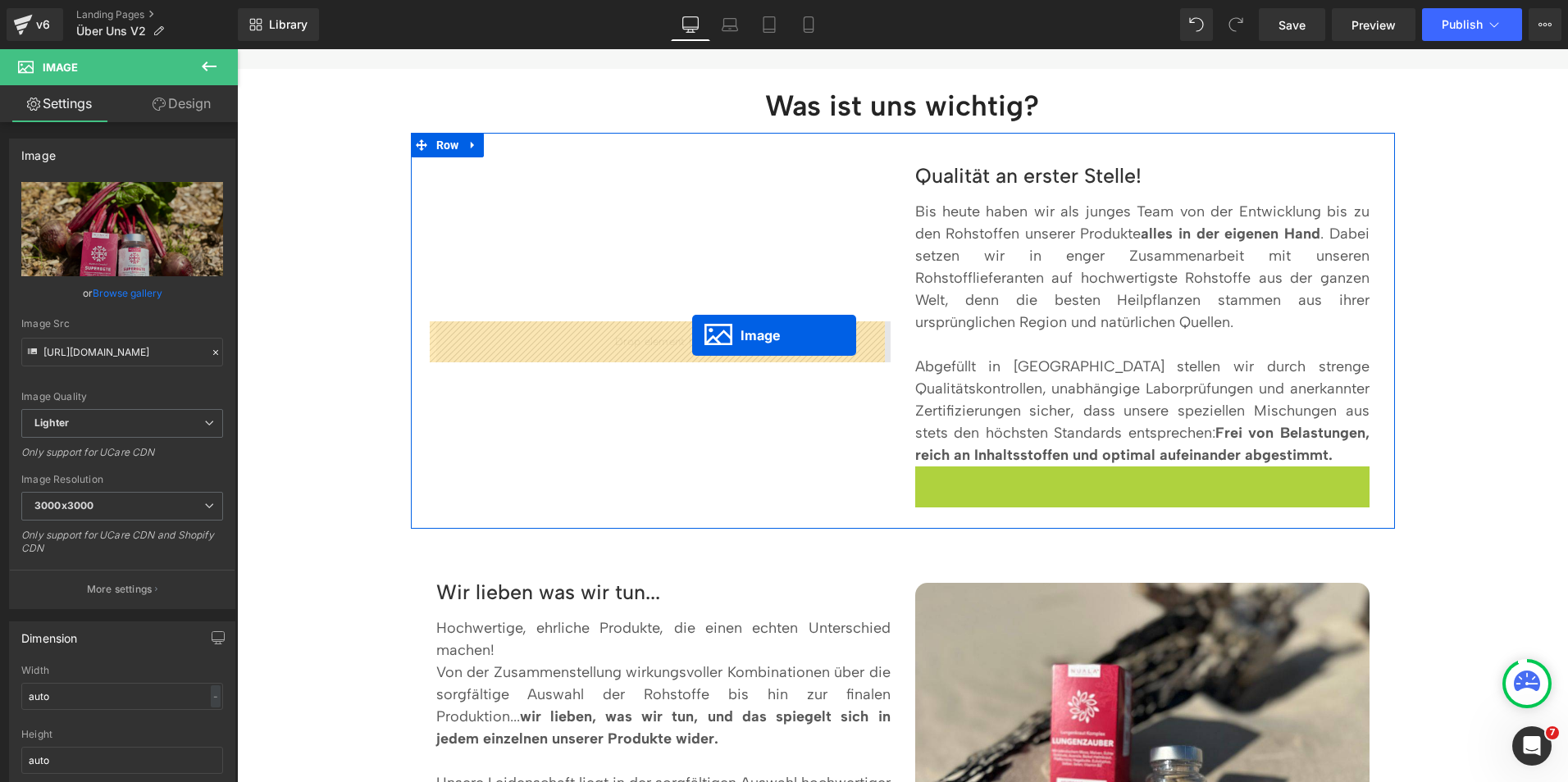
drag, startPoint x: 1110, startPoint y: 480, endPoint x: 693, endPoint y: 336, distance: 441.2
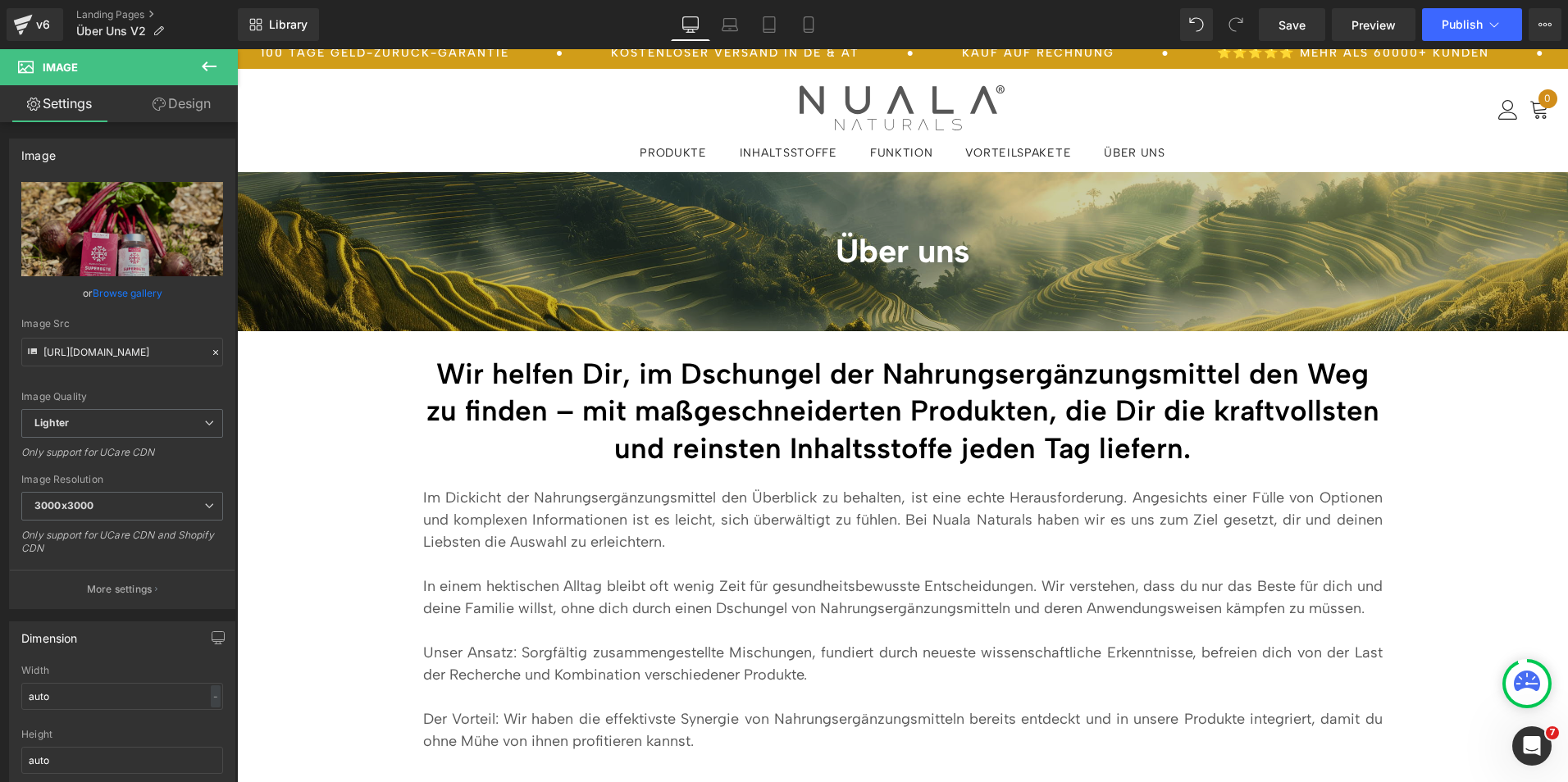
scroll to position [7, 0]
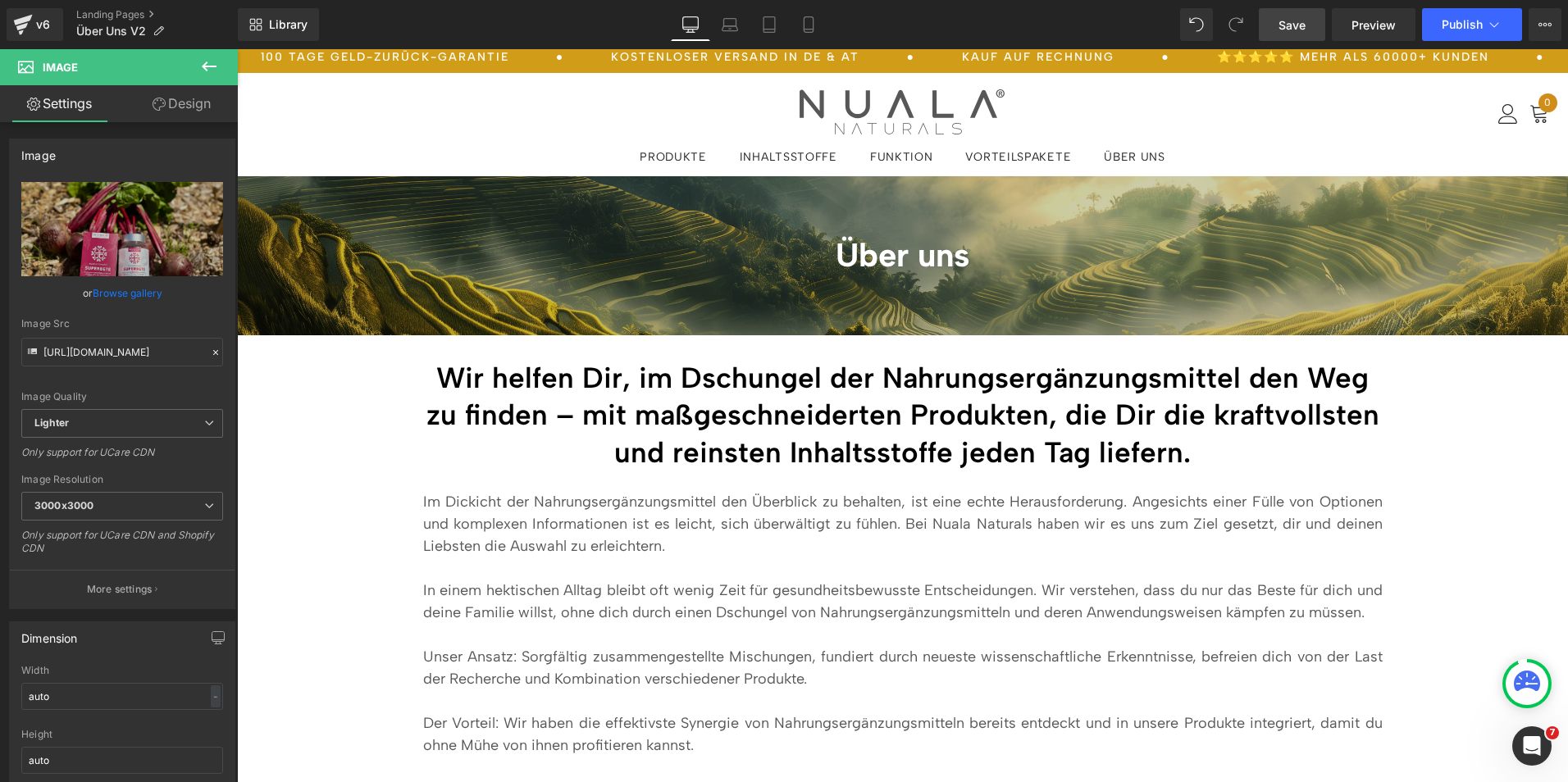
click at [1284, 17] on span "Save" at bounding box center [1291, 25] width 27 height 17
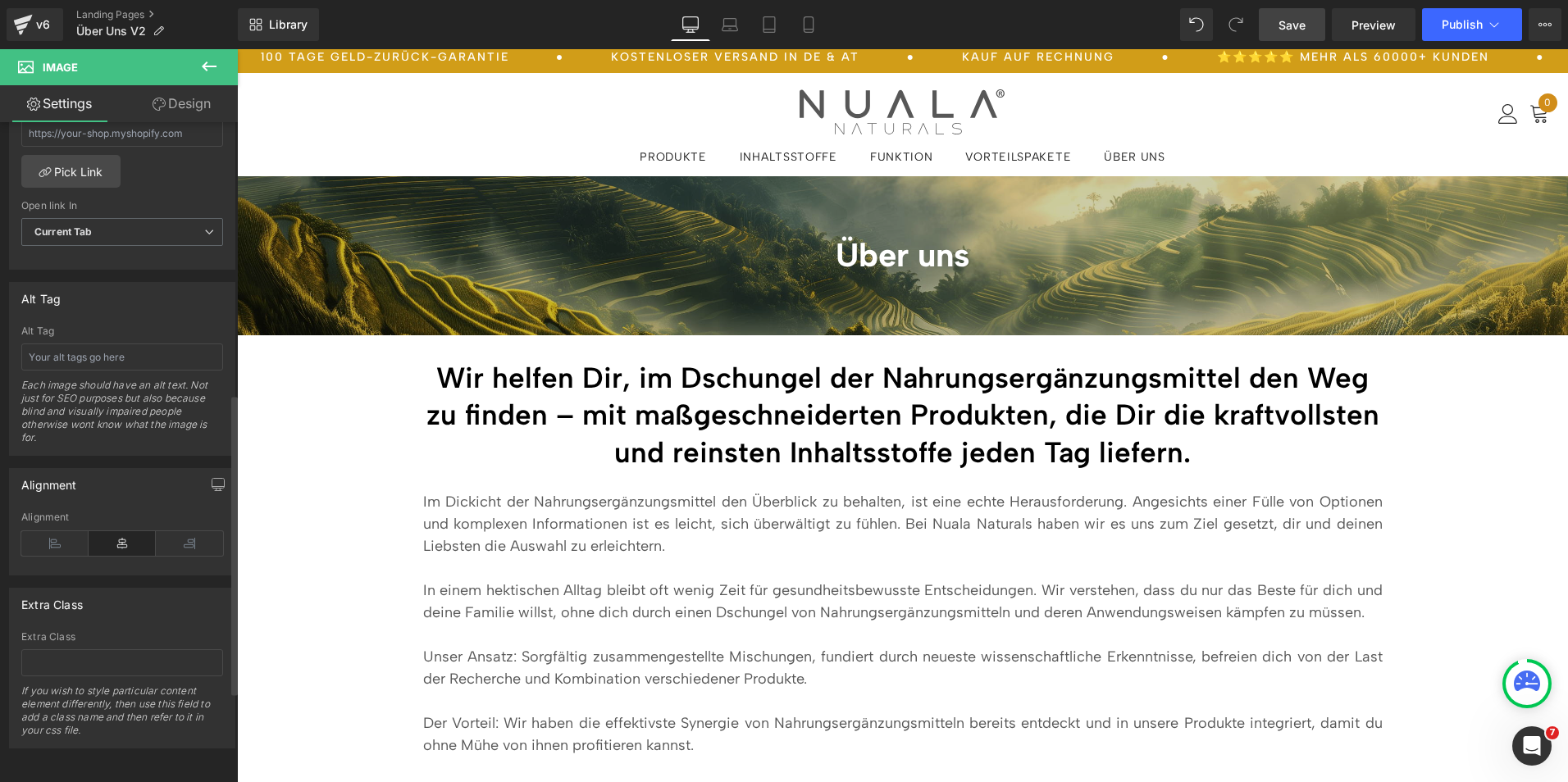
scroll to position [0, 0]
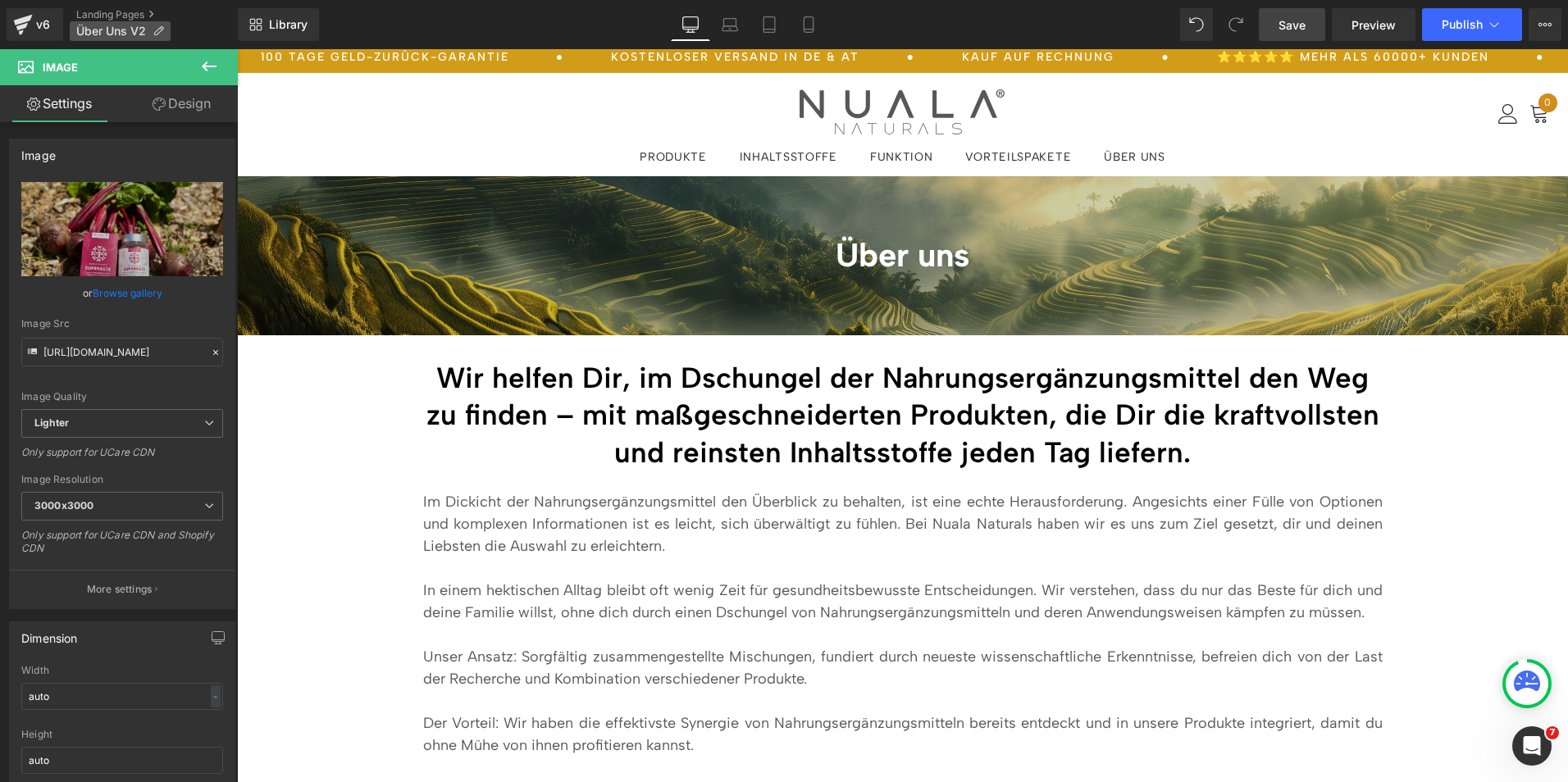
click at [104, 24] on span "Über Uns V2" at bounding box center [111, 30] width 70 height 13
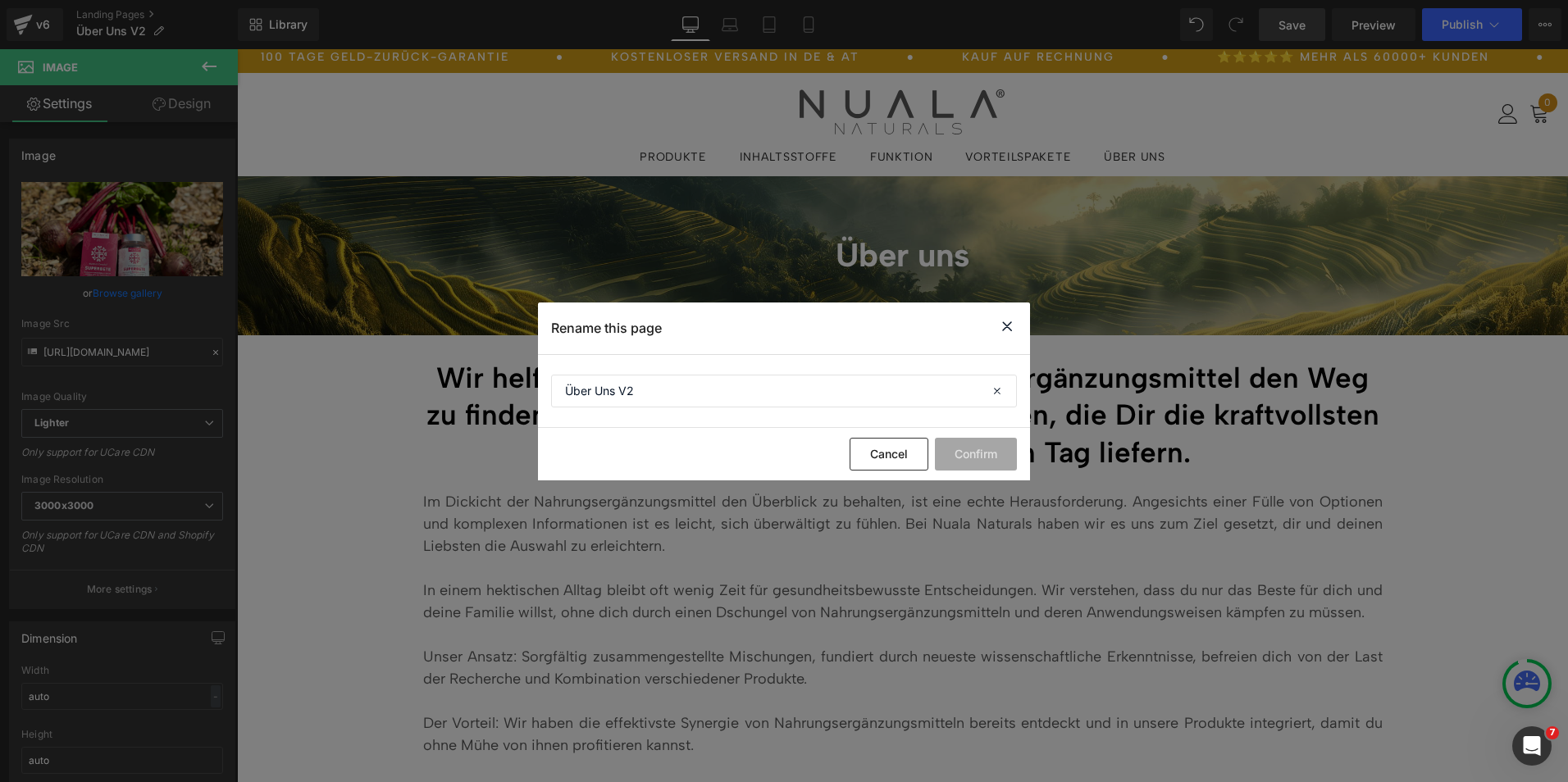
click at [1007, 324] on icon at bounding box center [1007, 327] width 20 height 21
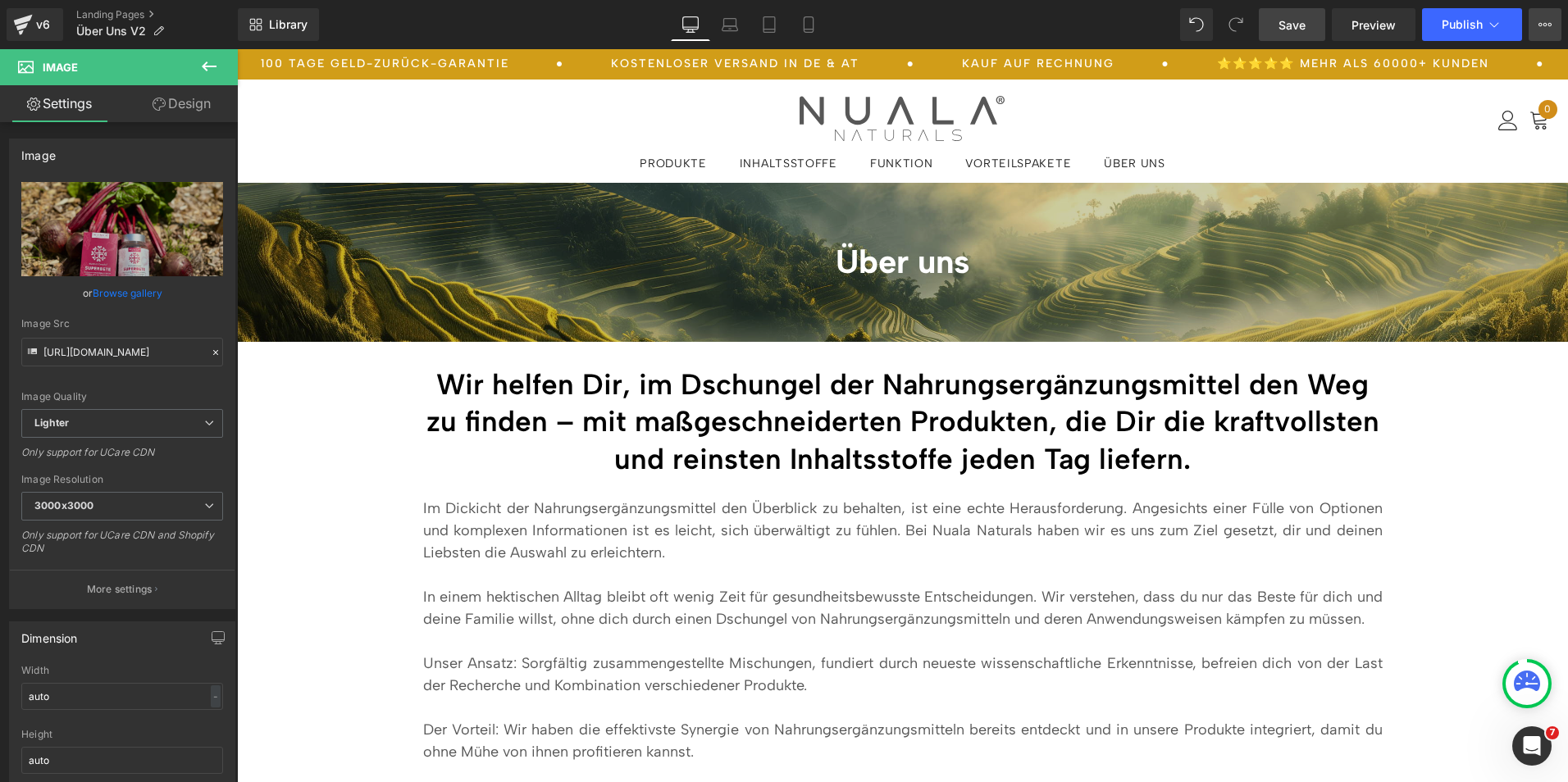
click at [1541, 32] on button "View Live Page View with current Template Save Template to Library Schedule Pub…" at bounding box center [1545, 24] width 33 height 33
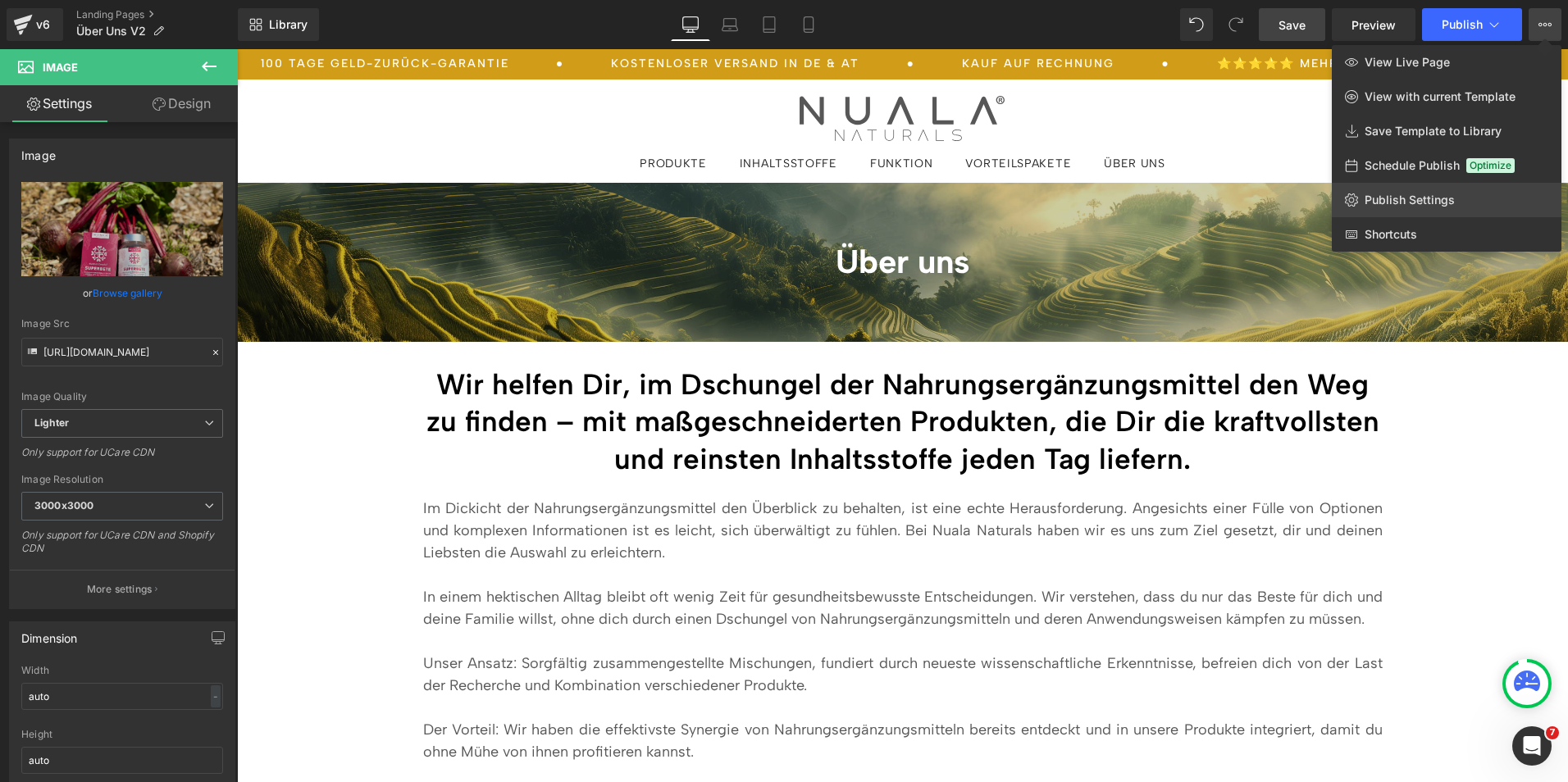
click at [1406, 199] on span "Publish Settings" at bounding box center [1410, 199] width 90 height 15
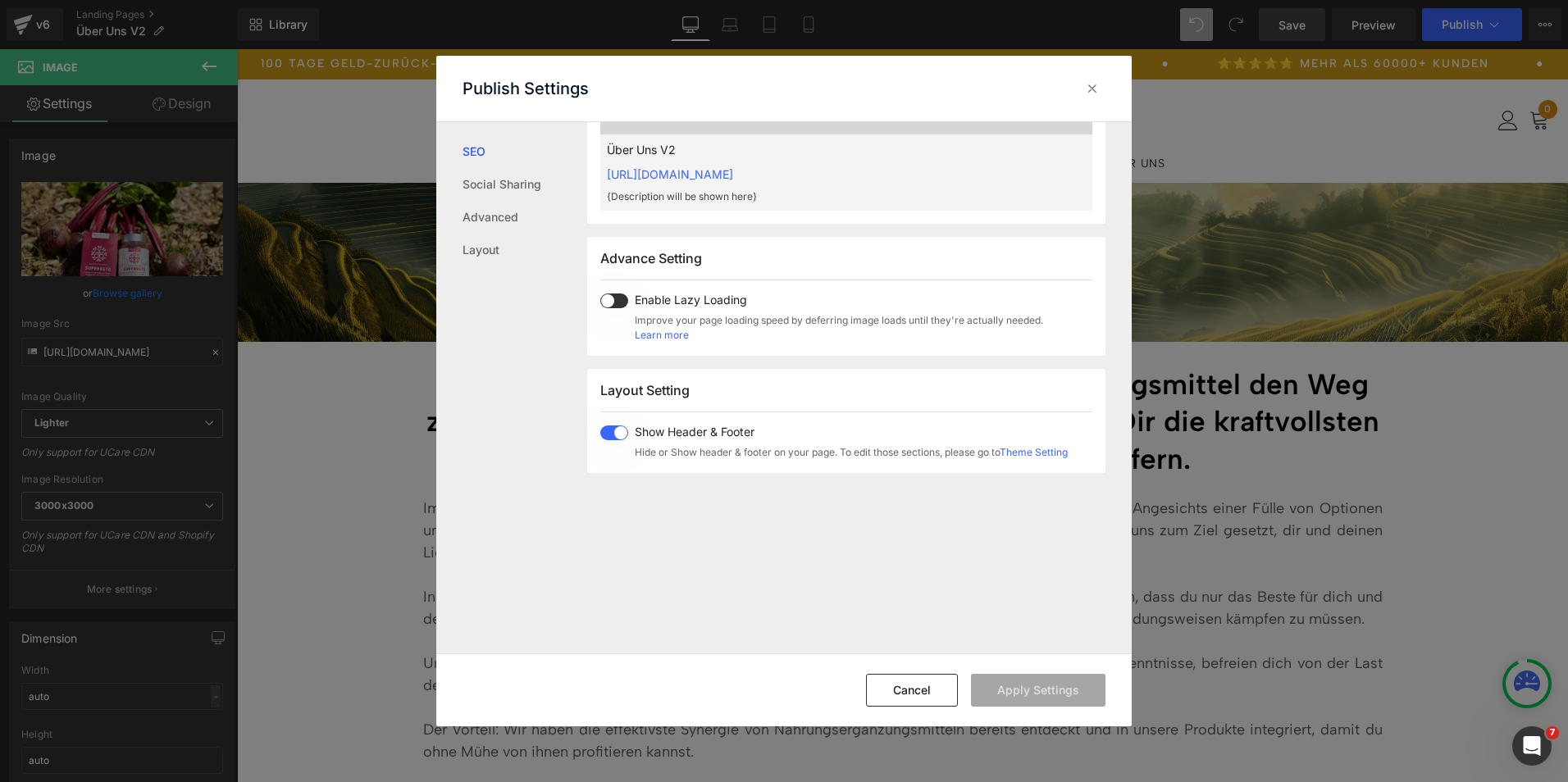
scroll to position [745, 0]
click at [506, 221] on link "Advanced" at bounding box center [525, 217] width 124 height 33
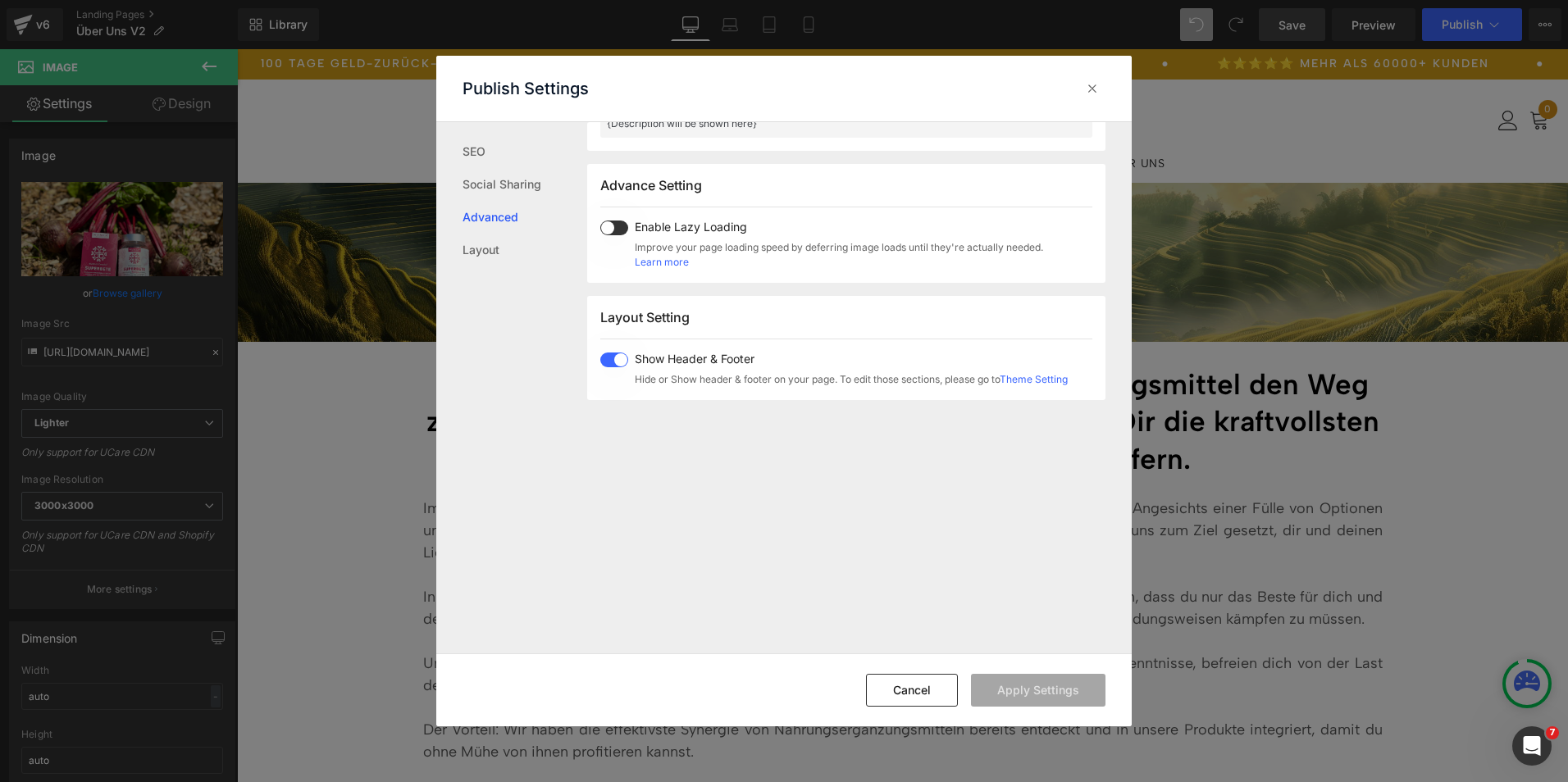
scroll to position [846, 0]
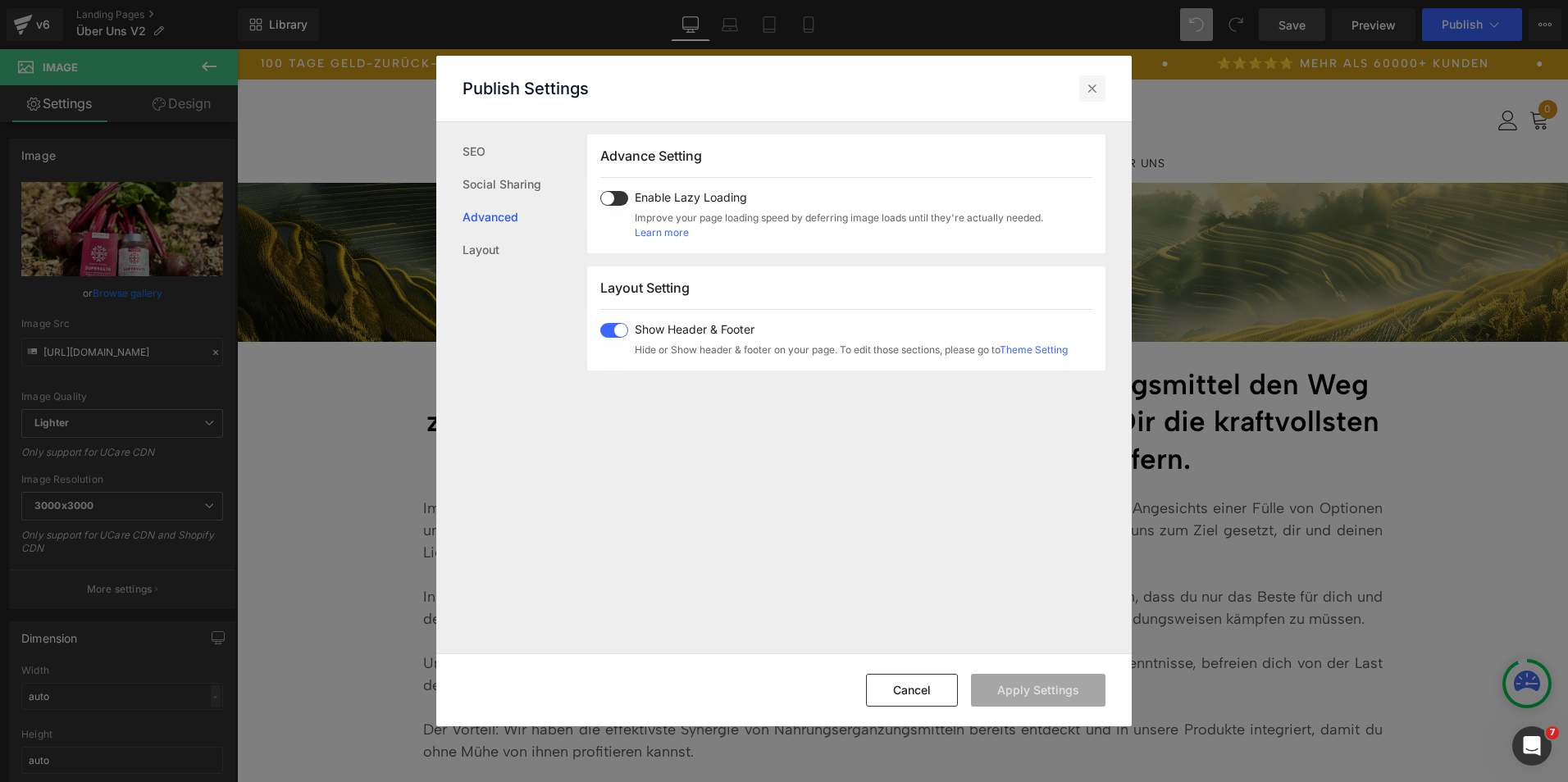
click at [1089, 78] on div at bounding box center [1092, 89] width 26 height 26
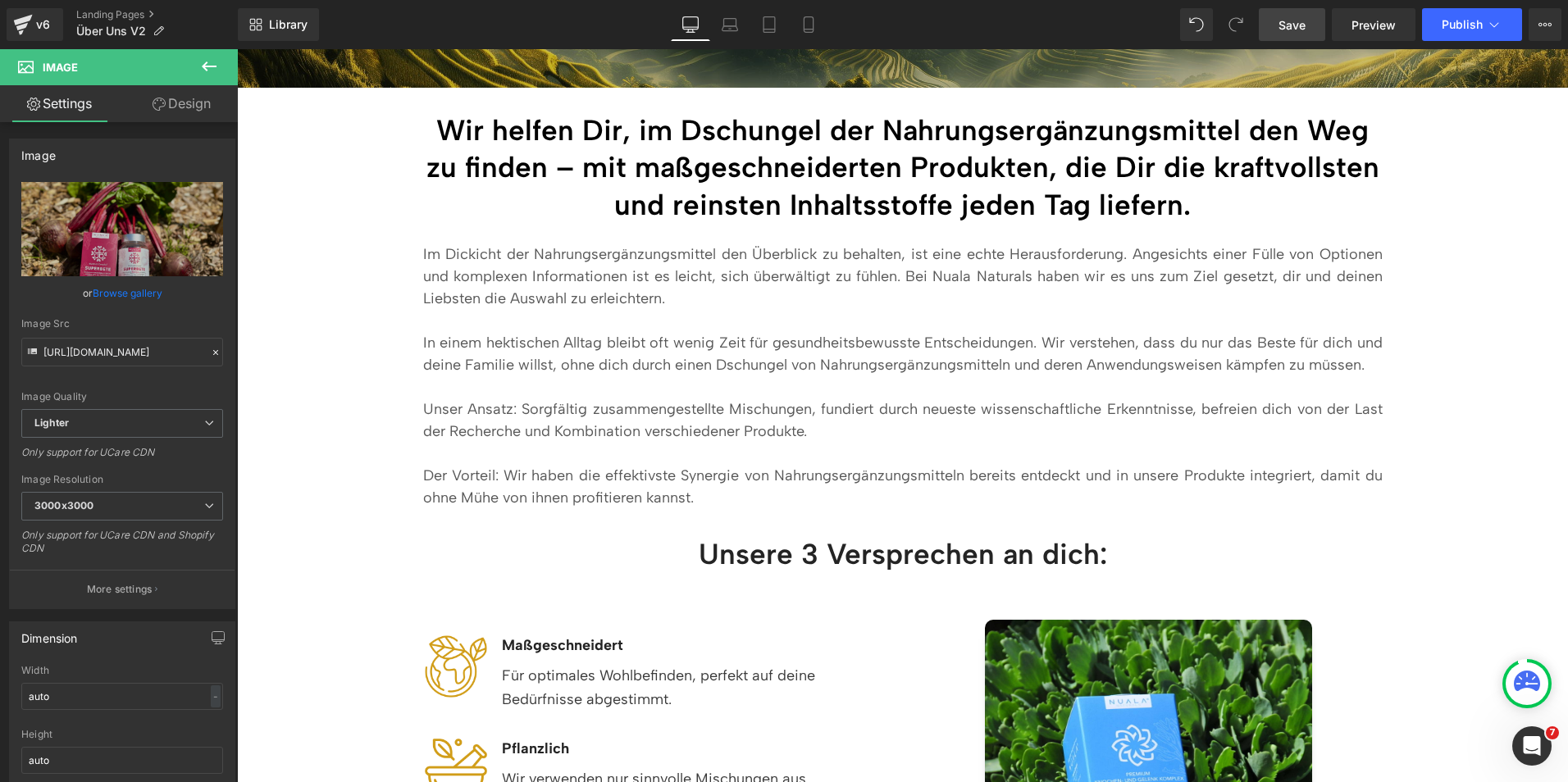
scroll to position [0, 0]
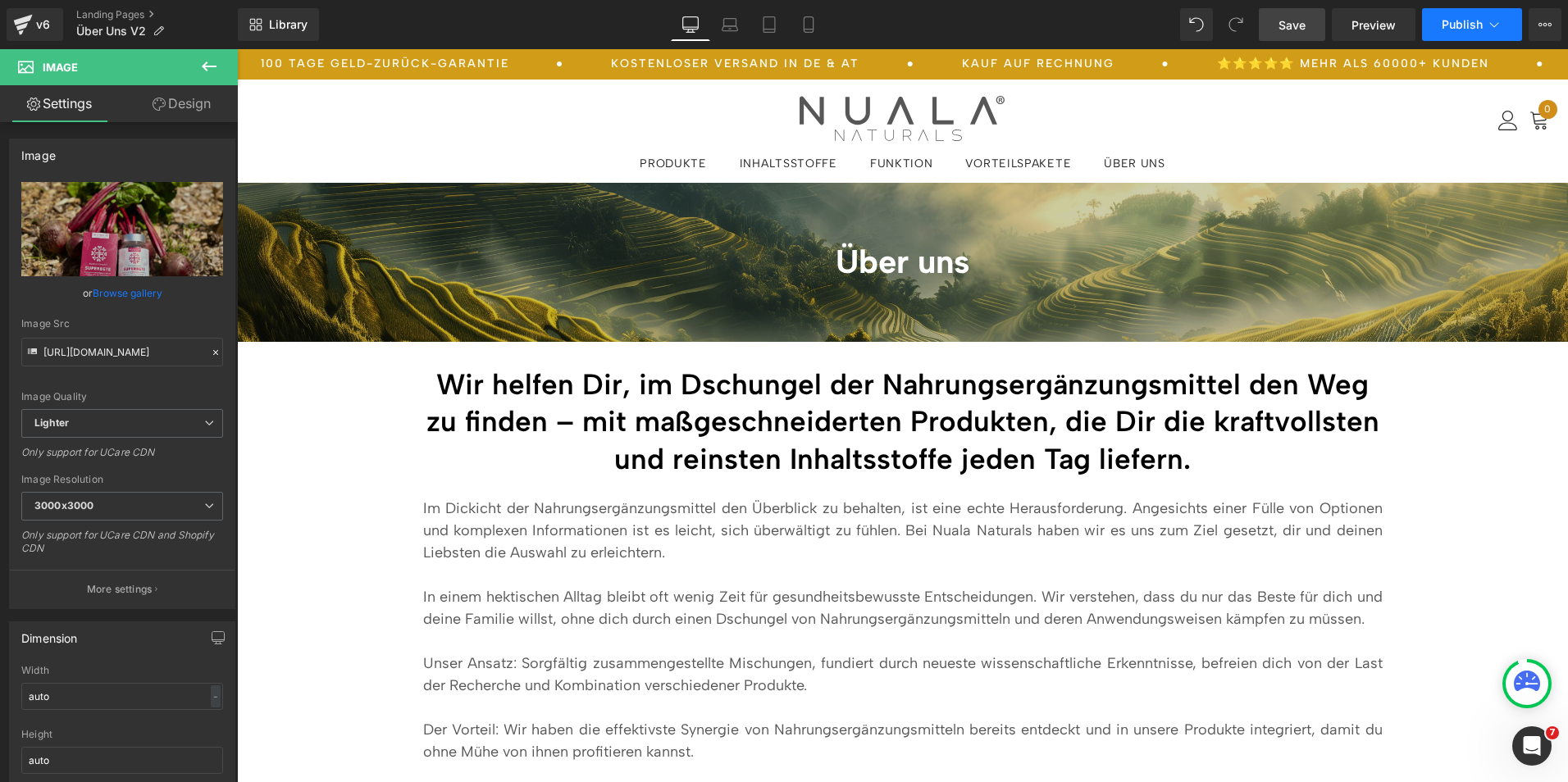
click at [1487, 34] on button "Publish" at bounding box center [1471, 24] width 100 height 33
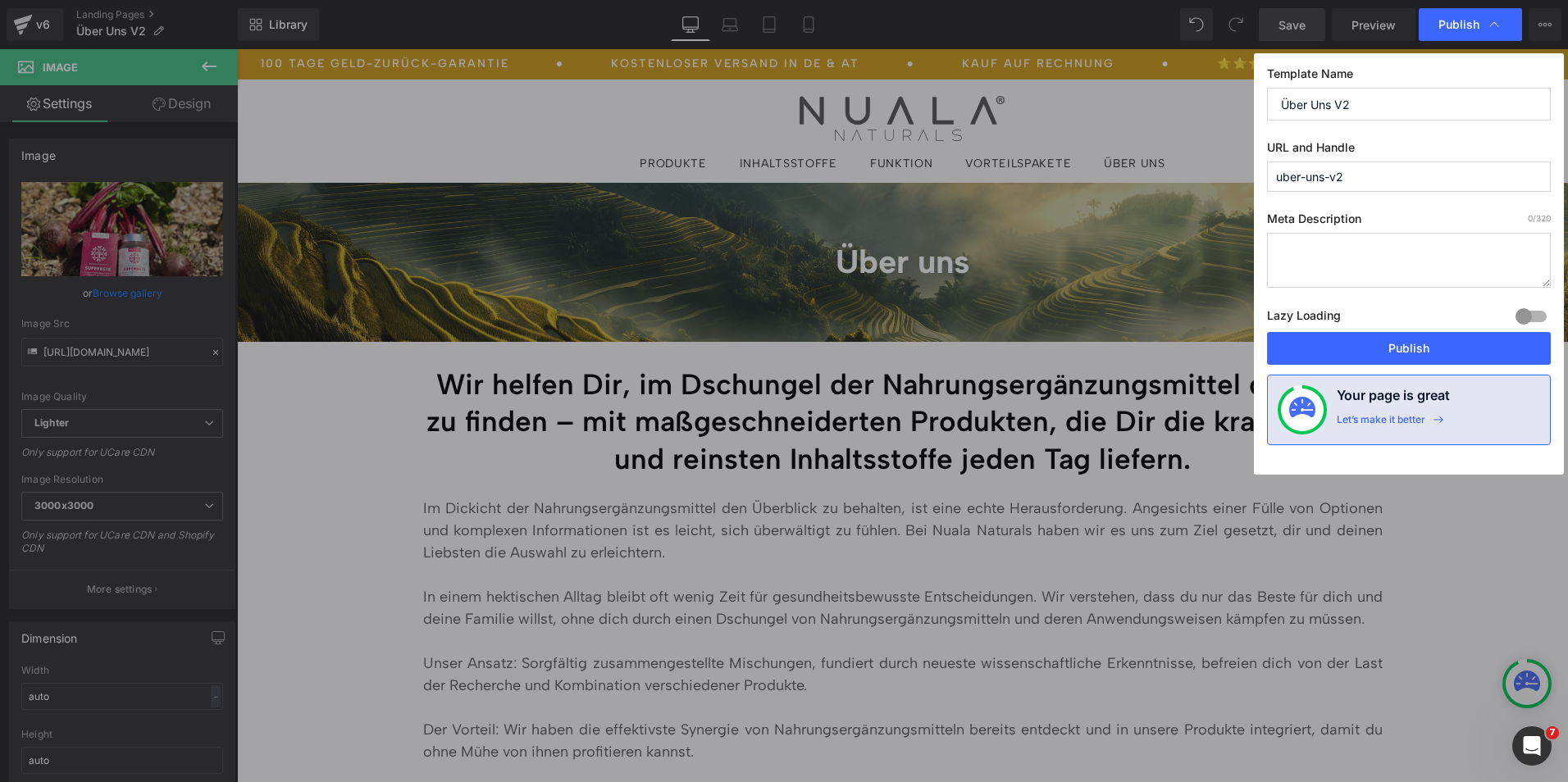
click at [1367, 177] on input "uber-uns-v2" at bounding box center [1409, 177] width 284 height 30
drag, startPoint x: 1357, startPoint y: 344, endPoint x: 690, endPoint y: 70, distance: 721.1
click at [1357, 344] on button "Publish" at bounding box center [1409, 349] width 284 height 33
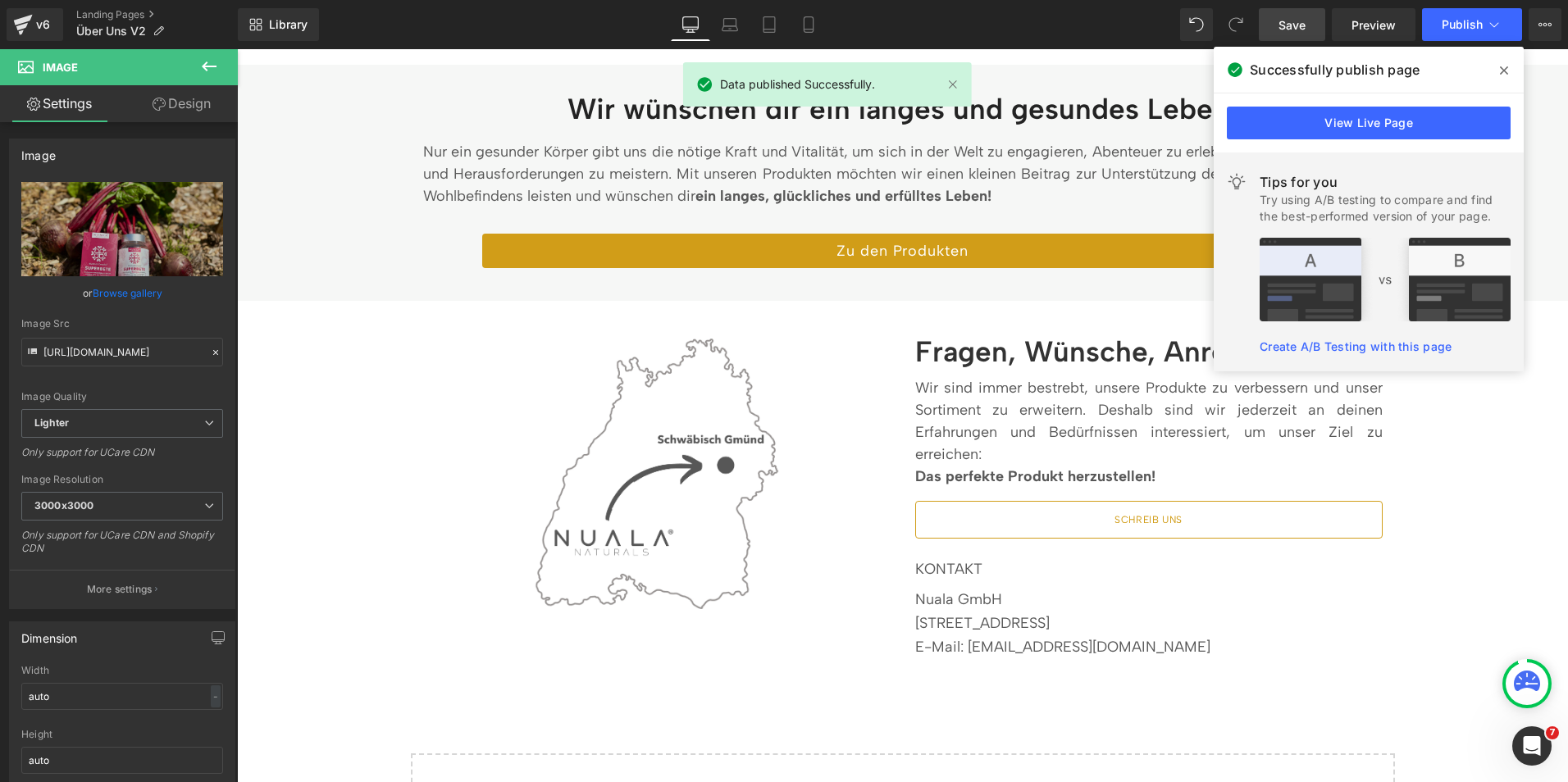
scroll to position [2641, 0]
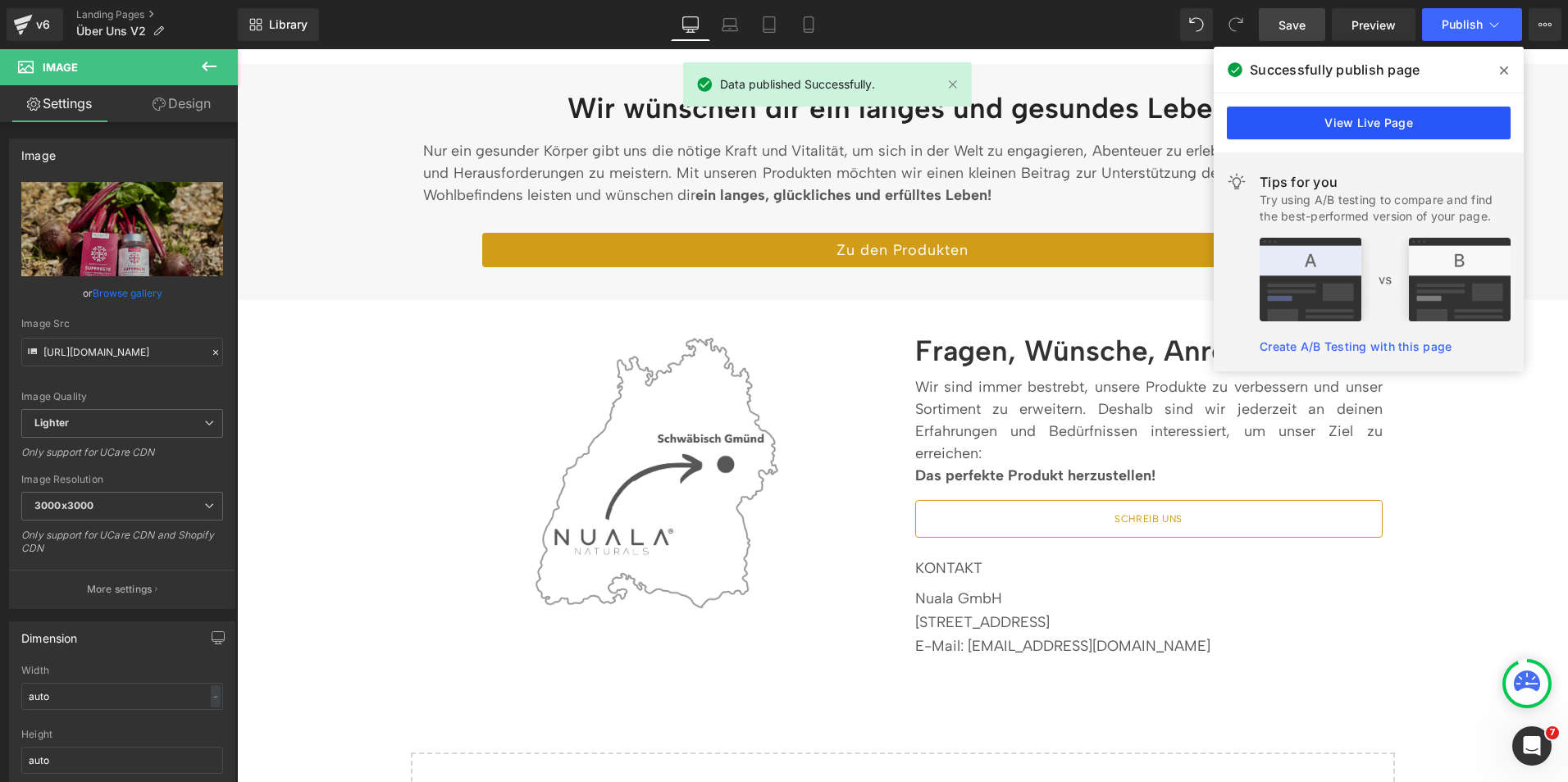
click at [1290, 109] on link "View Live Page" at bounding box center [1369, 124] width 284 height 33
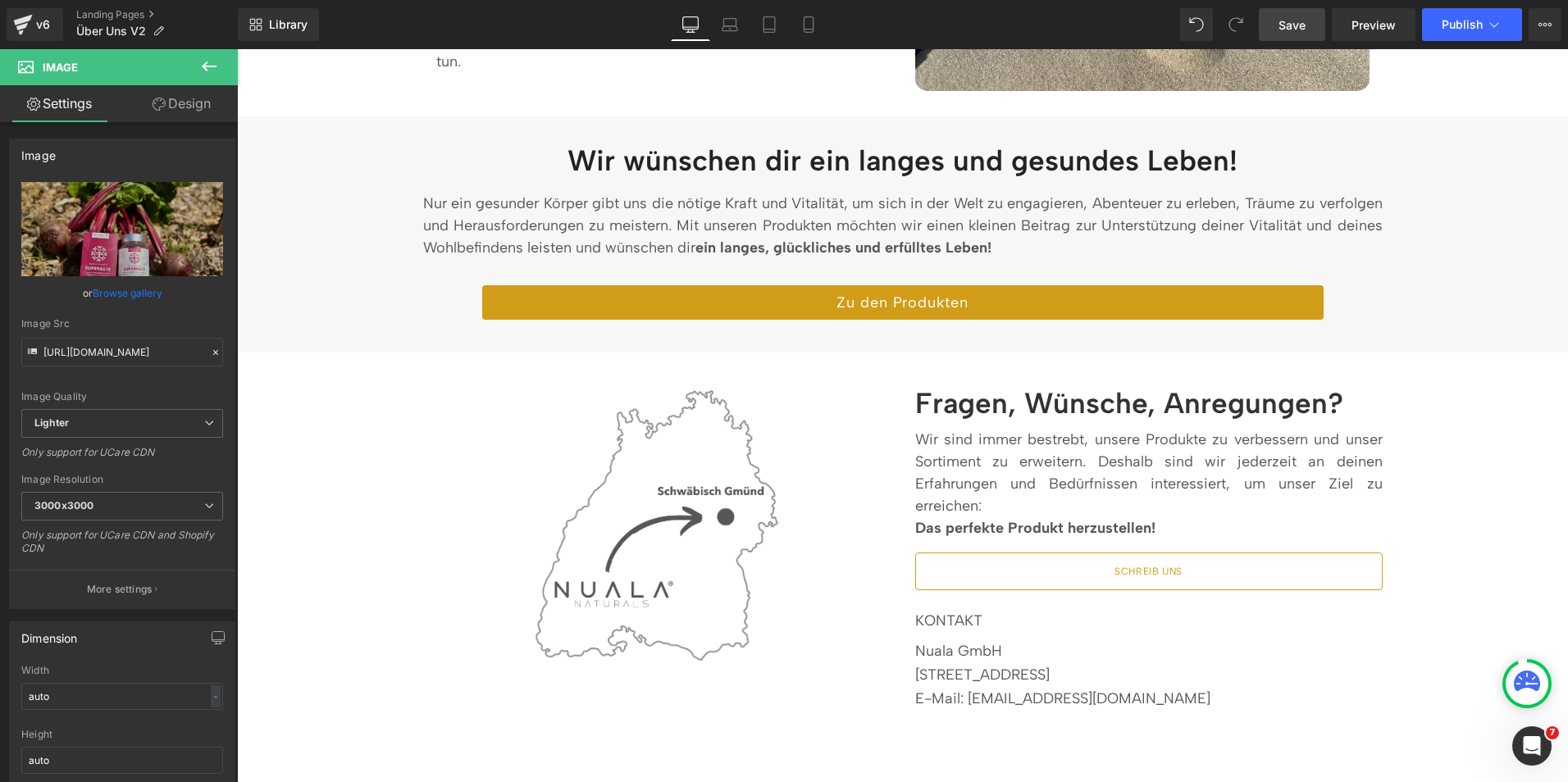
scroll to position [2590, 0]
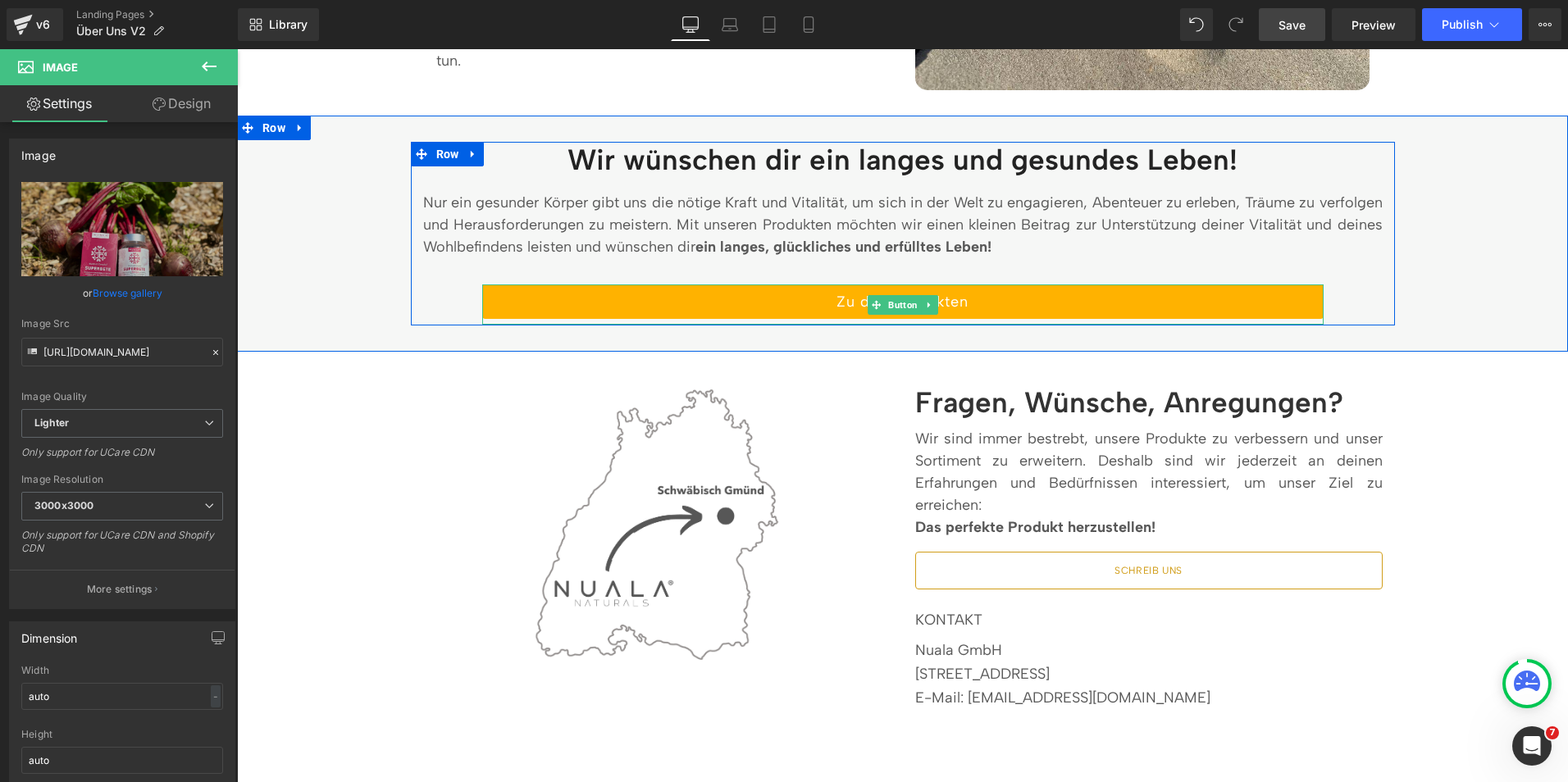
click at [680, 311] on link "Zu den Produkten" at bounding box center [902, 302] width 841 height 35
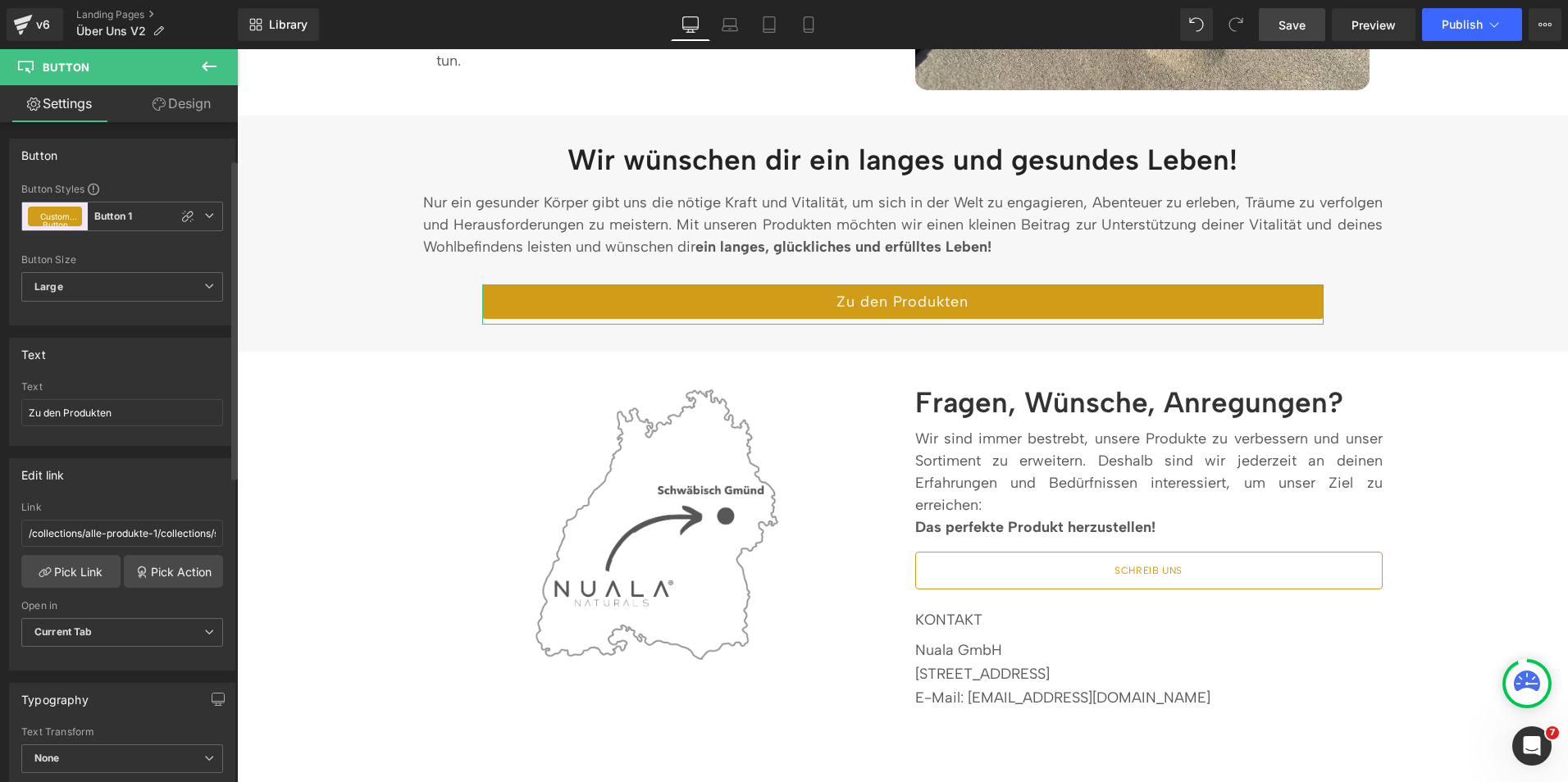
scroll to position [104, 0]
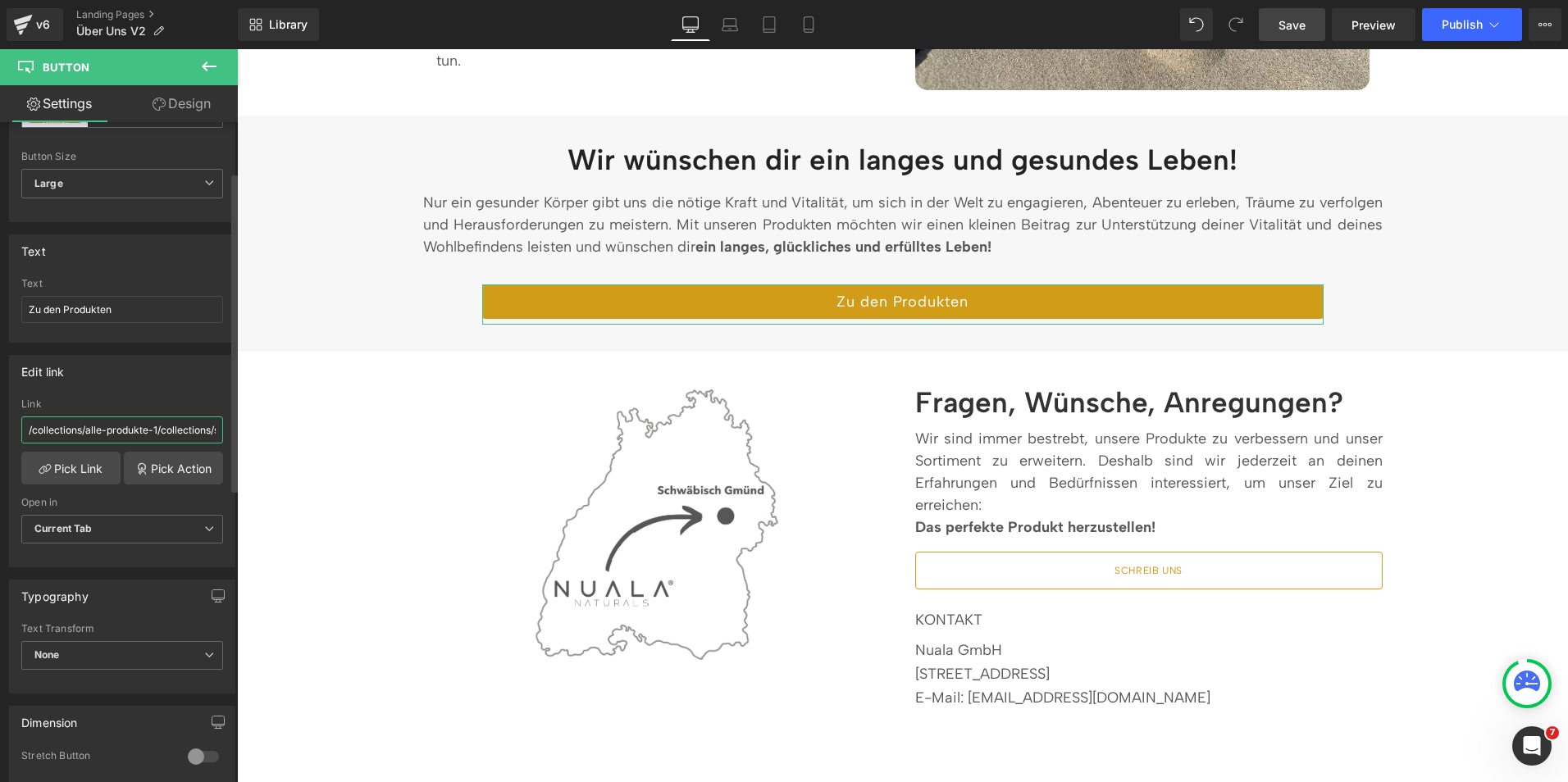
click at [139, 441] on input "/collections/alle-produkte-1/collections/stimmung-stress" at bounding box center [123, 430] width 202 height 27
click at [164, 426] on input "/collections/alle-produkte-1/collections/stimmung-stress" at bounding box center [123, 430] width 202 height 27
drag, startPoint x: 402, startPoint y: 476, endPoint x: 240, endPoint y: 429, distance: 168.7
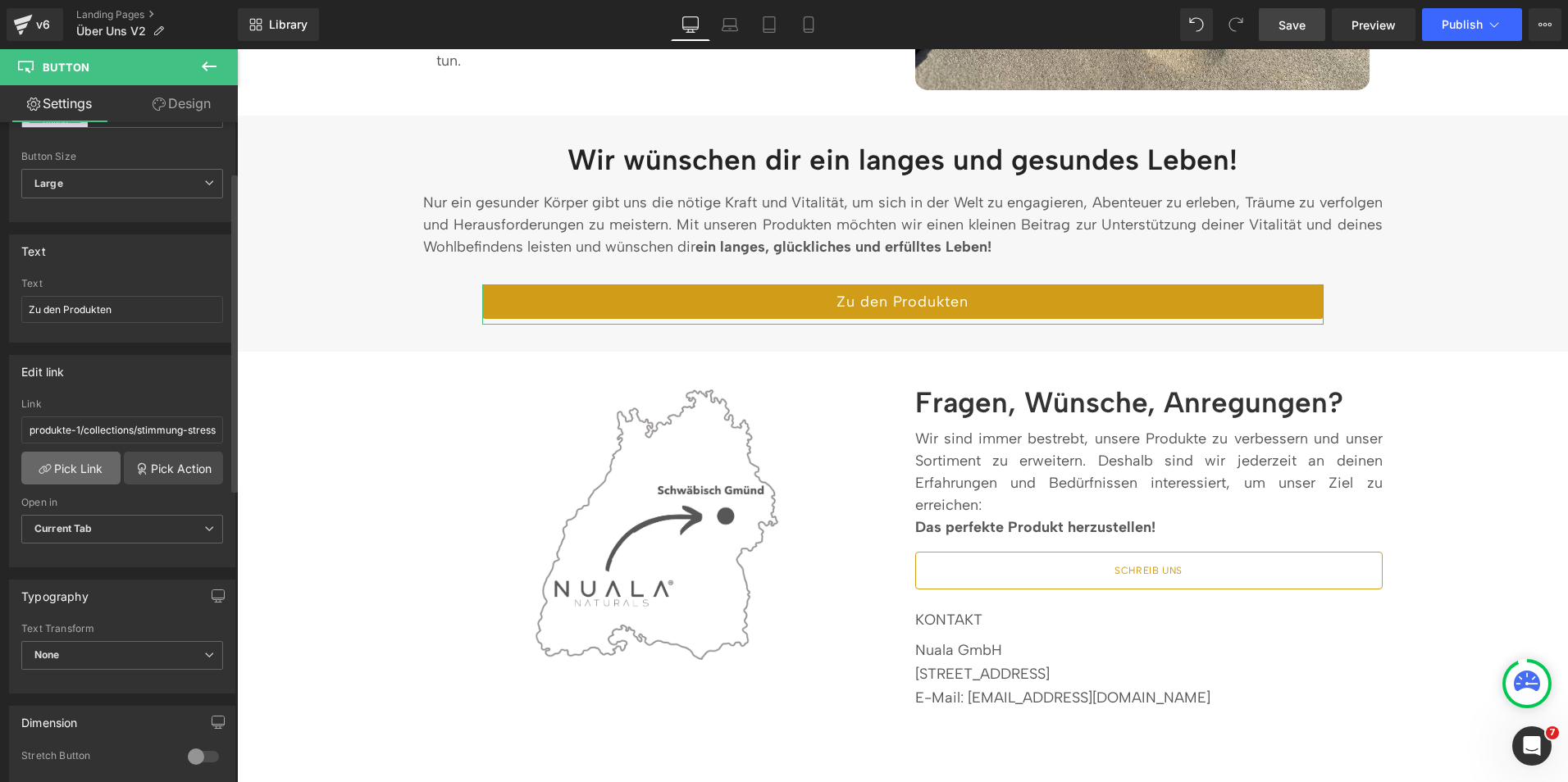
scroll to position [0, 0]
click at [60, 467] on link "Pick Link" at bounding box center [71, 468] width 99 height 33
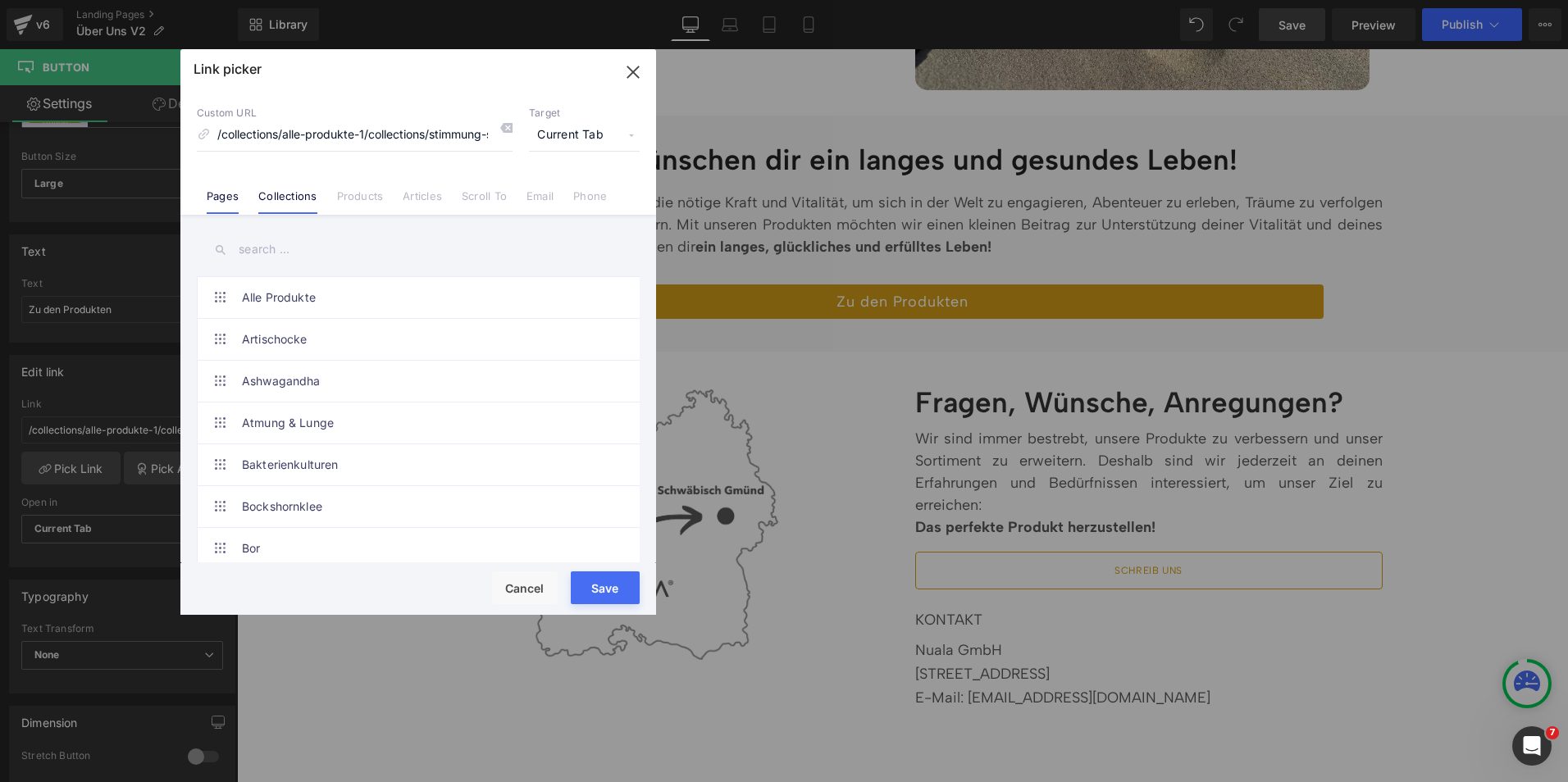
click at [218, 199] on link "Pages" at bounding box center [223, 202] width 32 height 24
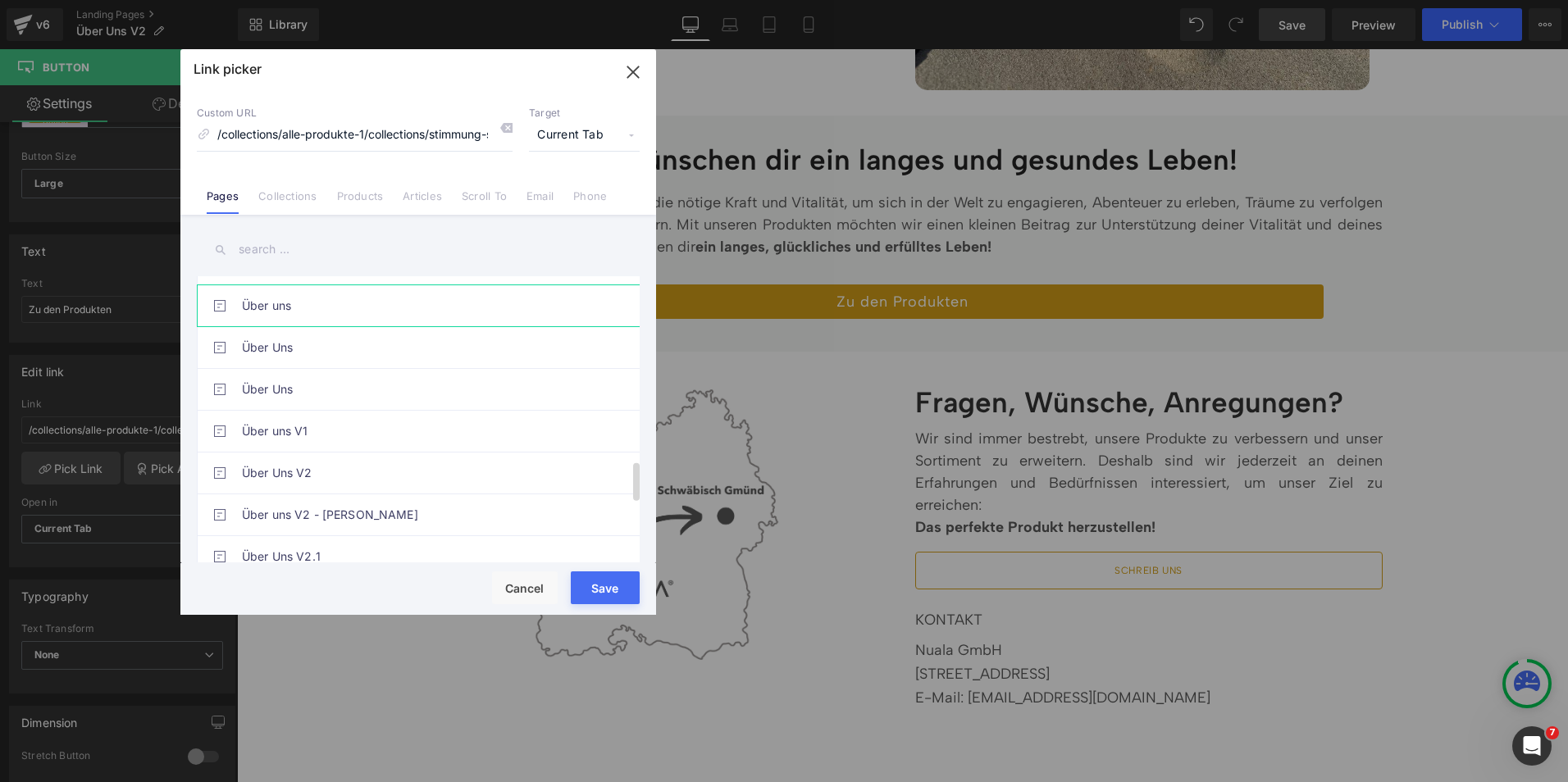
scroll to position [1373, 0]
click at [634, 67] on icon "button" at bounding box center [633, 72] width 26 height 26
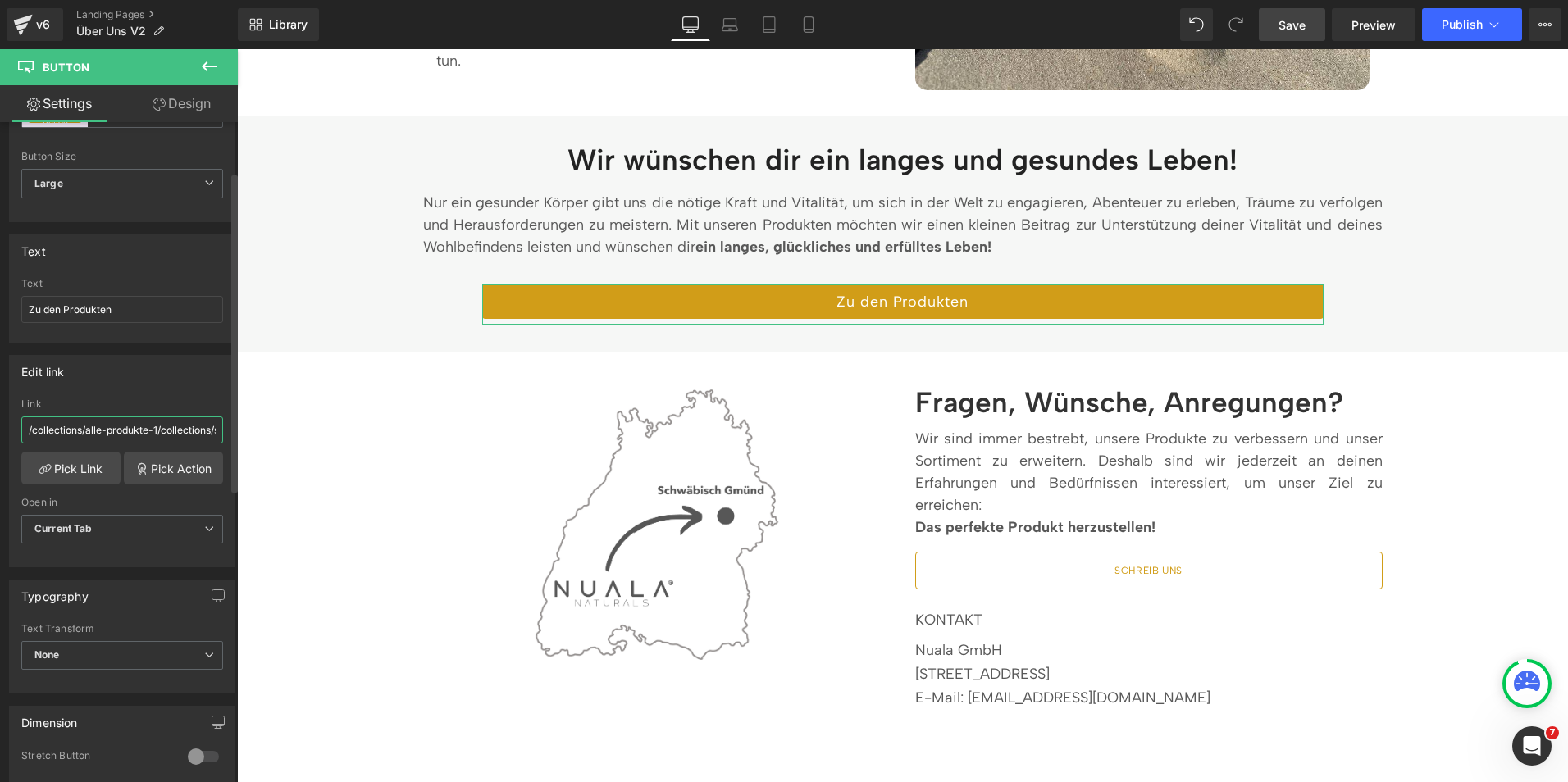
click at [78, 434] on input "/collections/alle-produkte-1/collections/stimmung-stress" at bounding box center [123, 430] width 202 height 27
paste input "https://nuala-naturals.de/collections/alle-produkte-1"
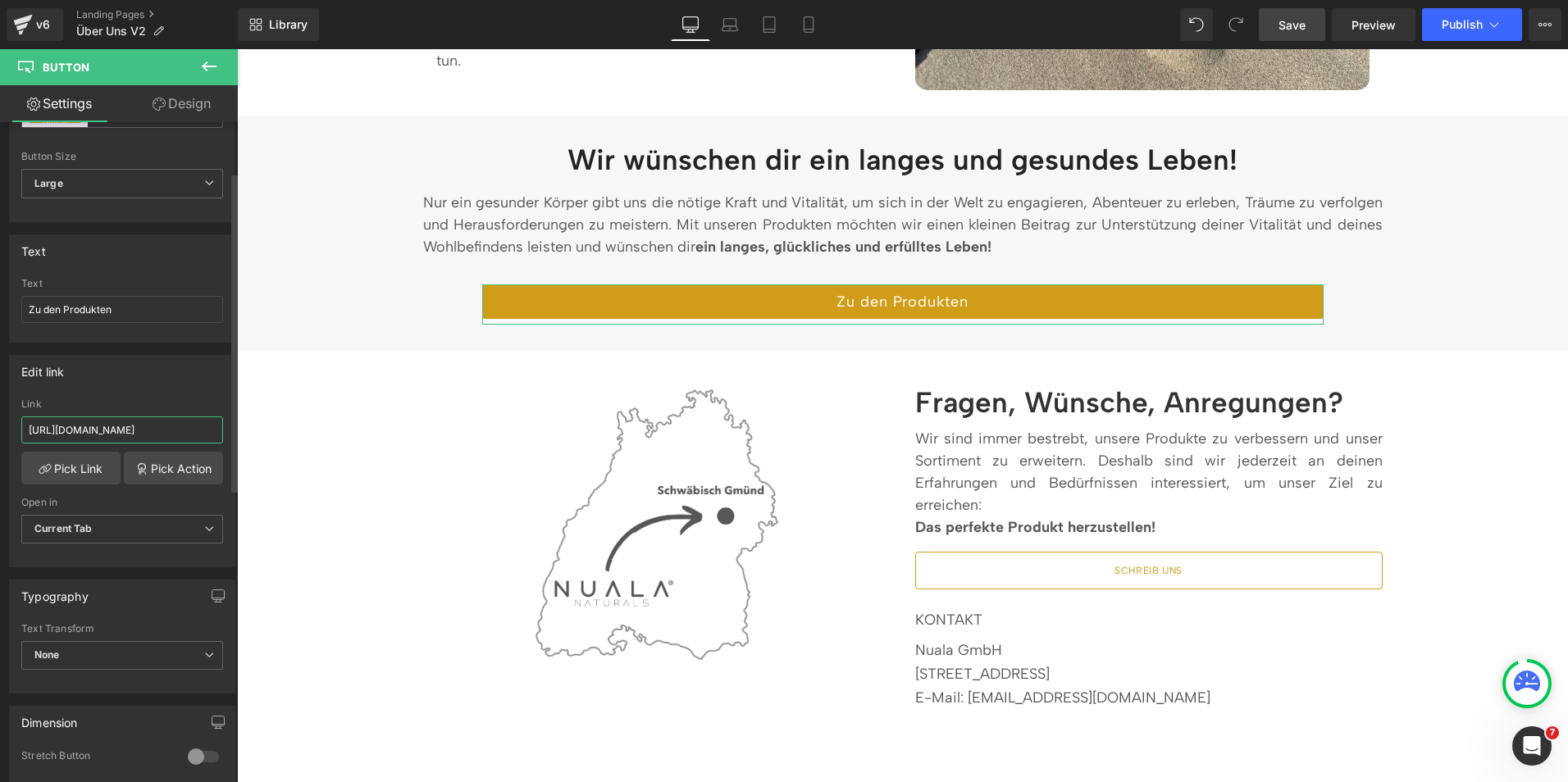
type input "https://nuala-naturals.de/collections/alle-produkte-1"
click at [139, 396] on div "Edit link https://nuala-naturals.de/collections/alle-produkte-1 Link https://nu…" at bounding box center [122, 461] width 226 height 212
click at [1279, 32] on span "Save" at bounding box center [1291, 25] width 27 height 17
click at [1473, 30] on span "Publish" at bounding box center [1462, 24] width 41 height 13
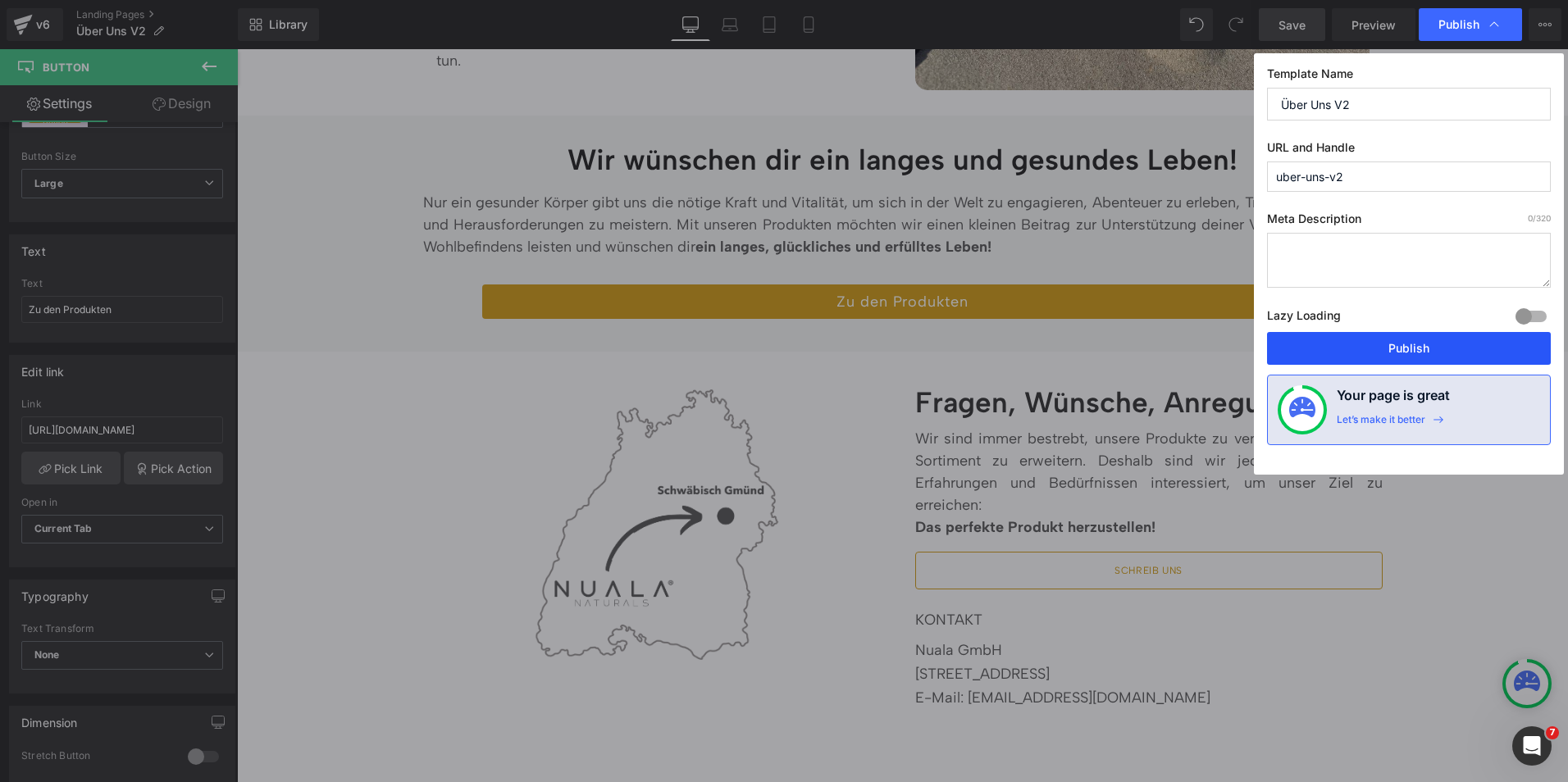
click at [1404, 350] on button "Publish" at bounding box center [1409, 349] width 284 height 33
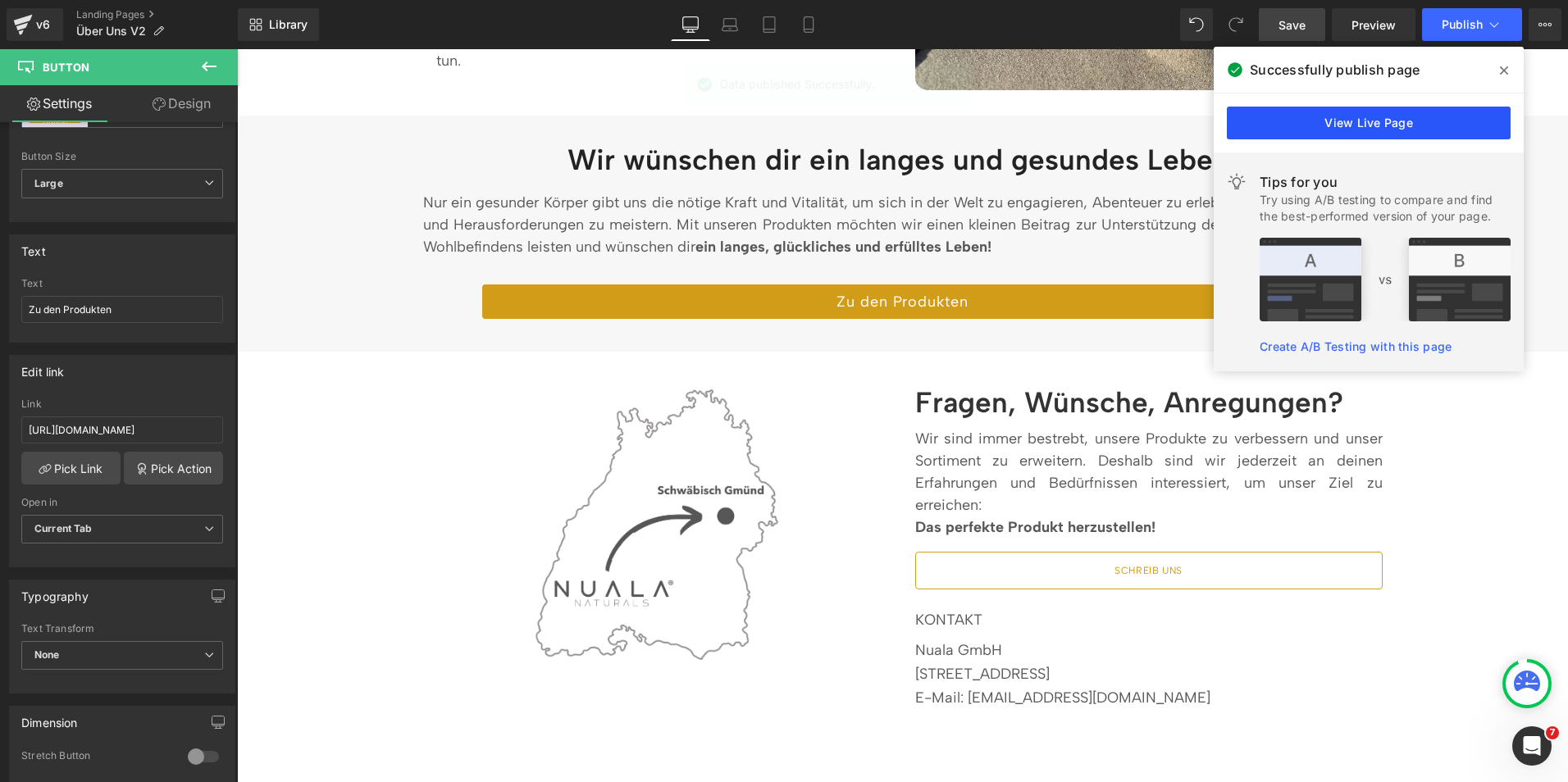
click at [1367, 123] on link "View Live Page" at bounding box center [1369, 124] width 284 height 33
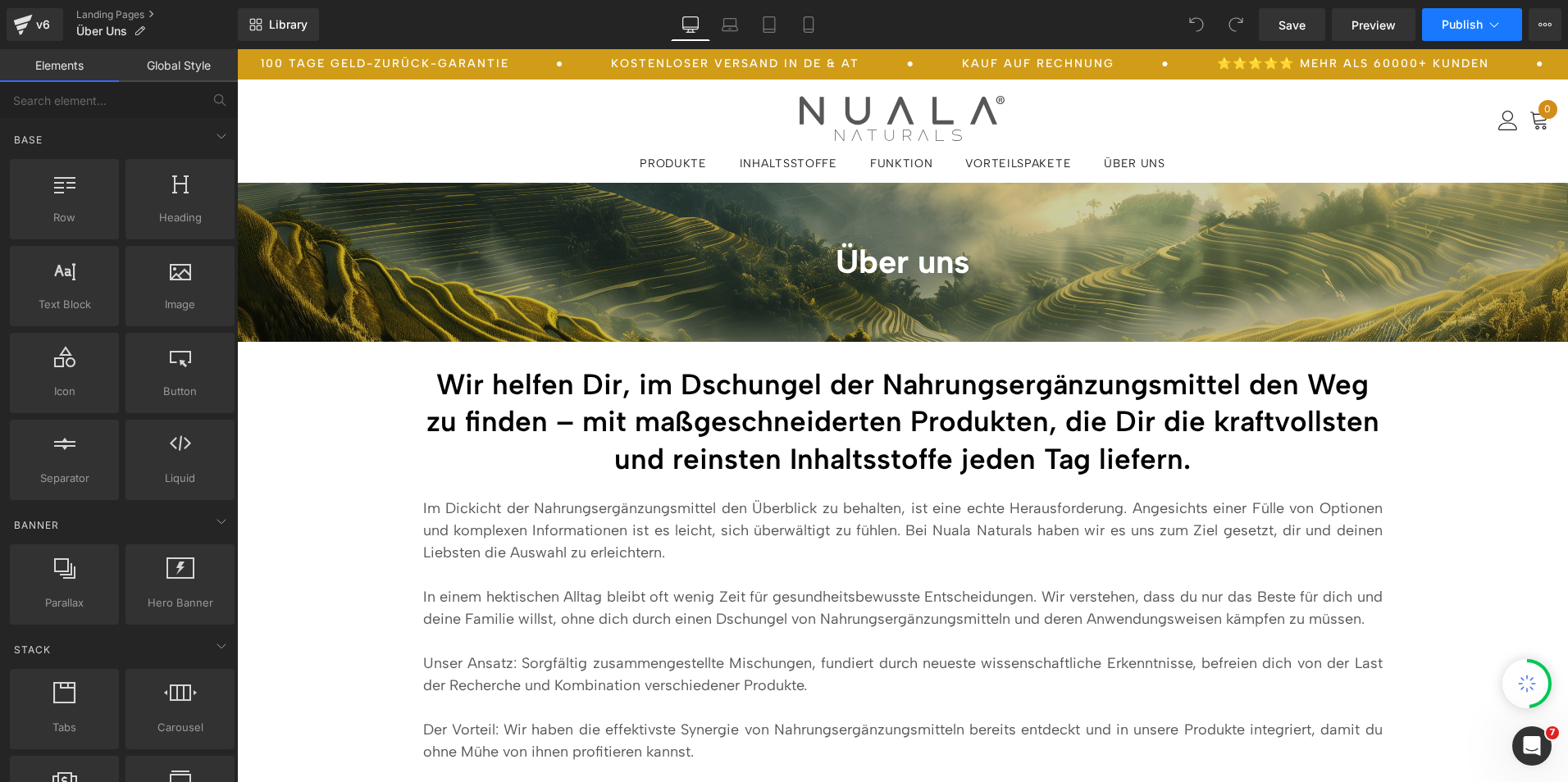
click at [1484, 25] on button "Publish" at bounding box center [1471, 24] width 100 height 33
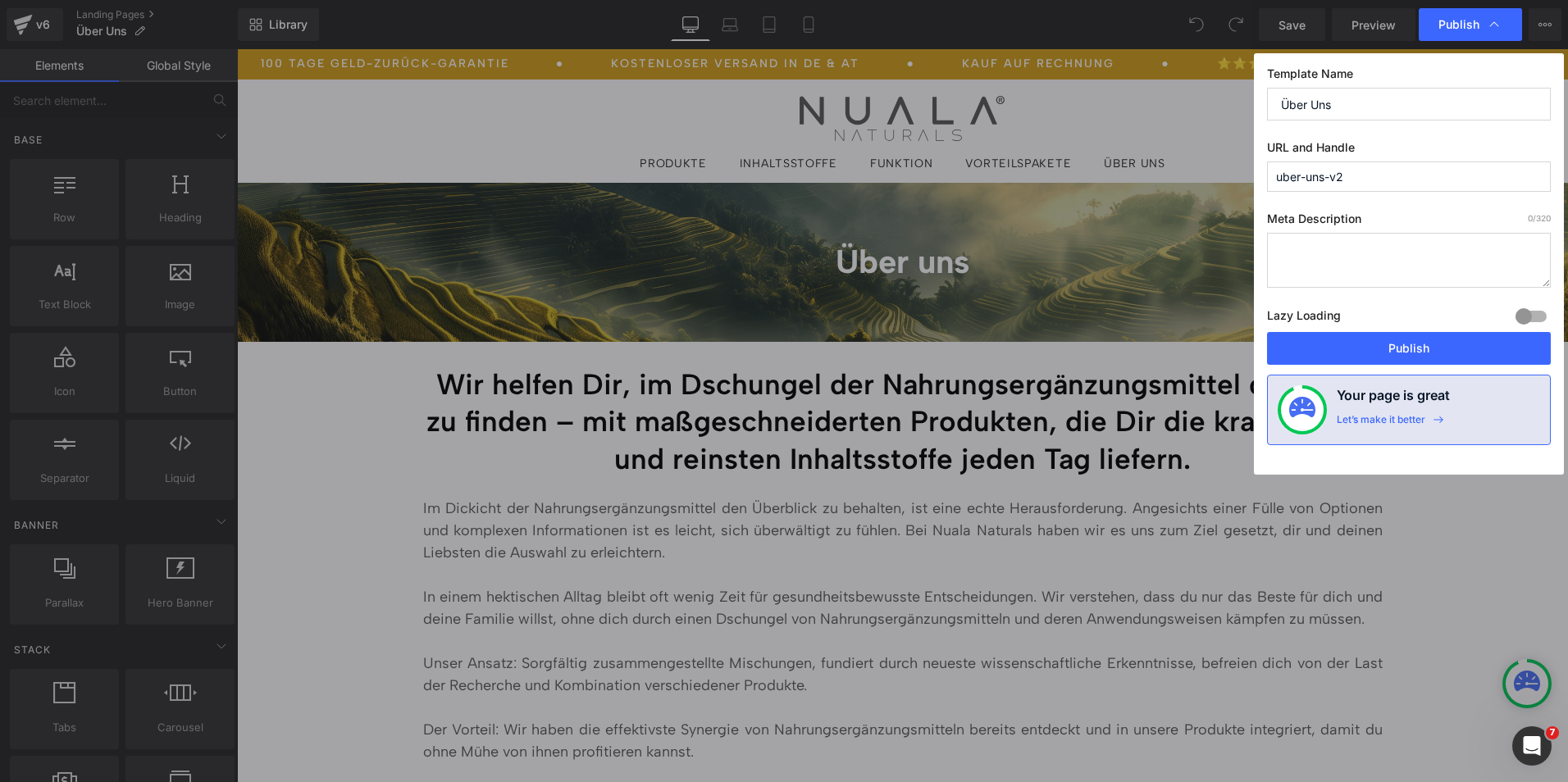
click at [1379, 186] on input "uber-uns-v2" at bounding box center [1409, 177] width 284 height 30
click at [1359, 338] on button "Publish" at bounding box center [1409, 349] width 284 height 33
click at [1368, 184] on input "uber-uns-v2b" at bounding box center [1409, 177] width 284 height 30
type input "uber-uns-v2"
drag, startPoint x: 1343, startPoint y: 355, endPoint x: 828, endPoint y: 91, distance: 578.7
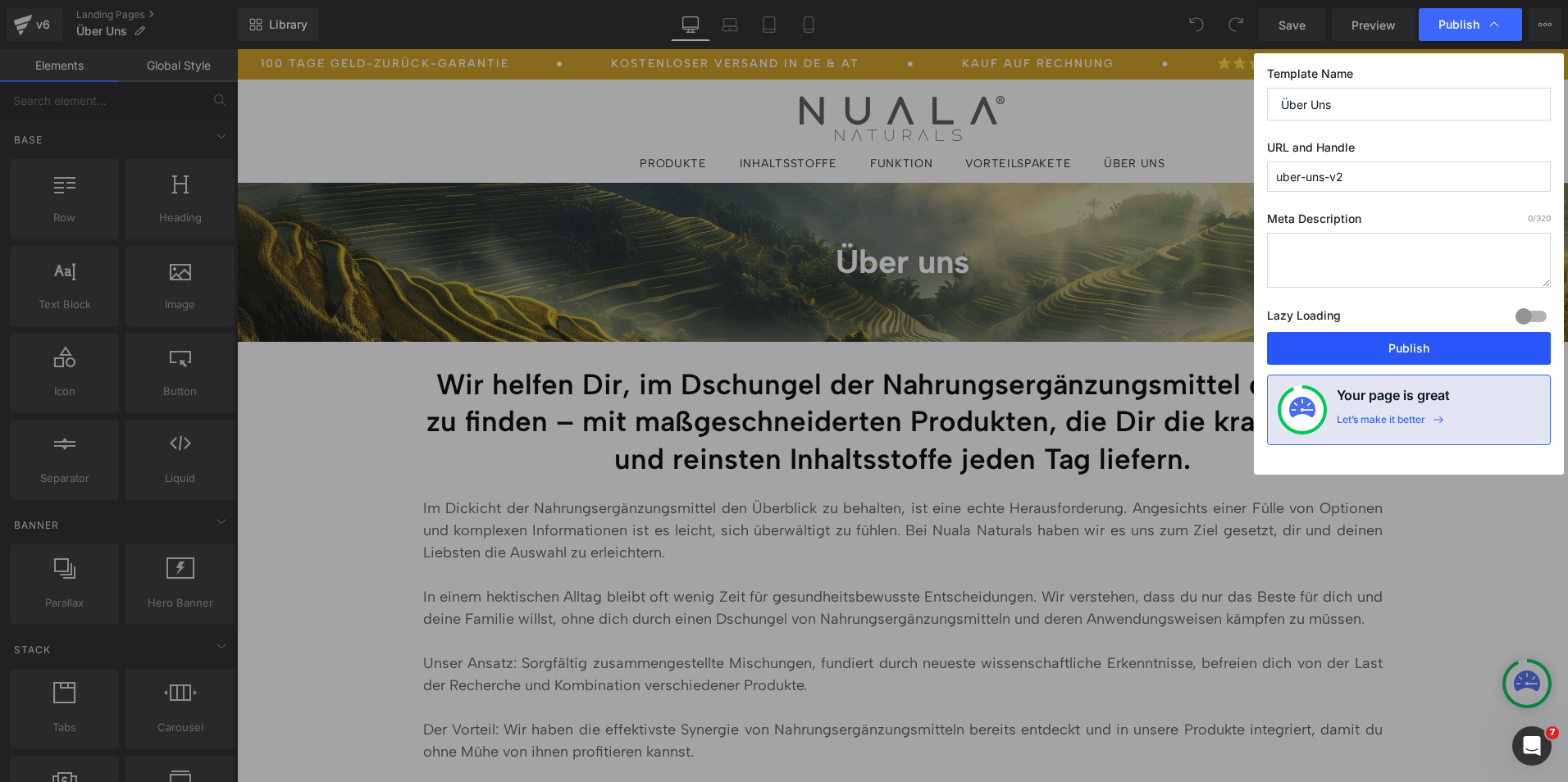
click at [1343, 355] on button "Publish" at bounding box center [1409, 349] width 284 height 33
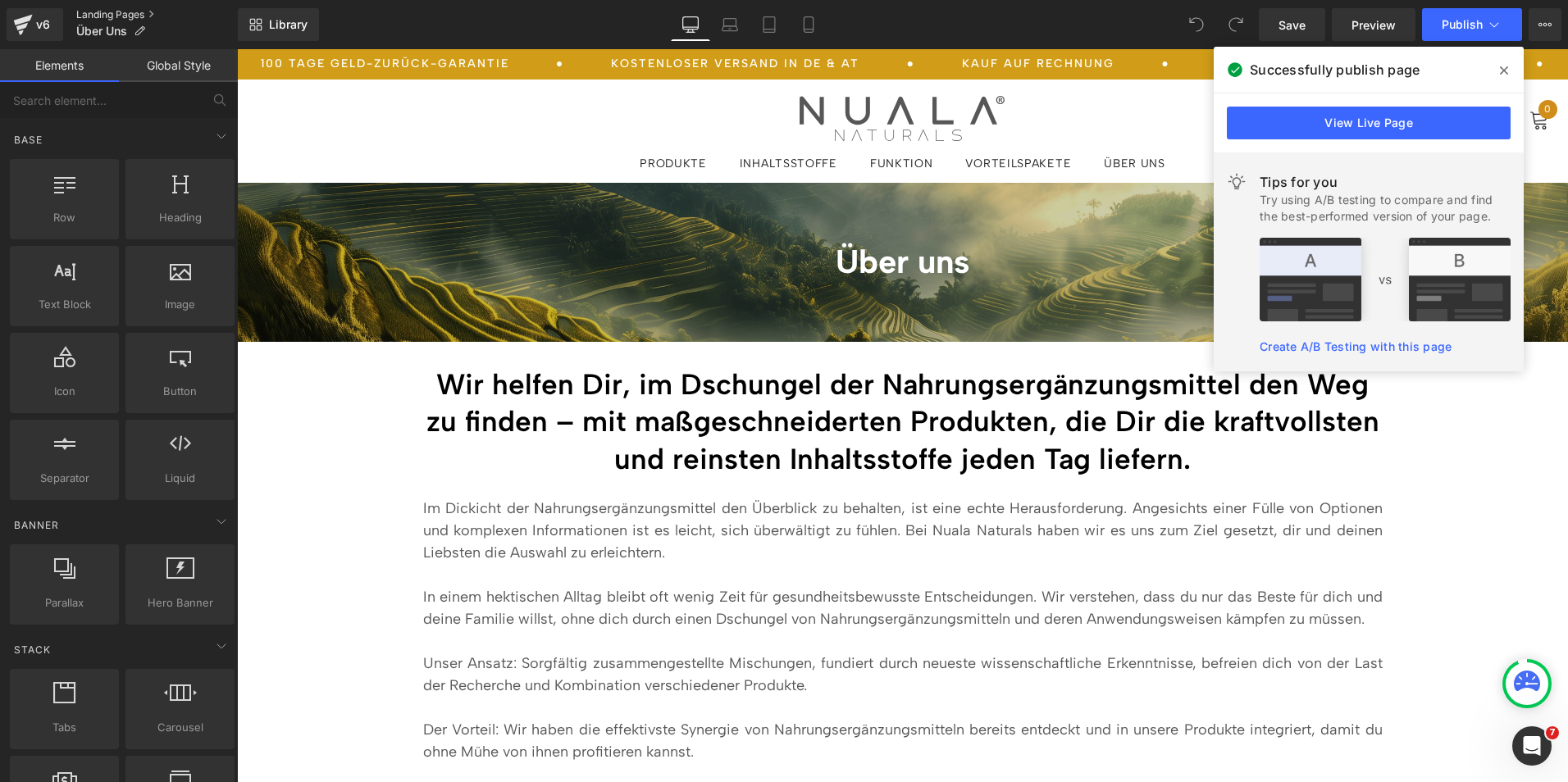
click at [113, 15] on link "Landing Pages" at bounding box center [157, 14] width 162 height 13
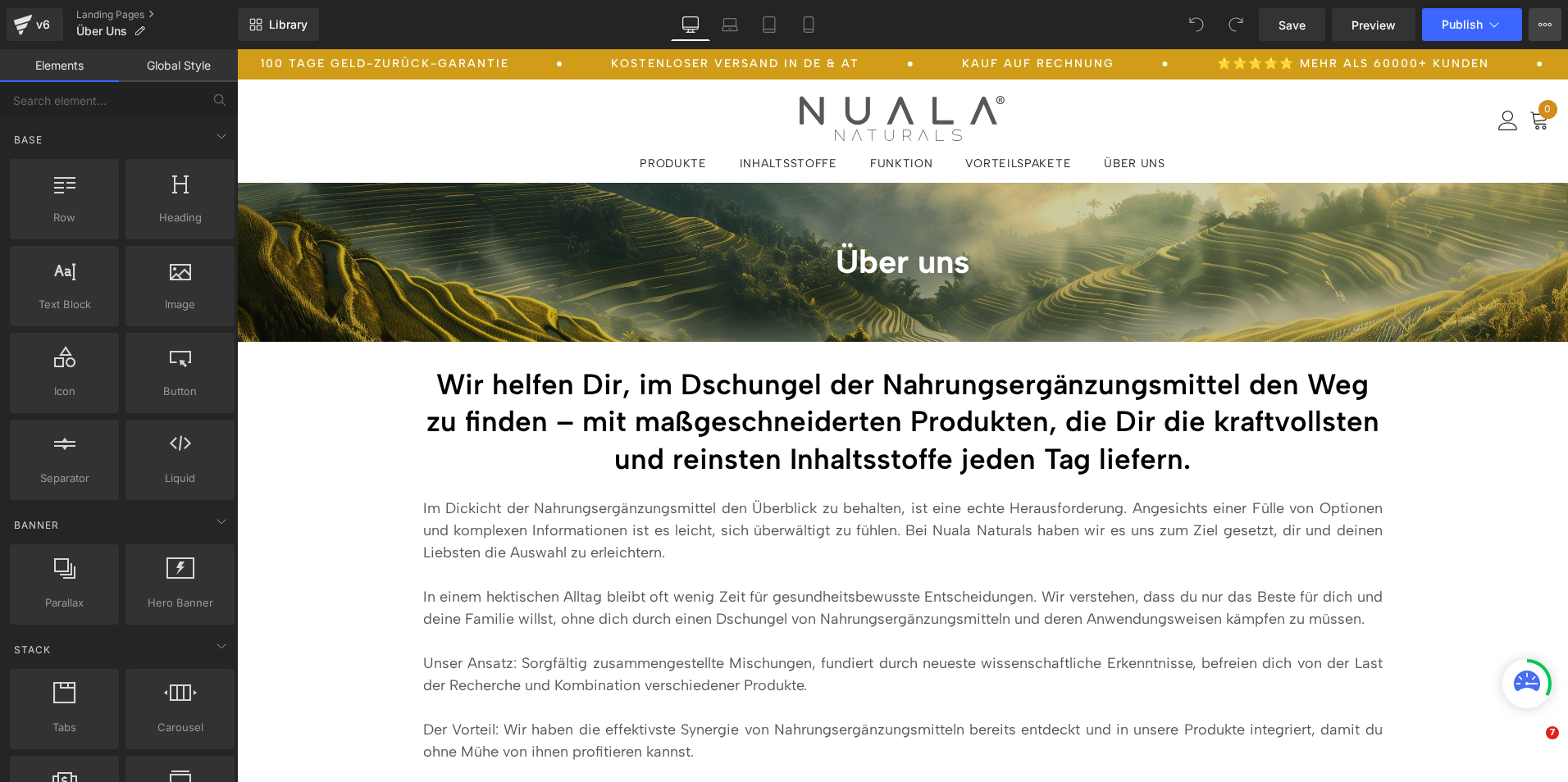
click at [1535, 29] on button "View Live Page View with current Template Save Template to Library Schedule Pub…" at bounding box center [1545, 24] width 33 height 33
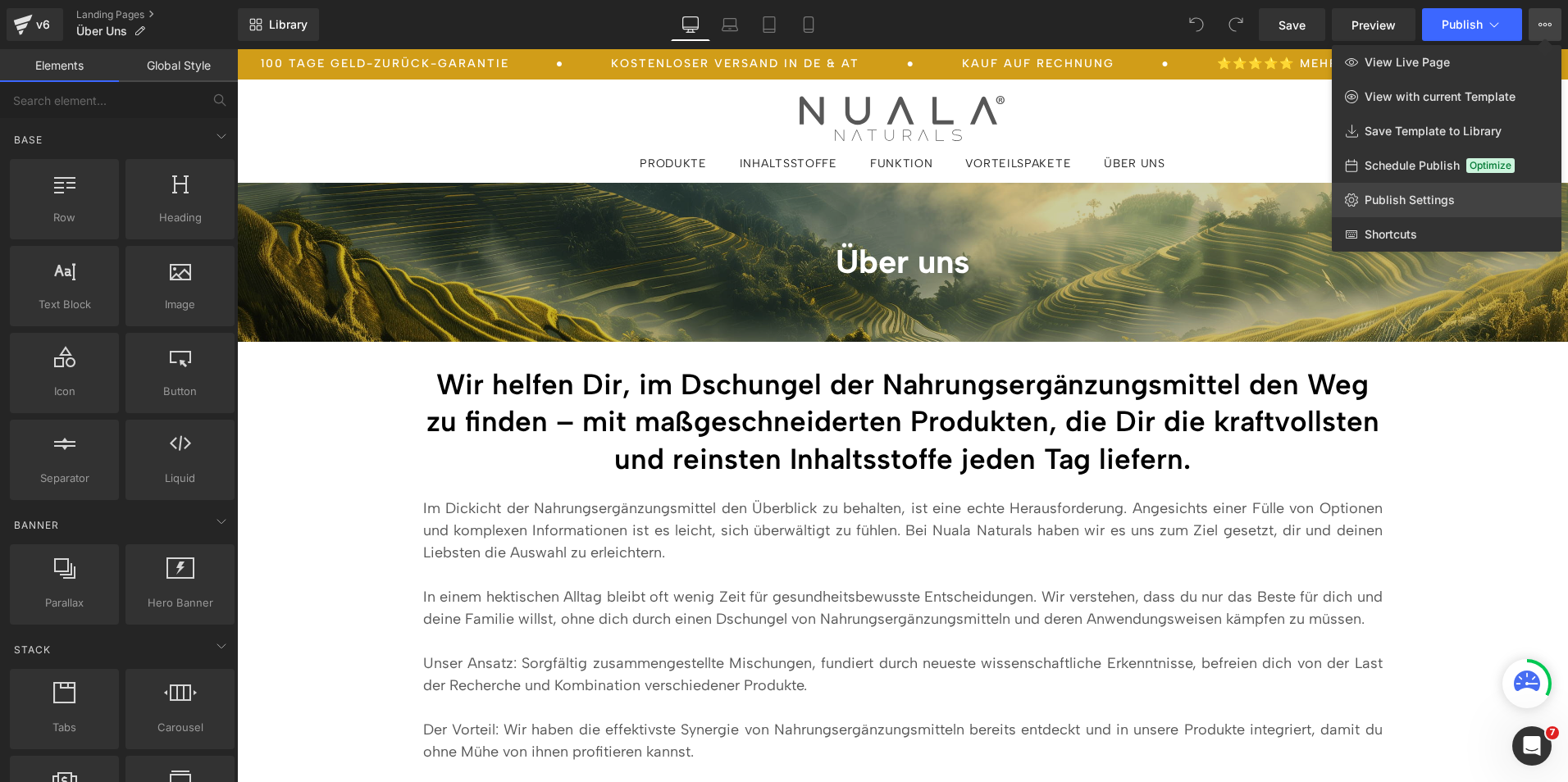
click at [1390, 205] on span "Publish Settings" at bounding box center [1410, 199] width 90 height 15
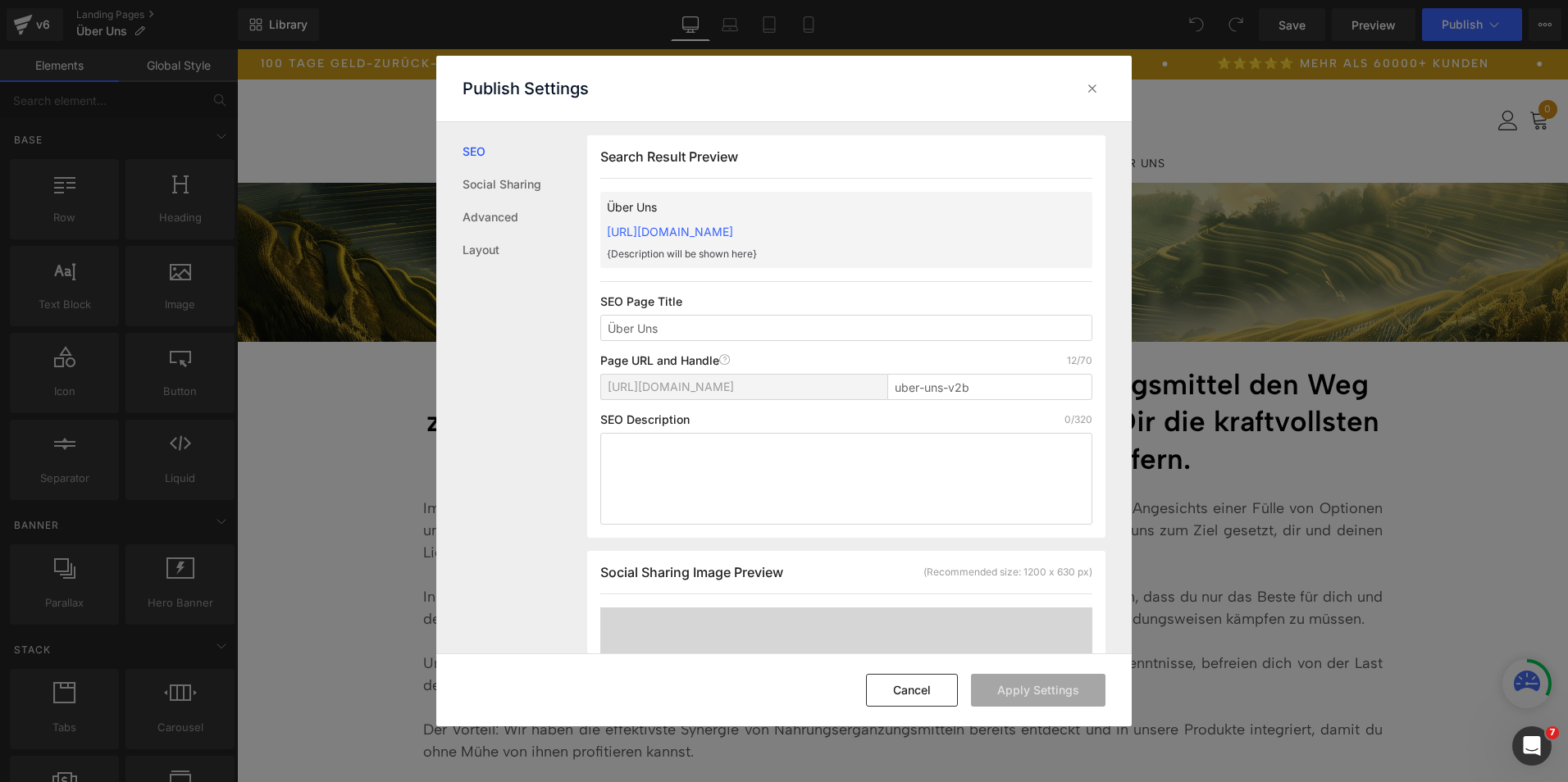
scroll to position [1, 0]
click at [988, 387] on input "uber-uns-v2b" at bounding box center [990, 386] width 205 height 26
type input "uber-uns-v2c"
click at [1002, 687] on button "Apply Settings" at bounding box center [1038, 691] width 135 height 33
click at [1093, 93] on icon at bounding box center [1092, 88] width 17 height 17
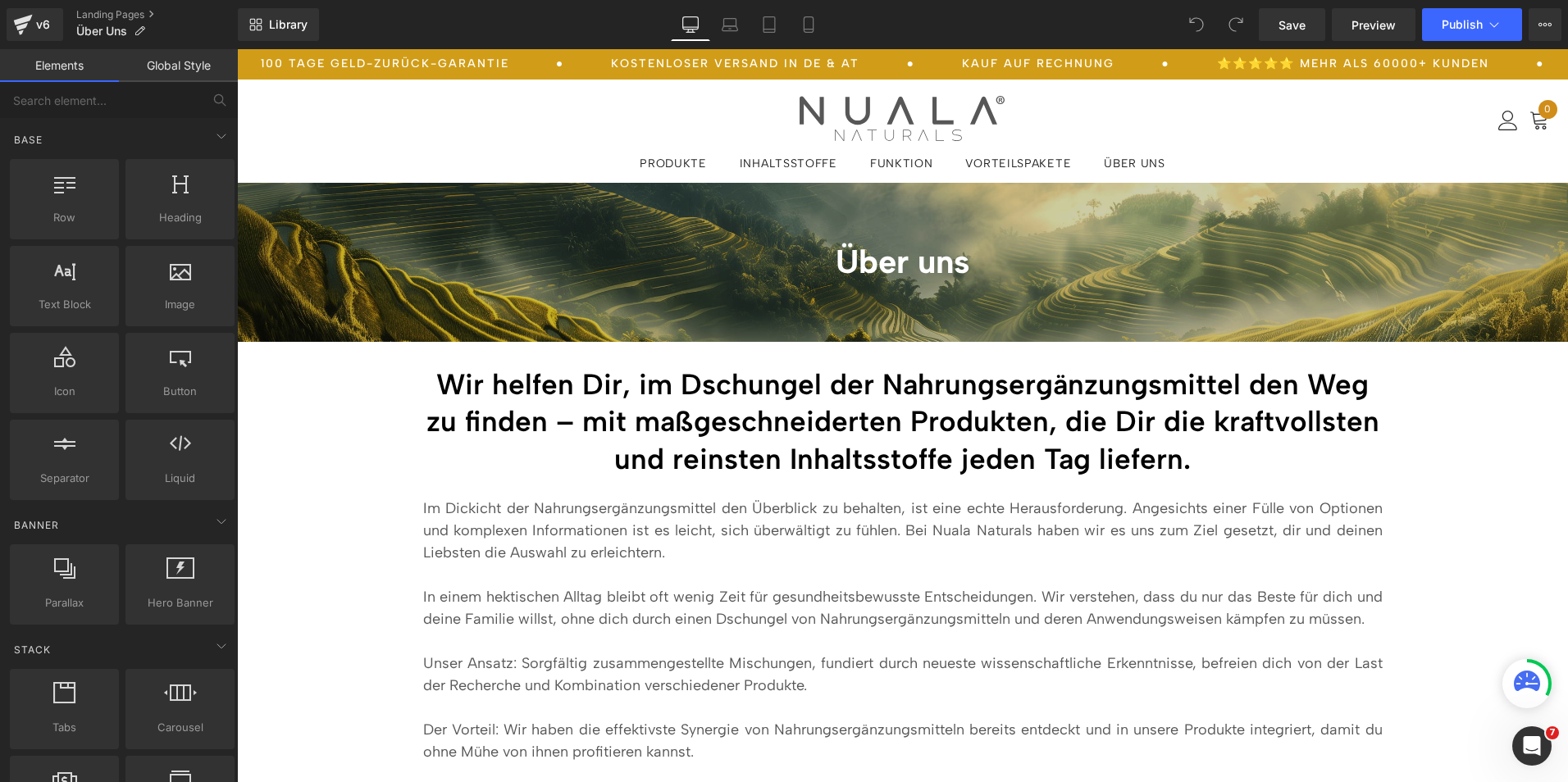
click at [111, 7] on div "v6 Landing Pages Über Uns" at bounding box center [118, 24] width 238 height 50
click at [105, 14] on link "Landing Pages" at bounding box center [157, 14] width 162 height 13
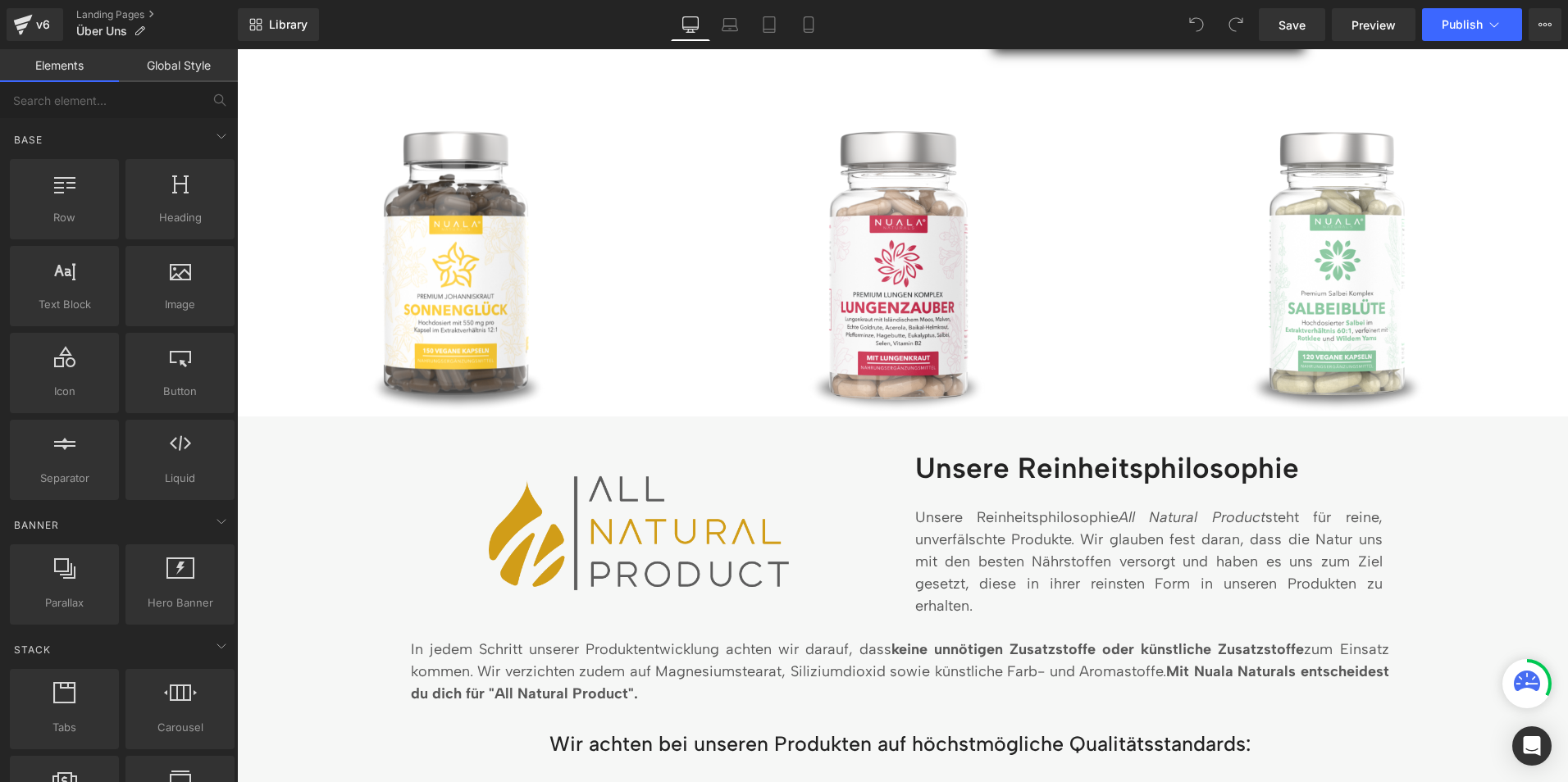
scroll to position [1153, 0]
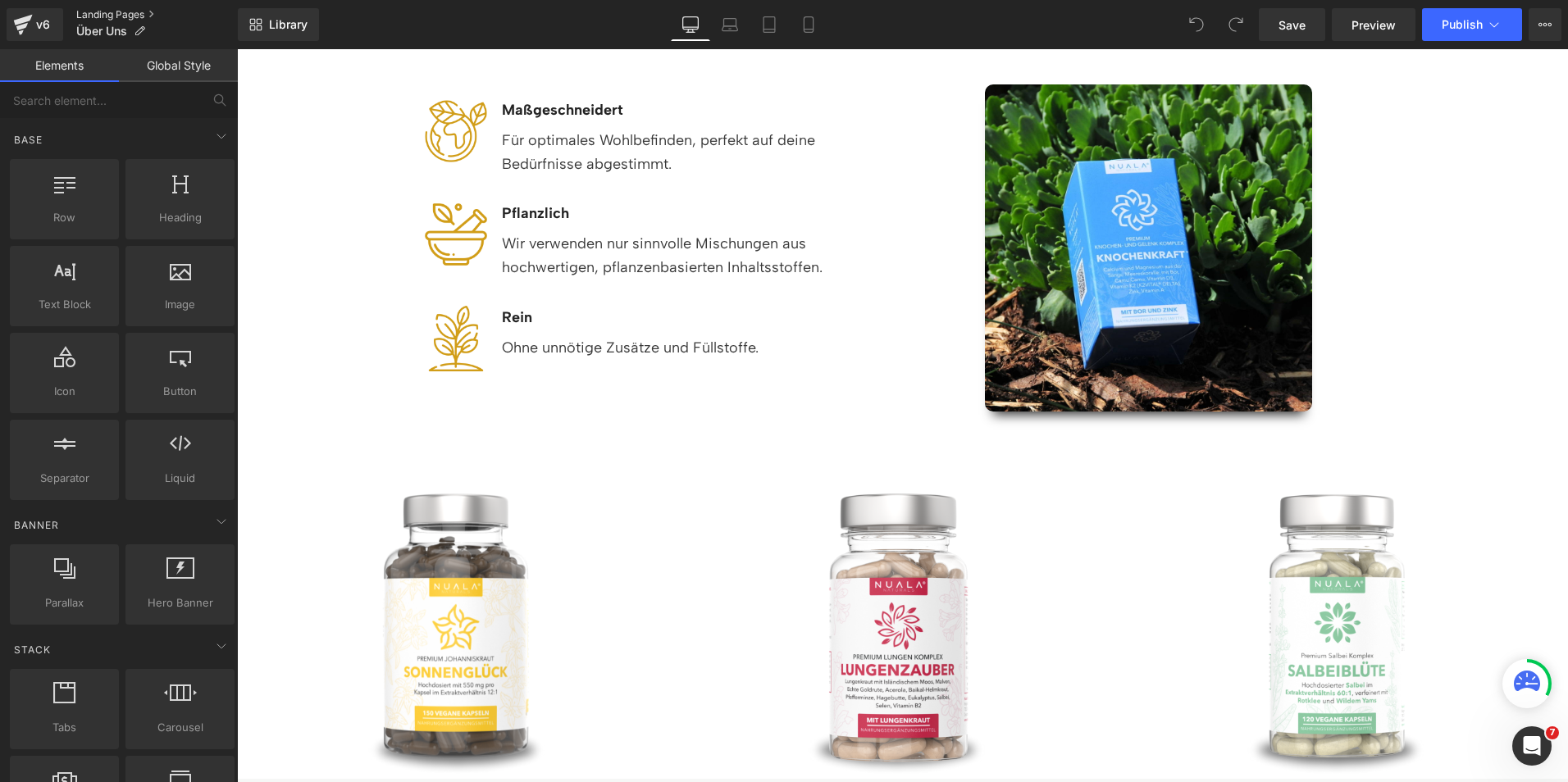
click at [107, 17] on link "Landing Pages" at bounding box center [157, 14] width 162 height 13
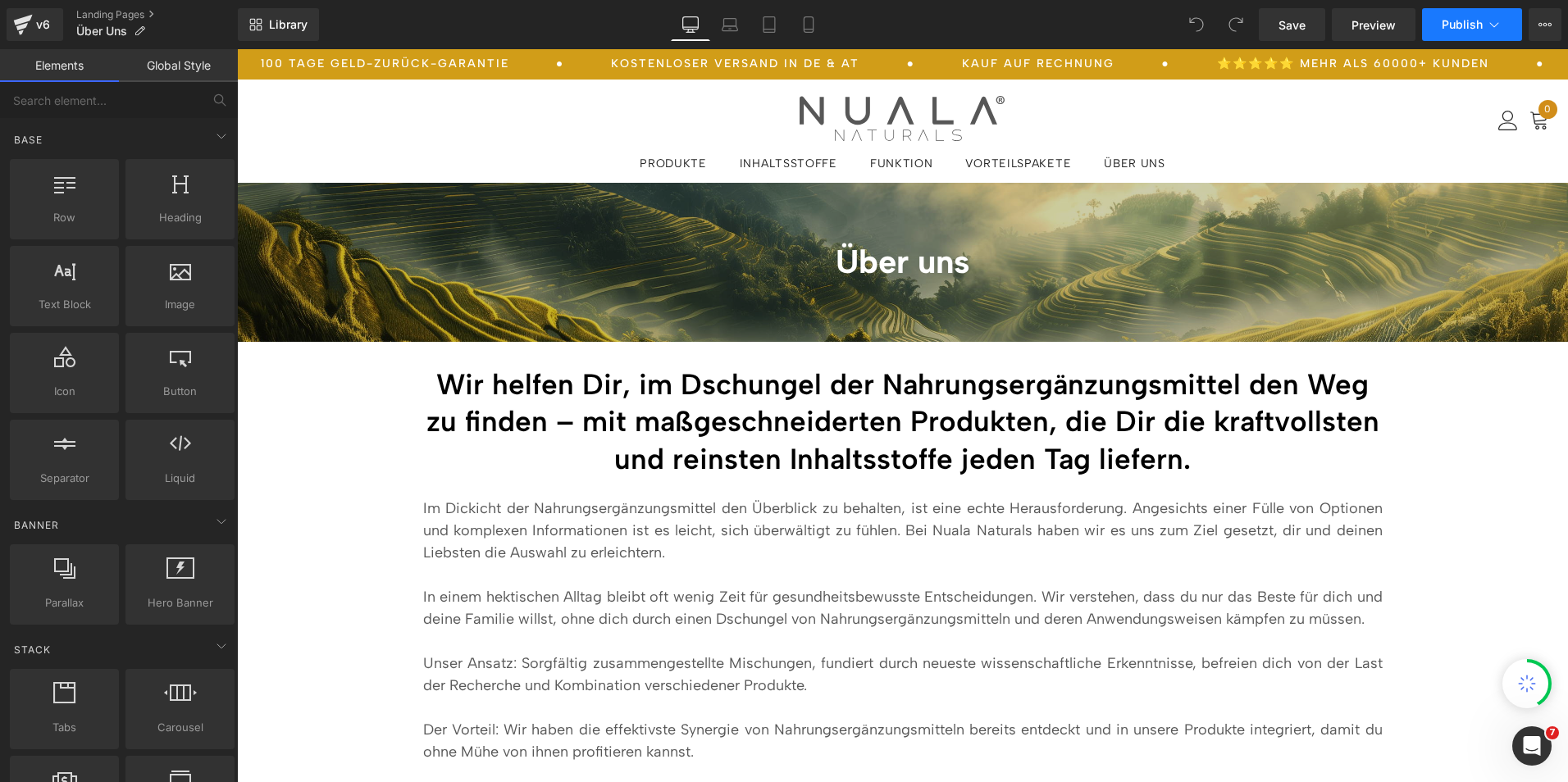
click at [1499, 25] on icon at bounding box center [1494, 24] width 17 height 17
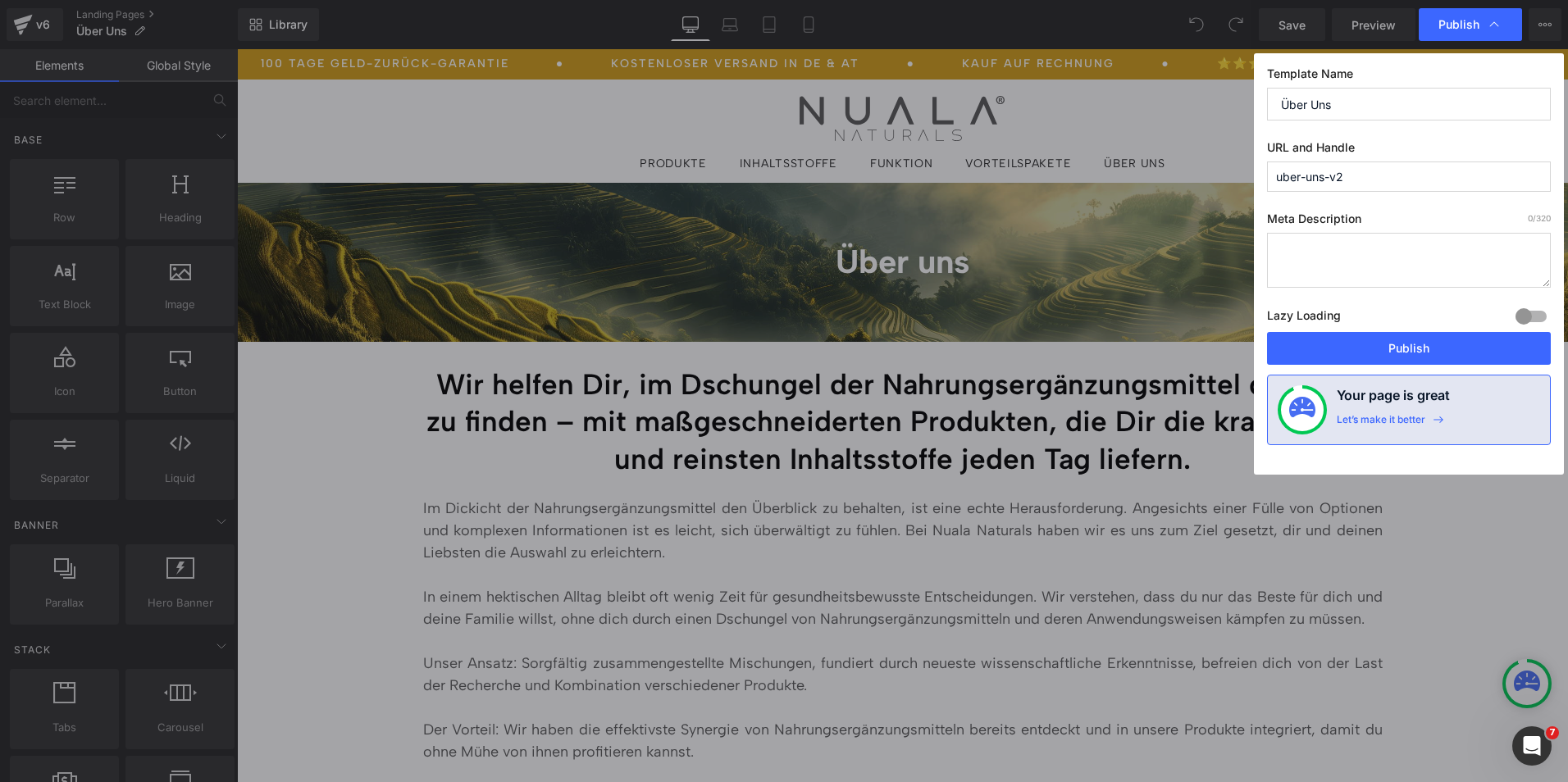
click at [1388, 164] on input "uber-uns-v2" at bounding box center [1409, 177] width 284 height 30
type input "uber-uns-v2b"
click at [1307, 341] on button "Publish" at bounding box center [1409, 349] width 284 height 33
